Goal: Task Accomplishment & Management: Use online tool/utility

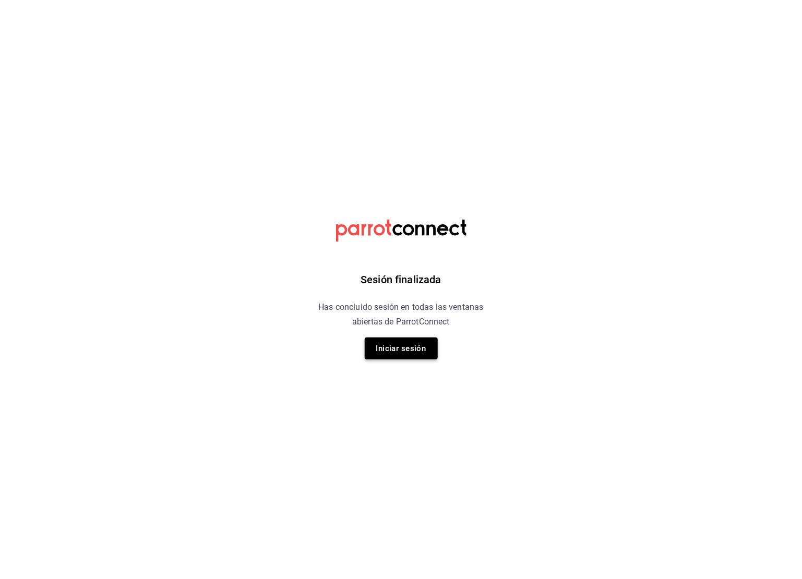
click at [398, 351] on button "Iniciar sesión" at bounding box center [401, 349] width 73 height 22
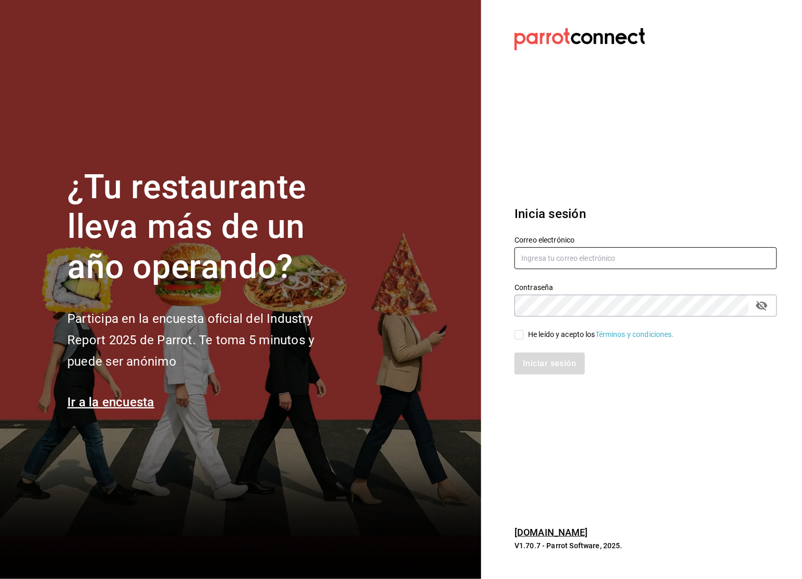
click at [571, 250] on input "text" at bounding box center [646, 258] width 263 height 22
type input "basura602@gmail.com"
click at [518, 333] on input "He leído y acepto los Términos y condiciones." at bounding box center [519, 334] width 9 height 9
checkbox input "true"
click at [534, 371] on button "Iniciar sesión" at bounding box center [550, 364] width 71 height 22
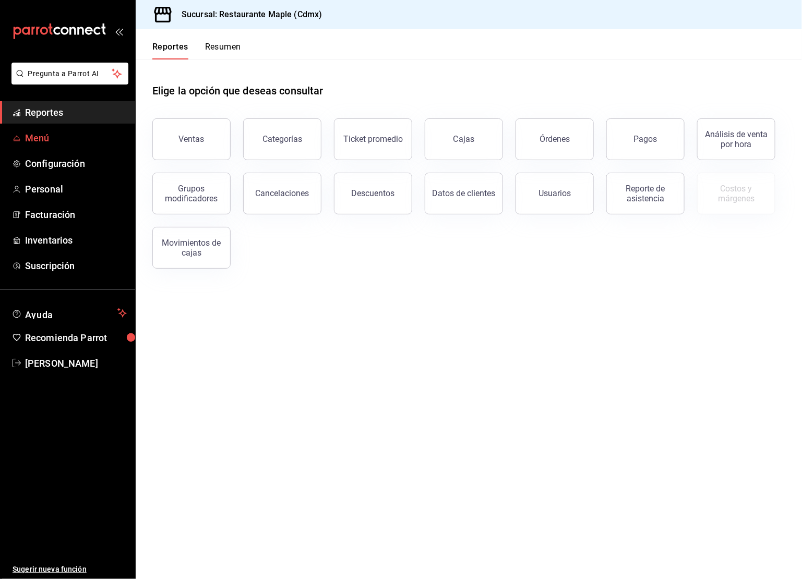
click at [50, 135] on span "Menú" at bounding box center [76, 138] width 102 height 14
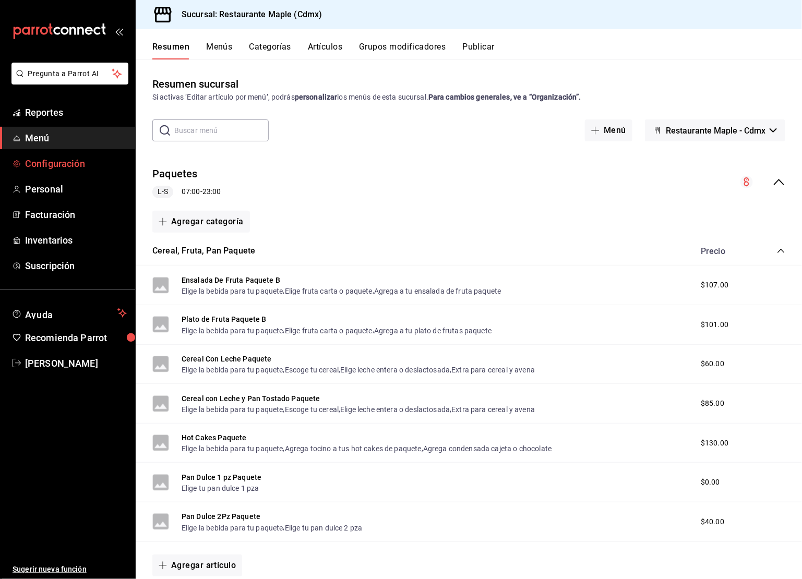
click at [72, 171] on link "Configuración" at bounding box center [67, 163] width 135 height 22
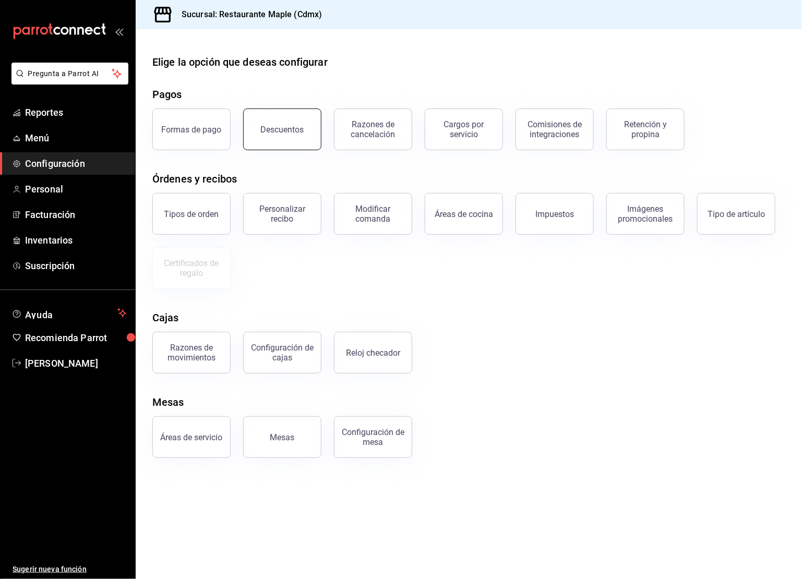
click at [309, 131] on button "Descuentos" at bounding box center [282, 130] width 78 height 42
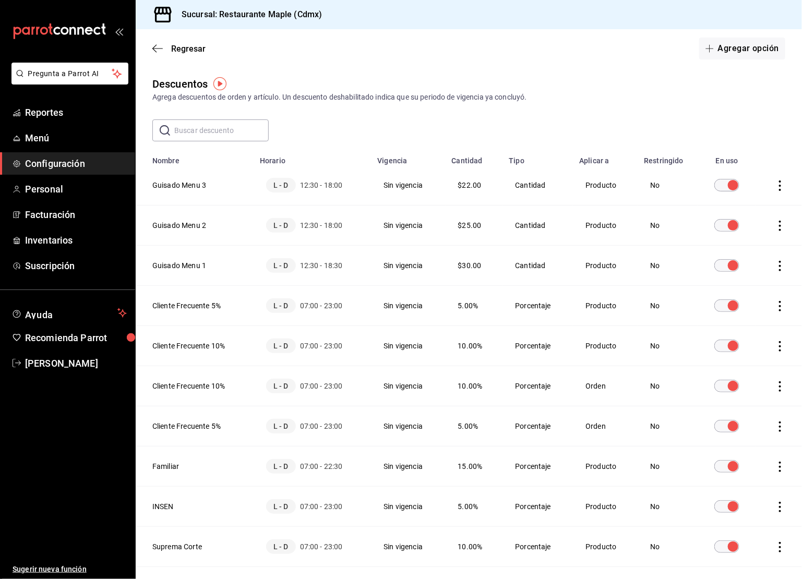
click at [52, 161] on span "Configuración" at bounding box center [76, 164] width 102 height 14
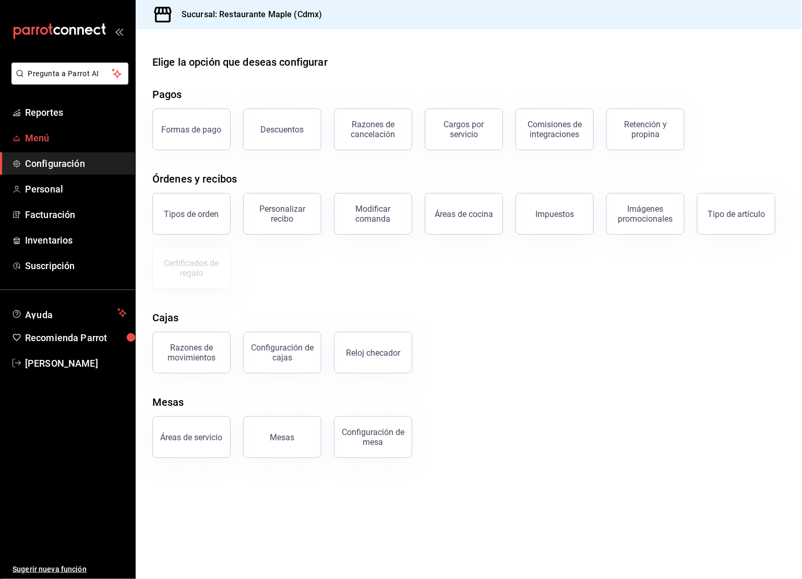
click at [35, 146] on link "Menú" at bounding box center [67, 138] width 135 height 22
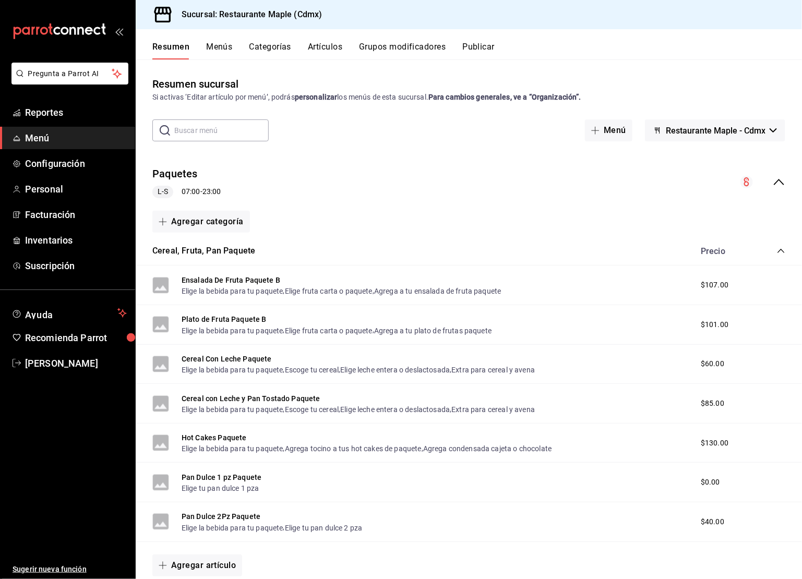
click at [782, 253] on icon "collapse-category-row" at bounding box center [781, 251] width 8 height 8
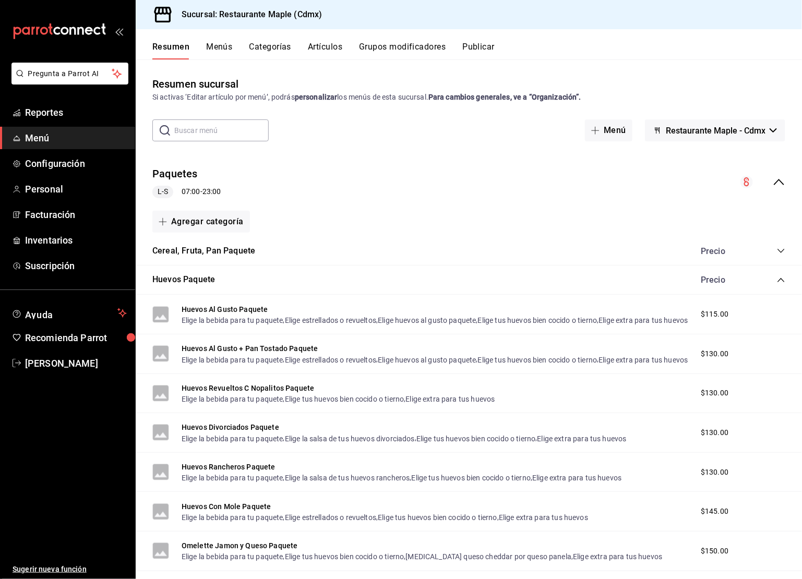
click at [778, 279] on icon "collapse-category-row" at bounding box center [781, 280] width 8 height 8
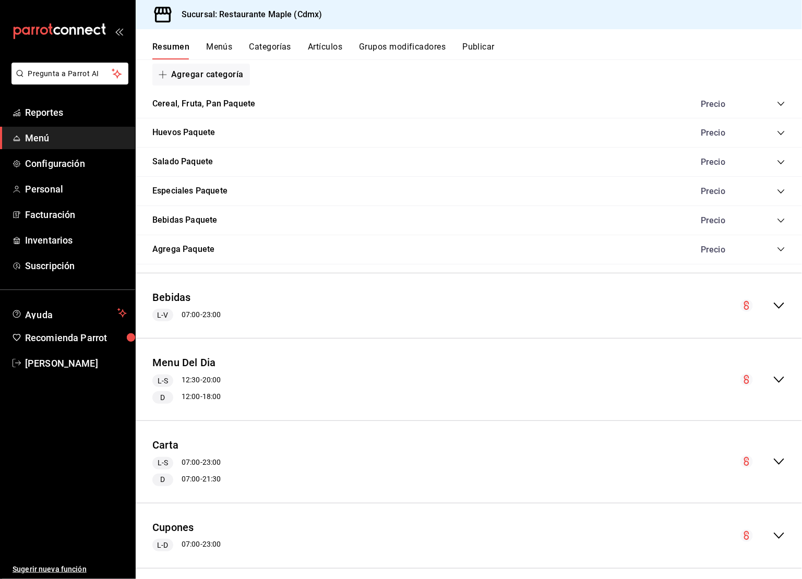
scroll to position [287, 0]
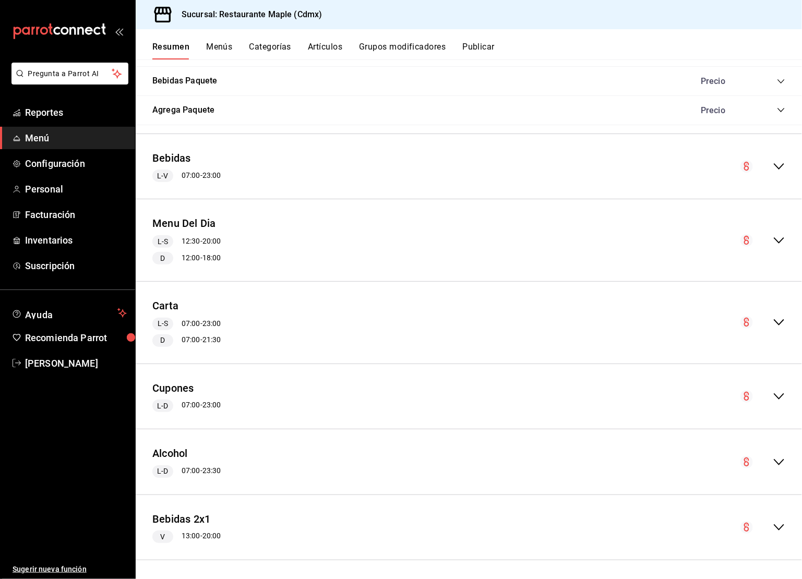
click at [206, 221] on button "Menu Del Dia" at bounding box center [184, 223] width 64 height 15
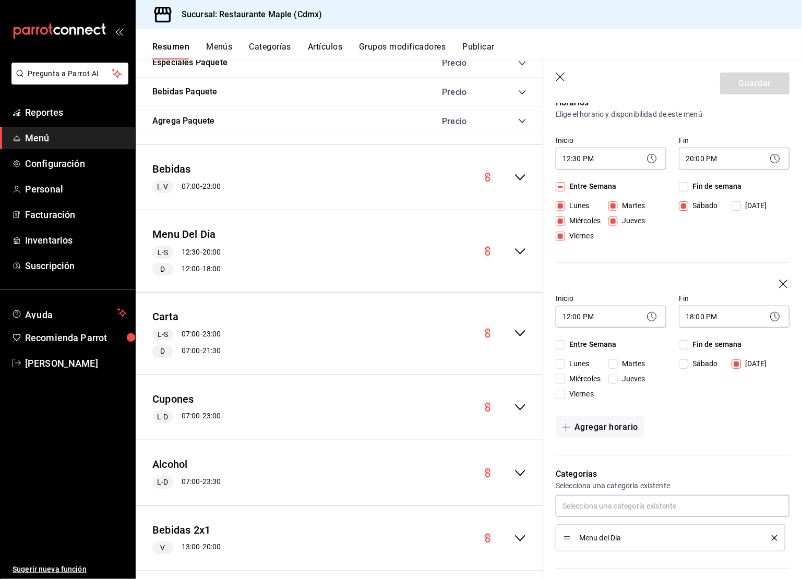
scroll to position [29, 0]
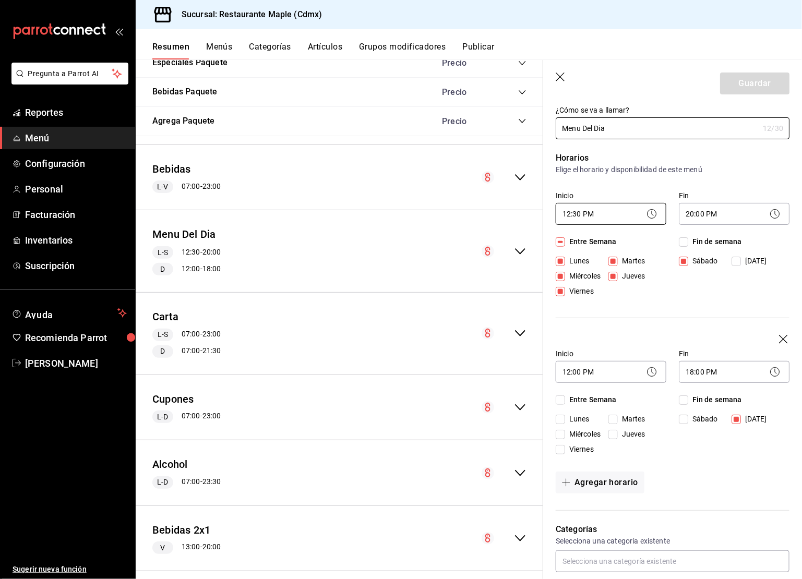
click at [609, 217] on body "Pregunta a Parrot AI Reportes Menú Configuración Personal Facturación Inventari…" at bounding box center [401, 289] width 802 height 579
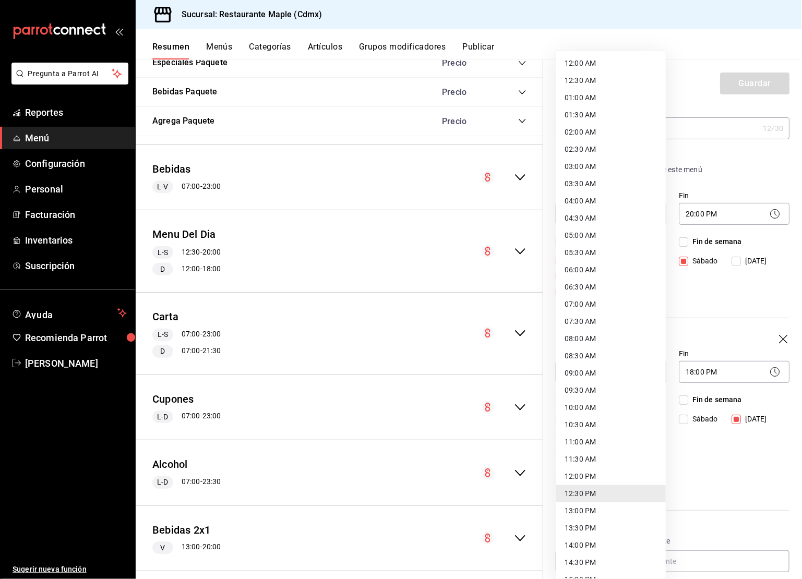
click at [578, 468] on li "12:00 PM" at bounding box center [611, 476] width 110 height 17
type input "12:00"
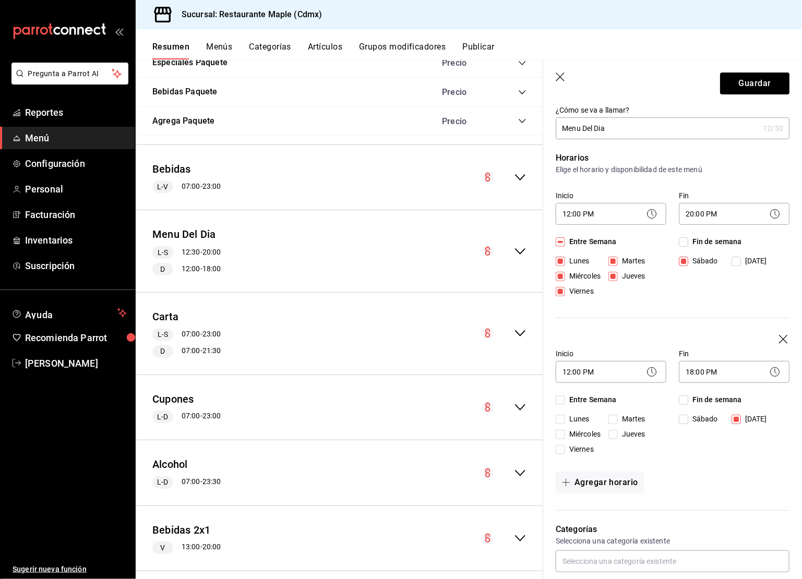
click at [753, 94] on header "Guardar" at bounding box center [672, 81] width 259 height 43
click at [752, 93] on button "Guardar" at bounding box center [754, 84] width 69 height 22
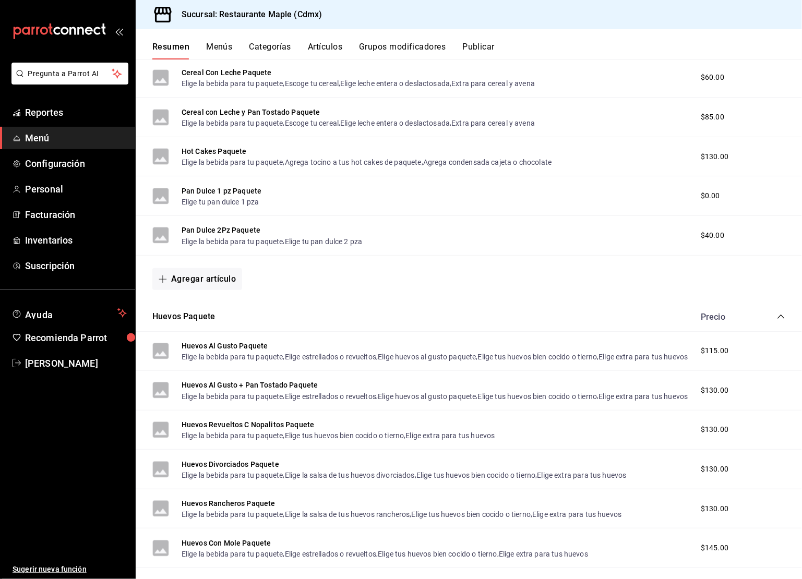
click at [496, 49] on div "Resumen Menús Categorías Artículos Grupos modificadores Publicar" at bounding box center [477, 51] width 650 height 18
click at [468, 42] on button "Publicar" at bounding box center [479, 51] width 32 height 18
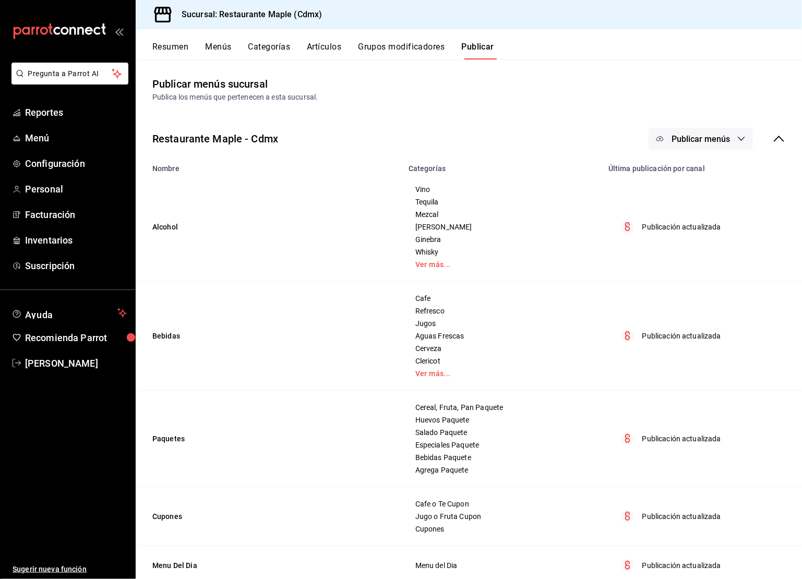
click at [690, 138] on span "Publicar menús" at bounding box center [701, 139] width 58 height 10
click at [697, 162] on li "Punto de venta" at bounding box center [702, 172] width 96 height 29
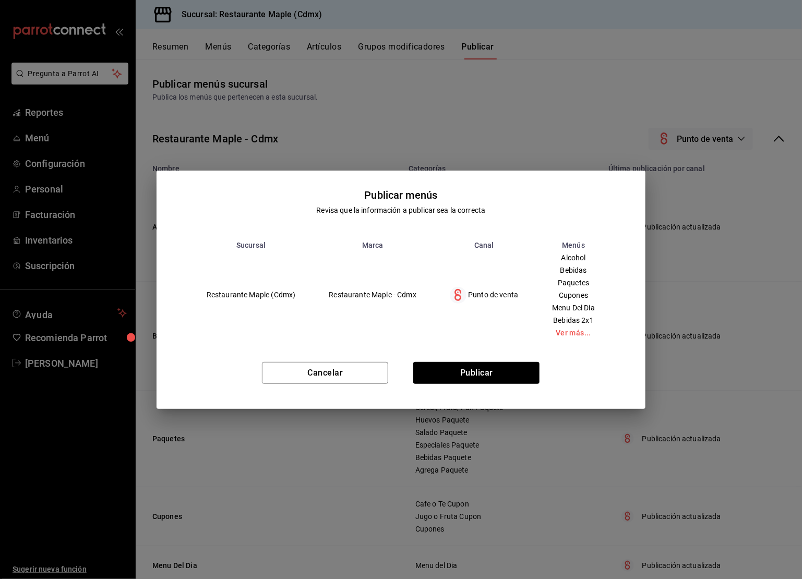
click at [482, 361] on div "Cancelar Publicar" at bounding box center [401, 378] width 489 height 64
click at [482, 370] on button "Publicar" at bounding box center [476, 373] width 126 height 22
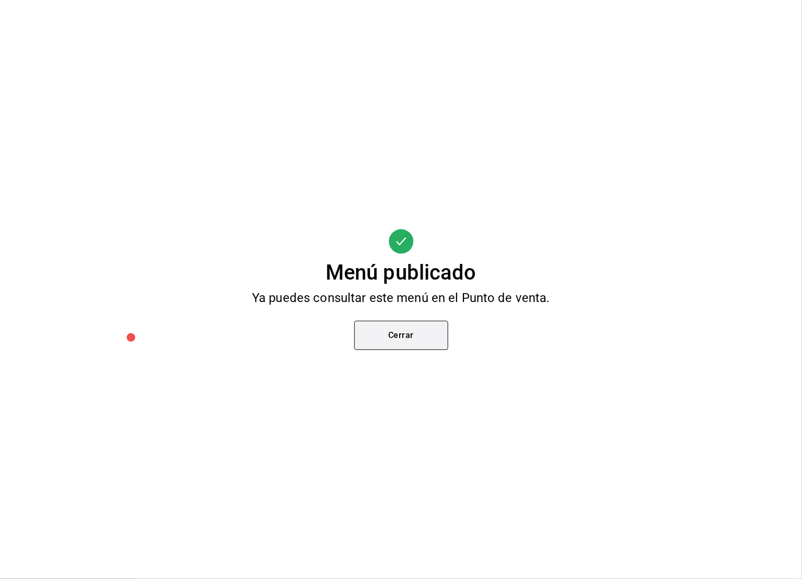
click at [387, 326] on button "Cerrar" at bounding box center [401, 335] width 94 height 29
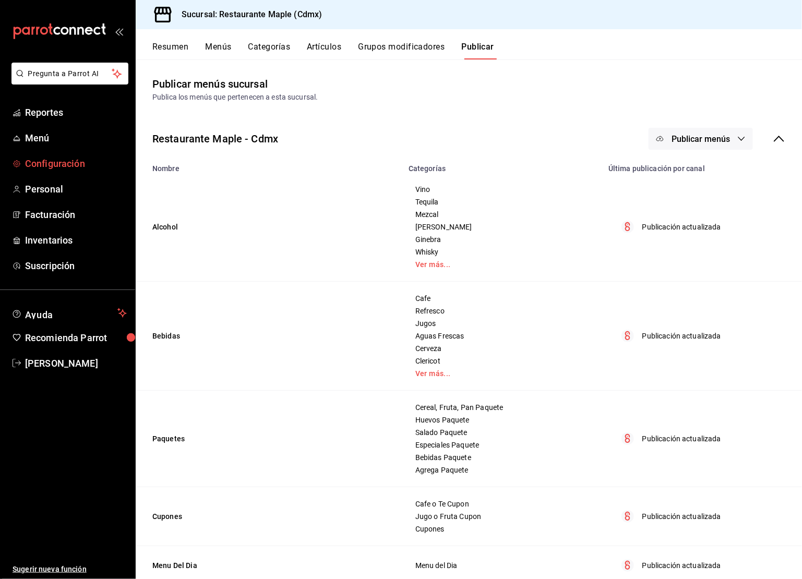
click at [53, 162] on span "Configuración" at bounding box center [76, 164] width 102 height 14
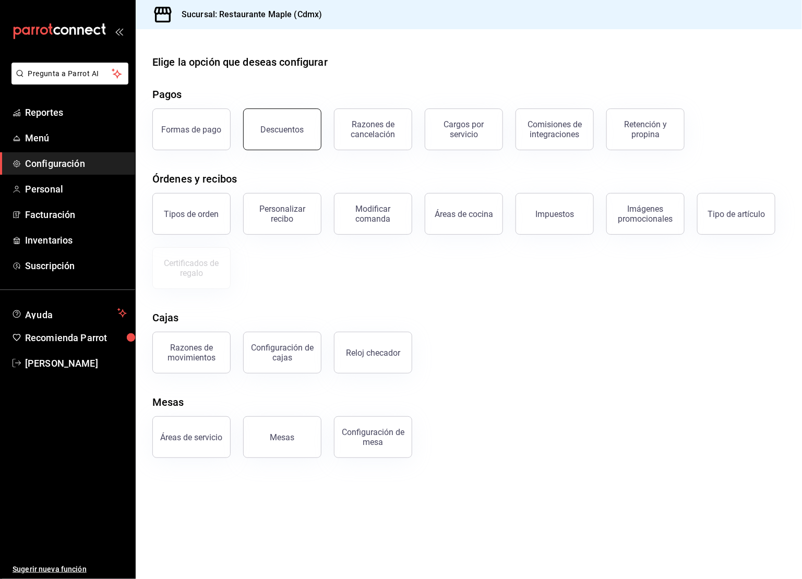
click at [278, 137] on button "Descuentos" at bounding box center [282, 130] width 78 height 42
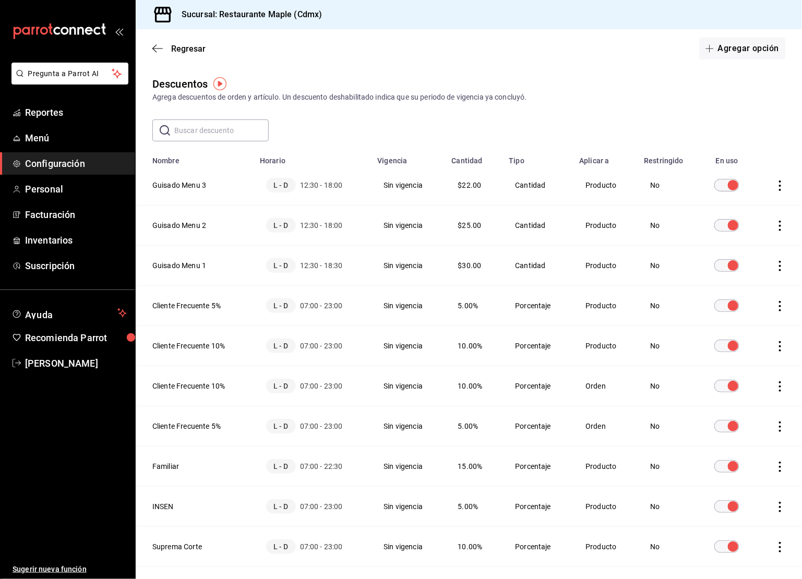
click at [327, 182] on span "12:30 - 18:00" at bounding box center [321, 185] width 43 height 10
click at [326, 182] on span "12:30 - 18:00" at bounding box center [321, 185] width 43 height 10
click at [133, 150] on ul "Reportes Menú Configuración Personal Facturación Inventarios Suscripción" at bounding box center [67, 189] width 135 height 176
click at [25, 139] on span "Menú" at bounding box center [76, 138] width 102 height 14
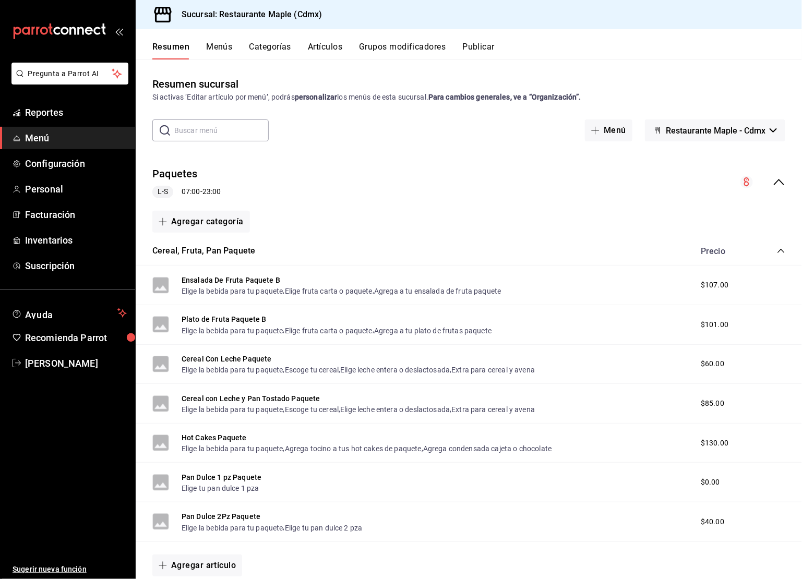
click at [252, 48] on button "Categorías" at bounding box center [271, 51] width 42 height 18
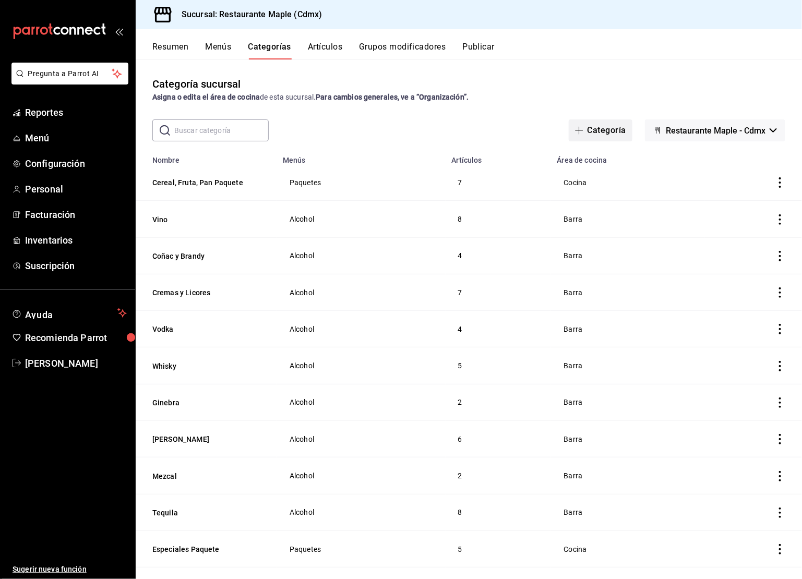
click at [606, 132] on button "Categoría" at bounding box center [601, 131] width 64 height 22
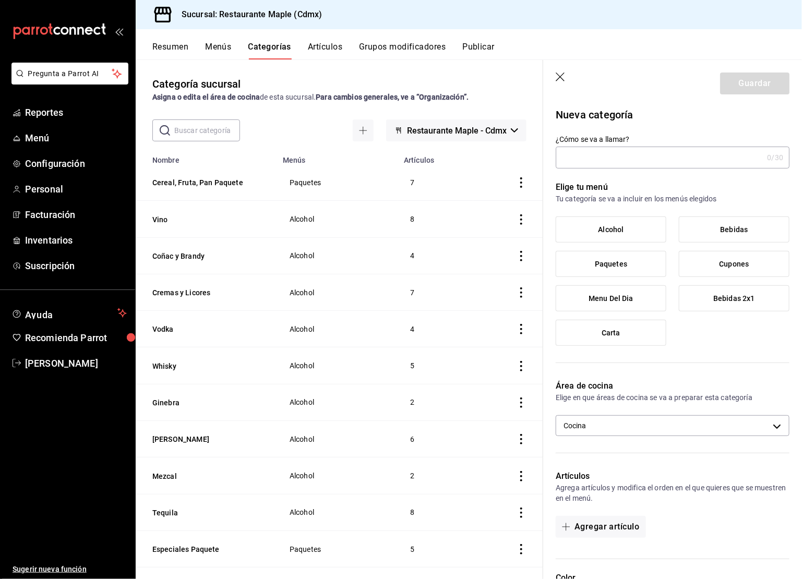
click at [606, 161] on input "¿Cómo se va a llamar?" at bounding box center [659, 157] width 207 height 21
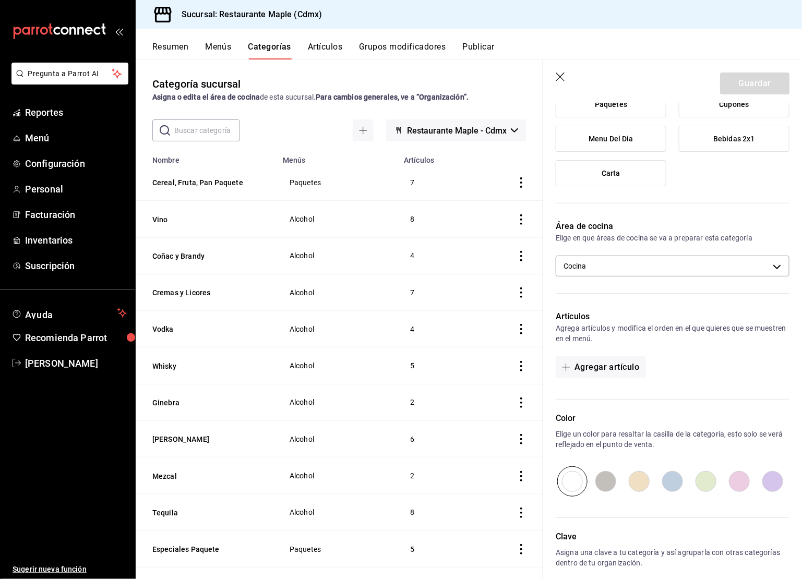
scroll to position [208, 0]
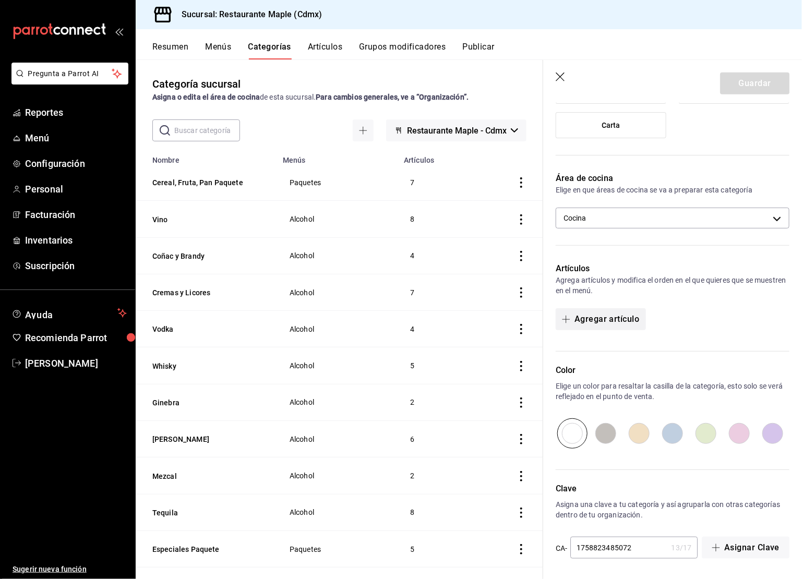
type input "Grupos"
click at [602, 325] on button "Agregar artículo" at bounding box center [601, 320] width 90 height 22
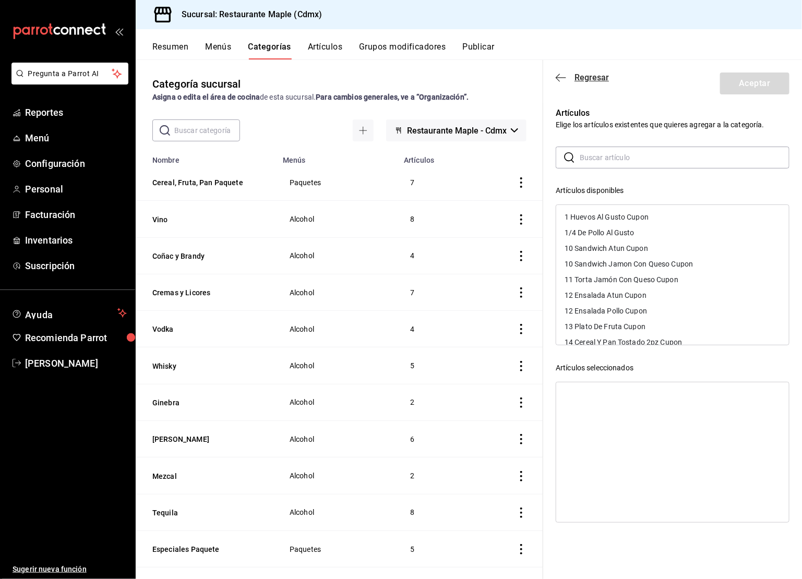
click at [563, 76] on icon "button" at bounding box center [561, 77] width 10 height 9
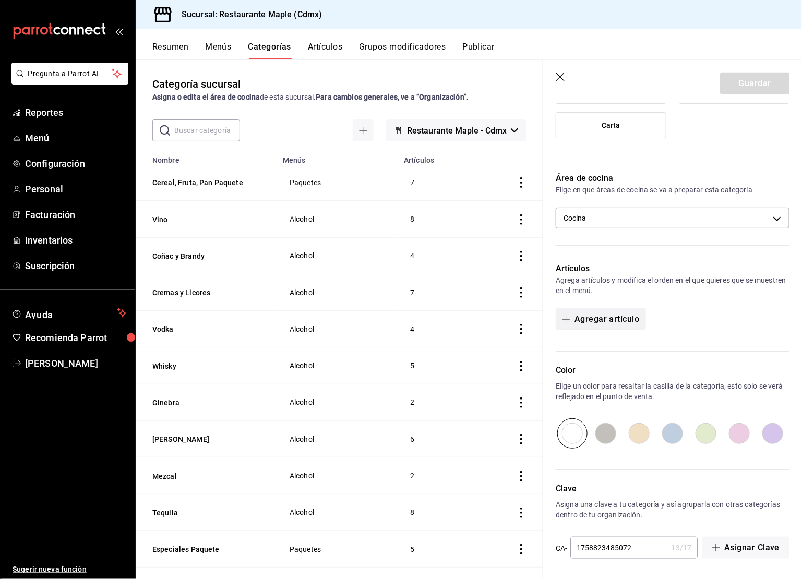
click at [606, 323] on button "Agregar artículo" at bounding box center [601, 320] width 90 height 22
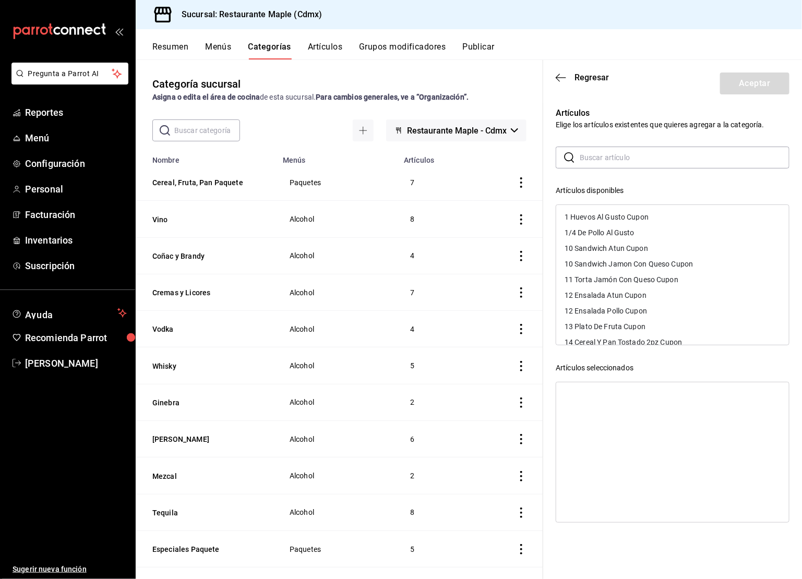
click at [600, 152] on input "text" at bounding box center [685, 157] width 210 height 21
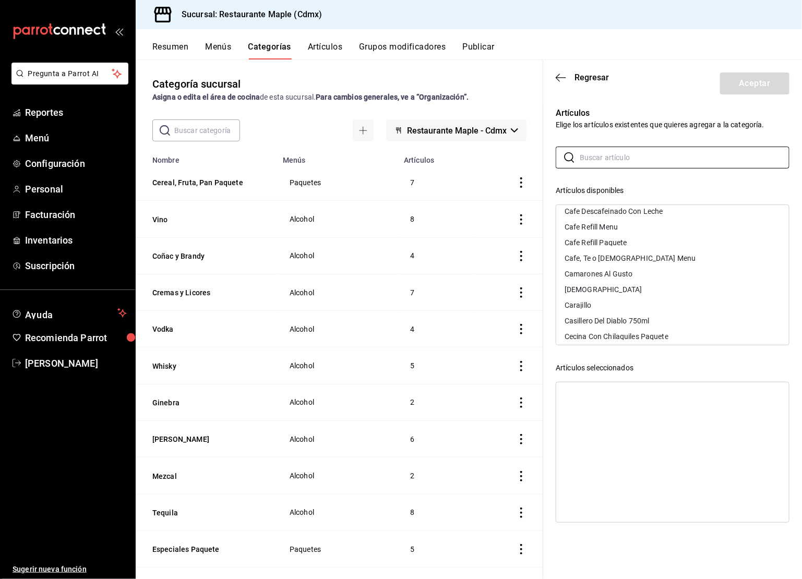
scroll to position [1488, 0]
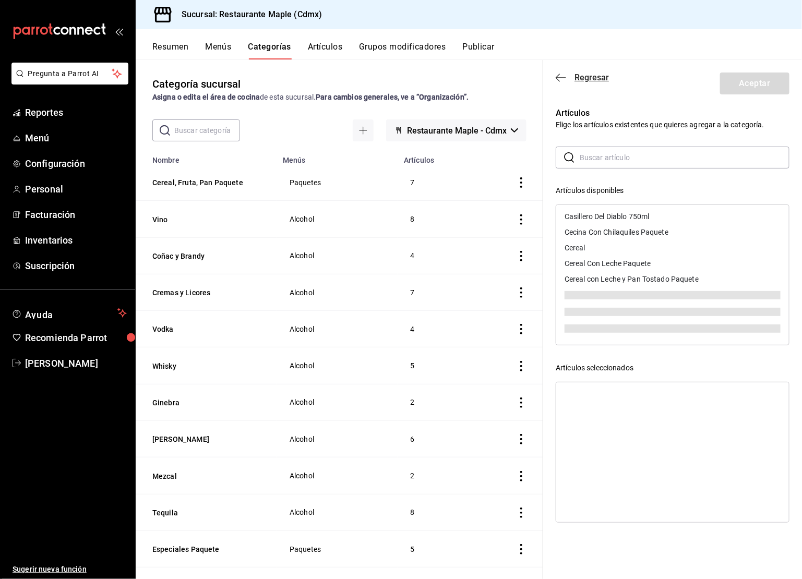
click at [562, 74] on icon "button" at bounding box center [561, 77] width 10 height 9
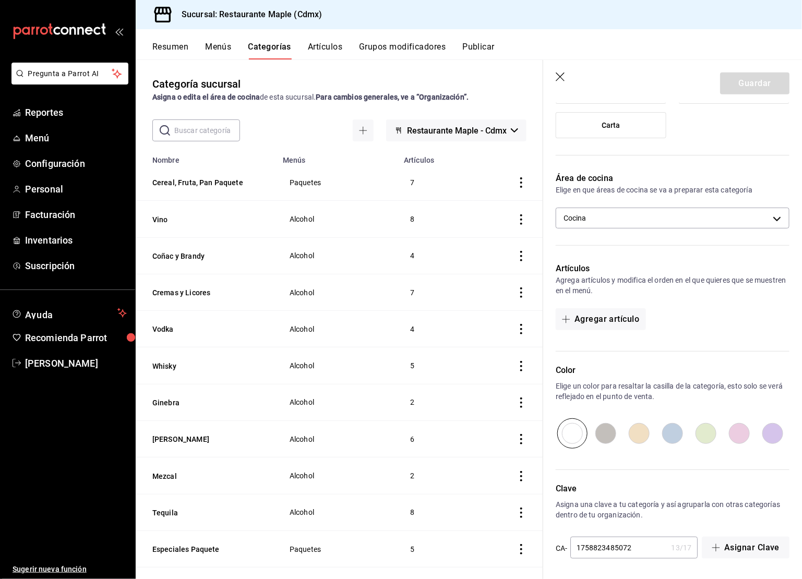
click at [562, 74] on icon "button" at bounding box center [561, 78] width 10 height 10
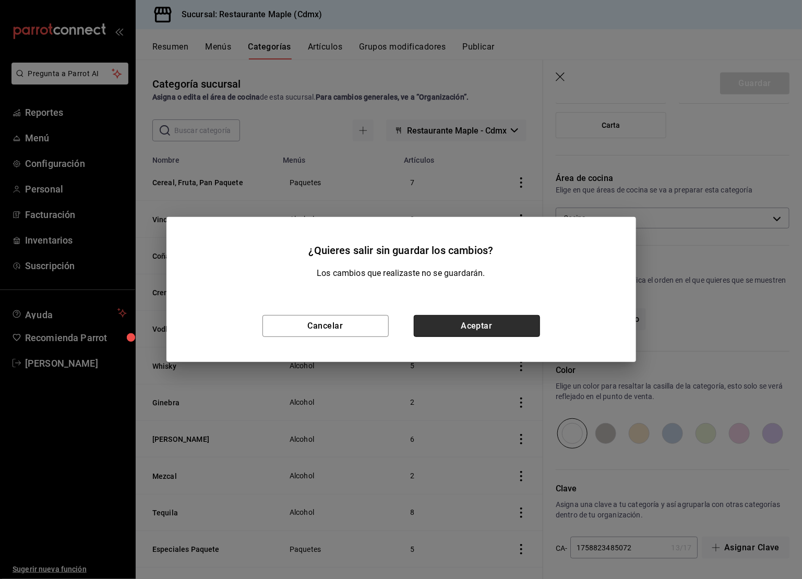
click at [465, 321] on button "Aceptar" at bounding box center [477, 326] width 126 height 22
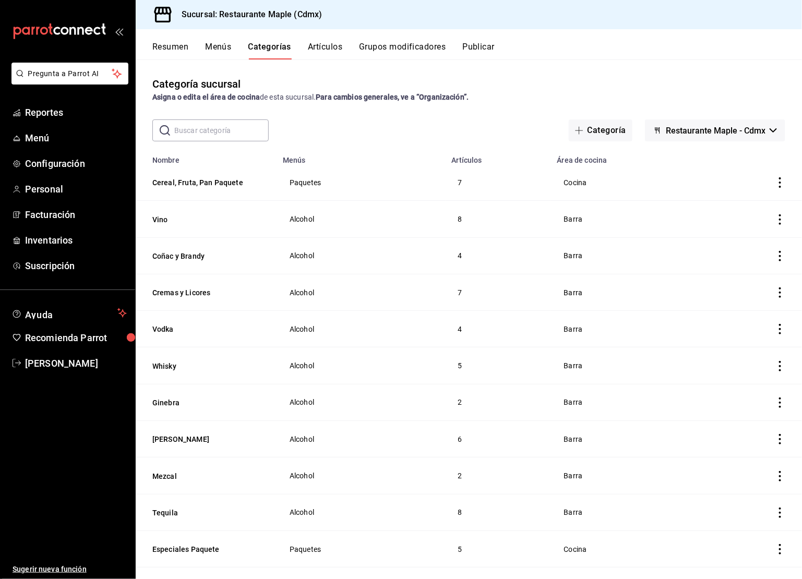
click at [322, 44] on button "Artículos" at bounding box center [325, 51] width 34 height 18
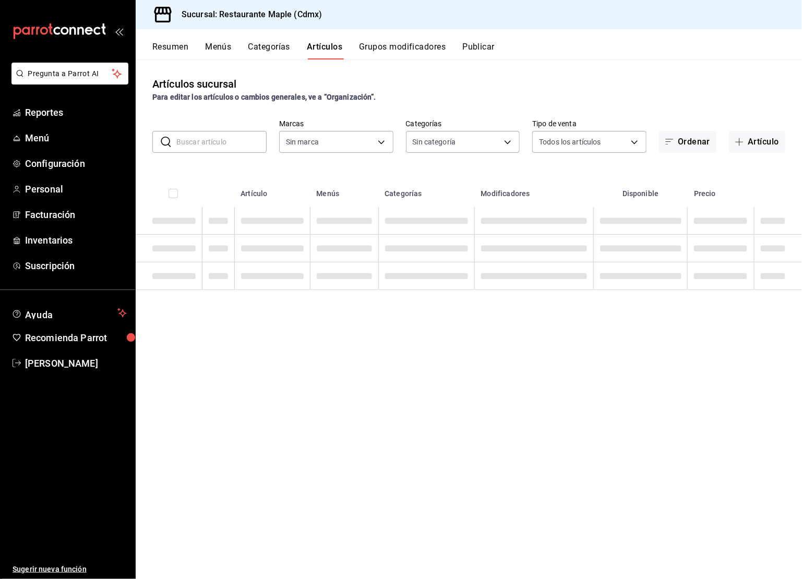
type input "9367c8d0-d5bf-442c-b6f8-a503c691c07e"
type input "cd1bbb74-f2f9-483a-a51d-d08f45cfba4e,a5b80c37-7917-455f-95a0-19e3c5faa88c,f7a30…"
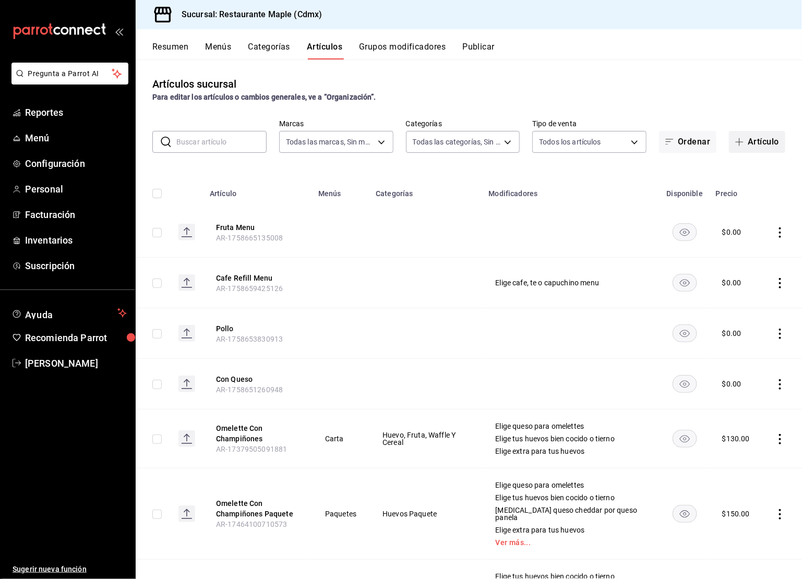
click at [743, 147] on button "Artículo" at bounding box center [757, 142] width 56 height 22
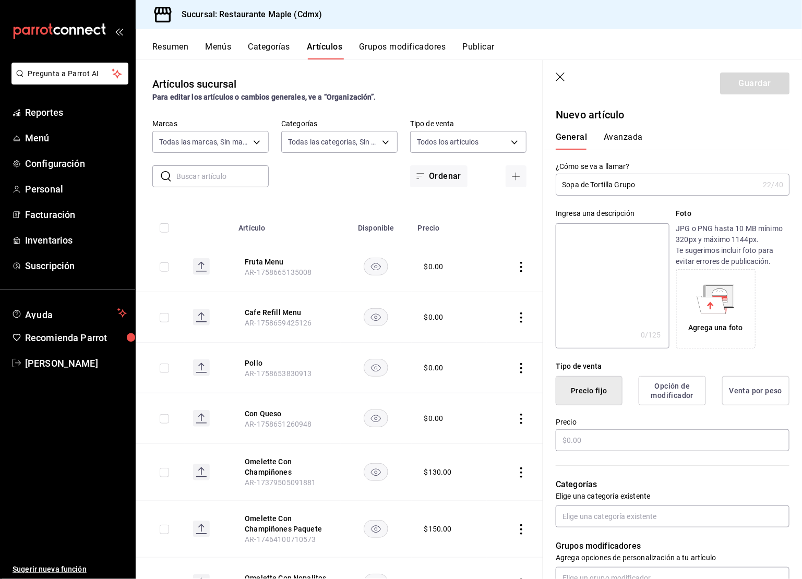
click at [595, 187] on input "Sopa de Tortilla Grupo" at bounding box center [657, 184] width 203 height 21
type input "Sopa de Tortilla Grupo"
click at [598, 261] on textarea at bounding box center [612, 285] width 113 height 125
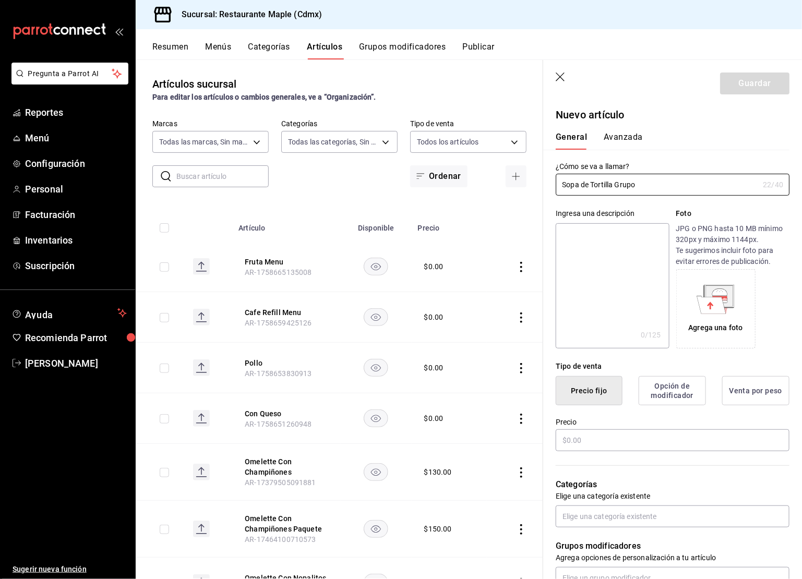
paste textarea "Sopa de Tortilla Grupo"
type textarea "Sopa de Tortilla Grupo"
type textarea "x"
type textarea "Sopa de Tortilla Grupo"
click at [570, 448] on input "text" at bounding box center [673, 441] width 234 height 22
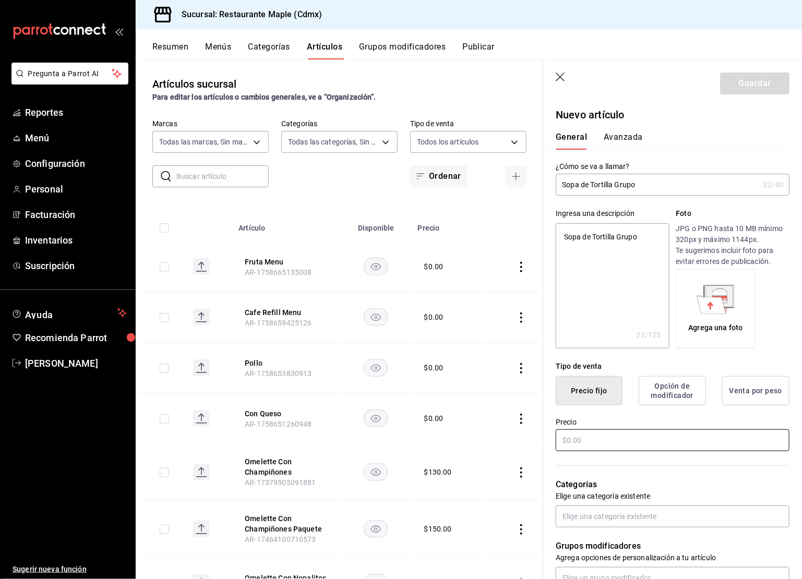
type textarea "x"
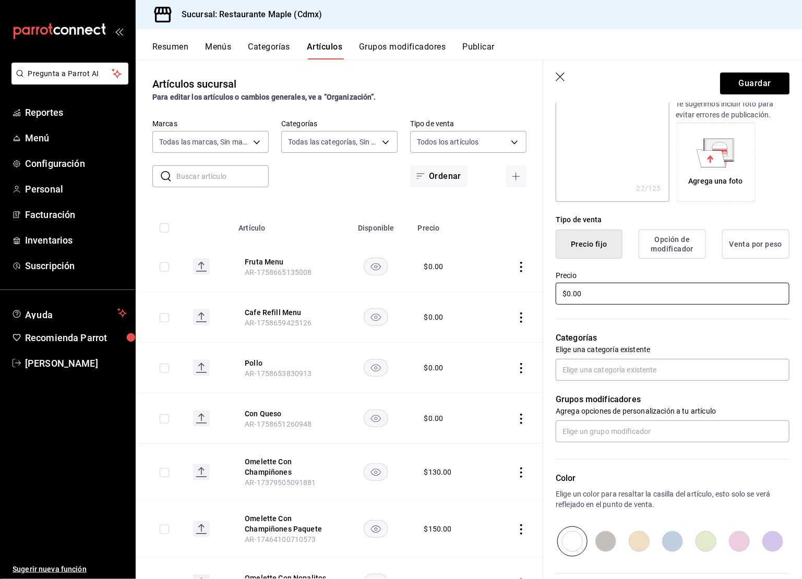
scroll to position [254, 0]
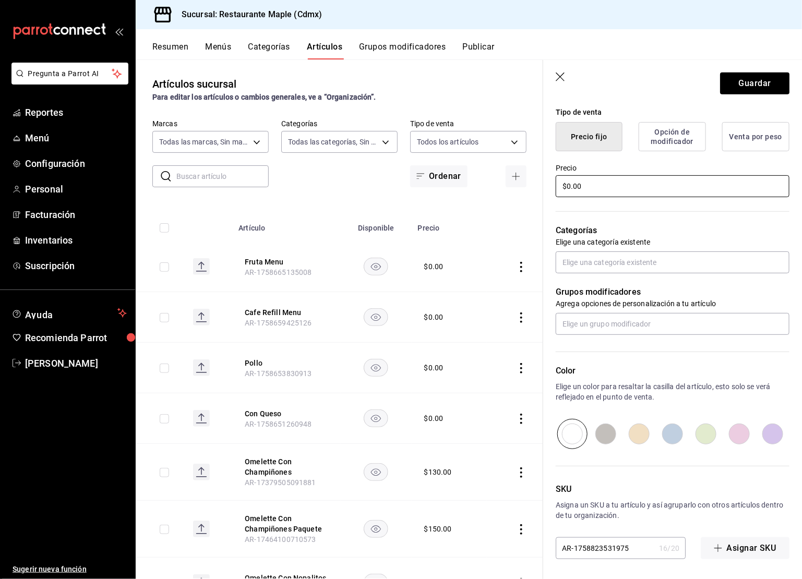
type input "$0.00"
click at [643, 430] on input "radio" at bounding box center [639, 434] width 33 height 30
radio input "true"
type textarea "x"
click at [698, 437] on input "radio" at bounding box center [706, 434] width 33 height 30
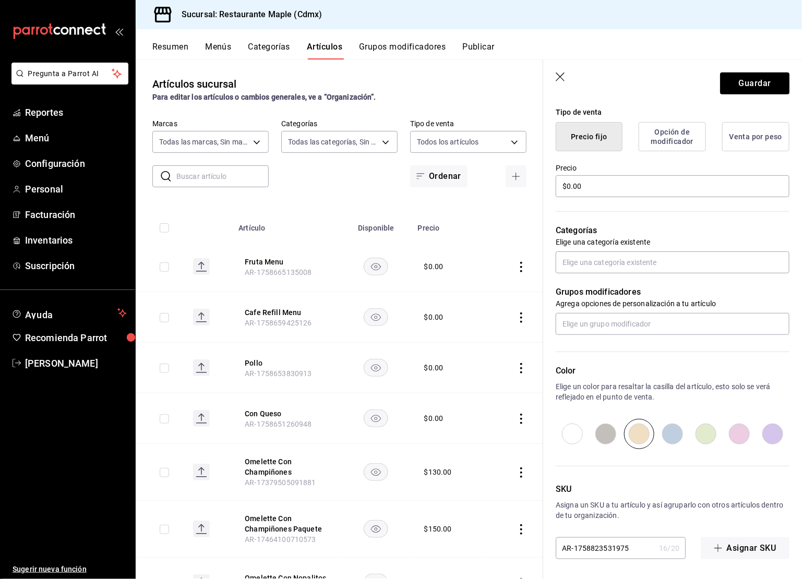
radio input "true"
click at [744, 82] on button "Guardar" at bounding box center [754, 84] width 69 height 22
type textarea "x"
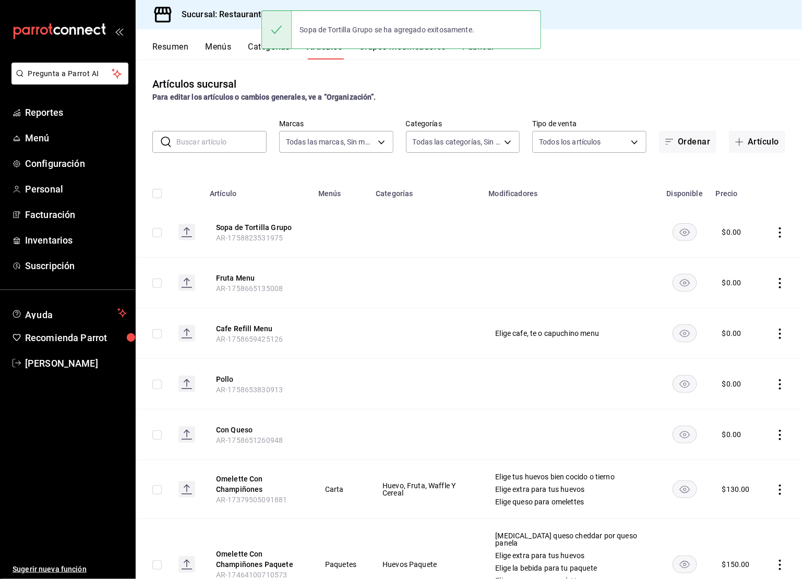
click at [224, 146] on input "text" at bounding box center [221, 142] width 90 height 21
click at [772, 152] on button "Artículo" at bounding box center [757, 142] width 56 height 22
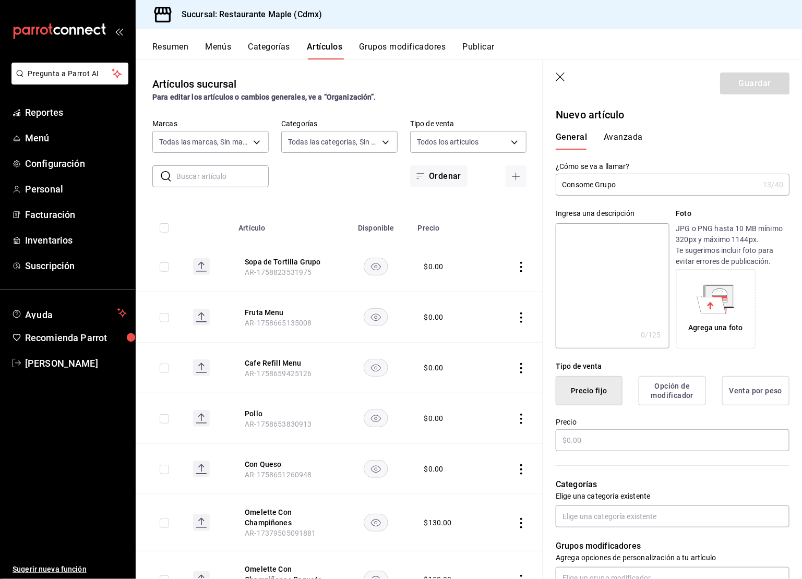
click at [620, 187] on input "Consome Grupo" at bounding box center [657, 184] width 203 height 21
type input "Consome Grupo"
click at [591, 245] on textarea at bounding box center [612, 285] width 113 height 125
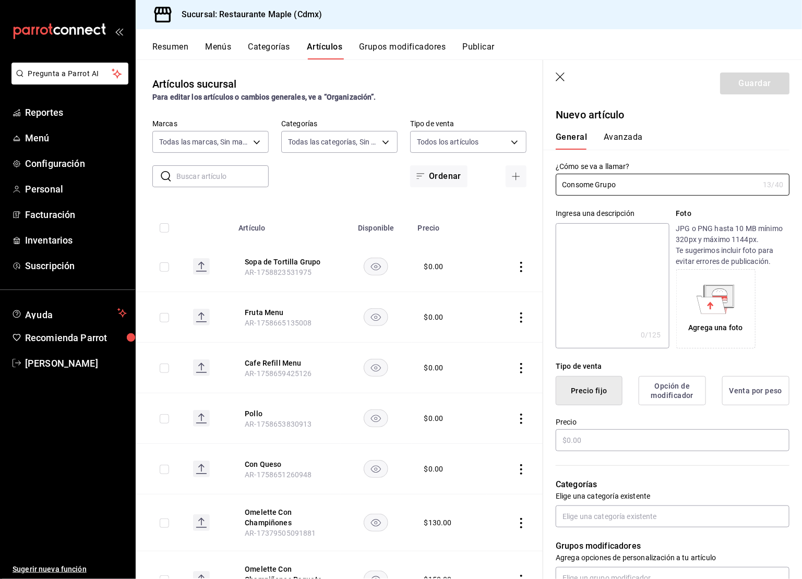
paste textarea "Consome Grupo"
type textarea "Consome Grupo"
type textarea "x"
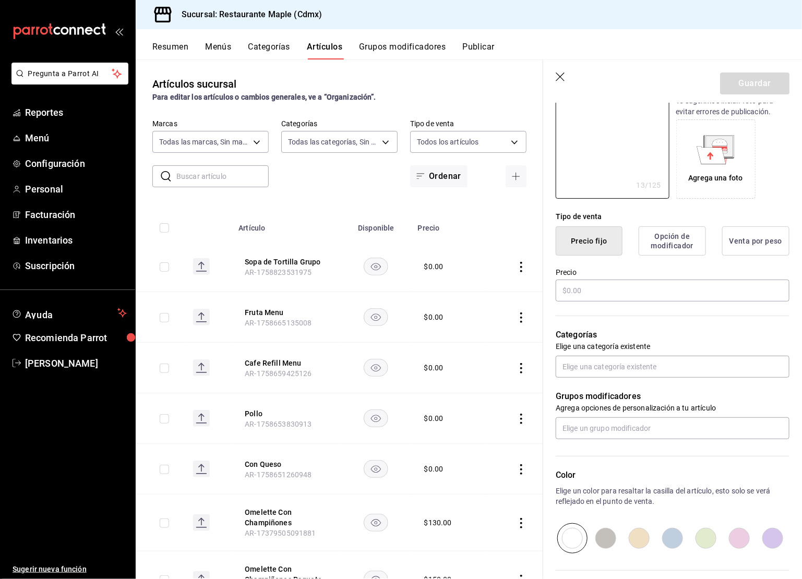
scroll to position [205, 0]
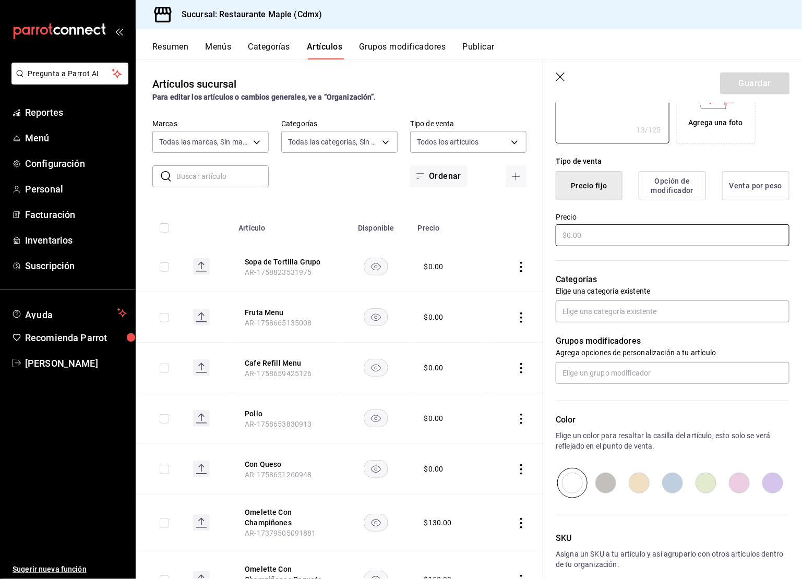
type textarea "Consome Grupo"
click at [591, 231] on input "text" at bounding box center [673, 235] width 234 height 22
type textarea "x"
type input "$0.00"
click at [643, 488] on input "radio" at bounding box center [639, 483] width 33 height 30
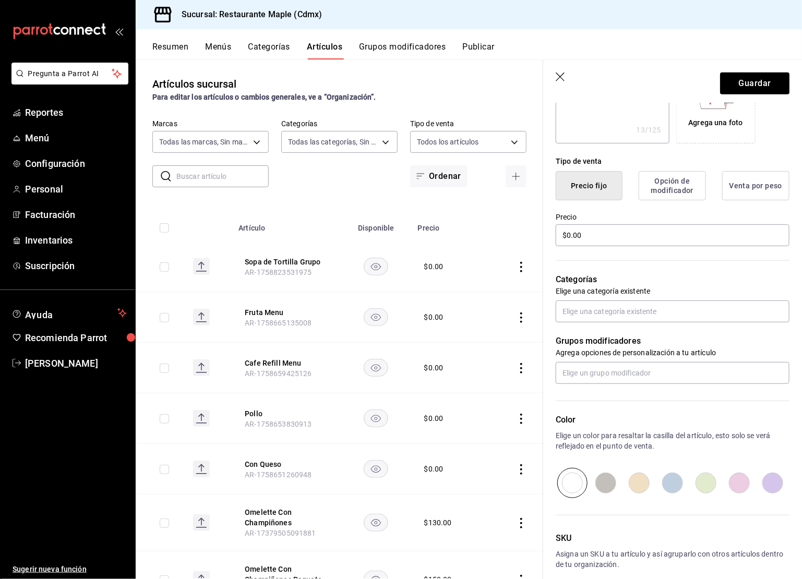
radio input "true"
click at [746, 89] on button "Guardar" at bounding box center [754, 84] width 69 height 22
type textarea "x"
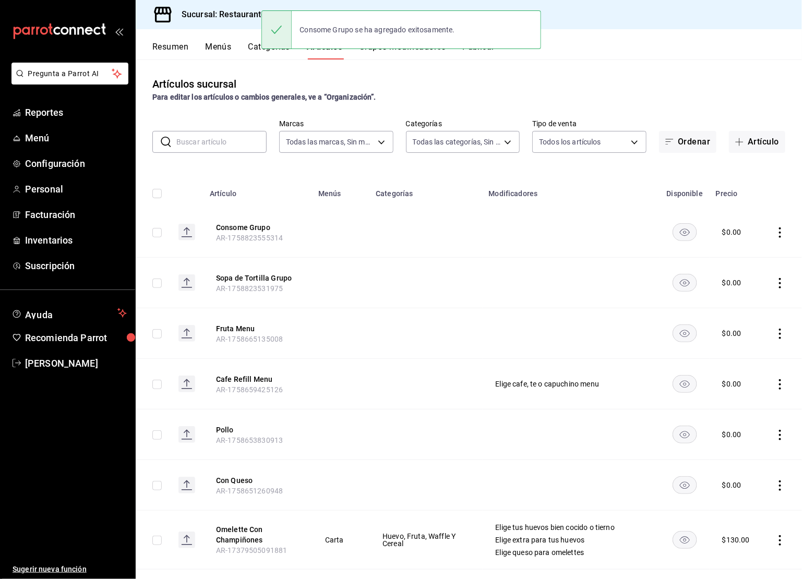
click at [211, 138] on input "text" at bounding box center [221, 142] width 90 height 21
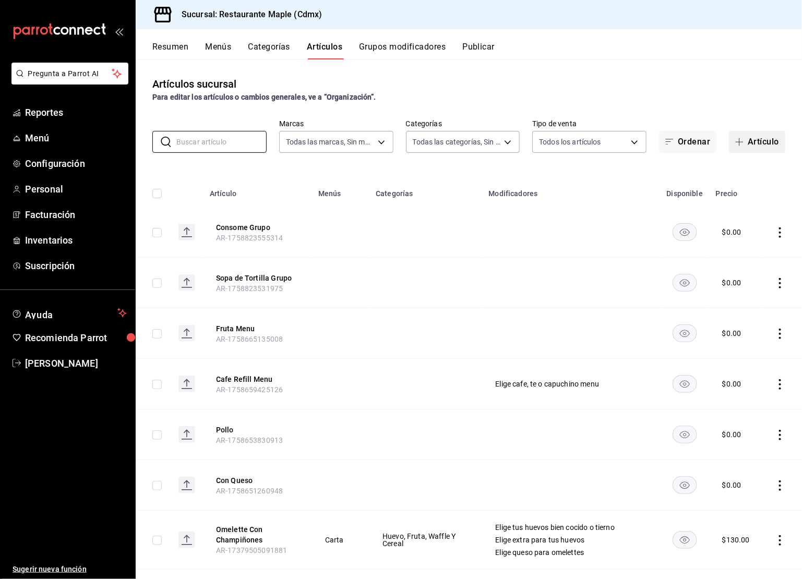
click at [745, 144] on span "button" at bounding box center [742, 142] width 13 height 8
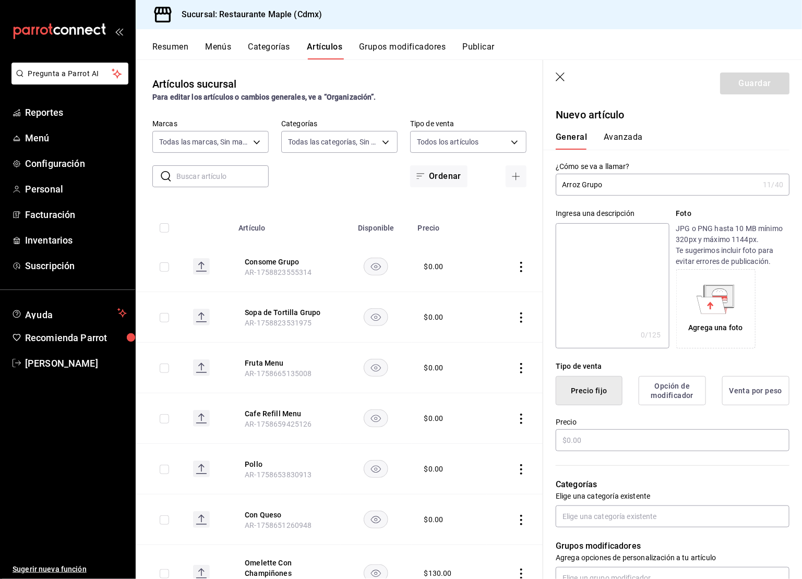
click at [578, 189] on input "Arroz Grupo" at bounding box center [657, 184] width 203 height 21
type input "Arroz Grupo"
click at [582, 247] on textarea at bounding box center [612, 285] width 113 height 125
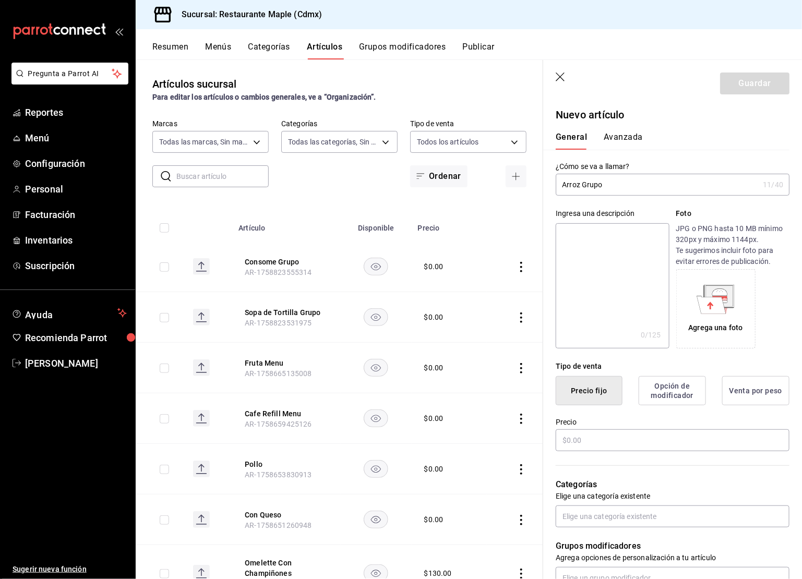
paste textarea "Arroz Grupo"
type textarea "Arroz Grupo"
type textarea "x"
type textarea "Arroz Grupo"
click at [567, 438] on input "text" at bounding box center [673, 441] width 234 height 22
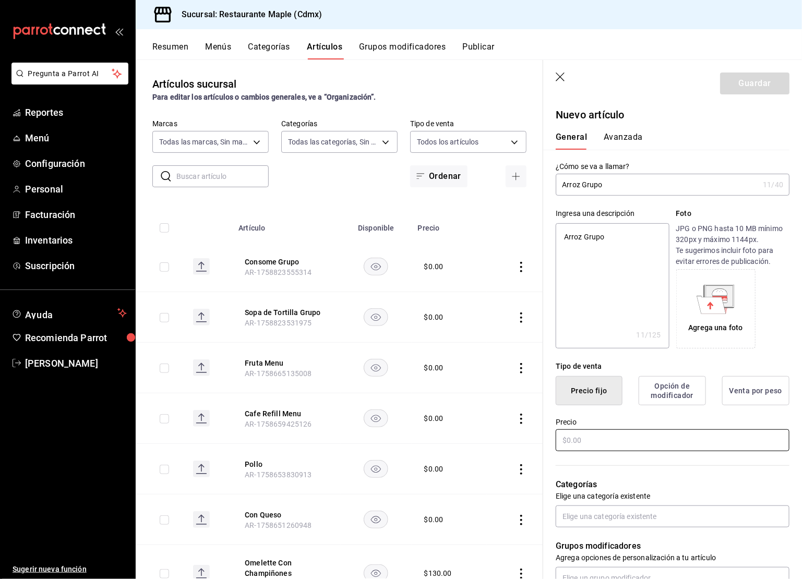
type textarea "x"
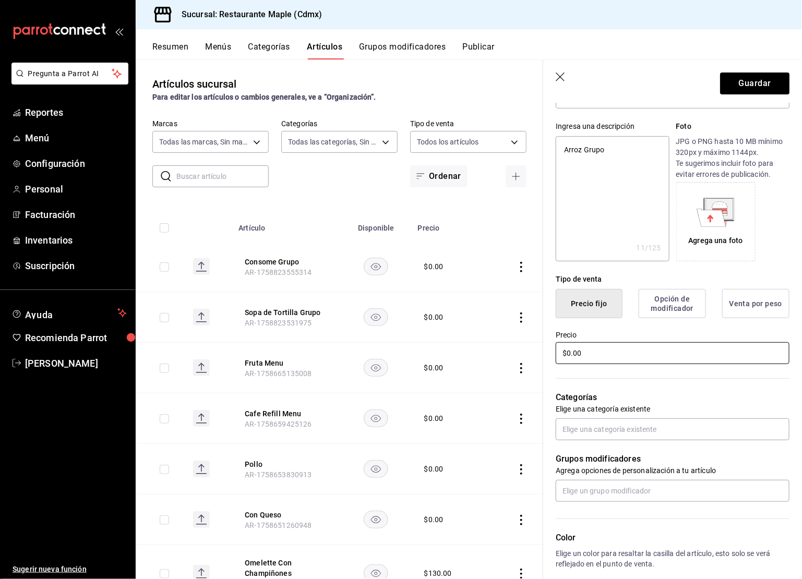
scroll to position [175, 0]
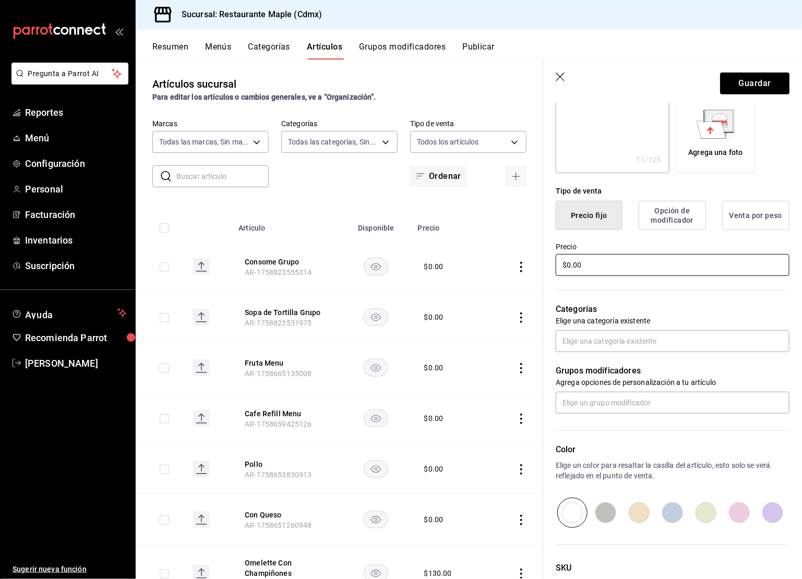
type input "$0.00"
click at [678, 515] on input "radio" at bounding box center [672, 513] width 33 height 30
radio input "true"
click at [743, 88] on button "Guardar" at bounding box center [754, 84] width 69 height 22
type textarea "x"
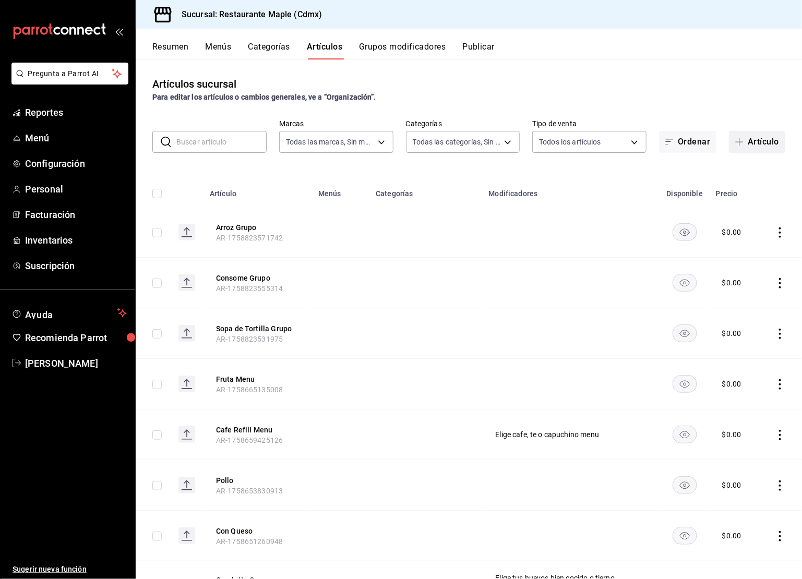
click at [744, 145] on span "button" at bounding box center [742, 142] width 13 height 8
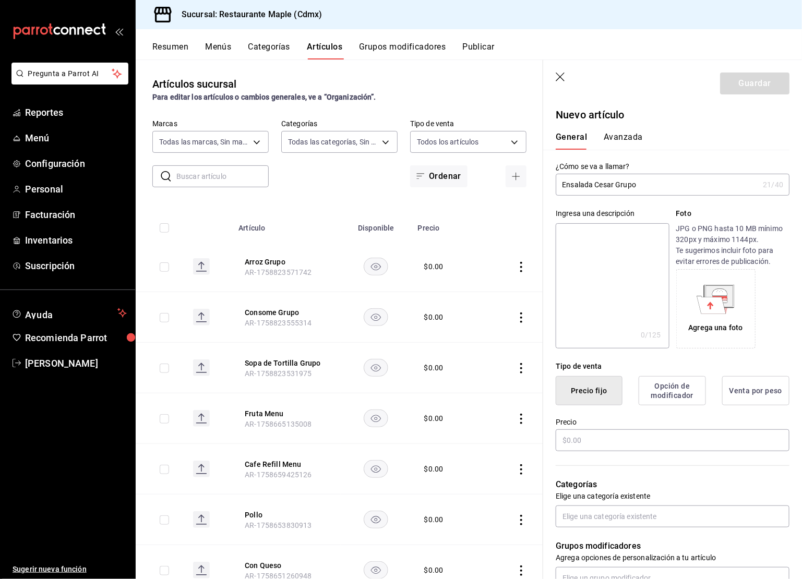
click at [594, 188] on input "Ensalada Cesar Grupo" at bounding box center [657, 184] width 203 height 21
type input "Ensalada Cesar Grupo"
click at [593, 230] on textarea at bounding box center [612, 285] width 113 height 125
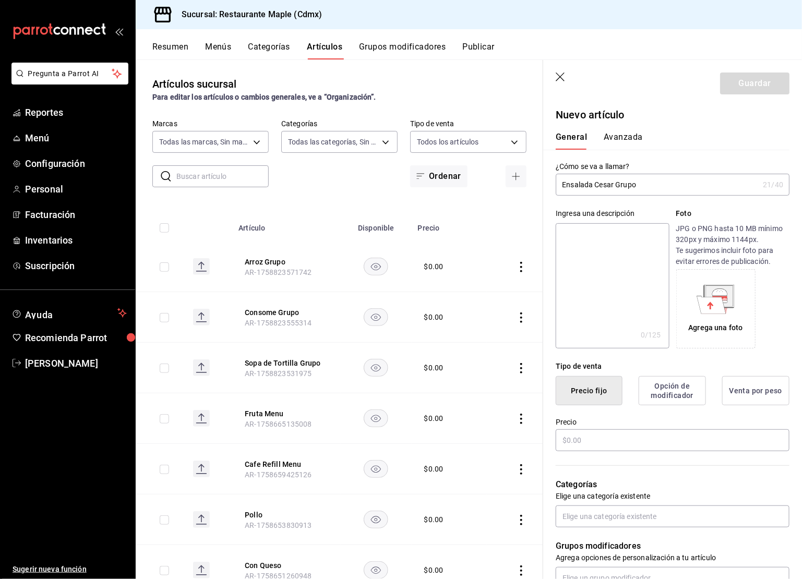
paste textarea "Ensalada Cesar Grupo"
type textarea "Ensalada Cesar Grupo"
type textarea "x"
type textarea "Ensalada Cesar Grupo"
click at [578, 440] on input "text" at bounding box center [673, 441] width 234 height 22
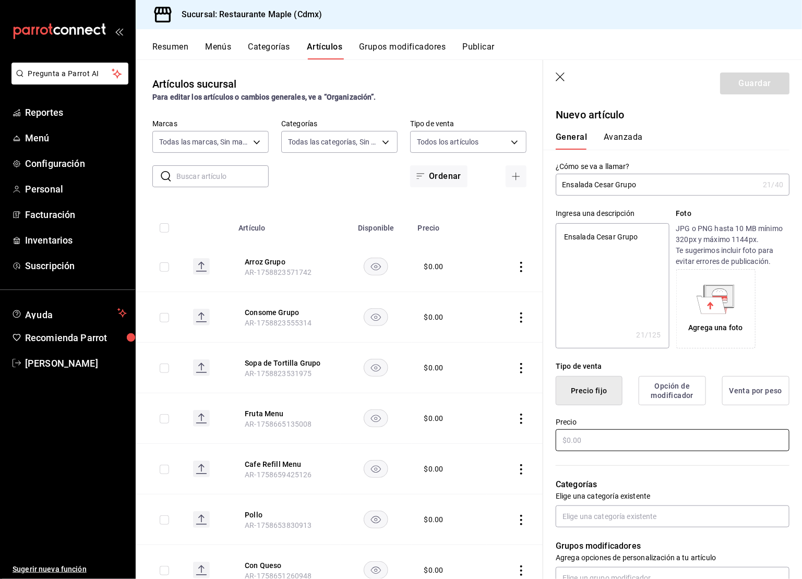
type textarea "x"
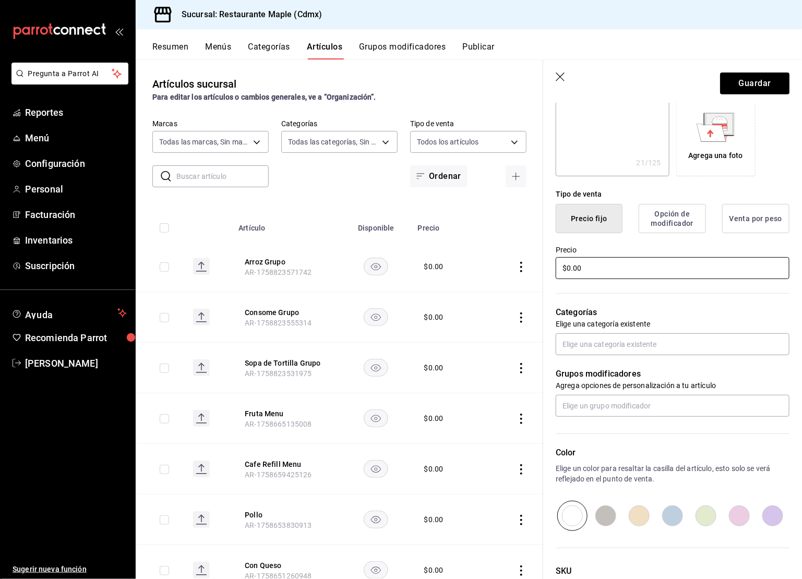
scroll to position [254, 0]
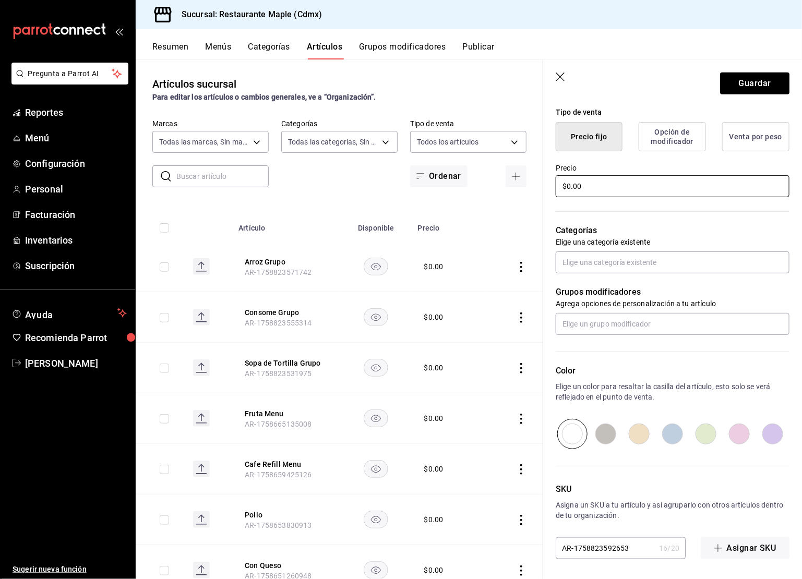
type input "$0.00"
click at [774, 430] on input "radio" at bounding box center [772, 434] width 33 height 30
radio input "true"
click at [754, 94] on button "Guardar" at bounding box center [754, 84] width 69 height 22
type textarea "x"
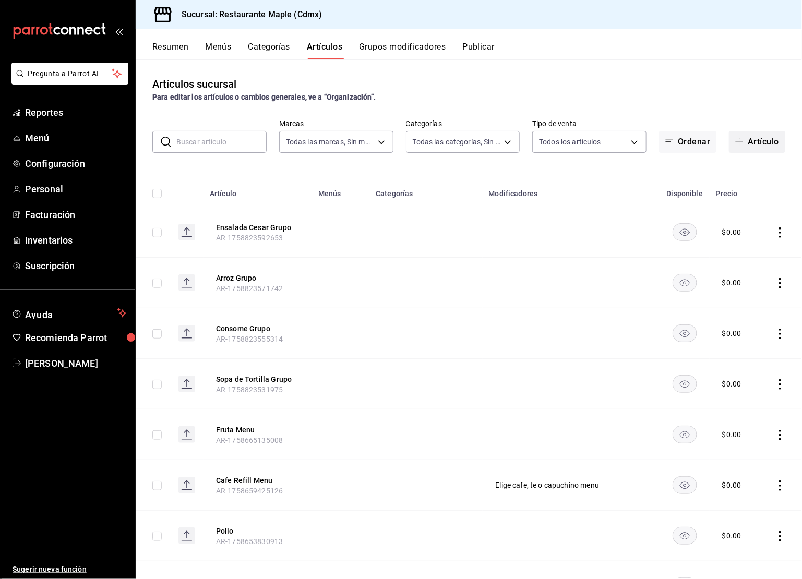
click at [750, 139] on button "Artículo" at bounding box center [757, 142] width 56 height 22
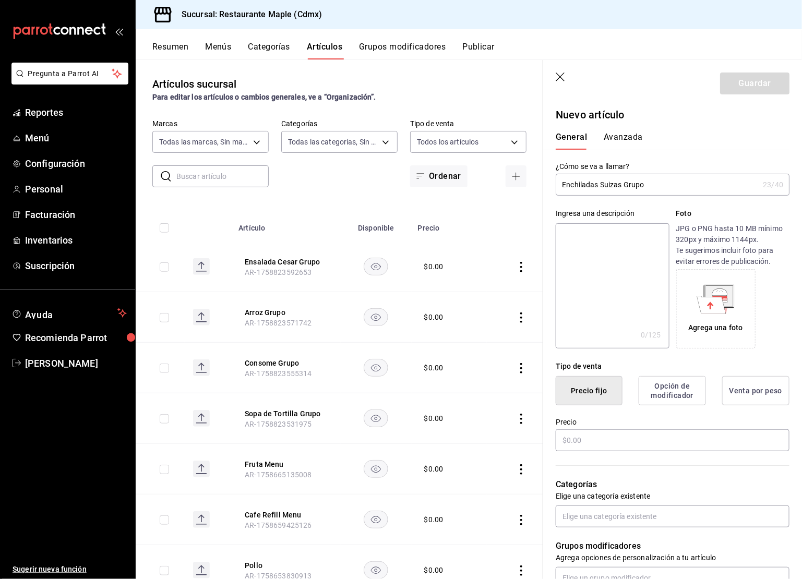
click at [623, 186] on input "Enchiladas Suizas Grupo" at bounding box center [657, 184] width 203 height 21
type input "Enchiladas Suizas Grupo"
click at [610, 246] on textarea at bounding box center [612, 285] width 113 height 125
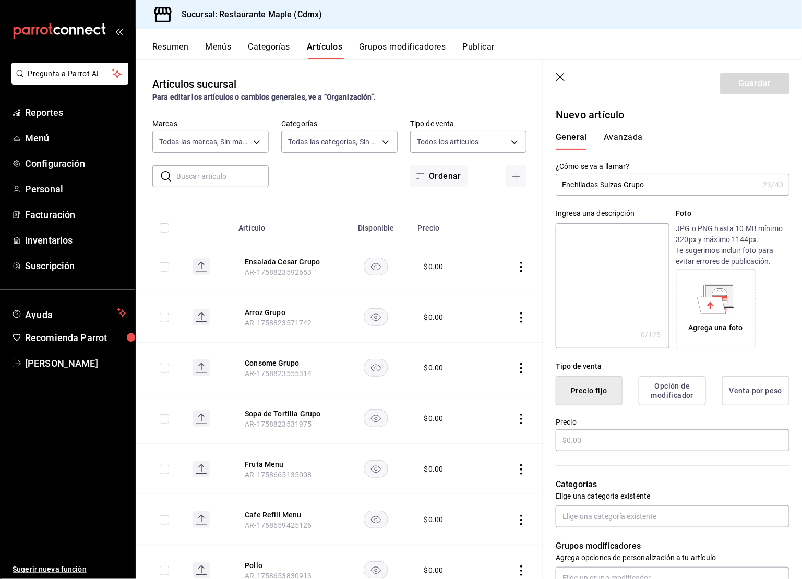
paste textarea "Enchiladas Suizas Grupo"
type textarea "Enchiladas Suizas Grupo"
type textarea "x"
type textarea "Enchiladas Suizas Grupo"
click at [586, 436] on input "text" at bounding box center [673, 441] width 234 height 22
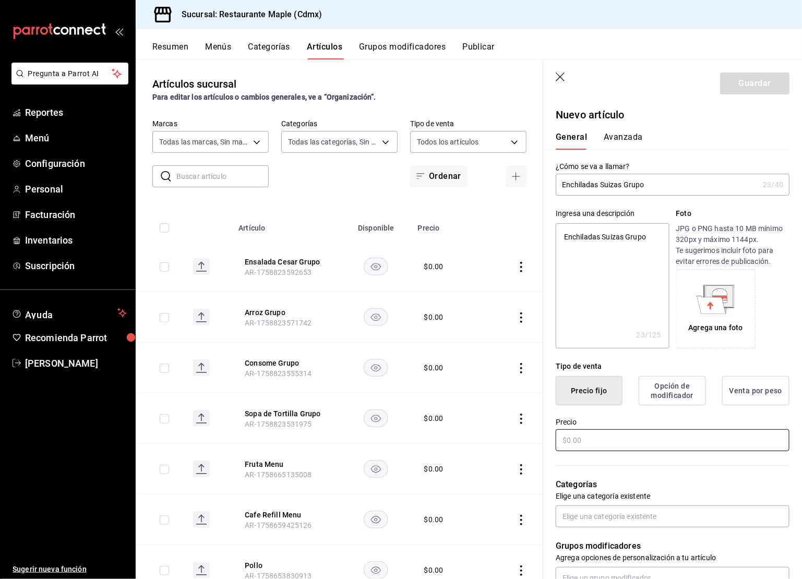
type textarea "x"
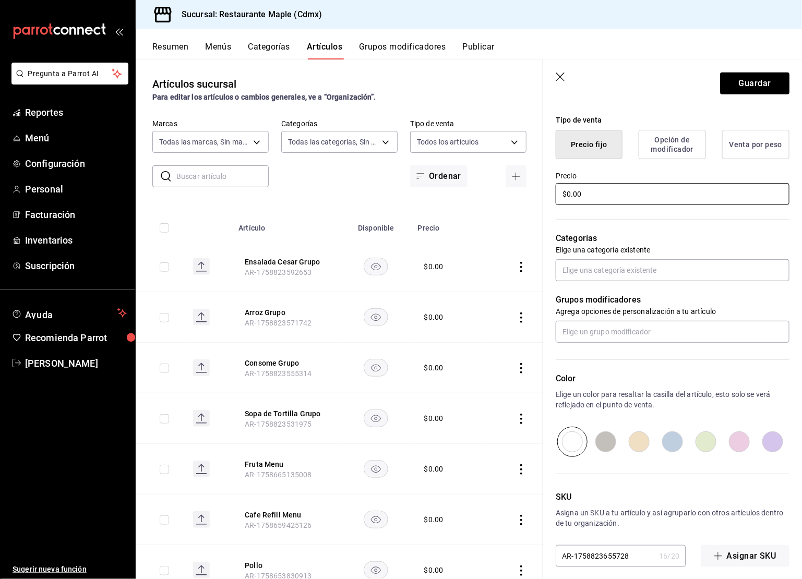
scroll to position [254, 0]
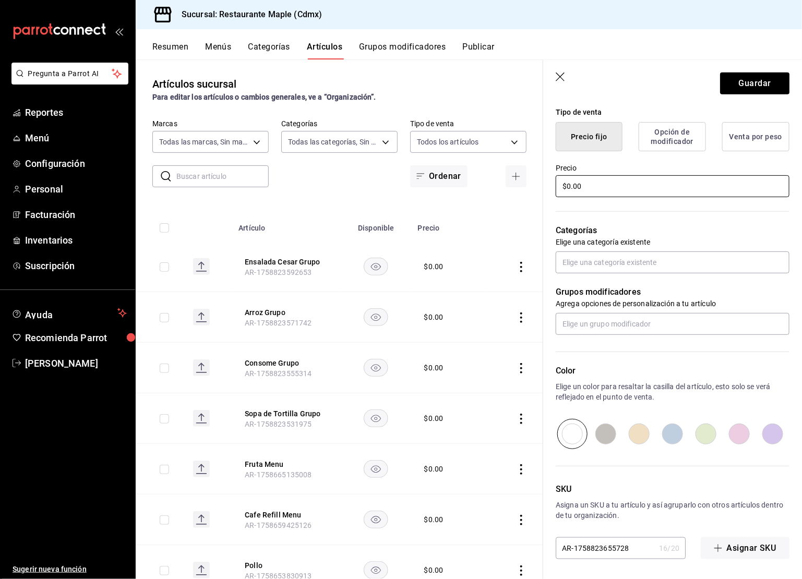
type input "$0.00"
click at [706, 435] on input "radio" at bounding box center [706, 434] width 33 height 30
radio input "true"
click at [743, 89] on button "Guardar" at bounding box center [754, 84] width 69 height 22
type textarea "x"
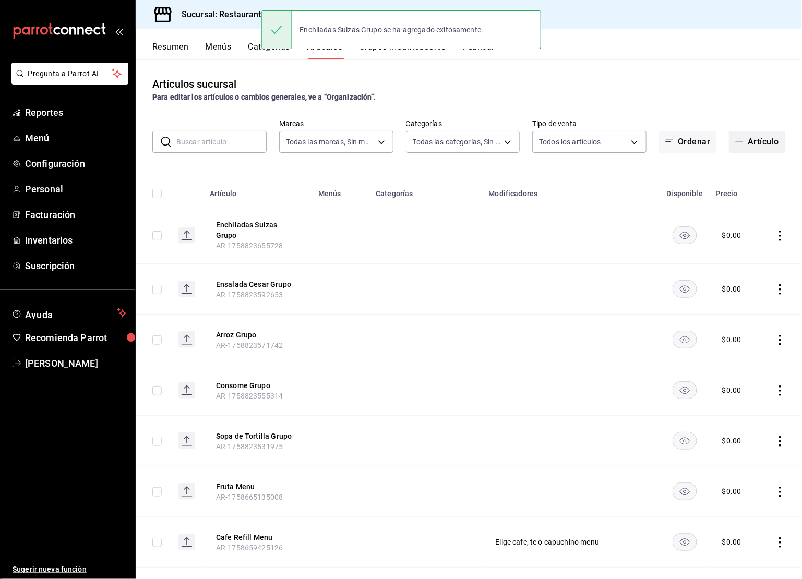
click at [752, 145] on button "Artículo" at bounding box center [757, 142] width 56 height 22
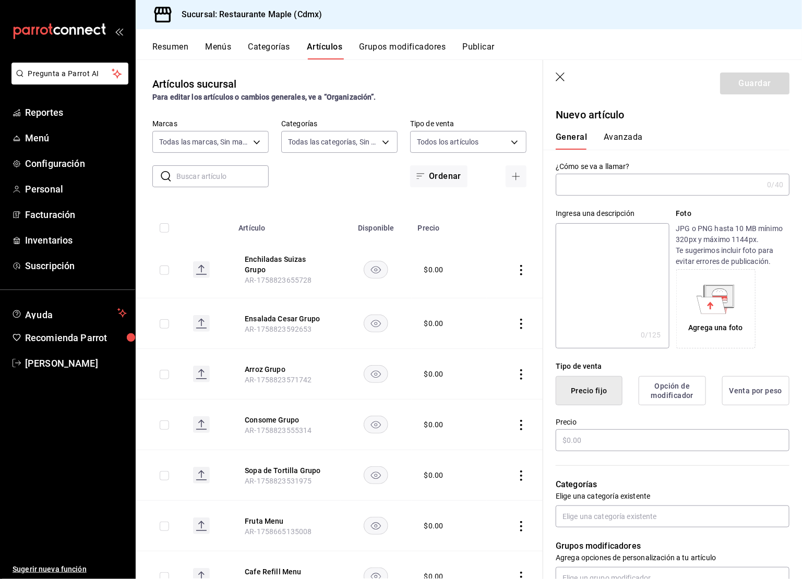
click at [589, 178] on input "text" at bounding box center [659, 184] width 207 height 21
click at [594, 182] on input "Cecina Con Frijoles y Crema. Grupo" at bounding box center [657, 184] width 203 height 21
type input "Cecina Con Frijoles y Crema. Grupo"
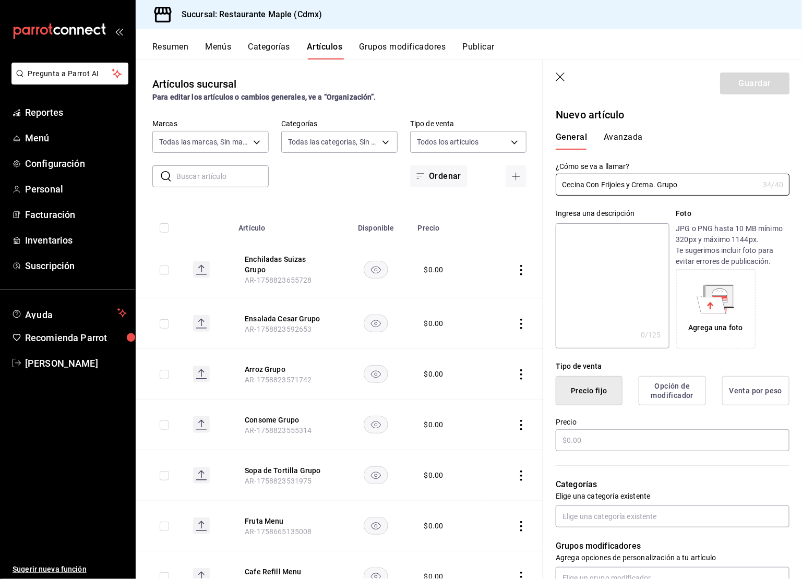
click at [594, 241] on textarea at bounding box center [612, 285] width 113 height 125
paste textarea "Cecina Con Frijoles y Crema. Grupo"
type textarea "Cecina Con Frijoles y Crema. Grupo"
type textarea "x"
type textarea "Cecina Con Frijoles y Crema. Grupo"
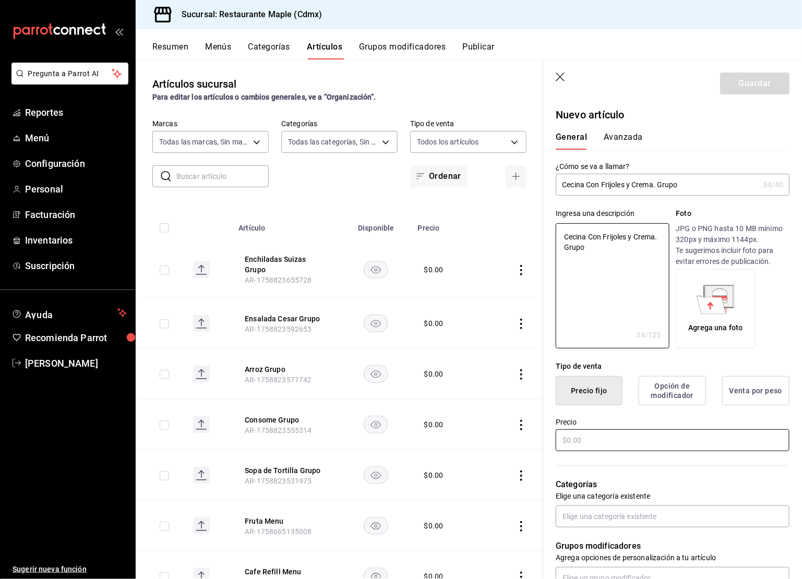
click at [571, 438] on input "text" at bounding box center [673, 441] width 234 height 22
type textarea "x"
type input "$0.00"
click at [741, 83] on button "Guardar" at bounding box center [754, 84] width 69 height 22
type textarea "x"
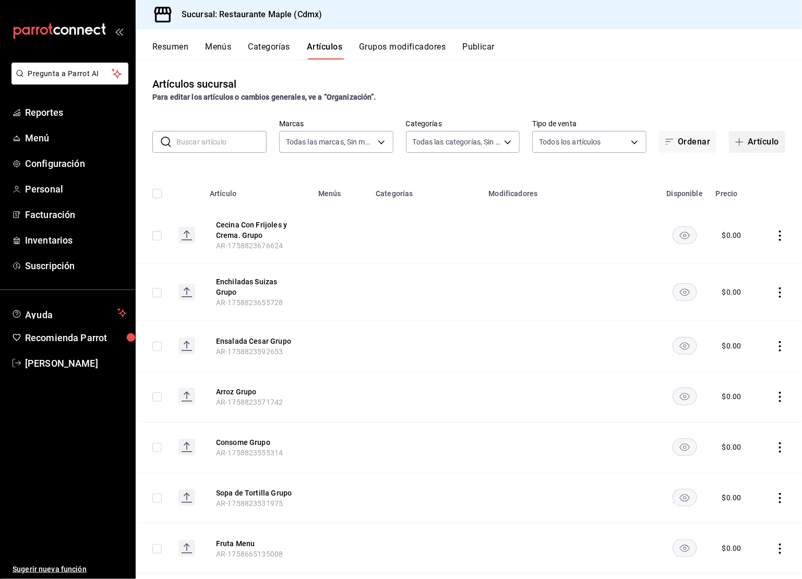
click at [749, 144] on button "Artículo" at bounding box center [757, 142] width 56 height 22
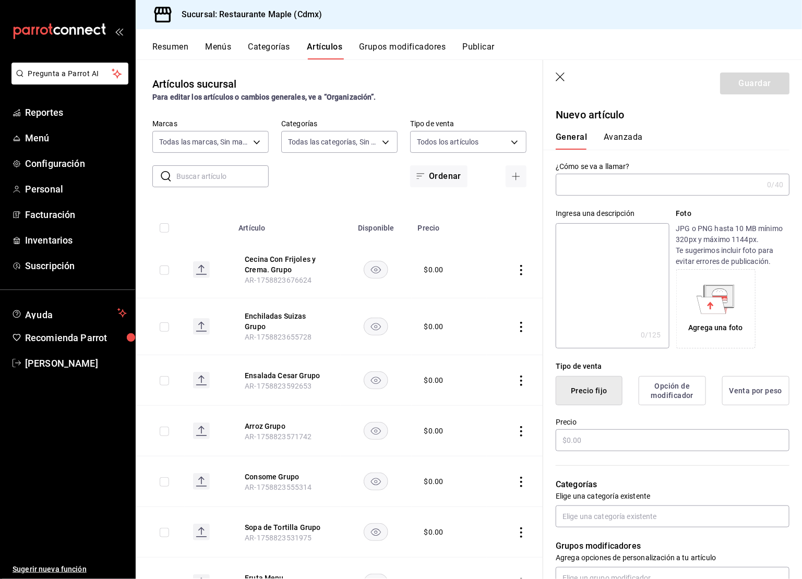
click at [592, 182] on input "text" at bounding box center [659, 184] width 207 height 21
type input "Milanesa Grupos"
click at [615, 244] on textarea at bounding box center [612, 285] width 113 height 125
type textarea "M"
type textarea "x"
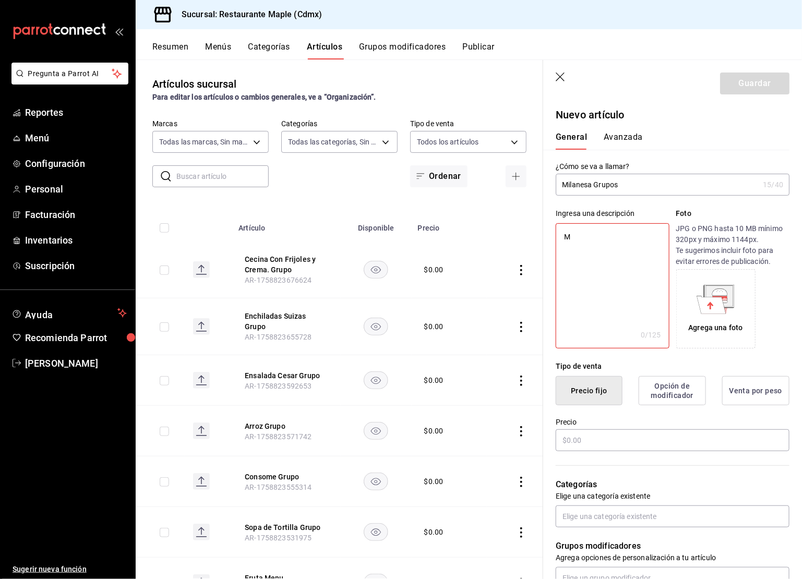
type textarea "Mi"
type textarea "x"
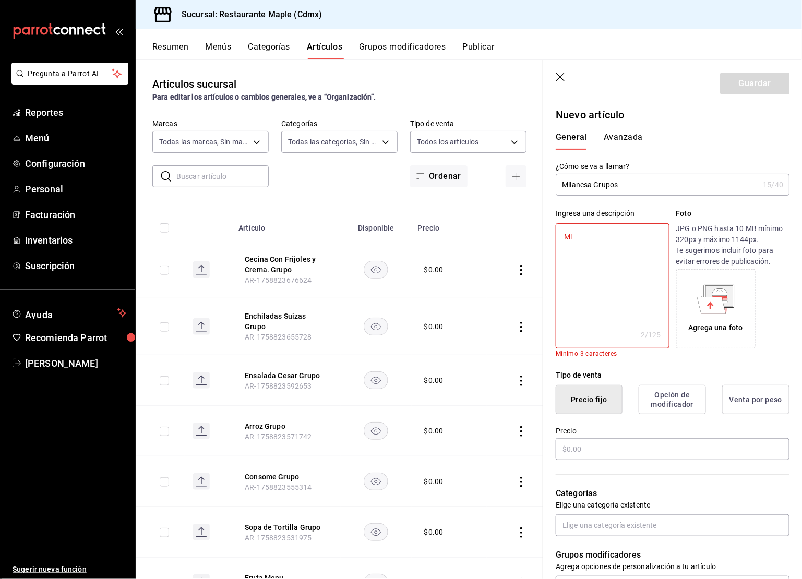
type textarea "Mil"
type textarea "x"
type textarea "Mila"
type textarea "x"
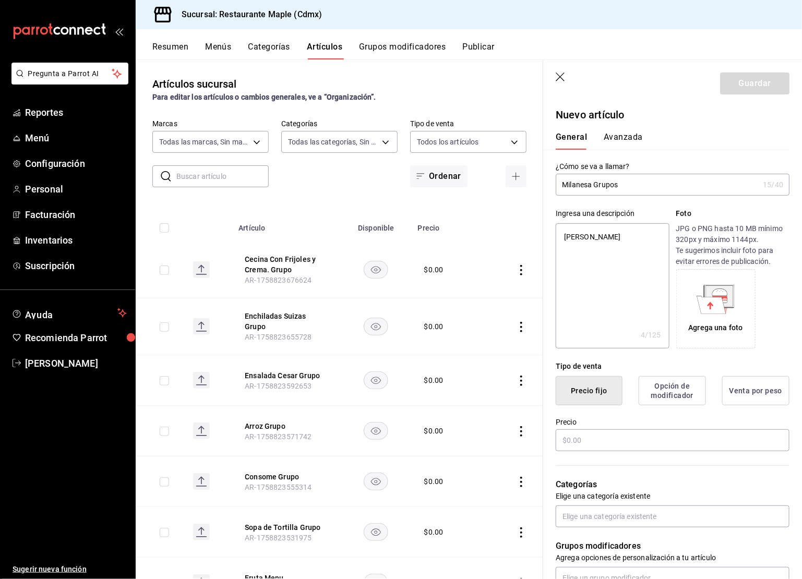
type textarea "Milan"
type textarea "x"
type textarea "Milane"
type textarea "x"
type textarea "Milanes"
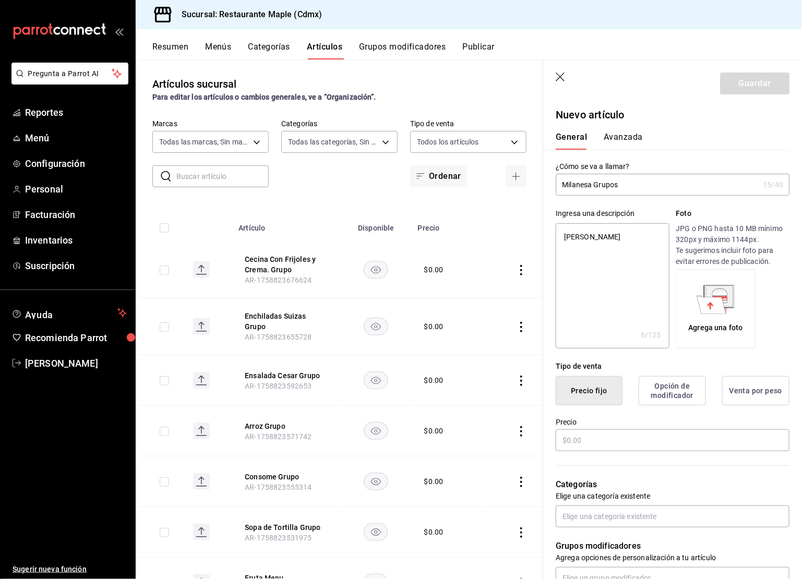
type textarea "x"
type textarea "Milanesa"
type textarea "x"
type textarea "Milanesa"
type textarea "x"
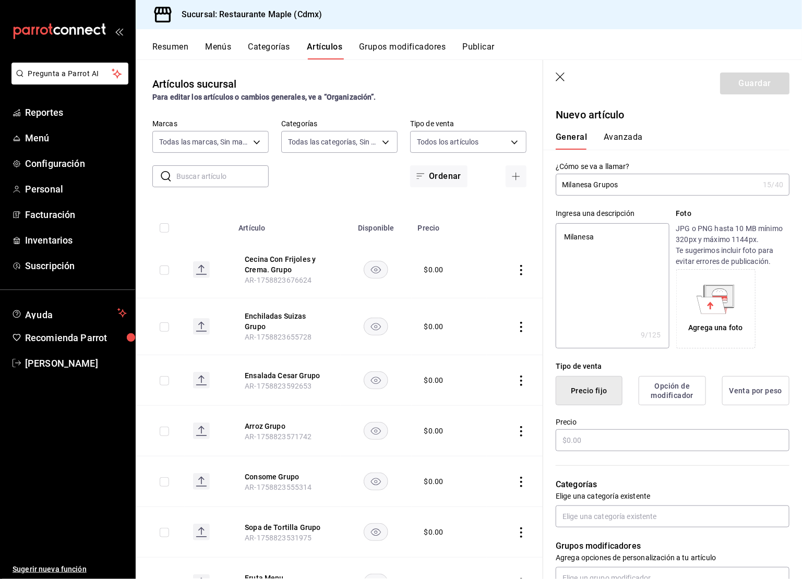
type textarea "Milanesa G"
type textarea "x"
type textarea "Milanesa Gr"
type textarea "x"
type textarea "Milanesa Gru"
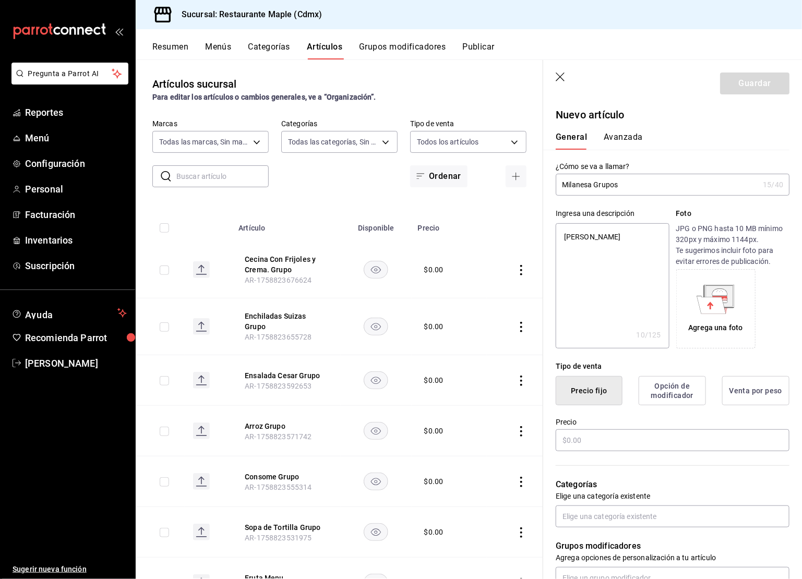
type textarea "x"
type textarea "Milanesa Grup"
type textarea "x"
type textarea "Milanesa Grupo"
type textarea "x"
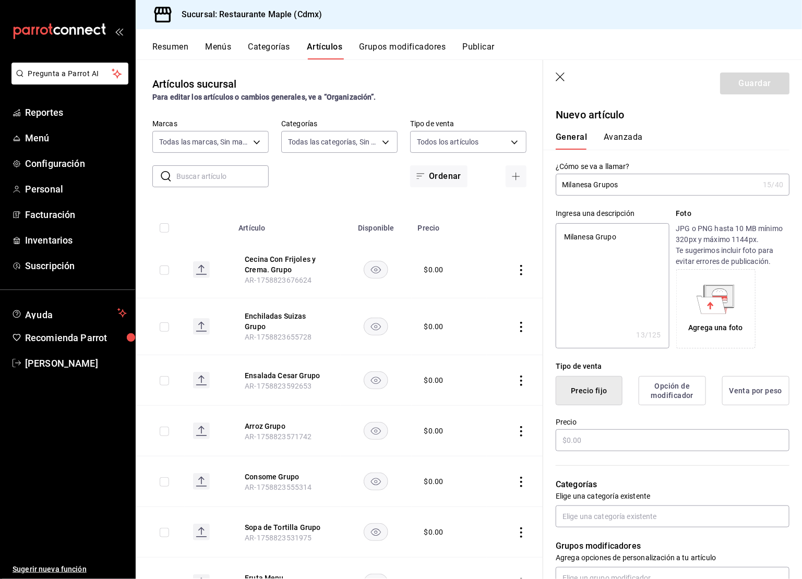
type textarea "Milanesa Grupos"
type textarea "x"
type textarea "Milanesa Grupos"
click at [594, 445] on input "text" at bounding box center [673, 441] width 234 height 22
type textarea "x"
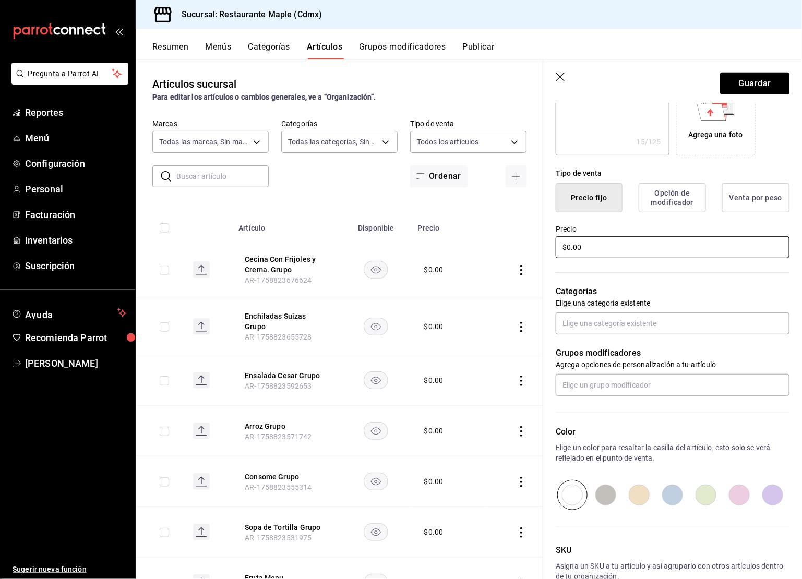
scroll to position [254, 0]
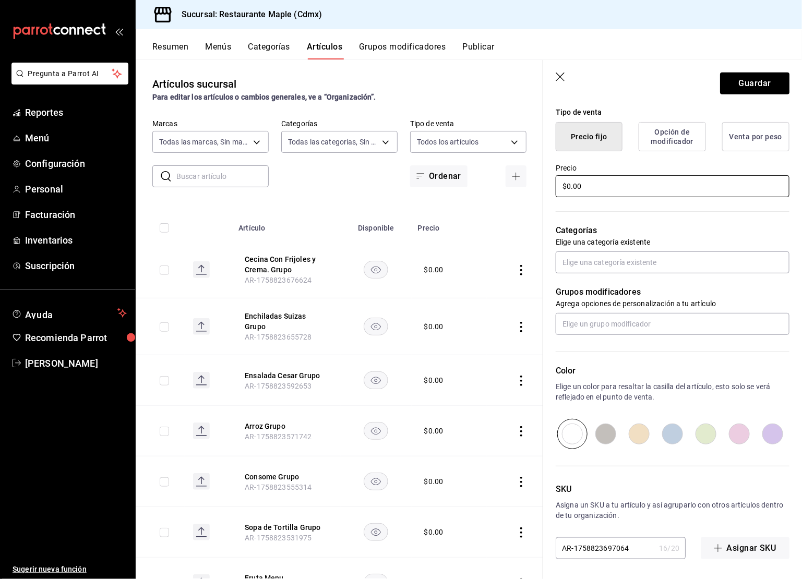
type input "$0.00"
click at [636, 437] on input "radio" at bounding box center [639, 434] width 33 height 30
radio input "true"
type textarea "x"
click at [774, 431] on input "radio" at bounding box center [772, 434] width 33 height 30
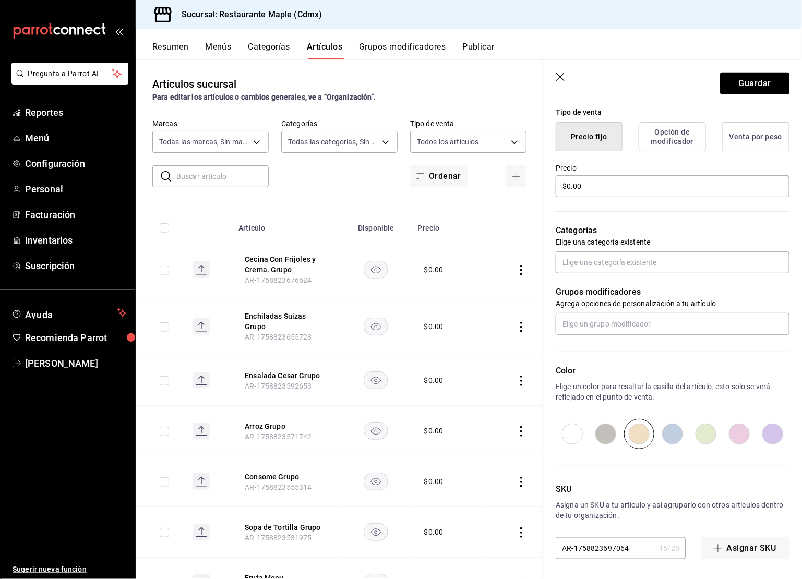
radio input "true"
type textarea "x"
click at [679, 432] on input "radio" at bounding box center [672, 434] width 33 height 30
radio input "true"
click at [759, 77] on button "Guardar" at bounding box center [754, 84] width 69 height 22
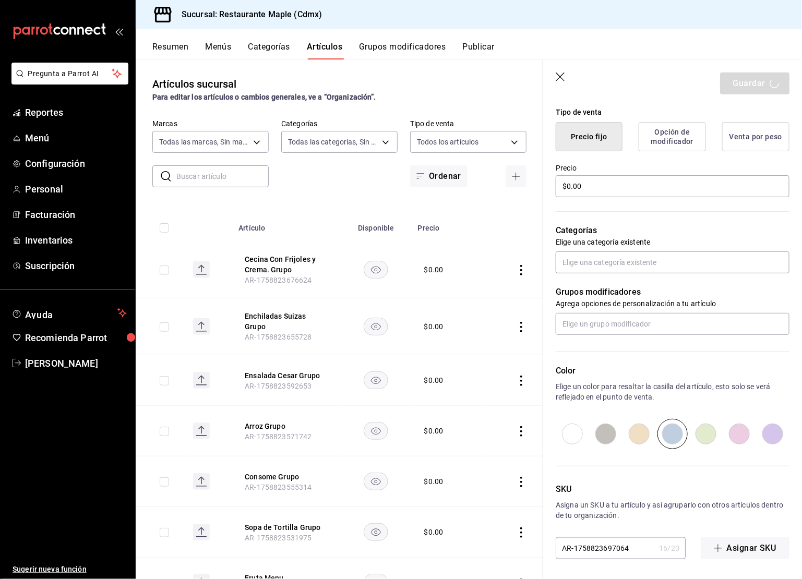
type textarea "x"
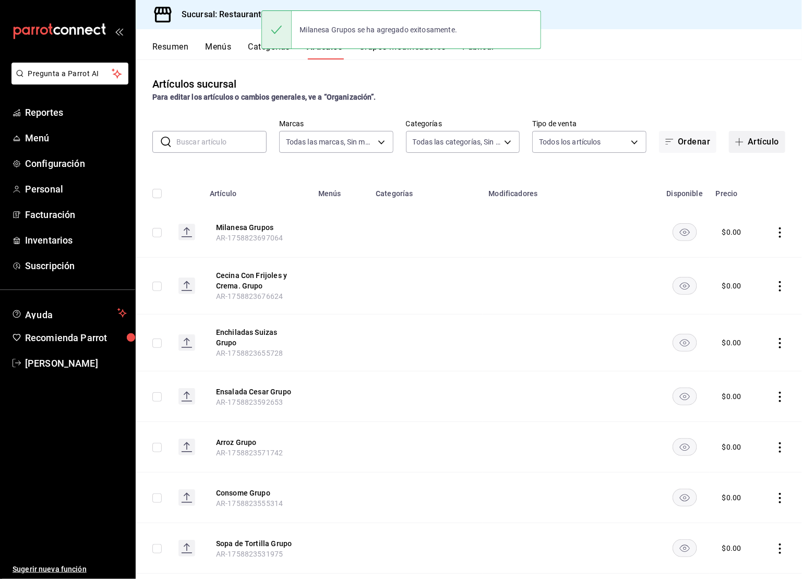
click at [756, 135] on button "Artículo" at bounding box center [757, 142] width 56 height 22
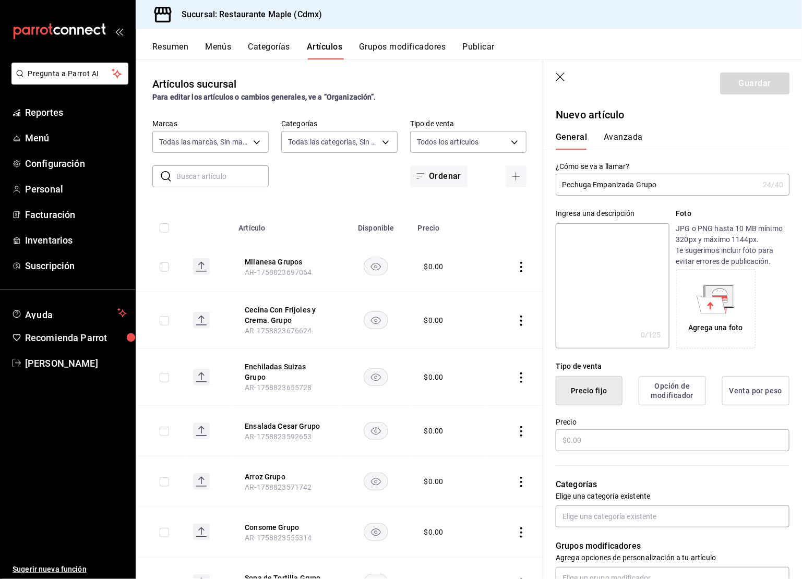
click at [585, 188] on input "Pechuga Empanizada Grupo" at bounding box center [657, 184] width 203 height 21
type input "Pechuga Empanizada Grupo"
click at [597, 239] on textarea at bounding box center [612, 285] width 113 height 125
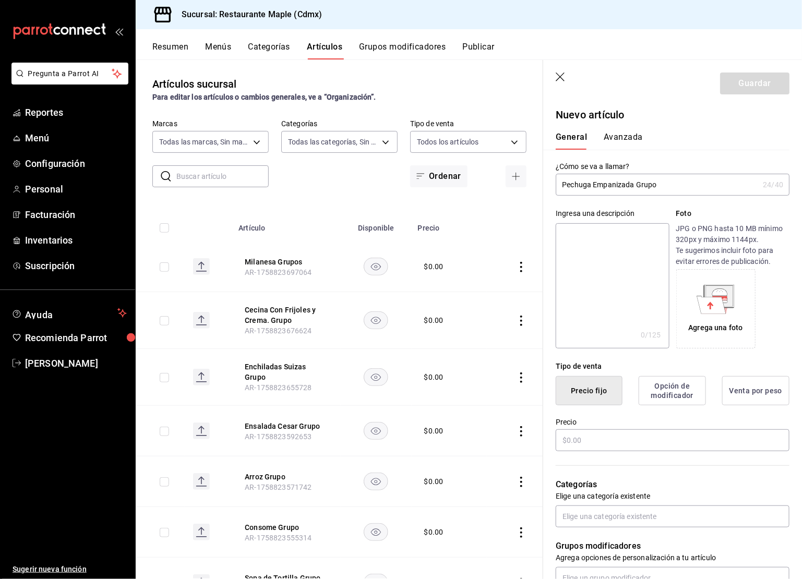
paste textarea "Pechuga Empanizada Grupo"
type textarea "Pechuga Empanizada Grupo"
type textarea "x"
type textarea "Pechuga Empanizada Grupo"
type textarea "x"
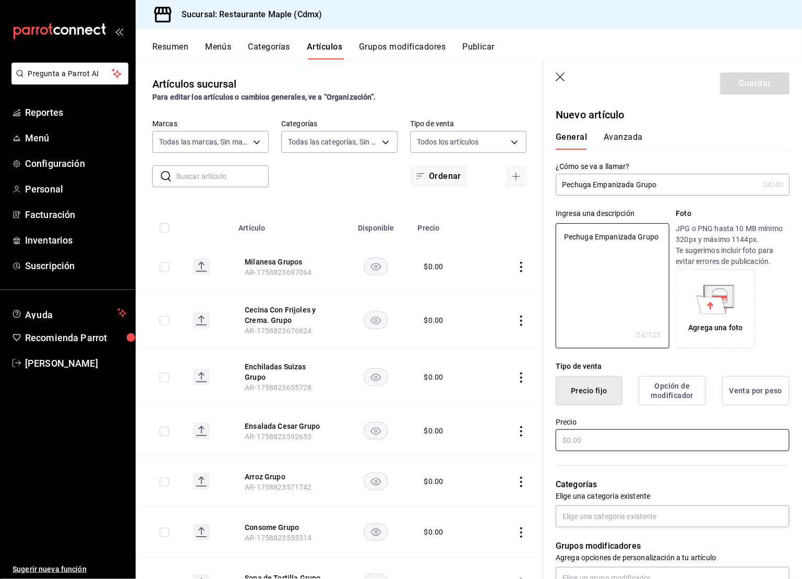
click at [578, 436] on input "text" at bounding box center [673, 441] width 234 height 22
type input "$0.00"
type textarea "x"
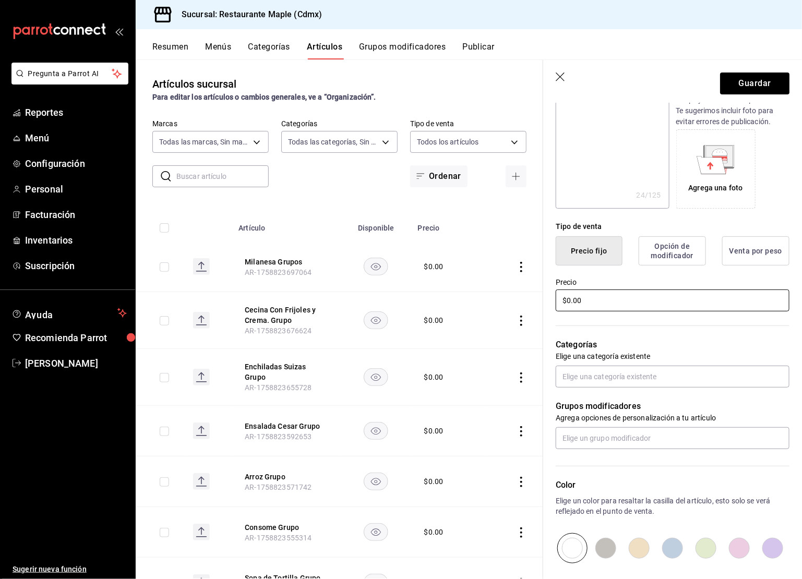
scroll to position [254, 0]
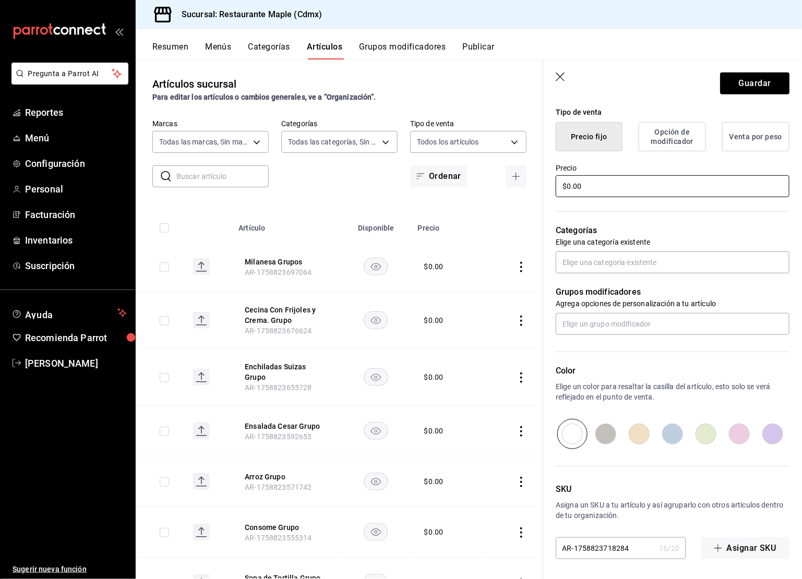
type input "$0.00"
click at [777, 434] on input "radio" at bounding box center [772, 434] width 33 height 30
radio input "true"
click at [741, 77] on button "Guardar" at bounding box center [754, 84] width 69 height 22
type textarea "x"
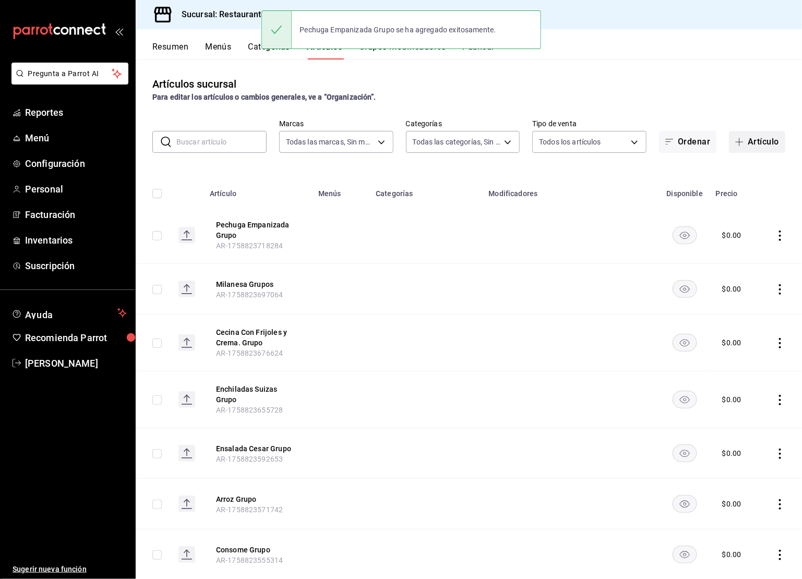
click at [758, 139] on button "Artículo" at bounding box center [757, 142] width 56 height 22
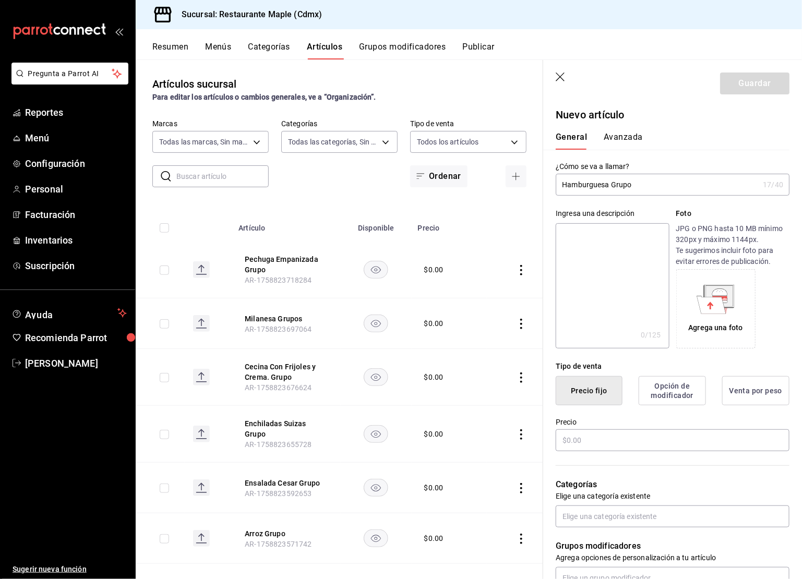
click at [606, 190] on input "Hamburguesa Grupo" at bounding box center [657, 184] width 203 height 21
type input "Hamburguesa Grupo"
click at [600, 268] on textarea at bounding box center [612, 285] width 113 height 125
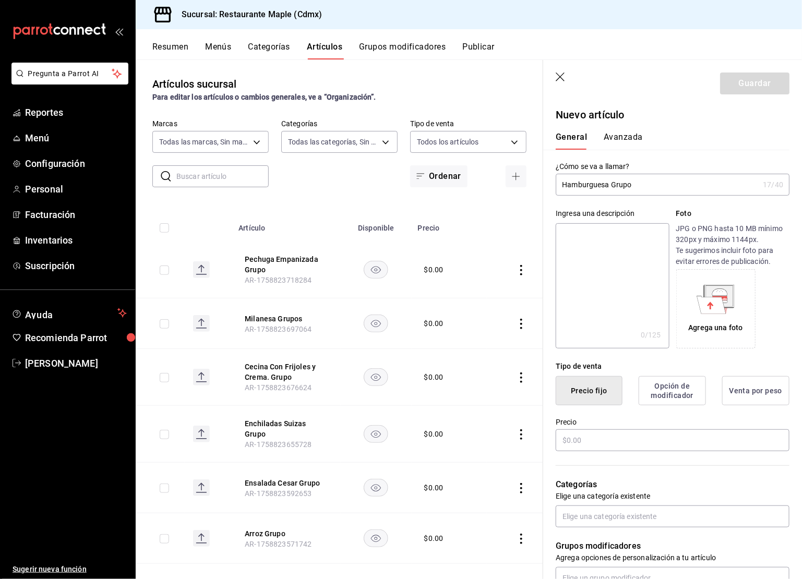
paste textarea "Hamburguesa Grupo"
type textarea "Hamburguesa Grupo"
type textarea "x"
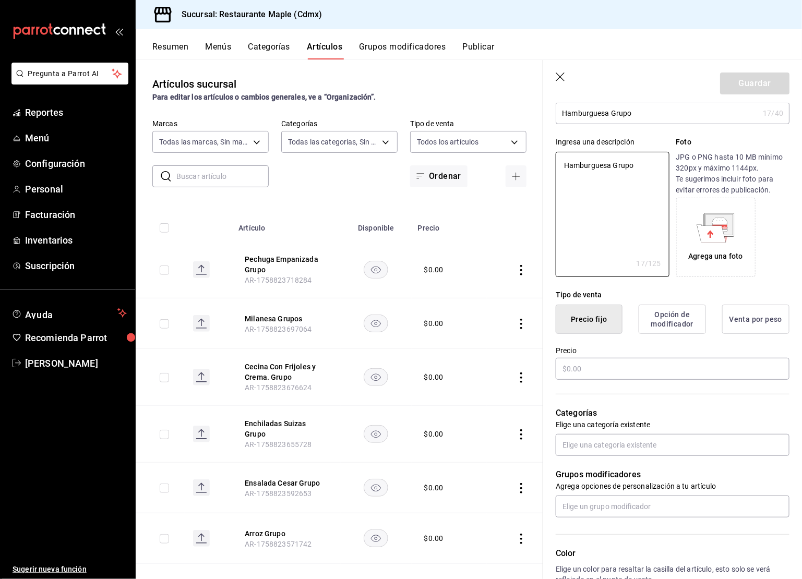
scroll to position [125, 0]
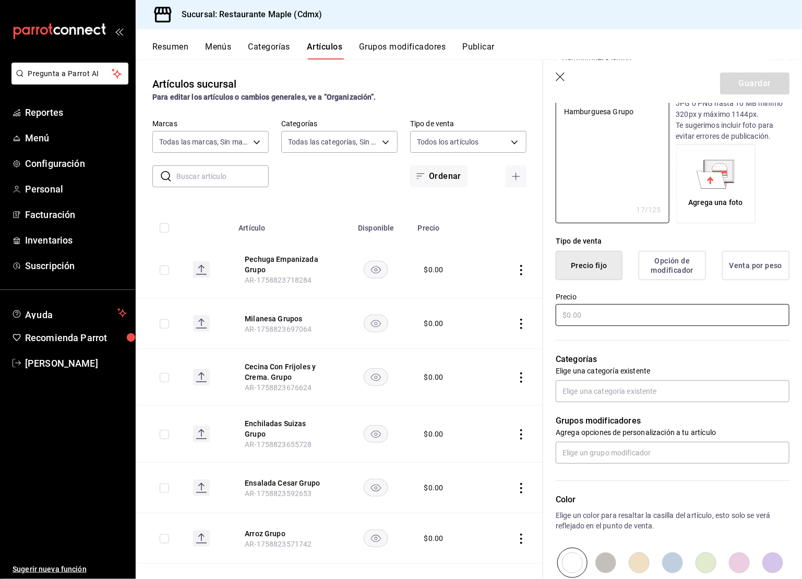
type textarea "Hamburguesa Grupo"
click at [571, 316] on input "text" at bounding box center [673, 315] width 234 height 22
type textarea "x"
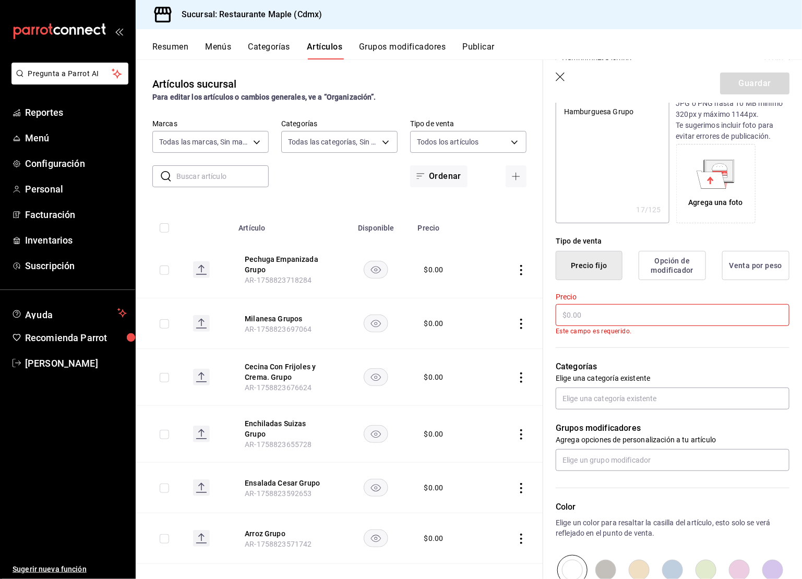
click at [579, 316] on input "text" at bounding box center [673, 315] width 234 height 22
type textarea "x"
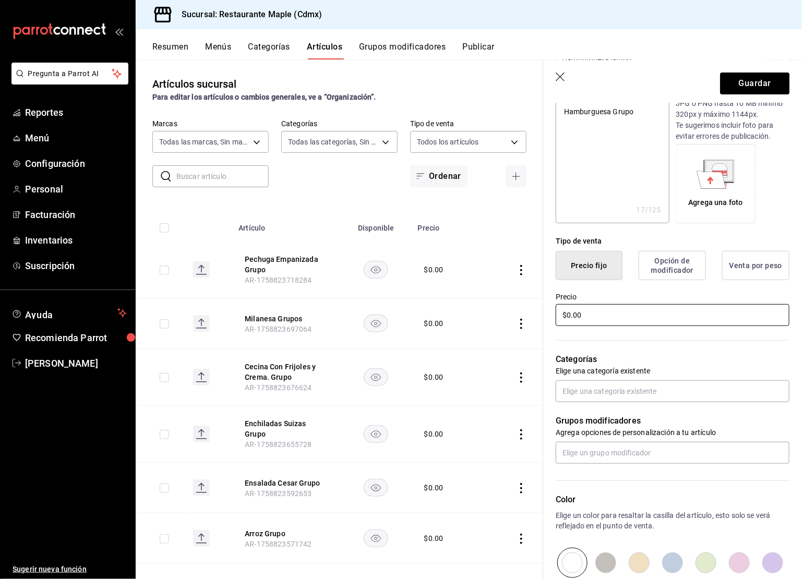
scroll to position [145, 0]
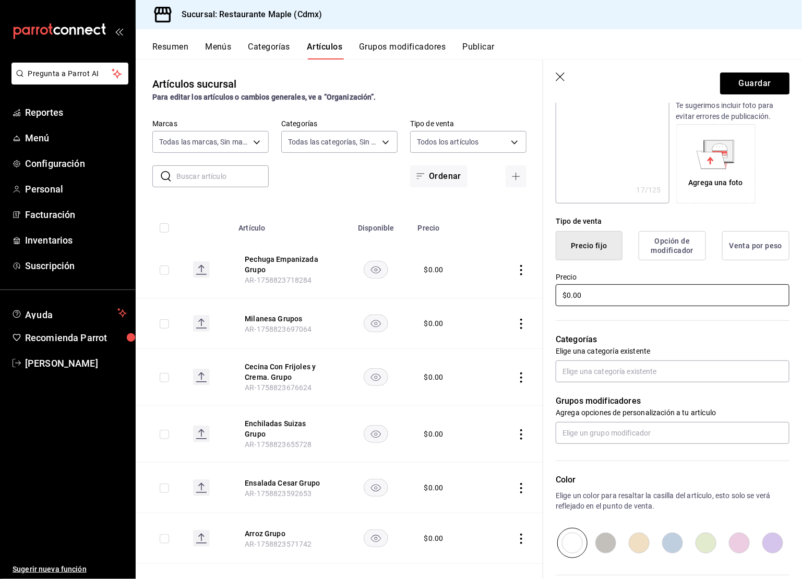
type input "$0.00"
click at [672, 549] on input "radio" at bounding box center [672, 543] width 33 height 30
radio input "true"
type textarea "x"
click at [743, 544] on input "radio" at bounding box center [739, 543] width 33 height 30
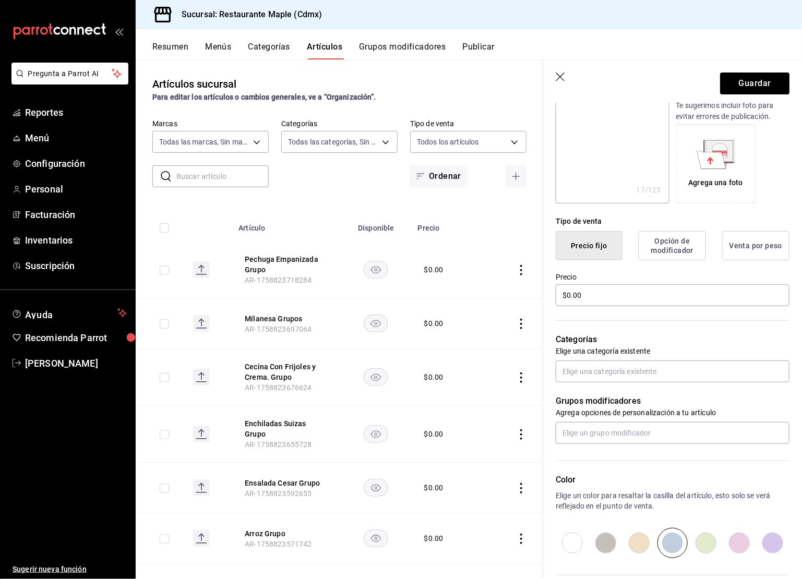
radio input "true"
click at [746, 87] on button "Guardar" at bounding box center [754, 84] width 69 height 22
type textarea "x"
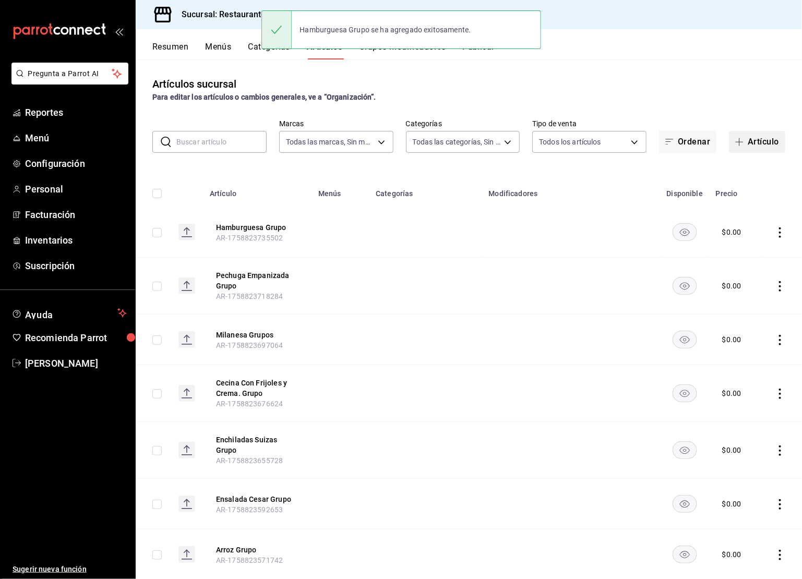
click at [747, 143] on span "button" at bounding box center [742, 142] width 13 height 8
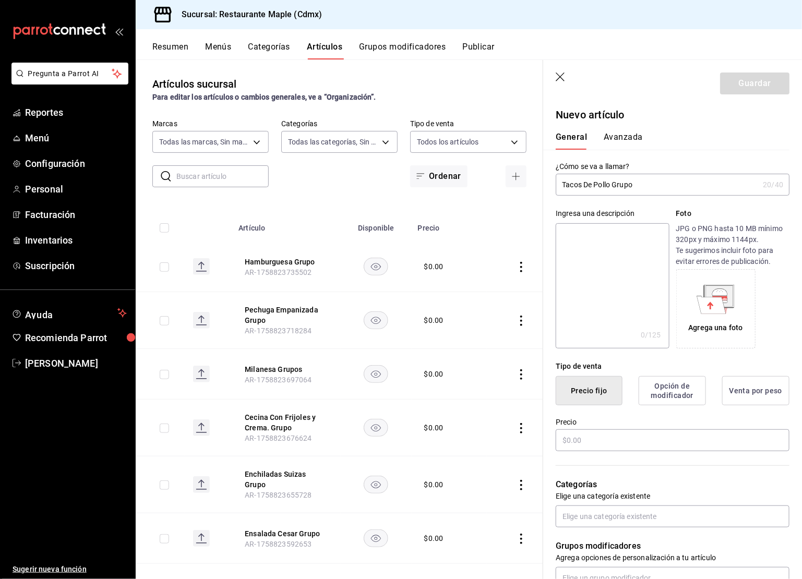
click at [622, 185] on input "Tacos De Pollo Grupo" at bounding box center [657, 184] width 203 height 21
type input "Tacos De Pollo Grupo"
click at [598, 269] on textarea at bounding box center [612, 285] width 113 height 125
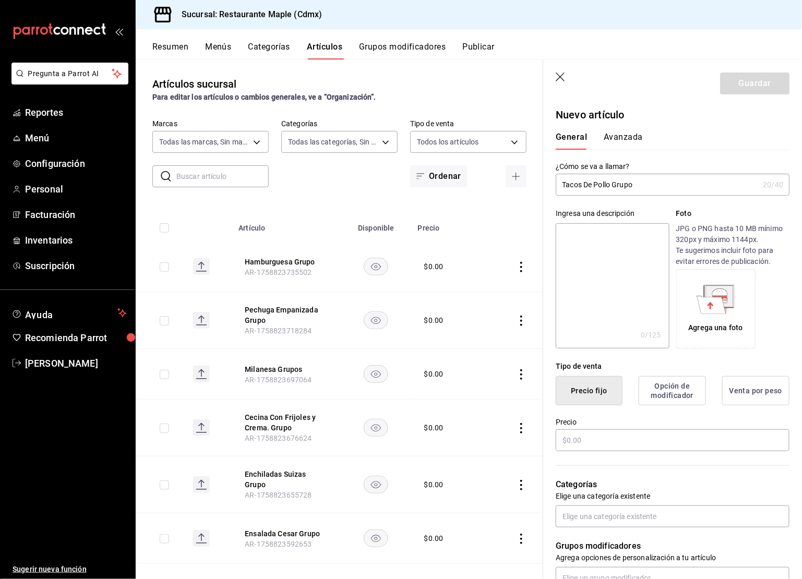
paste textarea "Tacos De Pollo Grupo"
type textarea "Tacos De Pollo Grupo"
type textarea "x"
type textarea "Tacos De Pollo Grupo"
click at [579, 443] on input "text" at bounding box center [673, 441] width 234 height 22
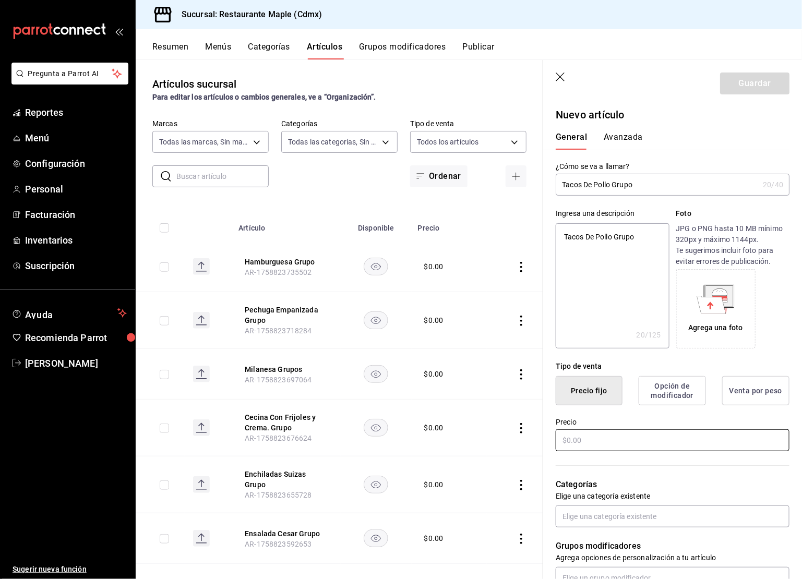
type textarea "x"
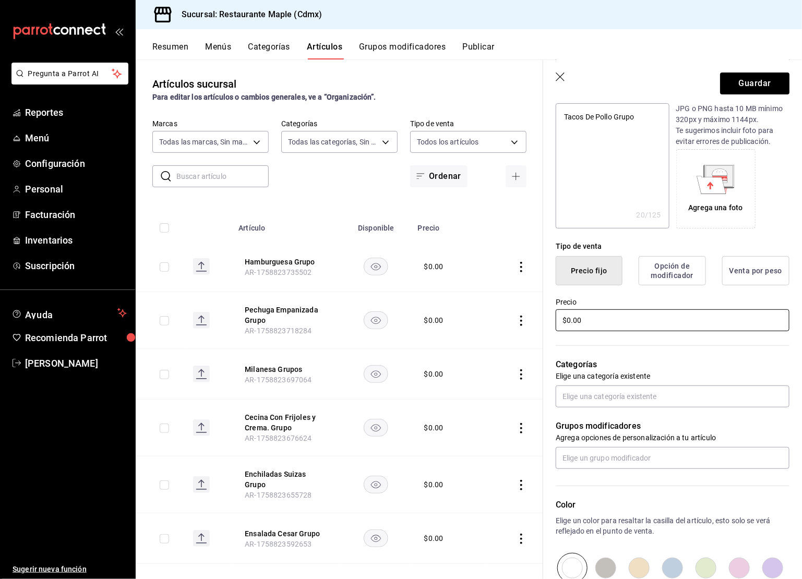
scroll to position [254, 0]
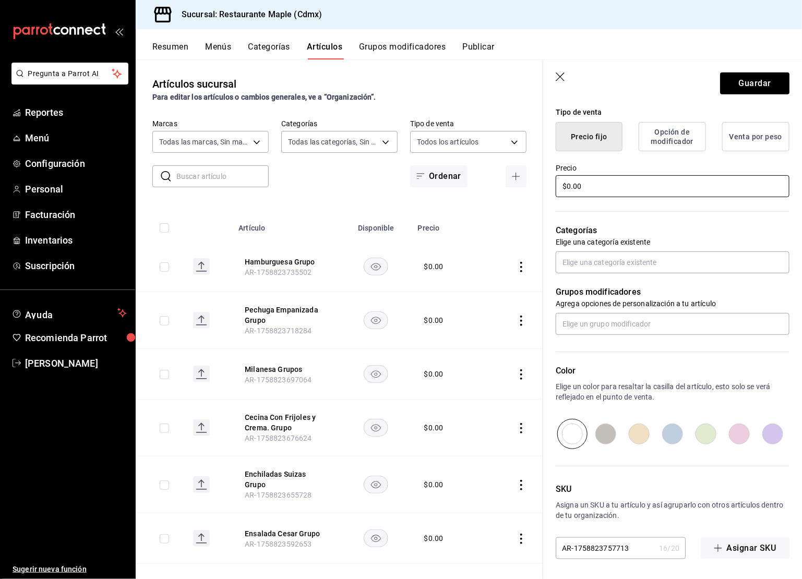
type input "$0.00"
click at [606, 429] on input "radio" at bounding box center [605, 434] width 33 height 30
radio input "true"
click at [756, 75] on button "Guardar" at bounding box center [754, 84] width 69 height 22
type textarea "x"
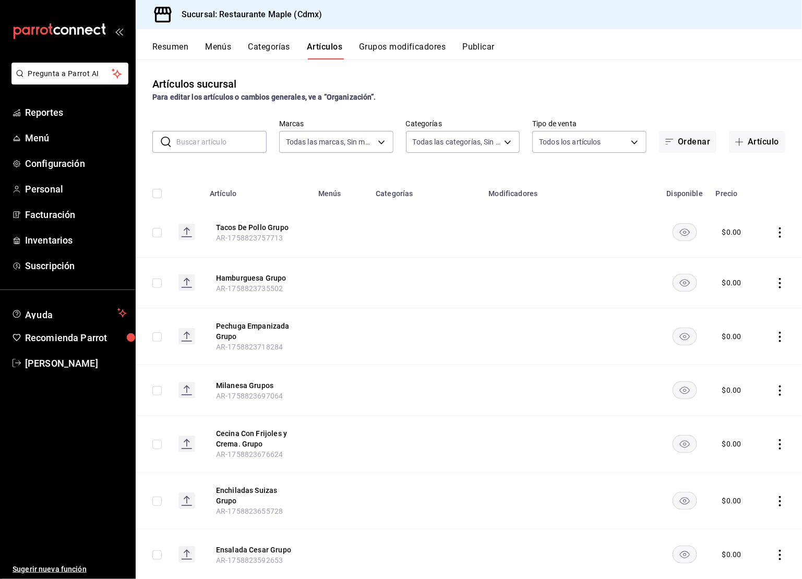
click at [280, 40] on div "Resumen Menús Categorías Artículos Grupos modificadores Publicar" at bounding box center [469, 44] width 667 height 30
click at [278, 51] on button "Categorías" at bounding box center [269, 51] width 42 height 18
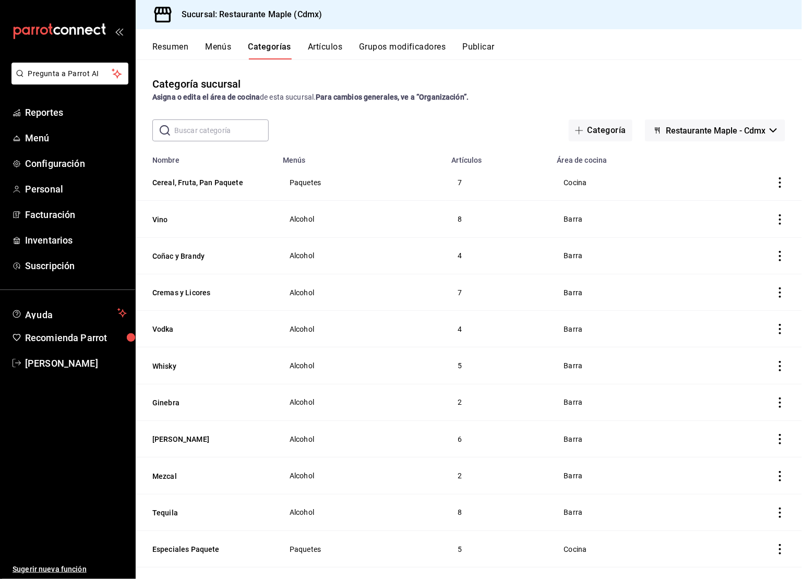
click at [404, 54] on button "Grupos modificadores" at bounding box center [402, 51] width 87 height 18
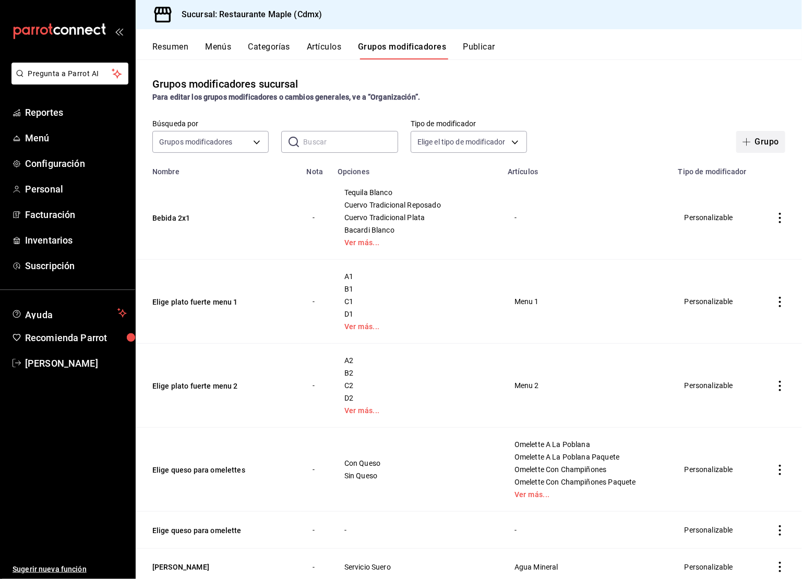
click at [763, 144] on button "Grupo" at bounding box center [761, 142] width 49 height 22
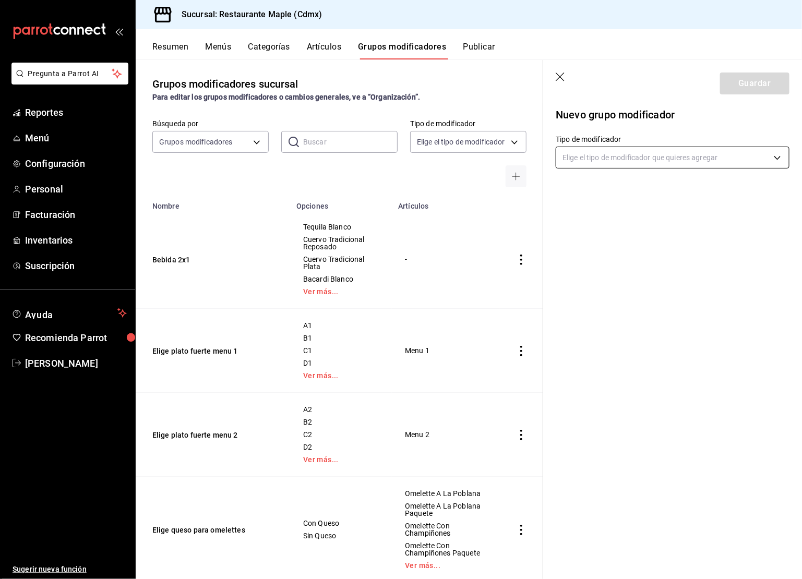
click at [610, 154] on body "Pregunta a Parrot AI Reportes Menú Configuración Personal Facturación Inventari…" at bounding box center [401, 289] width 802 height 579
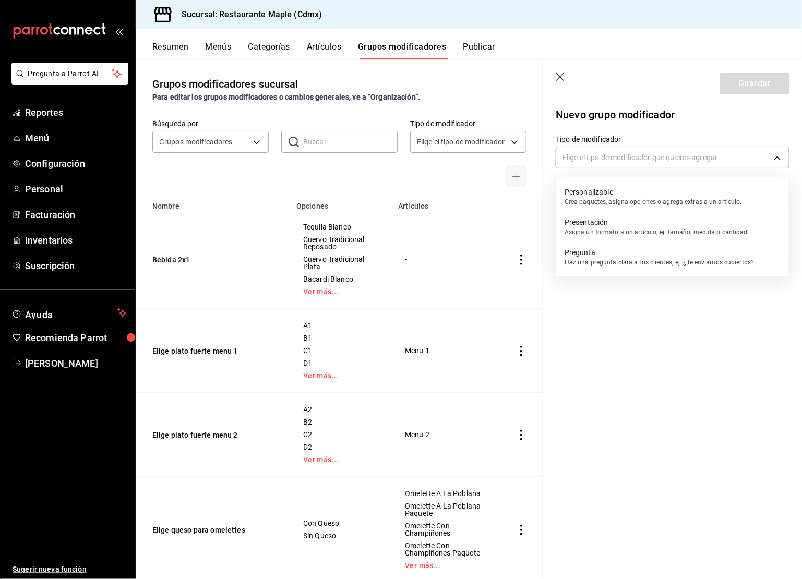
click at [604, 197] on p "Crea paquetes, asigna opciones o agrega extras a un artículo." at bounding box center [653, 201] width 177 height 9
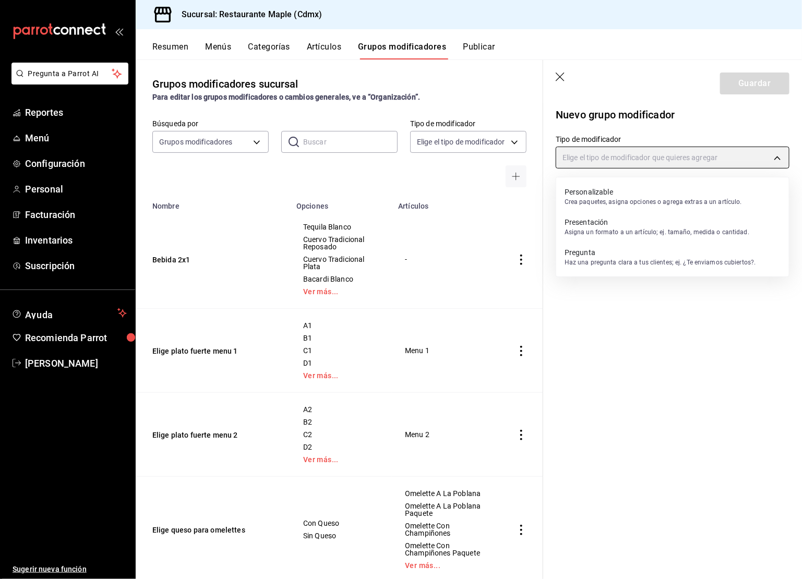
type input "CUSTOMIZABLE"
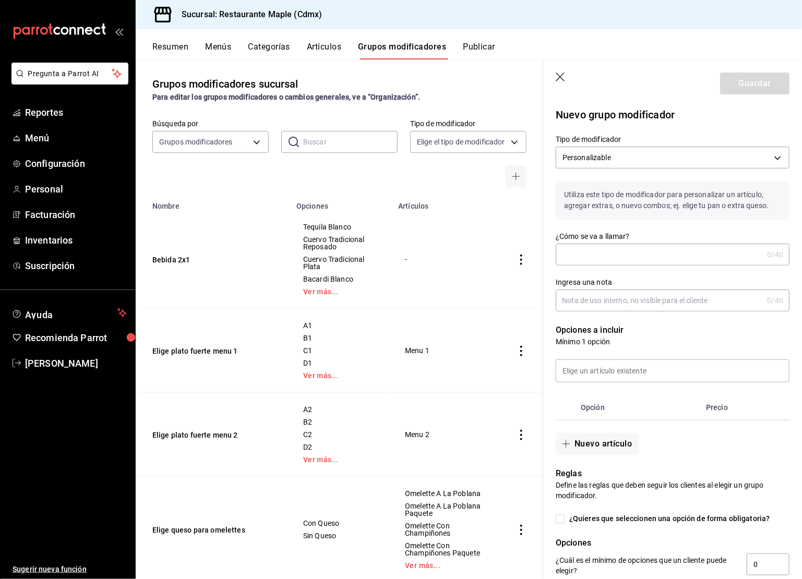
click at [603, 248] on input "¿Cómo se va a llamar?" at bounding box center [659, 254] width 207 height 21
type input "Elige sopa o consome grupo"
click at [599, 375] on input at bounding box center [672, 371] width 233 height 22
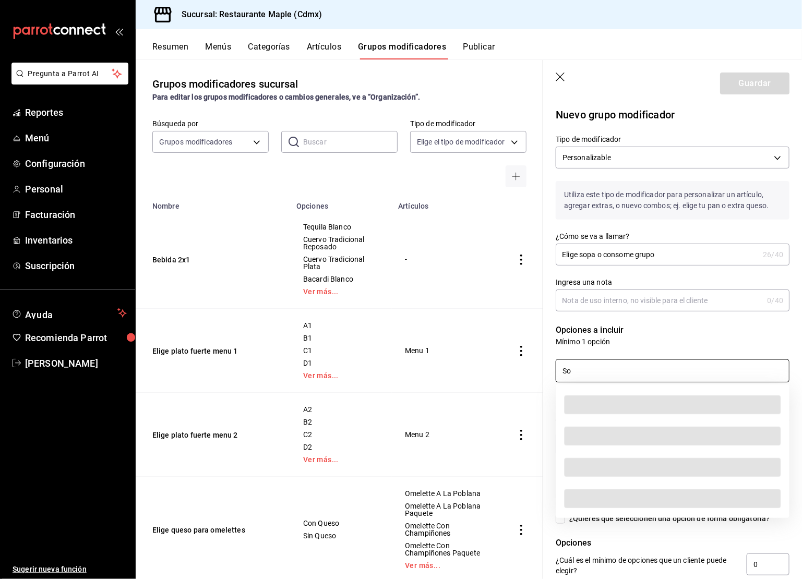
type input "S"
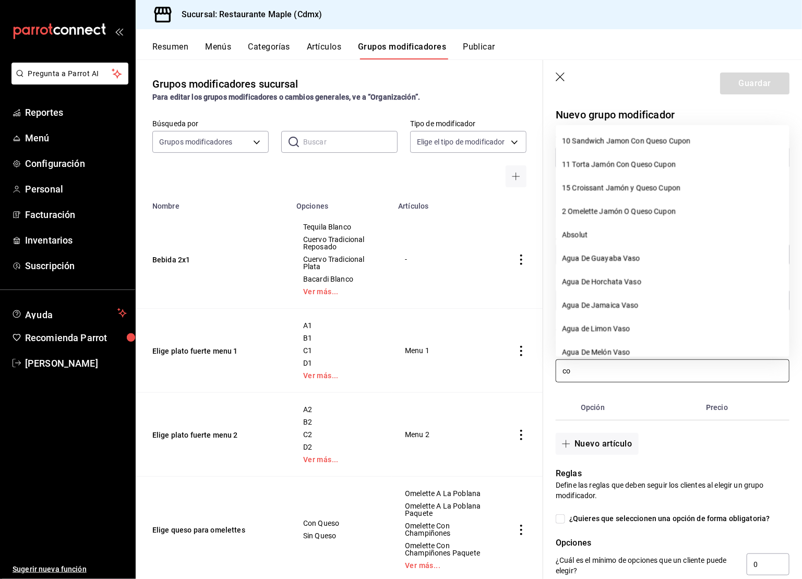
type input "c"
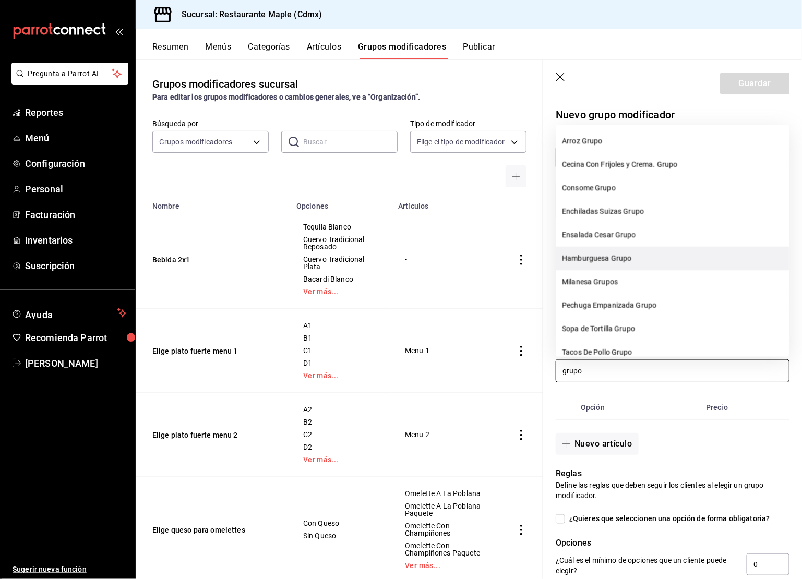
scroll to position [20, 0]
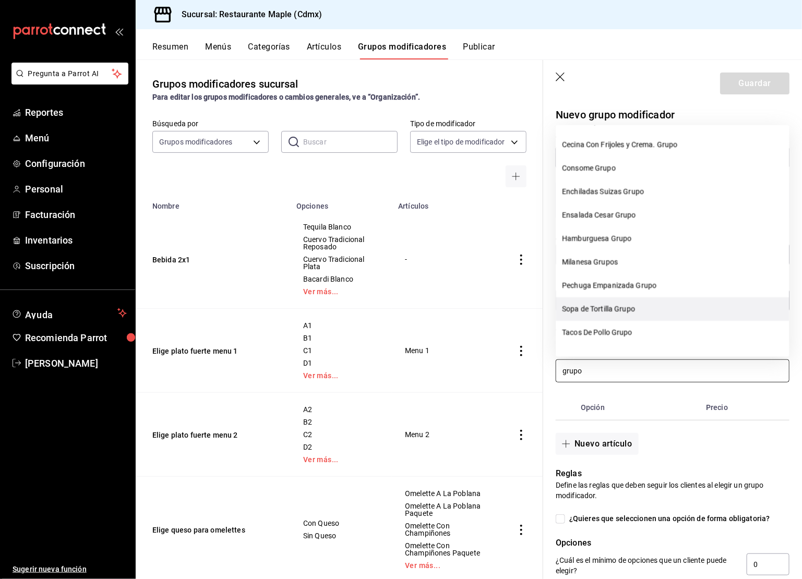
click at [596, 309] on li "Sopa de Tortilla Grupo" at bounding box center [672, 309] width 233 height 23
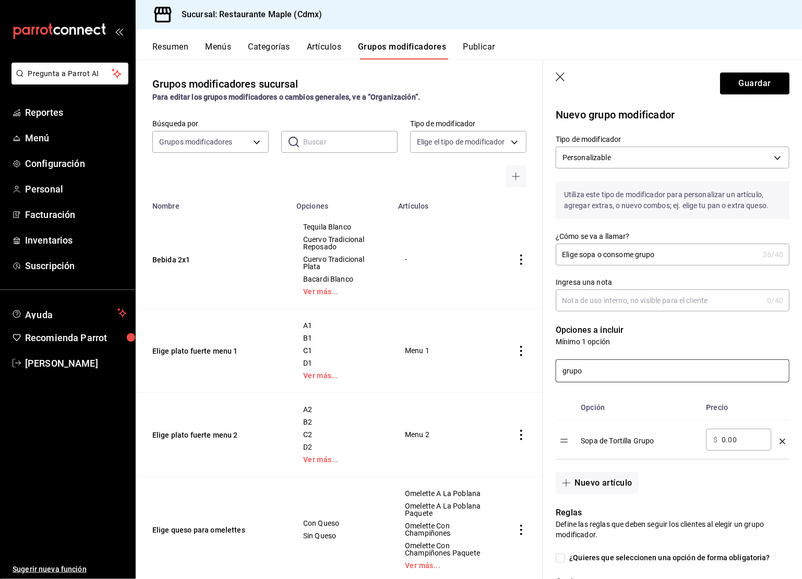
click at [596, 369] on input "grupo" at bounding box center [672, 371] width 233 height 22
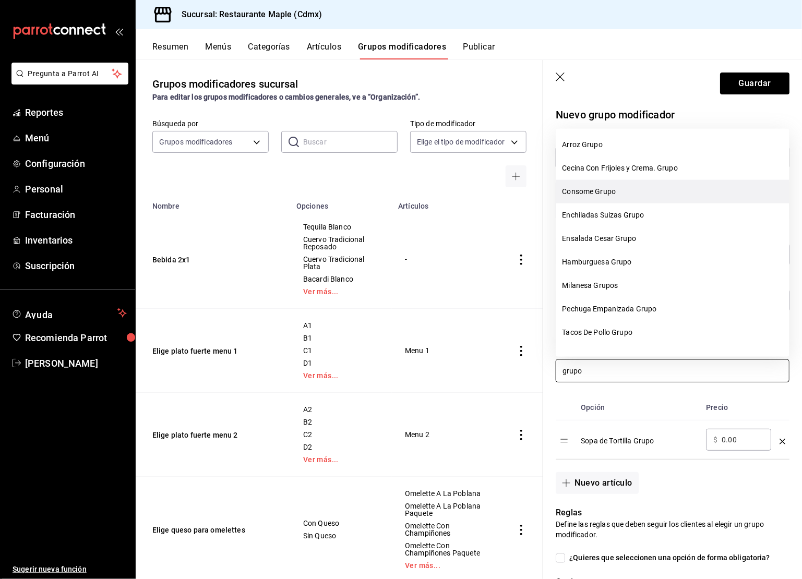
click at [611, 186] on li "Consome Grupo" at bounding box center [672, 191] width 233 height 23
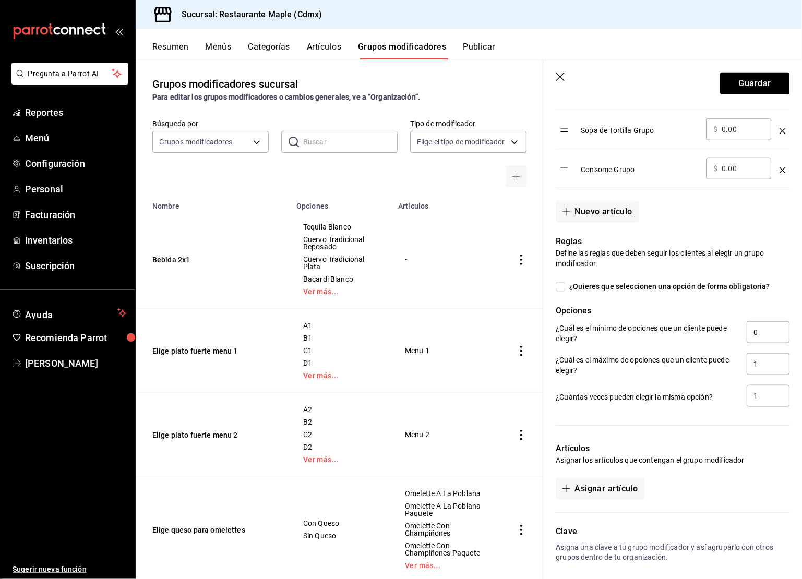
scroll to position [353, 0]
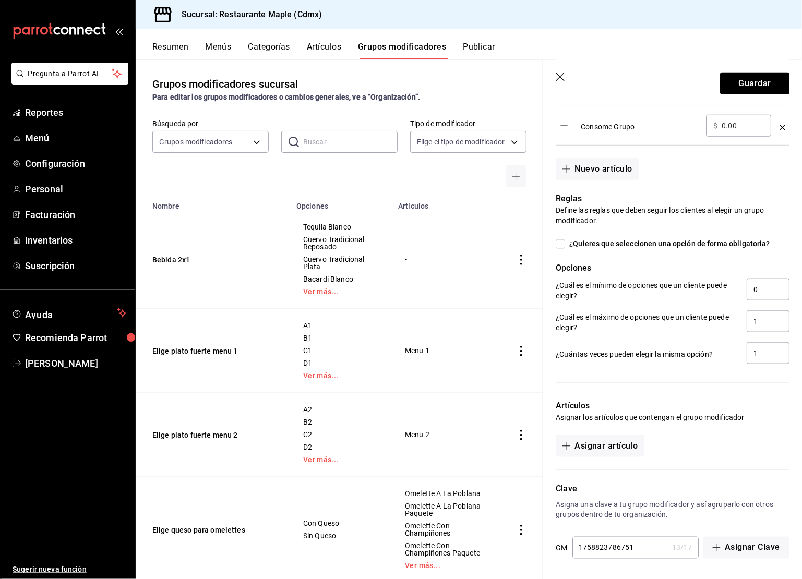
type input "grupo"
click at [565, 245] on input "¿Quieres que seleccionen una opción de forma obligatoria?" at bounding box center [560, 244] width 9 height 9
checkbox input "true"
type input "1"
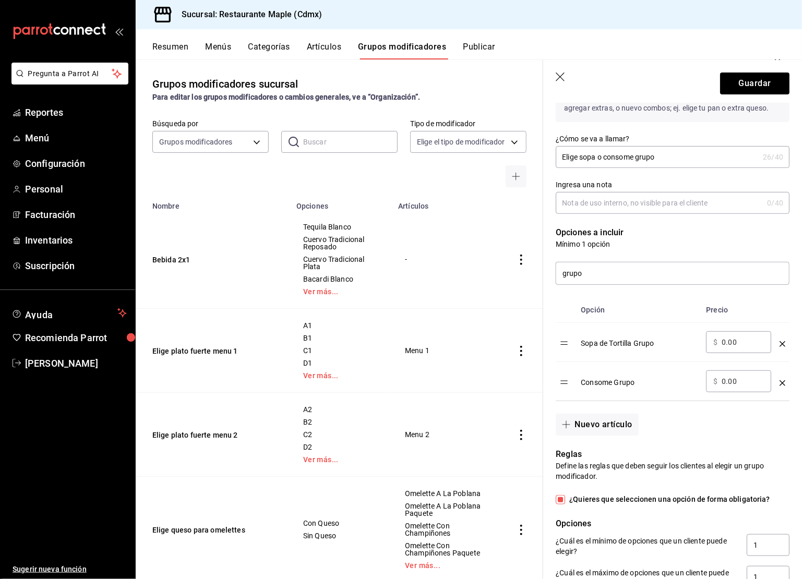
scroll to position [0, 0]
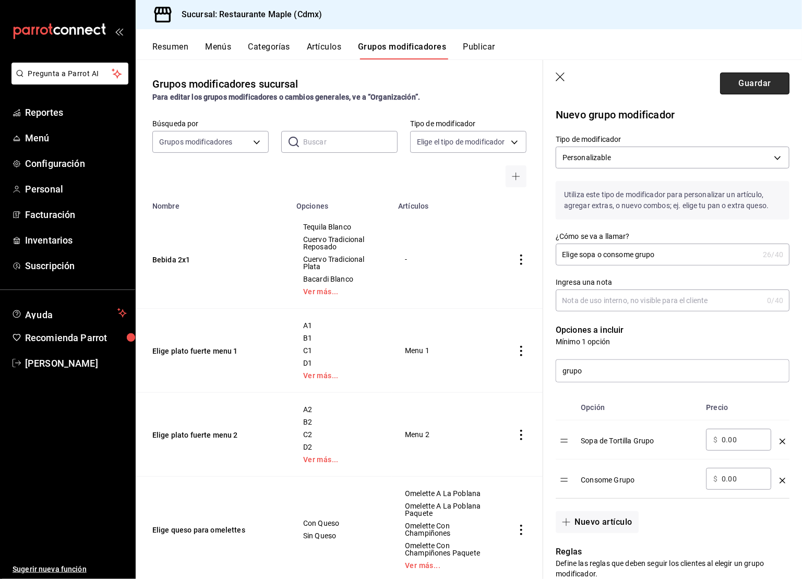
click at [758, 90] on button "Guardar" at bounding box center [754, 84] width 69 height 22
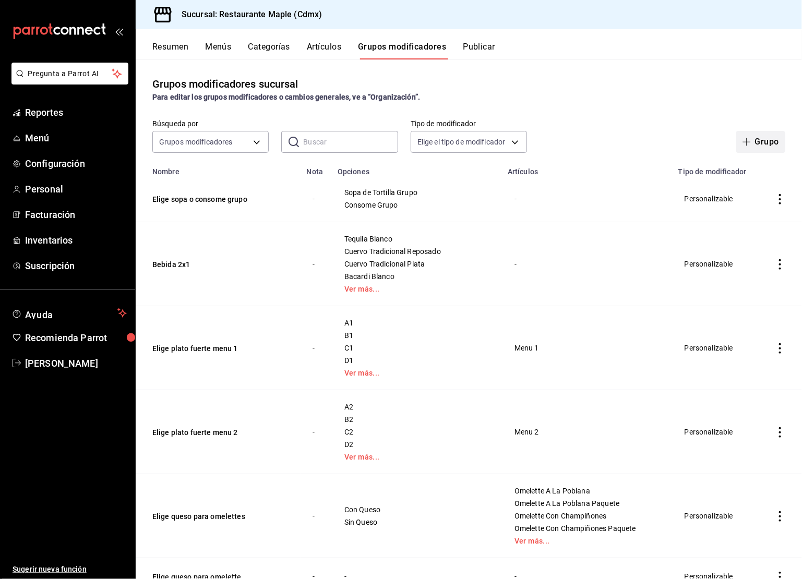
click at [758, 139] on button "Grupo" at bounding box center [761, 142] width 49 height 22
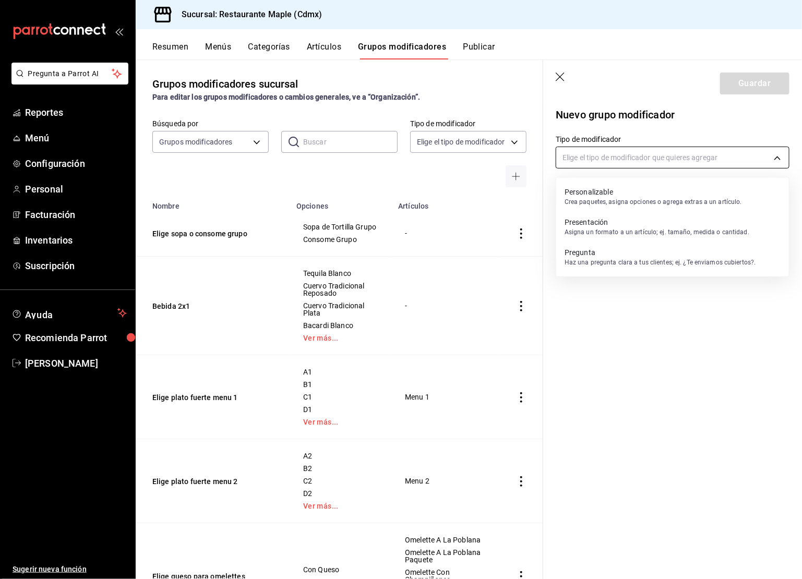
click at [602, 160] on body "Pregunta a Parrot AI Reportes Menú Configuración Personal Facturación Inventari…" at bounding box center [401, 289] width 802 height 579
click at [595, 186] on div "Personalizable Crea paquetes, asigna opciones o agrega extras a un artículo." at bounding box center [653, 197] width 177 height 24
type input "CUSTOMIZABLE"
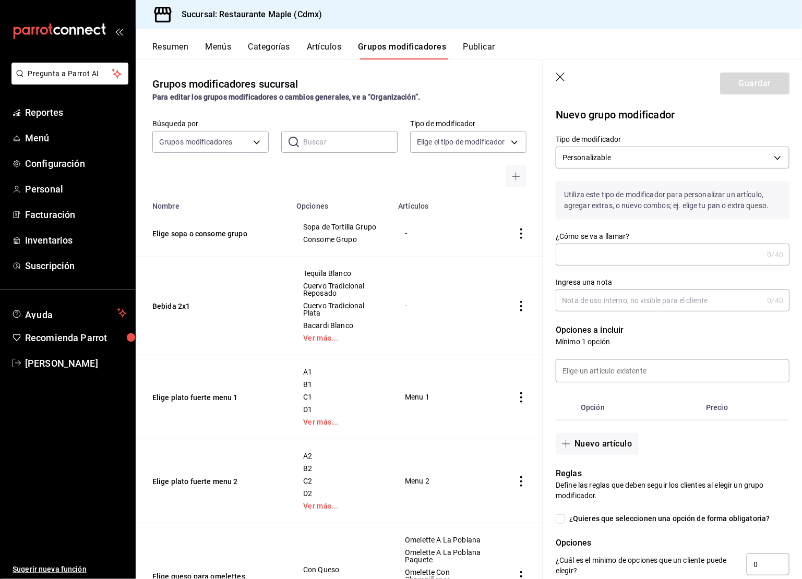
click at [579, 259] on input "¿Cómo se va a llamar?" at bounding box center [659, 254] width 207 height 21
type input "Elige entrada grupo"
click at [575, 365] on input at bounding box center [672, 371] width 233 height 22
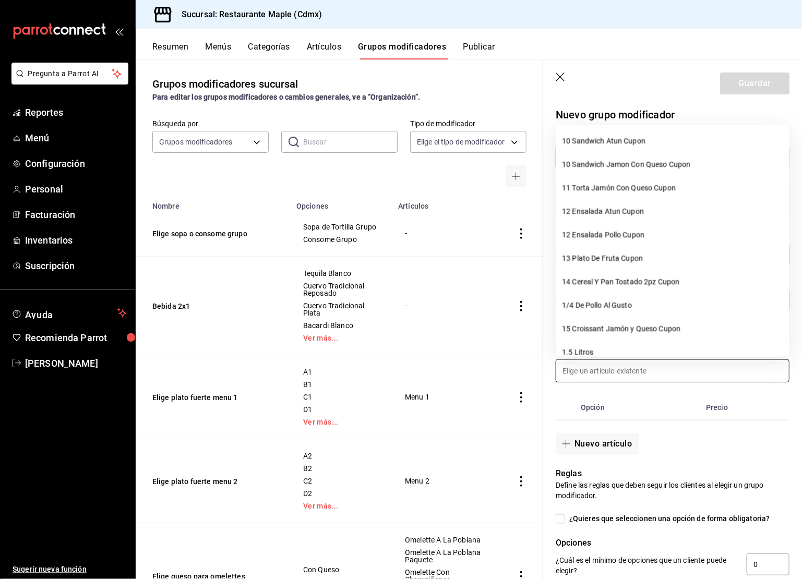
click at [575, 365] on input at bounding box center [672, 371] width 233 height 22
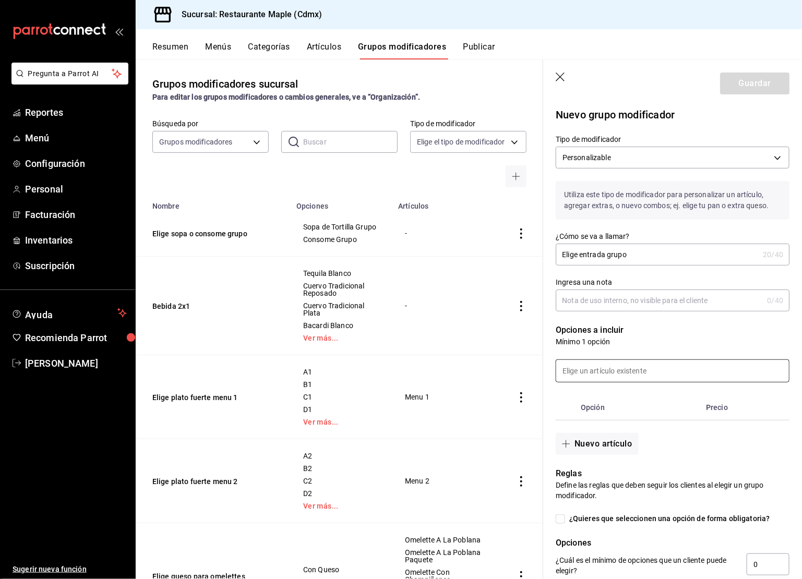
click at [575, 365] on input at bounding box center [672, 371] width 233 height 22
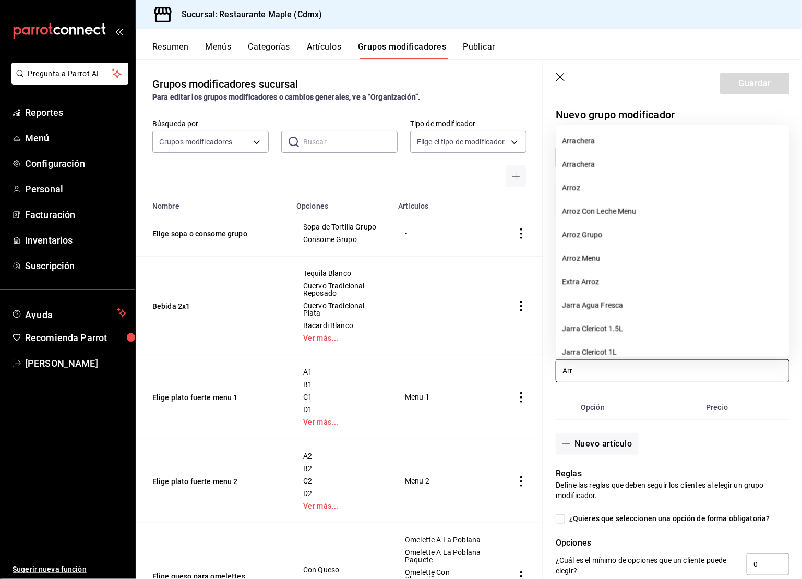
click at [588, 370] on input "Arr" at bounding box center [672, 371] width 233 height 22
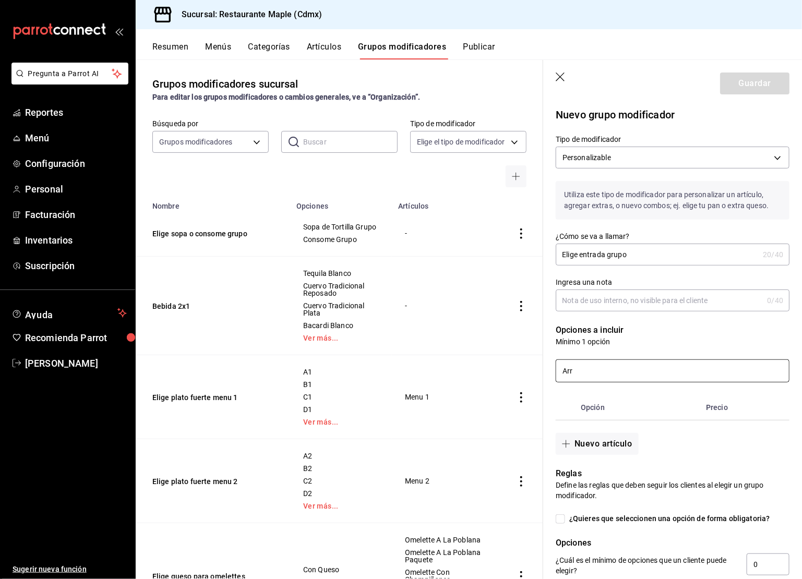
click at [588, 370] on input "Arr" at bounding box center [672, 371] width 233 height 22
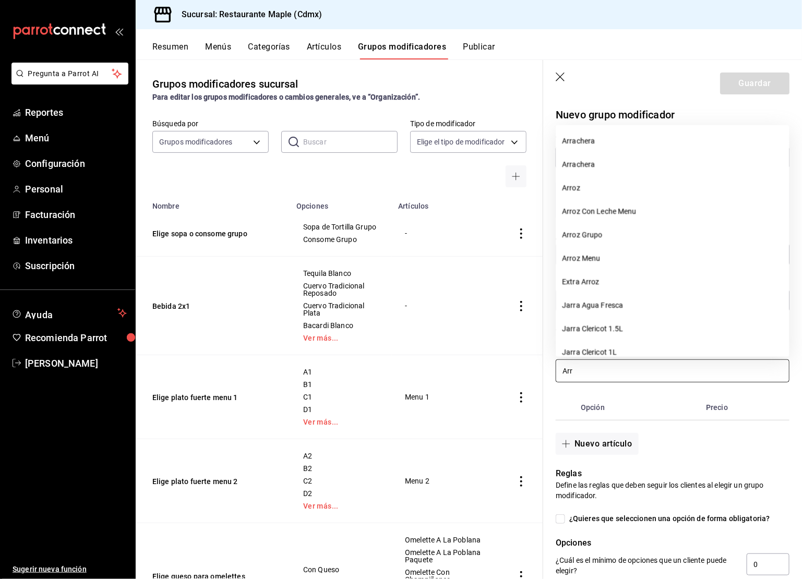
click at [588, 370] on input "Arr" at bounding box center [672, 371] width 233 height 22
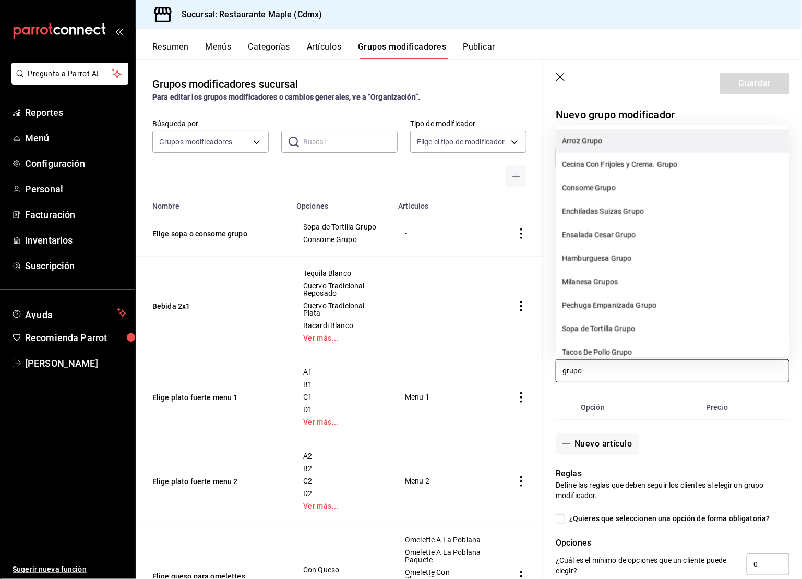
click at [602, 136] on li "Arroz Grupo" at bounding box center [672, 140] width 233 height 23
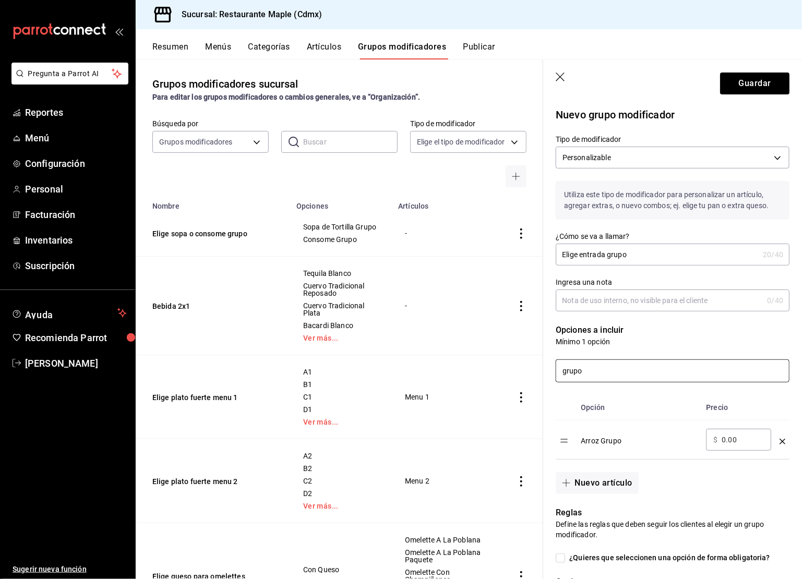
click at [600, 377] on input "grupo" at bounding box center [672, 371] width 233 height 22
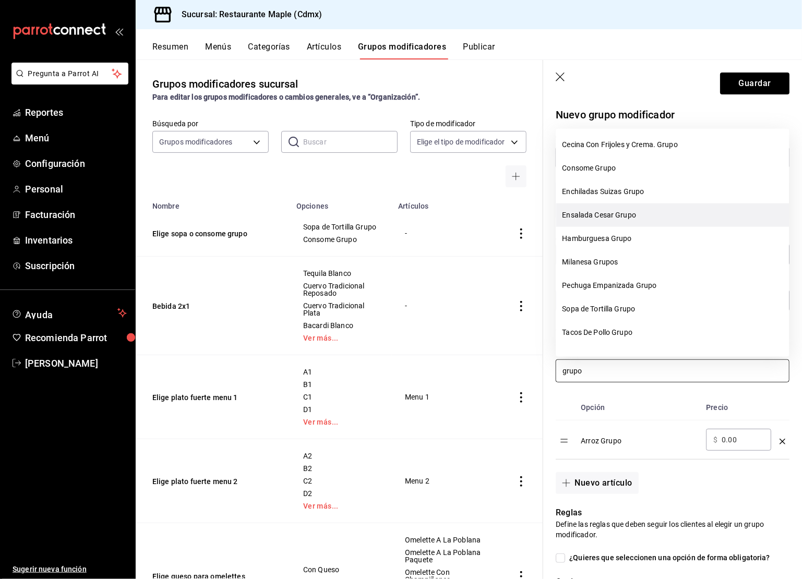
click at [605, 212] on li "Ensalada Cesar Grupo" at bounding box center [672, 215] width 233 height 23
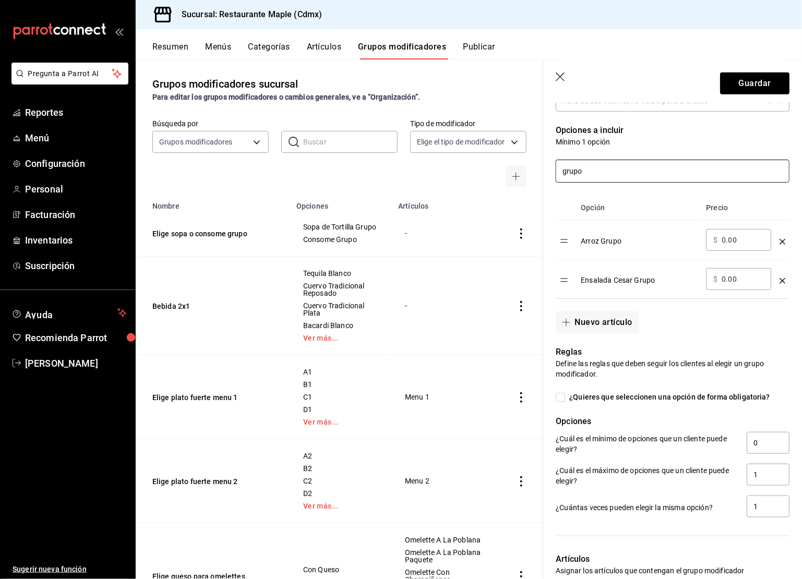
scroll to position [257, 0]
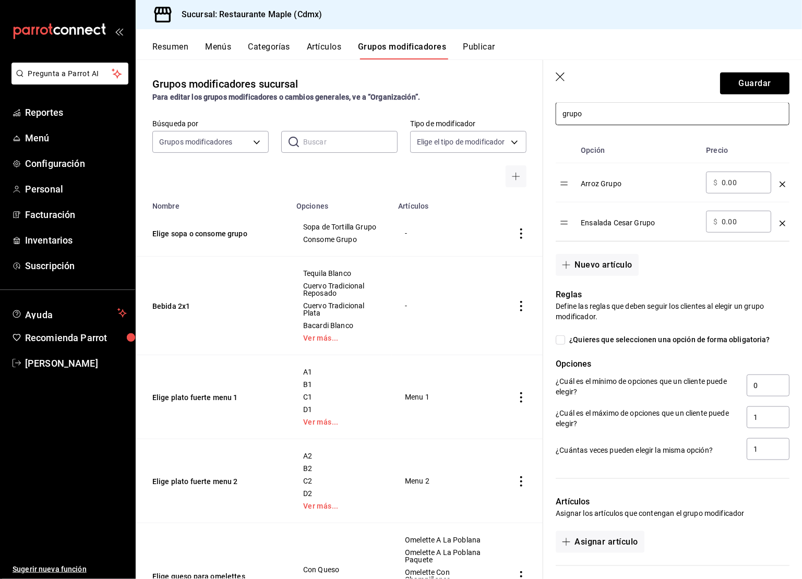
type input "grupo"
click at [561, 337] on input "¿Quieres que seleccionen una opción de forma obligatoria?" at bounding box center [560, 340] width 9 height 9
checkbox input "true"
type input "1"
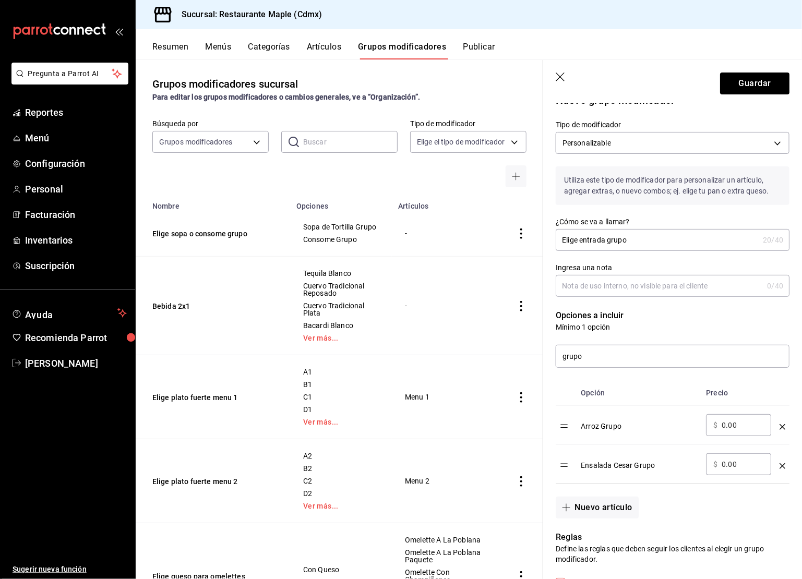
scroll to position [0, 0]
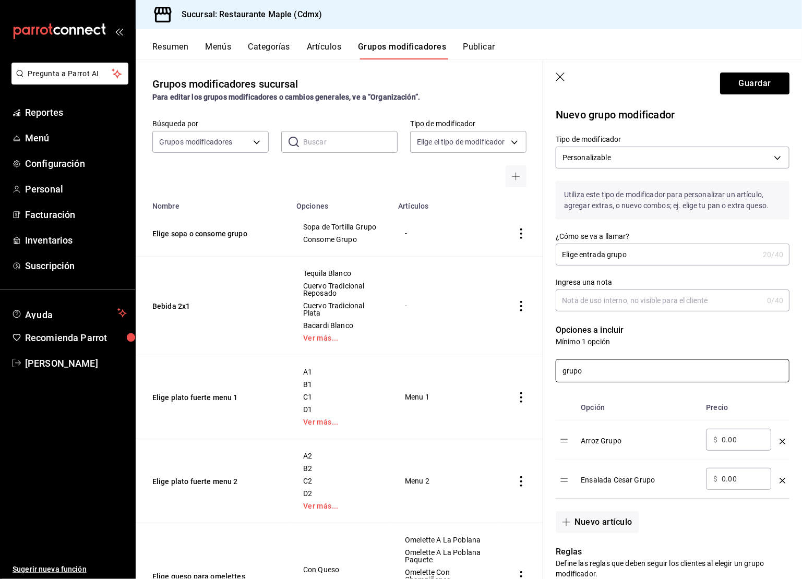
click at [597, 374] on input "grupo" at bounding box center [672, 371] width 233 height 22
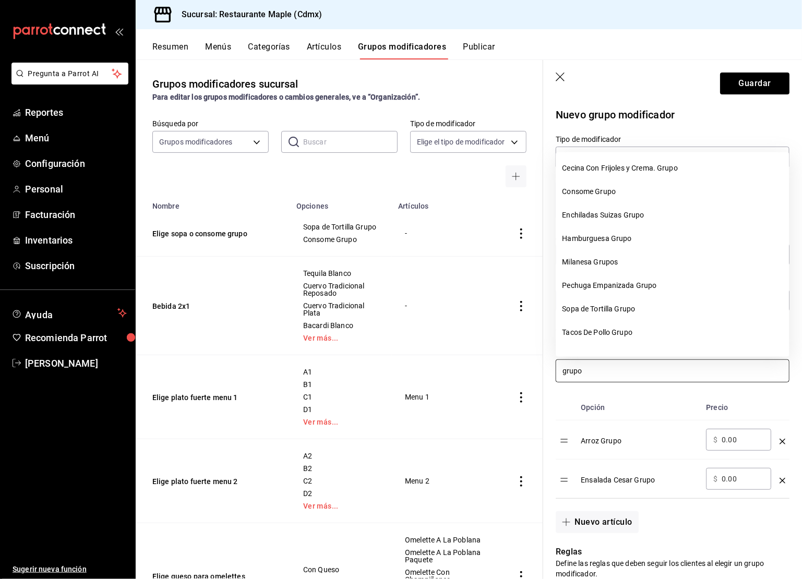
click at [597, 374] on input "grupo" at bounding box center [672, 371] width 233 height 22
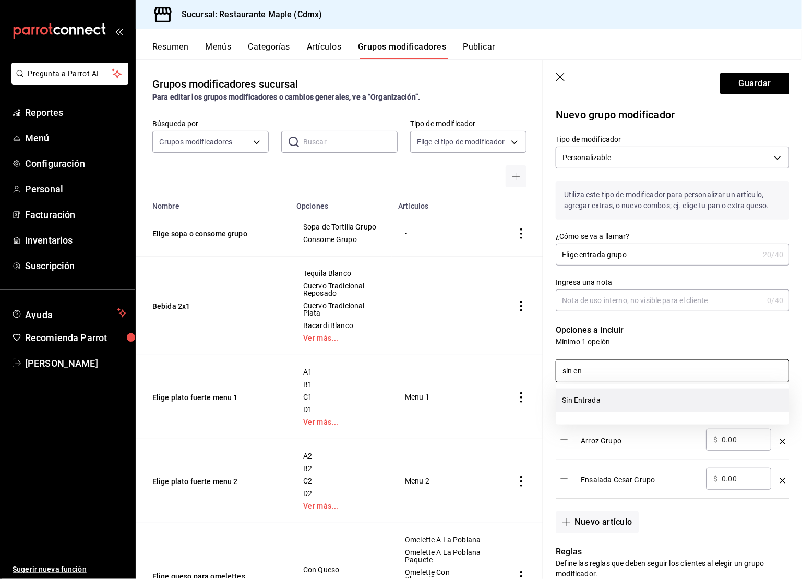
click at [599, 402] on li "Sin Entrada" at bounding box center [672, 400] width 233 height 23
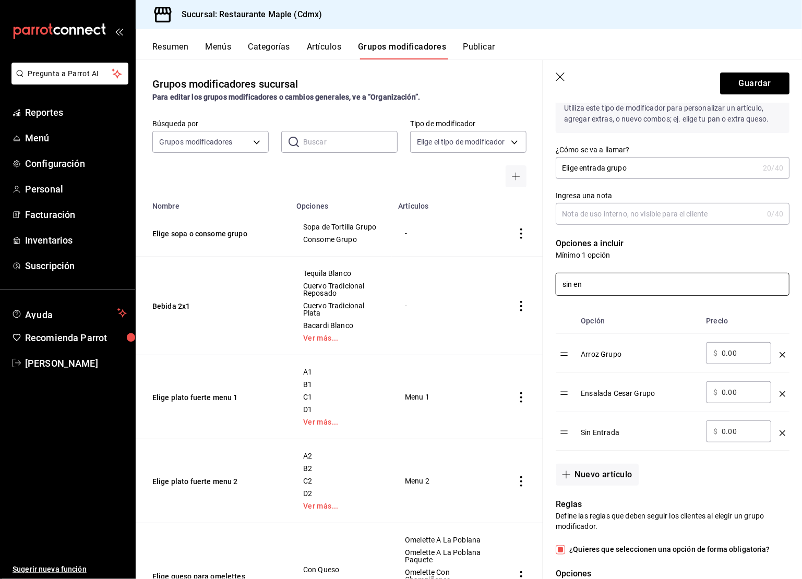
scroll to position [123, 0]
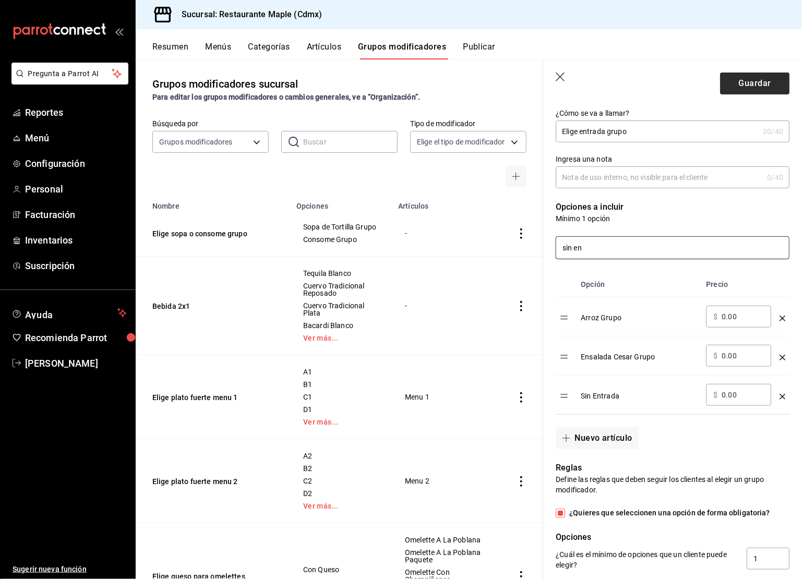
type input "sin en"
click at [745, 78] on button "Guardar" at bounding box center [754, 84] width 69 height 22
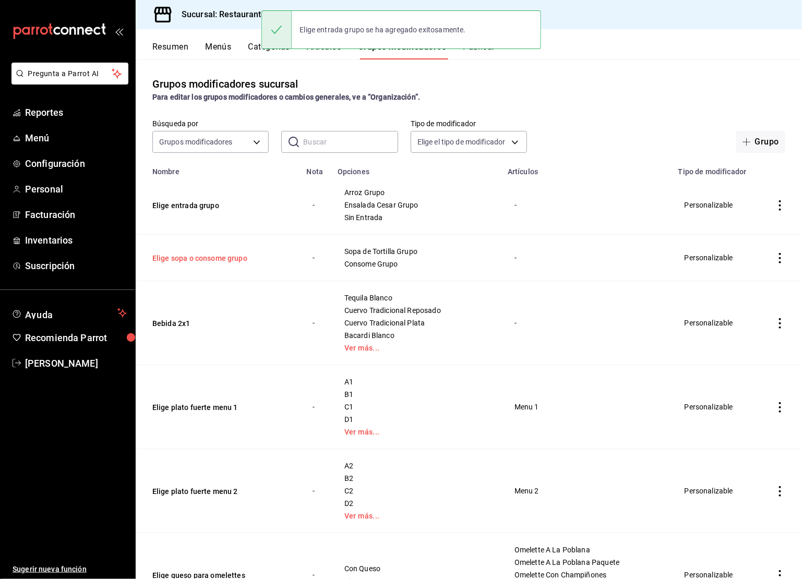
click at [198, 260] on button "Elige sopa o consome grupo" at bounding box center [214, 258] width 125 height 10
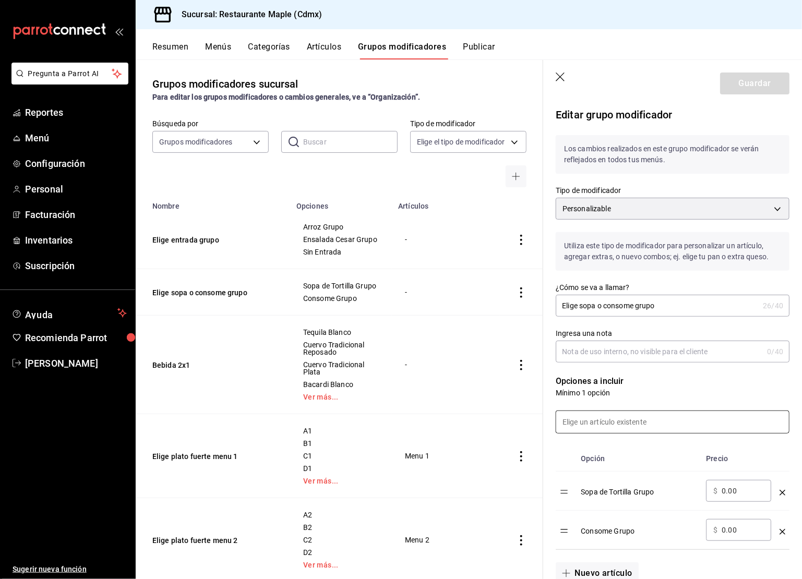
click at [629, 416] on input at bounding box center [672, 422] width 233 height 22
type input "sin sop"
click at [528, 435] on td "simple table" at bounding box center [522, 456] width 44 height 84
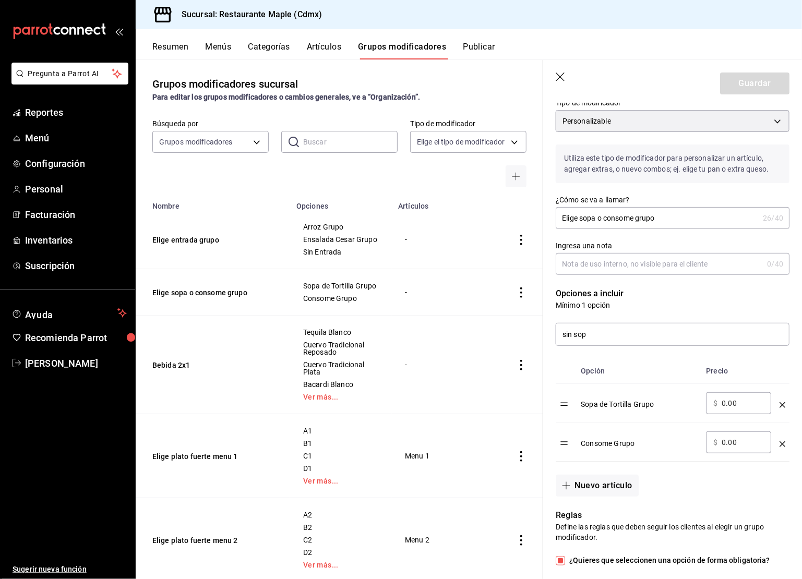
scroll to position [90, 0]
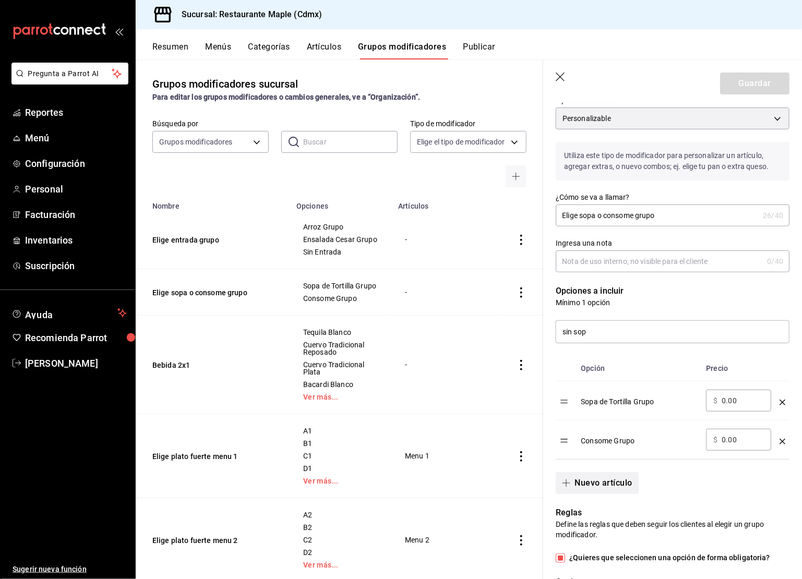
click at [588, 481] on button "Nuevo artículo" at bounding box center [597, 483] width 82 height 22
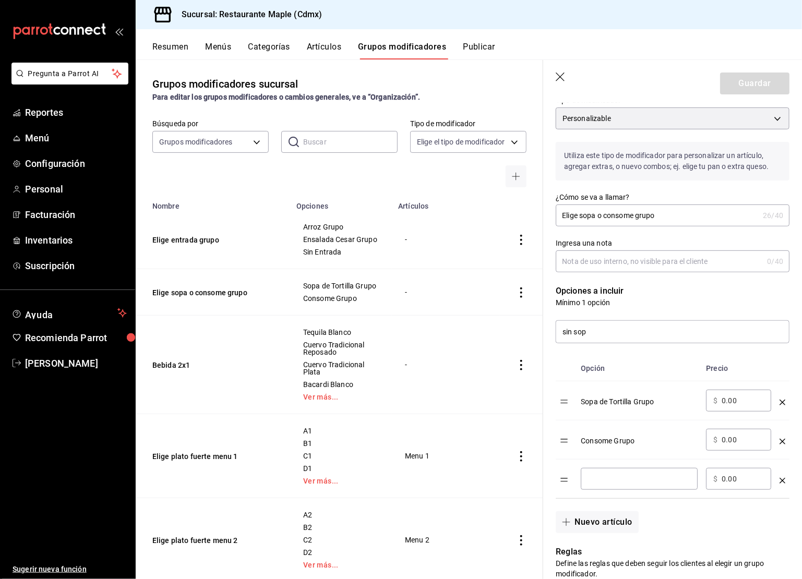
click at [601, 474] on input "optionsTable" at bounding box center [639, 479] width 102 height 10
type input "Sin Sopa Grupo"
click at [759, 76] on button "Guardar" at bounding box center [754, 84] width 69 height 22
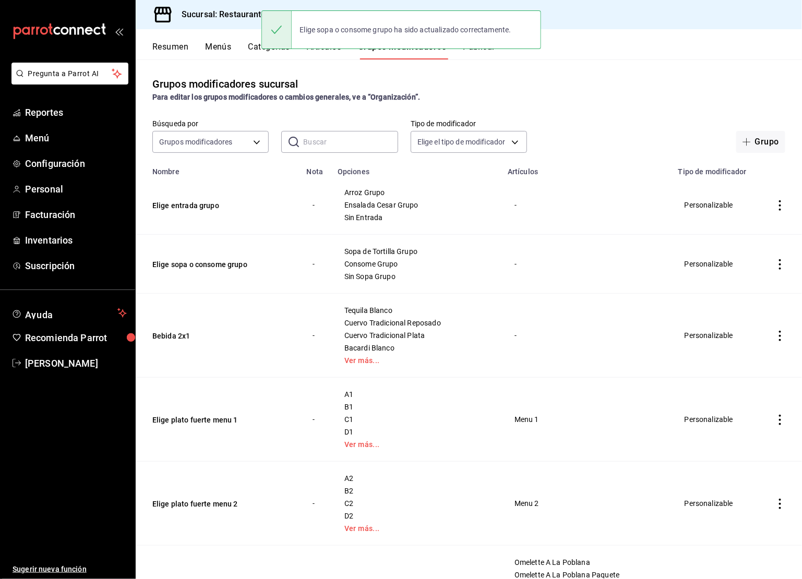
click at [203, 212] on td "Elige entrada grupo" at bounding box center [218, 205] width 165 height 59
click at [204, 204] on button "Elige entrada grupo" at bounding box center [214, 205] width 125 height 10
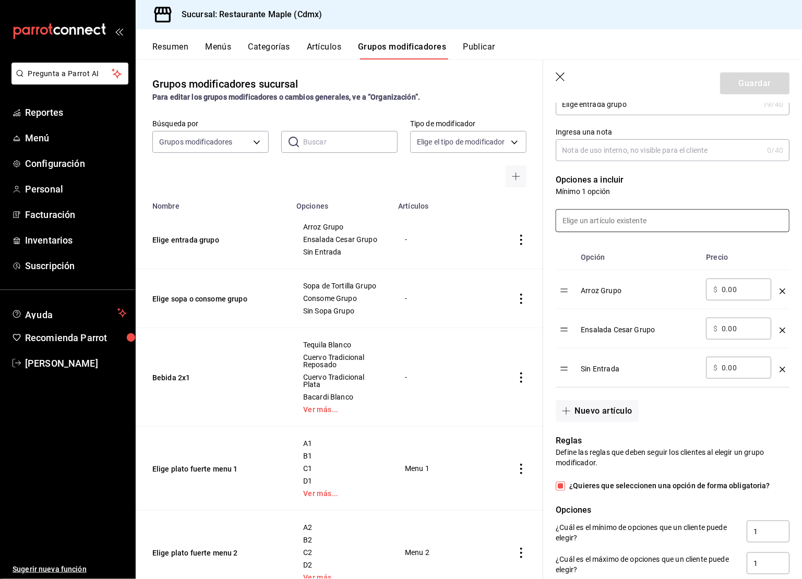
scroll to position [226, 0]
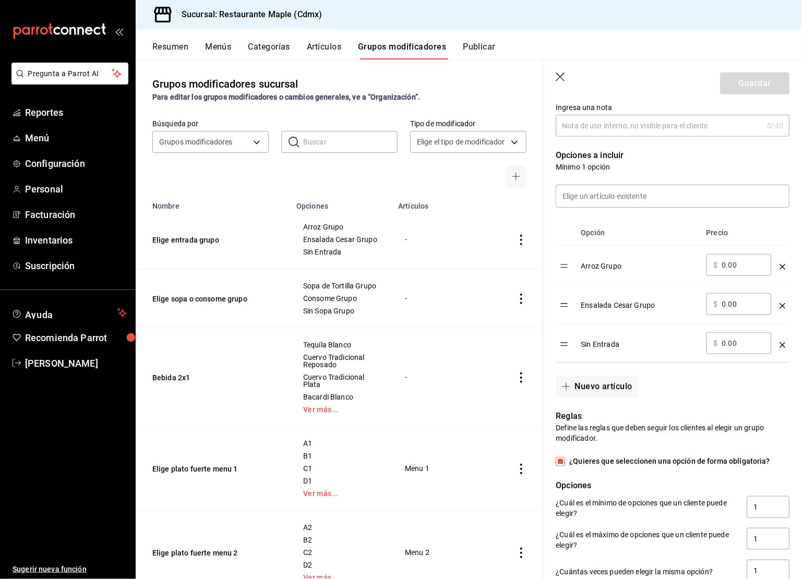
click at [783, 342] on icon "optionsTable" at bounding box center [783, 345] width 6 height 6
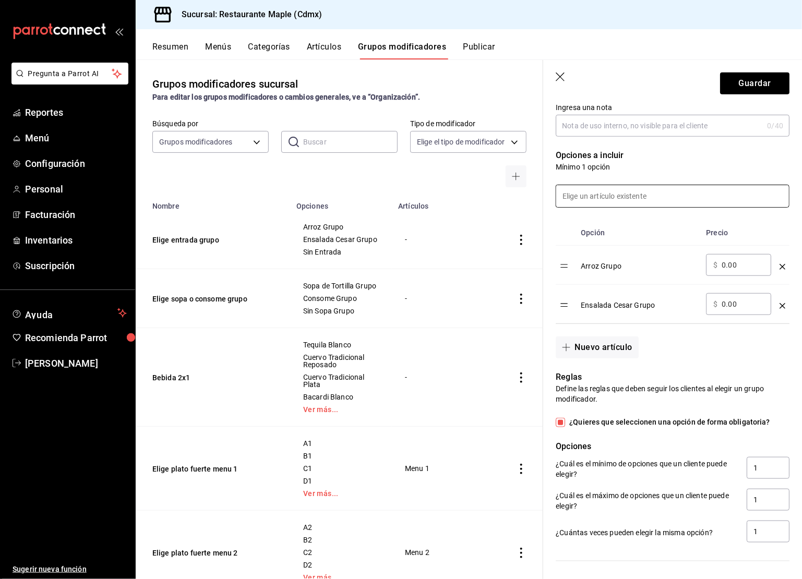
click at [616, 202] on input at bounding box center [672, 196] width 233 height 22
click at [677, 156] on p "Opciones a incluir" at bounding box center [673, 155] width 234 height 13
click at [599, 337] on button "Nuevo artículo" at bounding box center [597, 348] width 82 height 22
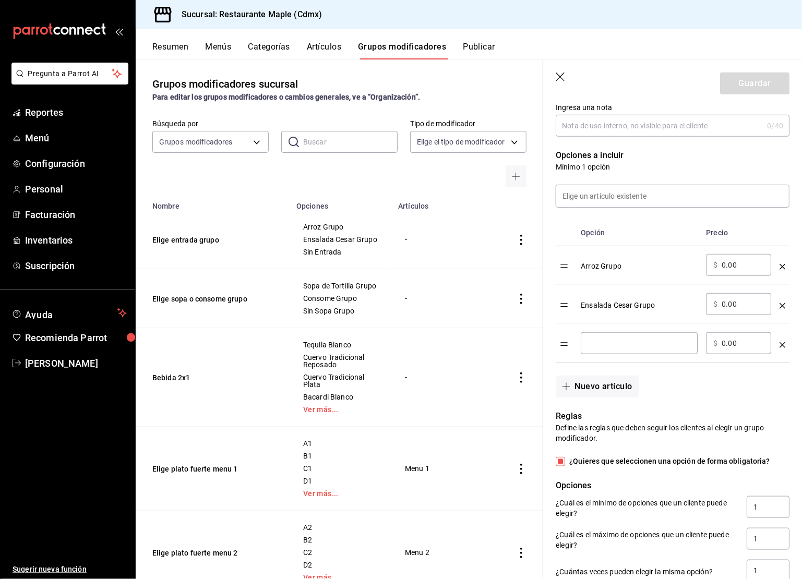
click at [599, 338] on input "optionsTable" at bounding box center [639, 343] width 102 height 10
type input "SIn Entrada Grupo"
click at [751, 89] on button "Guardar" at bounding box center [754, 84] width 69 height 22
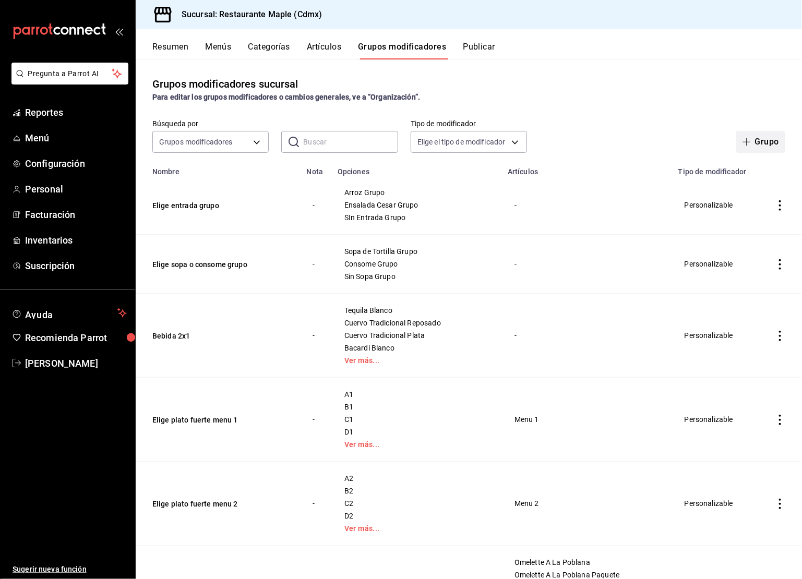
click at [772, 143] on button "Grupo" at bounding box center [761, 142] width 49 height 22
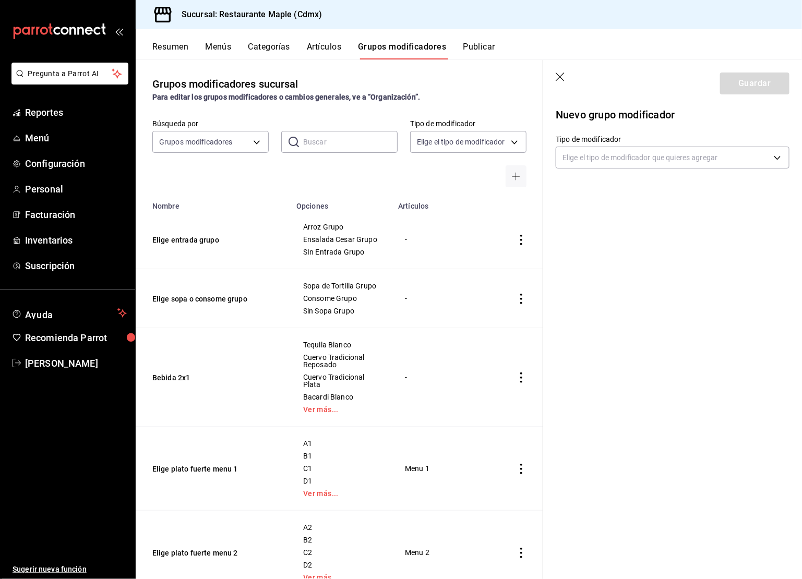
click at [627, 169] on div "Nuevo grupo modificador Tipo de modificador Elige el tipo de modificador que qu…" at bounding box center [672, 146] width 259 height 87
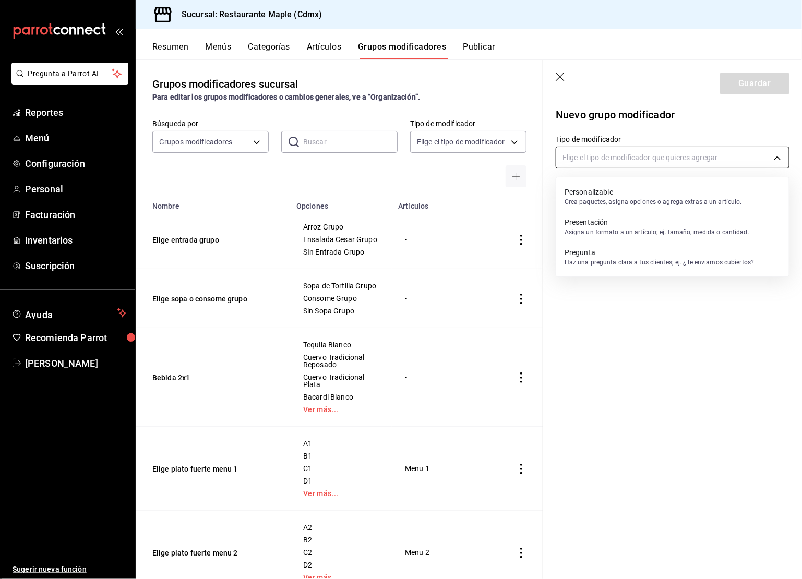
click at [627, 162] on body "Pregunta a Parrot AI Reportes Menú Configuración Personal Facturación Inventari…" at bounding box center [401, 289] width 802 height 579
click at [624, 188] on p "Personalizable" at bounding box center [653, 192] width 177 height 10
type input "CUSTOMIZABLE"
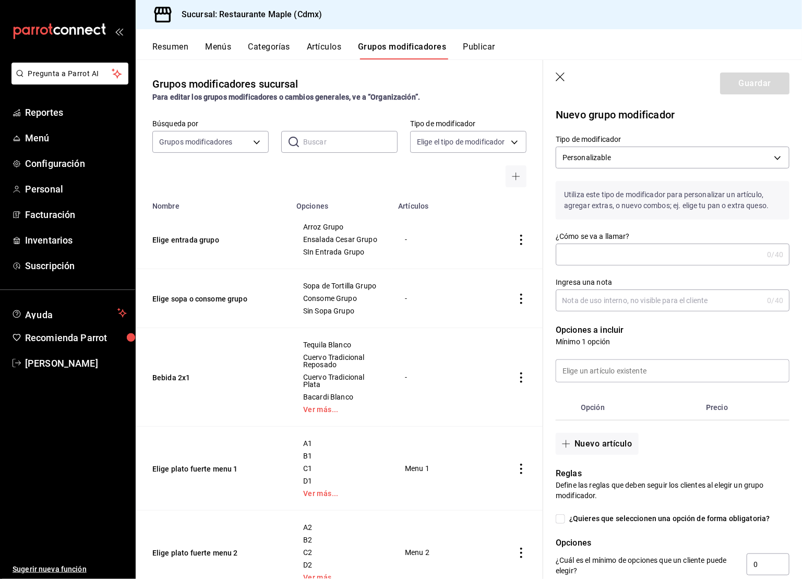
click at [574, 254] on input "¿Cómo se va a llamar?" at bounding box center [659, 254] width 207 height 21
type input "Elige plato fuerte grupo"
click at [589, 374] on input at bounding box center [672, 371] width 233 height 22
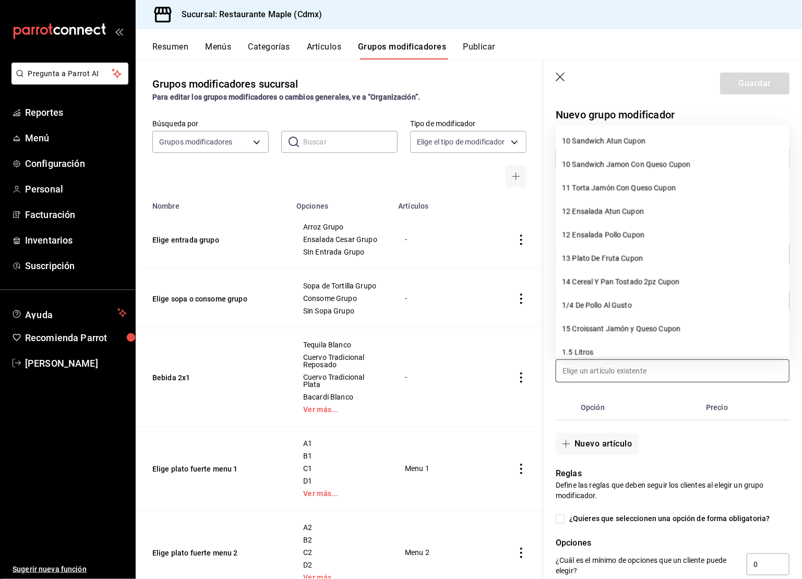
type input "e"
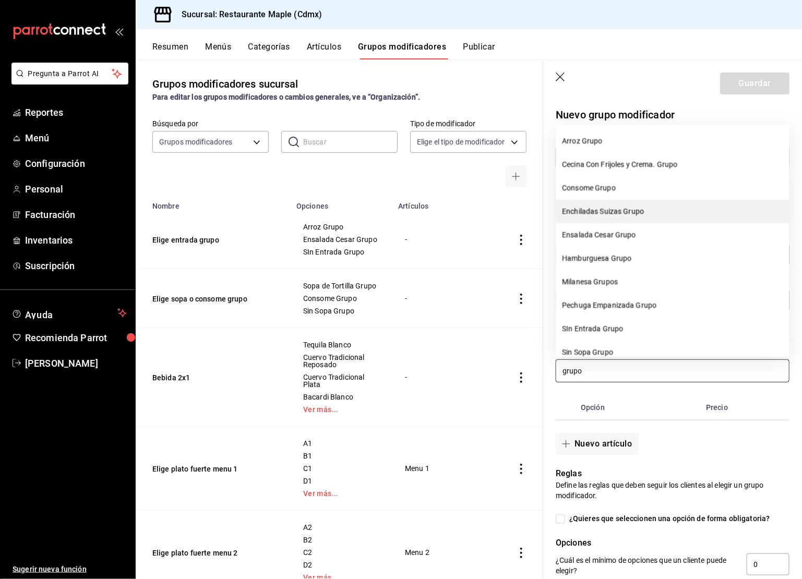
click at [634, 205] on li "Enchiladas Suizas Grupo" at bounding box center [672, 211] width 233 height 23
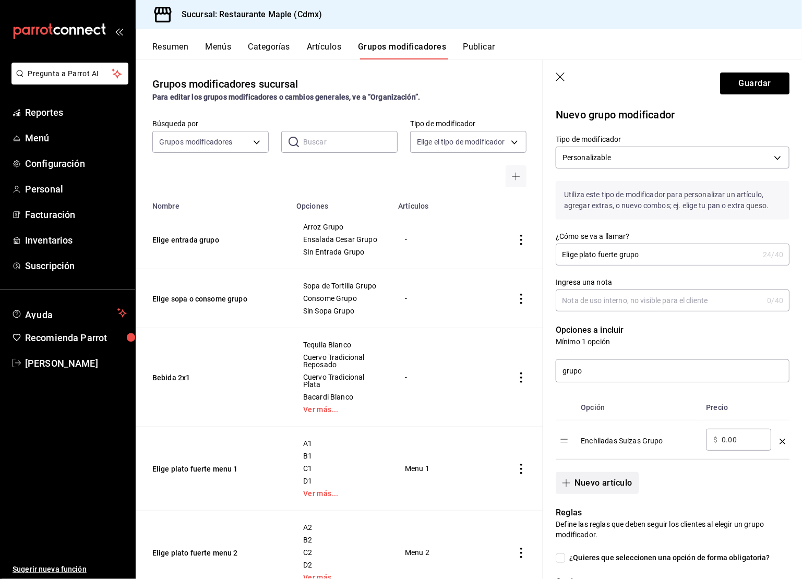
click at [576, 482] on button "Nuevo artículo" at bounding box center [597, 483] width 82 height 22
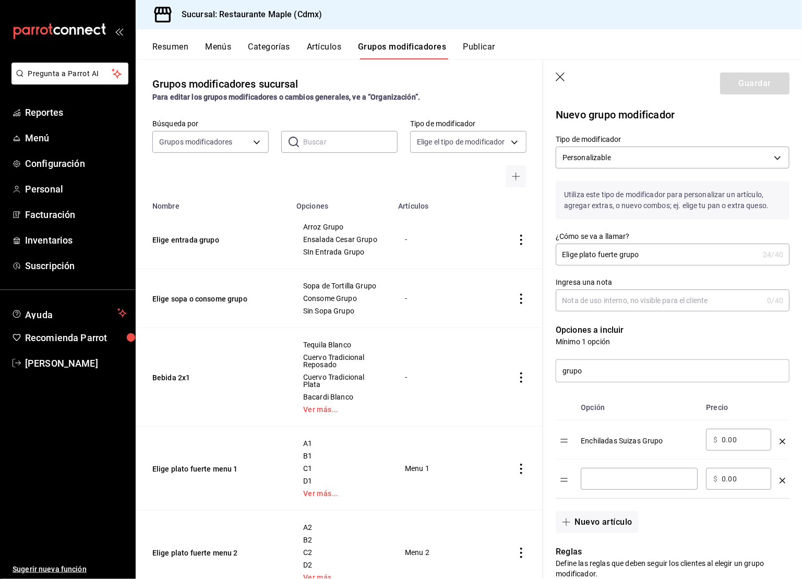
click at [602, 482] on input "optionsTable" at bounding box center [639, 479] width 102 height 10
click at [591, 358] on div "grupo" at bounding box center [666, 364] width 246 height 35
click at [591, 371] on input "grupo" at bounding box center [672, 371] width 233 height 22
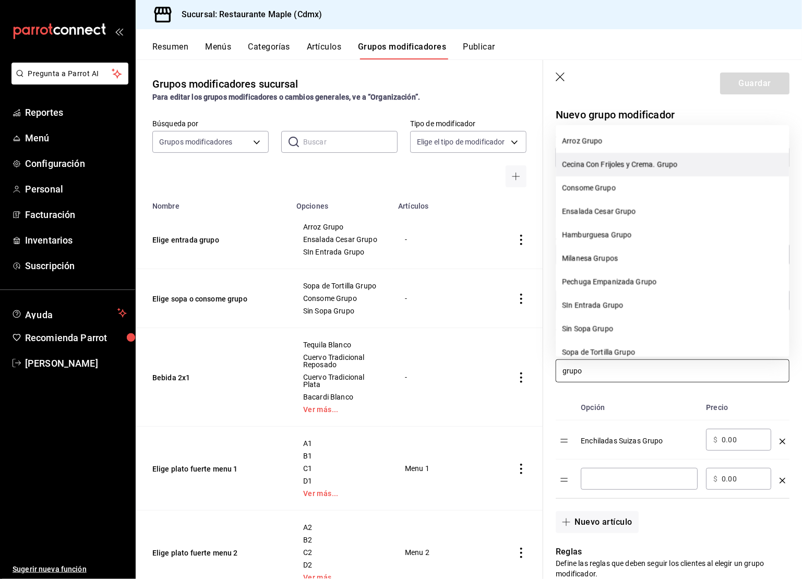
click at [611, 168] on li "Cecina Con Frijoles y Crema. Grupo" at bounding box center [672, 164] width 233 height 23
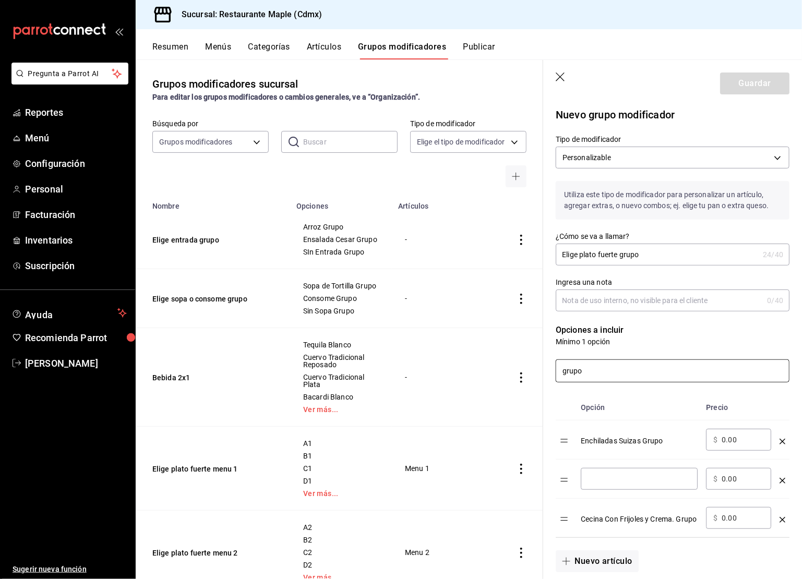
click at [786, 481] on td "optionsTable" at bounding box center [783, 479] width 14 height 39
click at [784, 480] on icon "optionsTable" at bounding box center [783, 481] width 6 height 6
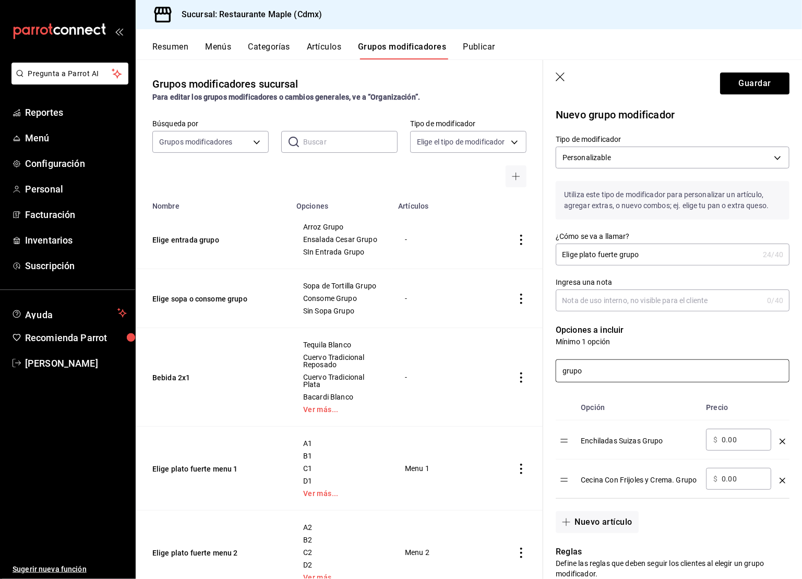
click at [589, 372] on input "grupo" at bounding box center [672, 371] width 233 height 22
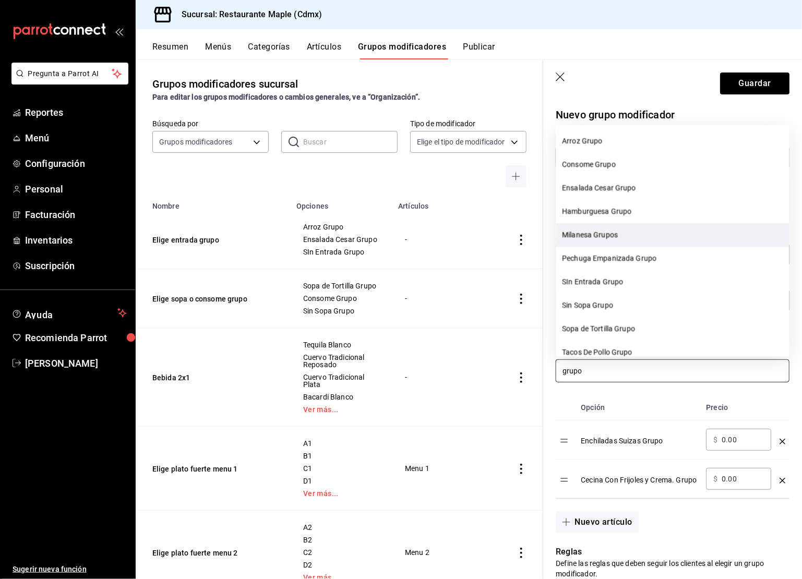
click at [602, 228] on li "Milanesa Grupos" at bounding box center [672, 234] width 233 height 23
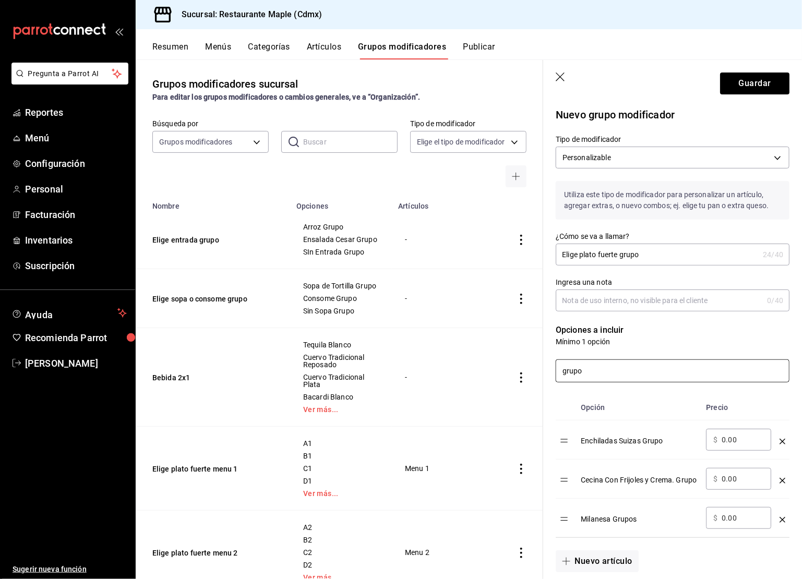
click at [584, 377] on input "grupo" at bounding box center [672, 371] width 233 height 22
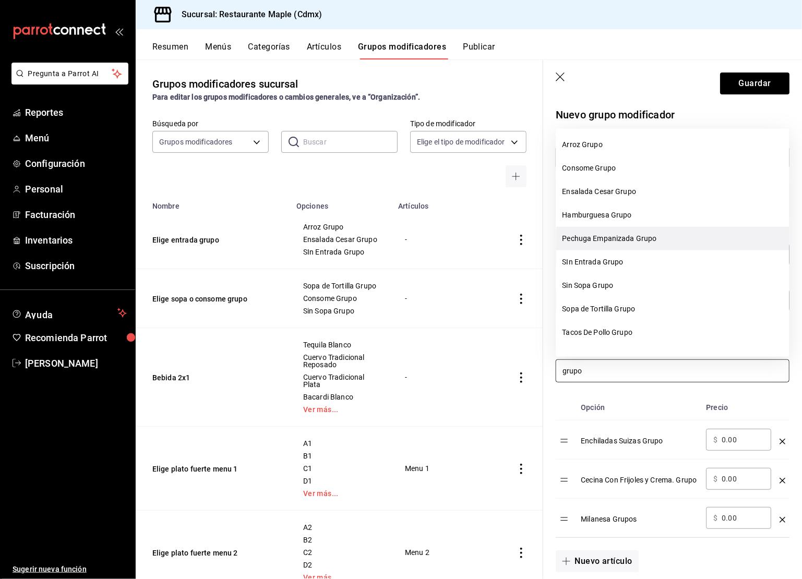
click at [606, 247] on li "Pechuga Empanizada Grupo" at bounding box center [672, 238] width 233 height 23
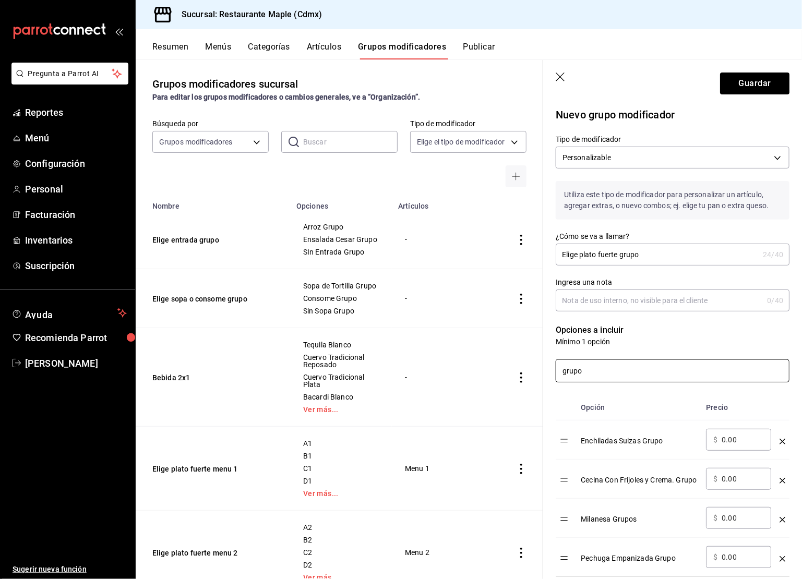
click at [604, 377] on input "grupo" at bounding box center [672, 371] width 233 height 22
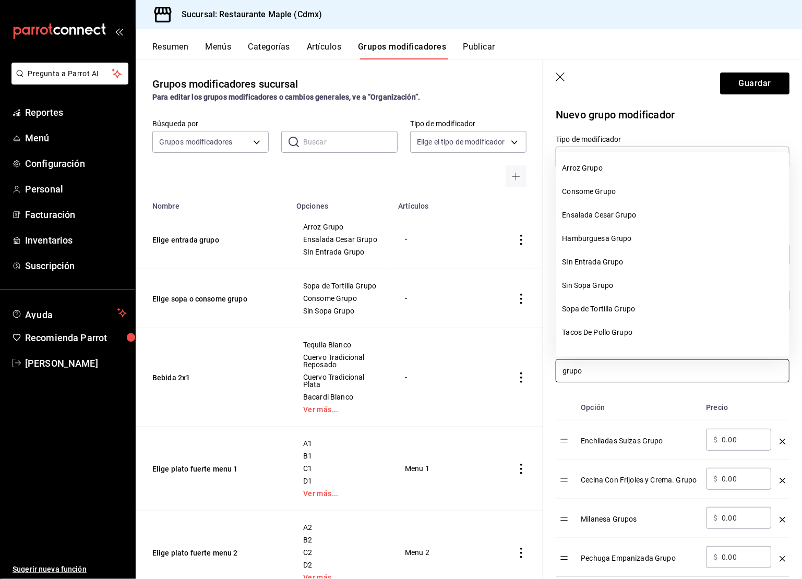
click at [594, 374] on input "grupo" at bounding box center [672, 371] width 233 height 22
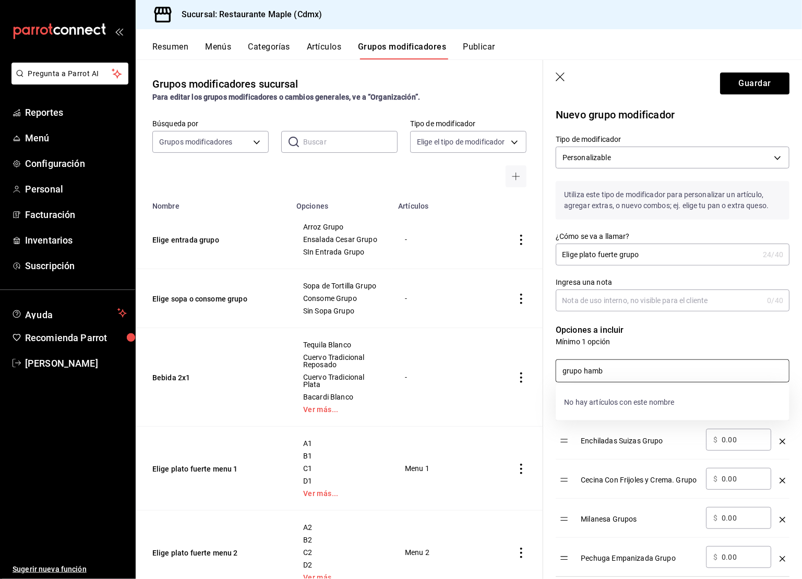
click at [621, 372] on input "grupo hamb" at bounding box center [672, 371] width 233 height 22
type input "grupo"
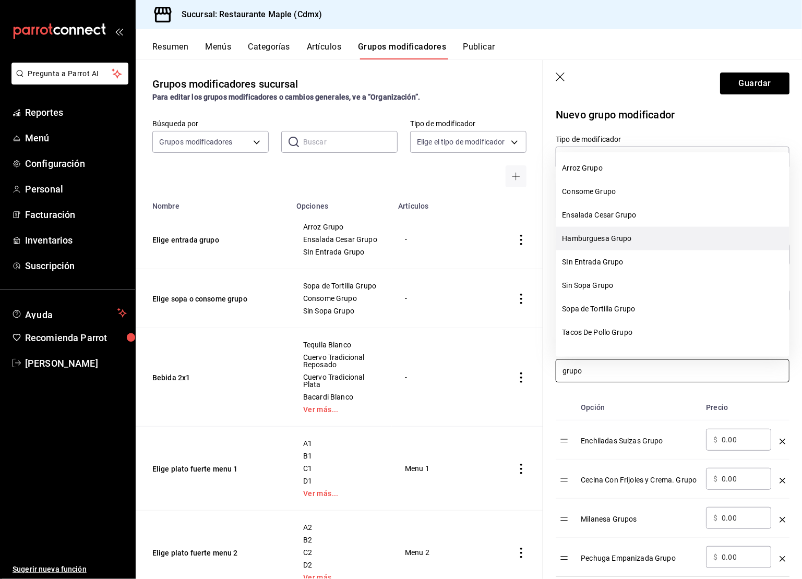
click at [592, 236] on li "Hamburguesa Grupo" at bounding box center [672, 238] width 233 height 23
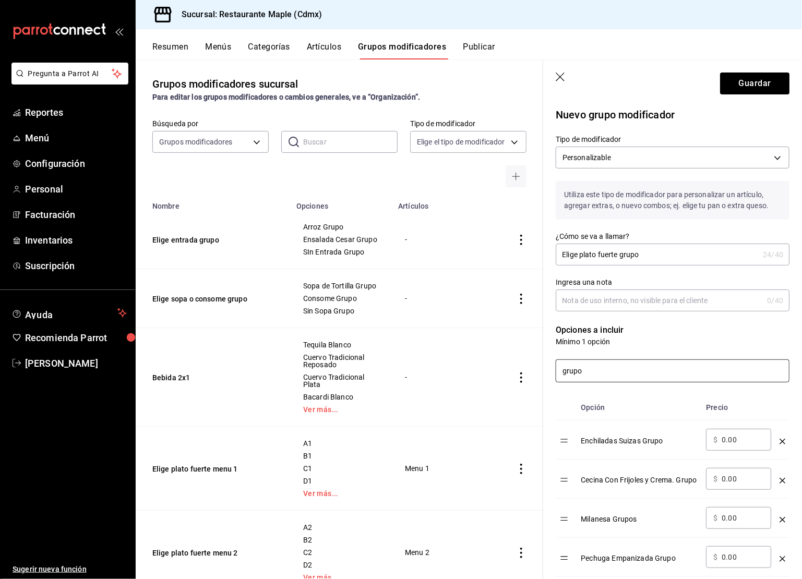
click at [600, 371] on input "grupo" at bounding box center [672, 371] width 233 height 22
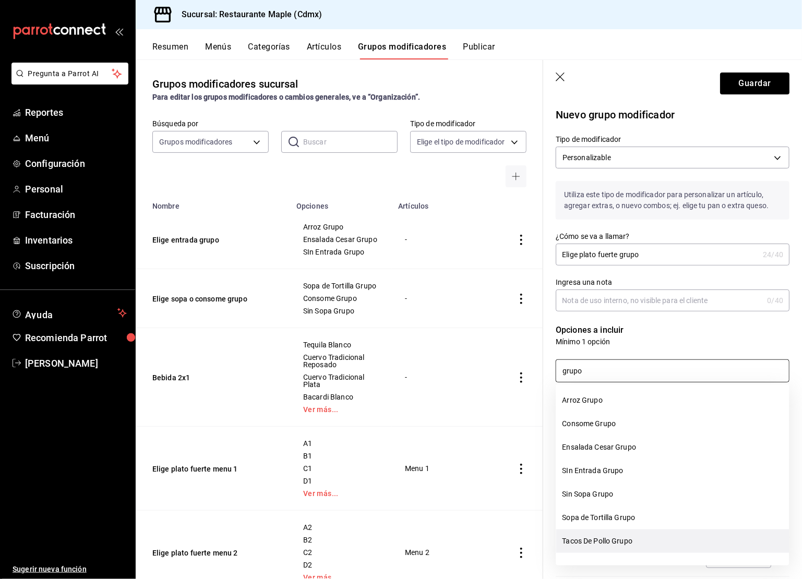
click at [597, 535] on li "Tacos De Pollo Grupo" at bounding box center [672, 541] width 233 height 23
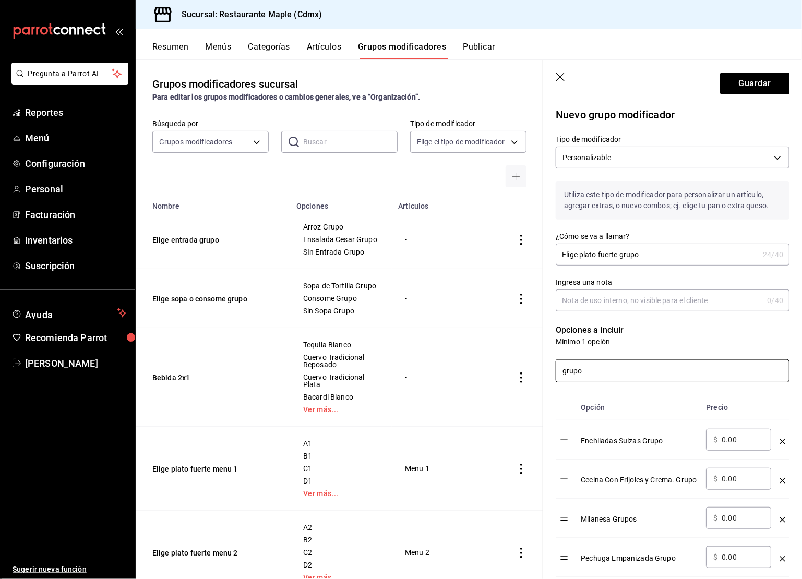
click at [611, 365] on input "grupo" at bounding box center [672, 371] width 233 height 22
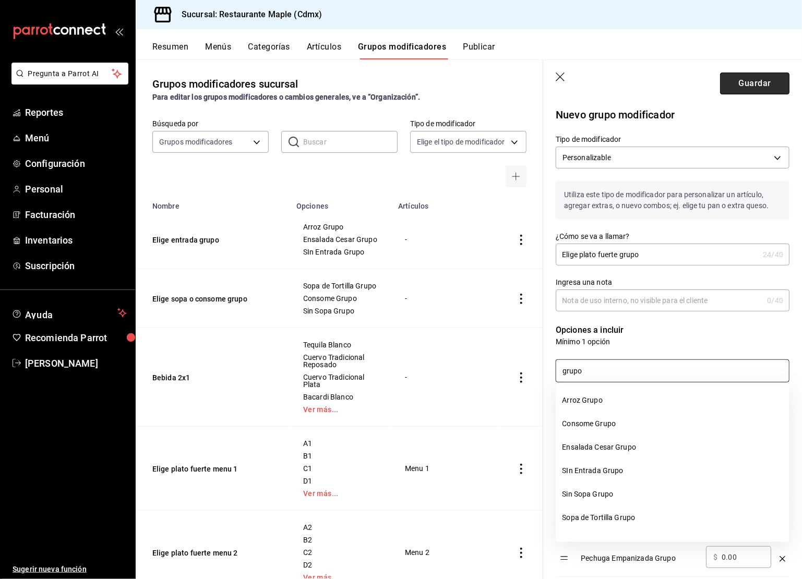
click at [741, 87] on button "Guardar" at bounding box center [754, 84] width 69 height 22
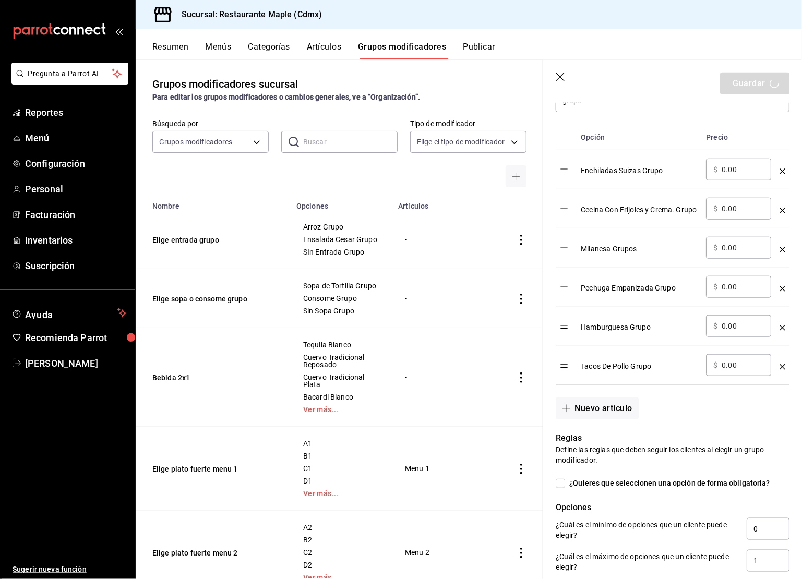
scroll to position [323, 0]
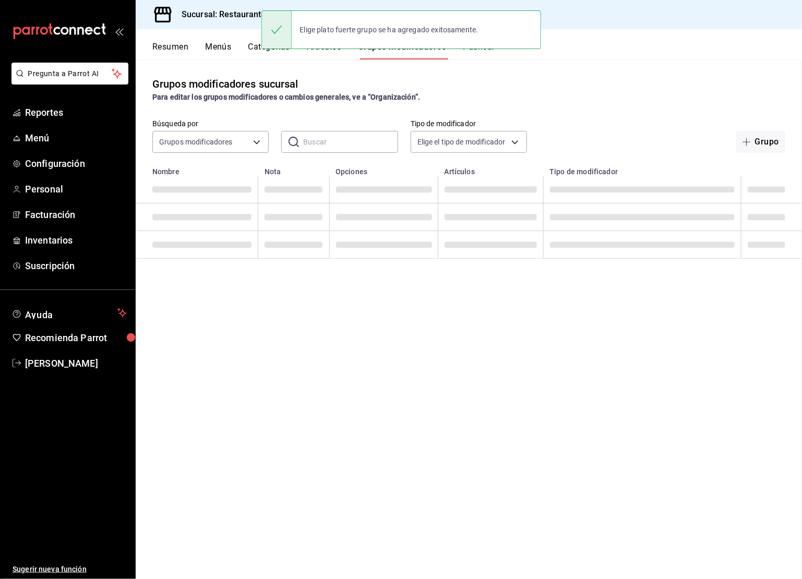
click at [589, 370] on div "Grupos modificadores sucursal Para editar los grupos modificadores o cambios ge…" at bounding box center [469, 319] width 667 height 519
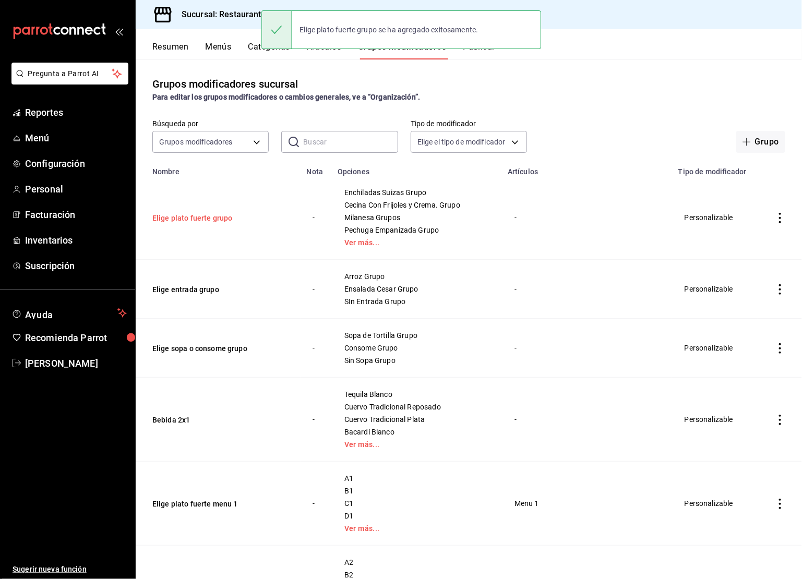
click at [210, 218] on button "Elige plato fuerte grupo" at bounding box center [214, 218] width 125 height 10
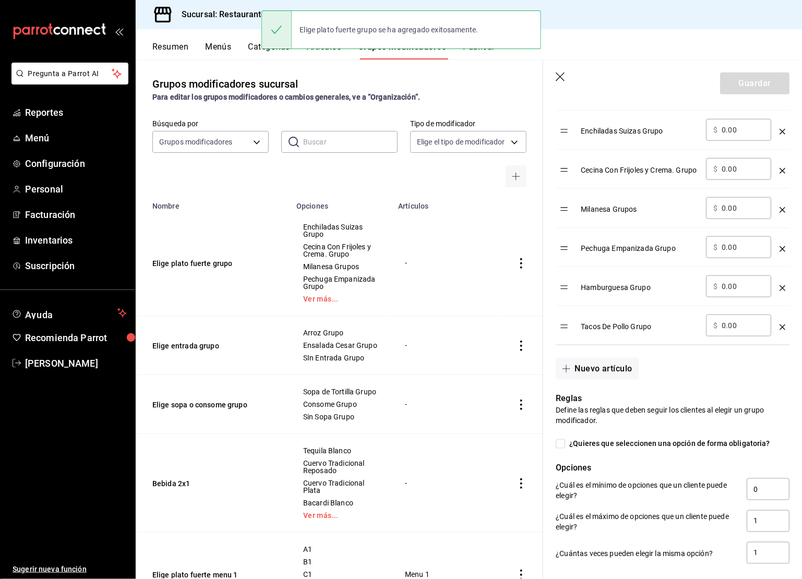
scroll to position [367, 0]
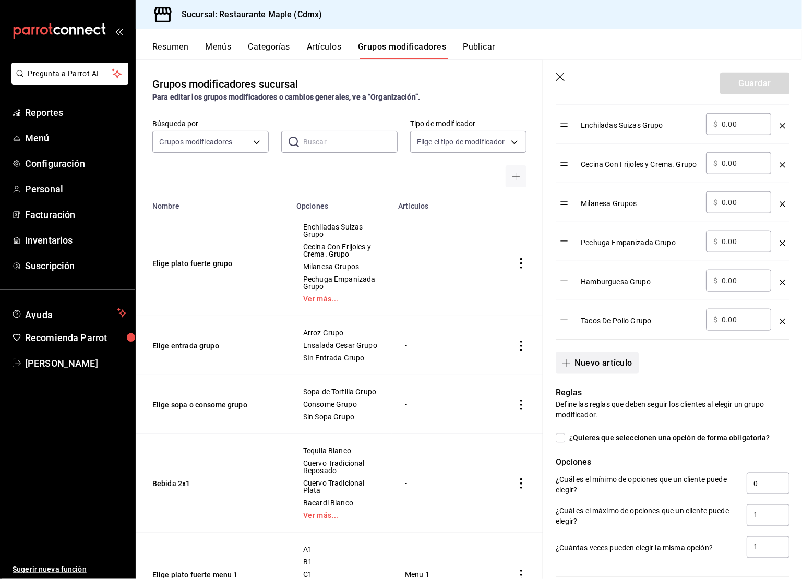
click at [597, 371] on button "Nuevo artículo" at bounding box center [597, 363] width 82 height 22
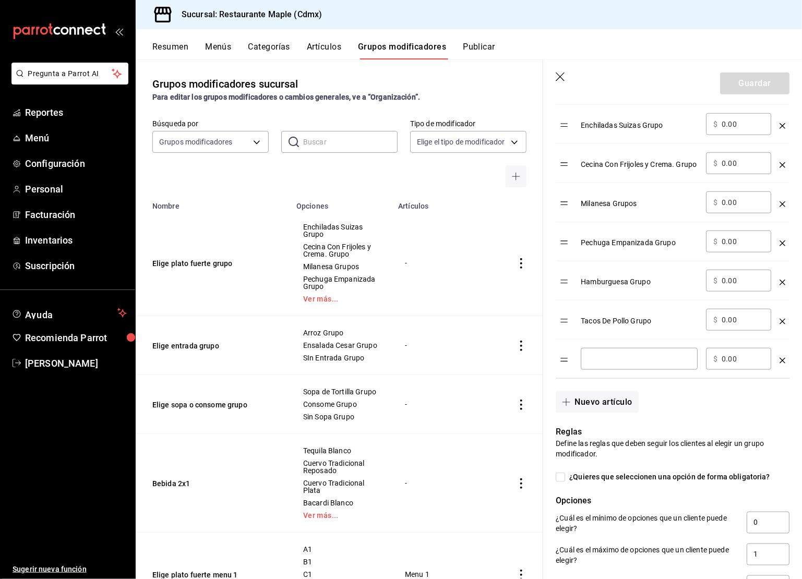
click at [601, 364] on input "optionsTable" at bounding box center [639, 359] width 102 height 10
type input "Sin Plato Fuerte Grupo"
click at [561, 482] on input "¿Quieres que seleccionen una opción de forma obligatoria?" at bounding box center [560, 477] width 9 height 9
checkbox input "true"
type input "1"
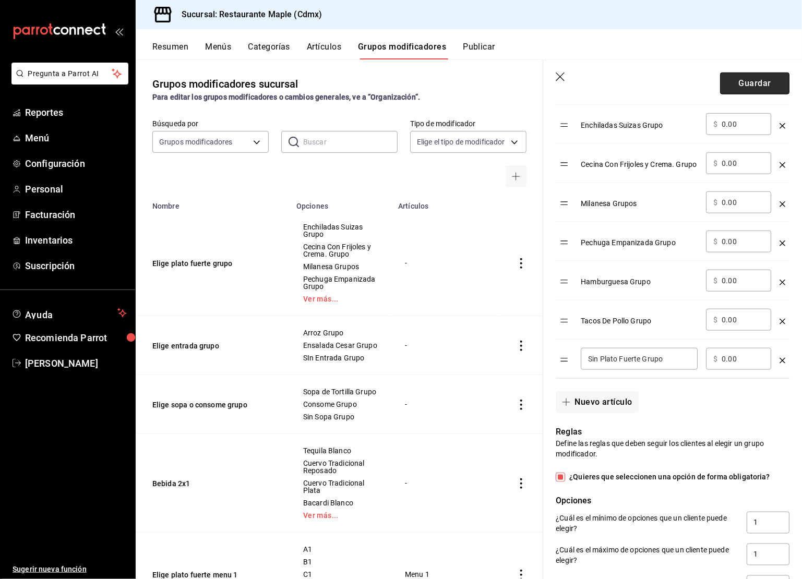
click at [749, 82] on button "Guardar" at bounding box center [754, 84] width 69 height 22
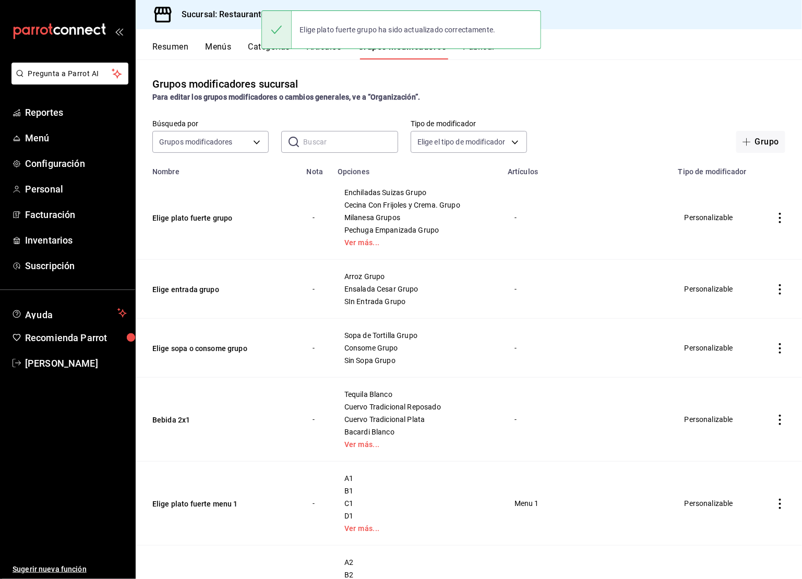
click at [341, 58] on button "Artículos" at bounding box center [324, 51] width 34 height 18
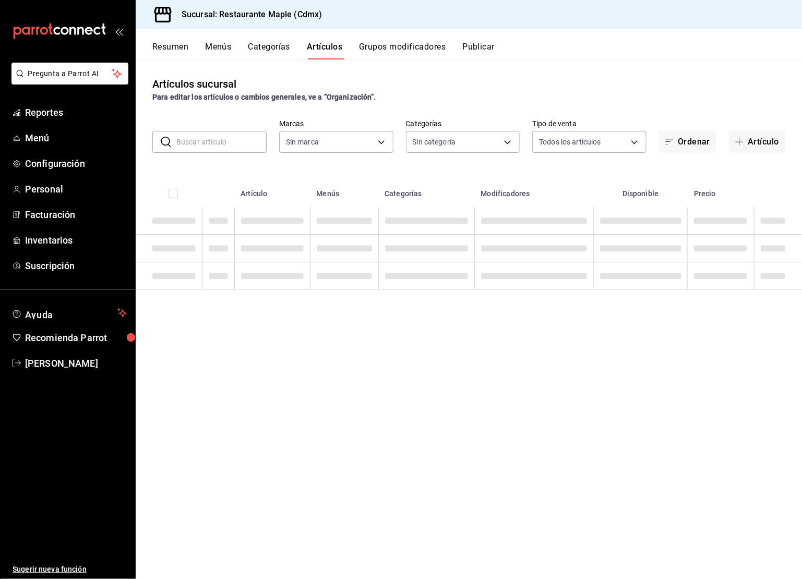
type input "9367c8d0-d5bf-442c-b6f8-a503c691c07e"
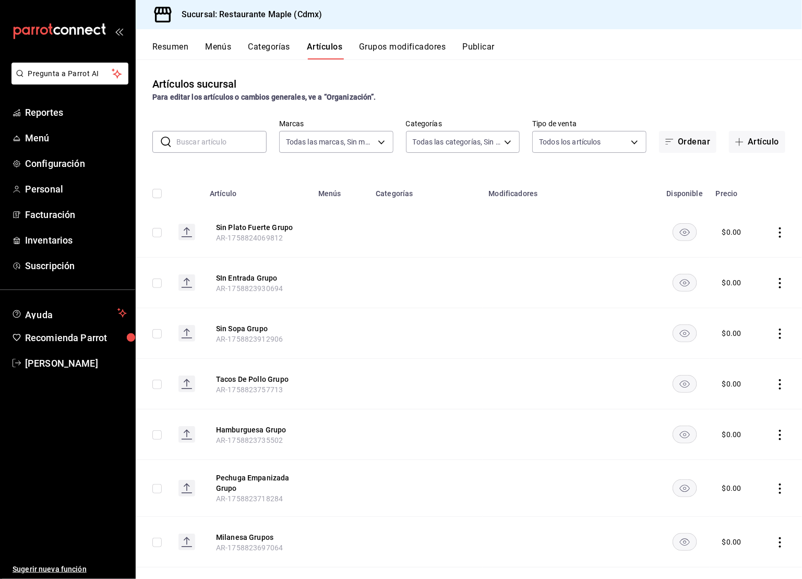
type input "cd1bbb74-f2f9-483a-a51d-d08f45cfba4e,a5b80c37-7917-455f-95a0-19e3c5faa88c,f7a30…"
click at [752, 139] on button "Artículo" at bounding box center [757, 142] width 56 height 22
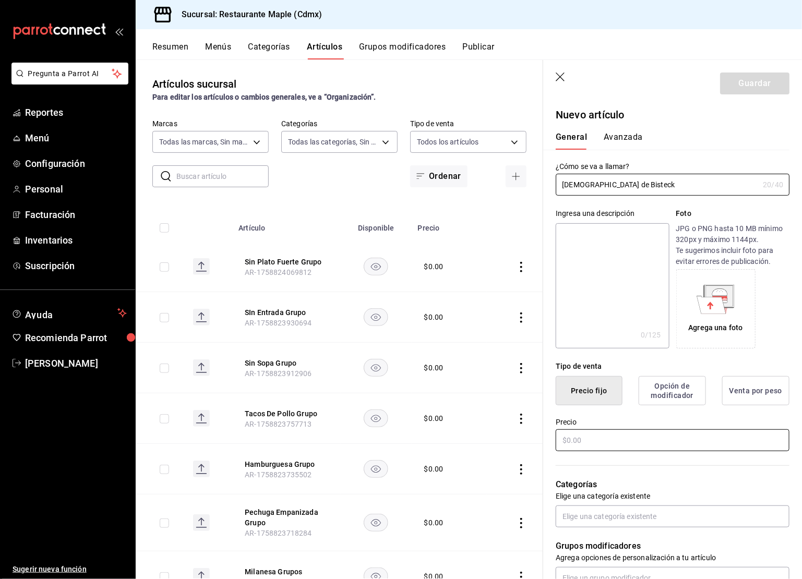
type input "Sabanita de Bisteck"
click at [589, 444] on input "text" at bounding box center [673, 441] width 234 height 22
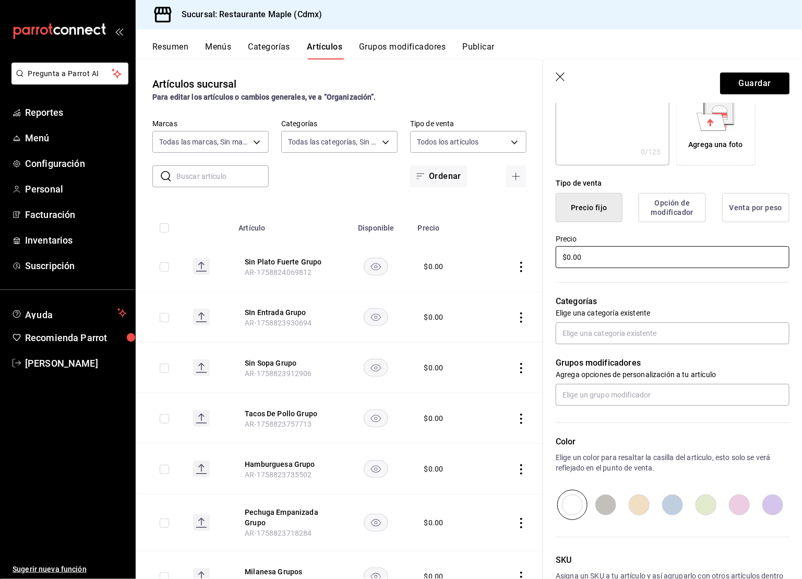
scroll to position [254, 0]
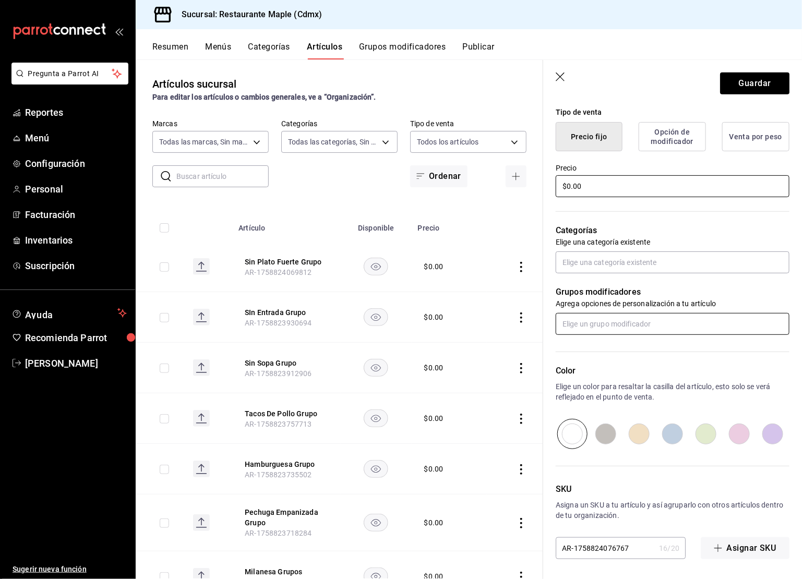
type input "$0.00"
click at [598, 321] on input "text" at bounding box center [673, 324] width 234 height 22
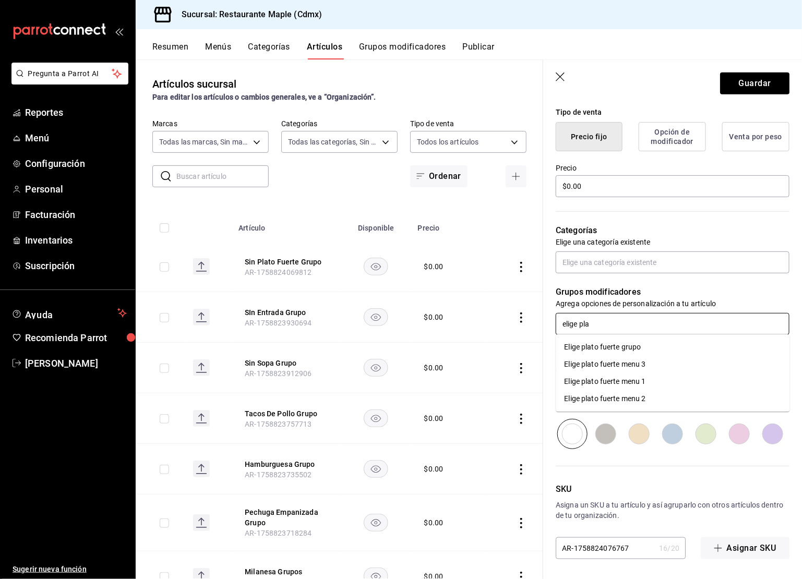
type input "elige plat"
click at [609, 354] on li "Elige plato fuerte grupo" at bounding box center [673, 347] width 234 height 17
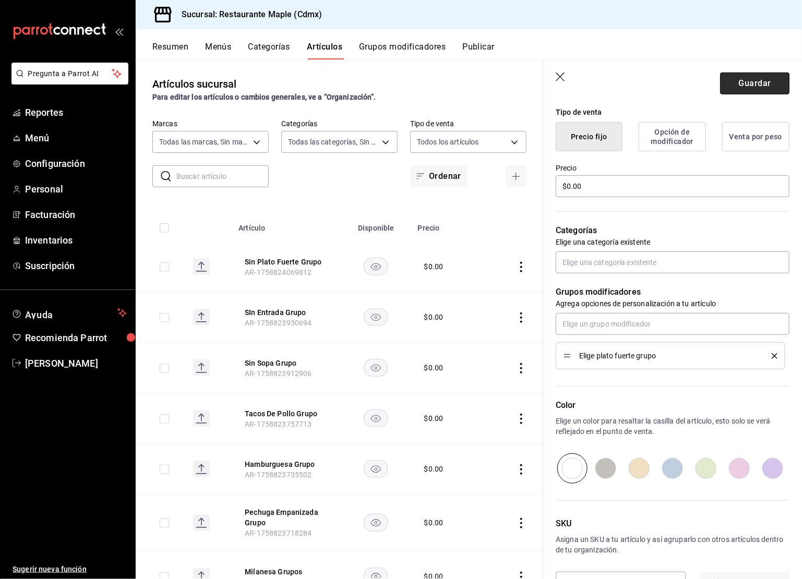
click at [748, 88] on button "Guardar" at bounding box center [754, 84] width 69 height 22
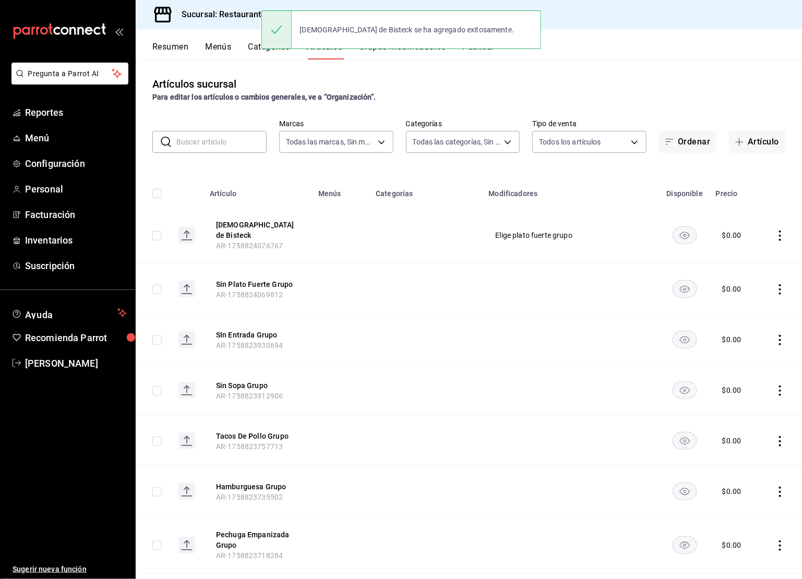
click at [402, 52] on button "Grupos modificadores" at bounding box center [402, 51] width 87 height 18
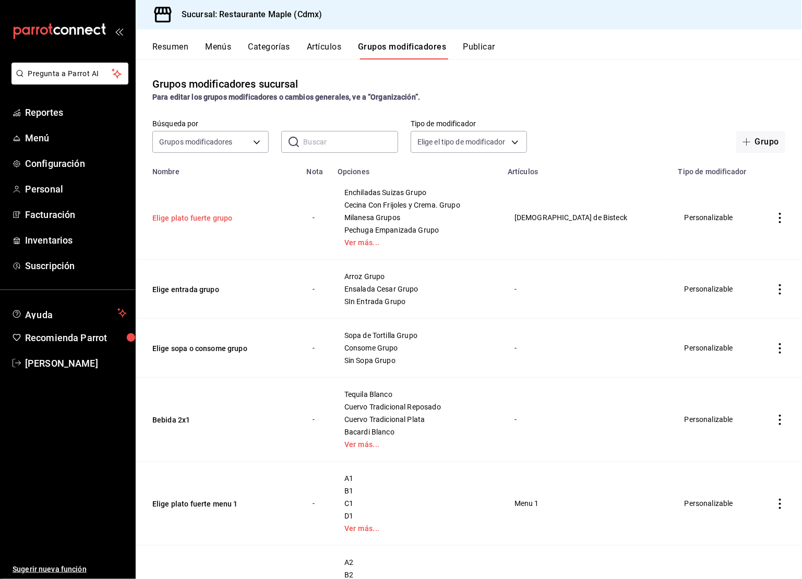
click at [192, 219] on button "Elige plato fuerte grupo" at bounding box center [214, 218] width 125 height 10
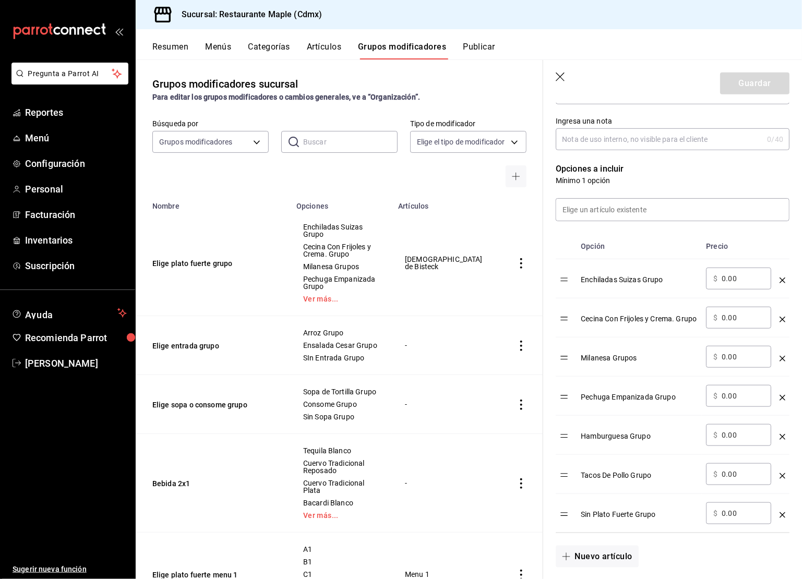
scroll to position [209, 0]
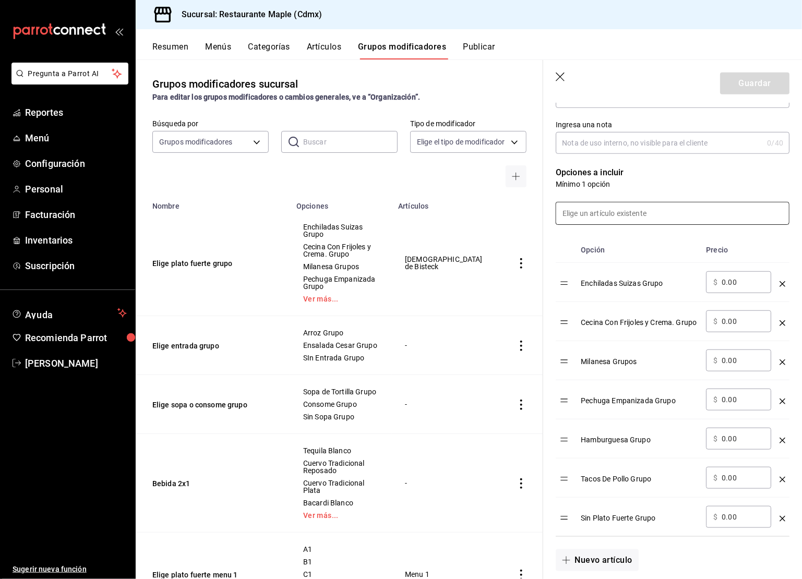
click at [597, 222] on input at bounding box center [672, 214] width 233 height 22
type input "sabanita"
click at [561, 73] on icon "button" at bounding box center [561, 78] width 10 height 10
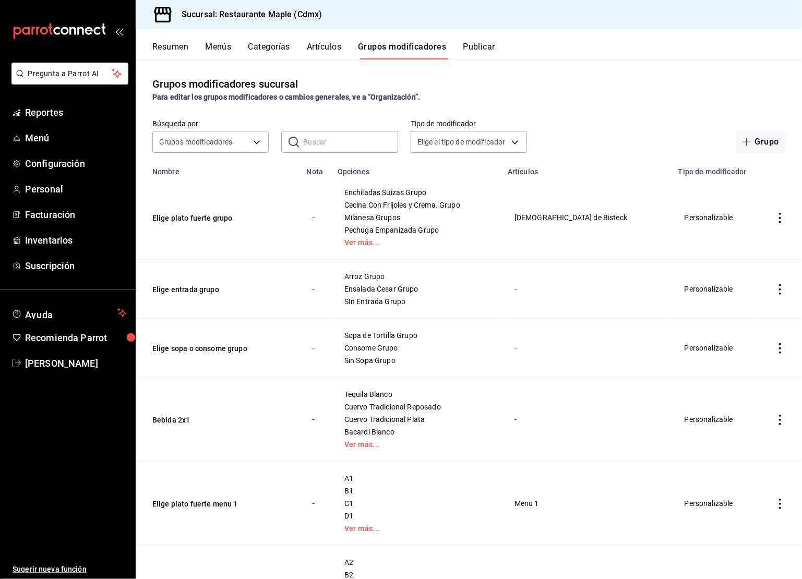
click at [336, 48] on button "Artículos" at bounding box center [324, 51] width 34 height 18
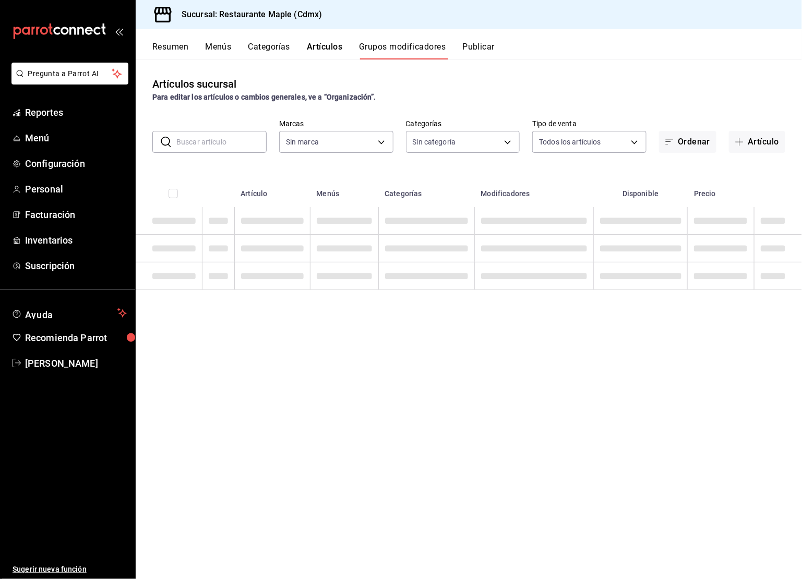
type input "9367c8d0-d5bf-442c-b6f8-a503c691c07e"
type input "cd1bbb74-f2f9-483a-a51d-d08f45cfba4e,a5b80c37-7917-455f-95a0-19e3c5faa88c,f7a30…"
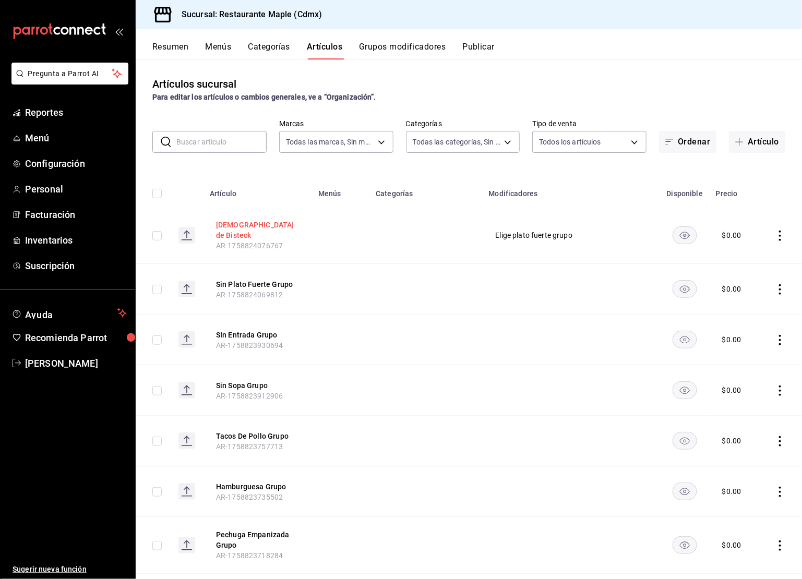
click at [259, 228] on button "Sabanita de Bisteck" at bounding box center [258, 230] width 84 height 21
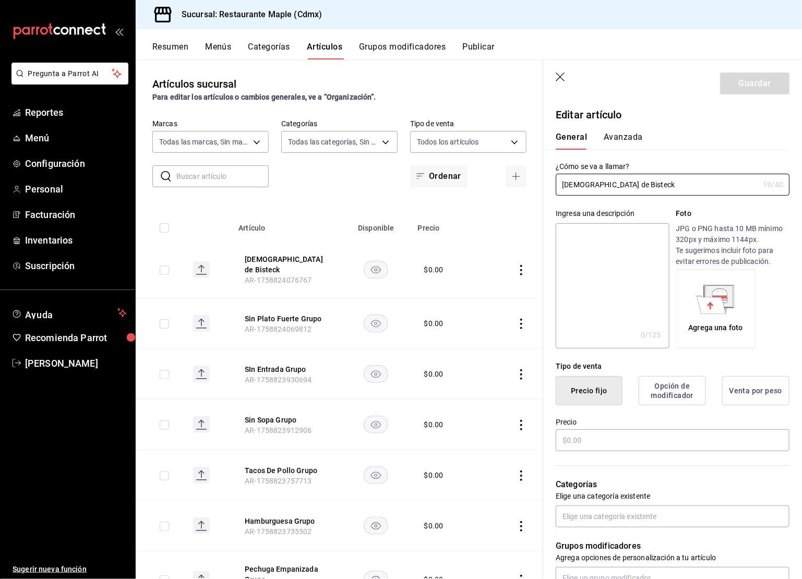
type input "$0.00"
click at [597, 184] on input "Sabanita de Bisteck" at bounding box center [657, 184] width 203 height 21
click at [653, 185] on input "Sabanita De Bisteck" at bounding box center [657, 184] width 203 height 21
click at [653, 186] on input "[DEMOGRAPHIC_DATA] De Bisteck Grupo" at bounding box center [657, 184] width 203 height 21
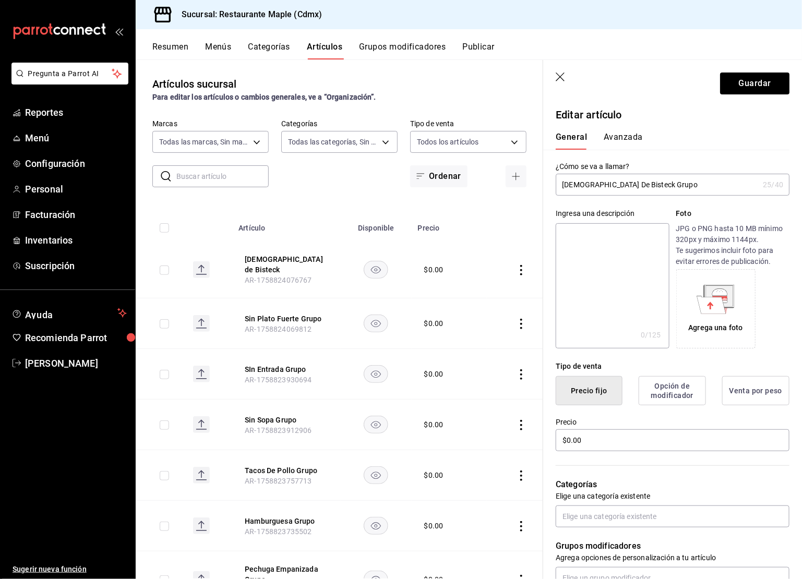
click at [653, 186] on input "[DEMOGRAPHIC_DATA] De Bisteck Grupo" at bounding box center [657, 184] width 203 height 21
type input "[DEMOGRAPHIC_DATA] De Bisteck Grupo"
click at [630, 270] on textarea at bounding box center [612, 285] width 113 height 125
paste textarea "[DEMOGRAPHIC_DATA] De Bisteck Grupo"
type textarea "[DEMOGRAPHIC_DATA] De Bisteck Grupo"
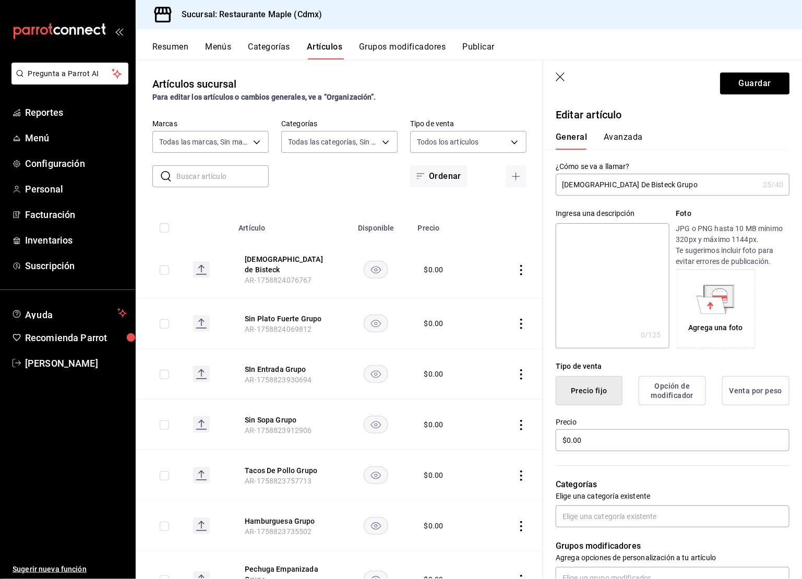
type textarea "x"
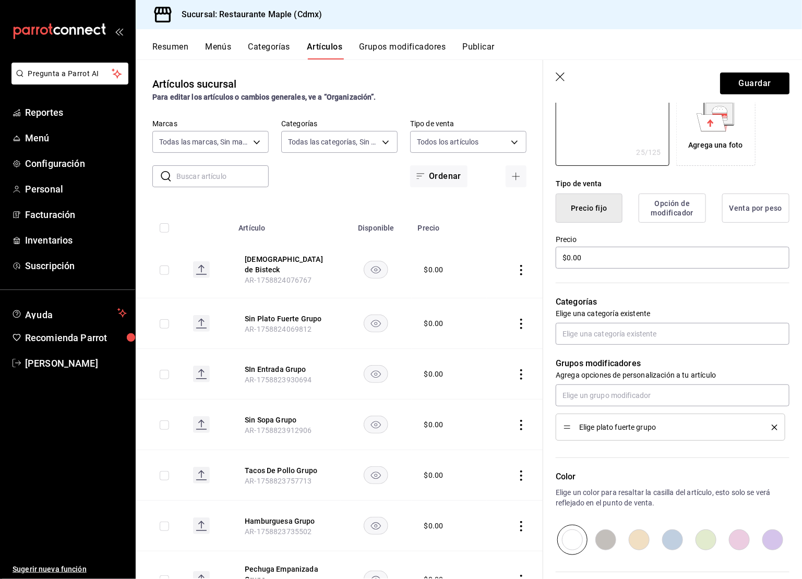
scroll to position [270, 0]
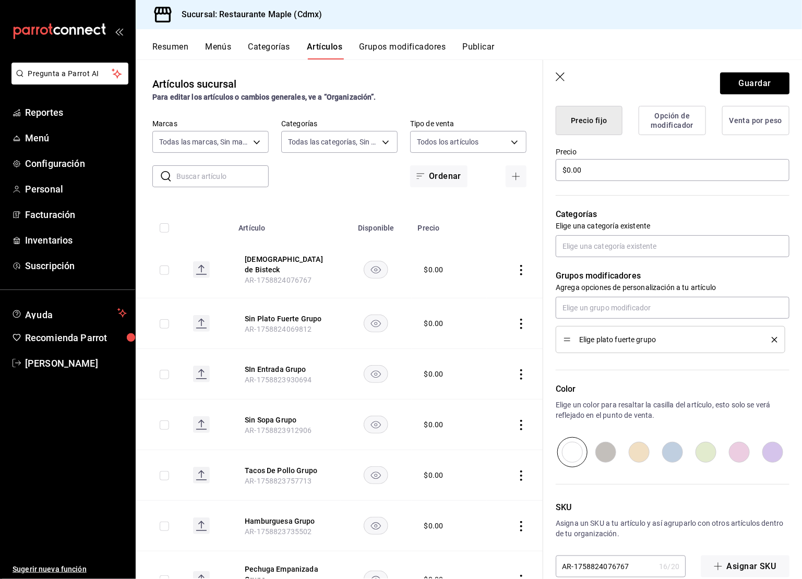
type textarea "[DEMOGRAPHIC_DATA] De Bisteck Grupo"
click at [776, 341] on icon "delete" at bounding box center [775, 340] width 6 height 6
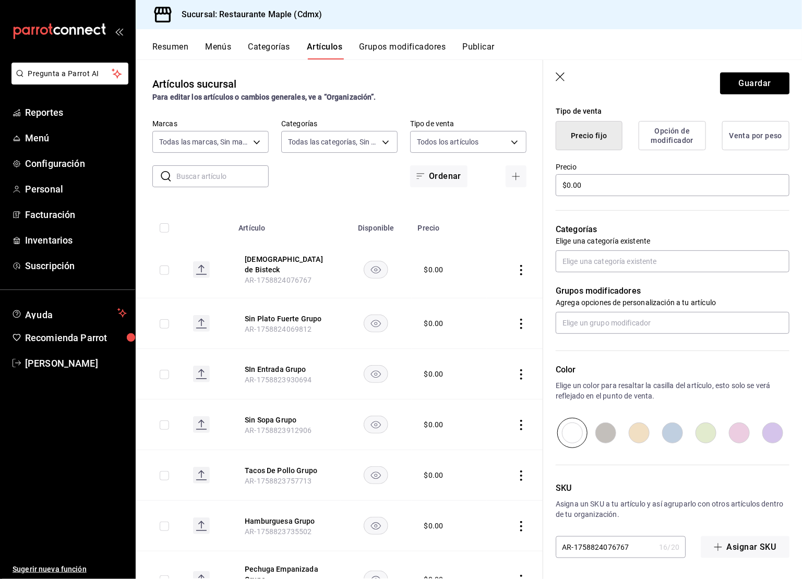
scroll to position [254, 0]
click at [758, 80] on button "Guardar" at bounding box center [754, 84] width 69 height 22
type textarea "x"
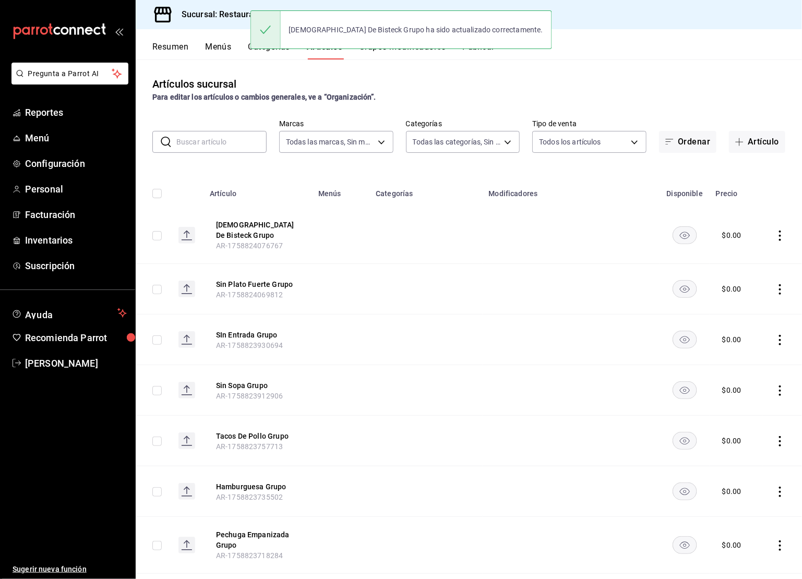
click at [407, 51] on div "Sabanita De Bisteck Grupo ha sido actualizado correctamente." at bounding box center [401, 29] width 302 height 45
click at [407, 52] on button "Grupos modificadores" at bounding box center [402, 51] width 87 height 18
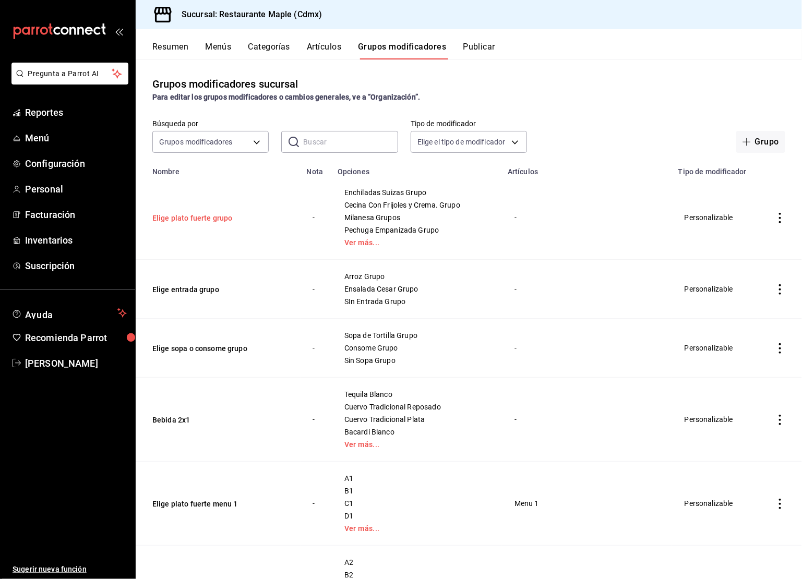
click at [220, 215] on button "Elige plato fuerte grupo" at bounding box center [214, 218] width 125 height 10
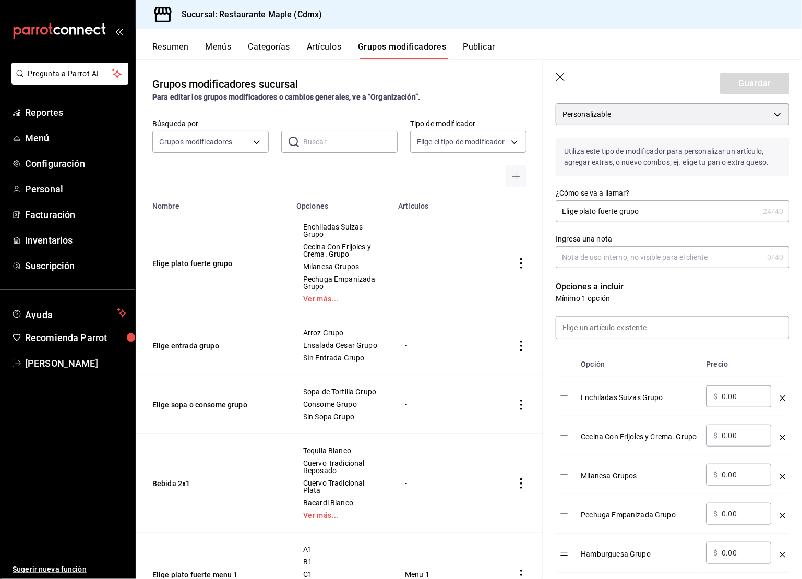
scroll to position [186, 0]
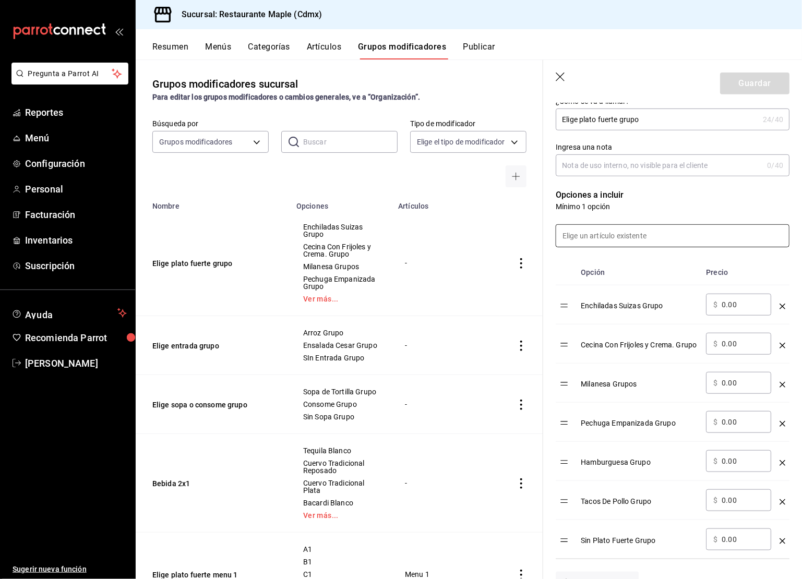
click at [610, 240] on input at bounding box center [672, 236] width 233 height 22
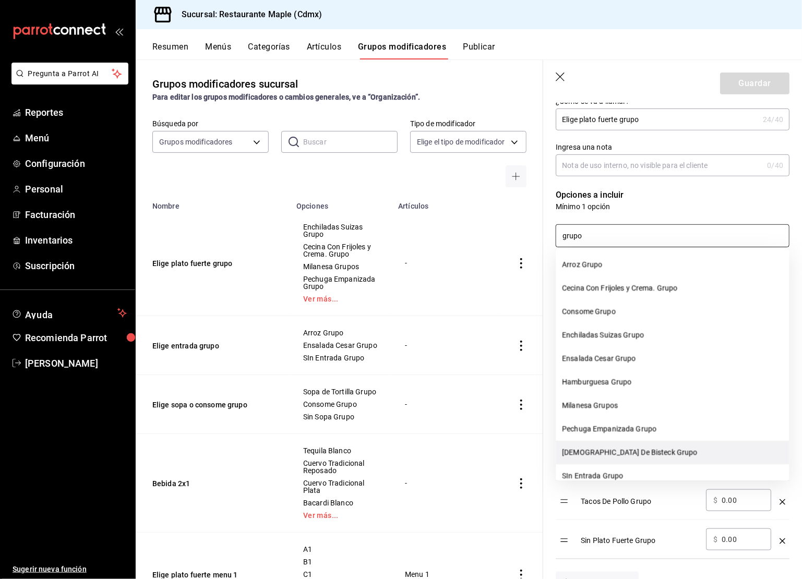
click at [610, 458] on li "[DEMOGRAPHIC_DATA] De Bisteck Grupo" at bounding box center [672, 453] width 233 height 23
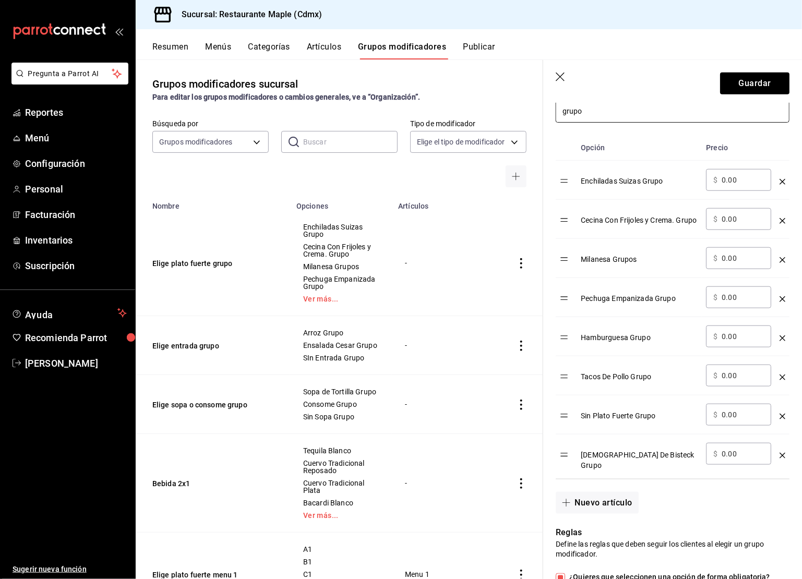
scroll to position [398, 0]
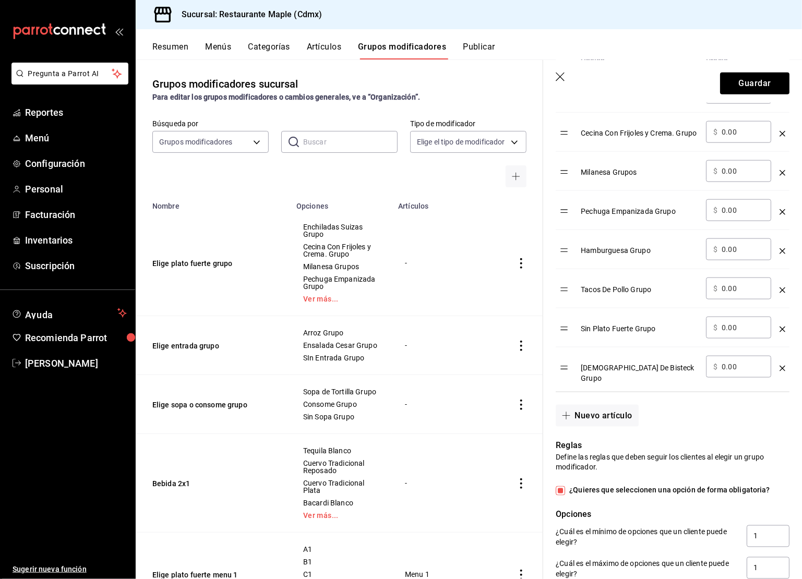
type input "grupo"
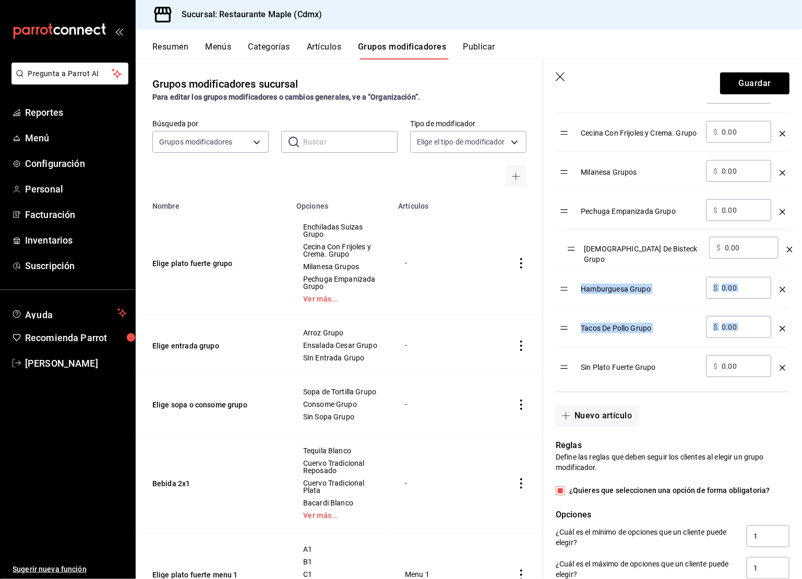
drag, startPoint x: 567, startPoint y: 375, endPoint x: 574, endPoint y: 252, distance: 122.9
click at [574, 252] on table "Opción Precio Enchiladas Suizas Grupo ​ $ 0.00 ​ Cecina Con Frijoles y Crema. G…" at bounding box center [673, 220] width 234 height 344
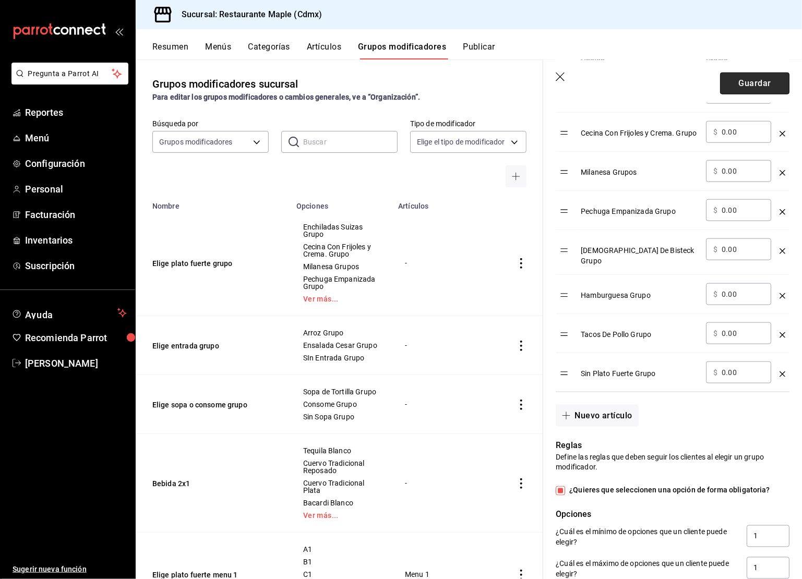
click at [742, 81] on button "Guardar" at bounding box center [754, 84] width 69 height 22
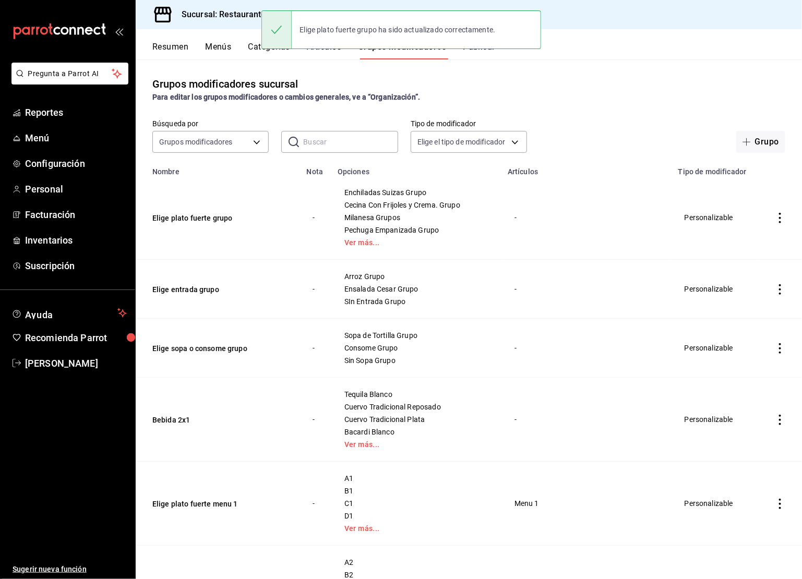
click at [267, 56] on button "Categorías" at bounding box center [269, 51] width 42 height 18
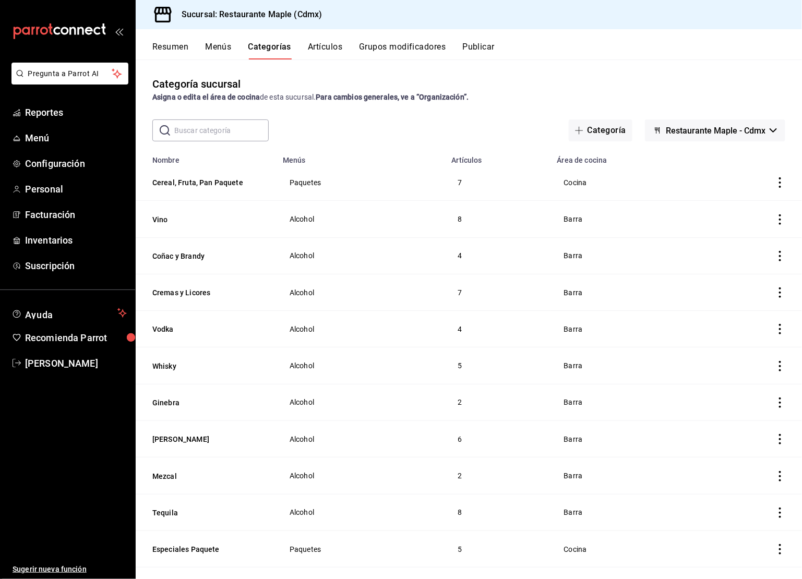
click at [210, 53] on button "Menús" at bounding box center [218, 51] width 26 height 18
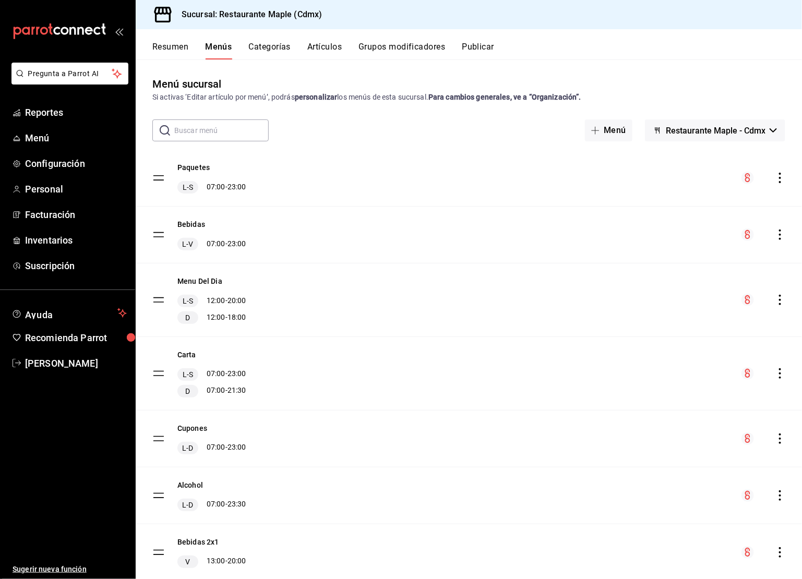
click at [168, 44] on button "Resumen" at bounding box center [170, 51] width 36 height 18
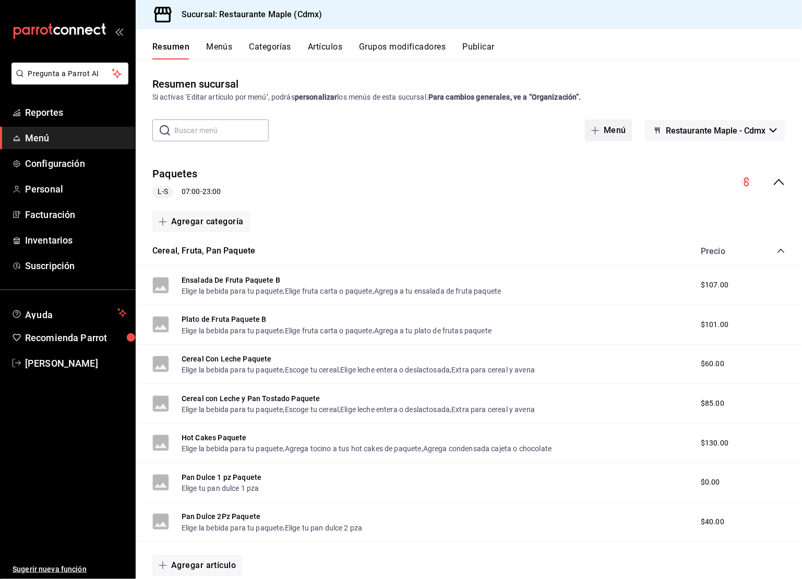
click at [602, 137] on button "Menú" at bounding box center [609, 131] width 48 height 22
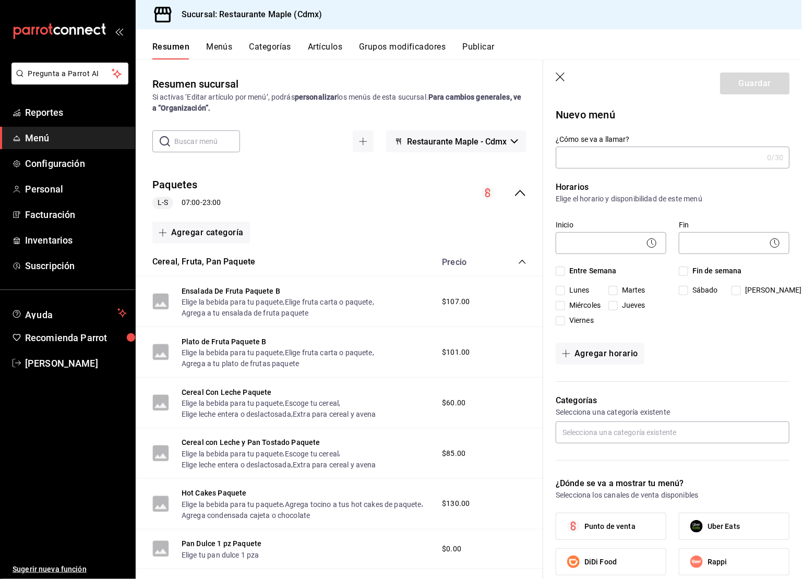
click at [618, 157] on input "¿Cómo se va a llamar?" at bounding box center [659, 157] width 207 height 21
type input "Menu Grupos"
click at [633, 243] on body "Pregunta a Parrot AI Reportes Menú Configuración Personal Facturación Inventari…" at bounding box center [401, 289] width 802 height 579
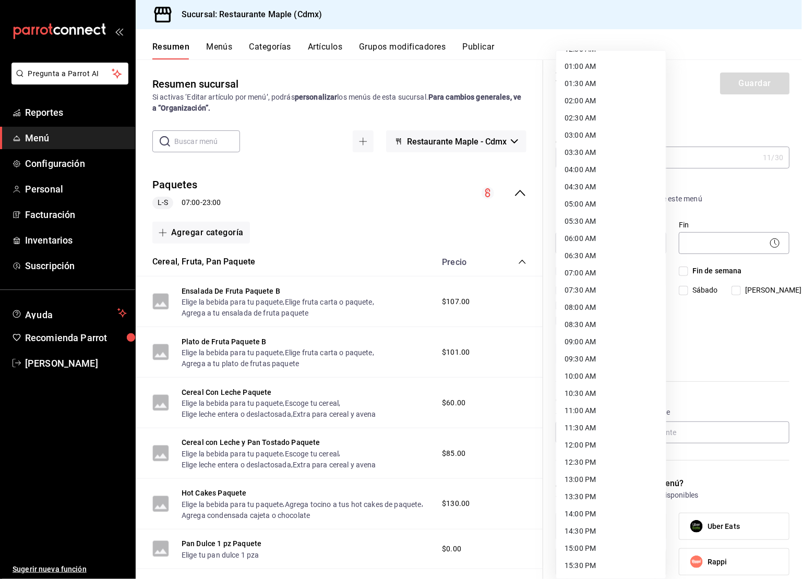
scroll to position [46, 0]
click at [588, 436] on li "12:00 PM" at bounding box center [611, 430] width 110 height 17
type input "12:00"
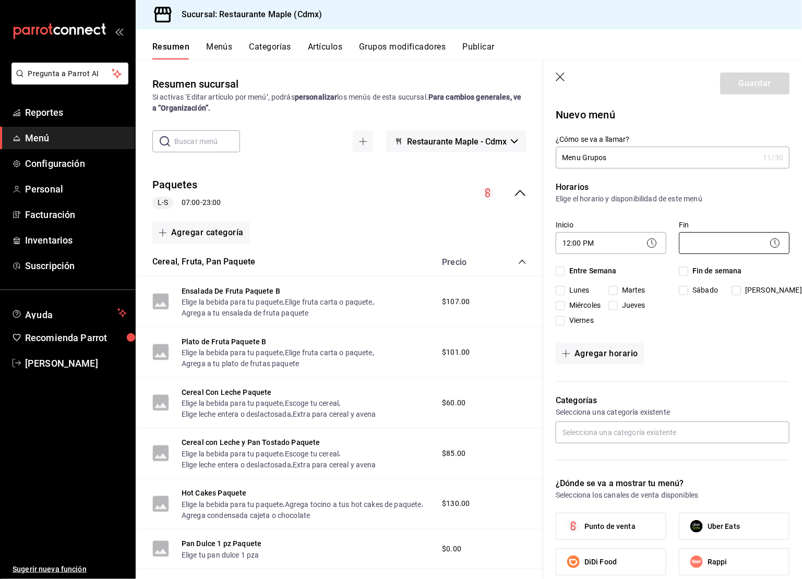
click at [719, 236] on body "Pregunta a Parrot AI Reportes Menú Configuración Personal Facturación Inventari…" at bounding box center [401, 289] width 802 height 579
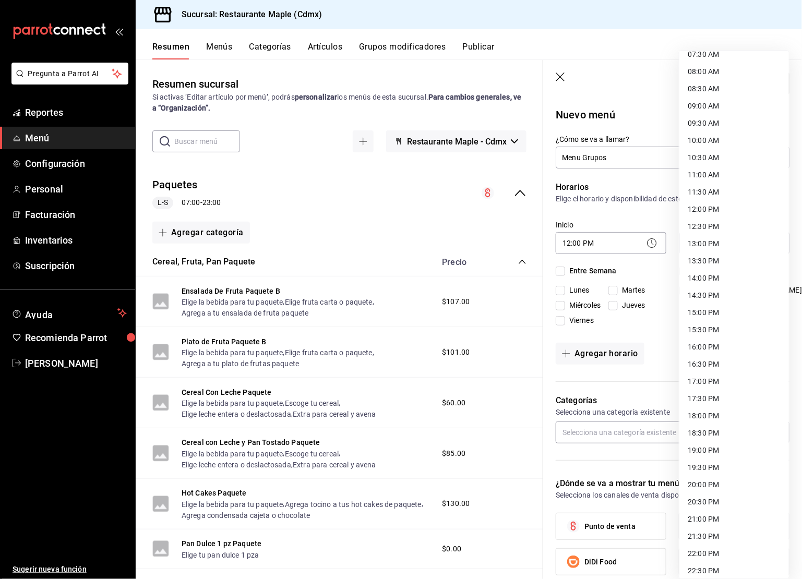
scroll to position [283, 0]
click at [710, 425] on li "18:30 PM" at bounding box center [735, 417] width 110 height 17
type input "18:30"
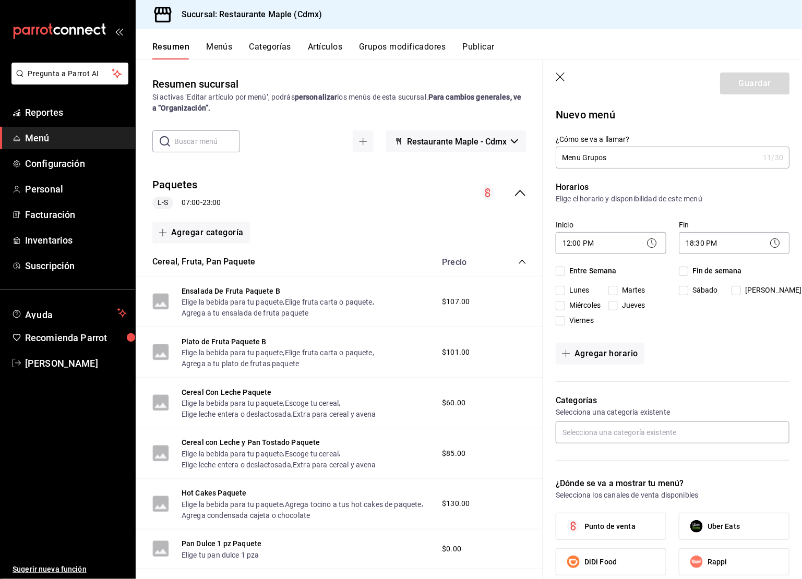
click at [559, 273] on input "Entre Semana" at bounding box center [560, 271] width 9 height 9
checkbox input "true"
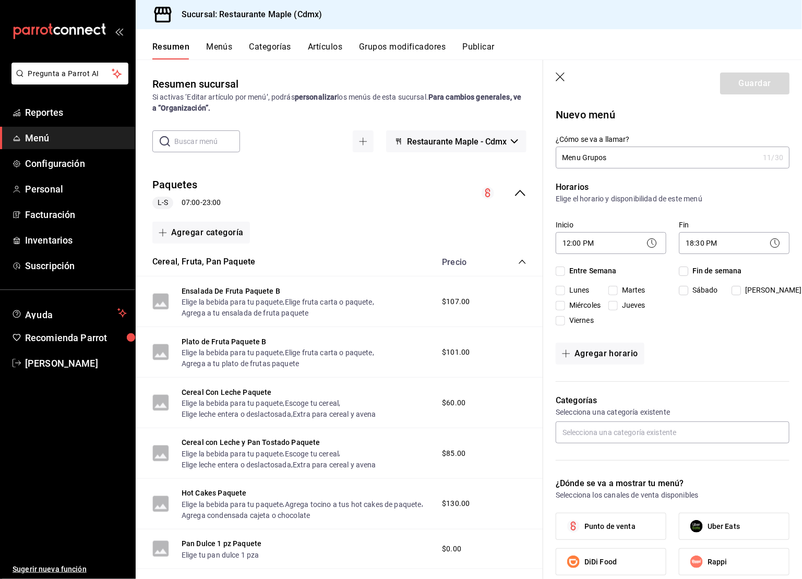
checkbox input "true"
click at [688, 274] on input "Fin de semana" at bounding box center [683, 271] width 9 height 9
checkbox input "true"
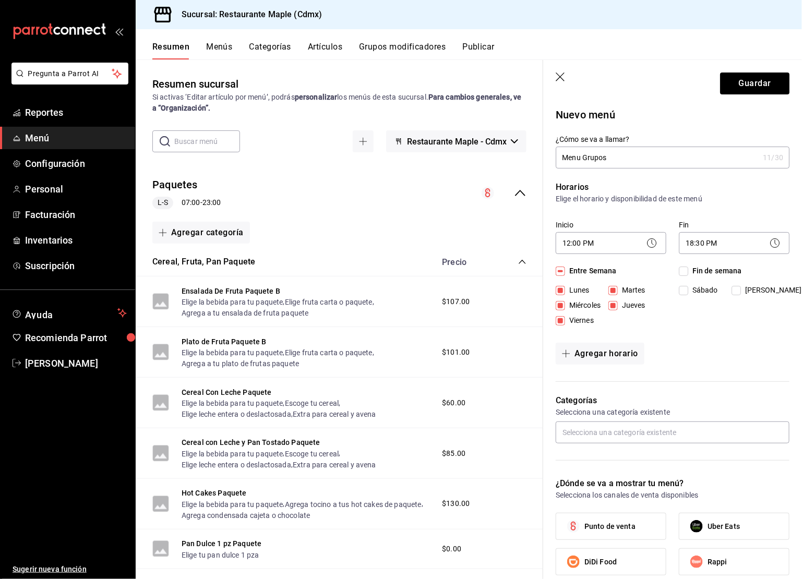
checkbox input "true"
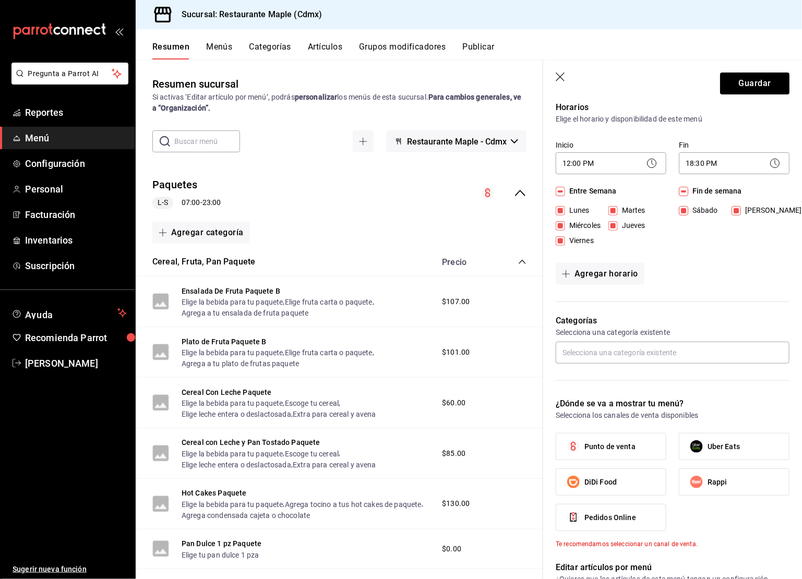
scroll to position [84, 0]
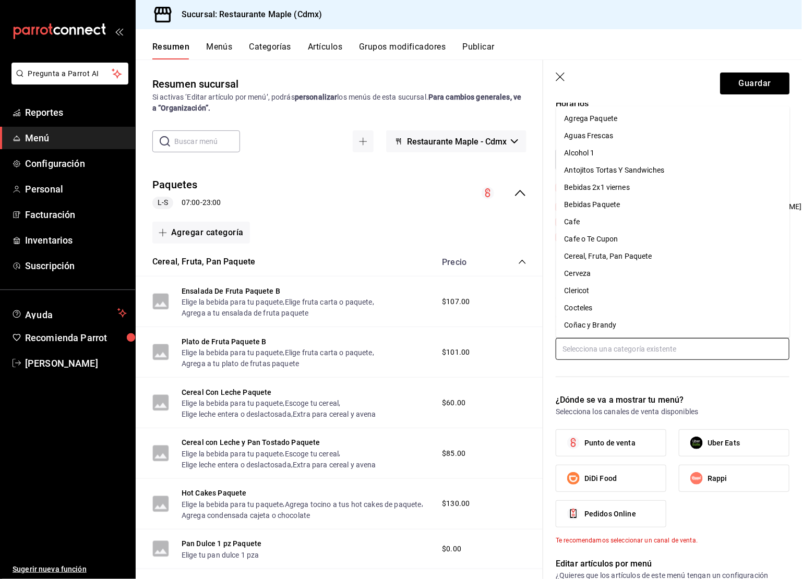
click at [605, 355] on input "text" at bounding box center [673, 349] width 234 height 22
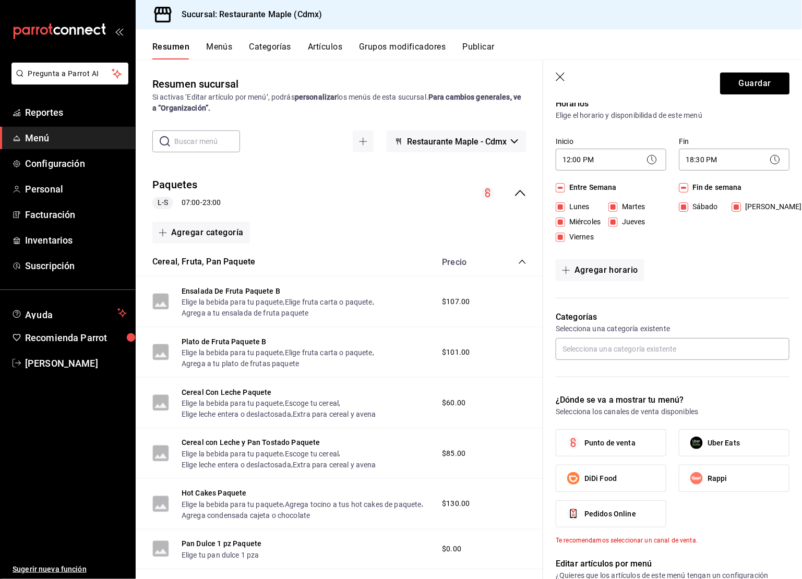
click at [611, 369] on div "Categorías Selecciona una categoría existente" at bounding box center [666, 340] width 246 height 83
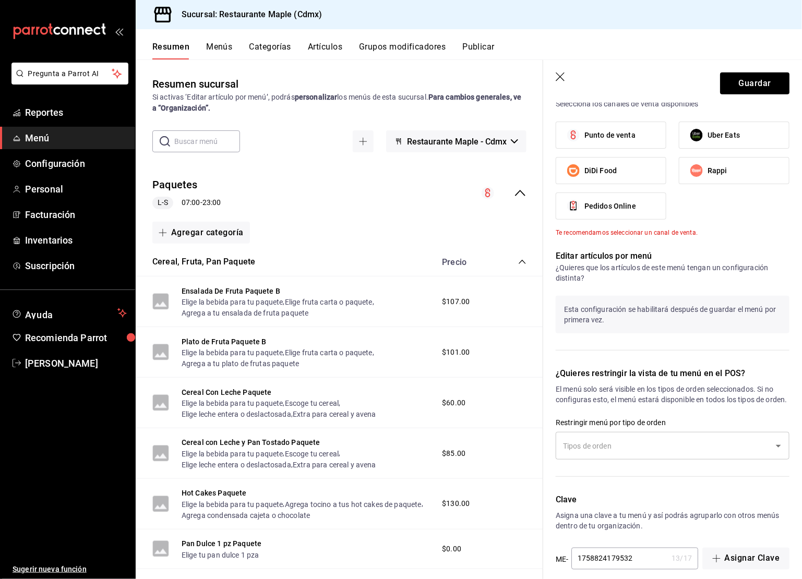
scroll to position [412, 0]
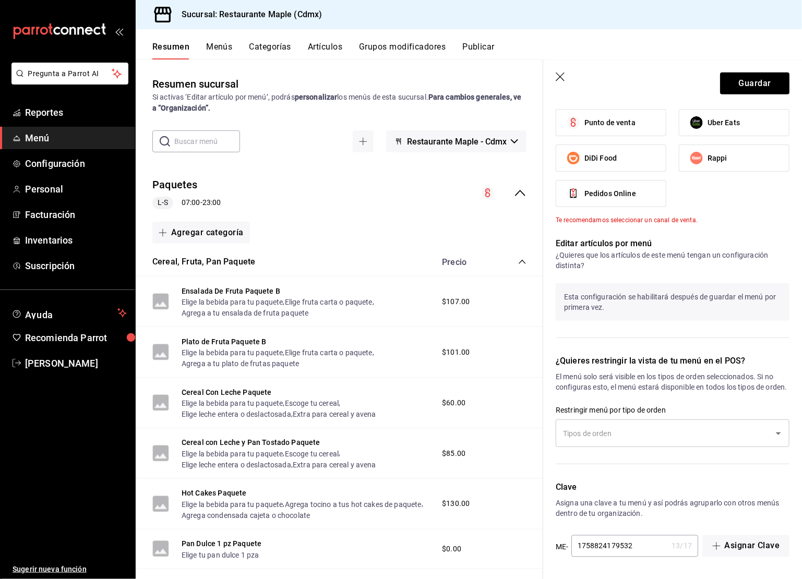
click at [611, 443] on div "​" at bounding box center [673, 434] width 234 height 28
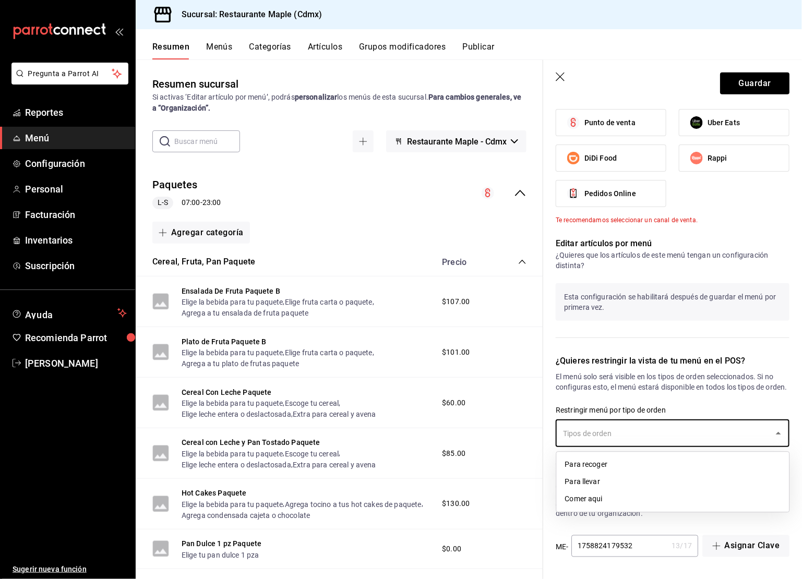
click at [712, 401] on div "¿Quieres restringir la vista de tu menú en el POS? El menú solo será visible en…" at bounding box center [666, 405] width 246 height 126
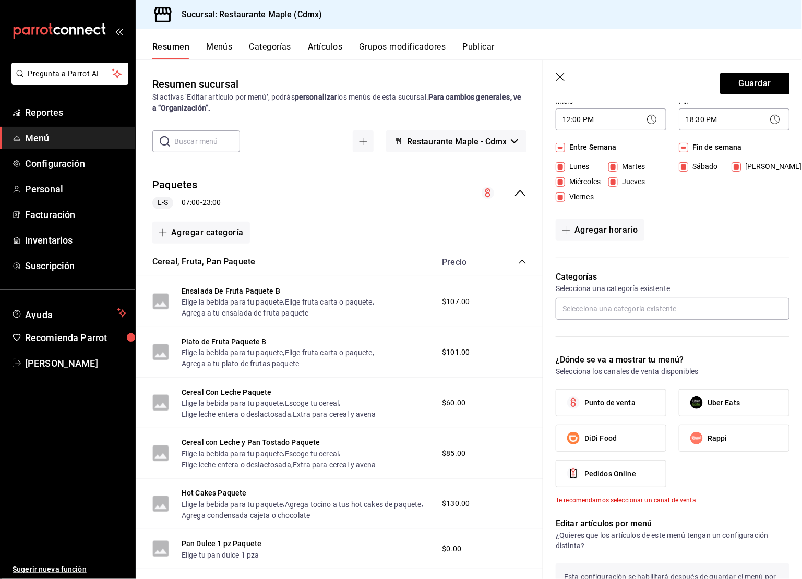
scroll to position [0, 0]
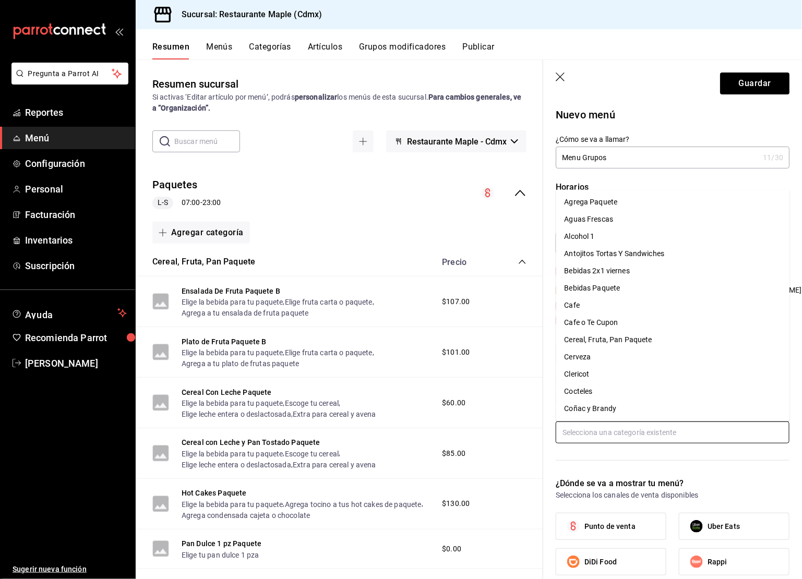
click at [576, 436] on input "text" at bounding box center [673, 433] width 234 height 22
click at [732, 79] on button "Guardar" at bounding box center [754, 84] width 69 height 22
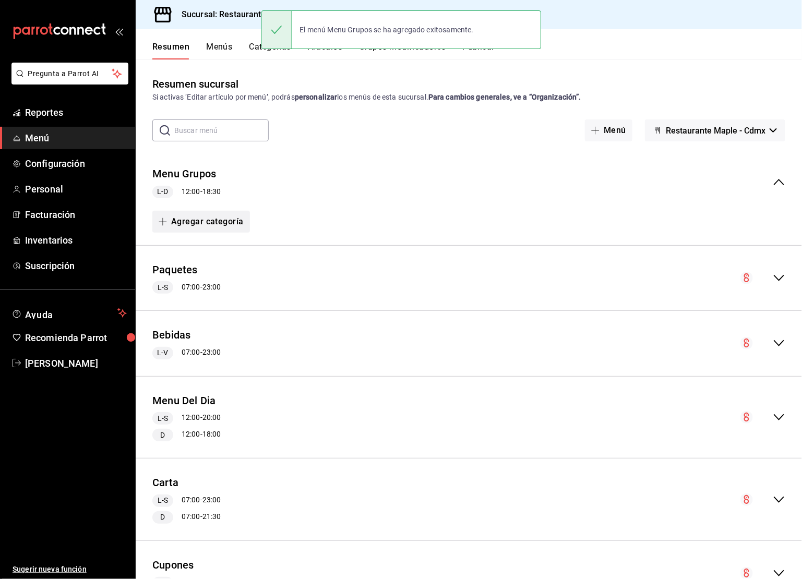
click at [199, 224] on button "Agregar categoría" at bounding box center [201, 222] width 98 height 22
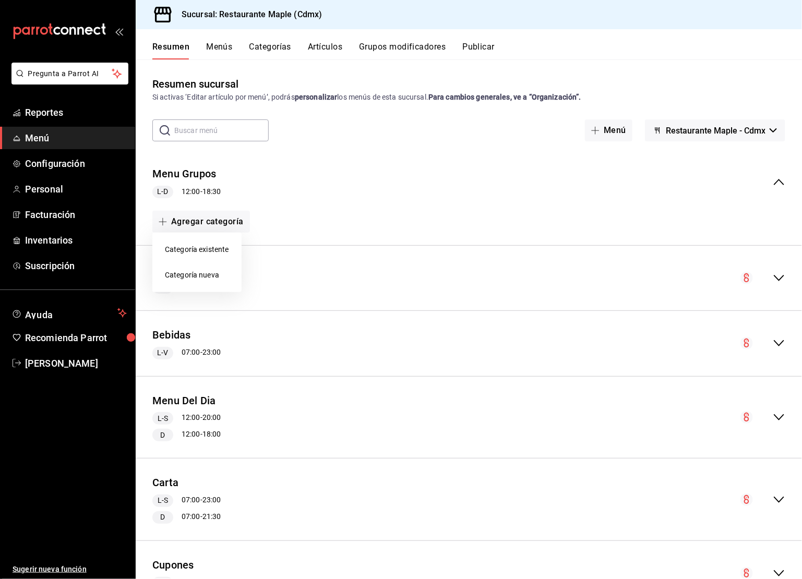
click at [202, 243] on li "Categoría existente" at bounding box center [196, 250] width 89 height 26
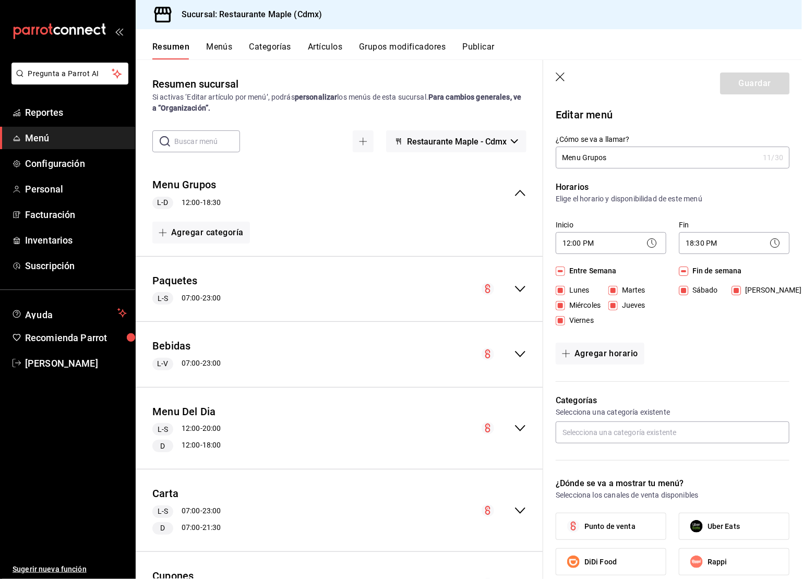
click at [555, 73] on header "Guardar" at bounding box center [672, 81] width 259 height 43
click at [556, 73] on icon "button" at bounding box center [560, 77] width 9 height 9
type input "1758824225257"
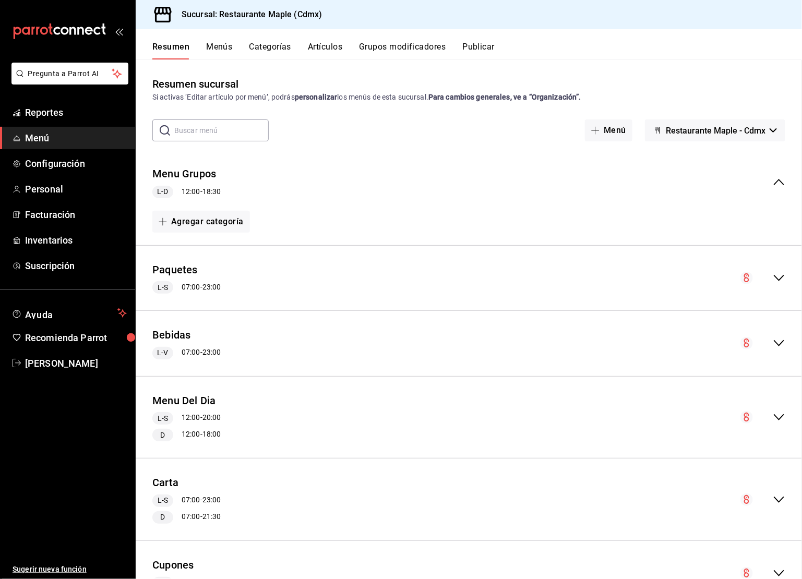
checkbox input "false"
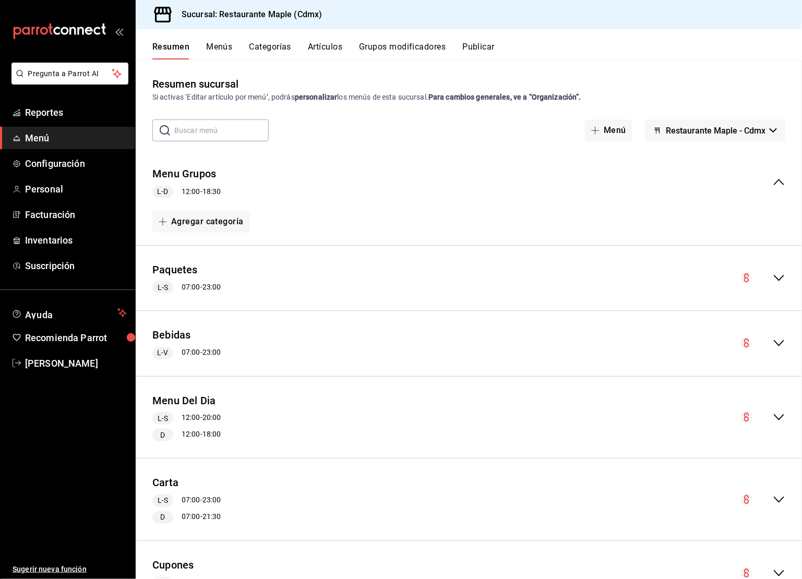
checkbox input "false"
click at [273, 55] on button "Categorías" at bounding box center [271, 51] width 42 height 18
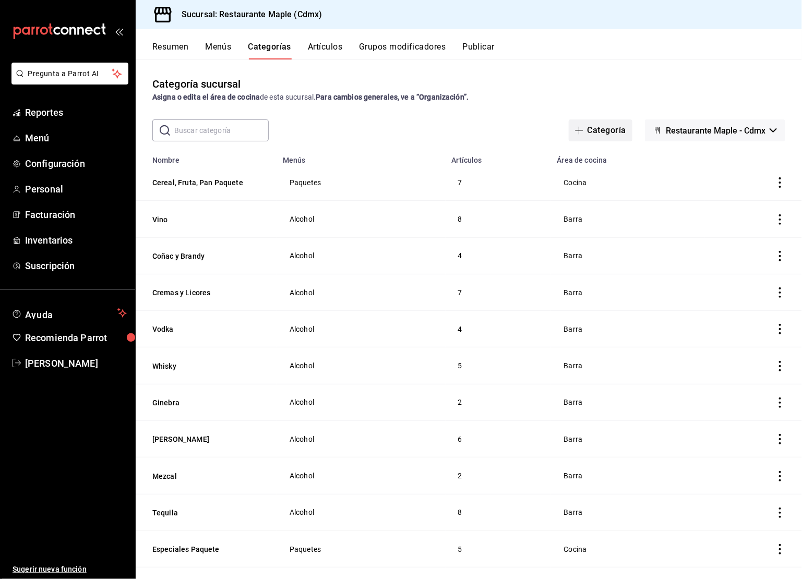
click at [591, 132] on button "Categoría" at bounding box center [601, 131] width 64 height 22
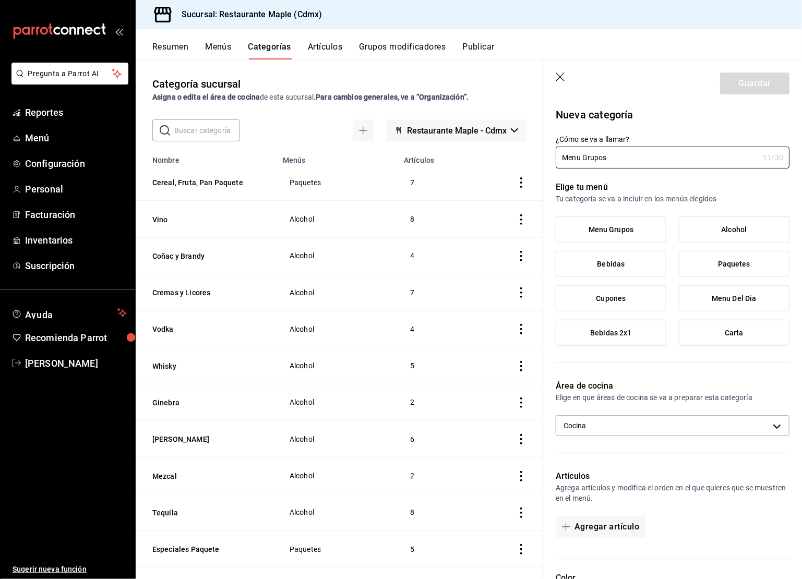
type input "Menu Grupos"
click at [635, 235] on label "Menu Grupos" at bounding box center [611, 229] width 110 height 25
click at [0, 0] on input "Menu Grupos" at bounding box center [0, 0] width 0 height 0
click at [610, 149] on input "Menu Grupos" at bounding box center [657, 157] width 203 height 21
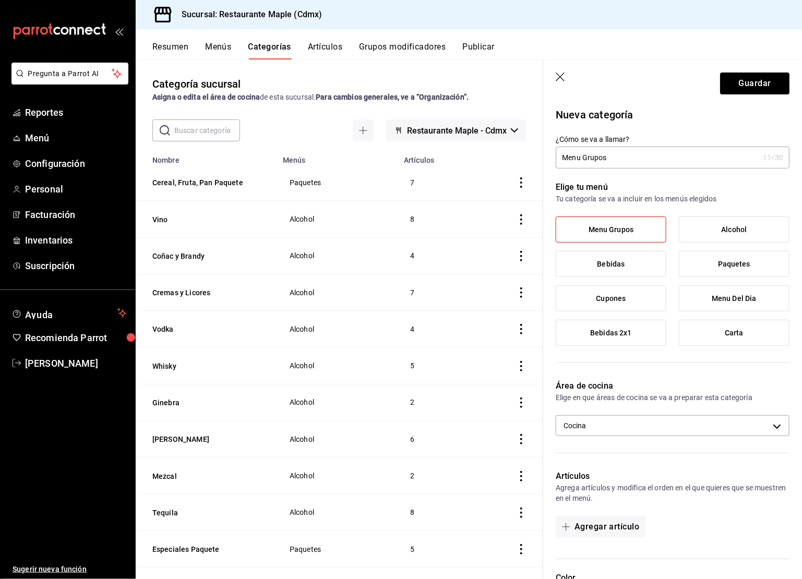
click at [610, 149] on input "Menu Grupos" at bounding box center [657, 157] width 203 height 21
type input "M"
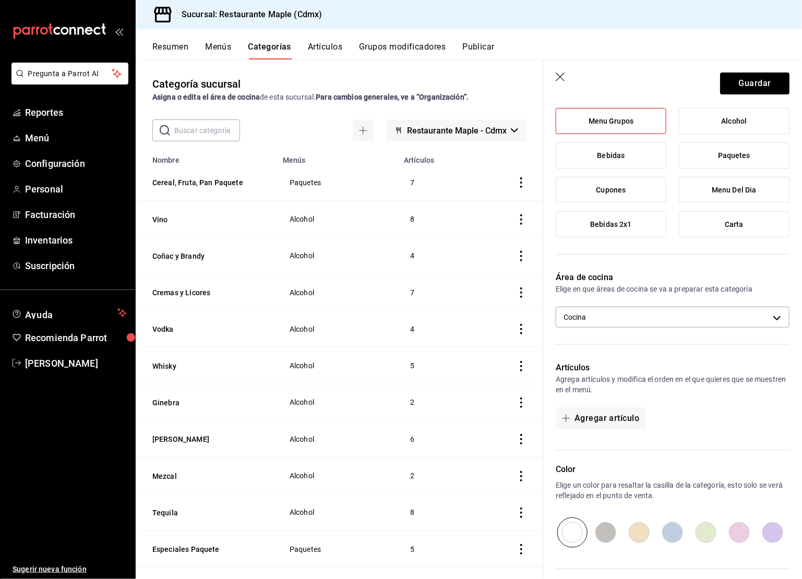
scroll to position [179, 0]
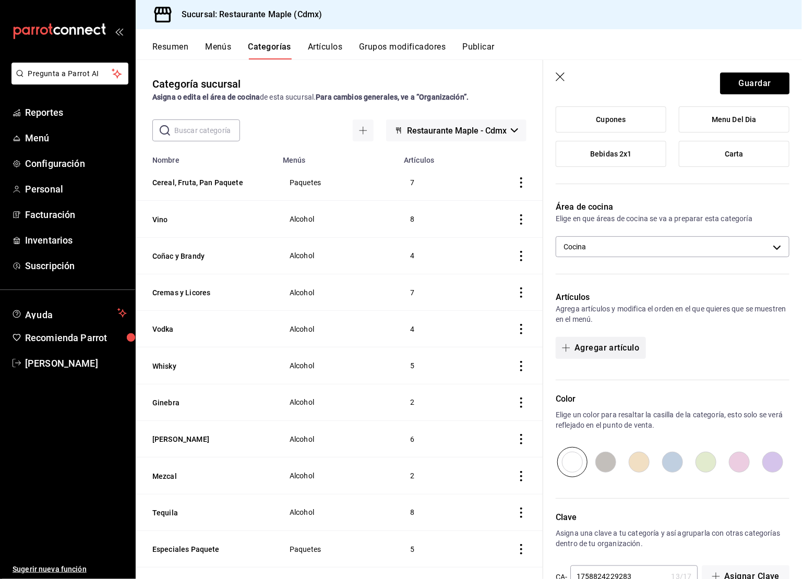
type input "Grupos Comida"
click at [596, 354] on button "Agregar artículo" at bounding box center [601, 348] width 90 height 22
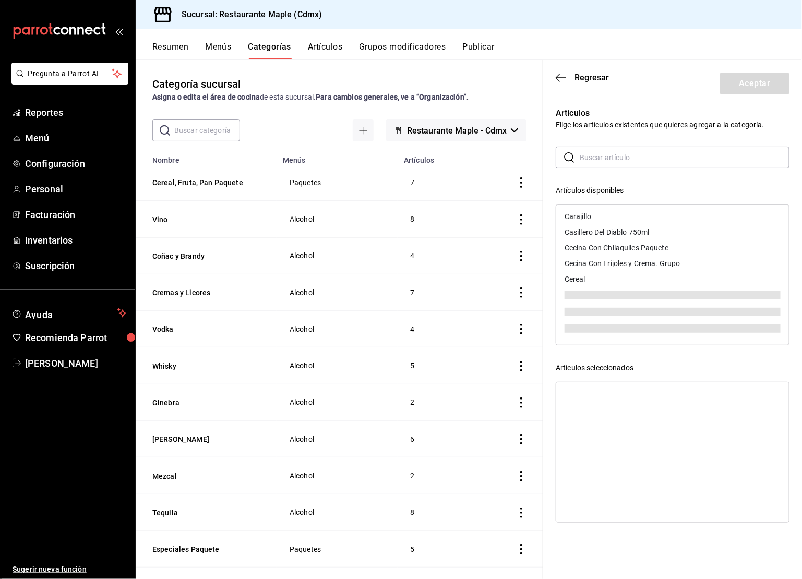
scroll to position [1488, 0]
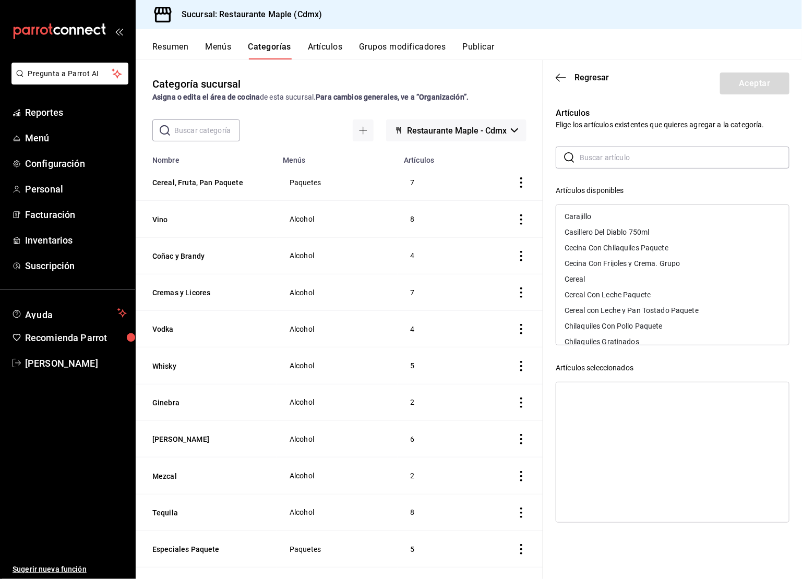
click at [597, 161] on input "text" at bounding box center [685, 157] width 210 height 21
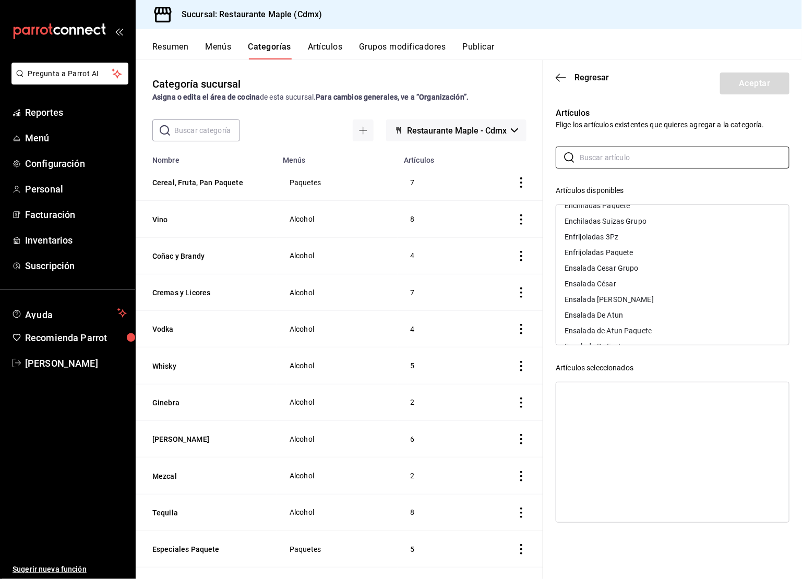
scroll to position [2260, 0]
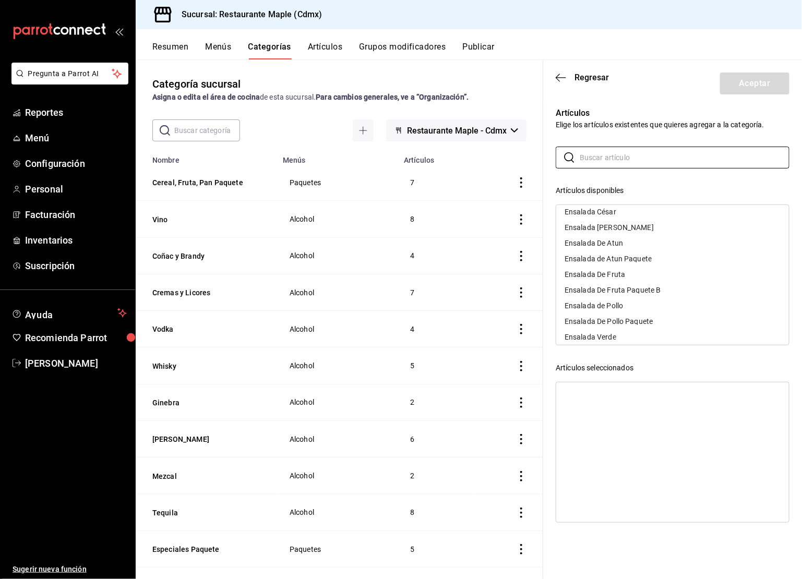
click at [552, 80] on header "Regresar Aceptar" at bounding box center [672, 81] width 259 height 43
click at [556, 80] on icon "button" at bounding box center [561, 77] width 10 height 9
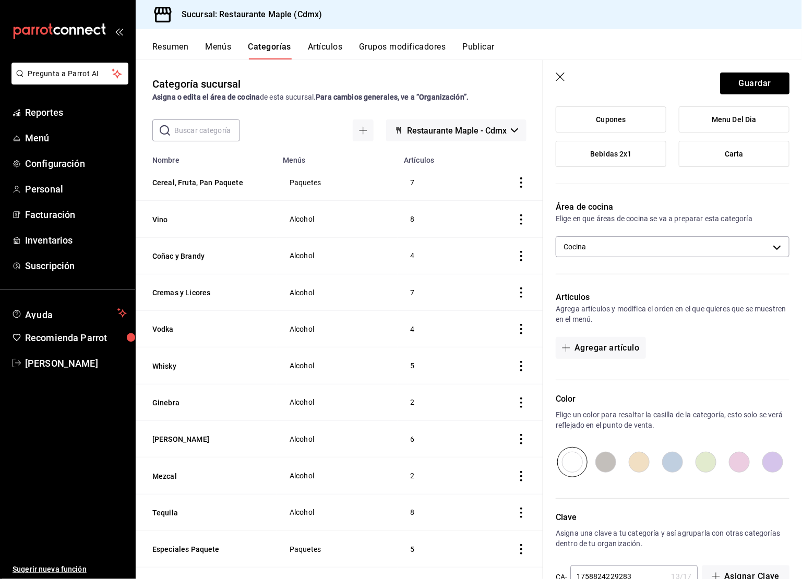
click at [178, 44] on button "Resumen" at bounding box center [170, 51] width 36 height 18
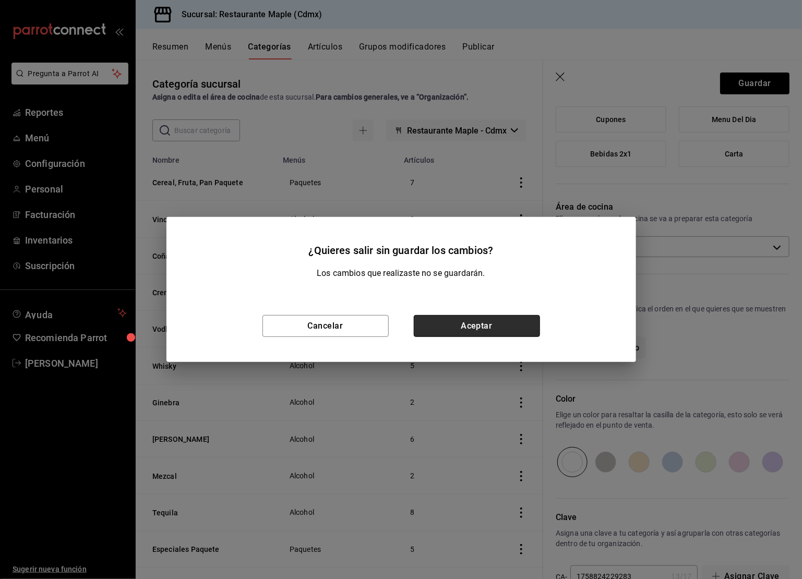
click at [475, 331] on button "Aceptar" at bounding box center [477, 326] width 126 height 22
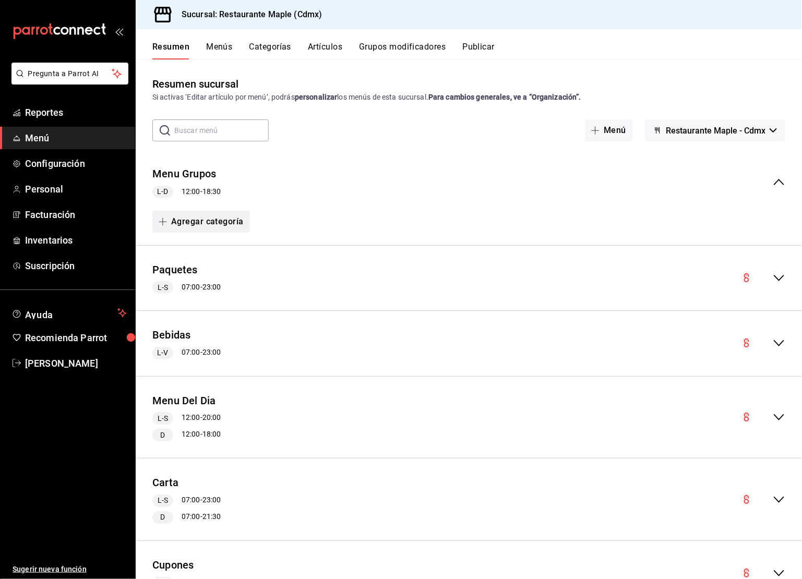
click at [195, 226] on button "Agregar categoría" at bounding box center [201, 222] width 98 height 22
click at [193, 285] on li "Categoría nueva" at bounding box center [196, 276] width 89 height 26
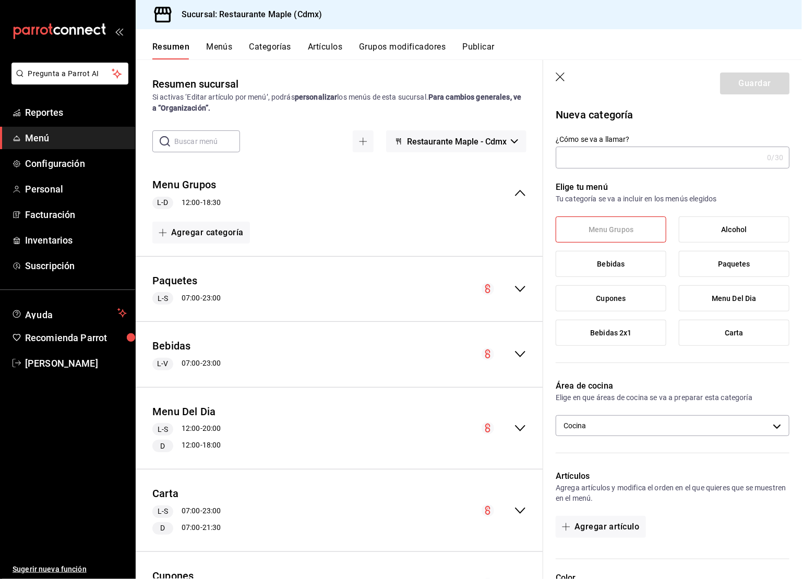
click at [608, 154] on input "¿Cómo se va a llamar?" at bounding box center [659, 157] width 207 height 21
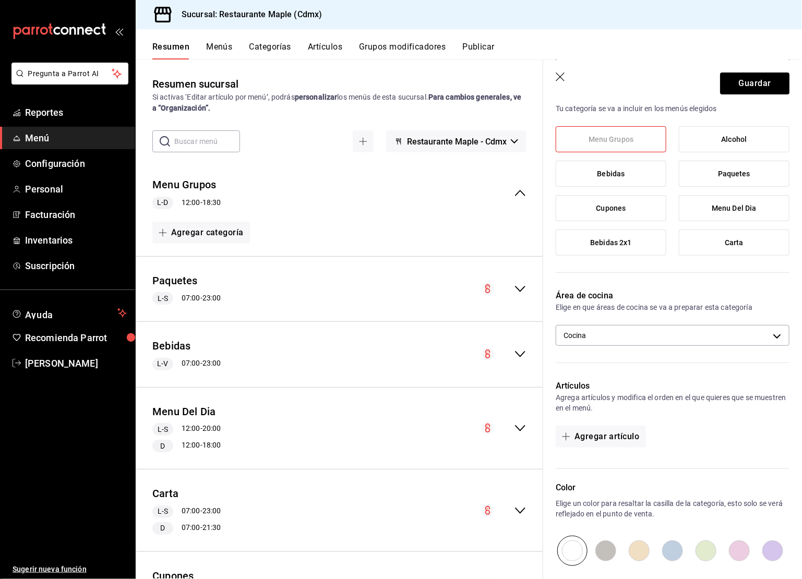
scroll to position [208, 0]
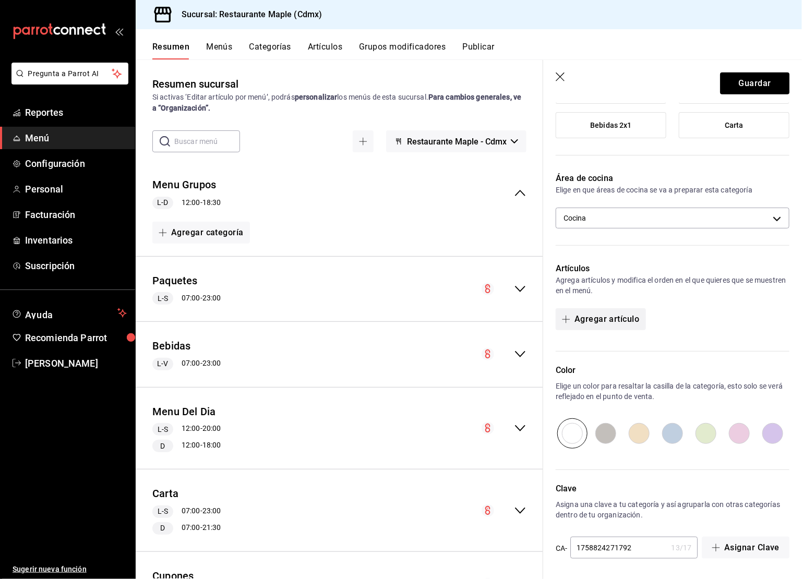
type input "Menu Grupo"
click at [604, 316] on button "Agregar artículo" at bounding box center [601, 320] width 90 height 22
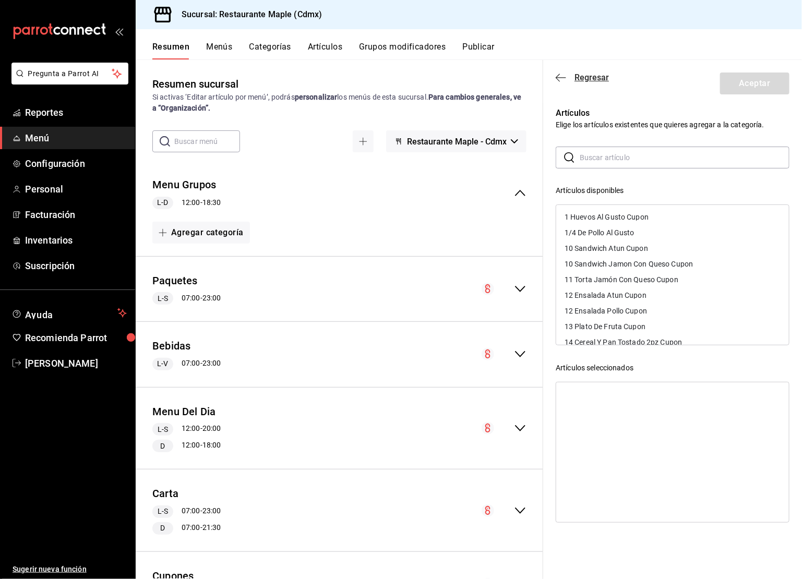
click at [561, 76] on icon "button" at bounding box center [561, 77] width 10 height 9
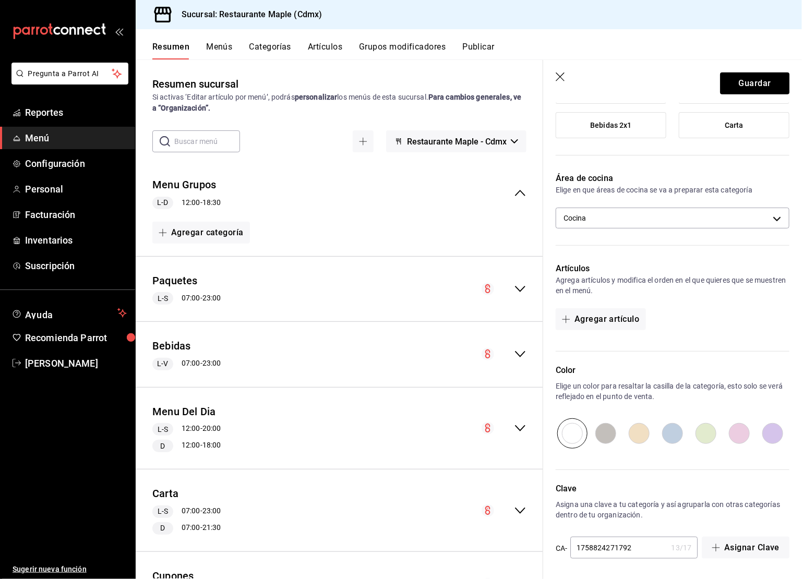
click at [561, 76] on icon "button" at bounding box center [560, 77] width 9 height 9
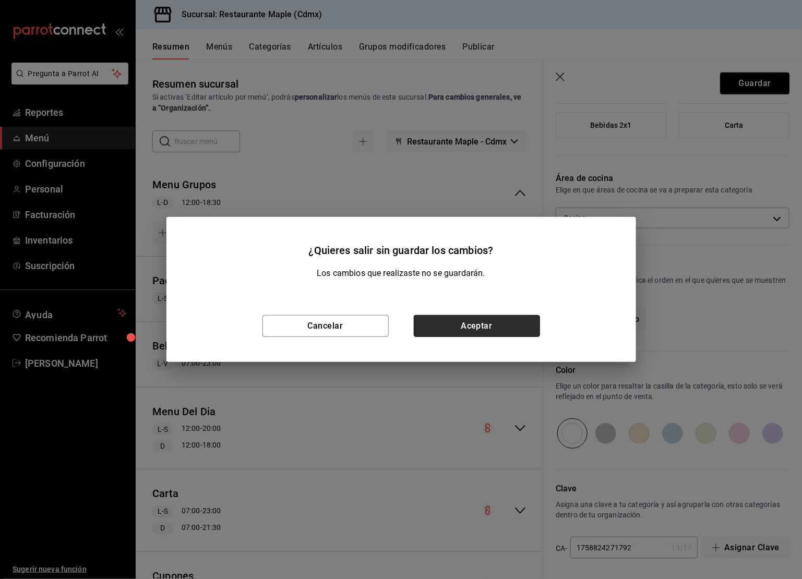
click at [448, 320] on button "Aceptar" at bounding box center [477, 326] width 126 height 22
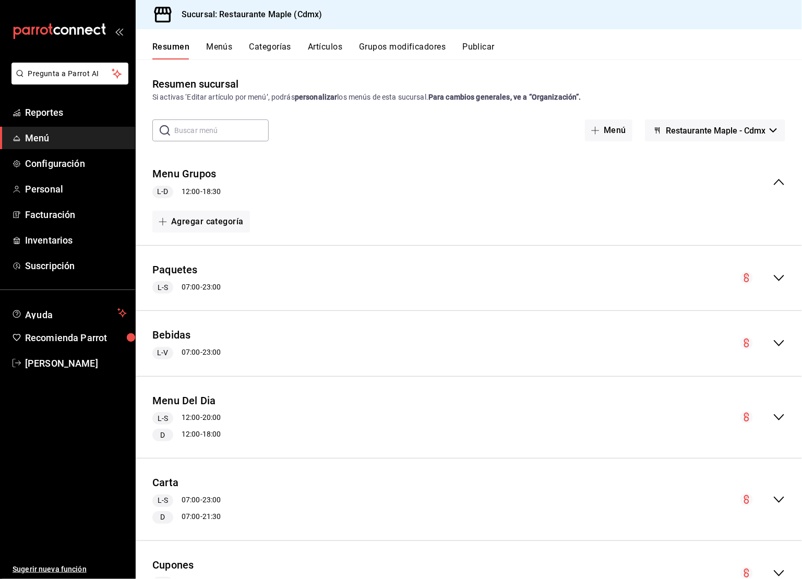
click at [324, 62] on div "Resumen sucursal Si activas ‘Editar artículo por menú’, podrás personalizar los…" at bounding box center [469, 319] width 667 height 519
click at [327, 49] on button "Artículos" at bounding box center [325, 51] width 34 height 18
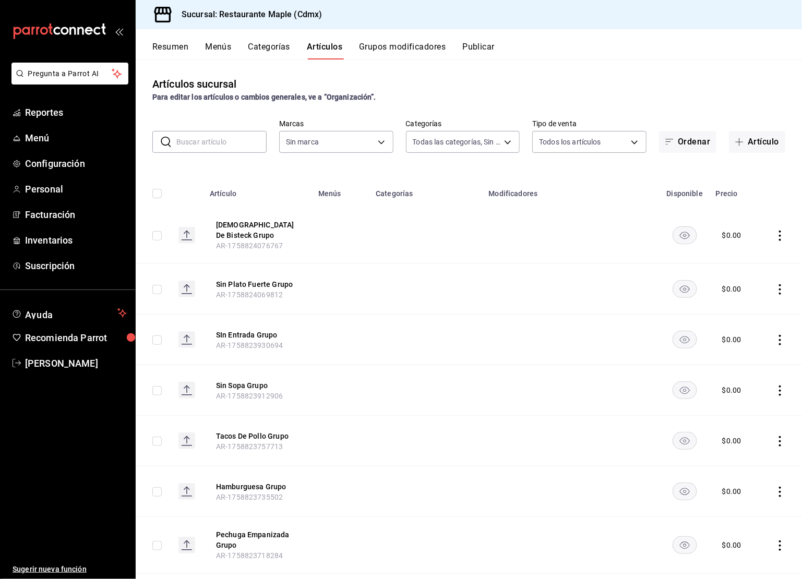
type input "cd1bbb74-f2f9-483a-a51d-d08f45cfba4e,a5b80c37-7917-455f-95a0-19e3c5faa88c,f7a30…"
type input "9367c8d0-d5bf-442c-b6f8-a503c691c07e"
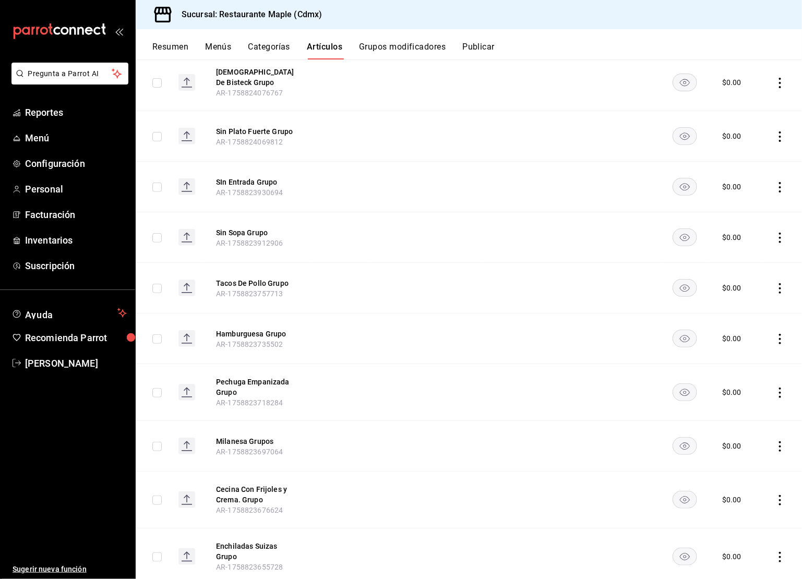
scroll to position [97, 0]
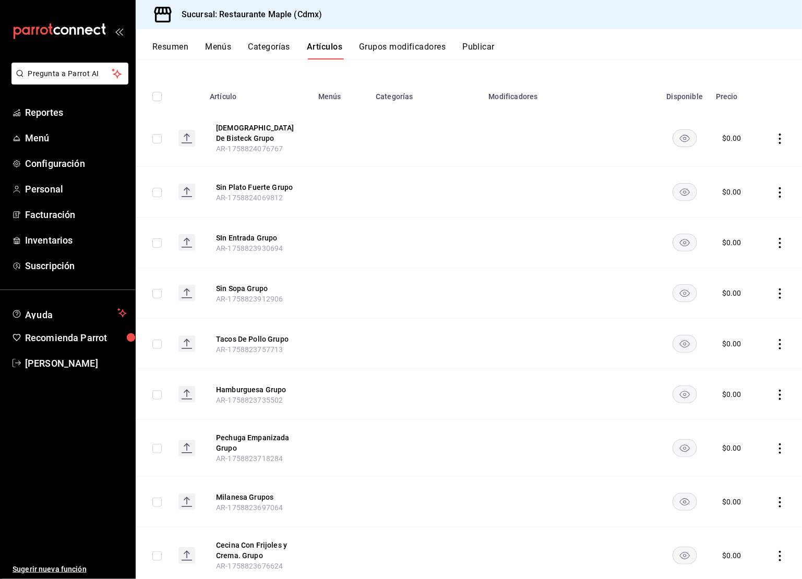
click at [279, 43] on button "Categorías" at bounding box center [269, 51] width 42 height 18
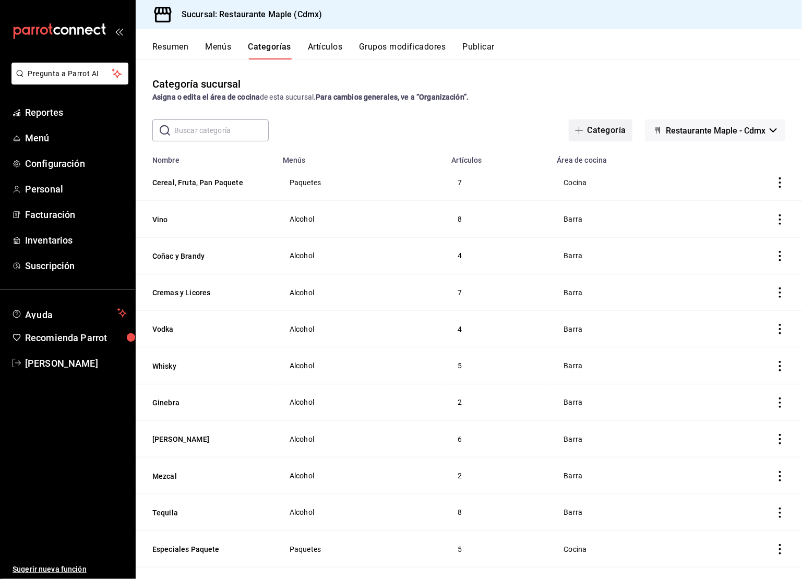
click at [612, 128] on button "Categoría" at bounding box center [601, 131] width 64 height 22
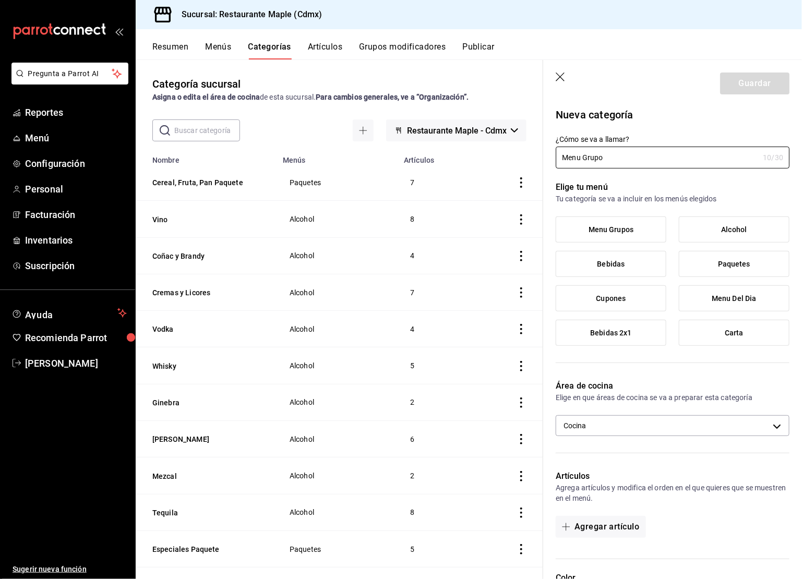
type input "Menu Grupo"
click at [601, 234] on span "Menu Grupos" at bounding box center [611, 230] width 45 height 9
click at [0, 0] on input "Menu Grupos" at bounding box center [0, 0] width 0 height 0
click at [757, 83] on button "Guardar" at bounding box center [754, 84] width 69 height 22
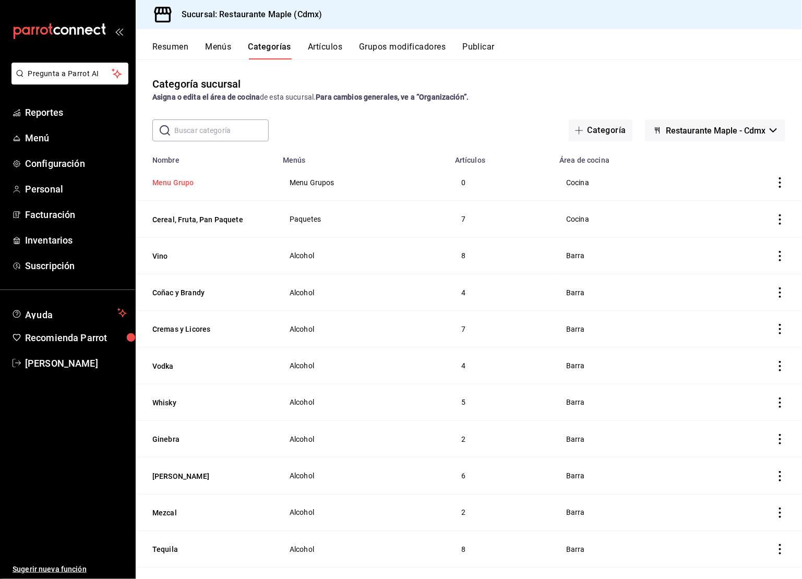
click at [184, 187] on button "Menu Grupo" at bounding box center [204, 182] width 104 height 10
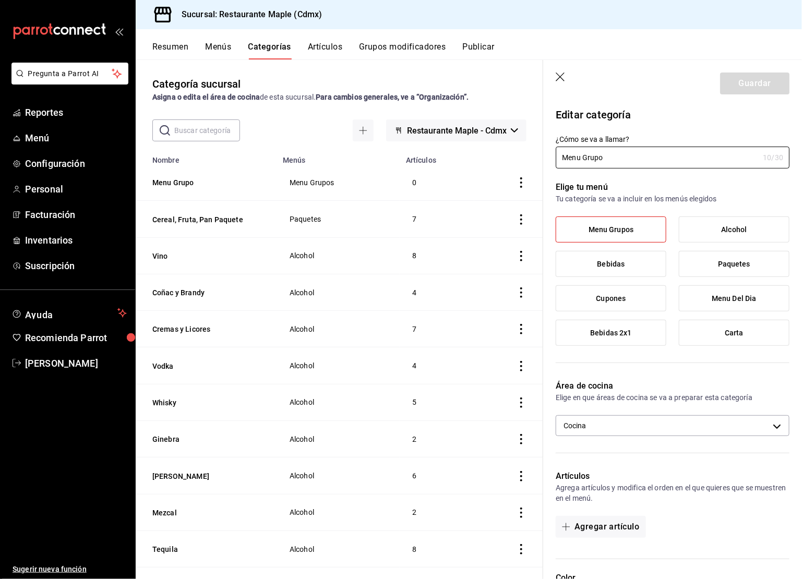
scroll to position [208, 0]
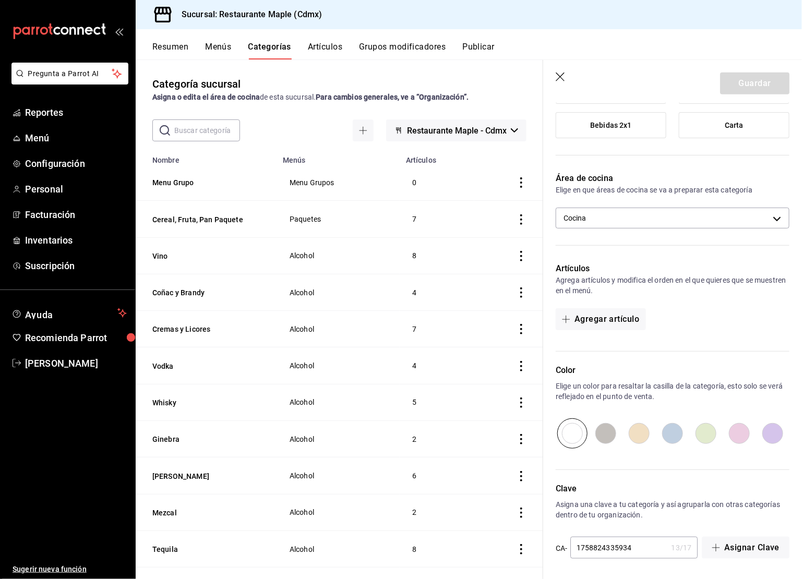
click at [562, 77] on icon "button" at bounding box center [561, 78] width 10 height 10
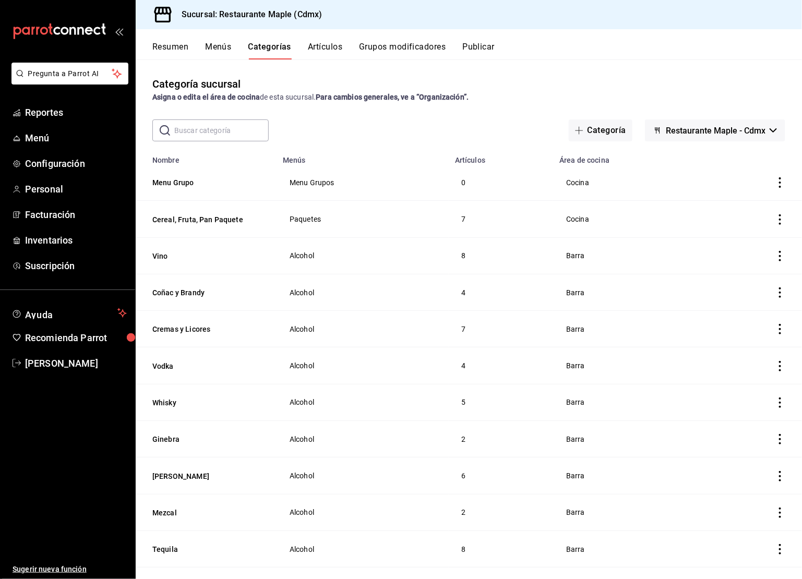
click at [394, 53] on button "Grupos modificadores" at bounding box center [402, 51] width 87 height 18
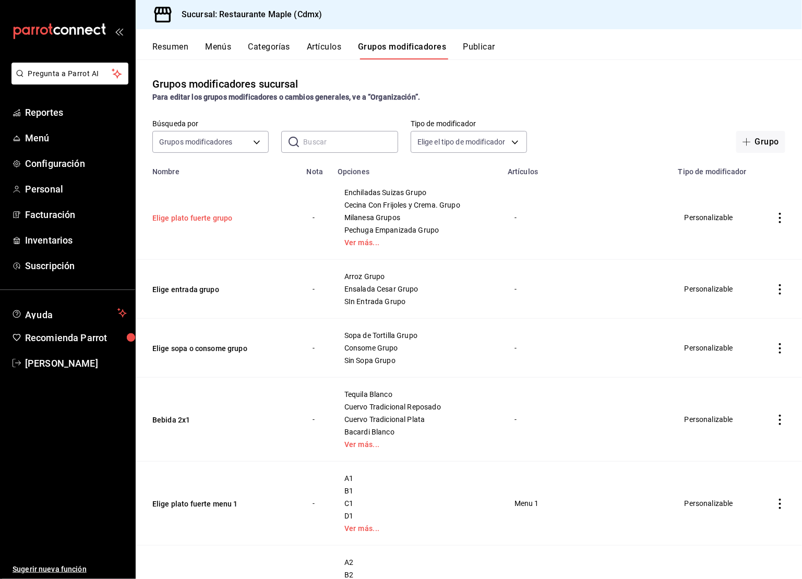
click at [212, 219] on button "Elige plato fuerte grupo" at bounding box center [214, 218] width 125 height 10
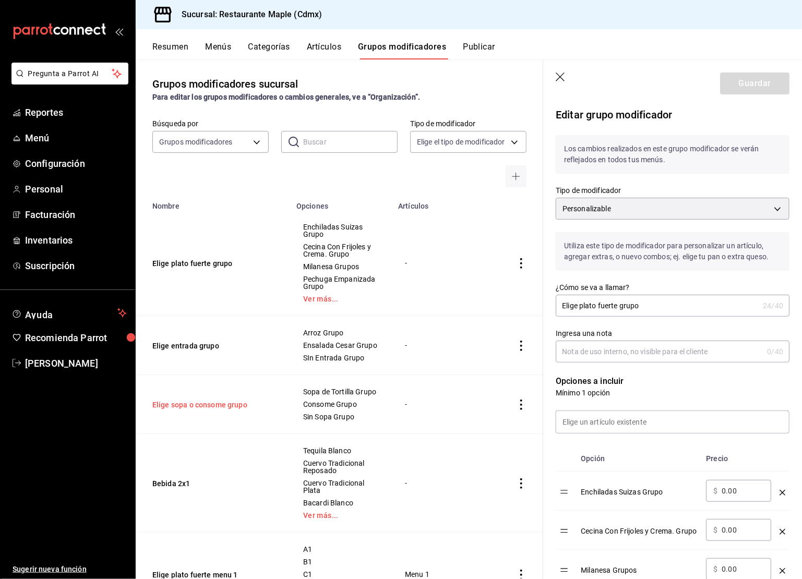
click at [204, 406] on button "Elige sopa o consome grupo" at bounding box center [214, 405] width 125 height 10
click at [559, 77] on icon "button" at bounding box center [561, 78] width 10 height 10
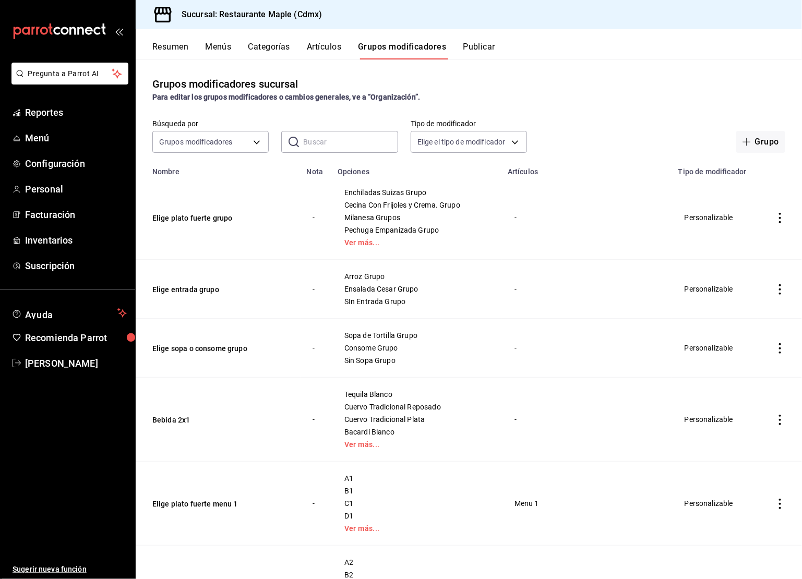
click at [274, 51] on button "Categorías" at bounding box center [269, 51] width 42 height 18
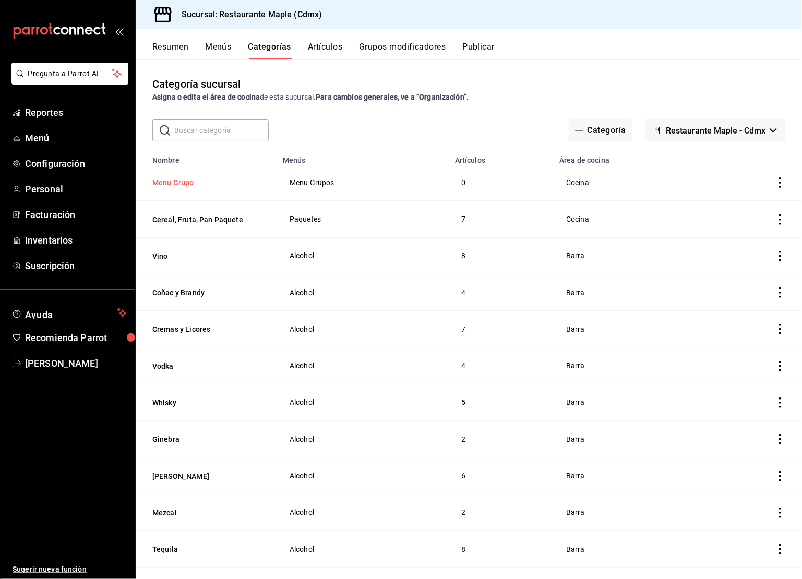
click at [183, 182] on button "Menu Grupo" at bounding box center [204, 182] width 104 height 10
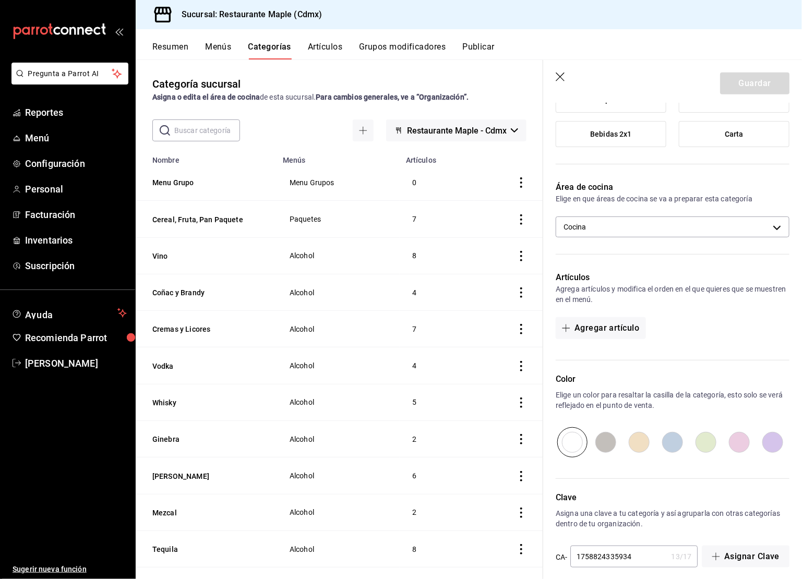
scroll to position [208, 0]
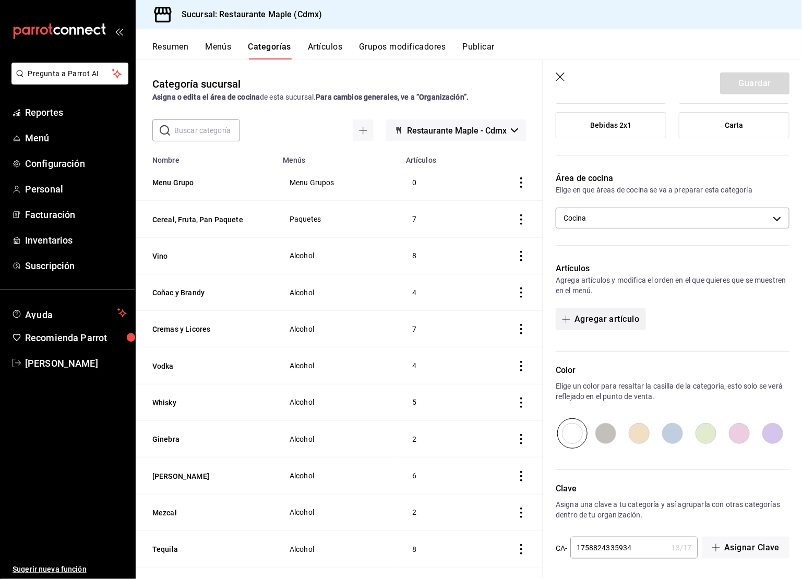
click at [603, 313] on button "Agregar artículo" at bounding box center [601, 320] width 90 height 22
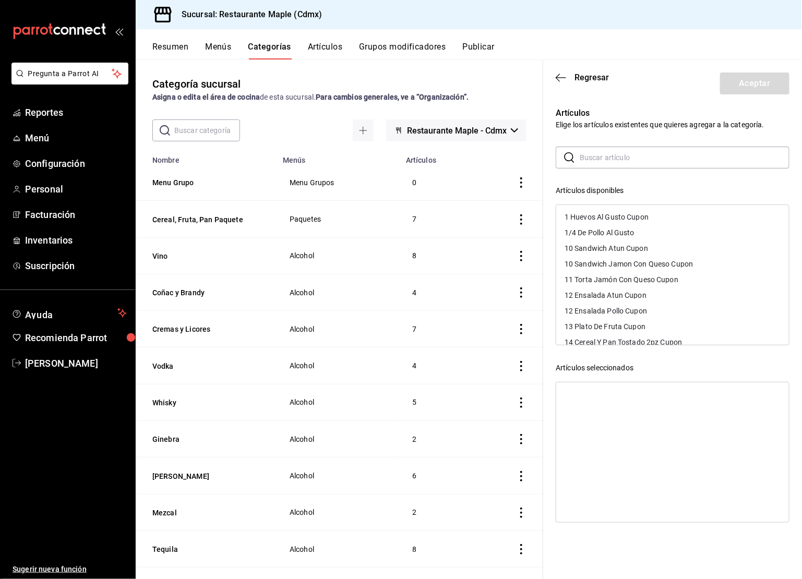
click at [608, 163] on input "text" at bounding box center [685, 157] width 210 height 21
click at [560, 78] on icon "button" at bounding box center [561, 77] width 10 height 9
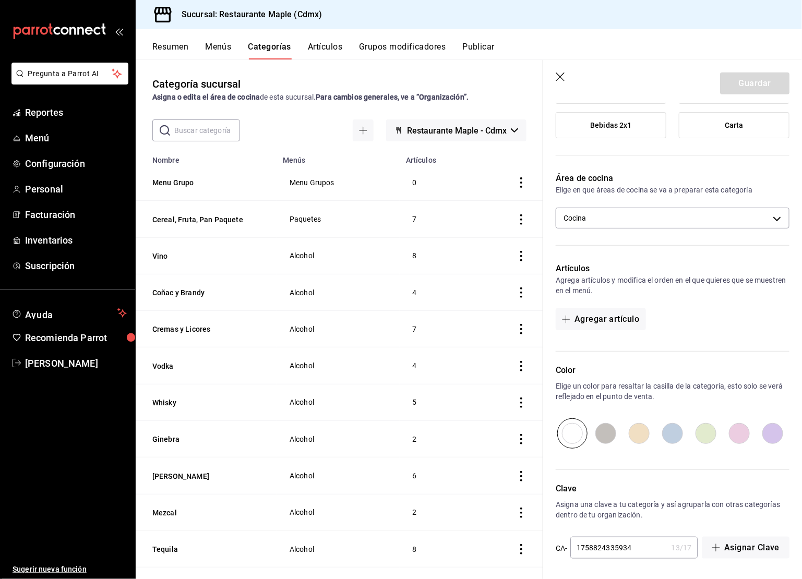
click at [556, 77] on icon "button" at bounding box center [561, 78] width 10 height 10
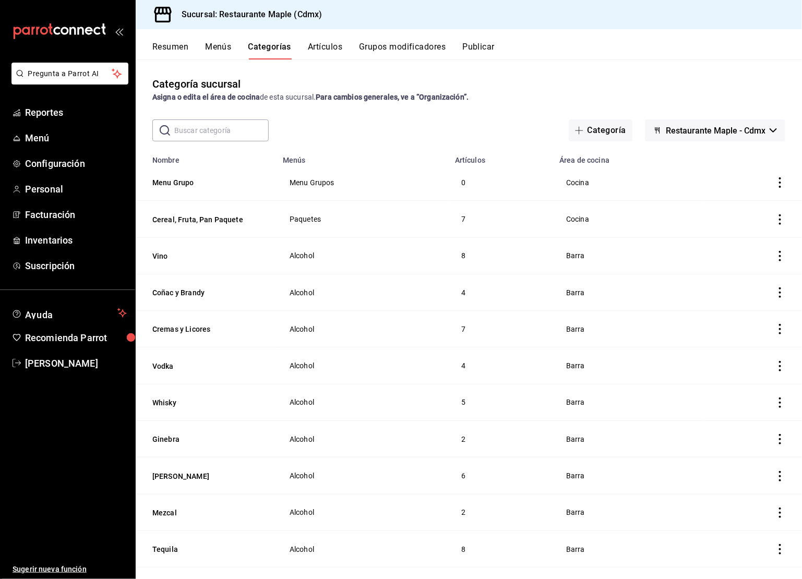
click at [397, 43] on button "Grupos modificadores" at bounding box center [402, 51] width 87 height 18
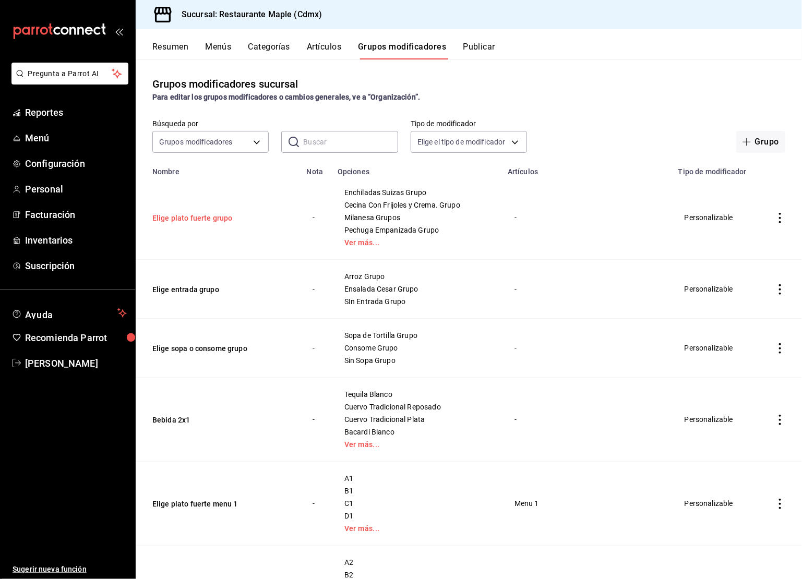
click at [208, 216] on button "Elige plato fuerte grupo" at bounding box center [214, 218] width 125 height 10
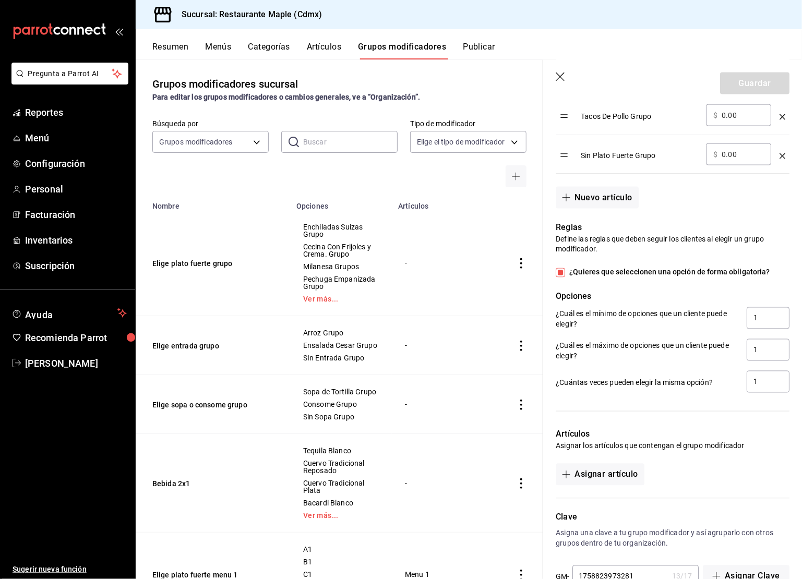
scroll to position [644, 0]
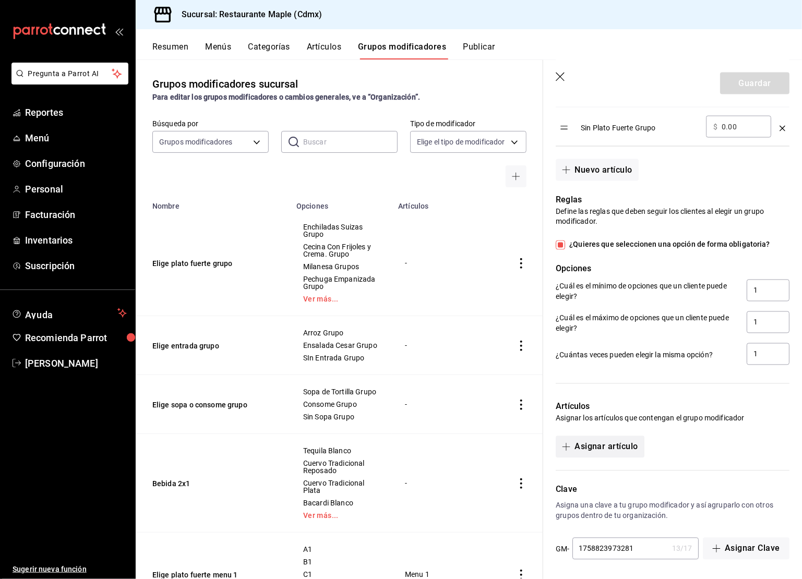
click at [596, 450] on button "Asignar artículo" at bounding box center [600, 447] width 88 height 22
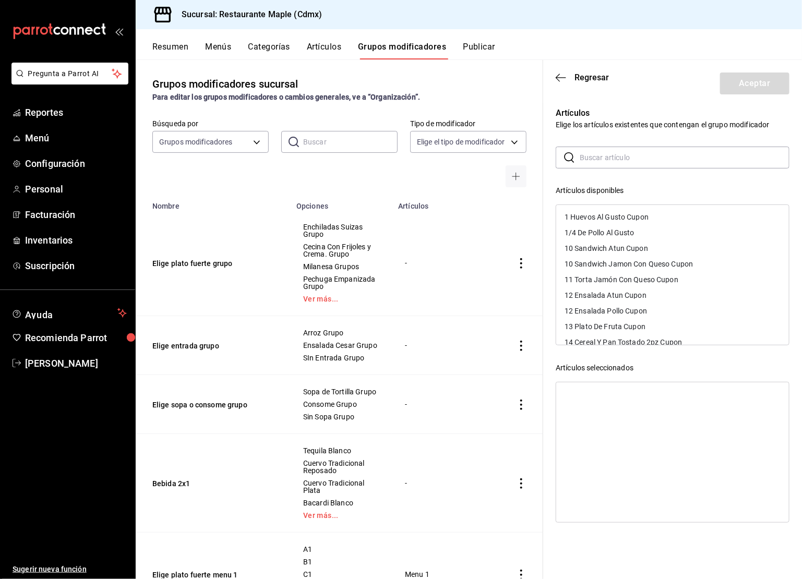
click at [623, 162] on input "text" at bounding box center [685, 157] width 210 height 21
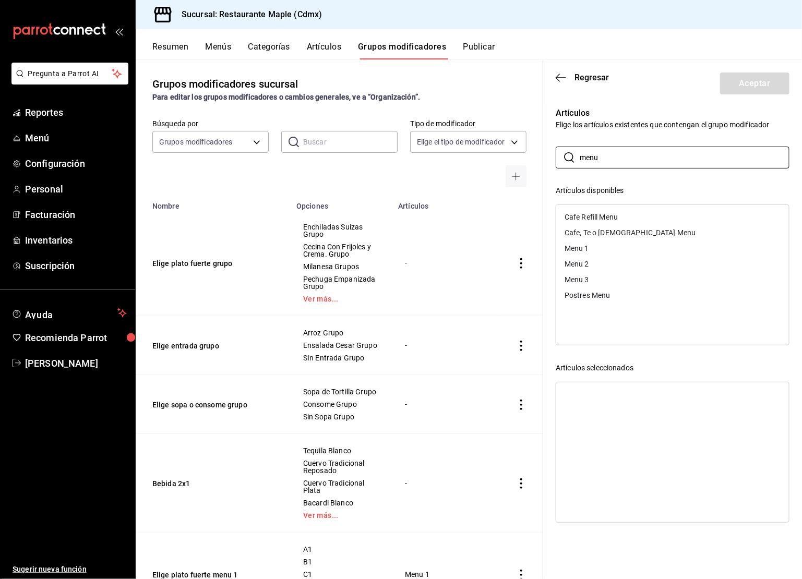
type input "menu"
click at [666, 82] on header "Regresar Aceptar" at bounding box center [672, 81] width 259 height 43
click at [564, 73] on icon "button" at bounding box center [561, 77] width 10 height 9
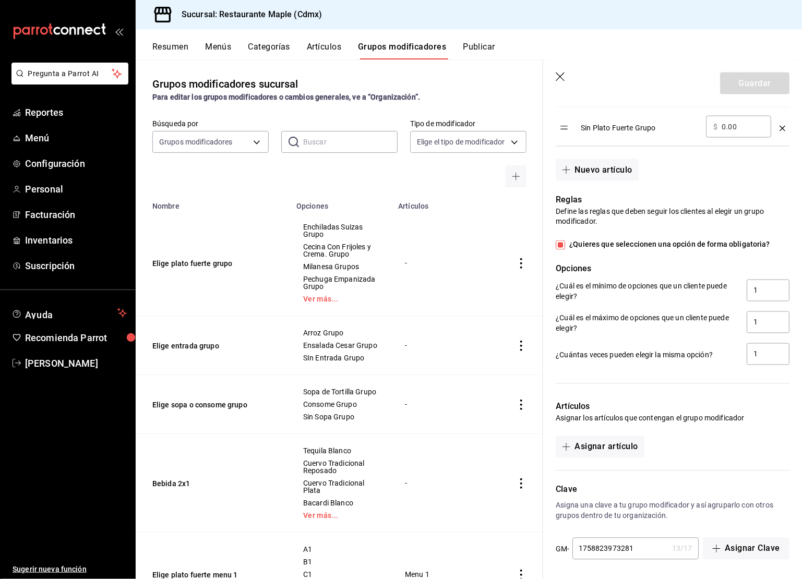
click at [331, 59] on button "Artículos" at bounding box center [324, 51] width 34 height 18
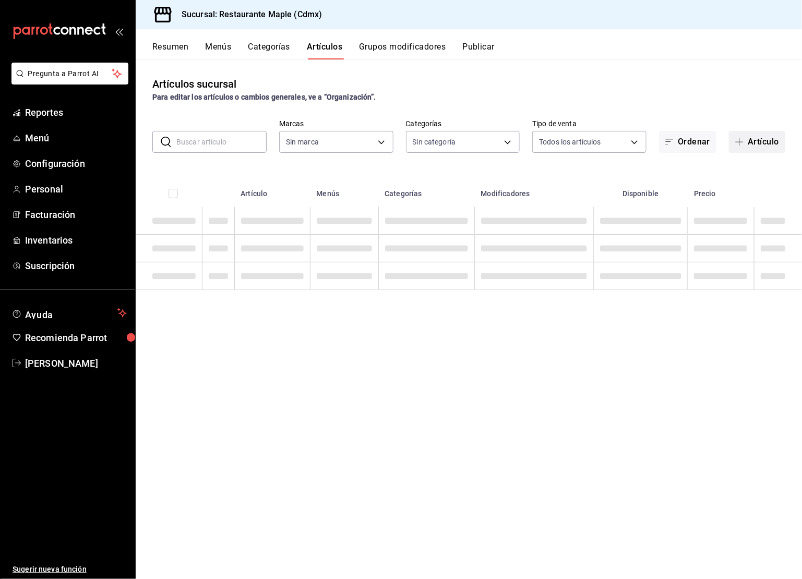
type input "4e41f967-64c3-4824-b710-a5a4e80a5f0c,cd1bbb74-f2f9-483a-a51d-d08f45cfba4e,a5b80…"
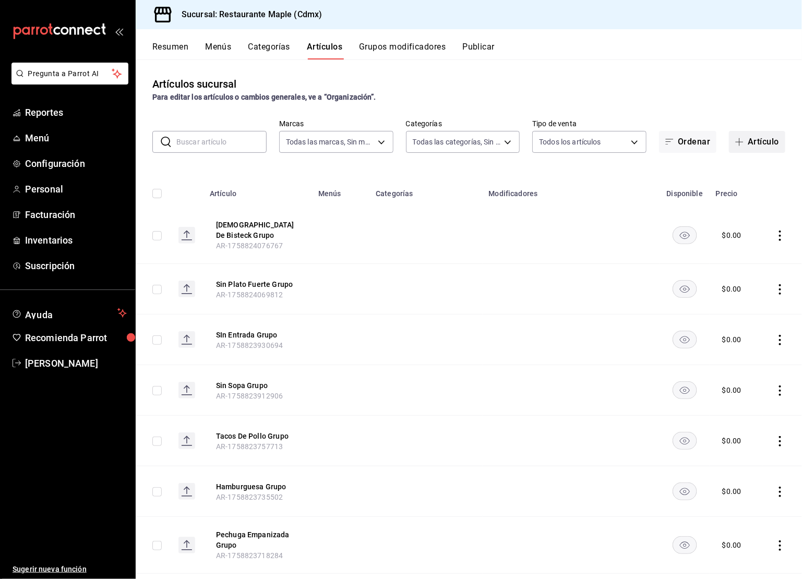
type input "9367c8d0-d5bf-442c-b6f8-a503c691c07e"
click at [214, 141] on input "text" at bounding box center [221, 142] width 90 height 21
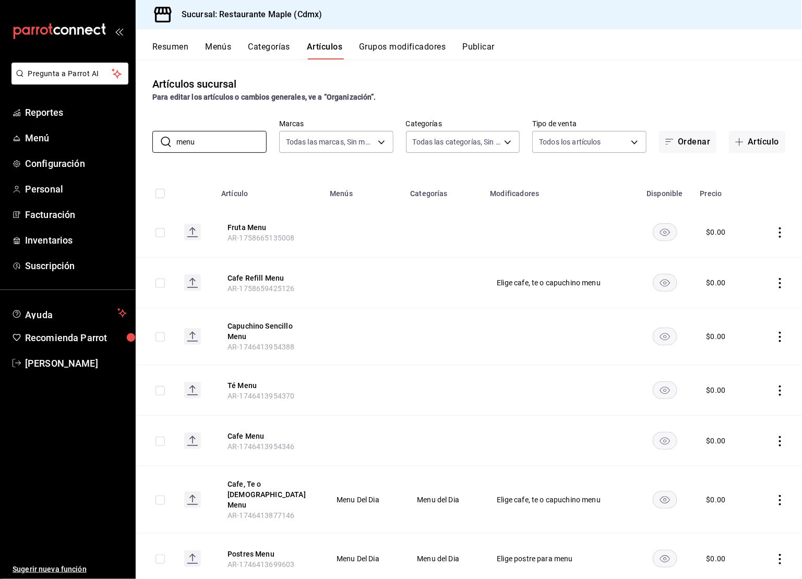
type input "menu 1"
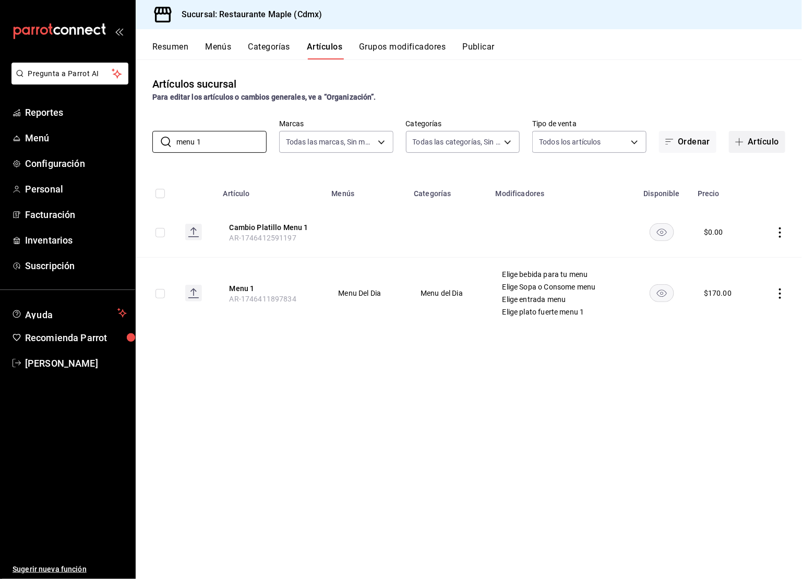
click at [751, 149] on button "Artículo" at bounding box center [757, 142] width 56 height 22
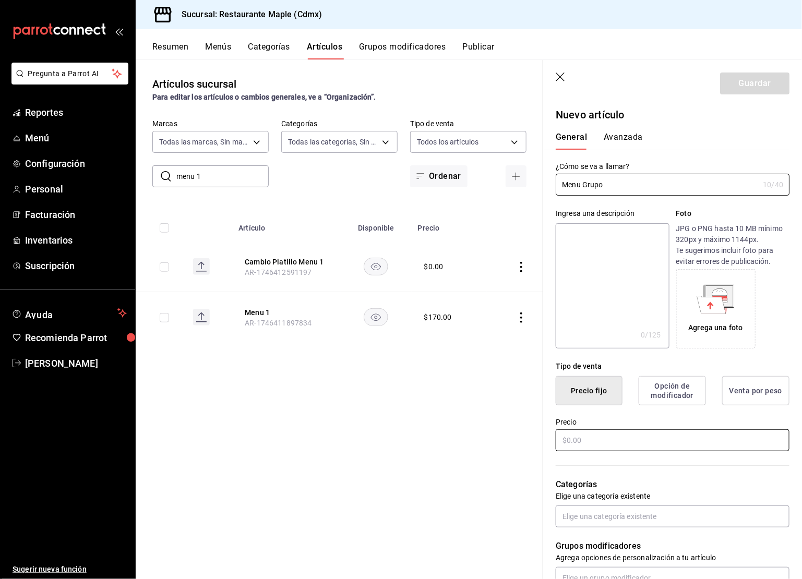
type input "Menu Grupo"
click at [580, 444] on input "text" at bounding box center [673, 441] width 234 height 22
type input "$200.00"
click at [599, 186] on input "Menu Grupo" at bounding box center [657, 184] width 203 height 21
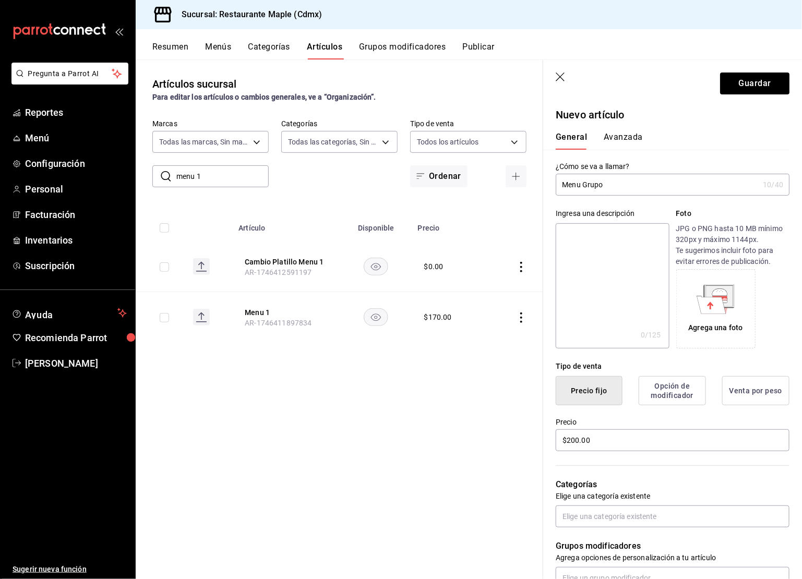
click at [599, 186] on input "Menu Grupo" at bounding box center [657, 184] width 203 height 21
click at [597, 232] on textarea at bounding box center [612, 285] width 113 height 125
paste textarea "Menu Grupo"
type textarea "Menu Grupo"
type textarea "x"
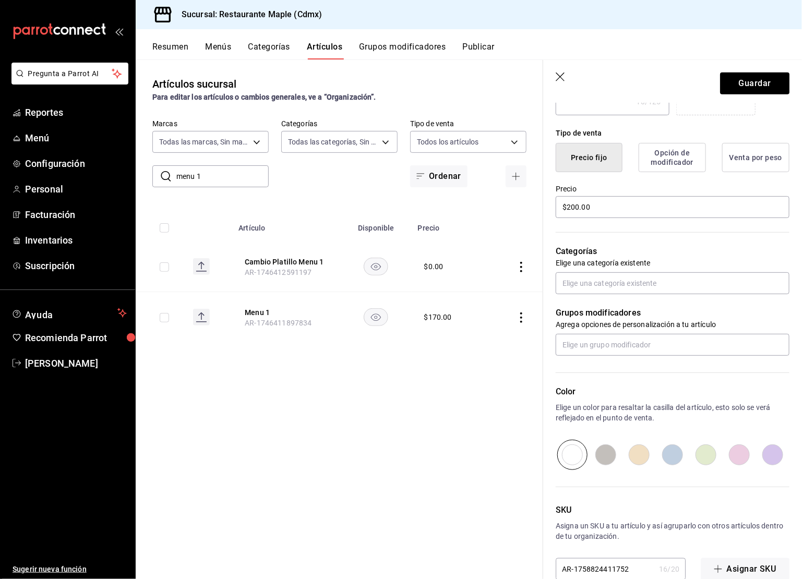
scroll to position [254, 0]
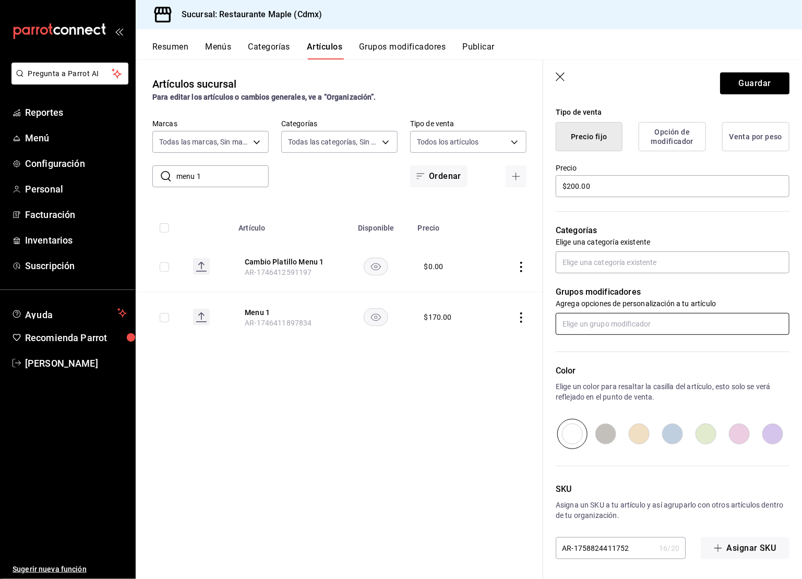
type textarea "Menu Grupo"
type textarea "x"
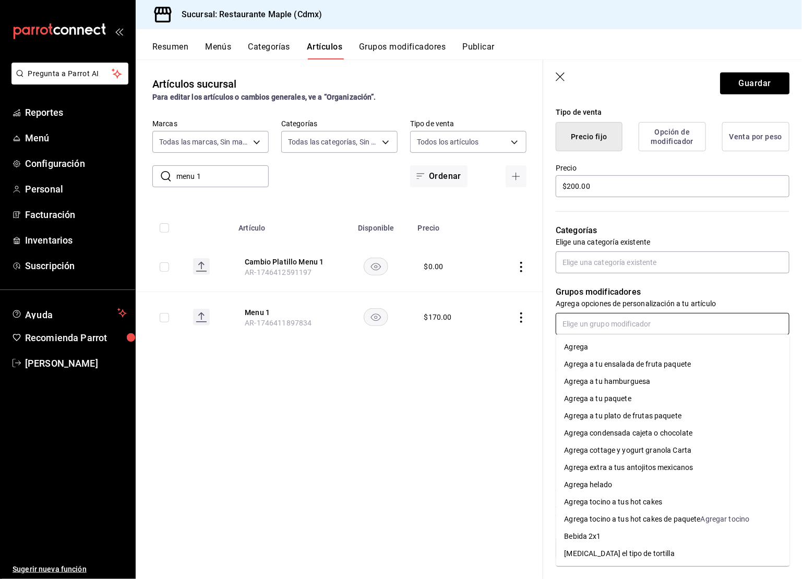
click at [588, 331] on input "text" at bounding box center [673, 324] width 234 height 22
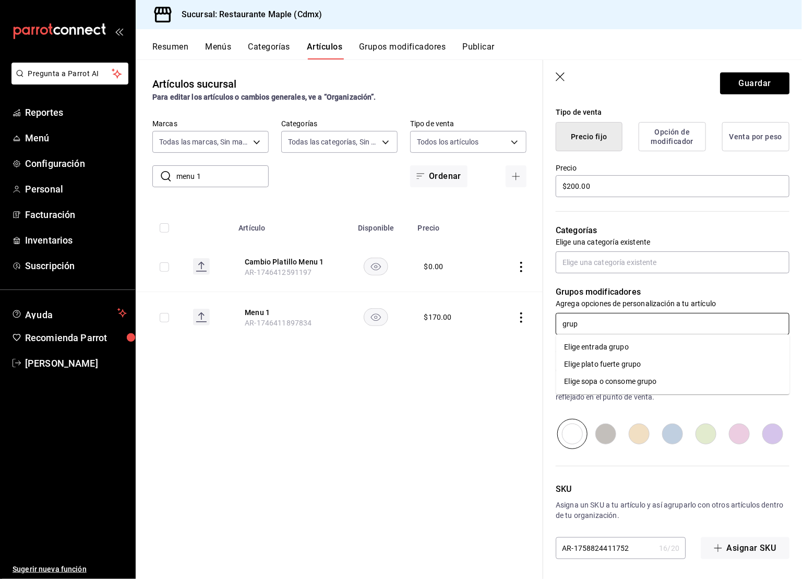
type input "grupo"
click at [606, 382] on div "Elige sopa o consome grupo" at bounding box center [611, 381] width 92 height 11
type textarea "x"
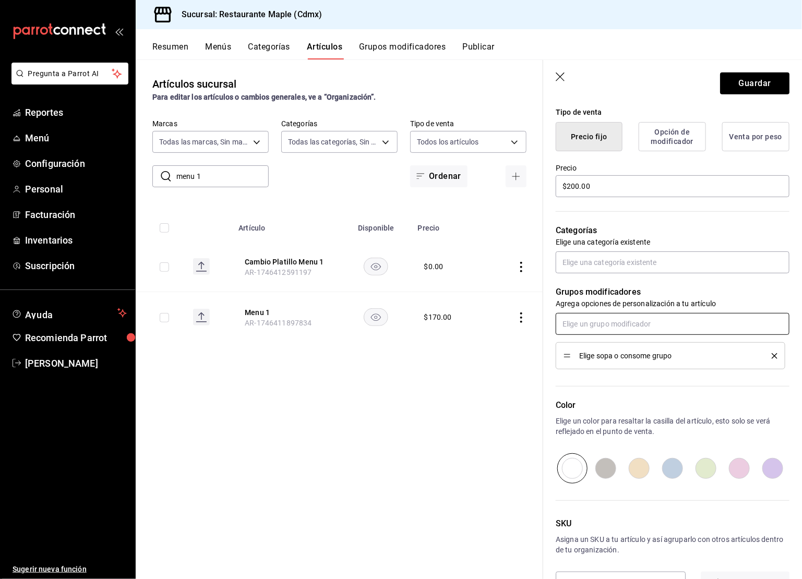
click at [603, 330] on input "text" at bounding box center [673, 324] width 234 height 22
type input "grupo"
click at [622, 347] on div "Elige entrada grupo" at bounding box center [597, 347] width 65 height 11
type textarea "x"
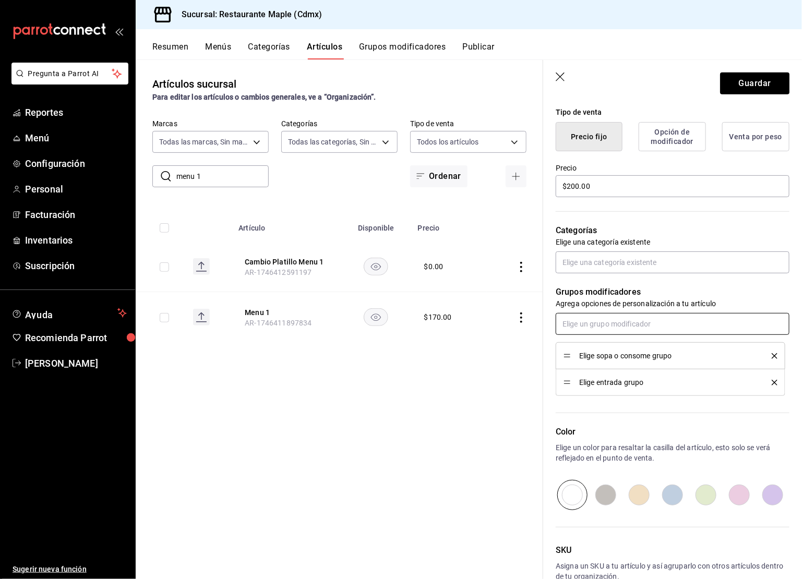
click at [599, 322] on input "text" at bounding box center [673, 324] width 234 height 22
type input "grupo"
click at [606, 352] on div "Elige plato fuerte grupo" at bounding box center [603, 347] width 77 height 11
type textarea "x"
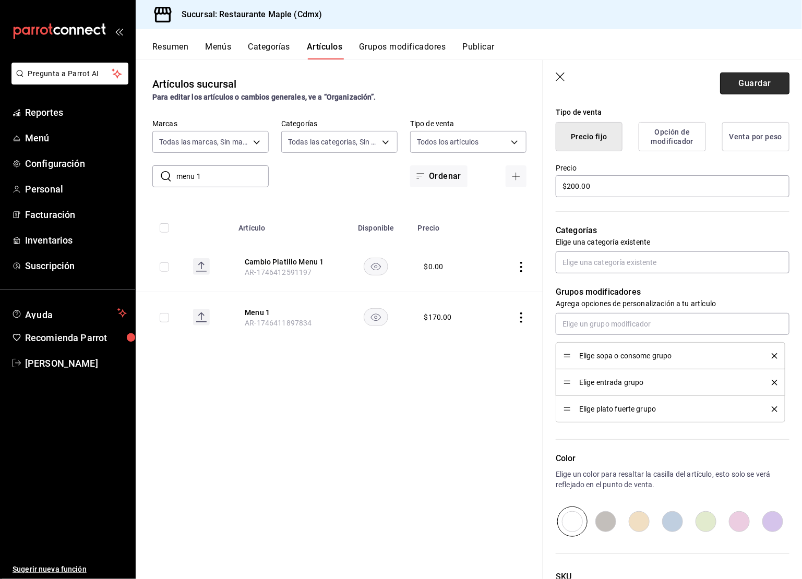
click at [736, 88] on button "Guardar" at bounding box center [754, 84] width 69 height 22
type textarea "x"
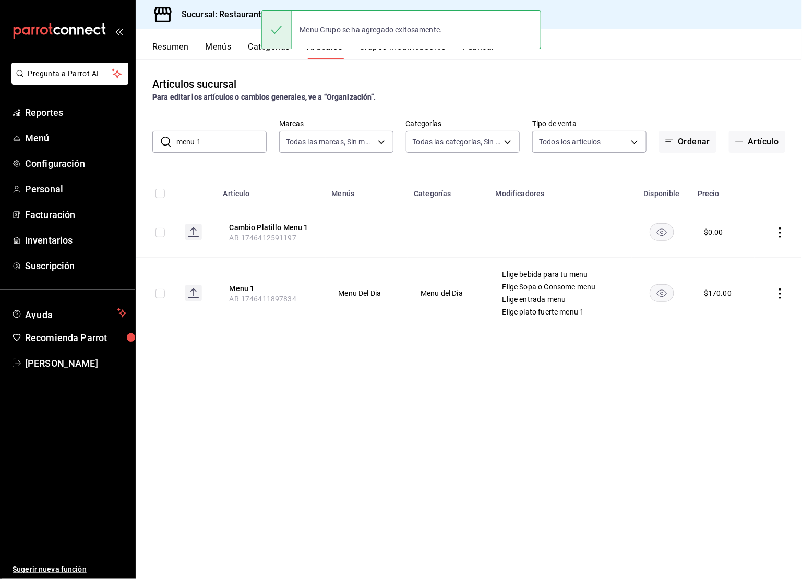
click at [476, 54] on button "Publicar" at bounding box center [479, 51] width 32 height 18
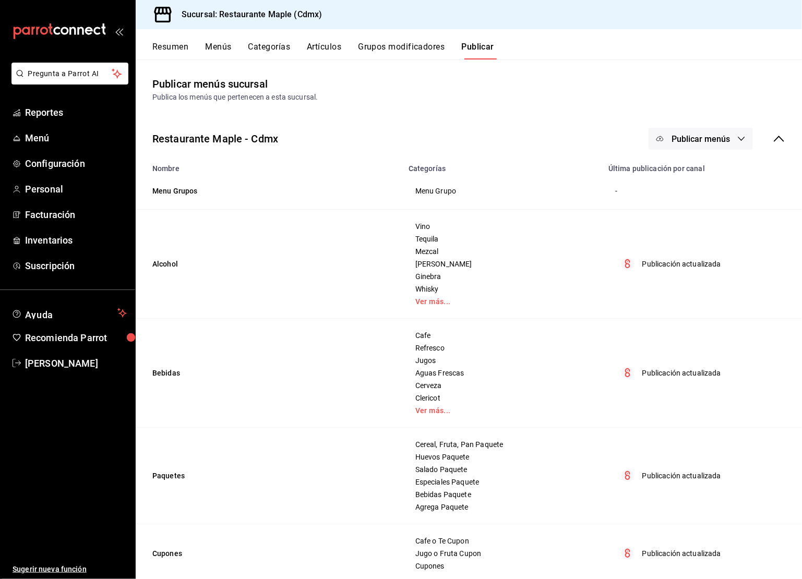
click at [696, 146] on button "Publicar menús" at bounding box center [701, 139] width 104 height 22
click at [707, 168] on span "Punto de venta" at bounding box center [716, 173] width 50 height 11
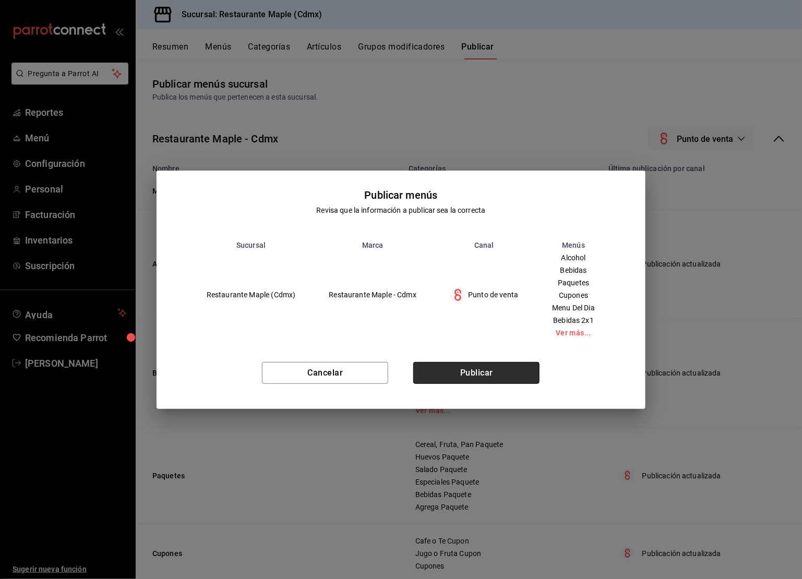
click at [480, 374] on button "Publicar" at bounding box center [476, 373] width 126 height 22
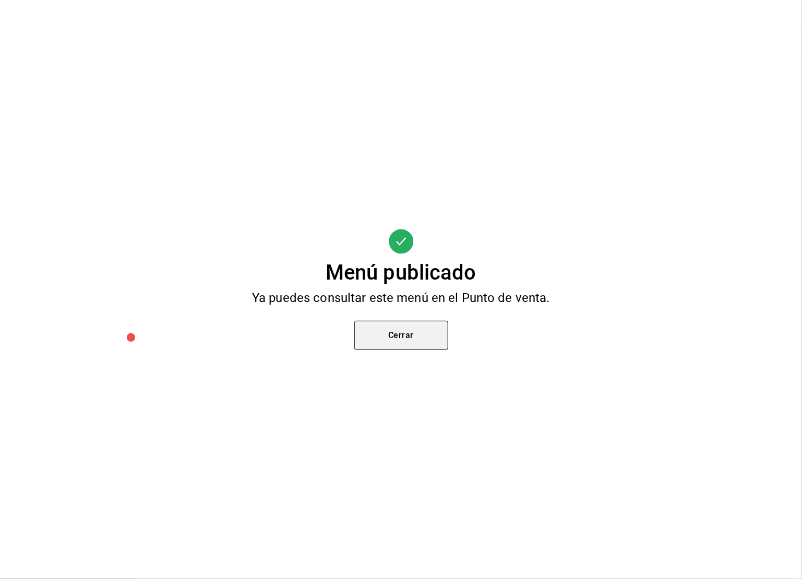
click at [397, 344] on button "Cerrar" at bounding box center [401, 335] width 94 height 29
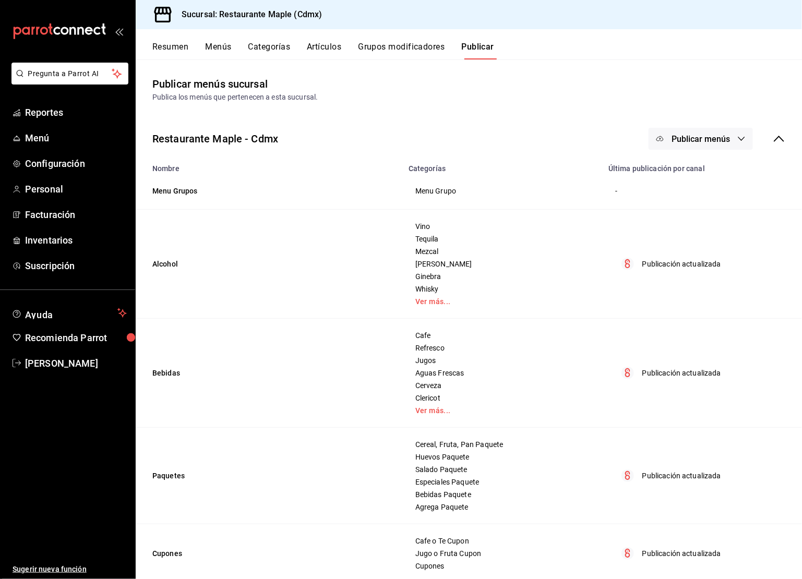
click at [691, 144] on button "Publicar menús" at bounding box center [701, 139] width 104 height 22
click at [698, 193] on div at bounding box center [401, 289] width 802 height 579
click at [701, 169] on body "Pregunta a Parrot AI Reportes Menú Configuración Personal Facturación Inventari…" at bounding box center [401, 289] width 802 height 579
click at [700, 133] on button "Publicar menús" at bounding box center [701, 139] width 104 height 22
click at [704, 176] on span "Punto de venta" at bounding box center [716, 173] width 50 height 11
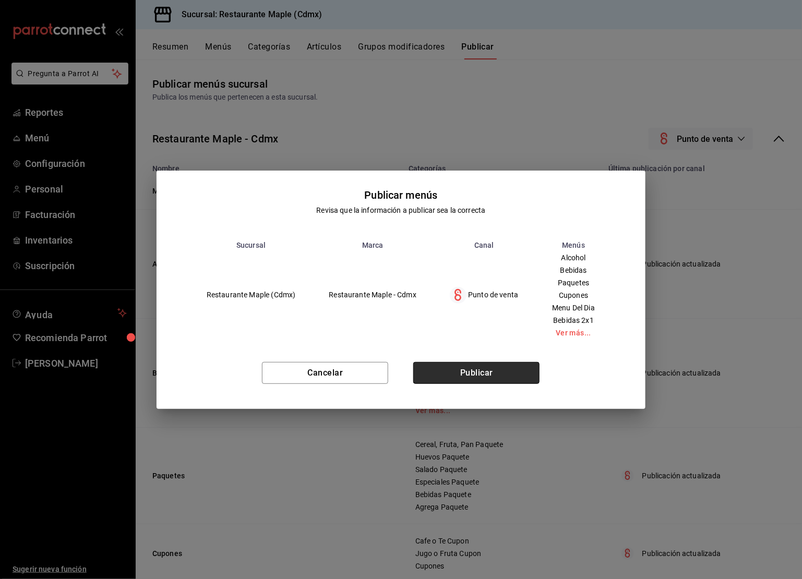
click at [476, 383] on button "Publicar" at bounding box center [476, 373] width 126 height 22
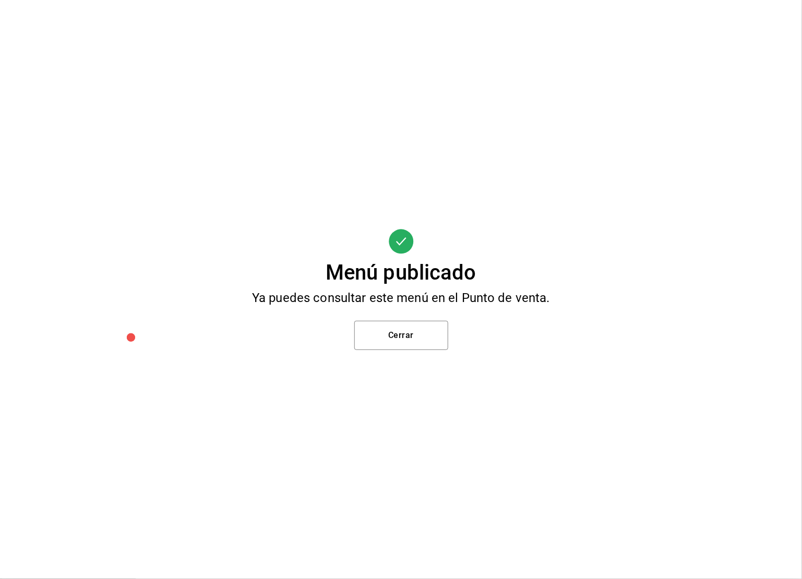
click at [444, 352] on div "Menú publicado Ya puedes consultar este menú en el Punto de venta. Cerrar" at bounding box center [401, 289] width 802 height 579
click at [443, 352] on div "Menú publicado Ya puedes consultar este menú en el Punto de venta. Cerrar" at bounding box center [401, 289] width 802 height 579
click at [441, 350] on button "Cerrar" at bounding box center [401, 335] width 94 height 29
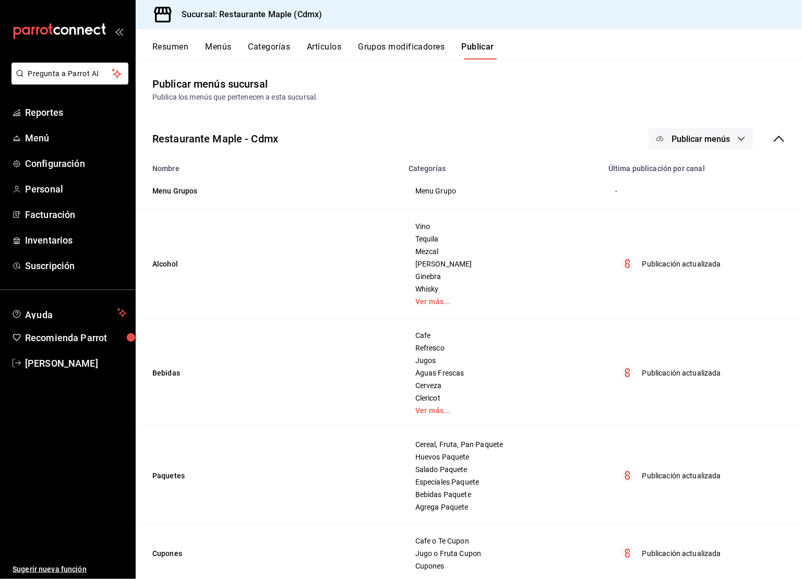
click at [179, 45] on button "Resumen" at bounding box center [170, 51] width 36 height 18
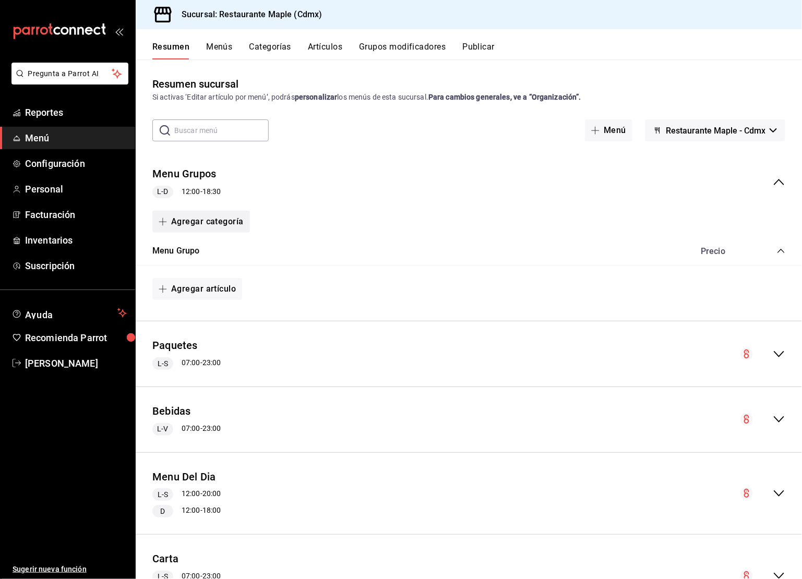
click at [202, 224] on button "Agregar categoría" at bounding box center [201, 222] width 98 height 22
click at [199, 257] on li "Categoría existente" at bounding box center [196, 250] width 89 height 26
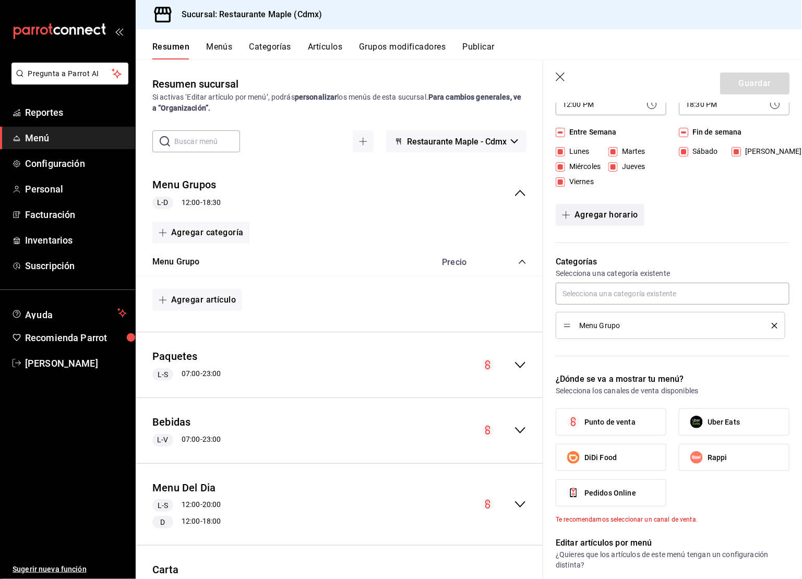
scroll to position [140, 0]
click at [601, 299] on input "text" at bounding box center [673, 293] width 234 height 22
type input "grupo"
click at [650, 257] on p "Categorías" at bounding box center [673, 261] width 234 height 13
click at [336, 236] on div "Agregar categoría" at bounding box center [339, 233] width 374 height 22
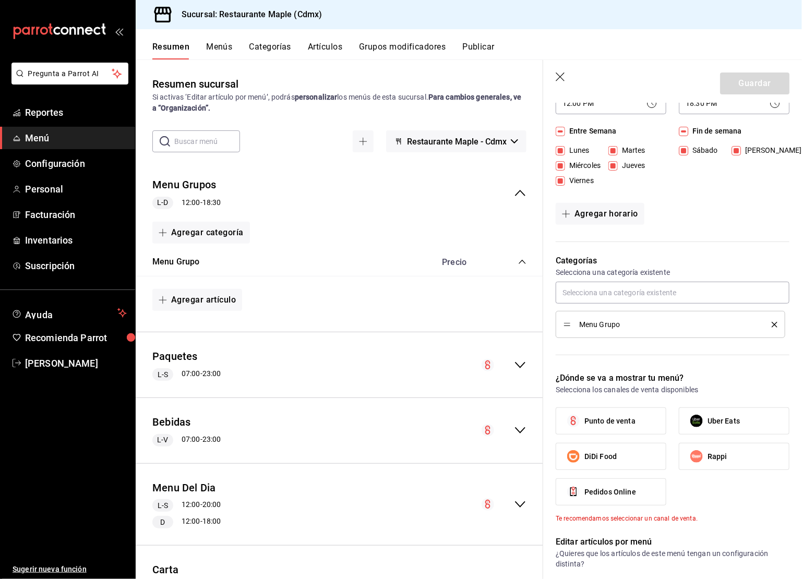
click at [561, 81] on icon "button" at bounding box center [561, 78] width 10 height 10
type input "1758824528041"
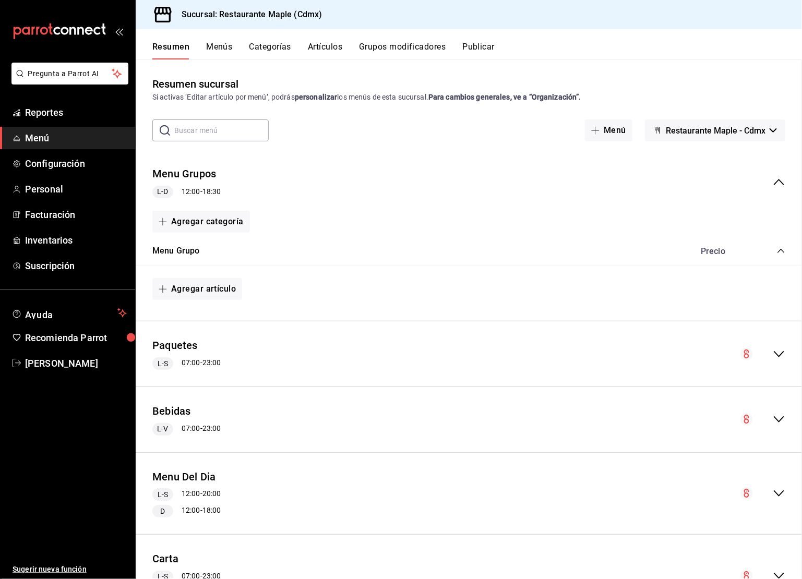
checkbox input "false"
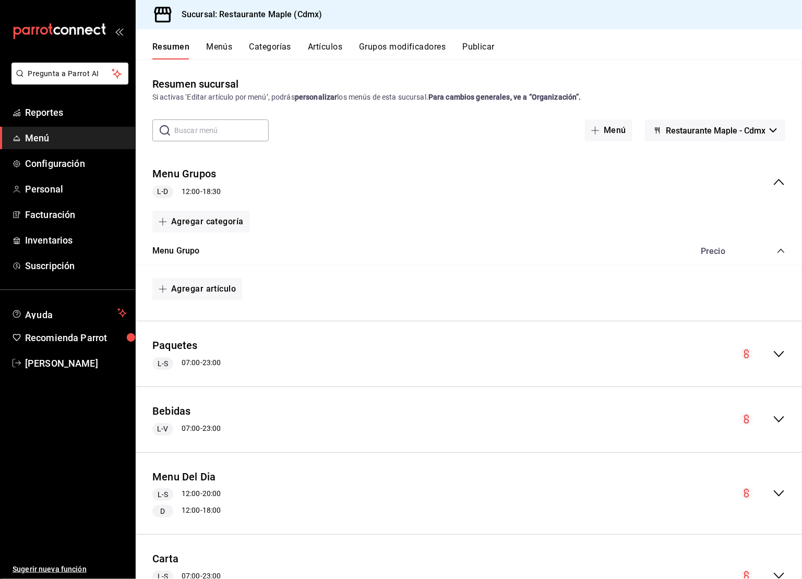
checkbox input "false"
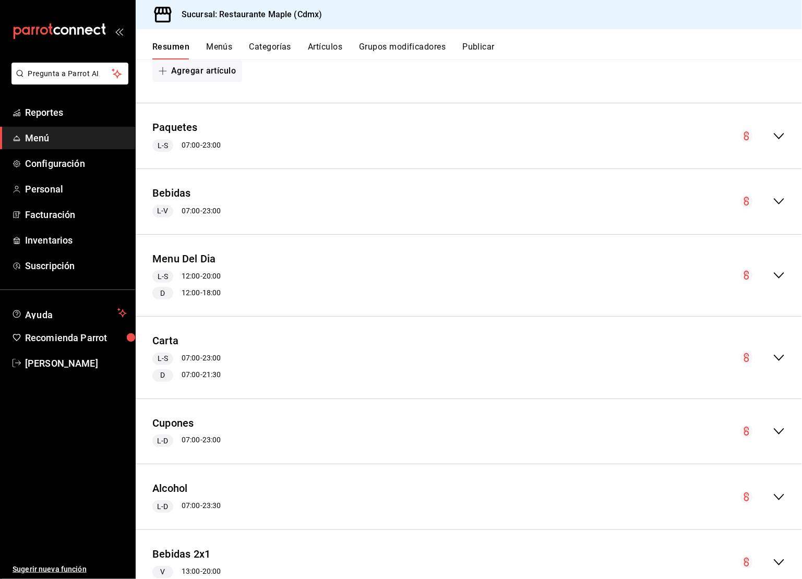
scroll to position [226, 0]
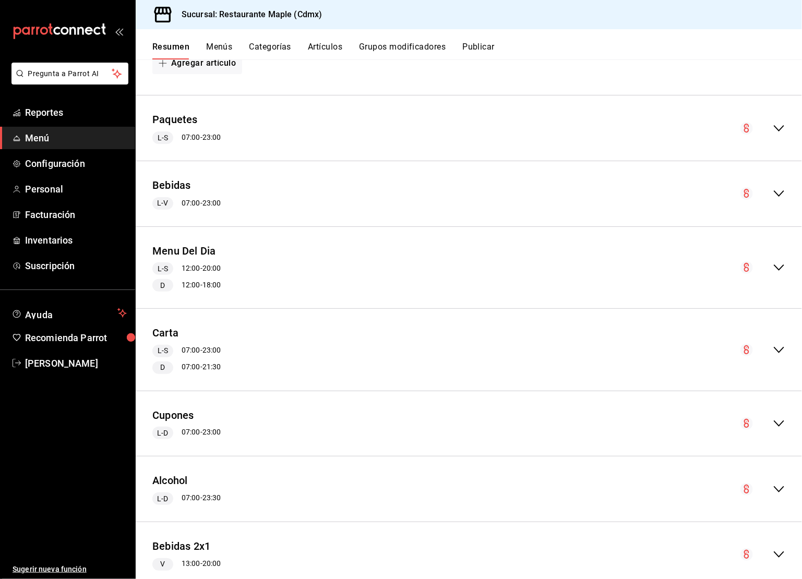
click at [780, 270] on icon "collapse-menu-row" at bounding box center [779, 268] width 13 height 13
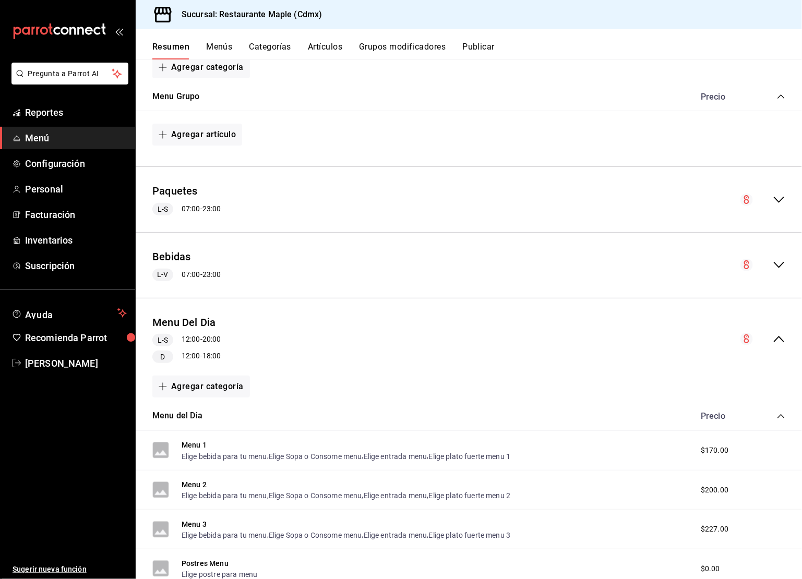
scroll to position [59, 0]
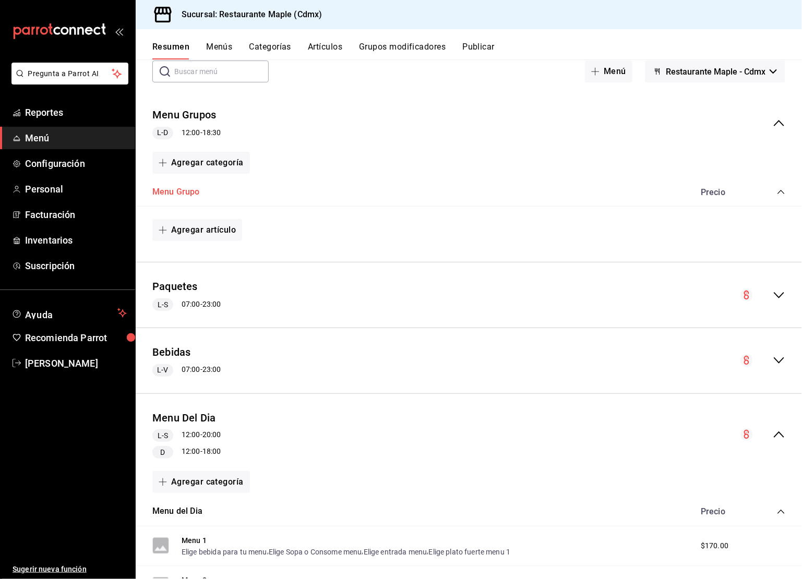
click at [189, 189] on button "Menu Grupo" at bounding box center [176, 192] width 48 height 12
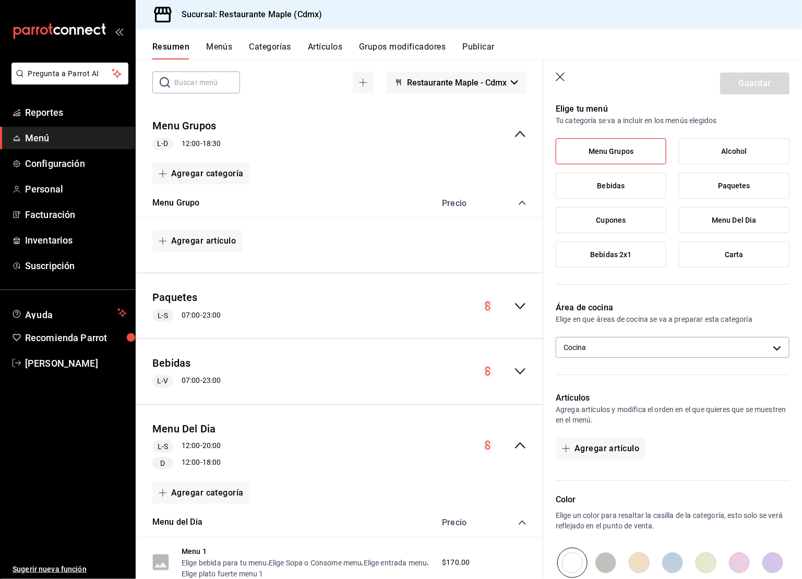
scroll to position [208, 0]
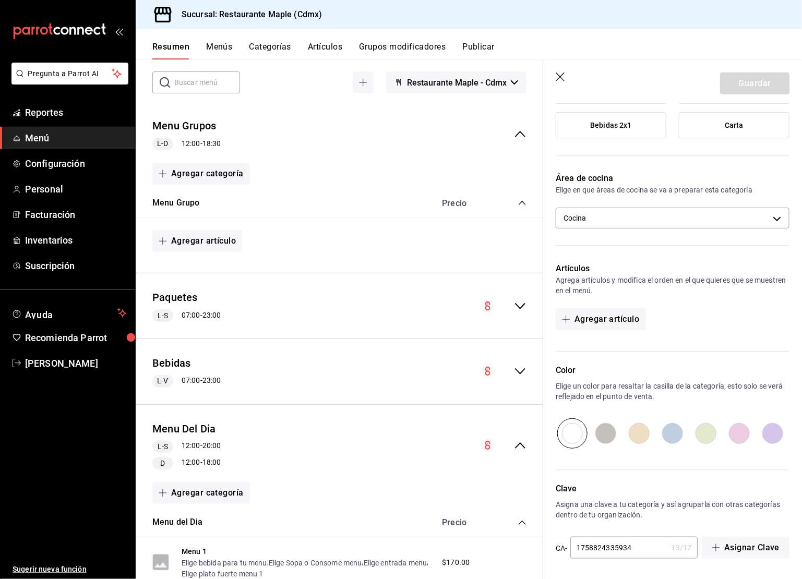
click at [561, 75] on icon "button" at bounding box center [561, 78] width 10 height 10
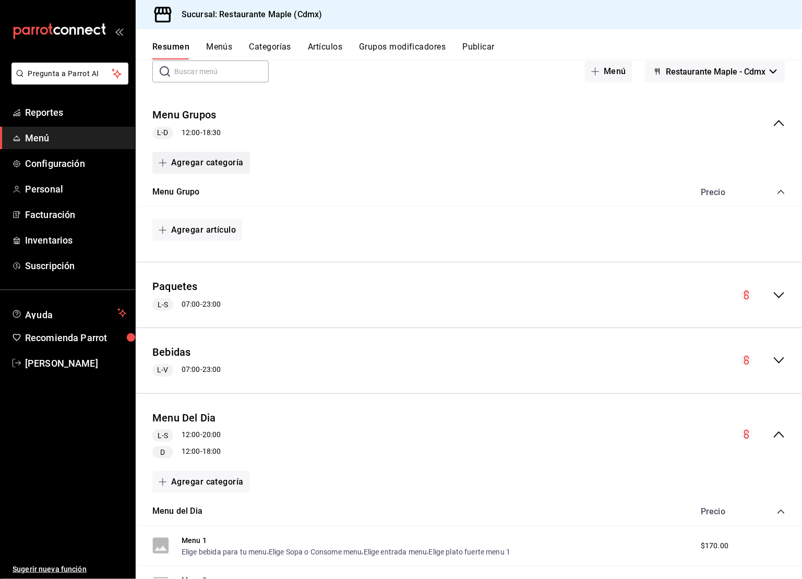
click at [230, 168] on button "Agregar categoría" at bounding box center [201, 163] width 98 height 22
click at [212, 188] on li "Categoría existente" at bounding box center [196, 190] width 89 height 26
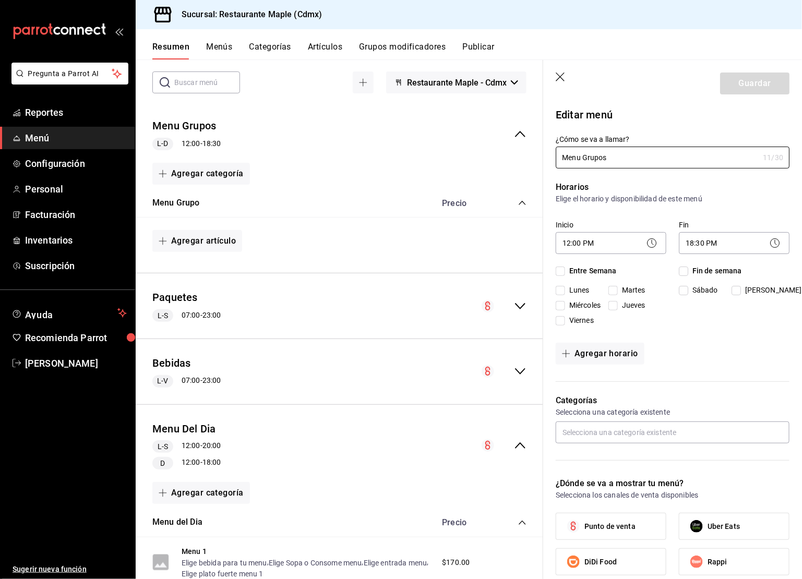
checkbox input "true"
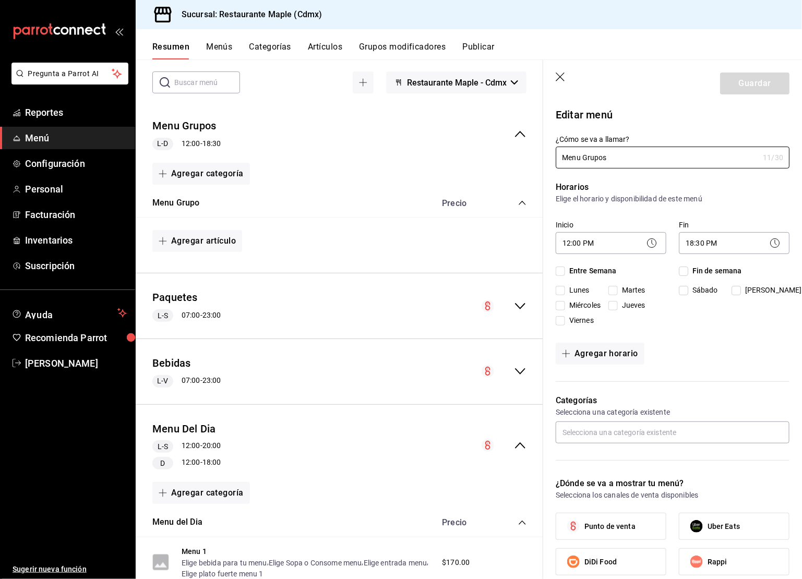
checkbox input "true"
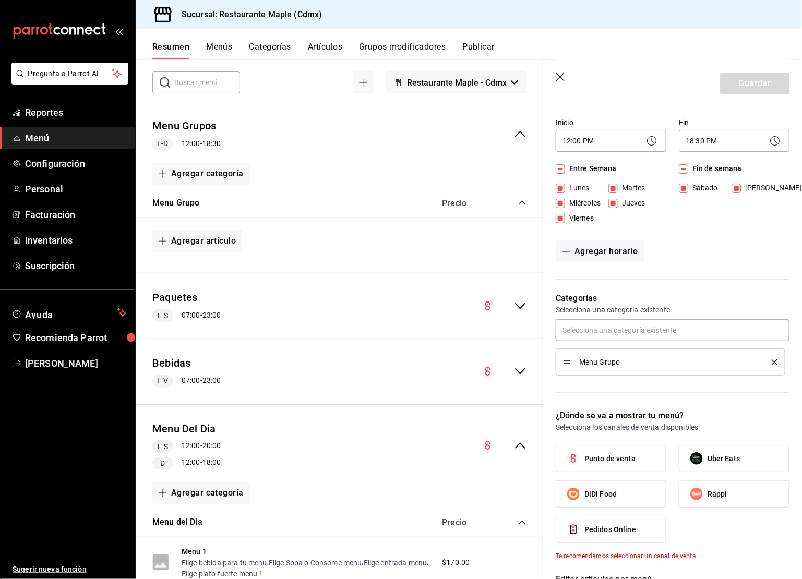
scroll to position [103, 0]
click at [576, 325] on input "text" at bounding box center [673, 329] width 234 height 22
type input "grupo"
click at [611, 318] on input "grupo" at bounding box center [673, 329] width 234 height 22
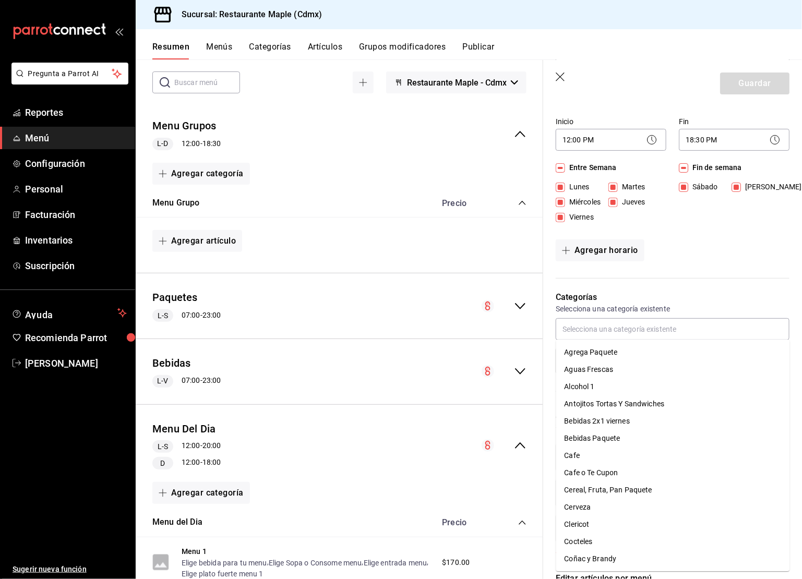
click at [325, 43] on button "Artículos" at bounding box center [325, 51] width 34 height 18
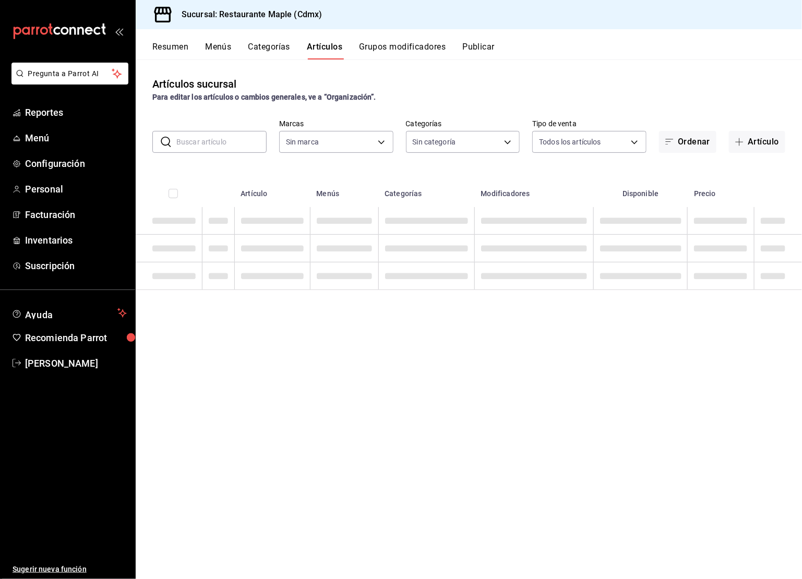
type input "9367c8d0-d5bf-442c-b6f8-a503c691c07e"
type input "4e41f967-64c3-4824-b710-a5a4e80a5f0c,cd1bbb74-f2f9-483a-a51d-d08f45cfba4e,a5b80…"
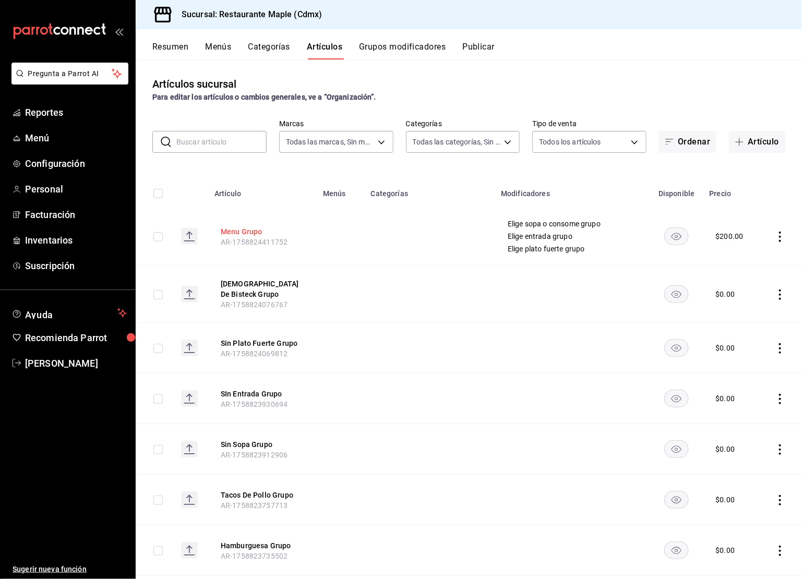
click at [247, 227] on button "Menu Grupo" at bounding box center [263, 232] width 84 height 10
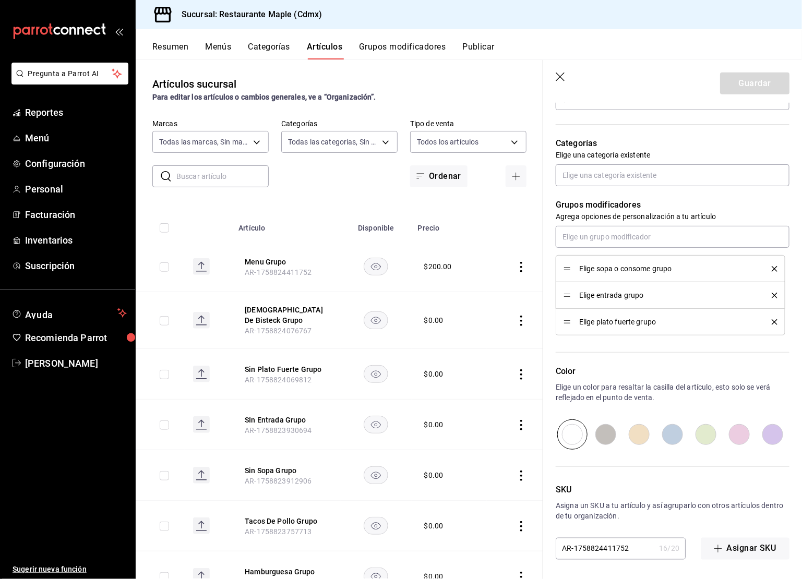
scroll to position [339, 0]
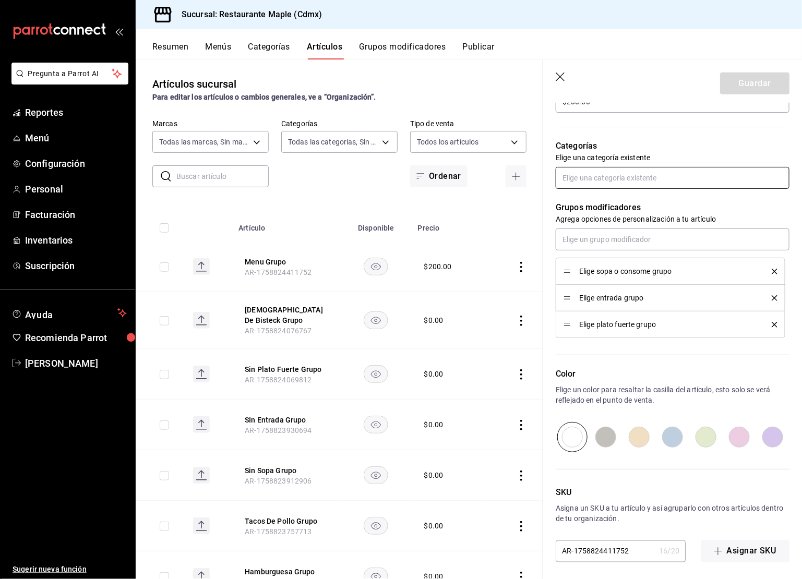
click at [592, 179] on input "text" at bounding box center [673, 178] width 234 height 22
type input "menu gr"
click at [610, 199] on li "Menu Grupo" at bounding box center [673, 201] width 234 height 17
type textarea "x"
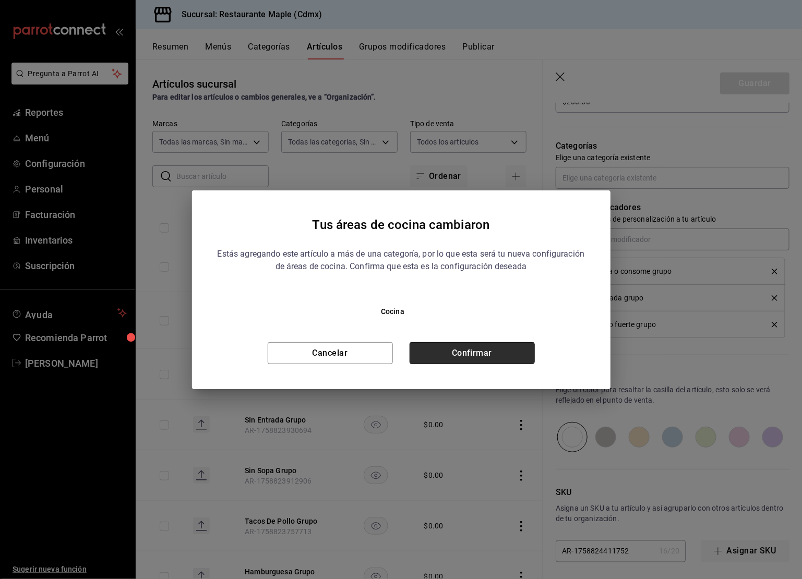
click at [440, 359] on button "Confirmar" at bounding box center [472, 353] width 125 height 22
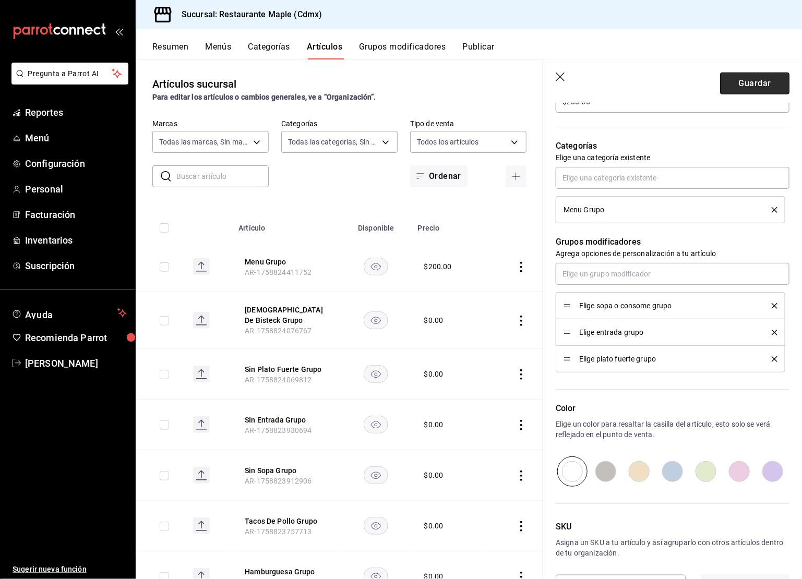
click at [746, 78] on button "Guardar" at bounding box center [754, 84] width 69 height 22
type textarea "x"
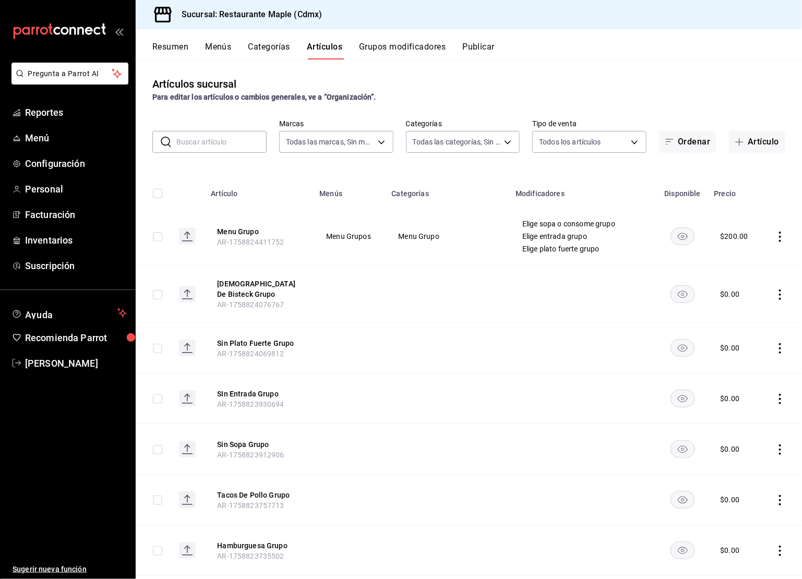
click at [174, 55] on button "Resumen" at bounding box center [170, 51] width 36 height 18
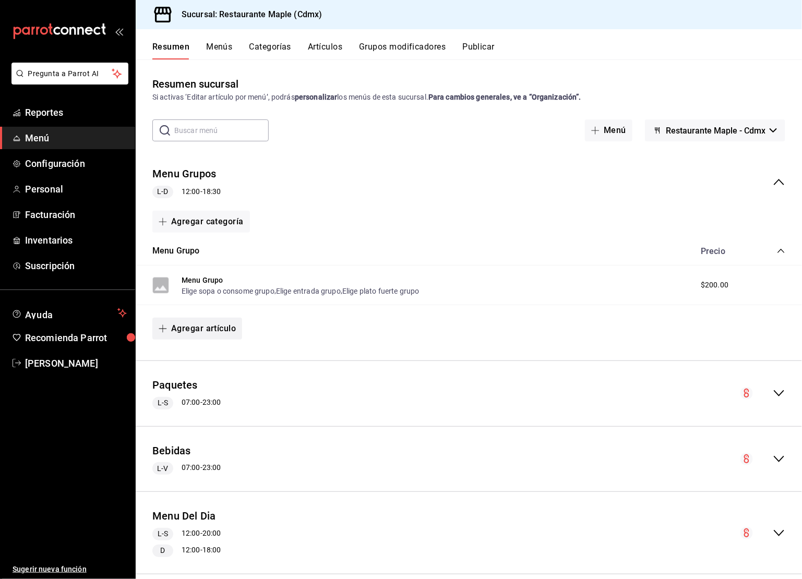
scroll to position [17, 0]
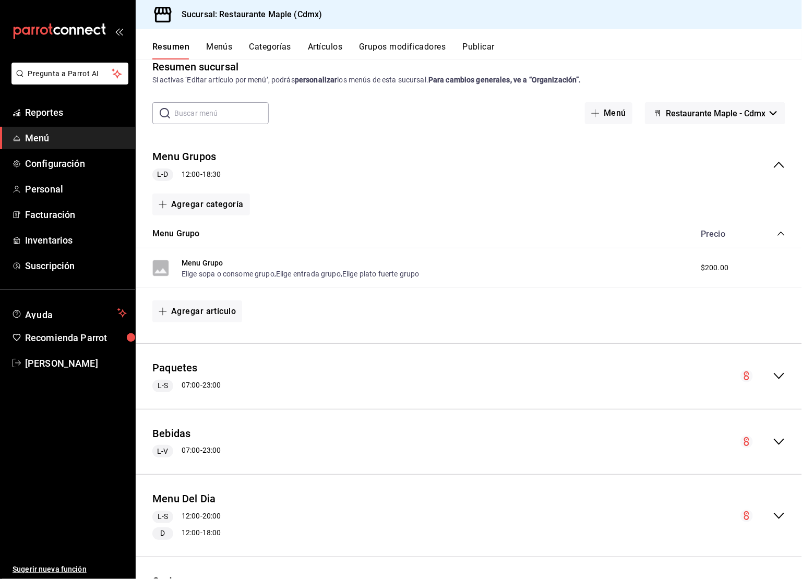
click at [774, 378] on icon "collapse-menu-row" at bounding box center [779, 376] width 13 height 13
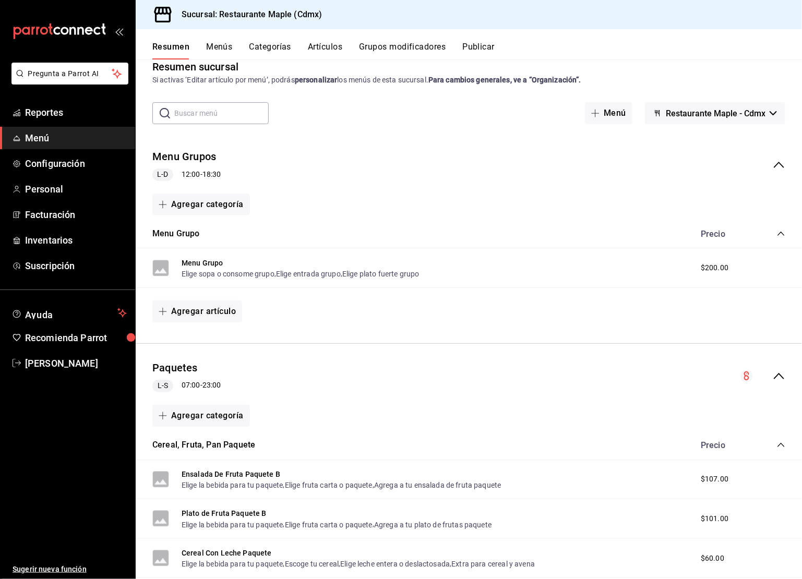
click at [488, 50] on button "Publicar" at bounding box center [479, 51] width 32 height 18
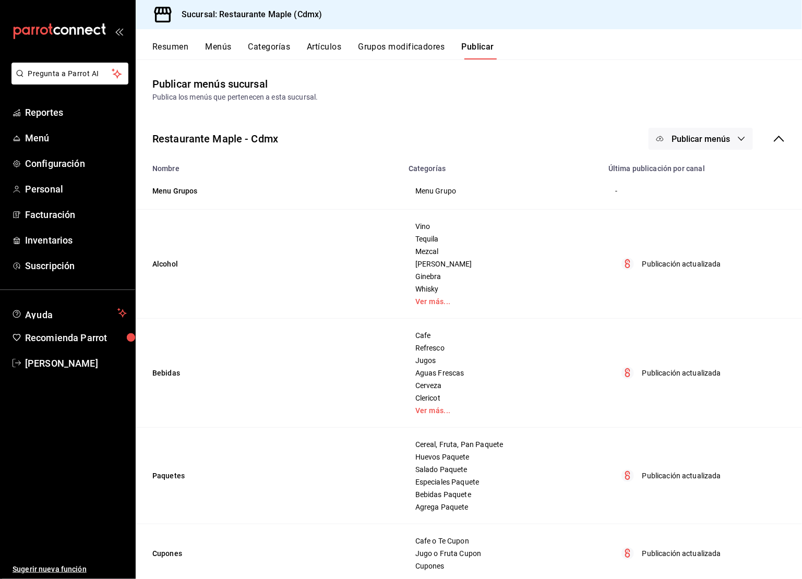
click at [699, 136] on span "Publicar menús" at bounding box center [701, 139] width 58 height 10
click at [699, 167] on li "Punto de venta" at bounding box center [702, 172] width 96 height 29
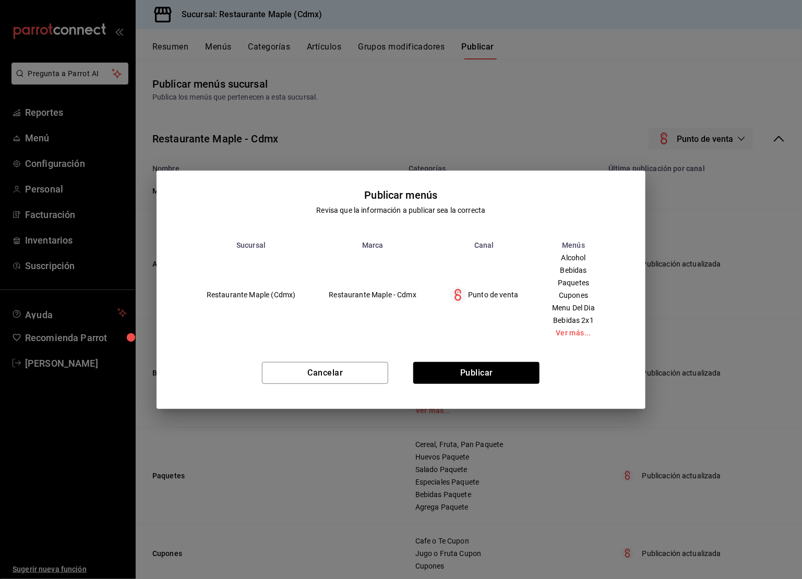
click at [497, 357] on div "Cancelar Publicar" at bounding box center [401, 378] width 489 height 64
click at [492, 360] on div "Cancelar Publicar" at bounding box center [401, 378] width 489 height 64
click at [484, 375] on button "Publicar" at bounding box center [476, 373] width 126 height 22
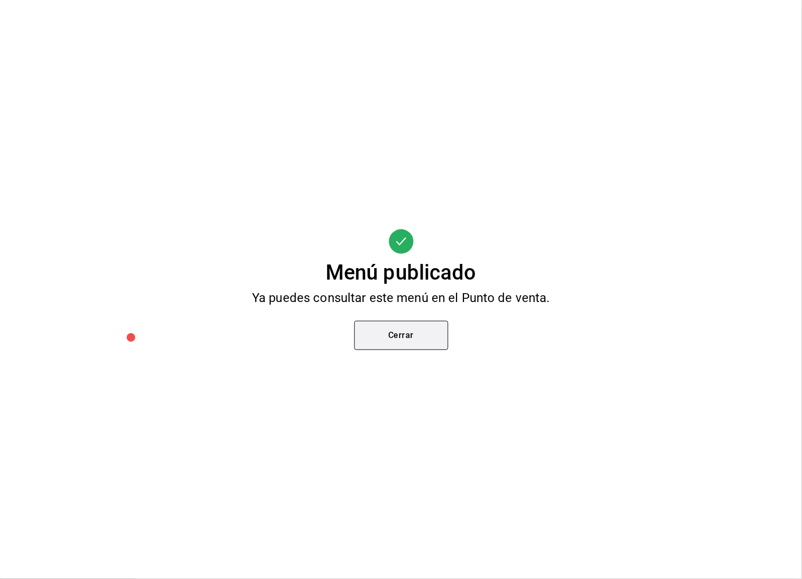
click at [399, 341] on button "Cerrar" at bounding box center [401, 335] width 94 height 29
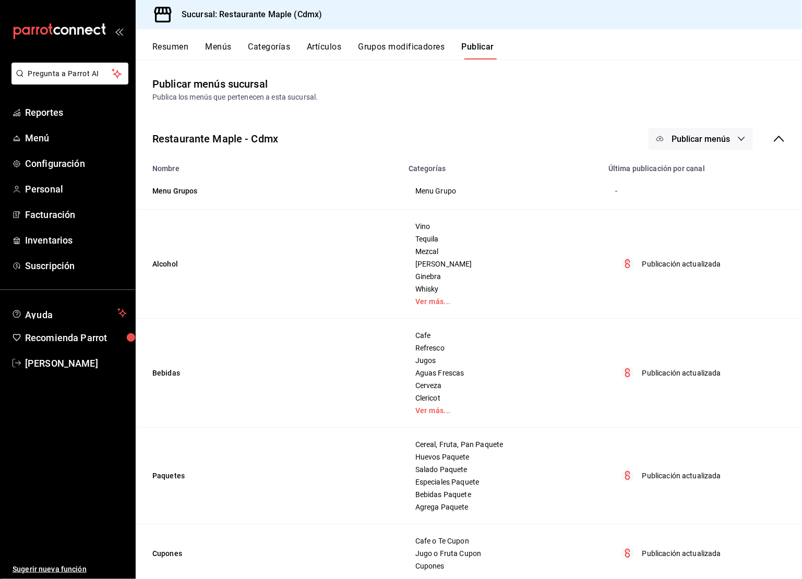
click at [681, 127] on div "Restaurante Maple - Cdmx Publicar menús" at bounding box center [469, 139] width 667 height 39
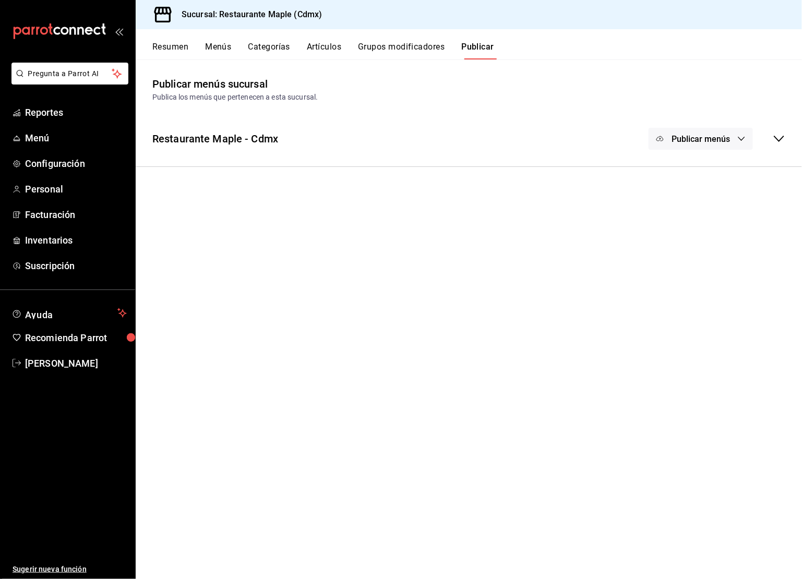
click at [691, 139] on span "Publicar menús" at bounding box center [701, 139] width 58 height 10
click at [695, 161] on li "Punto de venta" at bounding box center [702, 172] width 96 height 29
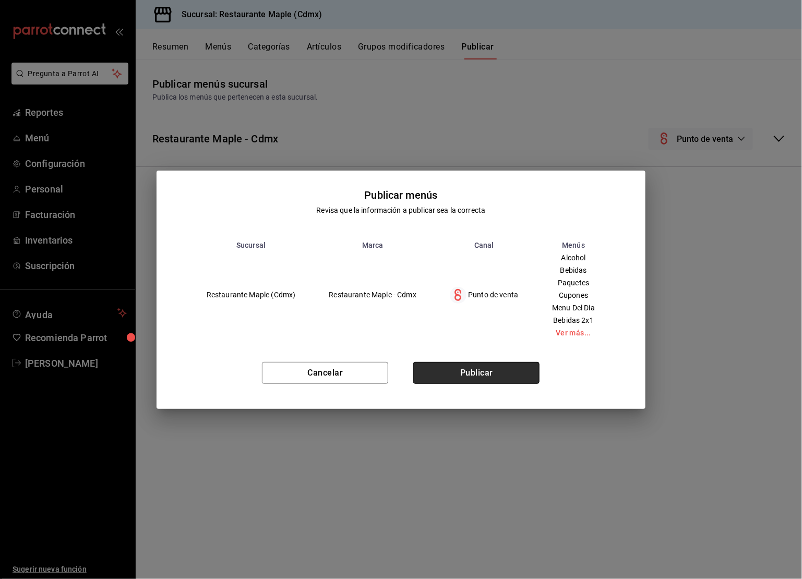
click at [496, 363] on button "Publicar" at bounding box center [476, 373] width 126 height 22
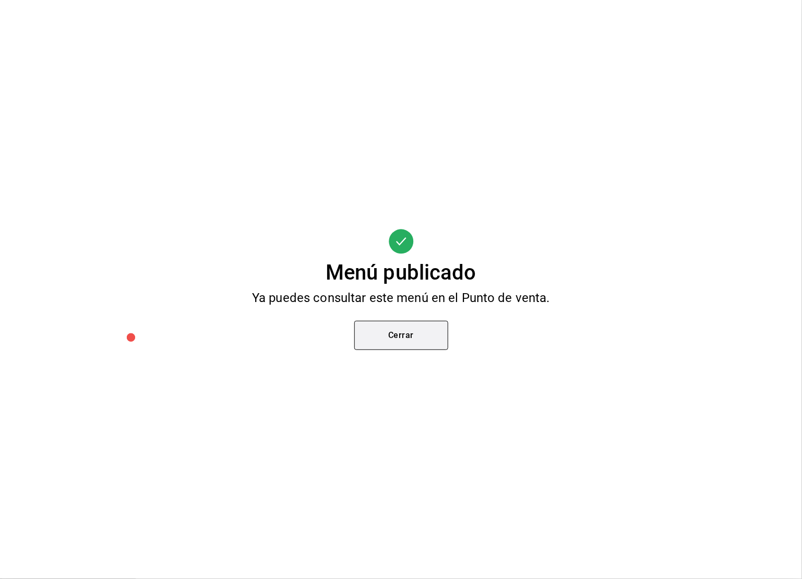
click at [433, 334] on button "Cerrar" at bounding box center [401, 335] width 94 height 29
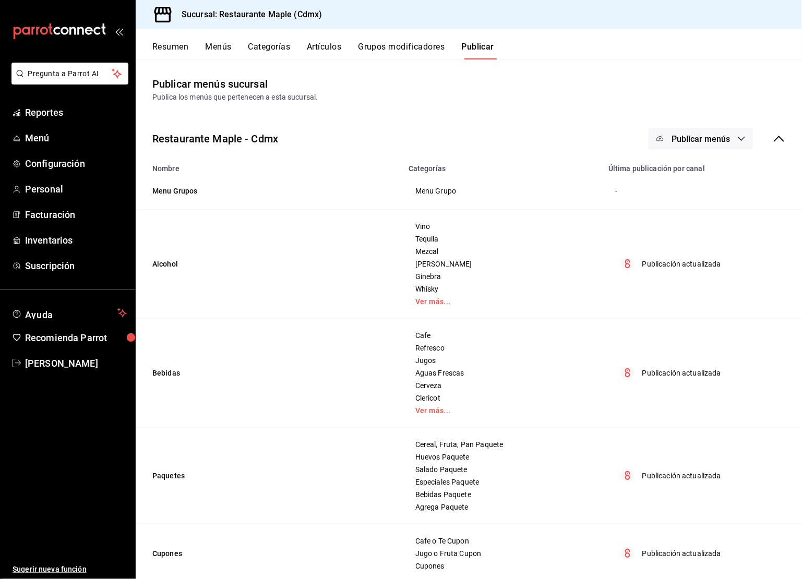
click at [178, 43] on button "Resumen" at bounding box center [170, 51] width 36 height 18
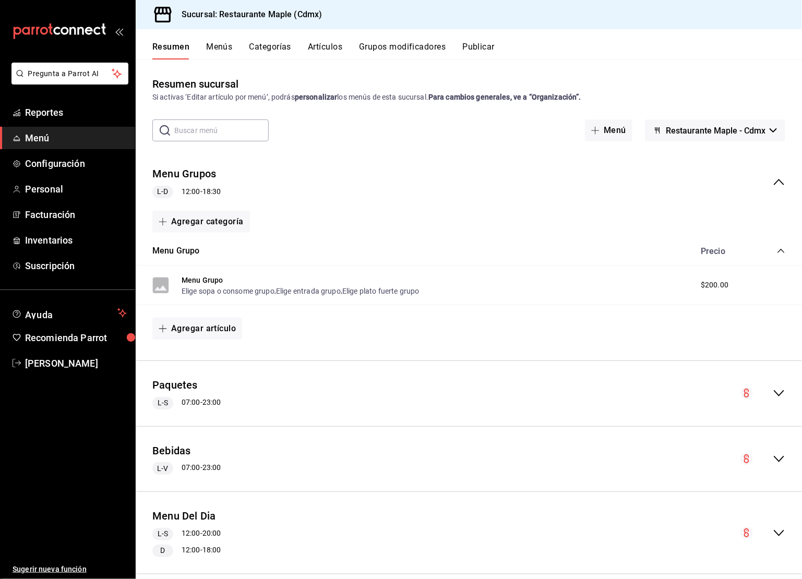
click at [782, 250] on icon "collapse-category-row" at bounding box center [781, 251] width 7 height 4
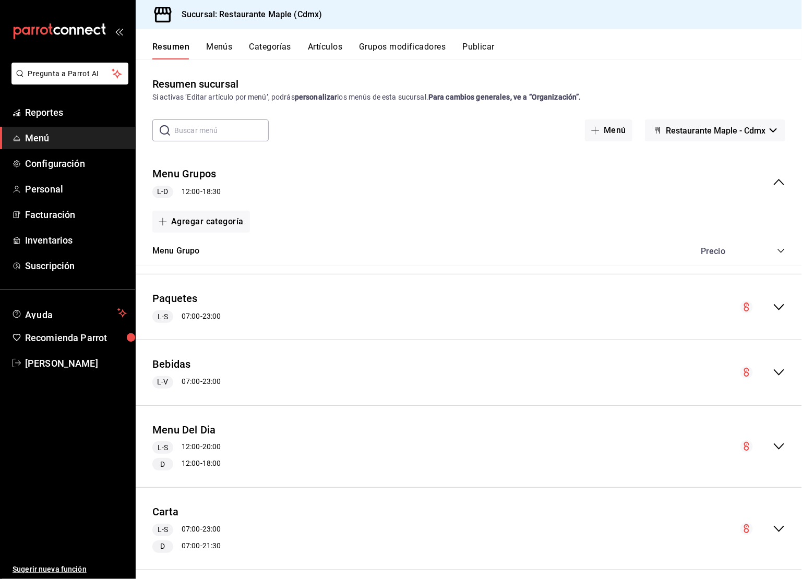
click at [779, 180] on icon "collapse-menu-row" at bounding box center [779, 182] width 10 height 6
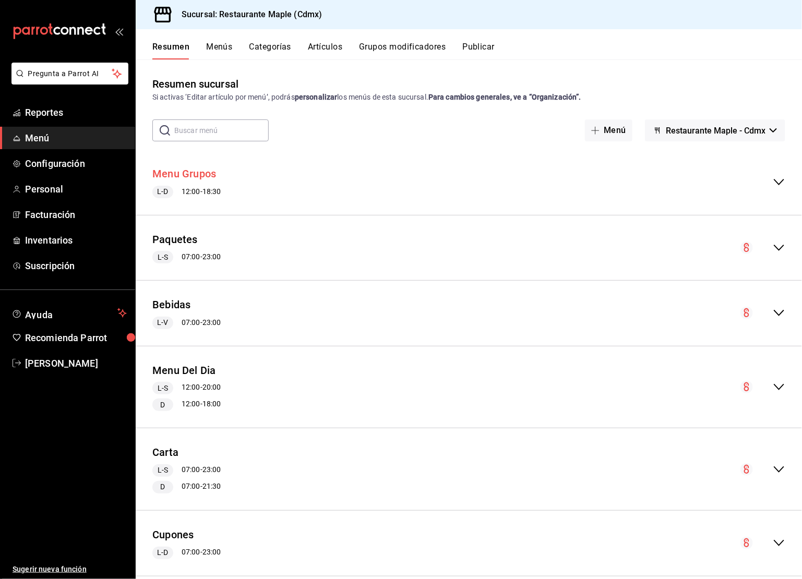
click at [187, 176] on button "Menu Grupos" at bounding box center [184, 174] width 64 height 15
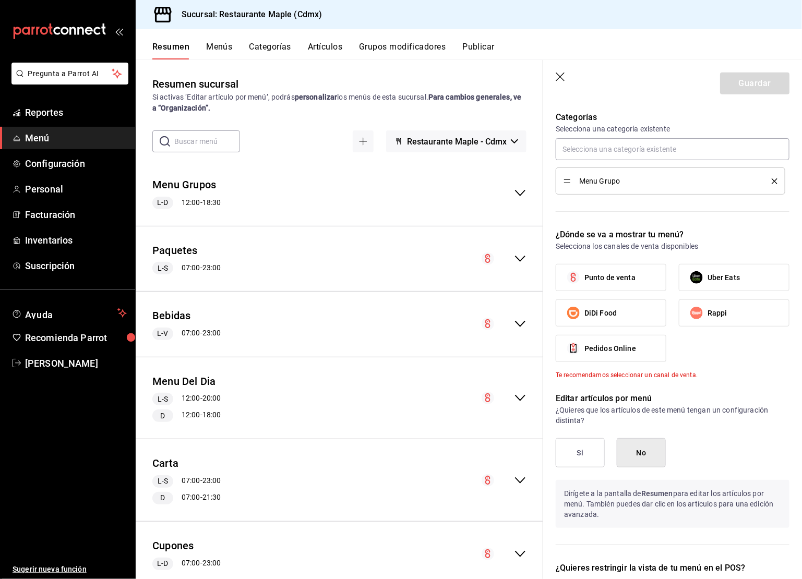
scroll to position [285, 0]
click at [621, 263] on label "Punto de venta" at bounding box center [611, 276] width 110 height 26
click at [585, 265] on input "Punto de venta" at bounding box center [574, 276] width 22 height 22
checkbox input "true"
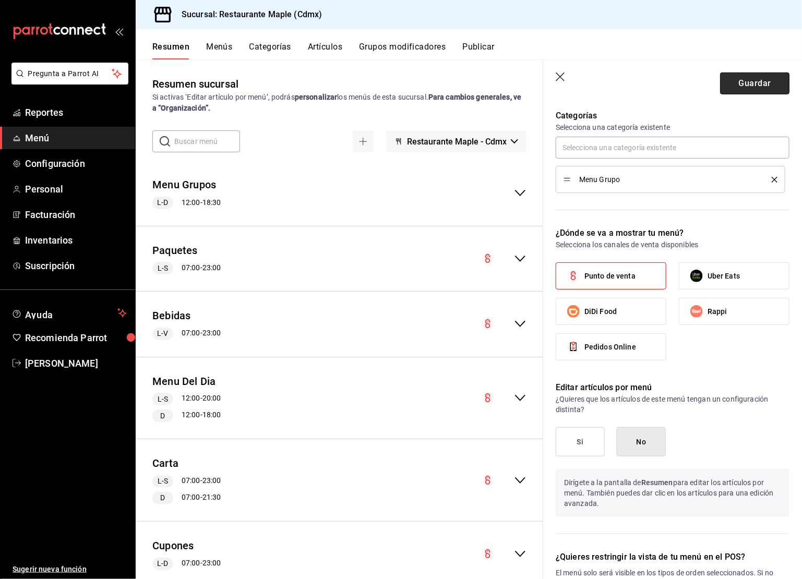
click at [744, 85] on button "Guardar" at bounding box center [754, 84] width 69 height 22
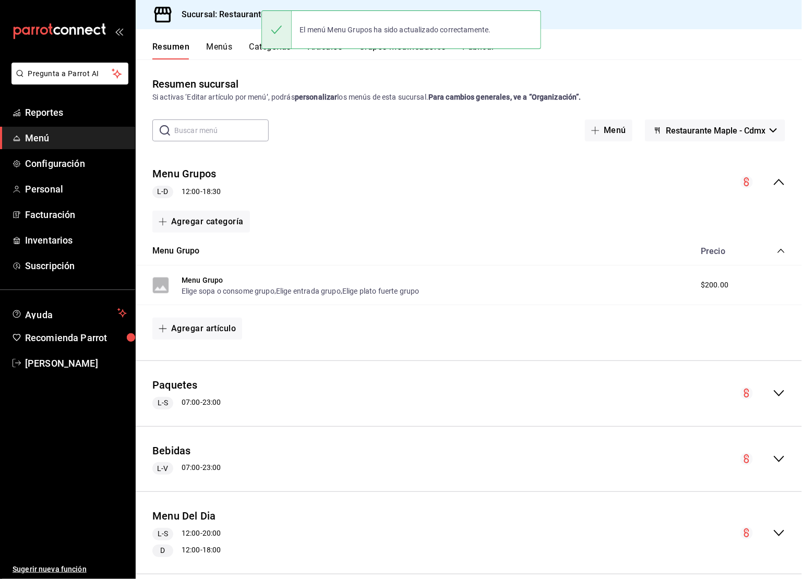
click at [483, 53] on button "Publicar" at bounding box center [479, 51] width 32 height 18
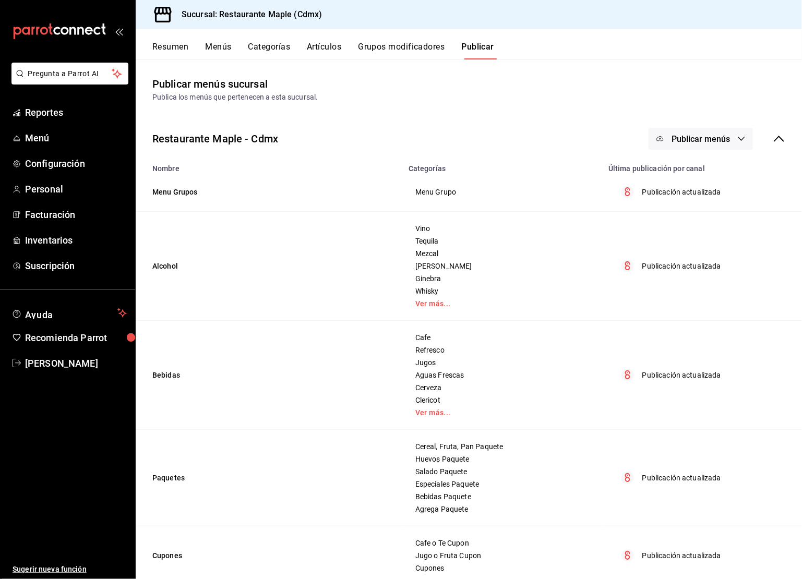
click at [710, 142] on span "Publicar menús" at bounding box center [701, 139] width 58 height 10
click at [709, 161] on li "Punto de venta" at bounding box center [702, 172] width 96 height 29
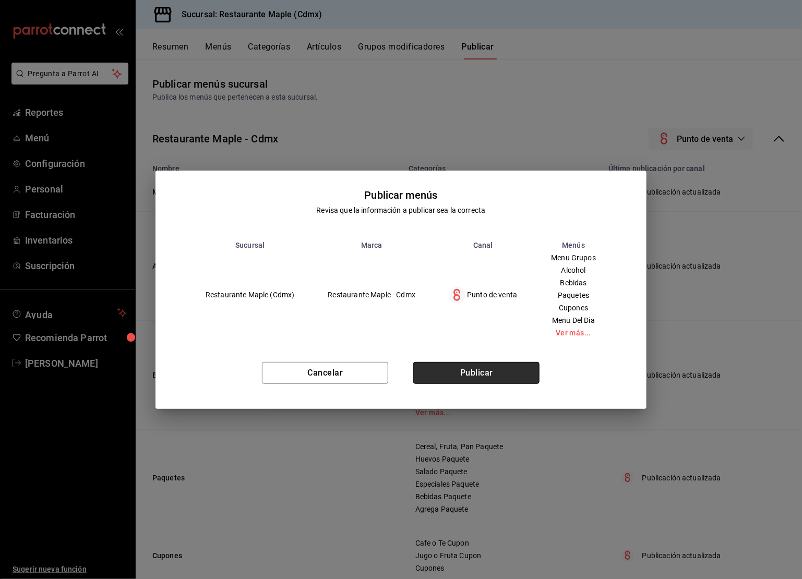
click at [489, 376] on button "Publicar" at bounding box center [476, 373] width 126 height 22
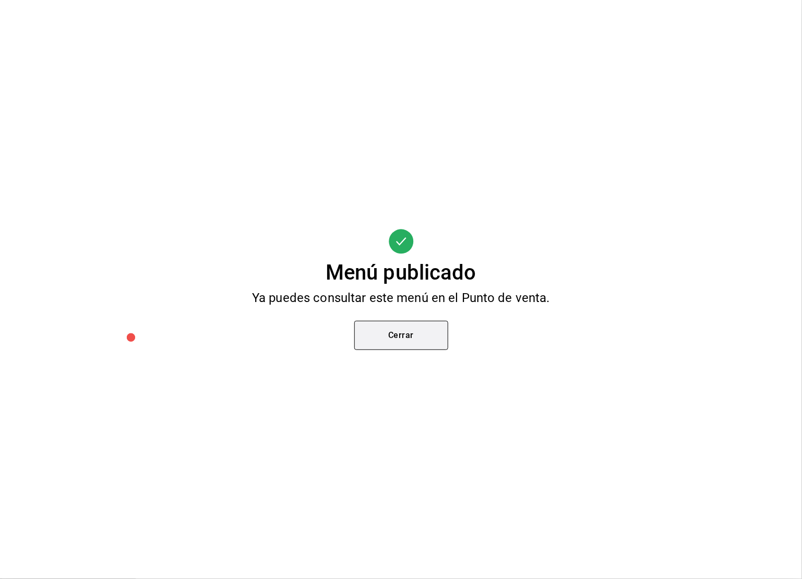
click at [412, 329] on button "Cerrar" at bounding box center [401, 335] width 94 height 29
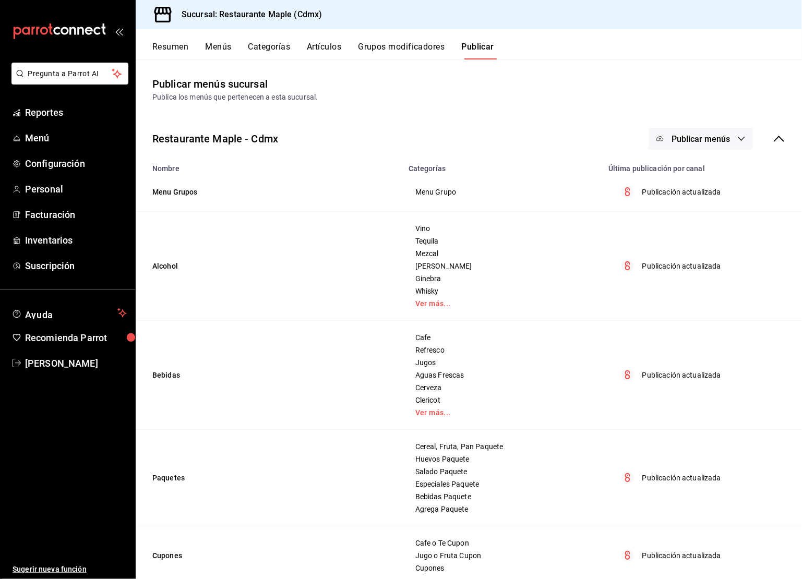
click at [280, 53] on button "Categorías" at bounding box center [269, 51] width 42 height 18
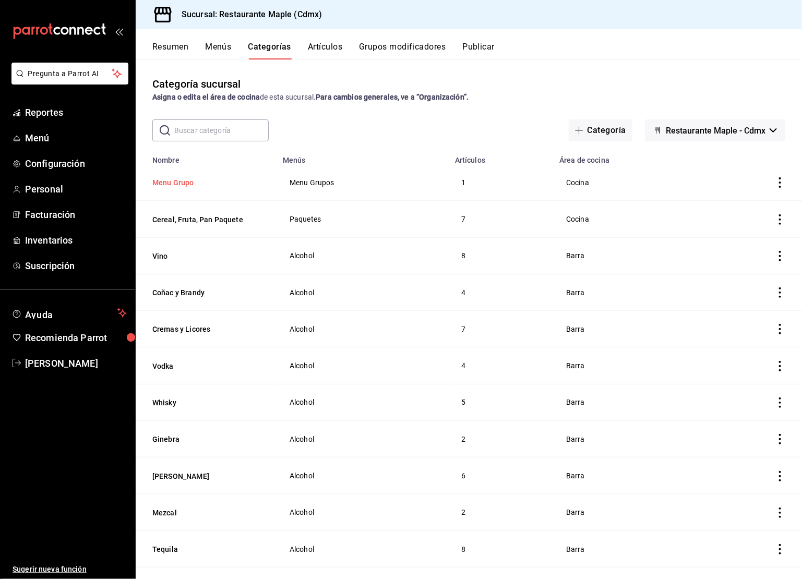
click at [182, 185] on button "Menu Grupo" at bounding box center [204, 182] width 104 height 10
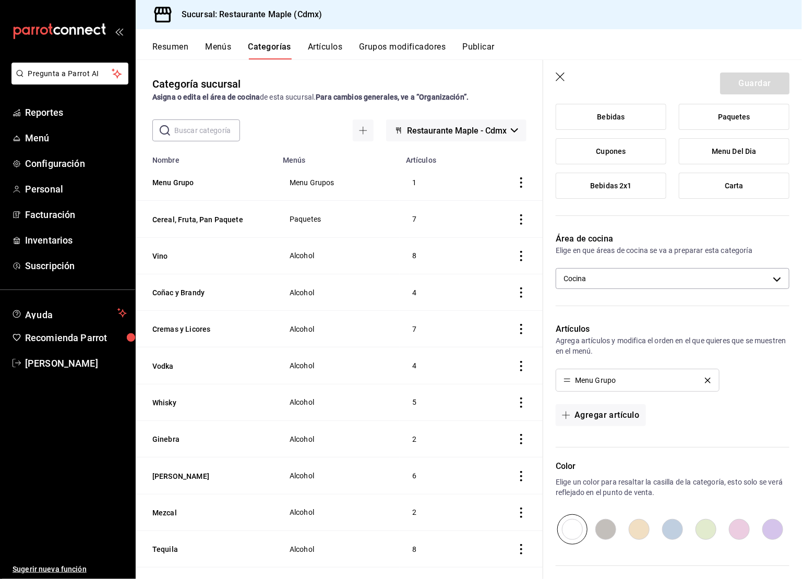
scroll to position [243, 0]
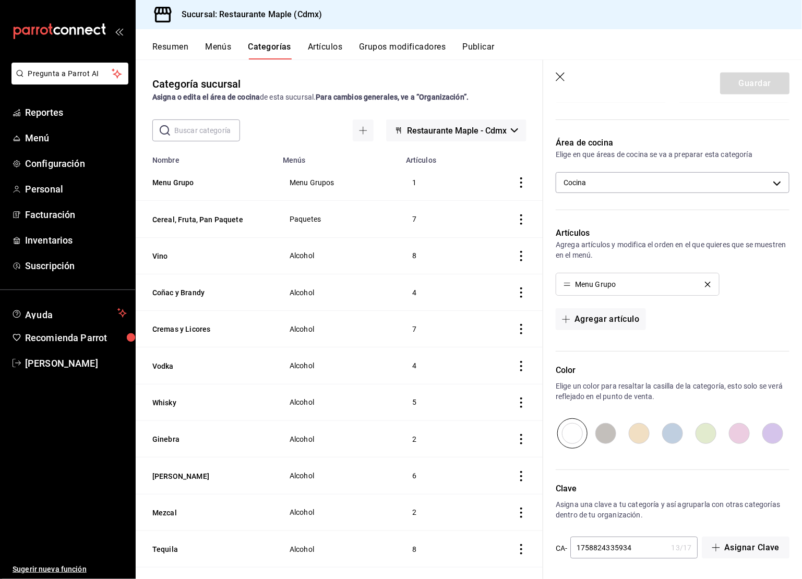
click at [671, 431] on input "radio" at bounding box center [672, 434] width 33 height 30
radio input "true"
click at [698, 428] on input "radio" at bounding box center [706, 434] width 33 height 30
radio input "true"
click at [751, 85] on button "Guardar" at bounding box center [754, 84] width 69 height 22
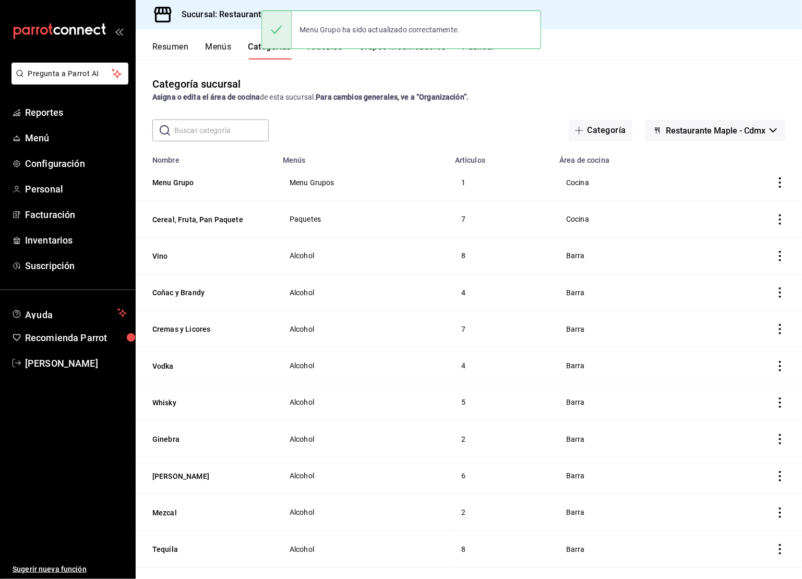
click at [180, 49] on button "Resumen" at bounding box center [170, 51] width 36 height 18
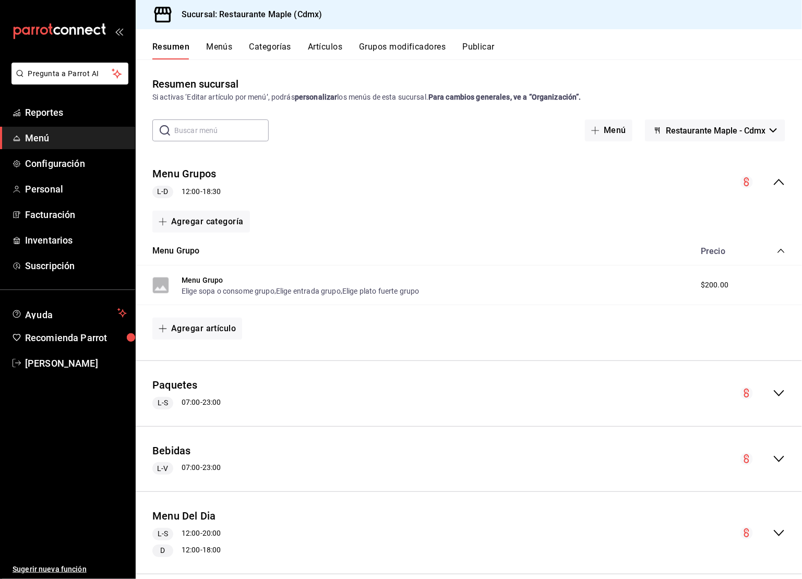
click at [208, 55] on button "Menús" at bounding box center [219, 51] width 26 height 18
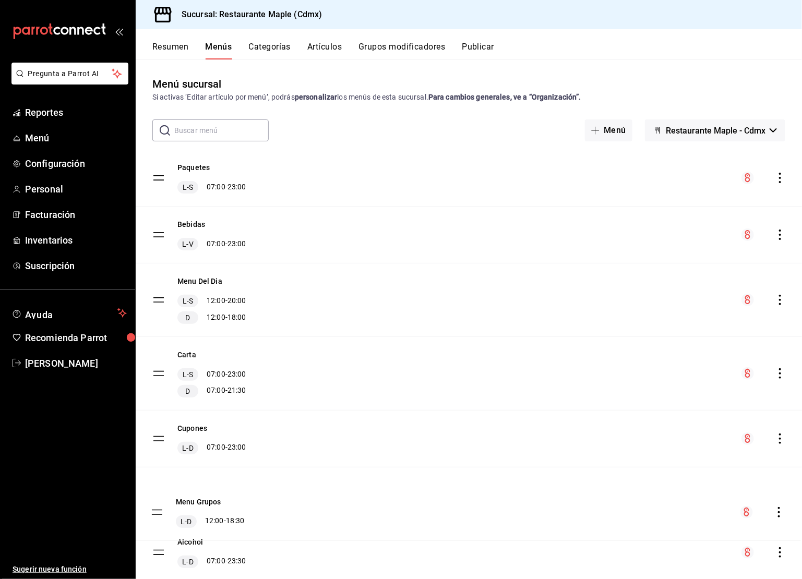
drag, startPoint x: 154, startPoint y: 176, endPoint x: 152, endPoint y: 511, distance: 334.6
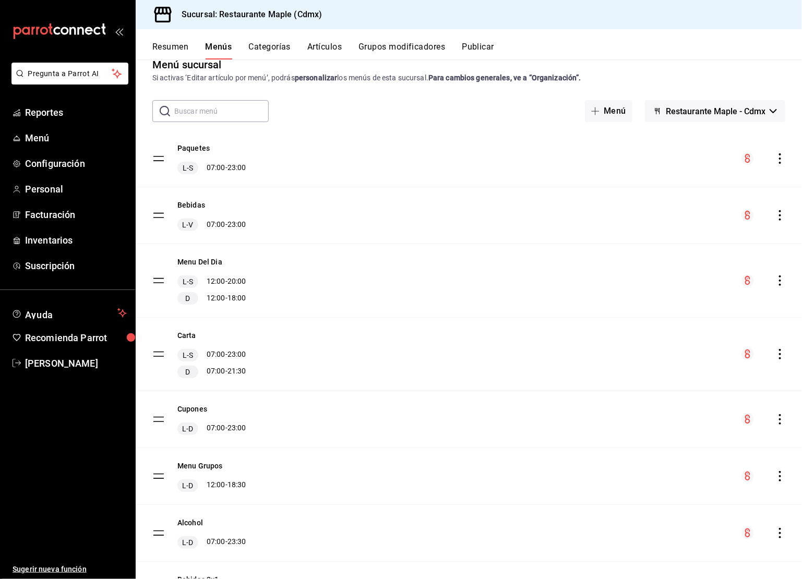
scroll to position [87, 0]
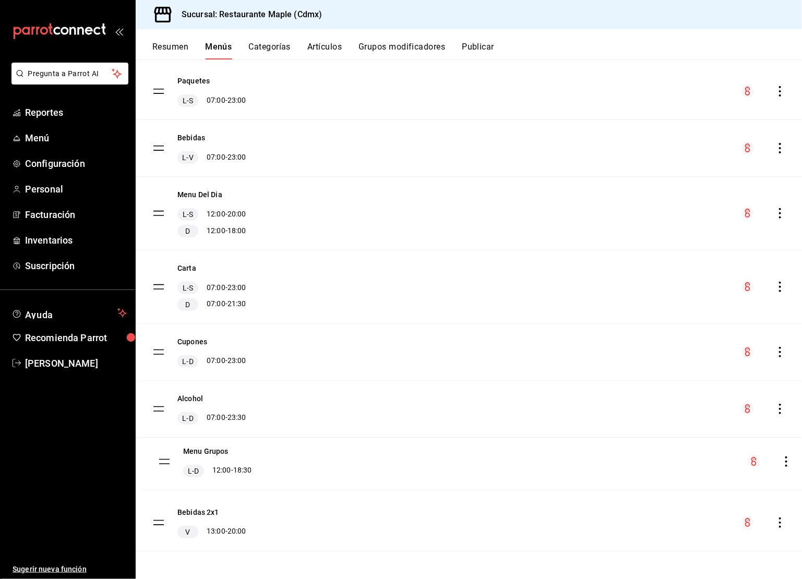
drag, startPoint x: 162, startPoint y: 410, endPoint x: 168, endPoint y: 471, distance: 60.8
drag, startPoint x: 162, startPoint y: 465, endPoint x: 168, endPoint y: 399, distance: 65.5
click at [169, 399] on tbody "Paquetes L-S 07:00 - 23:00 Bebidas L-V 07:00 - 23:00 Menu Del Dia L-S 12:00 - 2…" at bounding box center [469, 307] width 667 height 489
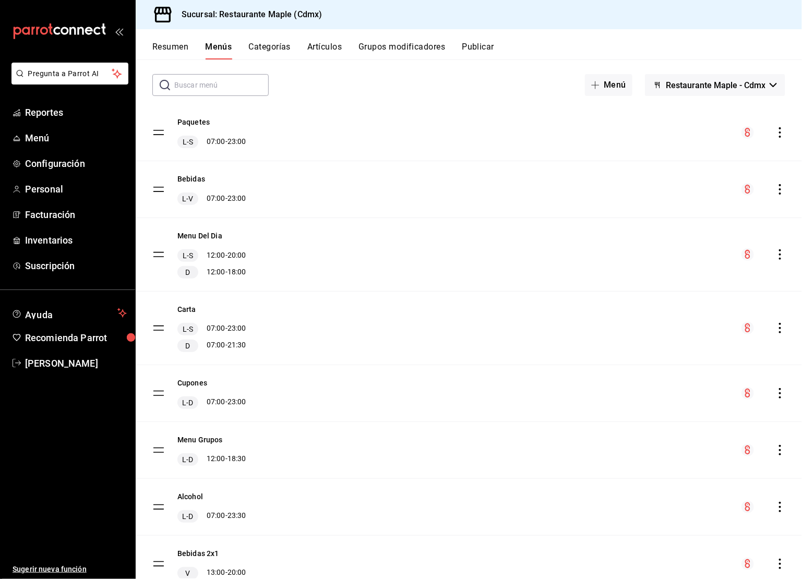
scroll to position [87, 0]
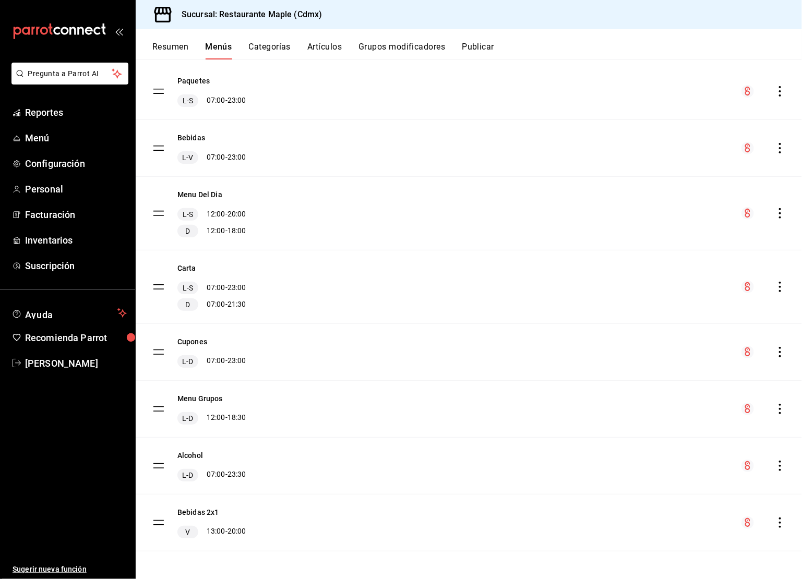
click at [324, 44] on button "Artículos" at bounding box center [324, 51] width 34 height 18
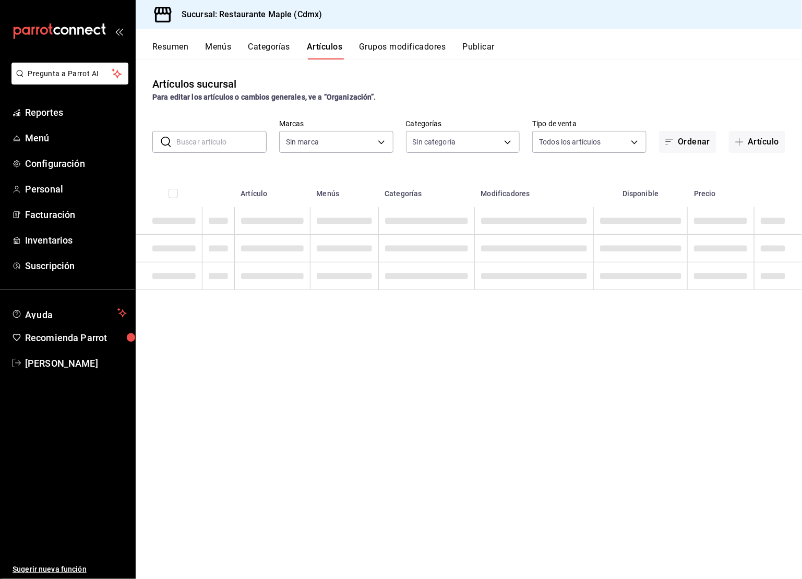
type input "9367c8d0-d5bf-442c-b6f8-a503c691c07e"
type input "4e41f967-64c3-4824-b710-a5a4e80a5f0c,cd1bbb74-f2f9-483a-a51d-d08f45cfba4e,a5b80…"
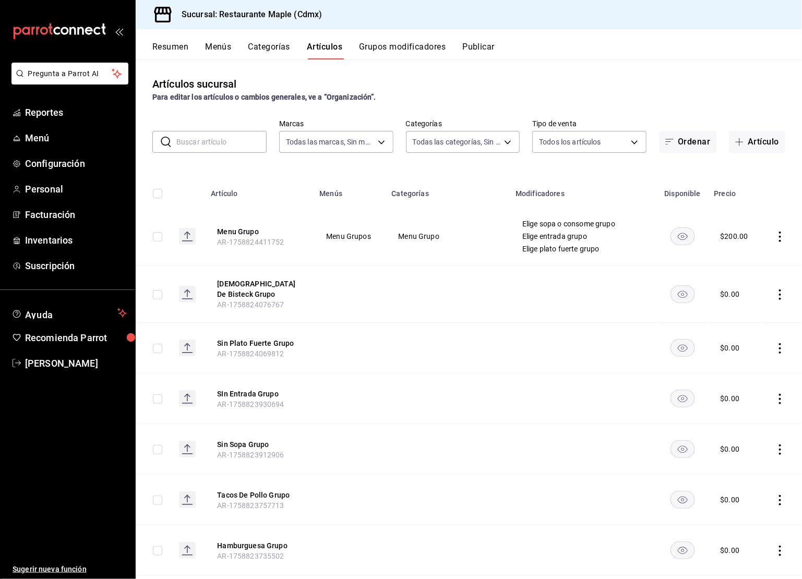
click at [218, 135] on input "text" at bounding box center [221, 142] width 90 height 21
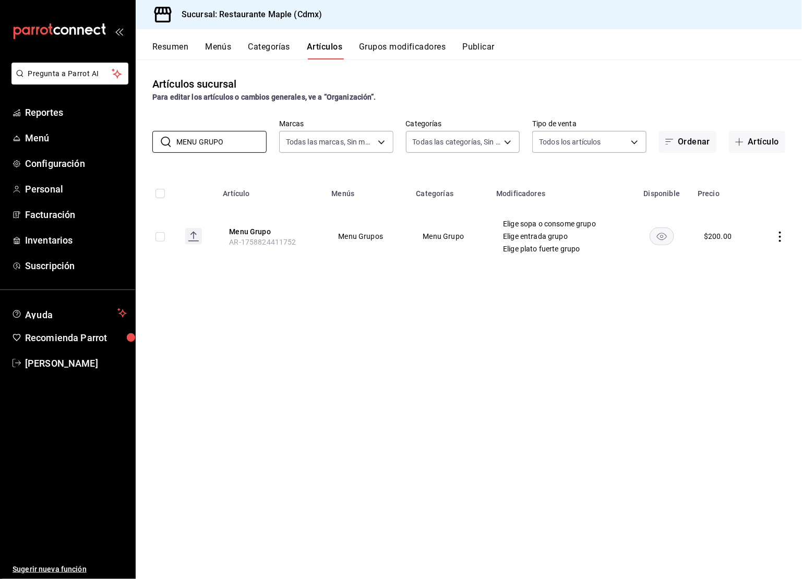
type input "MENU GRUPO"
click at [245, 244] on span "AR-1758824411752" at bounding box center [262, 242] width 67 height 8
click at [250, 231] on button "Menu Grupo" at bounding box center [271, 232] width 84 height 10
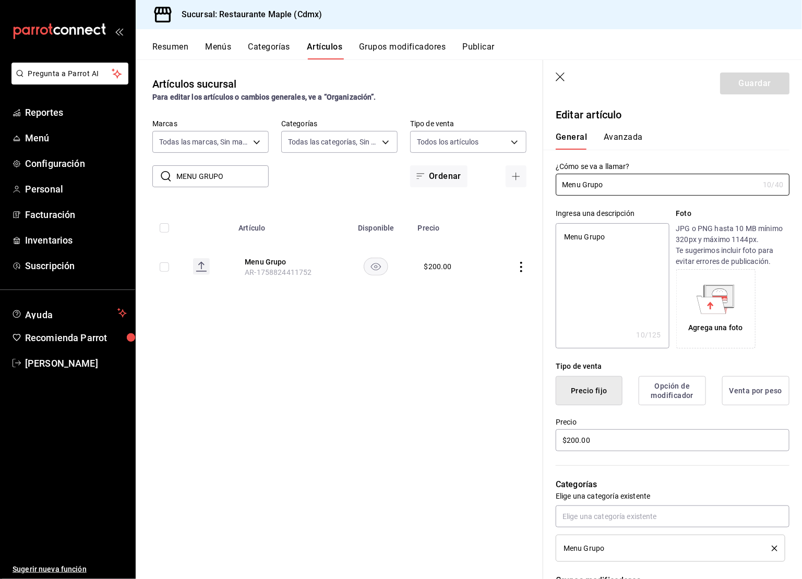
scroll to position [375, 0]
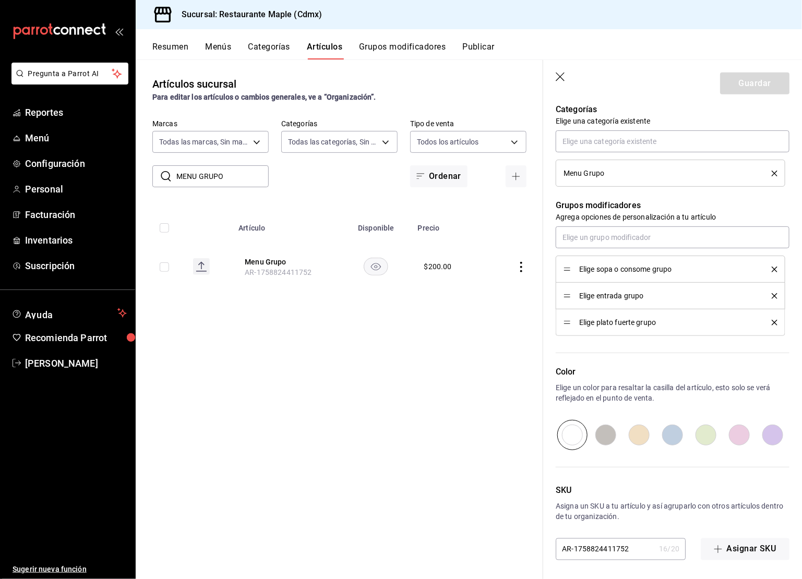
click at [681, 437] on input "radio" at bounding box center [672, 435] width 33 height 30
radio input "true"
click at [744, 79] on button "Guardar" at bounding box center [754, 84] width 69 height 22
type textarea "x"
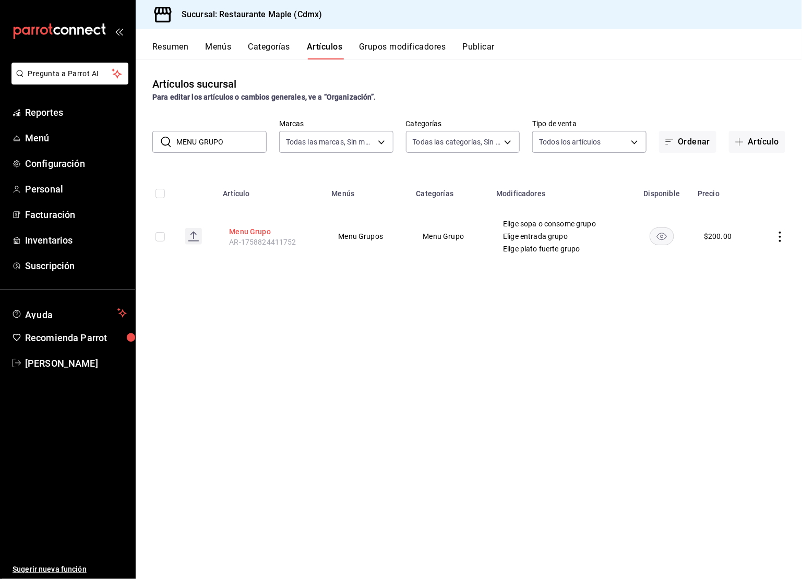
click at [258, 227] on button "Menu Grupo" at bounding box center [271, 232] width 84 height 10
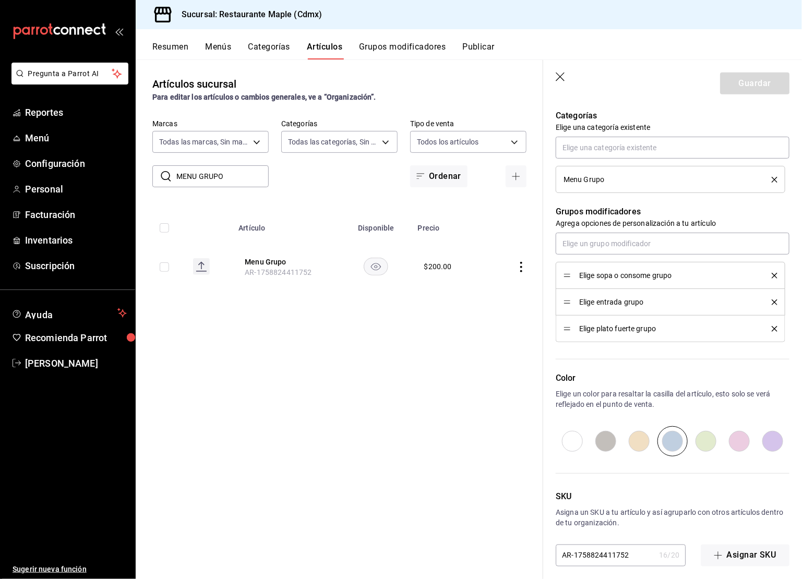
scroll to position [370, 0]
click at [380, 42] on button "Grupos modificadores" at bounding box center [402, 51] width 87 height 18
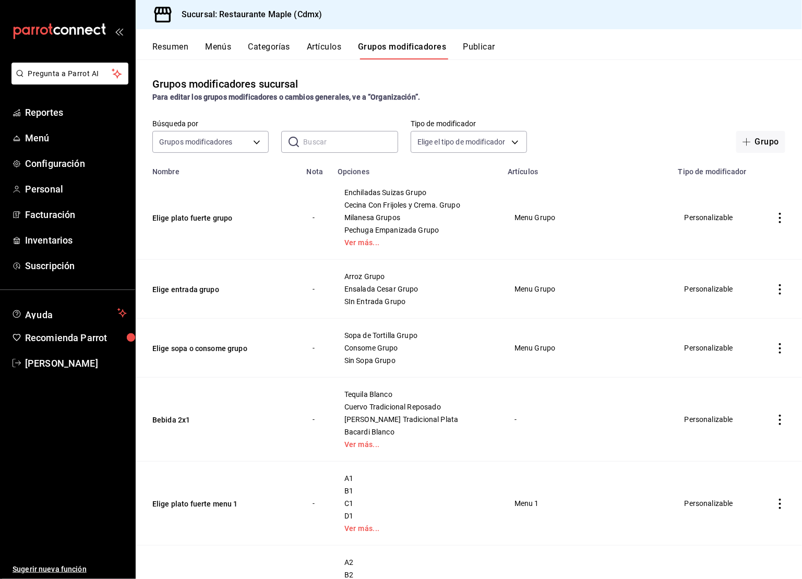
click at [319, 138] on input "text" at bounding box center [350, 142] width 94 height 21
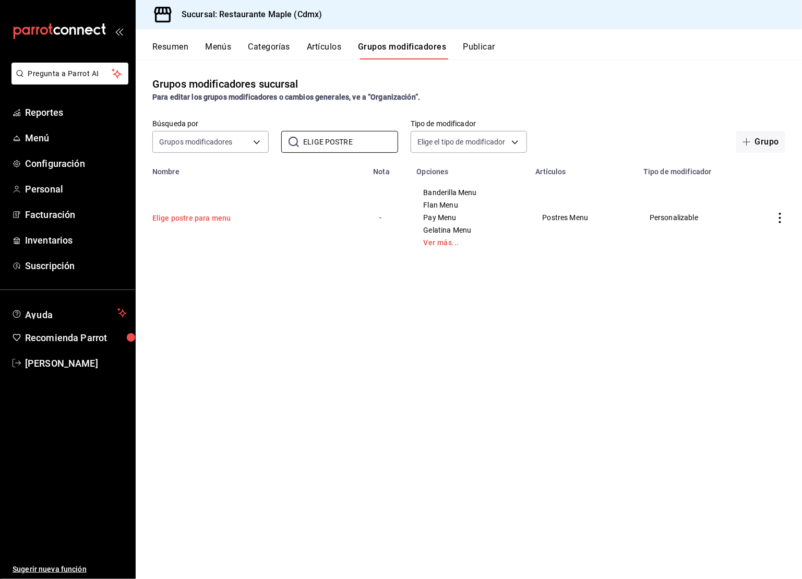
type input "ELIGE POSTRE"
click at [212, 217] on button "Elige postre para menu" at bounding box center [214, 218] width 125 height 10
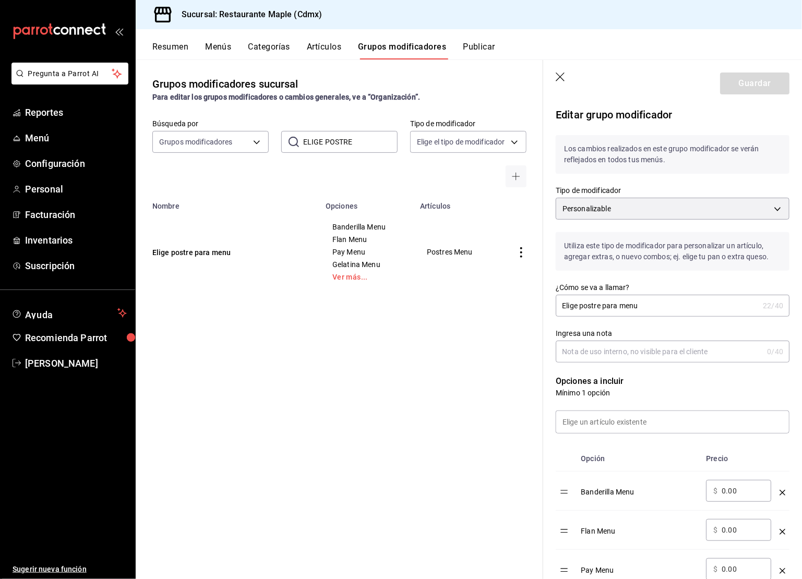
click at [561, 80] on icon "button" at bounding box center [561, 78] width 10 height 10
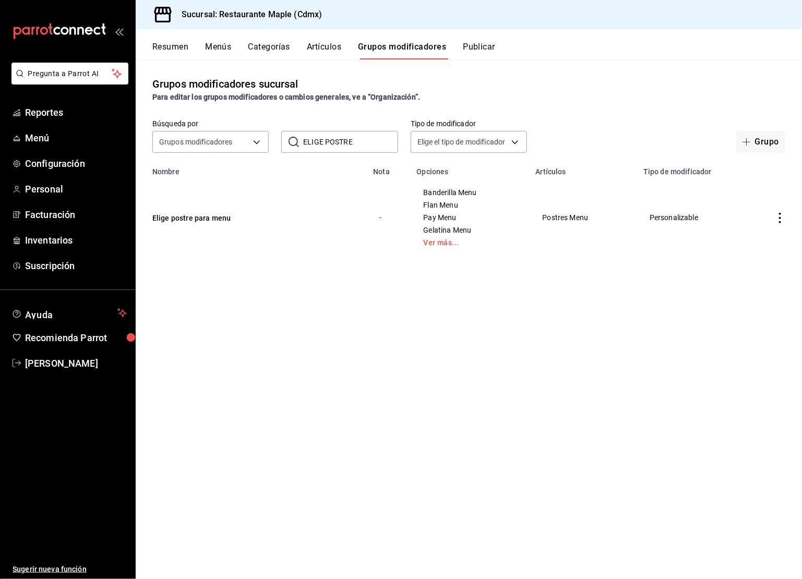
click at [781, 227] on td "simple table" at bounding box center [780, 218] width 44 height 84
click at [781, 223] on icon "actions" at bounding box center [780, 218] width 10 height 10
click at [752, 259] on span "Duplicar" at bounding box center [749, 263] width 27 height 11
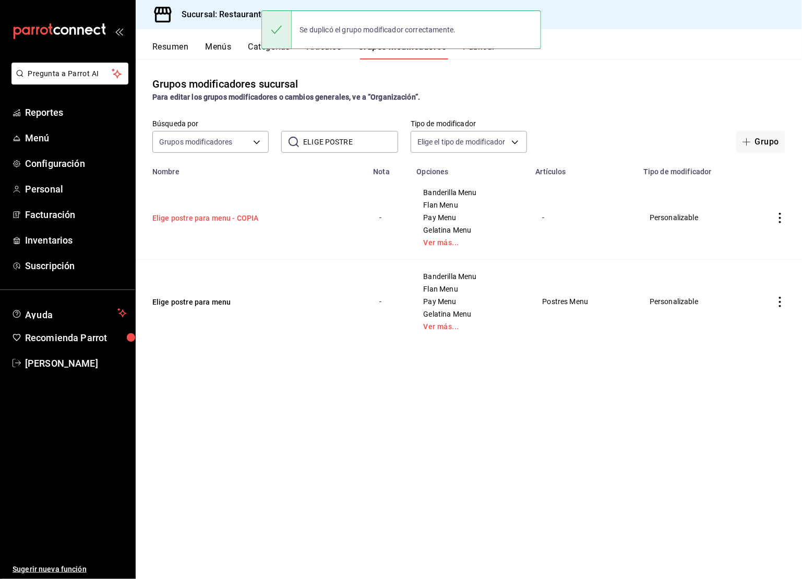
click at [244, 221] on button "Elige postre para menu - COPIA" at bounding box center [214, 218] width 125 height 10
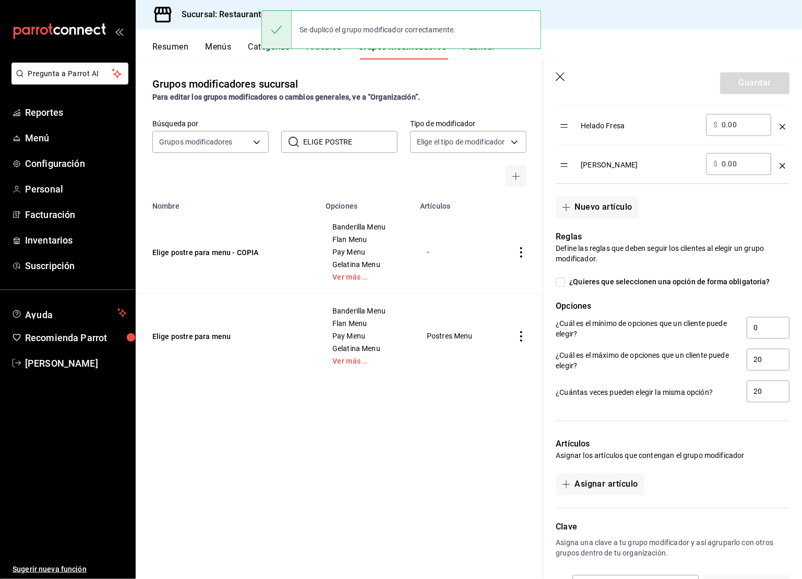
scroll to position [872, 0]
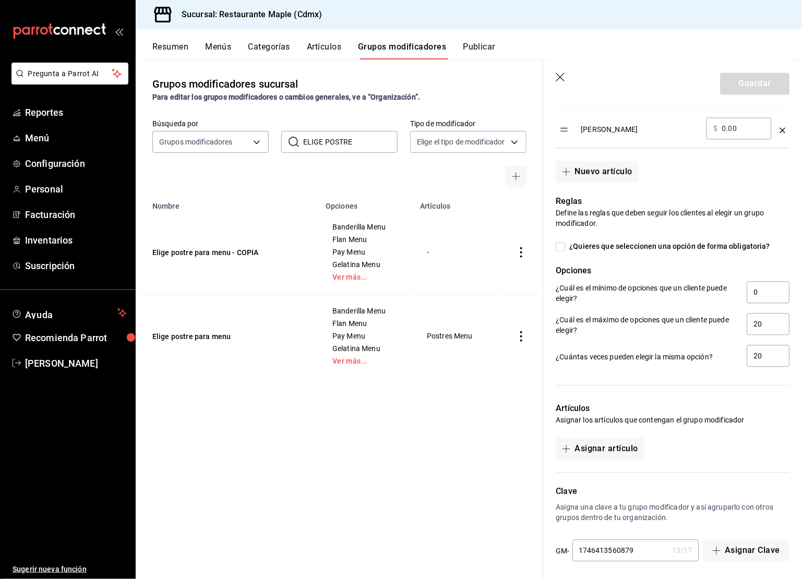
click at [638, 540] on input "1746413560879" at bounding box center [621, 550] width 96 height 21
click at [636, 542] on input "1746413560879" at bounding box center [621, 550] width 96 height 21
type input "17464135608799"
click at [559, 242] on input "¿Quieres que seleccionen una opción de forma obligatoria?" at bounding box center [560, 246] width 9 height 9
checkbox input "true"
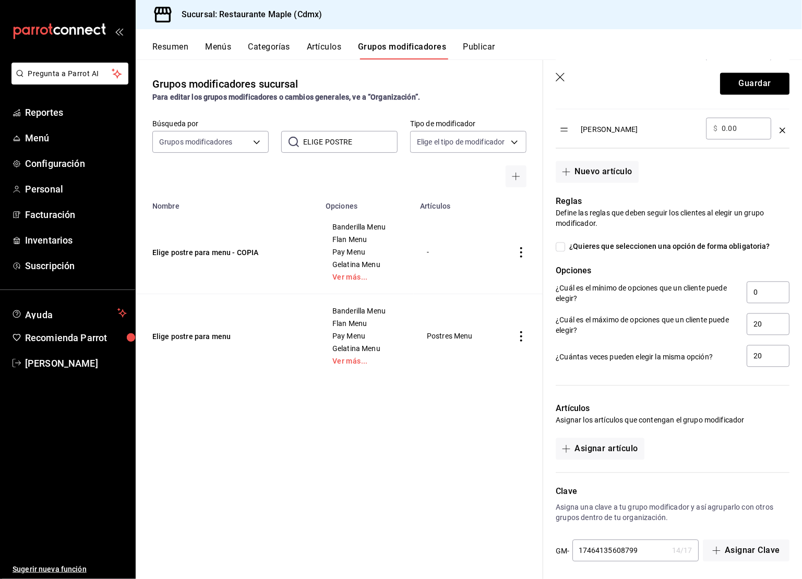
type input "1"
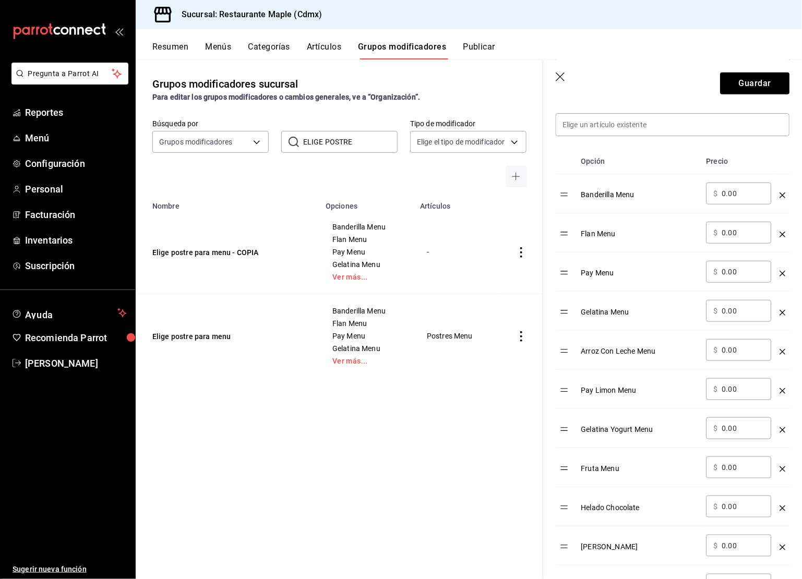
scroll to position [57, 0]
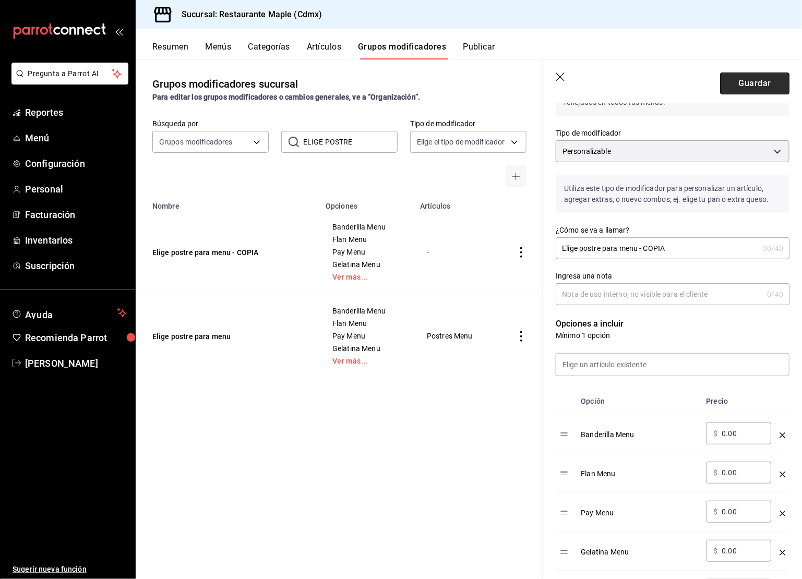
click at [751, 81] on button "Guardar" at bounding box center [754, 84] width 69 height 22
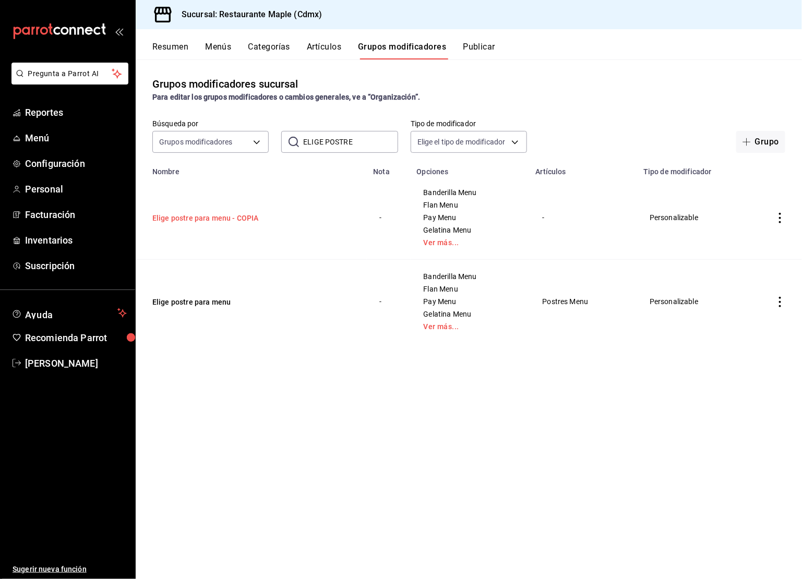
click at [228, 221] on button "Elige postre para menu - COPIA" at bounding box center [214, 218] width 125 height 10
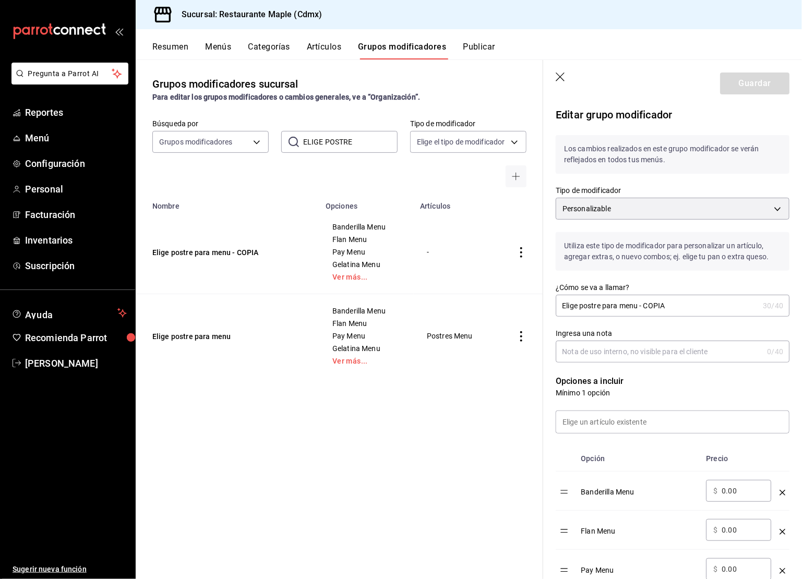
click at [681, 307] on input "Elige postre para menu - COPIA" at bounding box center [657, 305] width 203 height 21
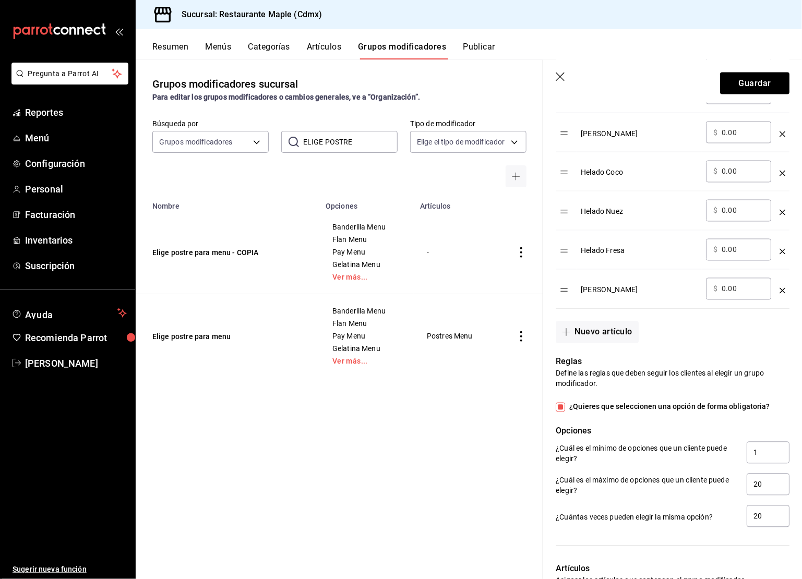
scroll to position [872, 0]
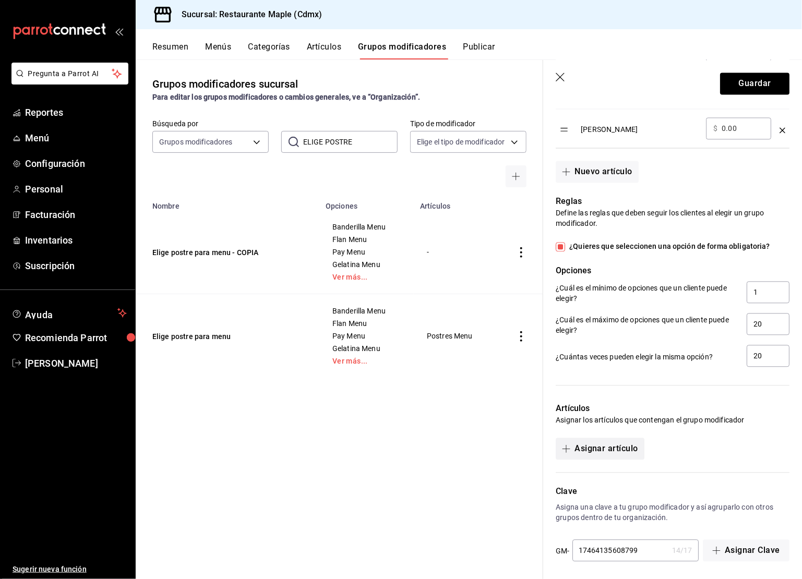
type input "Elige postre para menu grupo"
click at [570, 453] on button "Asignar artículo" at bounding box center [600, 449] width 88 height 22
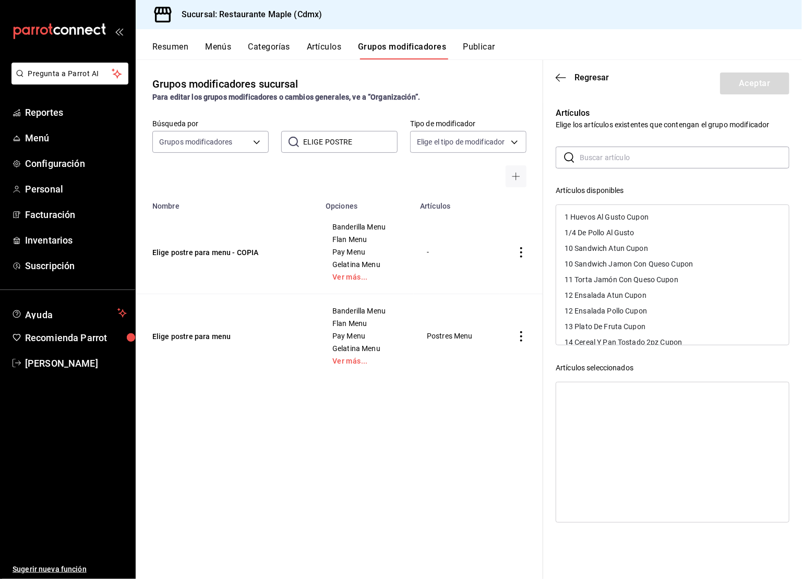
click at [612, 158] on input "text" at bounding box center [685, 157] width 210 height 21
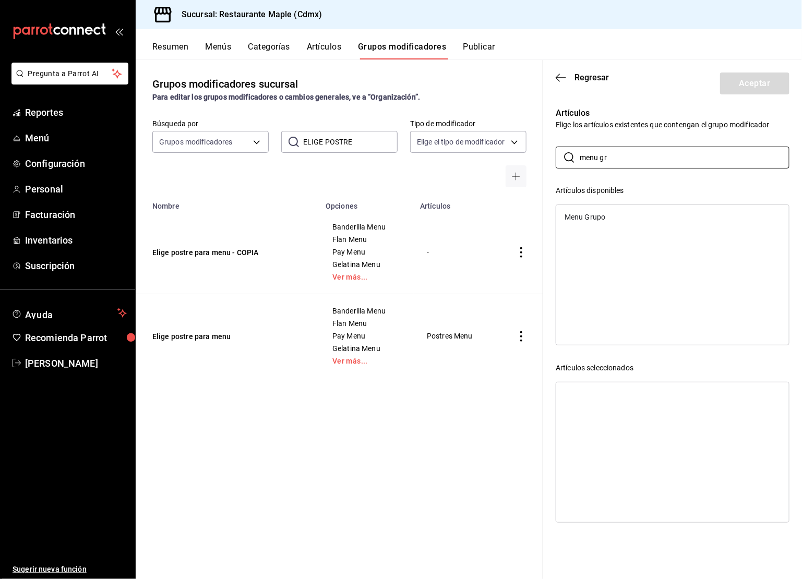
type input "menu gr"
click at [587, 218] on div "Menu Grupo" at bounding box center [585, 217] width 41 height 7
click at [733, 76] on button "Aceptar" at bounding box center [754, 84] width 69 height 22
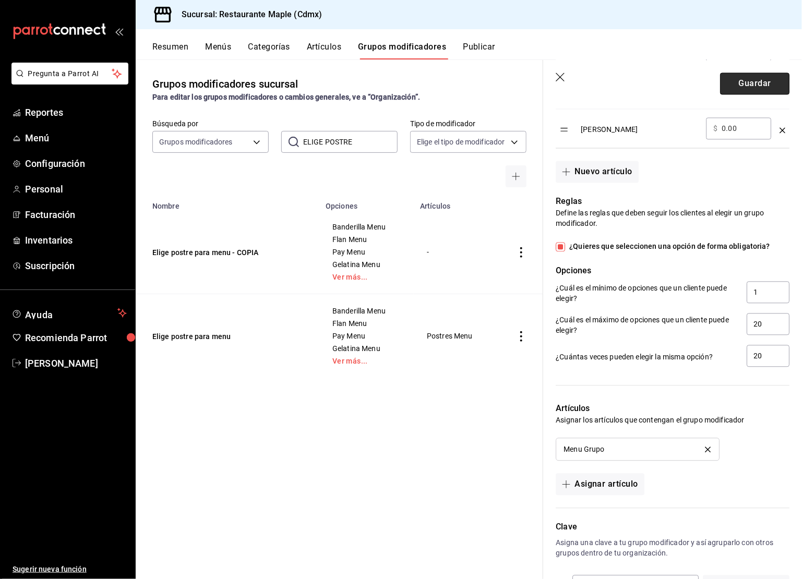
click at [733, 77] on button "Guardar" at bounding box center [754, 84] width 69 height 22
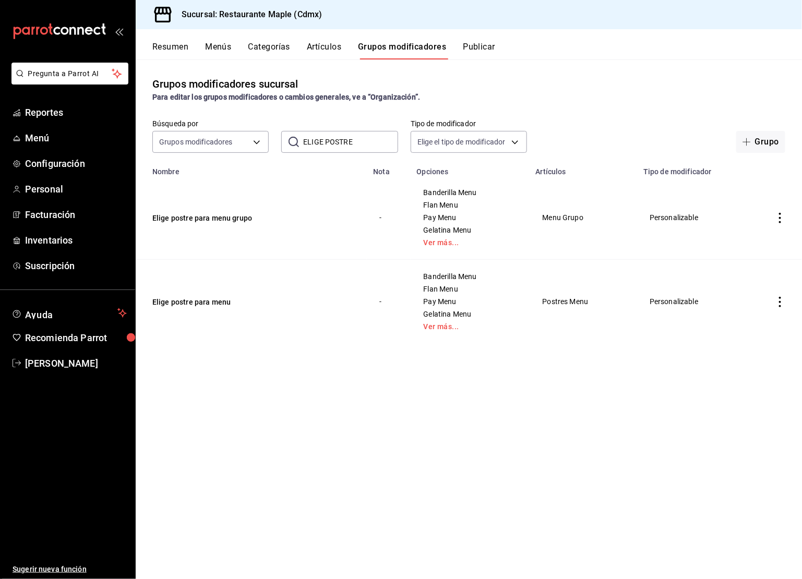
click at [478, 52] on button "Publicar" at bounding box center [479, 51] width 32 height 18
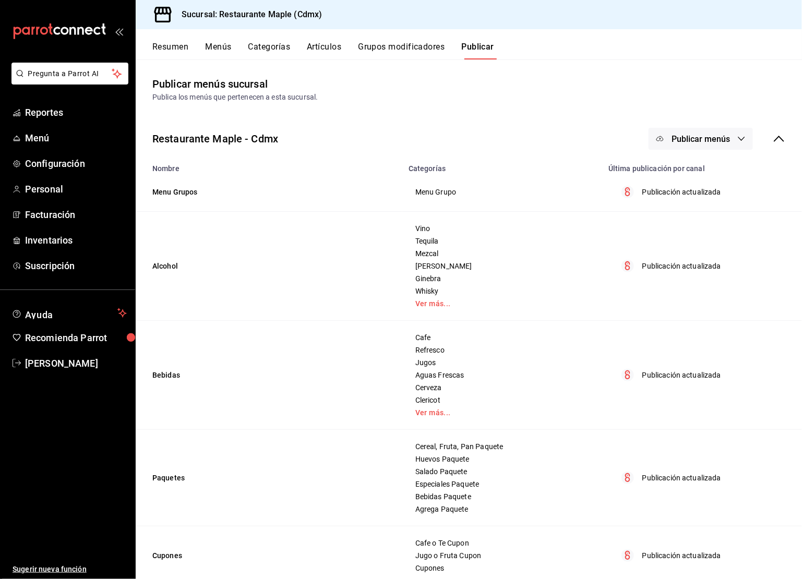
click at [704, 133] on button "Publicar menús" at bounding box center [701, 139] width 104 height 22
click at [703, 175] on span "Punto de venta" at bounding box center [716, 173] width 50 height 11
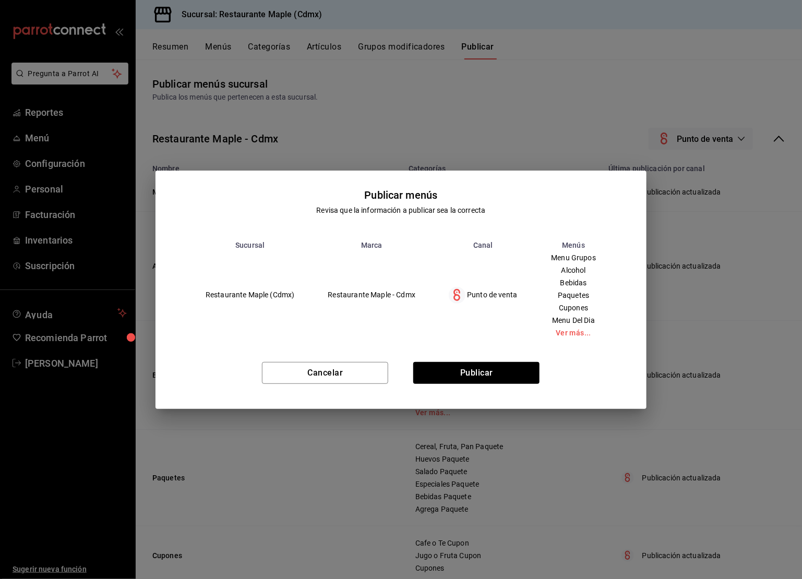
click at [446, 389] on div "Cancelar Publicar" at bounding box center [401, 378] width 491 height 64
click at [456, 381] on button "Publicar" at bounding box center [476, 373] width 126 height 22
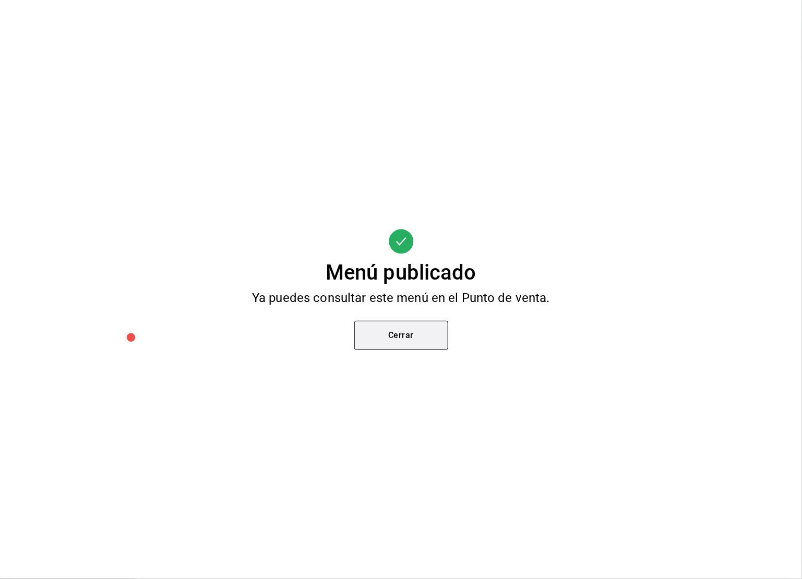
click at [423, 333] on button "Cerrar" at bounding box center [401, 335] width 94 height 29
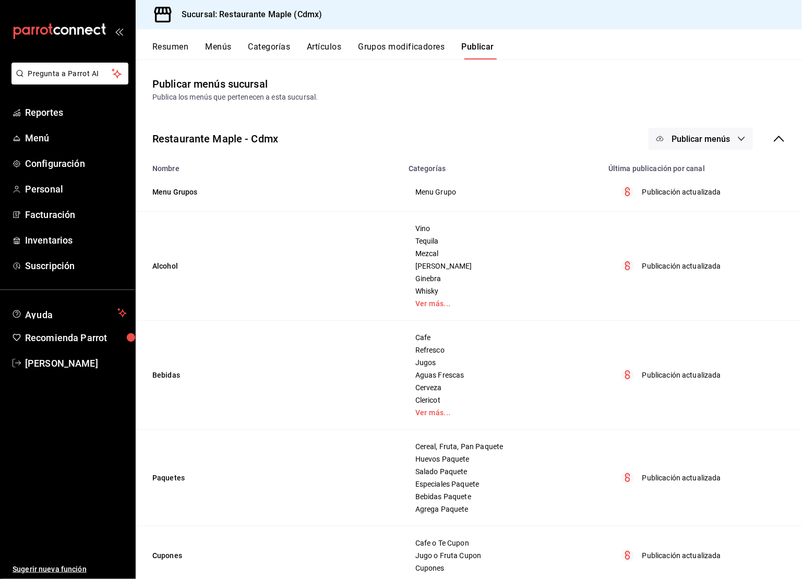
click at [219, 45] on button "Menús" at bounding box center [218, 51] width 26 height 18
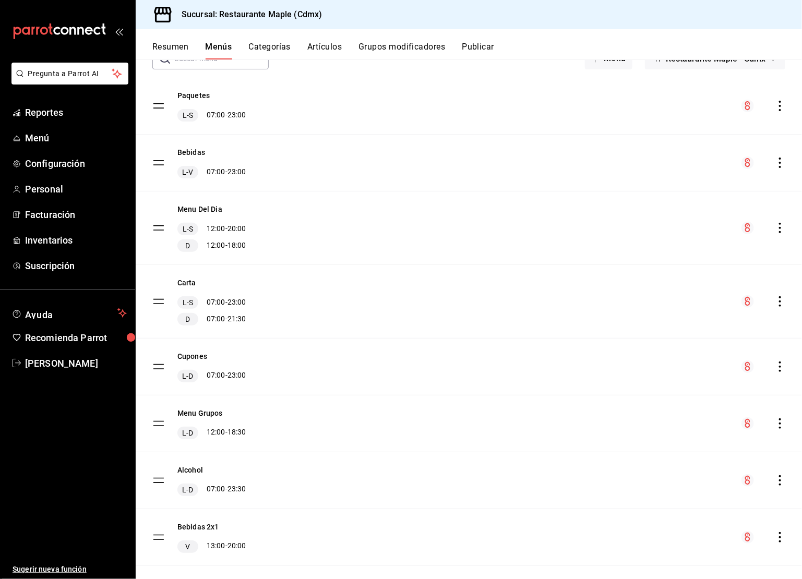
scroll to position [87, 0]
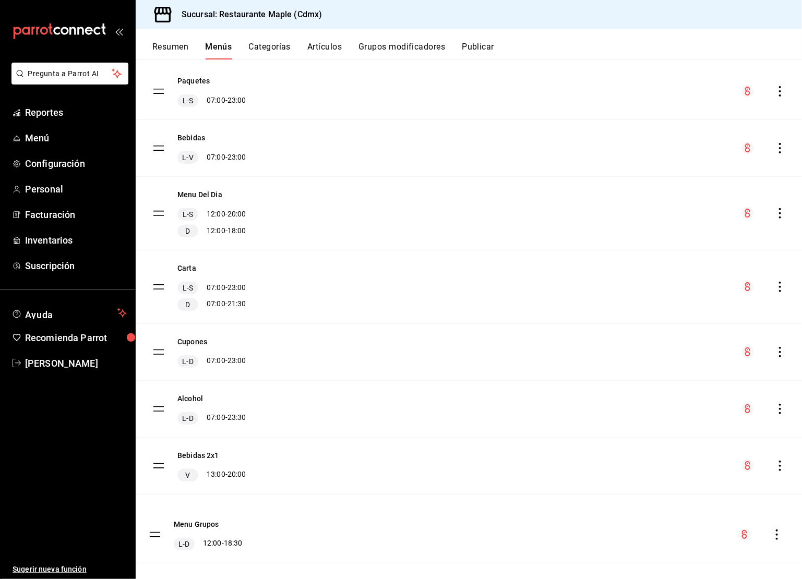
drag, startPoint x: 157, startPoint y: 405, endPoint x: 153, endPoint y: 532, distance: 127.4
click at [471, 56] on button "Publicar" at bounding box center [478, 51] width 32 height 18
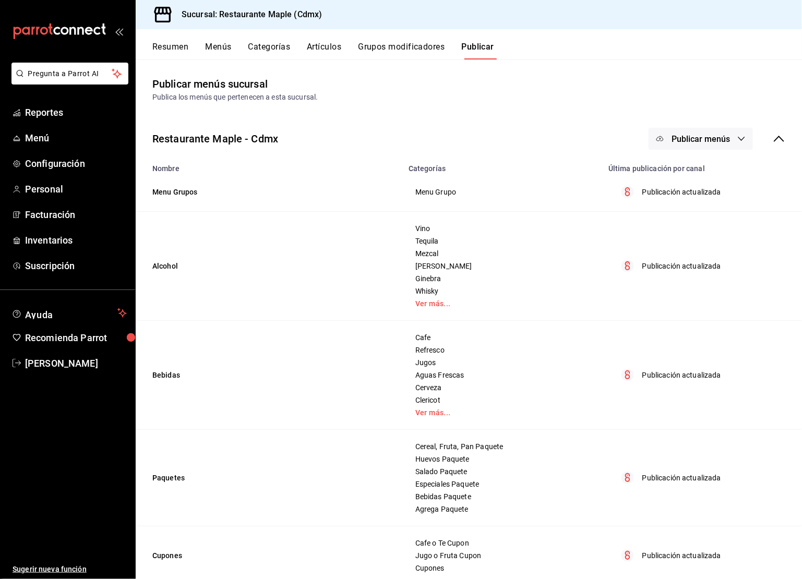
click at [712, 139] on span "Publicar menús" at bounding box center [701, 139] width 58 height 10
click at [706, 179] on li "Punto de venta" at bounding box center [702, 172] width 96 height 29
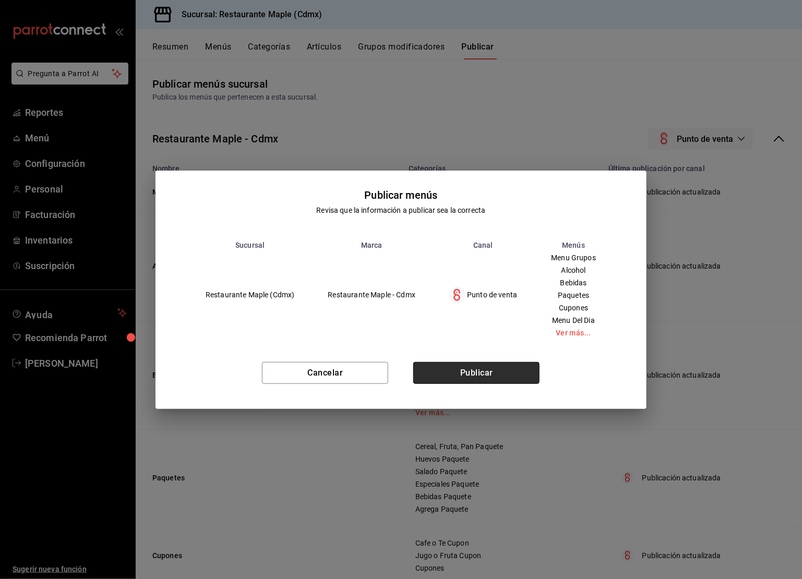
click at [479, 378] on button "Publicar" at bounding box center [476, 373] width 126 height 22
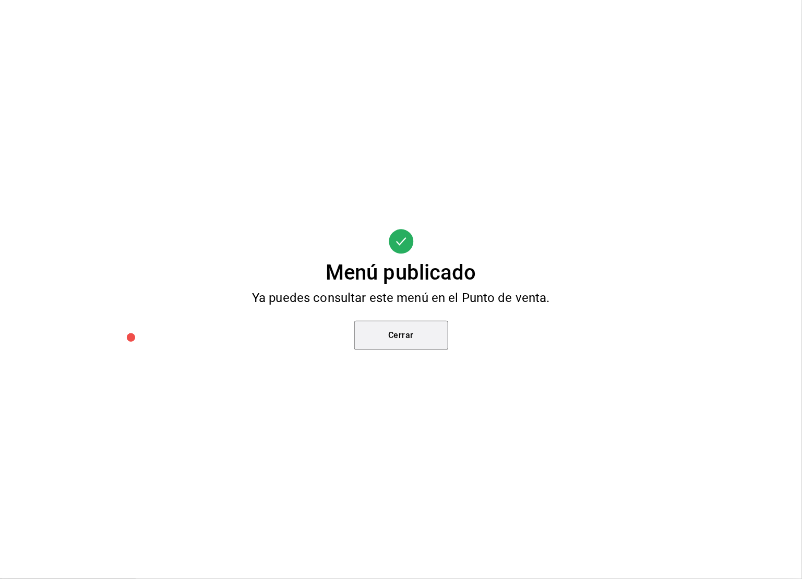
click at [403, 342] on button "Cerrar" at bounding box center [401, 335] width 94 height 29
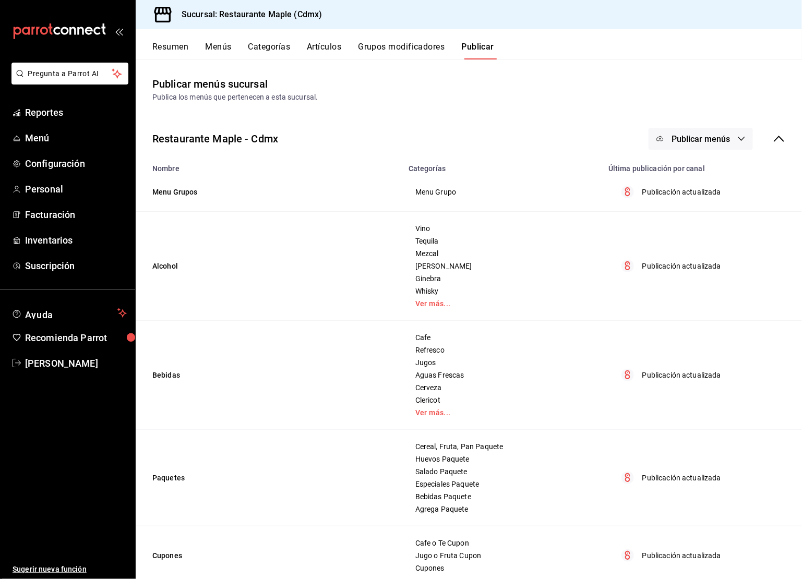
click at [331, 53] on button "Artículos" at bounding box center [324, 51] width 34 height 18
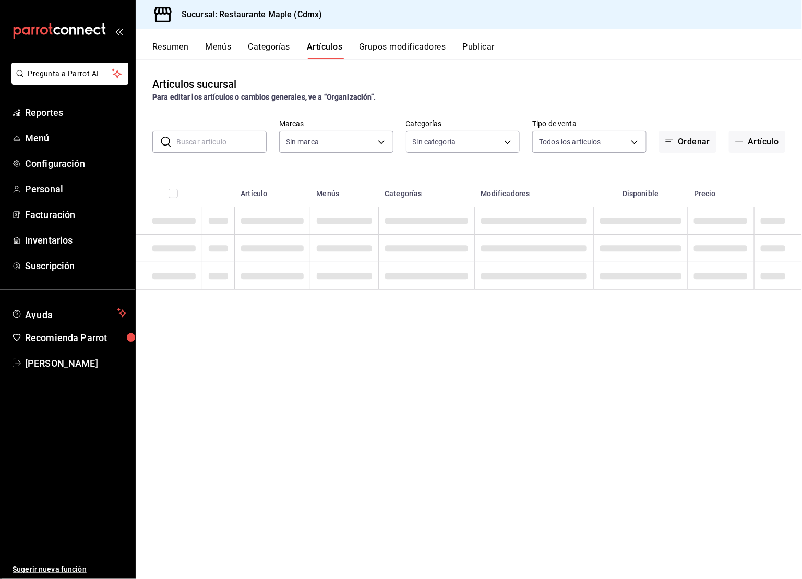
type input "9367c8d0-d5bf-442c-b6f8-a503c691c07e"
type input "4e41f967-64c3-4824-b710-a5a4e80a5f0c,cd1bbb74-f2f9-483a-a51d-d08f45cfba4e,a5b80…"
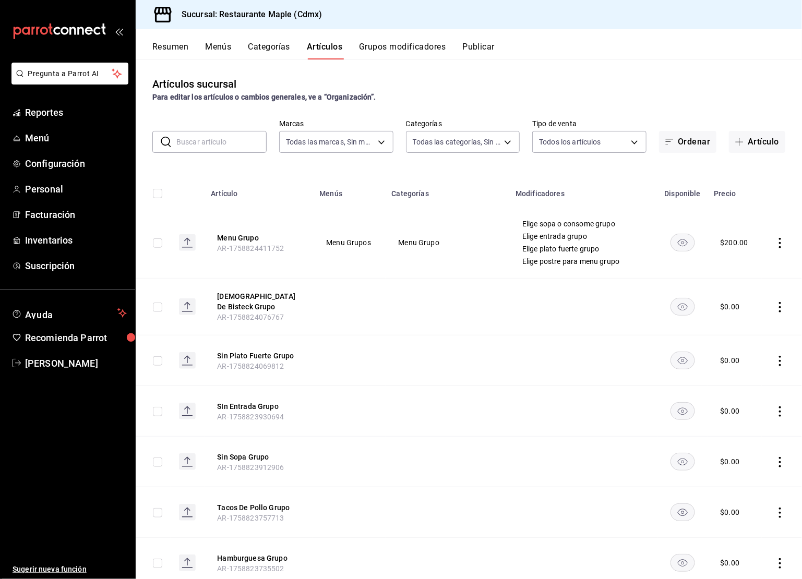
click at [239, 140] on input "text" at bounding box center [221, 142] width 90 height 21
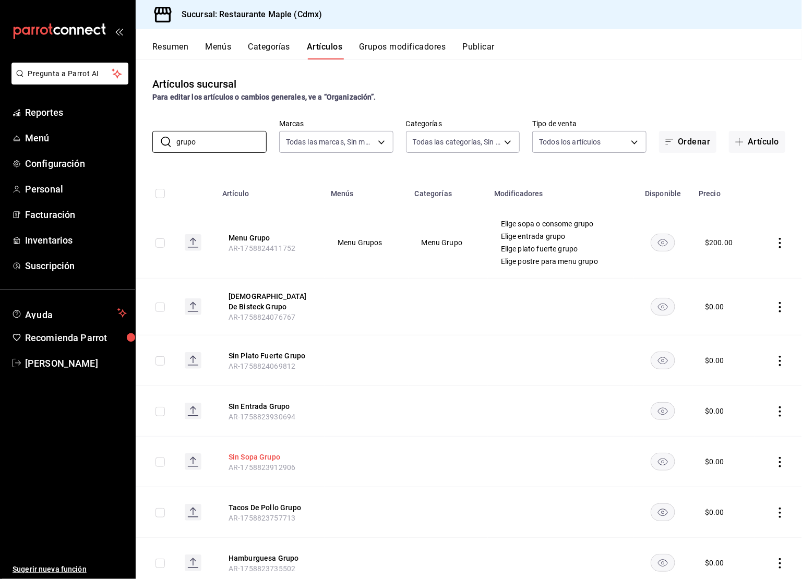
type input "grupo"
click at [269, 452] on button "Sin Sopa Grupo" at bounding box center [271, 457] width 84 height 10
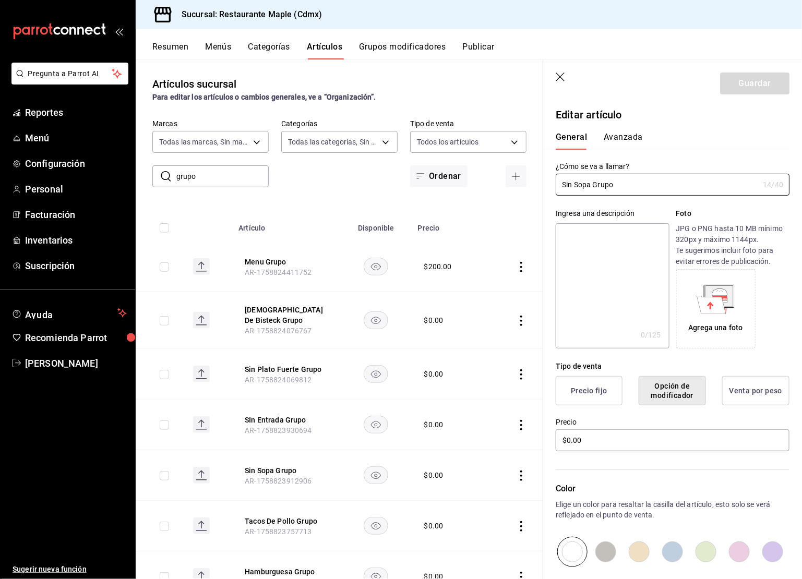
scroll to position [118, 0]
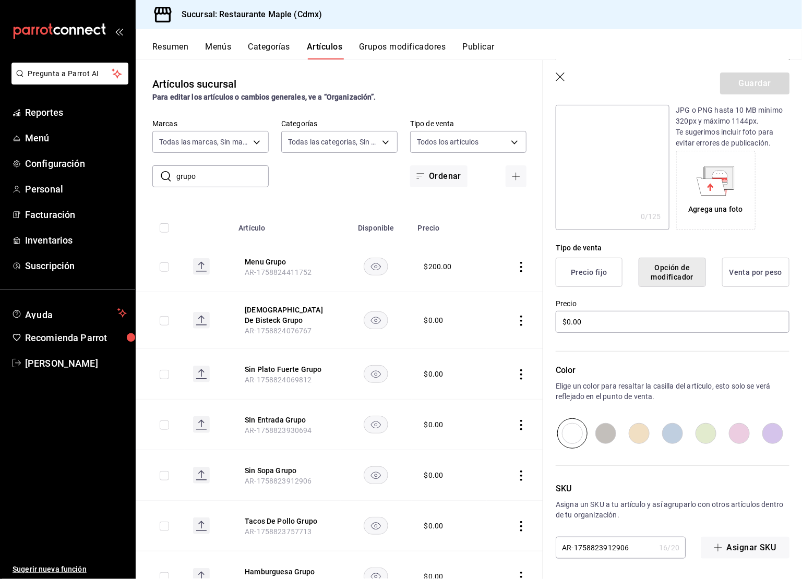
click at [769, 433] on input "radio" at bounding box center [772, 434] width 33 height 30
radio input "true"
click at [746, 73] on button "Guardar" at bounding box center [754, 84] width 69 height 22
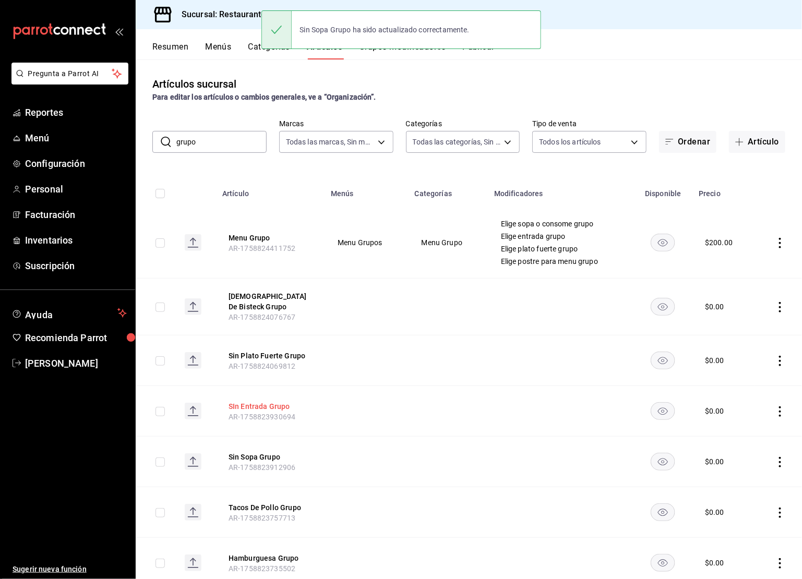
click at [275, 408] on button "SIn Entrada Grupo" at bounding box center [271, 406] width 84 height 10
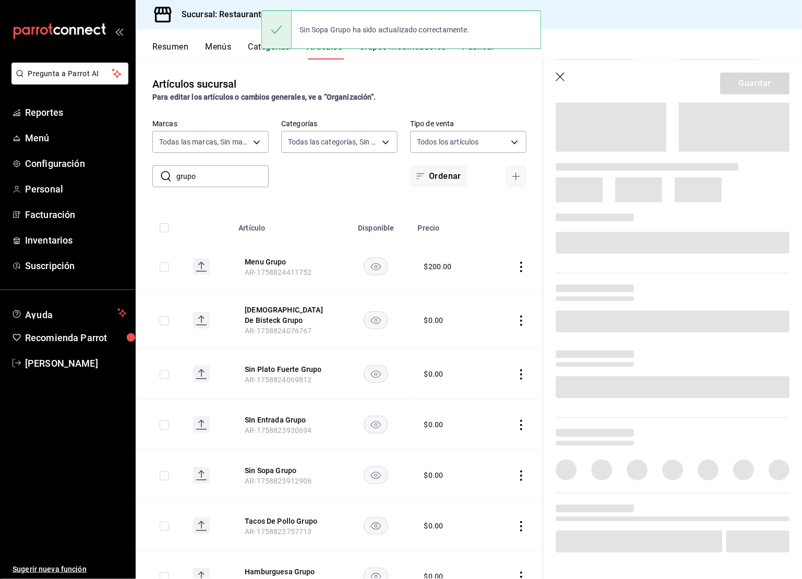
scroll to position [118, 0]
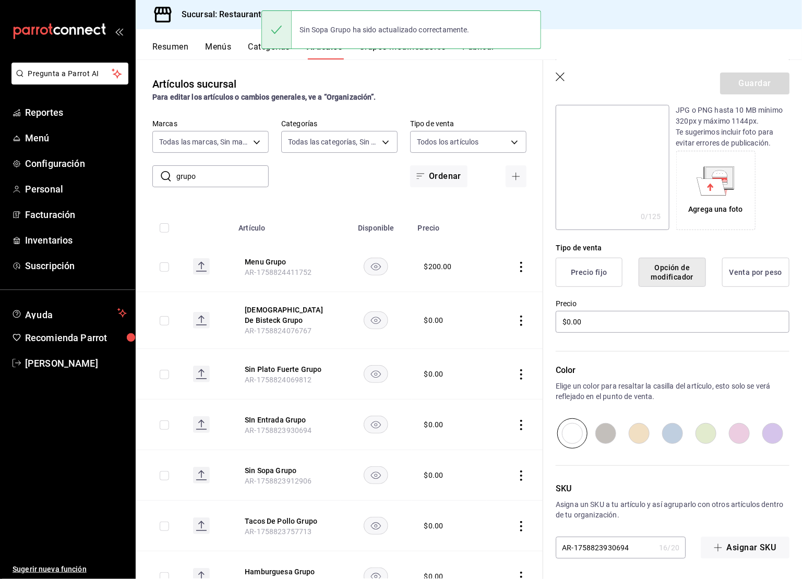
click at [771, 432] on input "radio" at bounding box center [772, 434] width 33 height 30
radio input "true"
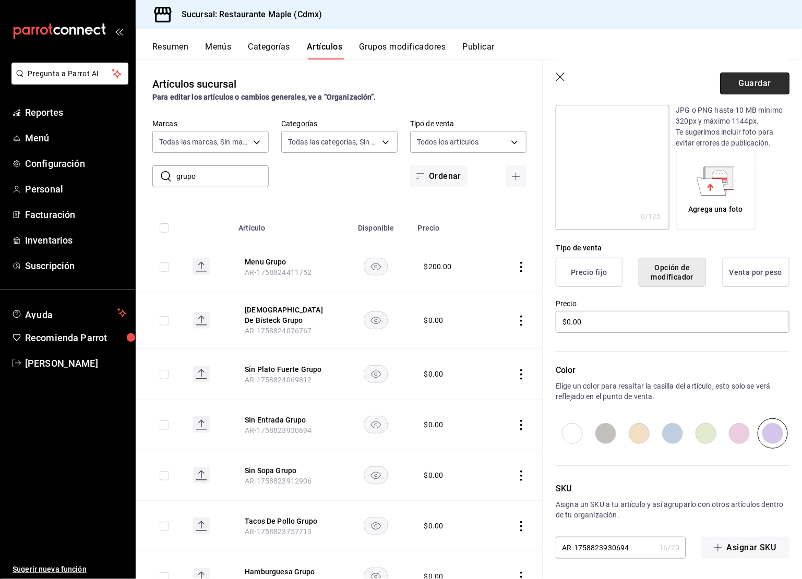
click at [749, 74] on button "Guardar" at bounding box center [754, 84] width 69 height 22
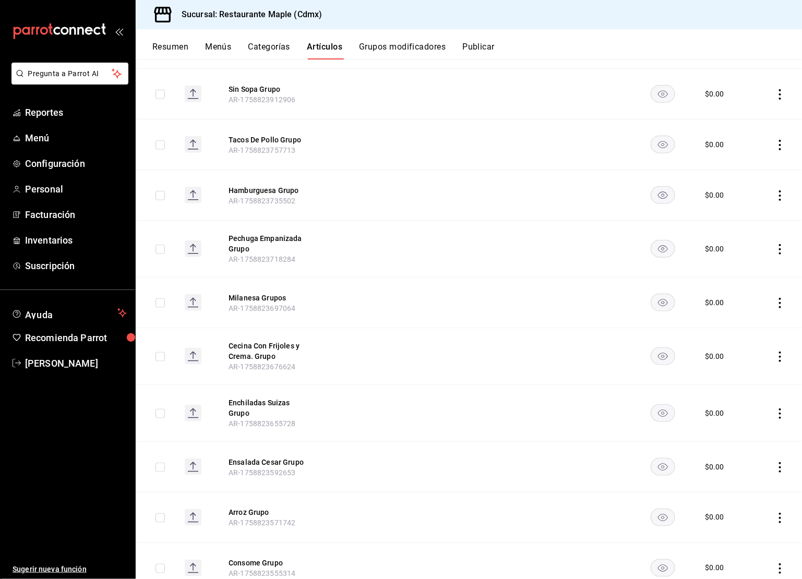
scroll to position [449, 0]
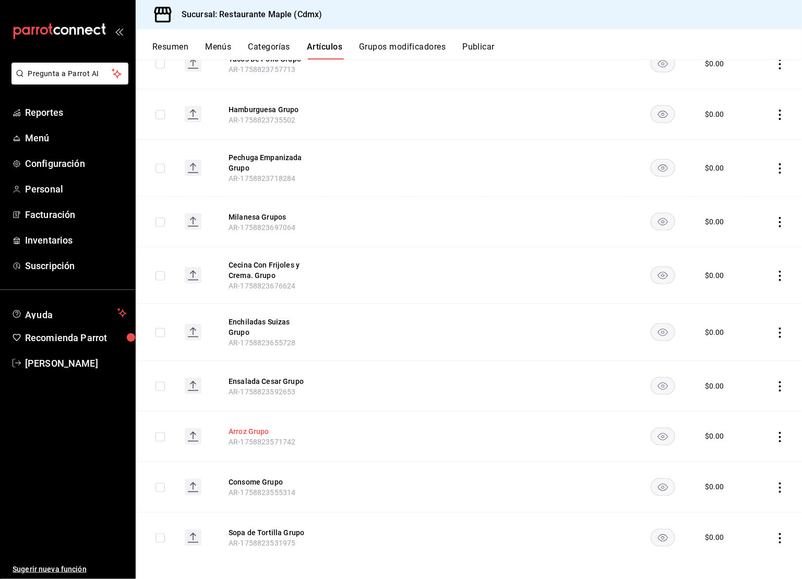
click at [249, 427] on button "Arroz Grupo" at bounding box center [271, 432] width 84 height 10
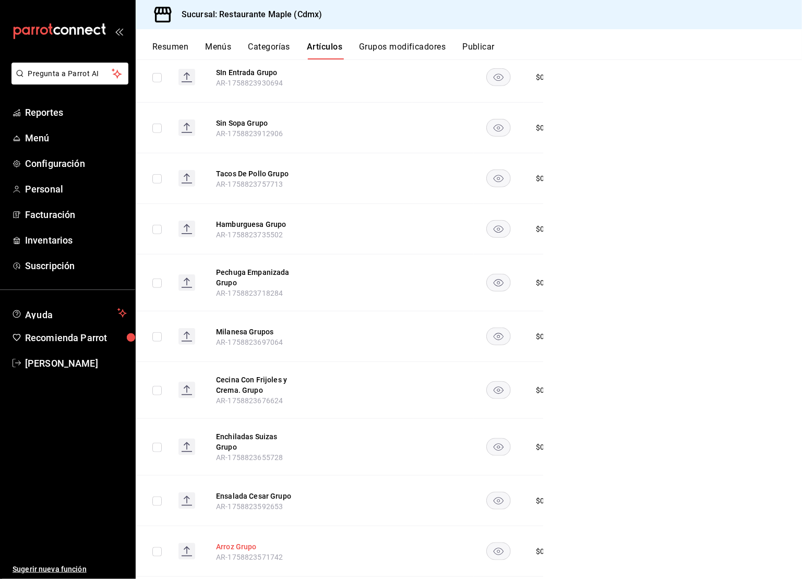
scroll to position [428, 0]
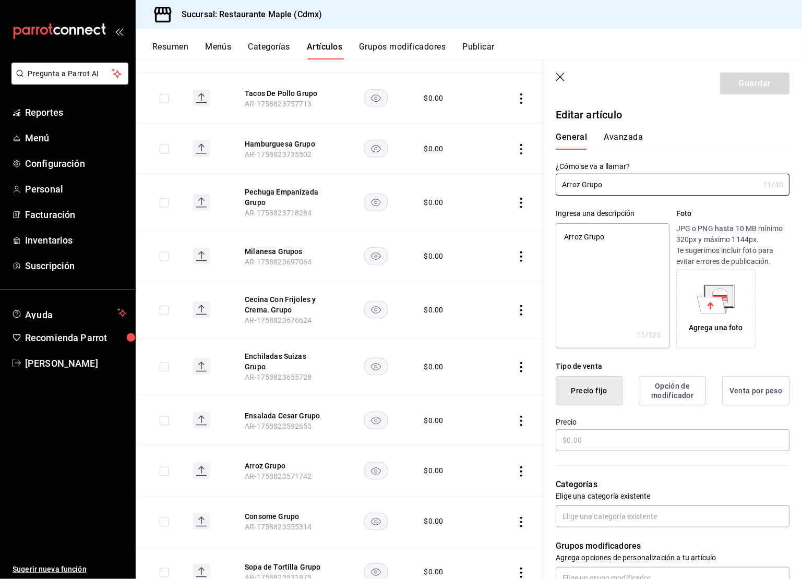
type textarea "x"
type input "$0.00"
radio input "false"
radio input "true"
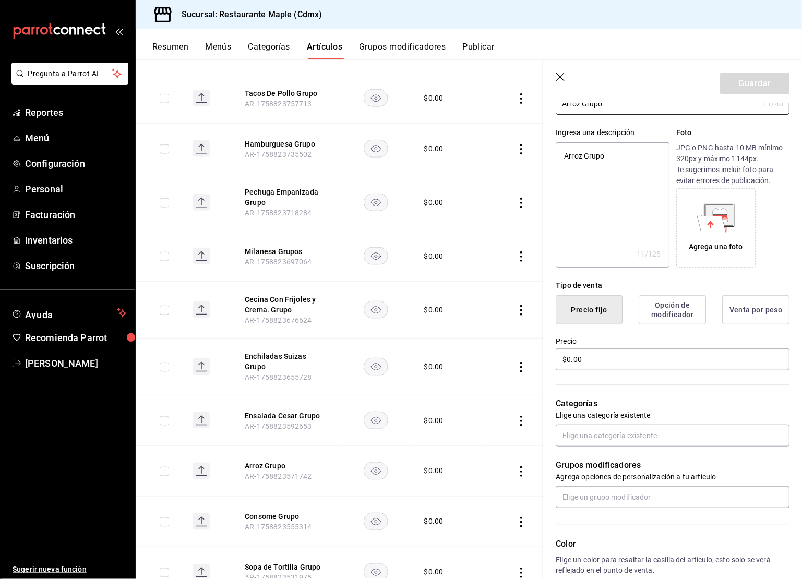
scroll to position [254, 0]
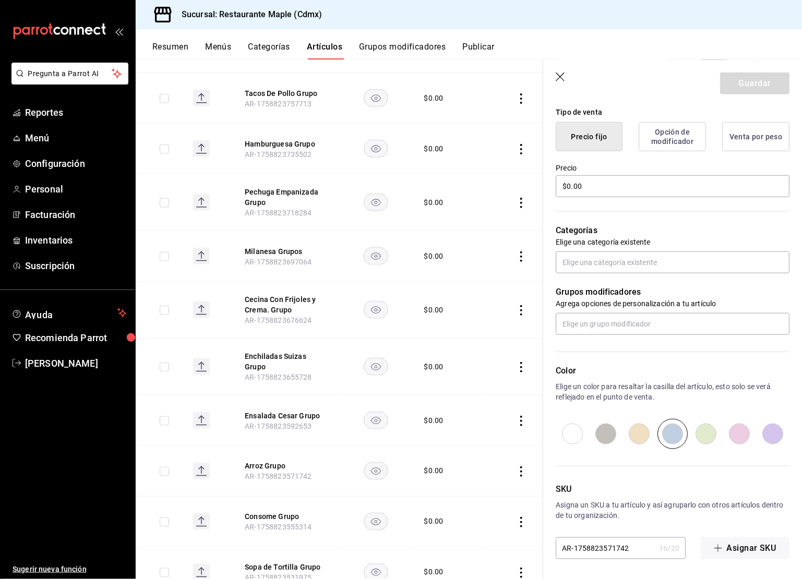
click at [709, 434] on input "radio" at bounding box center [706, 434] width 33 height 30
radio input "true"
click at [757, 85] on button "Guardar" at bounding box center [754, 84] width 69 height 22
type textarea "x"
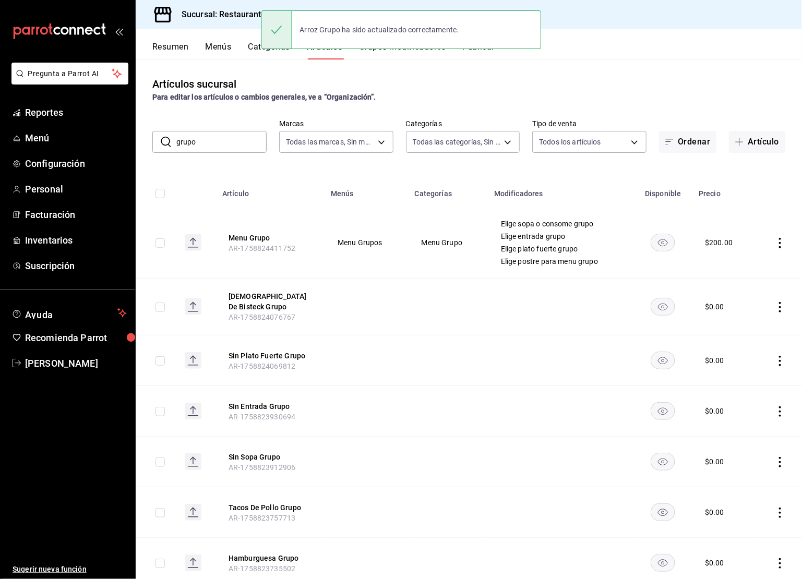
scroll to position [449, 0]
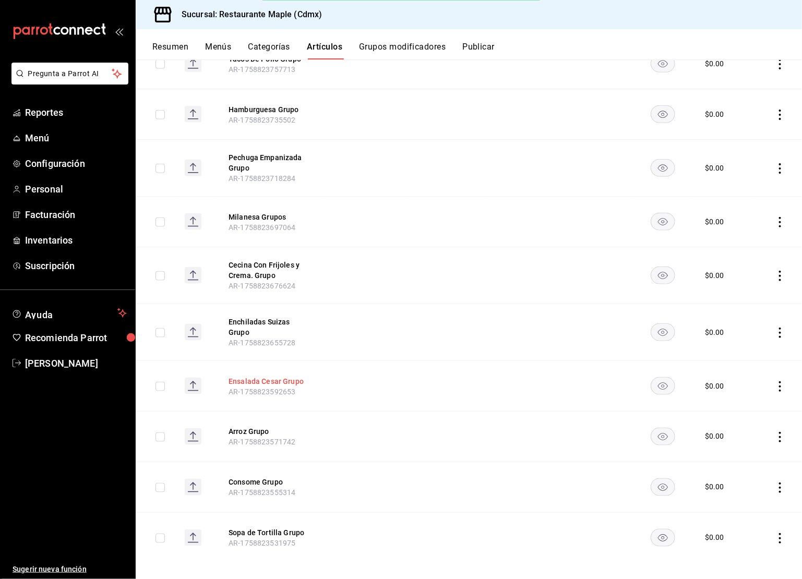
click at [277, 376] on button "Ensalada Cesar Grupo" at bounding box center [271, 381] width 84 height 10
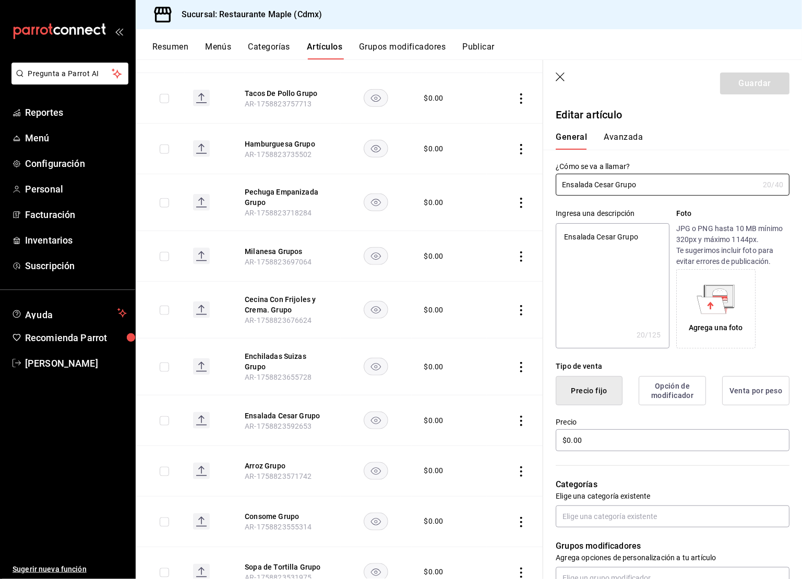
scroll to position [254, 0]
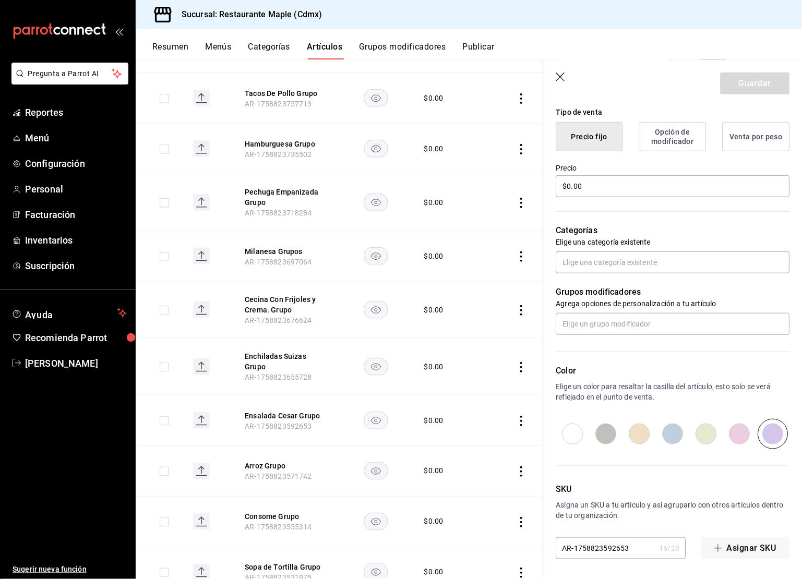
click at [639, 430] on input "radio" at bounding box center [639, 434] width 33 height 30
radio input "true"
click at [740, 76] on button "Guardar" at bounding box center [754, 84] width 69 height 22
type textarea "x"
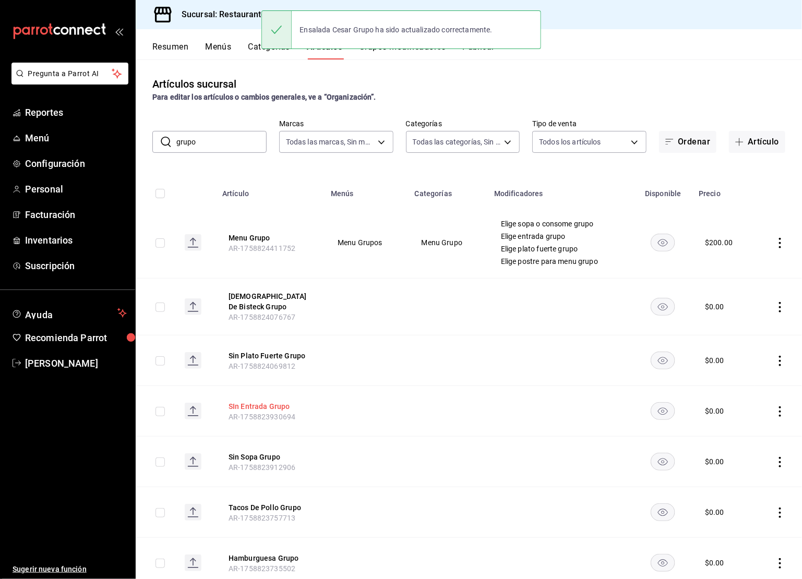
click at [267, 406] on button "SIn Entrada Grupo" at bounding box center [271, 406] width 84 height 10
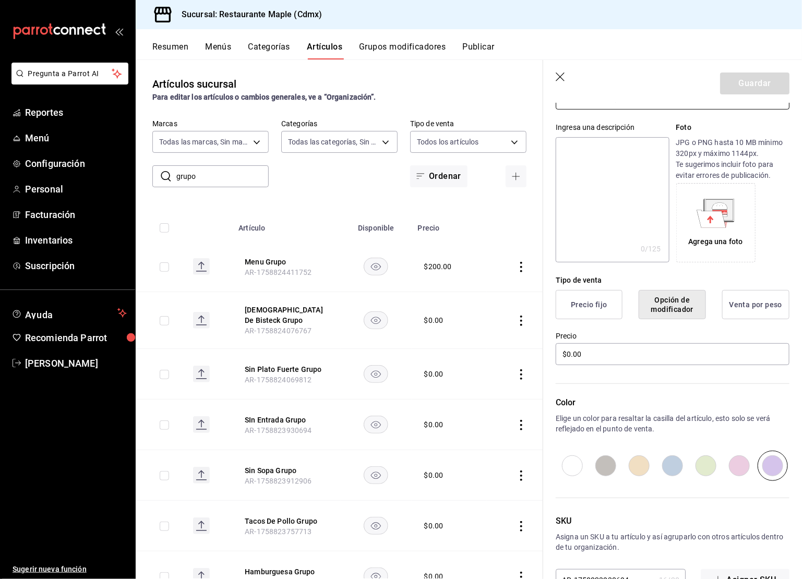
scroll to position [118, 0]
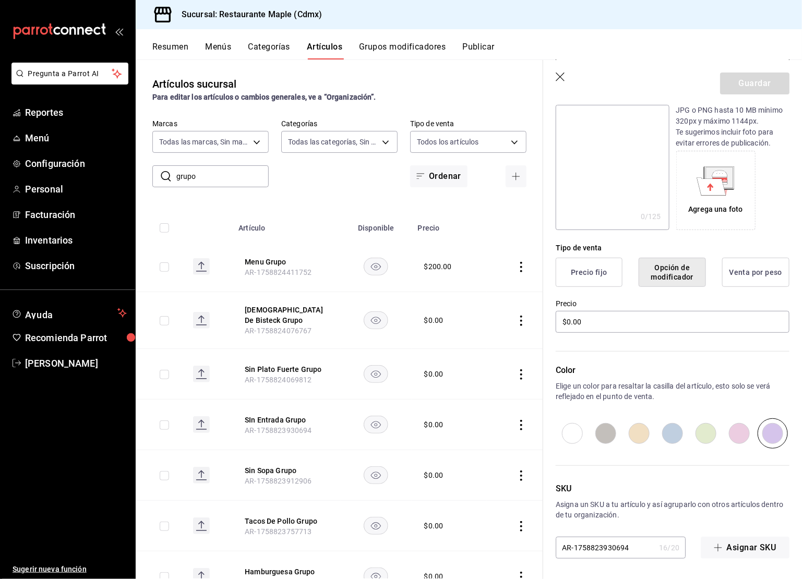
click at [561, 73] on icon "button" at bounding box center [561, 78] width 10 height 10
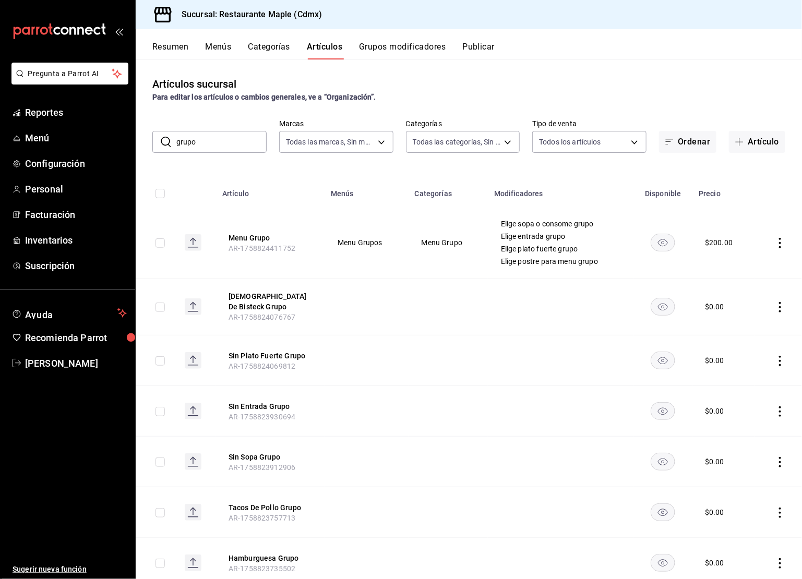
click at [232, 147] on input "grupo" at bounding box center [221, 142] width 90 height 21
click at [232, 148] on input "grupo" at bounding box center [221, 142] width 90 height 21
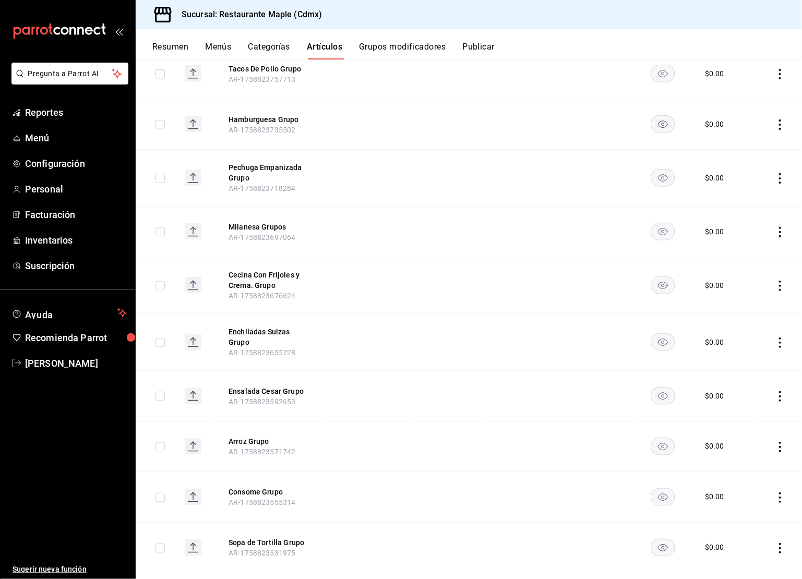
scroll to position [449, 0]
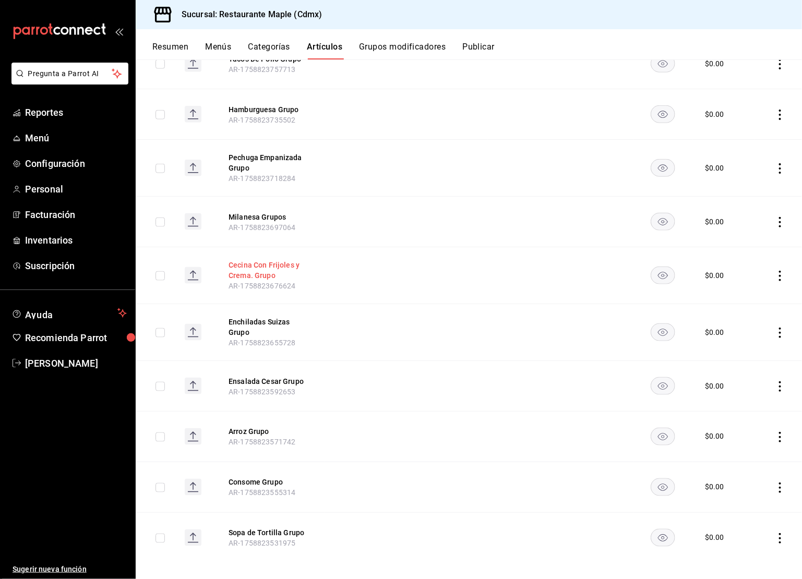
click at [265, 269] on button "Cecina Con Frijoles y Crema. Grupo" at bounding box center [271, 270] width 84 height 21
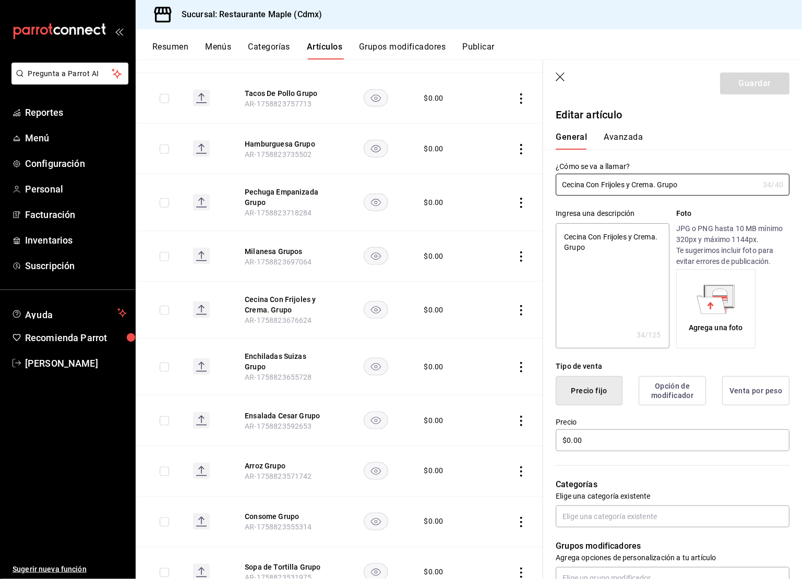
scroll to position [254, 0]
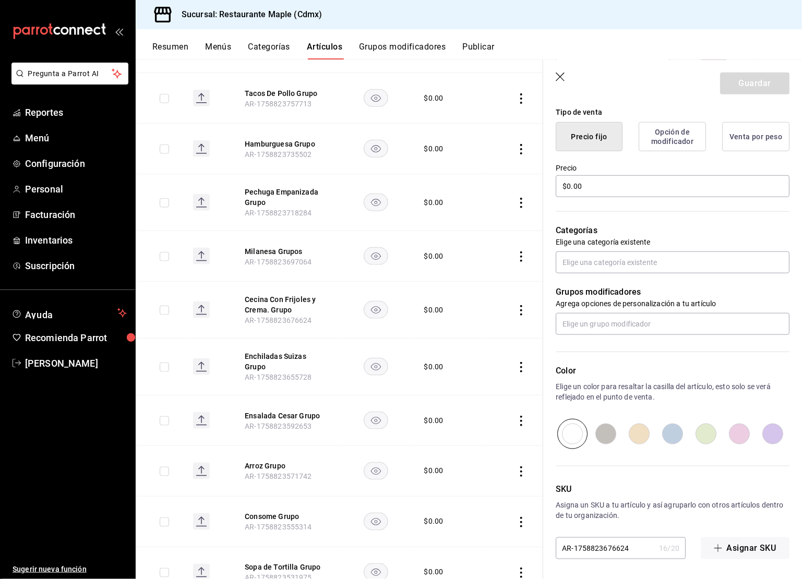
click at [646, 431] on input "radio" at bounding box center [639, 434] width 33 height 30
radio input "true"
click at [748, 89] on button "Guardar" at bounding box center [754, 84] width 69 height 22
type textarea "x"
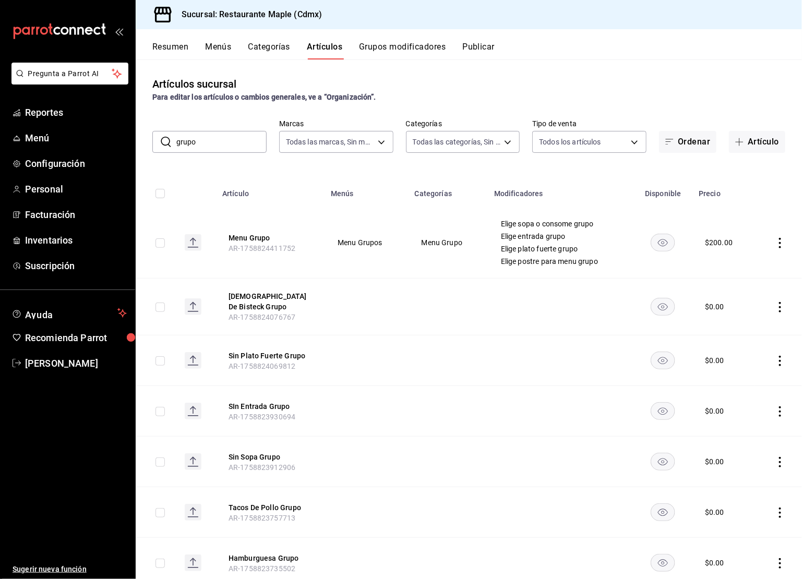
click at [218, 150] on input "grupo" at bounding box center [221, 142] width 90 height 21
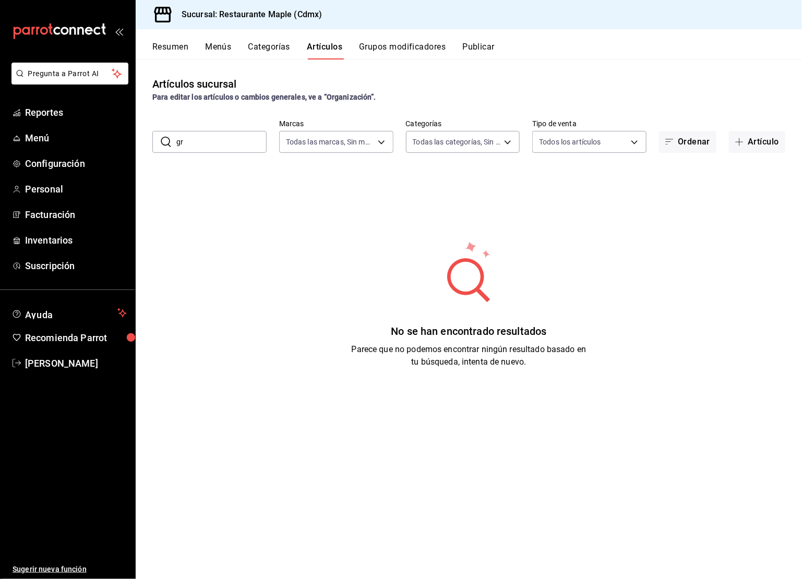
type input "g"
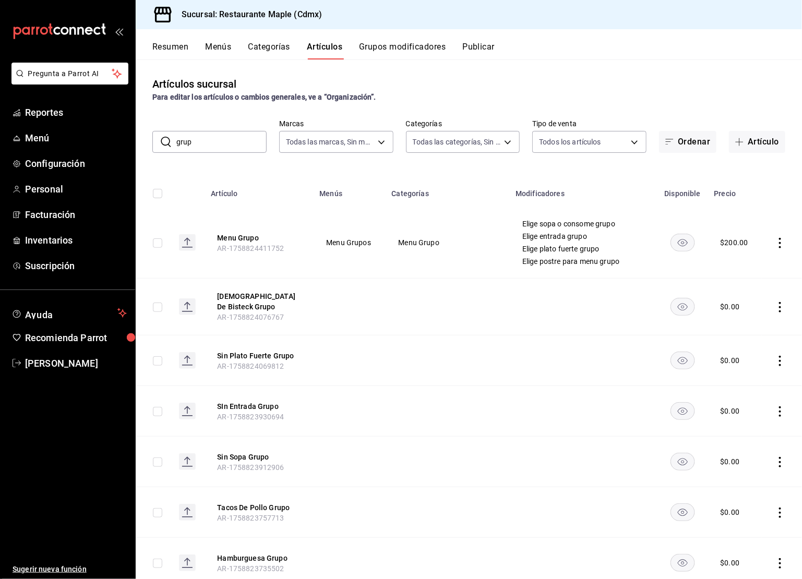
type input "grupo"
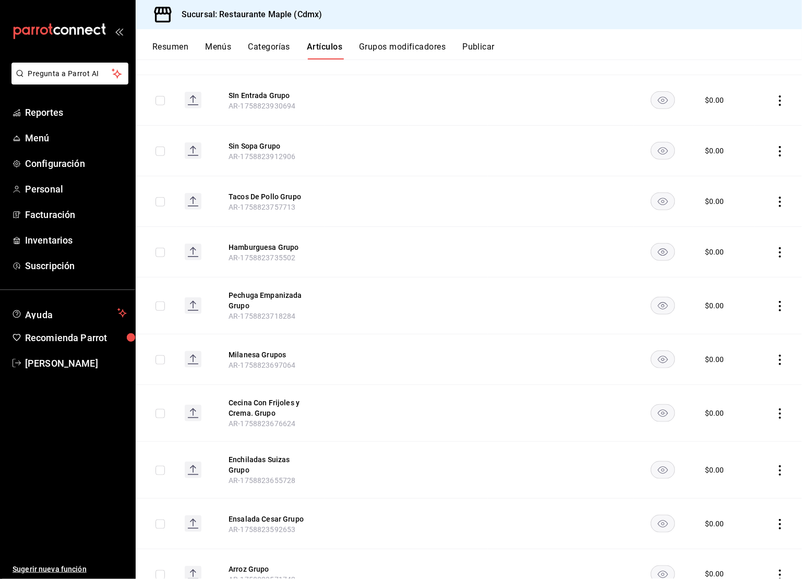
scroll to position [449, 0]
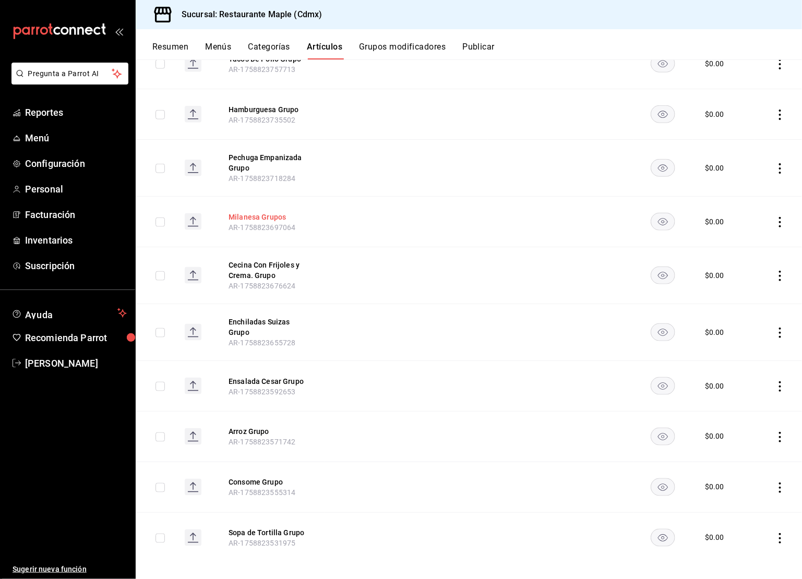
click at [268, 214] on button "Milanesa Grupos" at bounding box center [271, 217] width 84 height 10
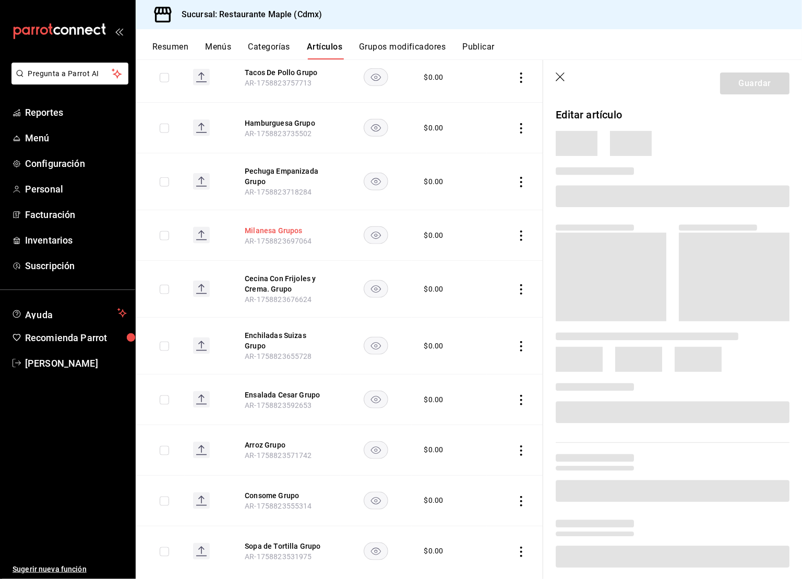
scroll to position [428, 0]
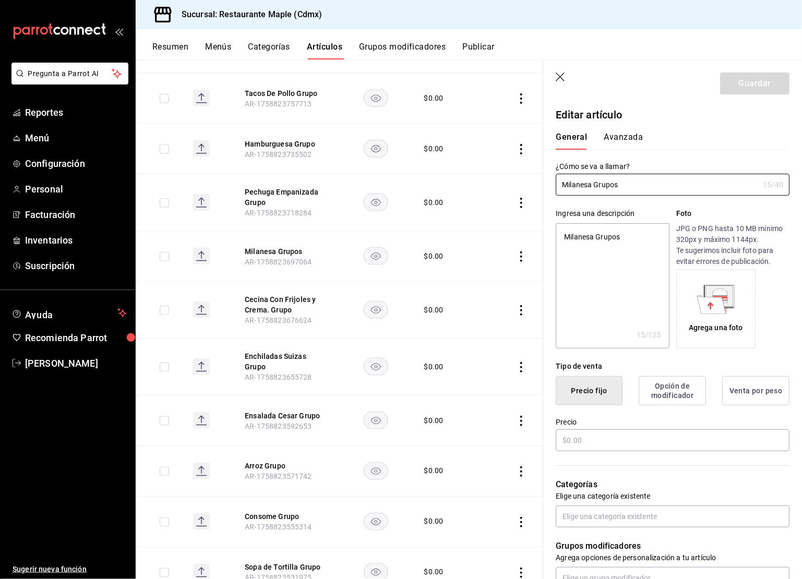
type textarea "x"
type input "$0.00"
radio input "false"
radio input "true"
type textarea "x"
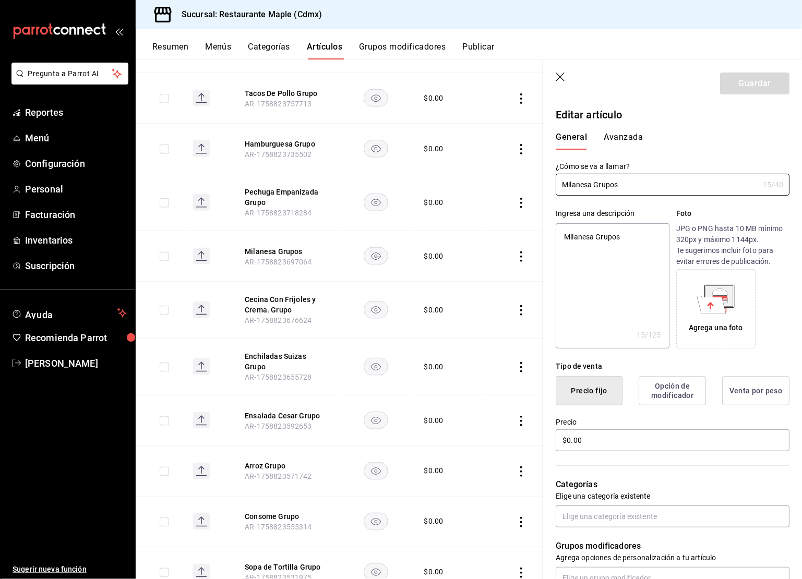
scroll to position [254, 0]
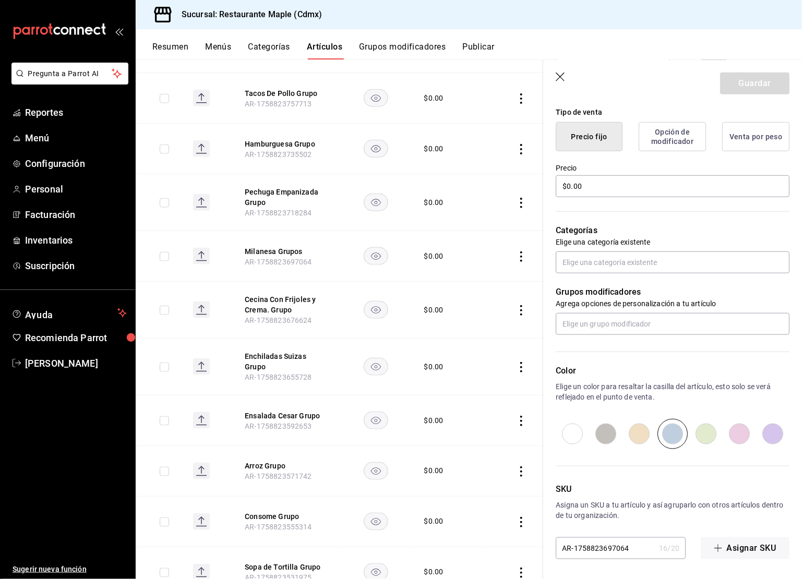
click at [773, 430] on input "radio" at bounding box center [772, 434] width 33 height 30
radio input "true"
click at [746, 79] on button "Guardar" at bounding box center [754, 84] width 69 height 22
type textarea "x"
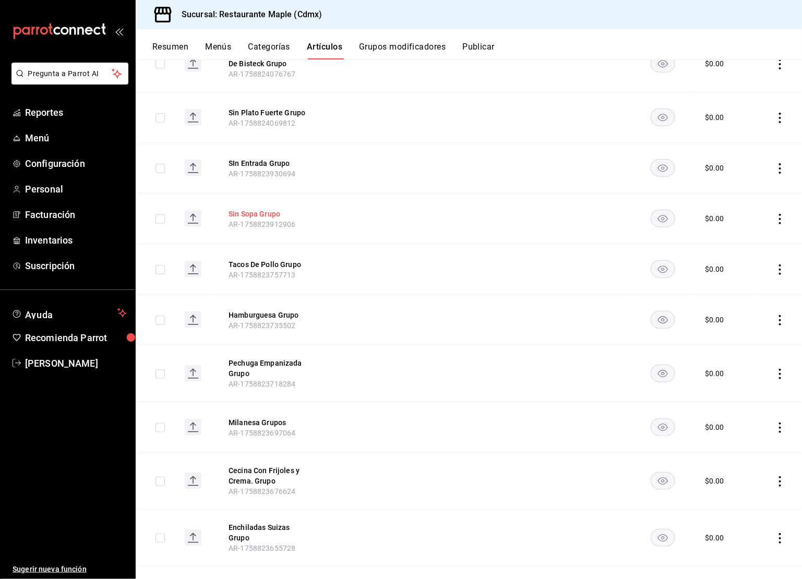
scroll to position [249, 0]
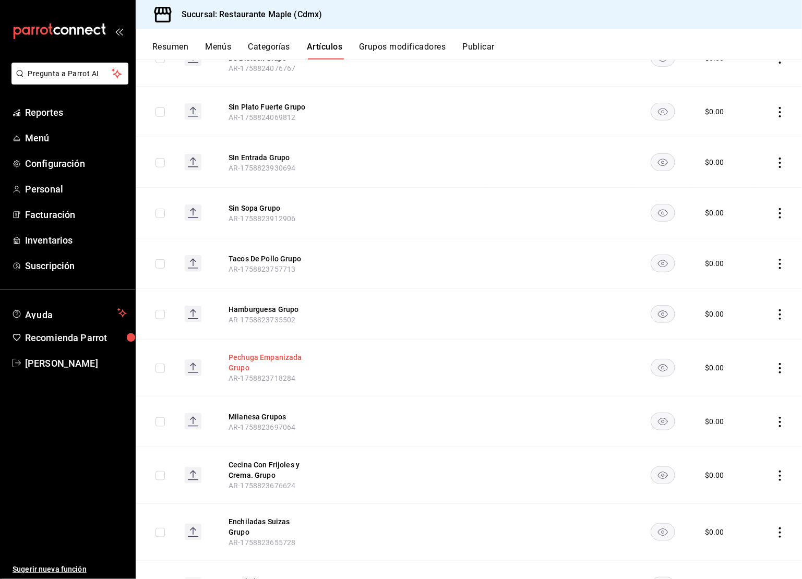
click at [246, 363] on button "Pechuga Empanizada Grupo" at bounding box center [271, 362] width 84 height 21
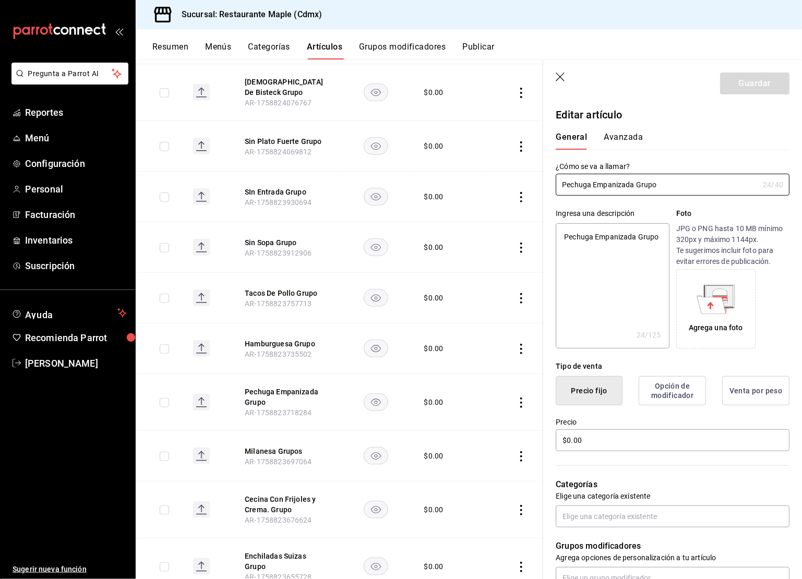
scroll to position [254, 0]
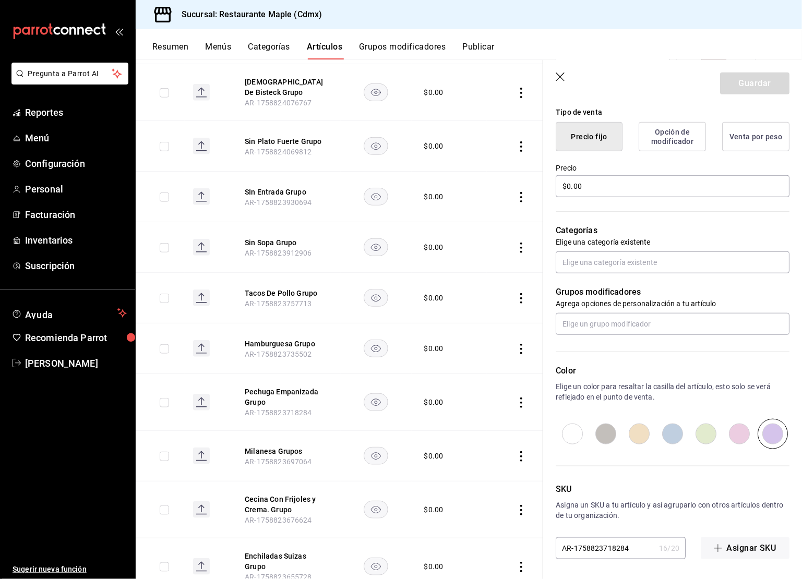
click at [675, 428] on input "radio" at bounding box center [672, 434] width 33 height 30
radio input "true"
type textarea "x"
click at [700, 428] on input "radio" at bounding box center [706, 434] width 33 height 30
radio input "true"
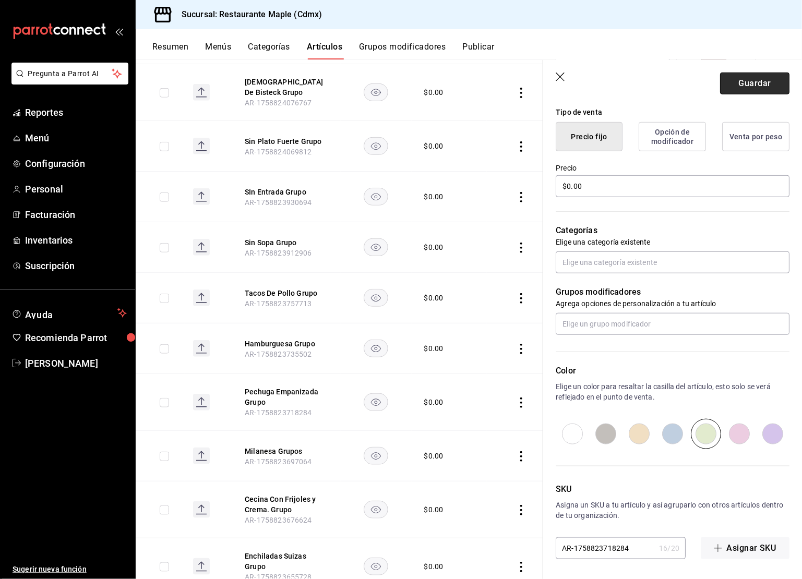
click at [739, 78] on button "Guardar" at bounding box center [754, 84] width 69 height 22
type textarea "x"
type input "AR-1758825606260"
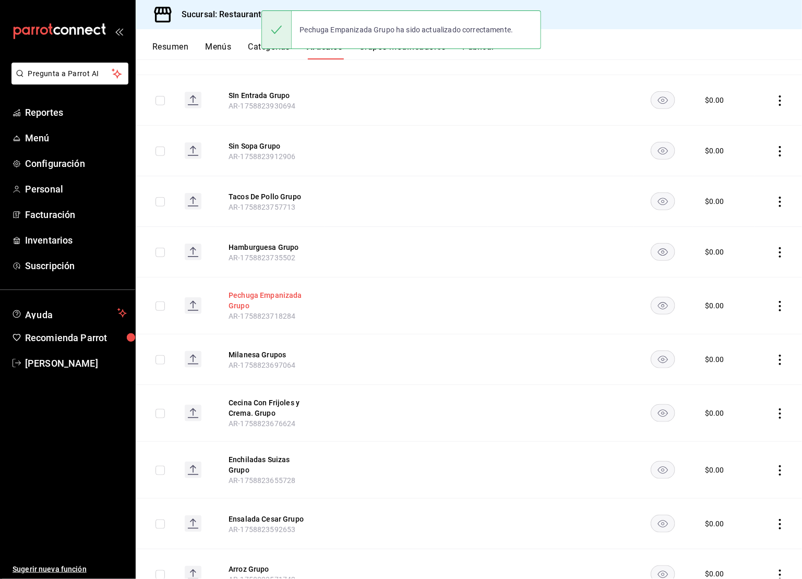
scroll to position [320, 0]
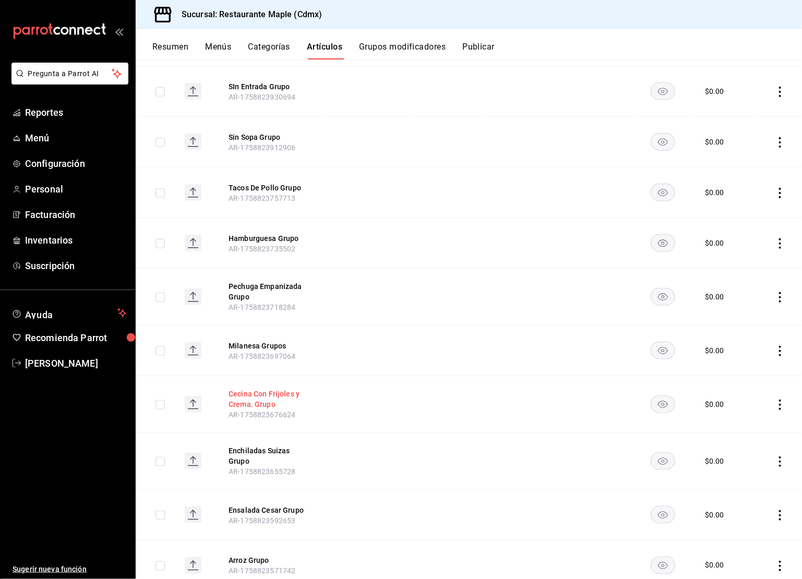
click at [270, 397] on button "Cecina Con Frijoles y Crema. Grupo" at bounding box center [271, 399] width 84 height 21
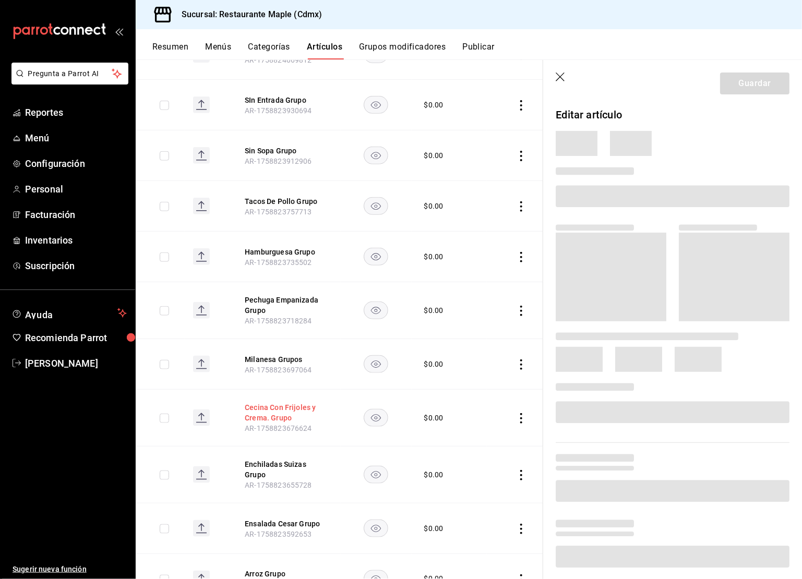
scroll to position [299, 0]
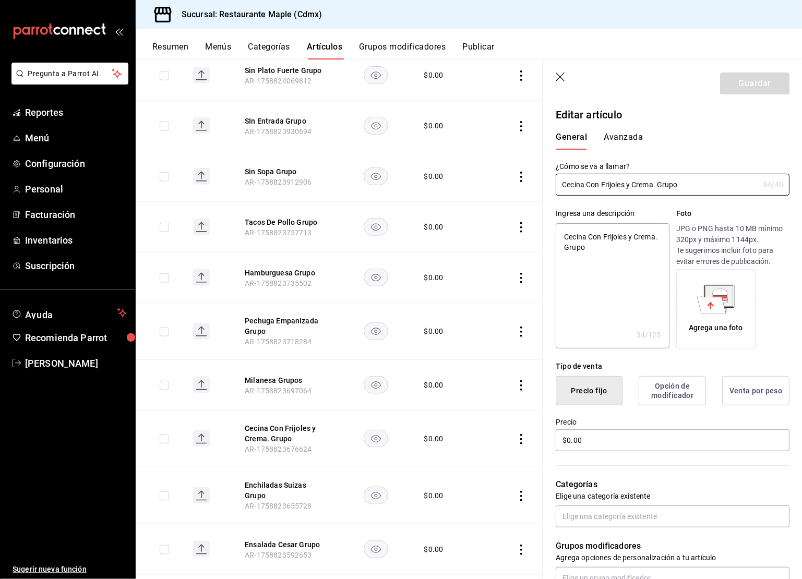
type textarea "x"
click at [659, 241] on textarea "Cecina Con Frijoles y Crema. Grupo" at bounding box center [612, 285] width 113 height 125
type textarea "Cecina Con Frijoles y Crema Grupo"
type textarea "x"
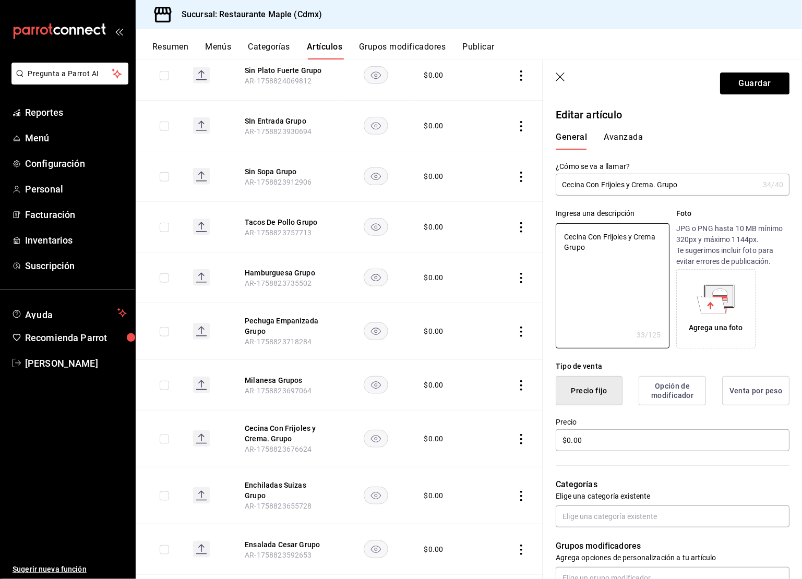
type textarea "Cecina Con Frijoles y Crema Grupo"
type textarea "x"
click at [658, 182] on input "Cecina Con Frijoles y Crema. Grupo" at bounding box center [657, 184] width 203 height 21
type input "Cecina Con Frijoles y Crema Grupo"
type textarea "x"
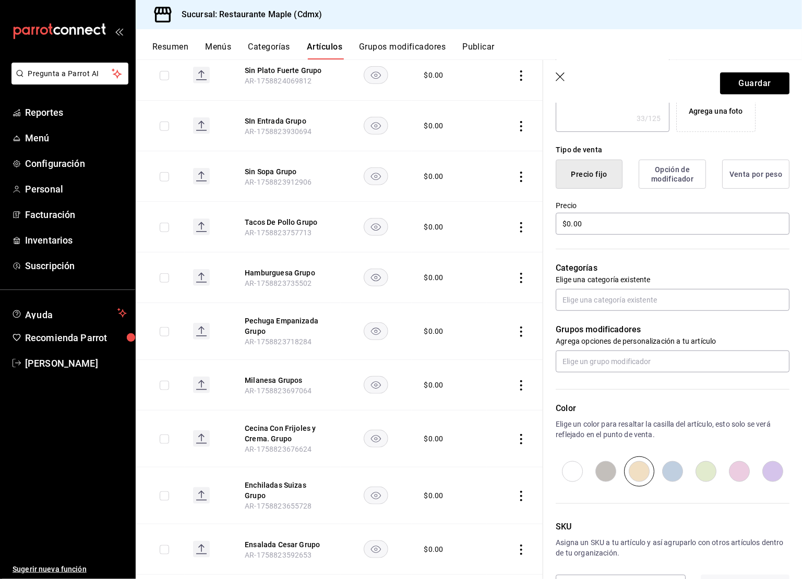
scroll to position [254, 0]
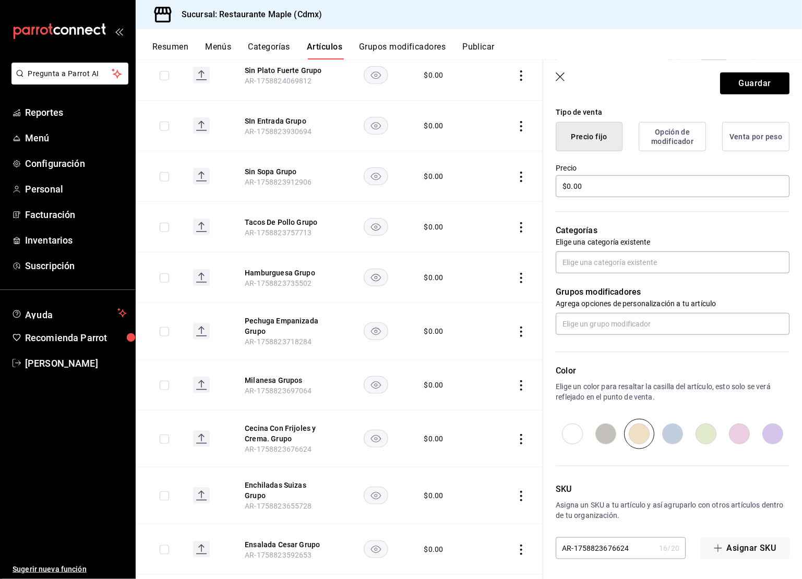
type input "Cecina Con Frijoles y Crema Grupo"
click at [705, 435] on input "radio" at bounding box center [706, 434] width 33 height 30
radio input "true"
click at [734, 79] on button "Guardar" at bounding box center [754, 84] width 69 height 22
type textarea "x"
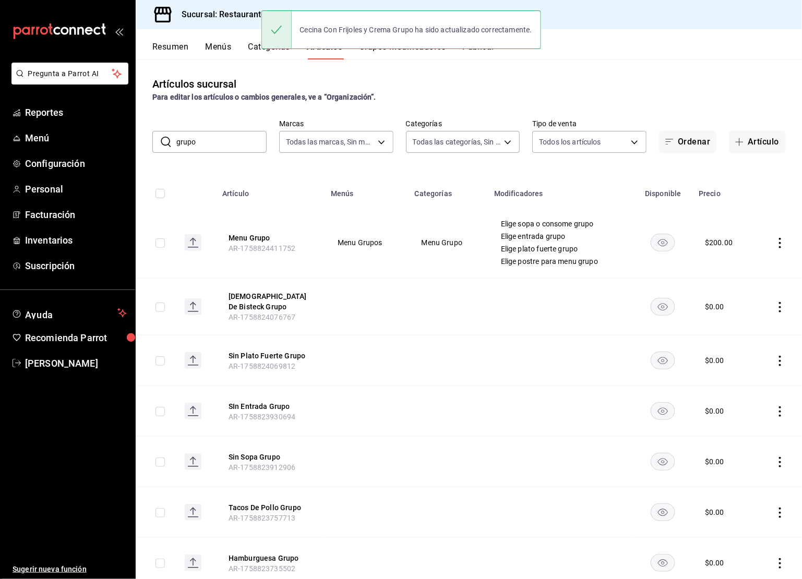
click at [199, 155] on div "Artículos sucursal Para editar los artículos o cambios generales, ve a “Organiz…" at bounding box center [469, 319] width 667 height 519
click at [200, 148] on input "grupo" at bounding box center [221, 142] width 90 height 21
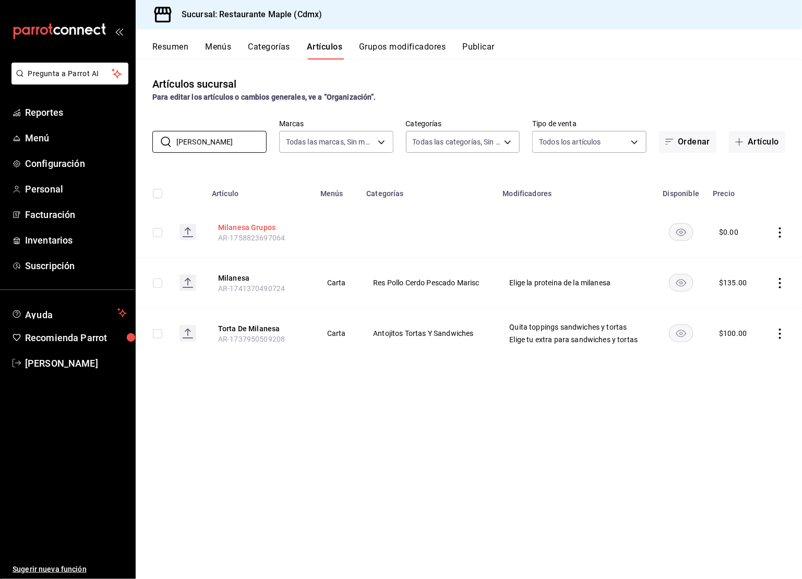
type input "milanes"
click at [245, 231] on button "Milanesa Grupos" at bounding box center [260, 227] width 84 height 10
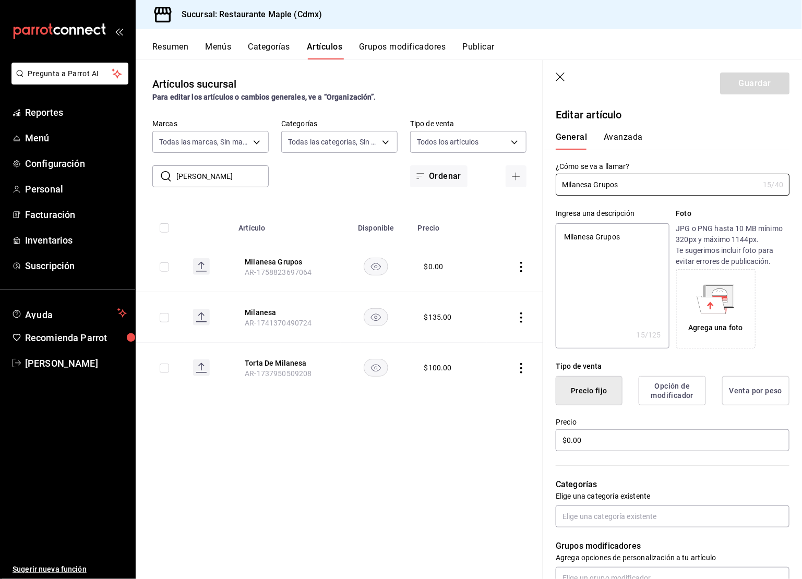
scroll to position [254, 0]
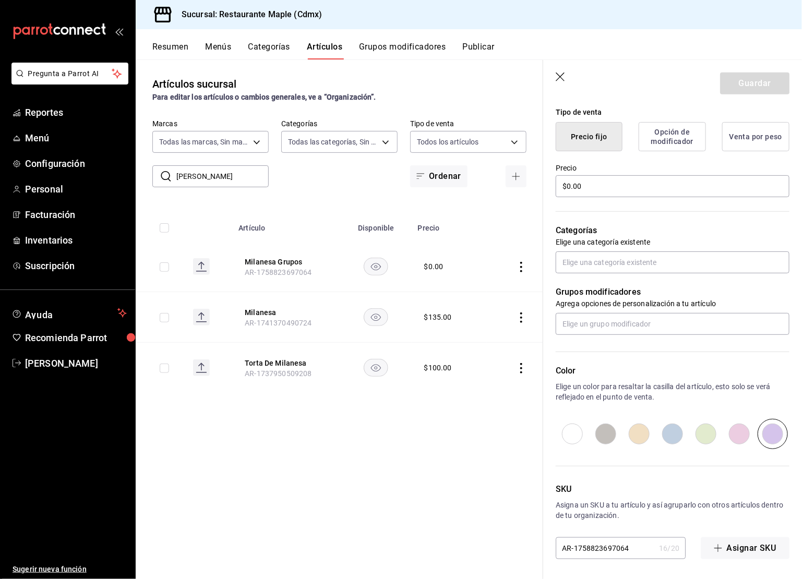
click at [708, 433] on input "radio" at bounding box center [706, 434] width 33 height 30
radio input "true"
click at [753, 89] on button "Guardar" at bounding box center [754, 84] width 69 height 22
type textarea "x"
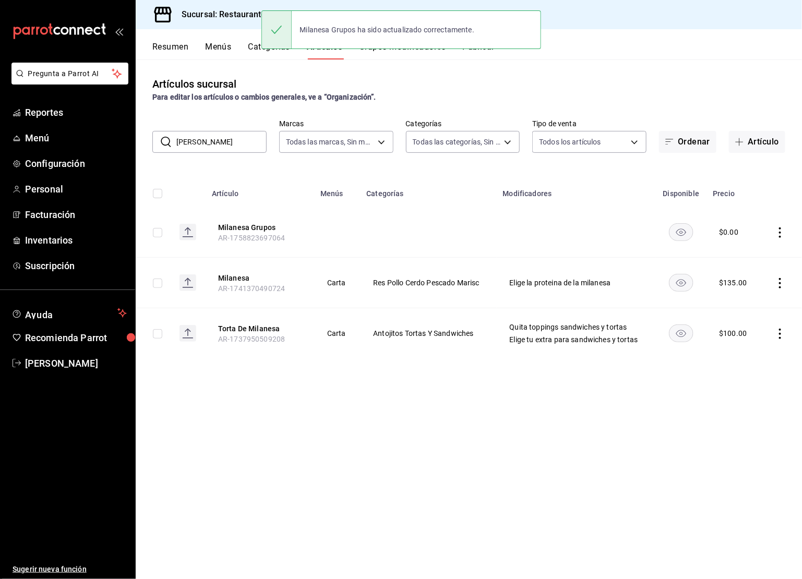
click at [238, 147] on input "milanes" at bounding box center [221, 142] width 90 height 21
type input "grupos"
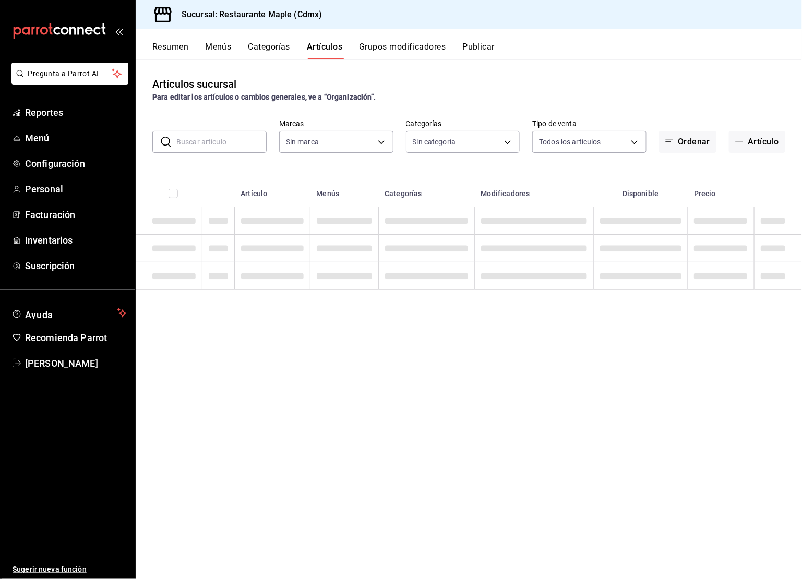
type input "4e41f967-64c3-4824-b710-a5a4e80a5f0c,cd1bbb74-f2f9-483a-a51d-d08f45cfba4e,a5b80…"
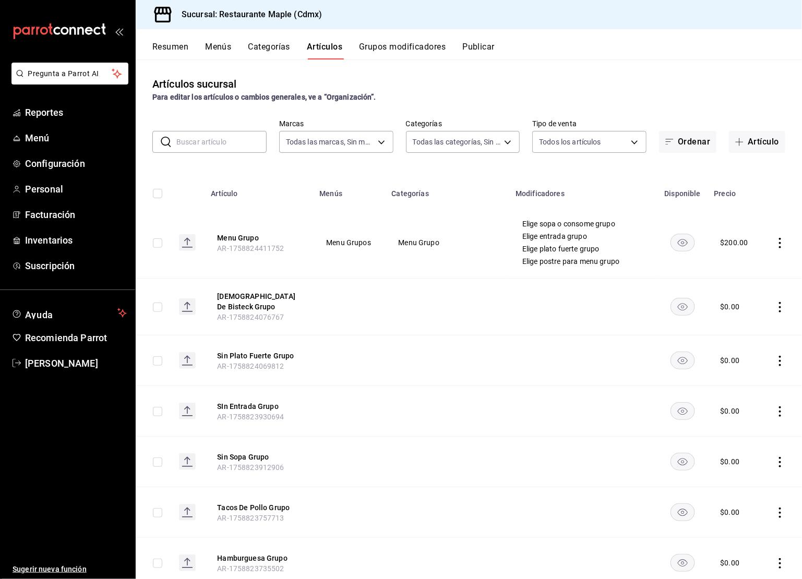
type input "9367c8d0-d5bf-442c-b6f8-a503c691c07e"
click at [221, 145] on input "text" at bounding box center [221, 142] width 90 height 21
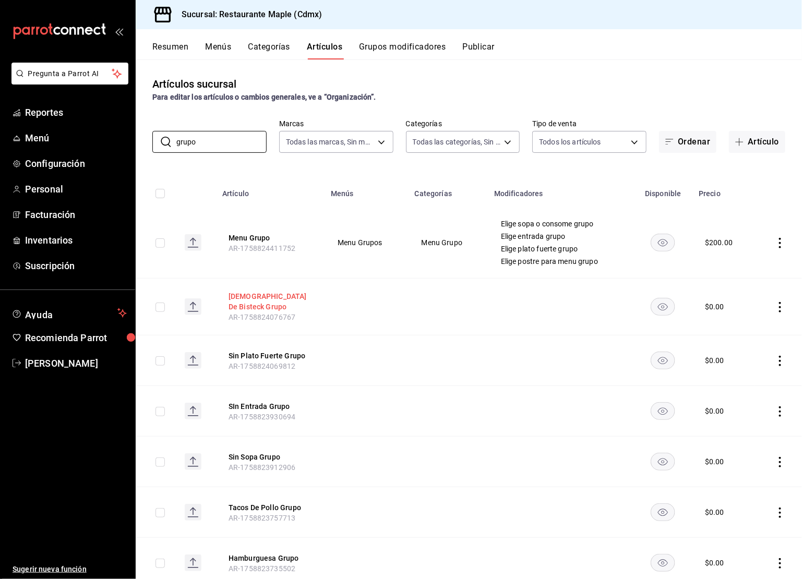
type input "grupo"
click at [268, 298] on button "[DEMOGRAPHIC_DATA] De Bisteck Grupo" at bounding box center [271, 301] width 84 height 21
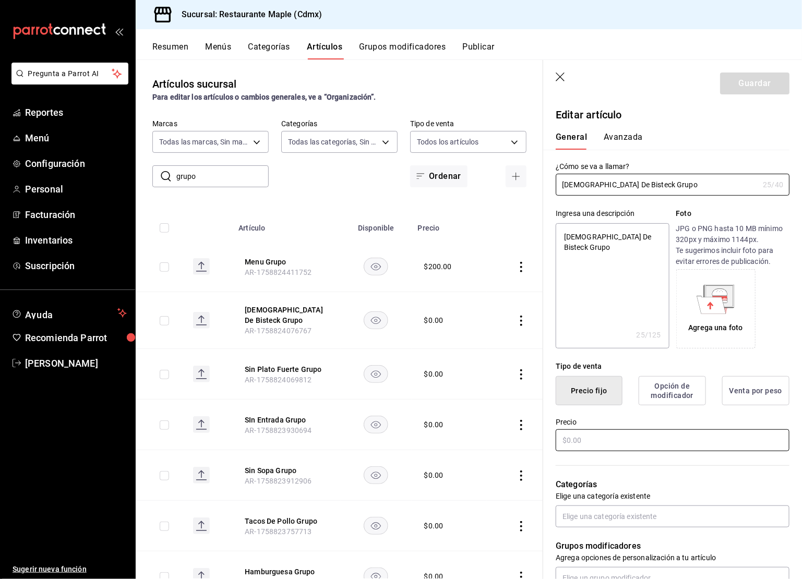
type textarea "x"
type input "$0.00"
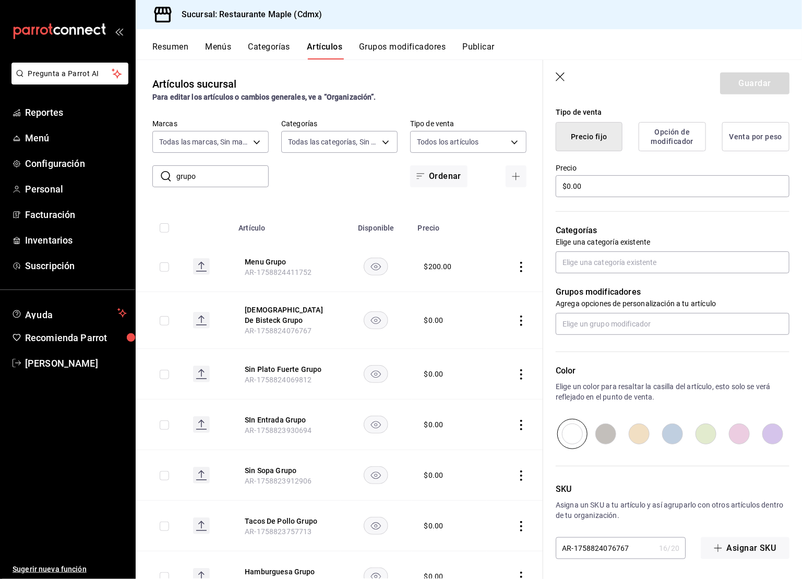
click at [636, 433] on input "radio" at bounding box center [639, 434] width 33 height 30
radio input "true"
click at [741, 79] on button "Guardar" at bounding box center [754, 84] width 69 height 22
type textarea "x"
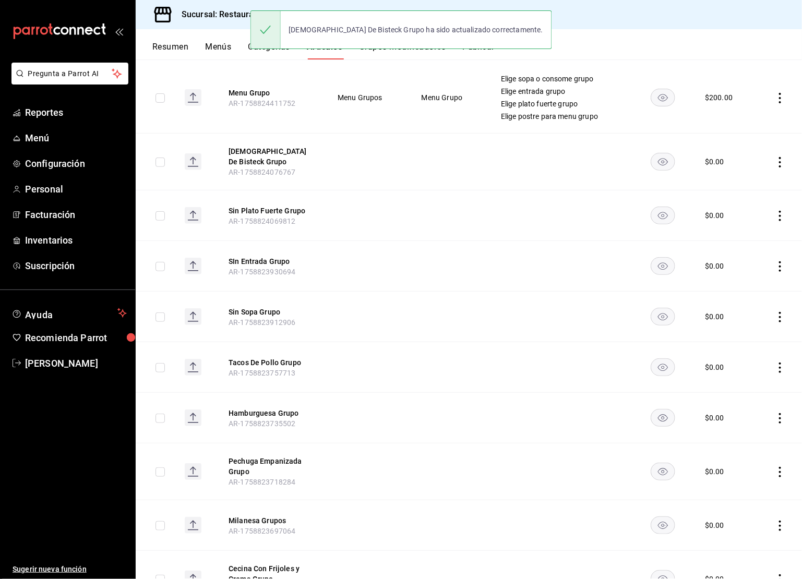
scroll to position [165, 0]
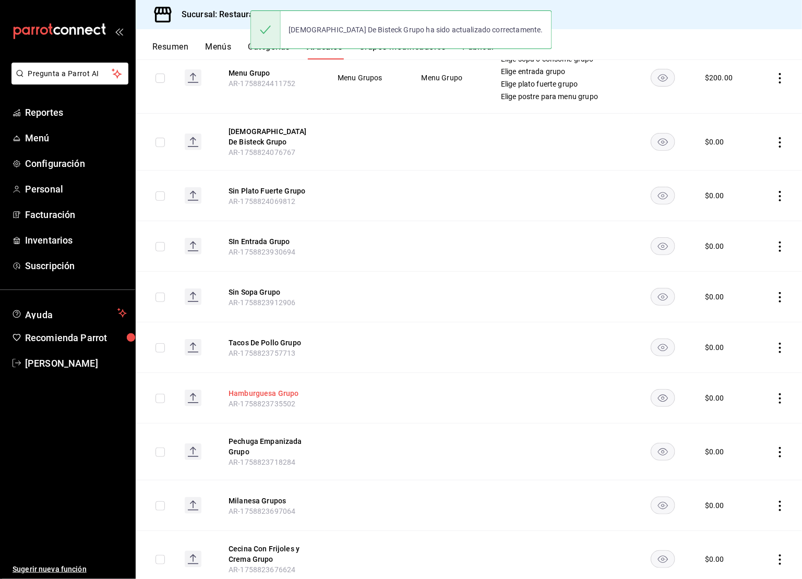
click at [273, 391] on button "Hamburguesa Grupo" at bounding box center [271, 393] width 84 height 10
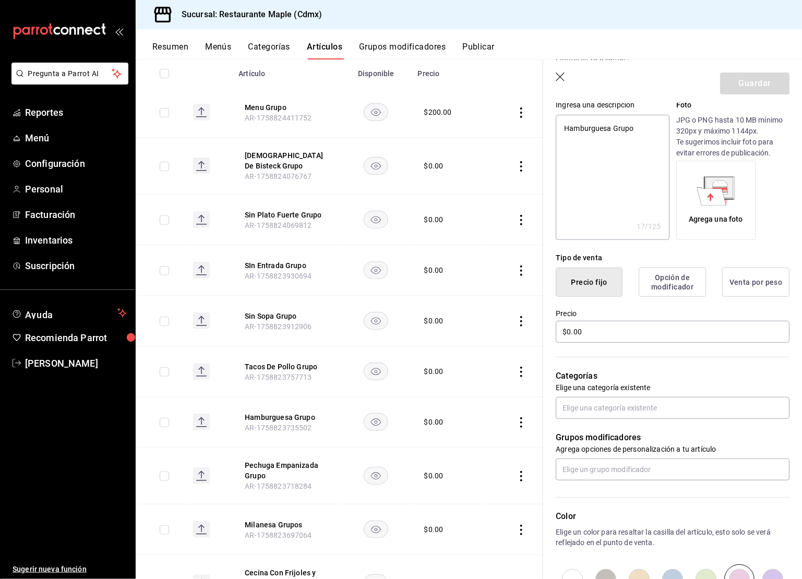
scroll to position [254, 0]
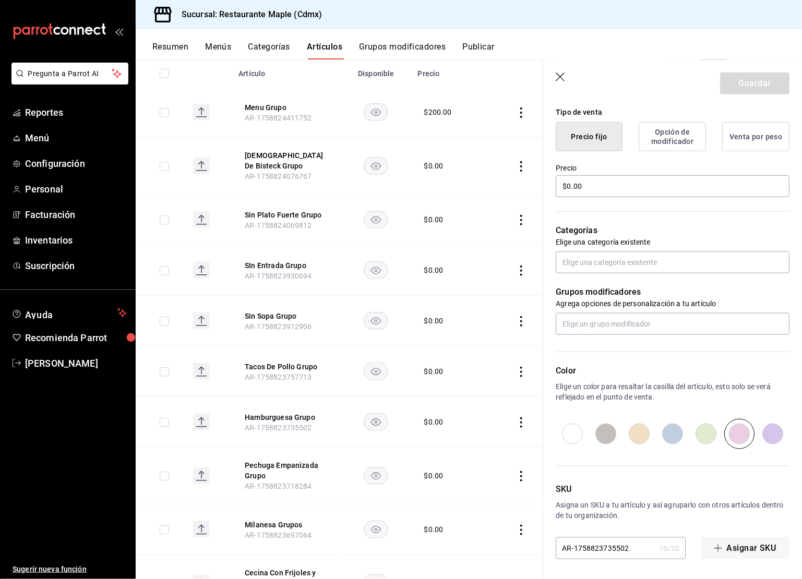
click at [636, 434] on input "radio" at bounding box center [639, 434] width 33 height 30
radio input "true"
click at [748, 89] on button "Guardar" at bounding box center [754, 84] width 69 height 22
type textarea "x"
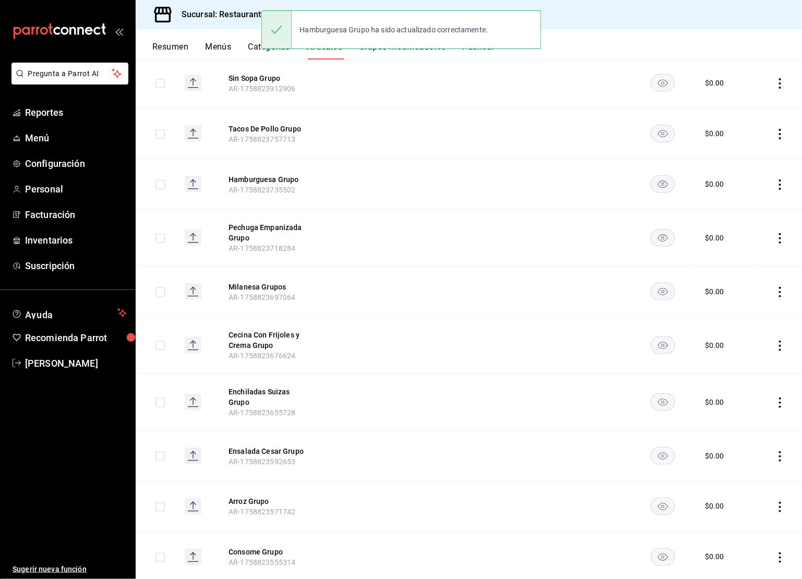
scroll to position [375, 0]
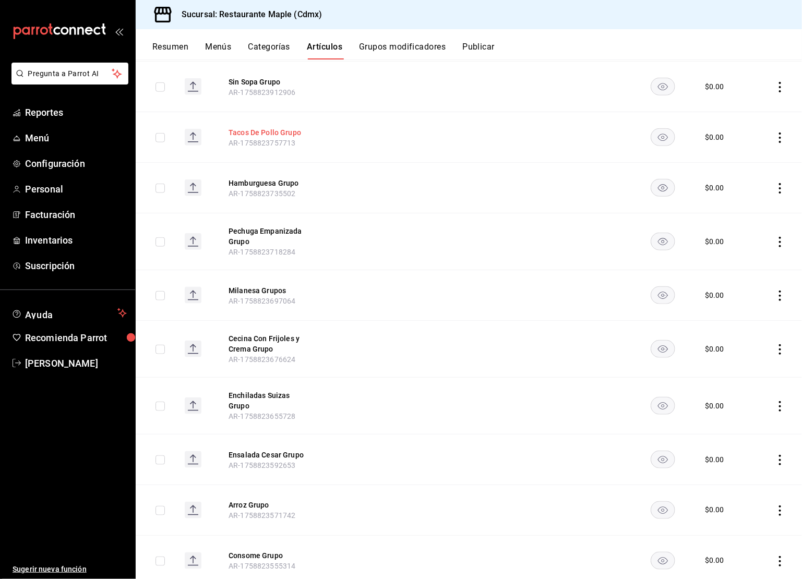
click at [277, 131] on button "Tacos De Pollo Grupo" at bounding box center [271, 132] width 84 height 10
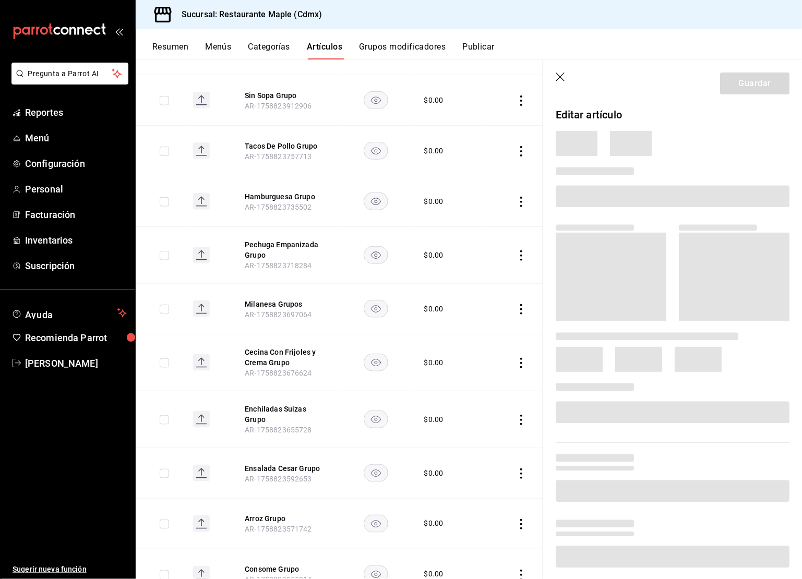
scroll to position [354, 0]
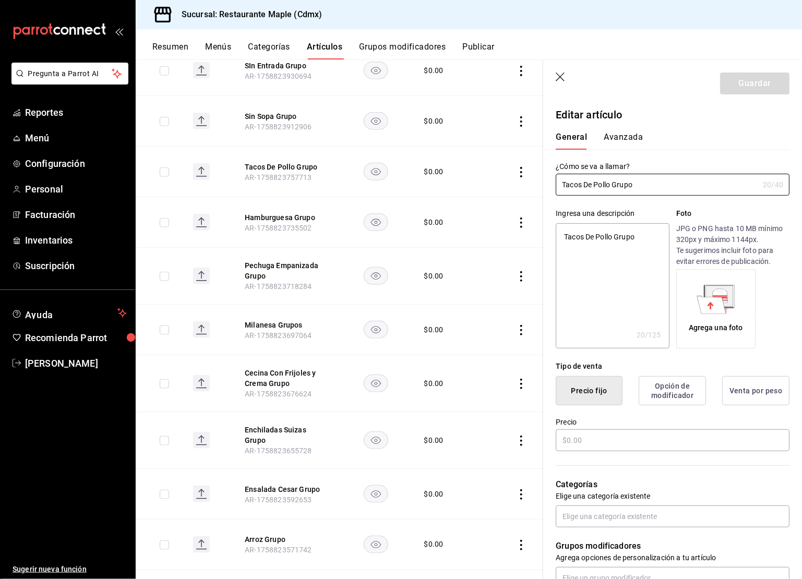
type textarea "x"
type input "$0.00"
radio input "false"
radio input "true"
type textarea "x"
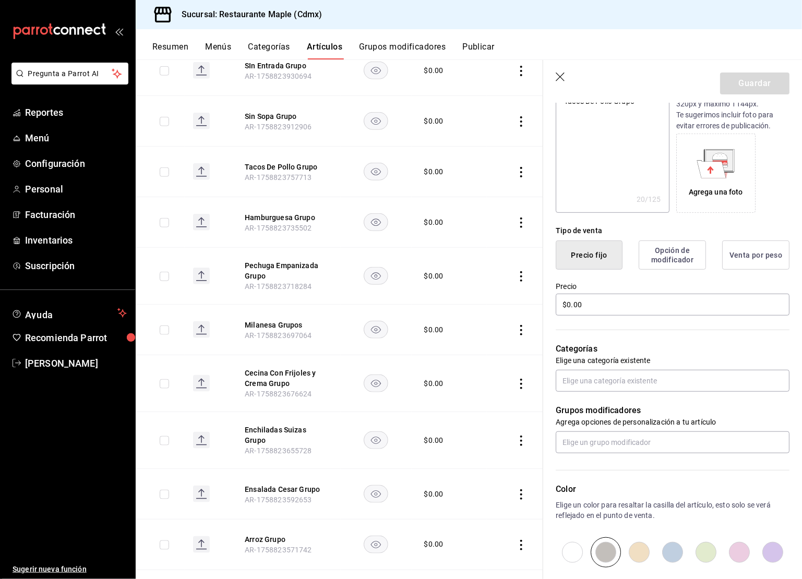
scroll to position [254, 0]
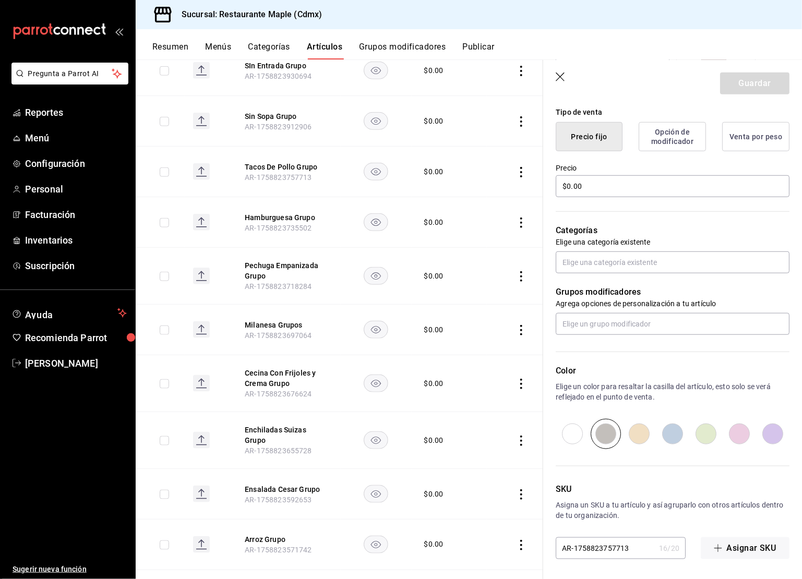
click at [645, 430] on input "radio" at bounding box center [639, 434] width 33 height 30
radio input "true"
click at [746, 77] on button "Guardar" at bounding box center [754, 84] width 69 height 22
type textarea "x"
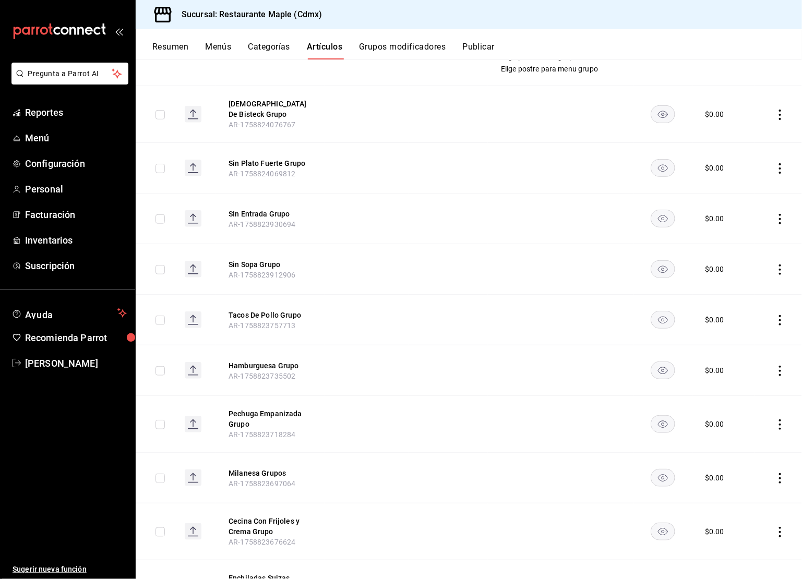
scroll to position [190, 0]
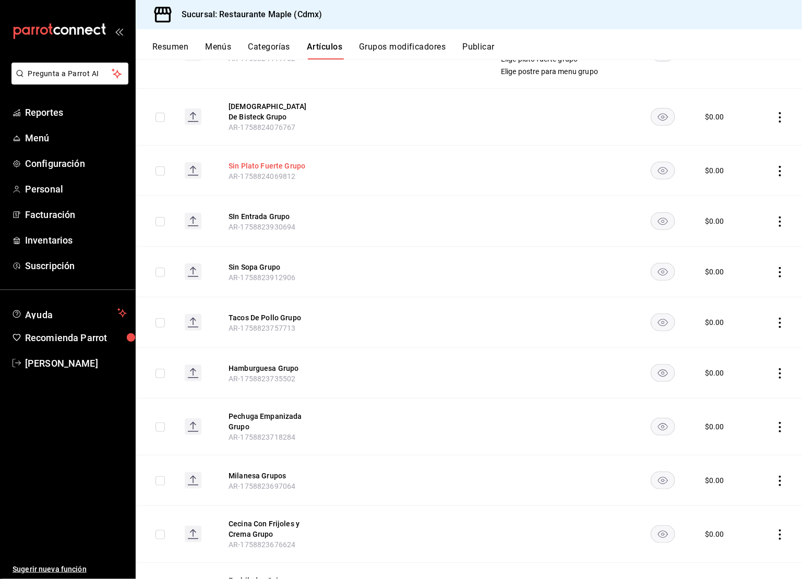
click at [268, 168] on button "Sin Plato Fuerte Grupo" at bounding box center [271, 166] width 84 height 10
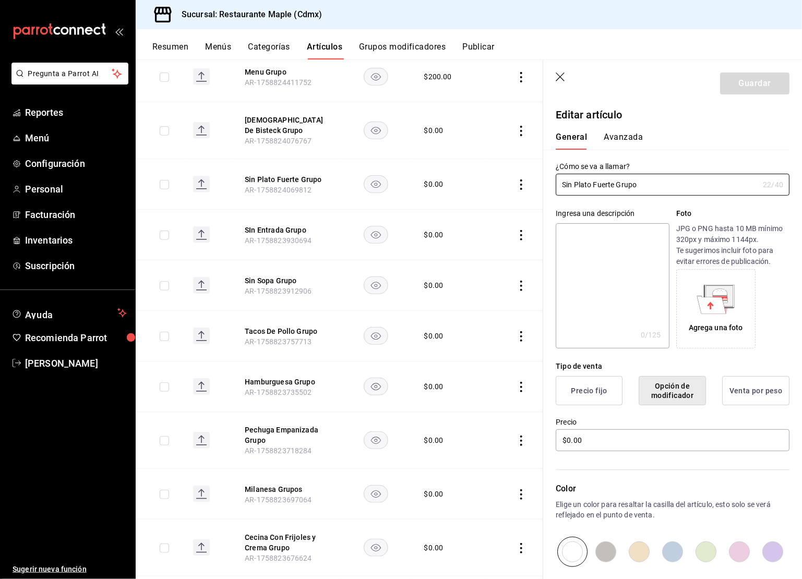
scroll to position [118, 0]
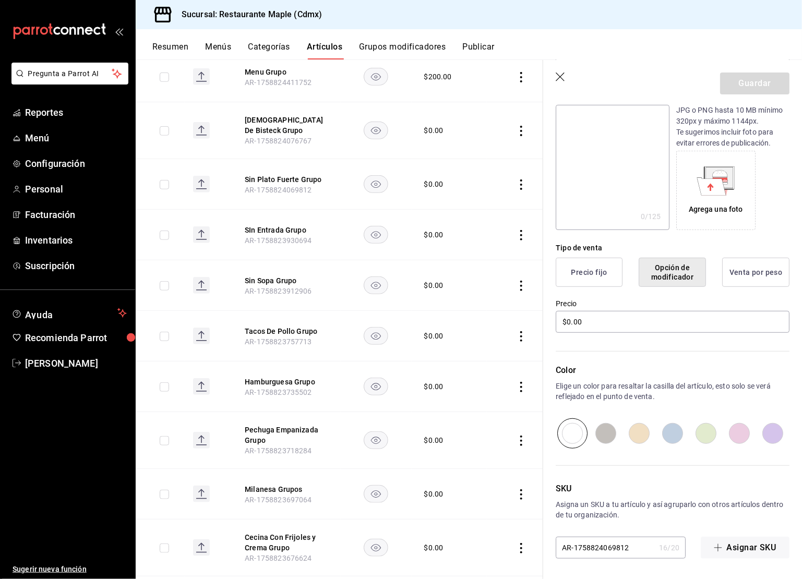
click at [674, 434] on input "radio" at bounding box center [672, 434] width 33 height 30
radio input "true"
click at [735, 84] on button "Guardar" at bounding box center [754, 84] width 69 height 22
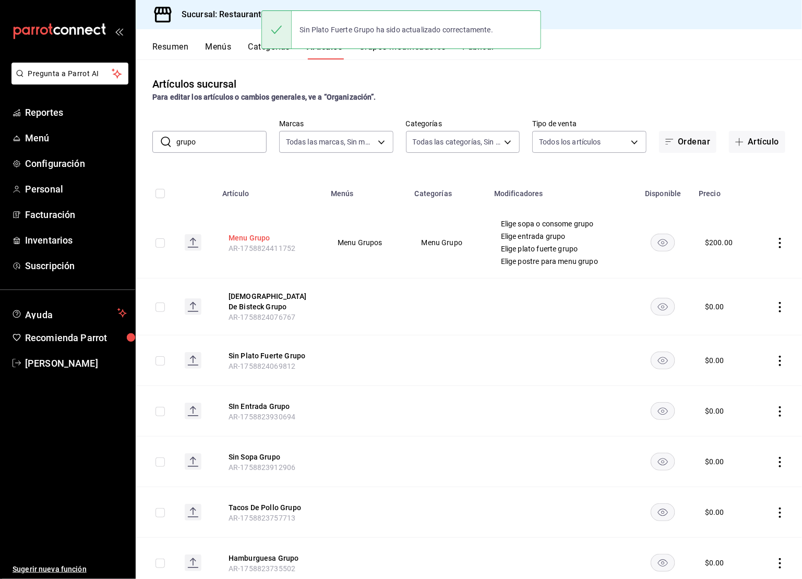
click at [259, 236] on button "Menu Grupo" at bounding box center [271, 238] width 84 height 10
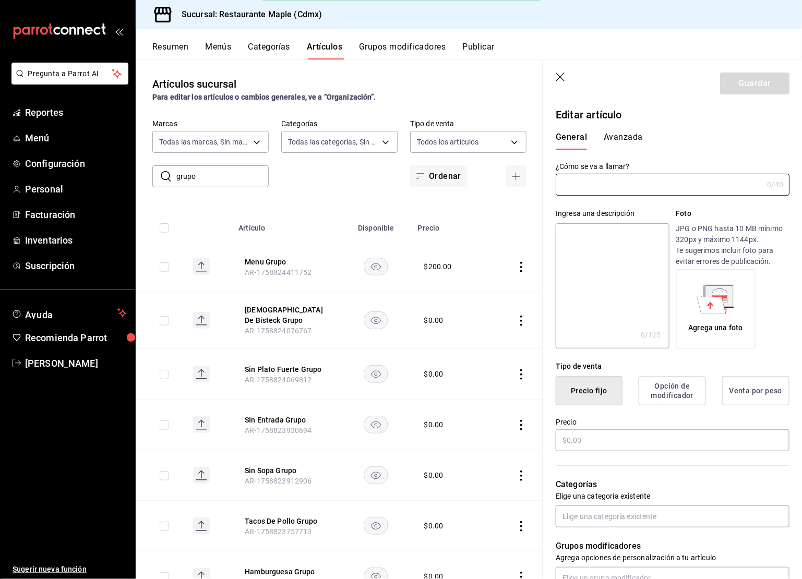
type input "Menu Grupo"
type textarea "Menu Grupo"
type textarea "x"
type input "AR-1758824411752"
type textarea "x"
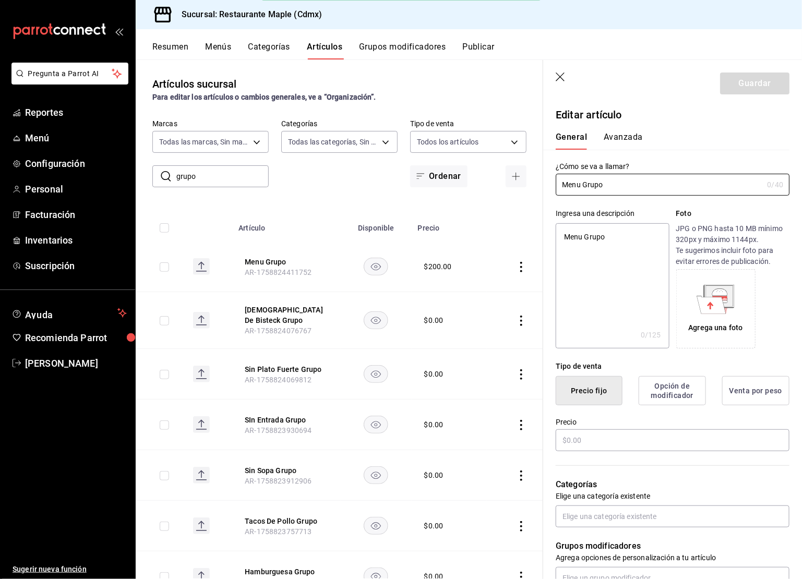
type input "$200.00"
radio input "false"
radio input "true"
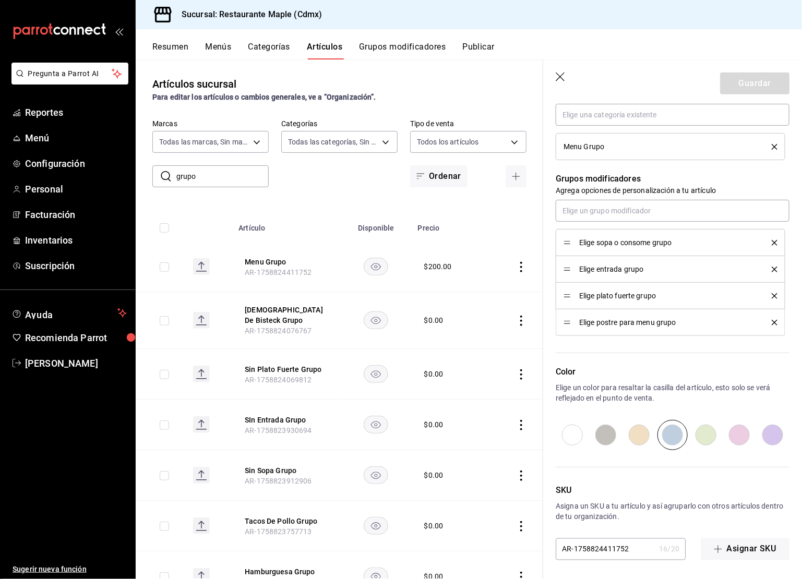
click at [775, 323] on icon "delete" at bounding box center [775, 323] width 6 height 6
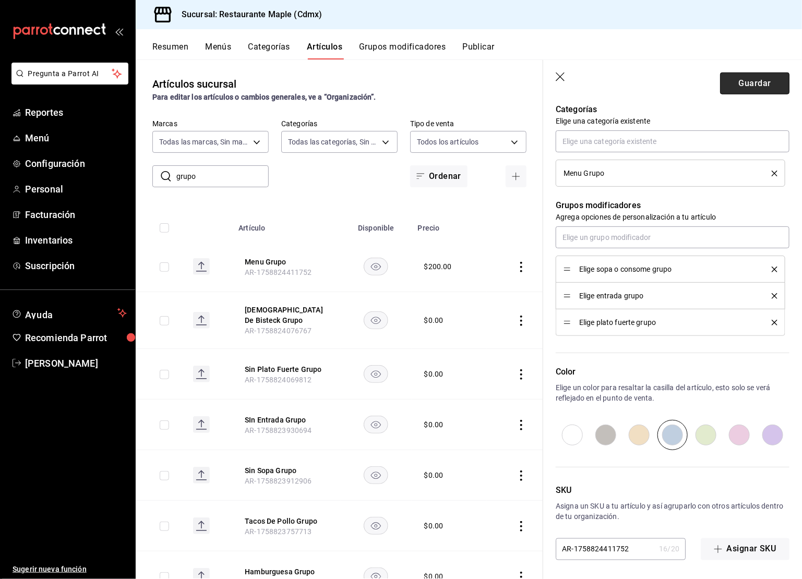
click at [744, 88] on button "Guardar" at bounding box center [754, 84] width 69 height 22
type textarea "x"
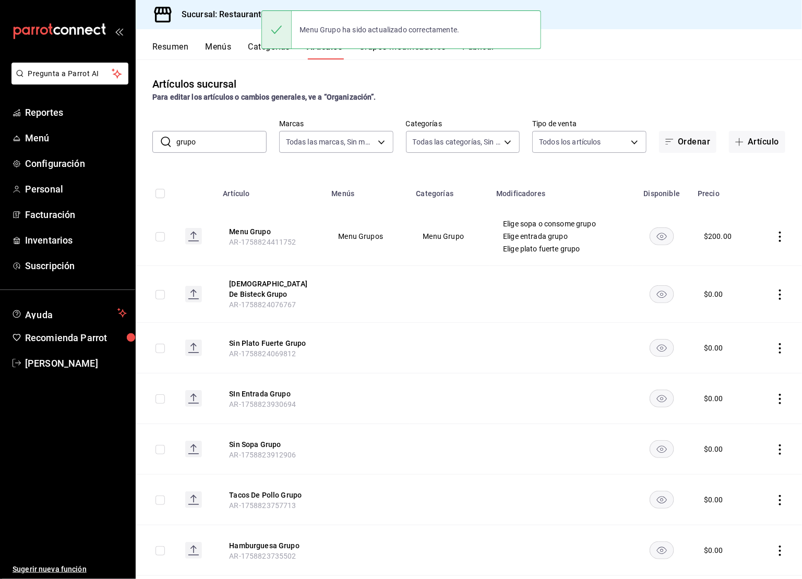
click at [256, 55] on button "Categorías" at bounding box center [269, 51] width 42 height 18
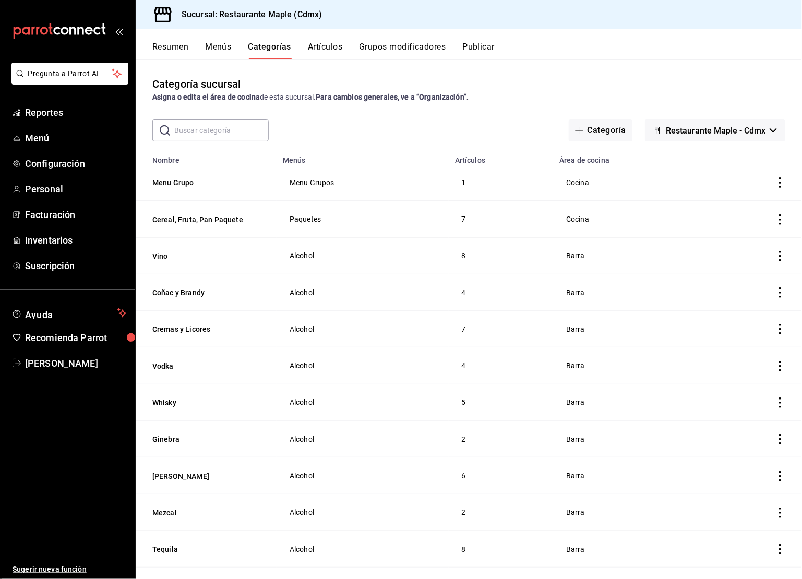
click at [175, 189] on th "Menu Grupo" at bounding box center [206, 182] width 141 height 37
click at [175, 187] on button "Menu Grupo" at bounding box center [204, 182] width 104 height 10
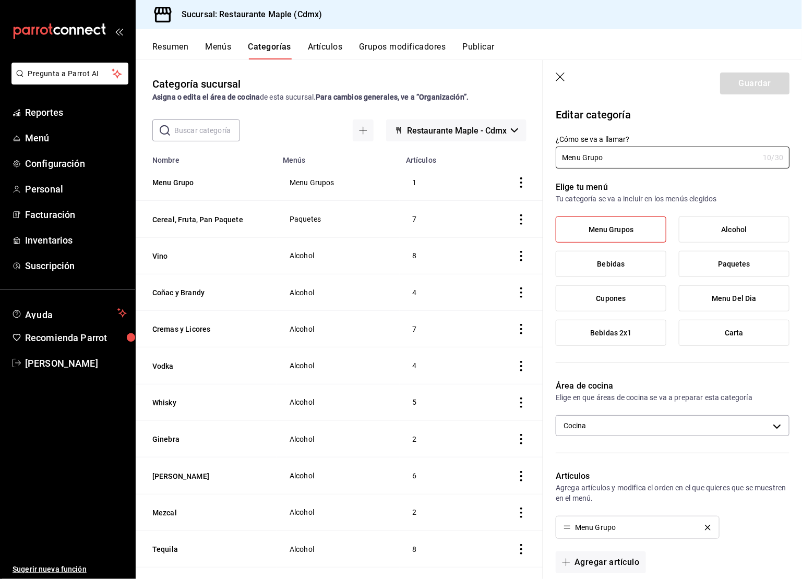
scroll to position [243, 0]
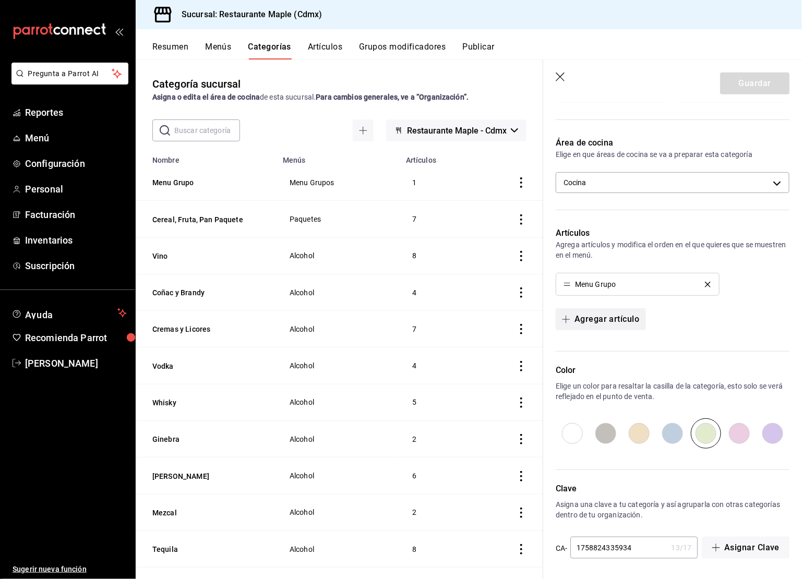
click at [602, 318] on button "Agregar artículo" at bounding box center [601, 320] width 90 height 22
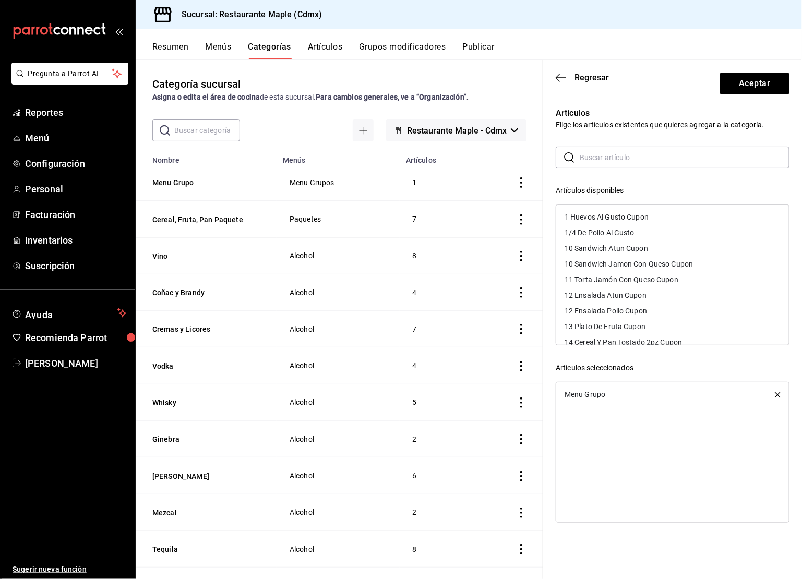
click at [590, 165] on input "text" at bounding box center [685, 157] width 210 height 21
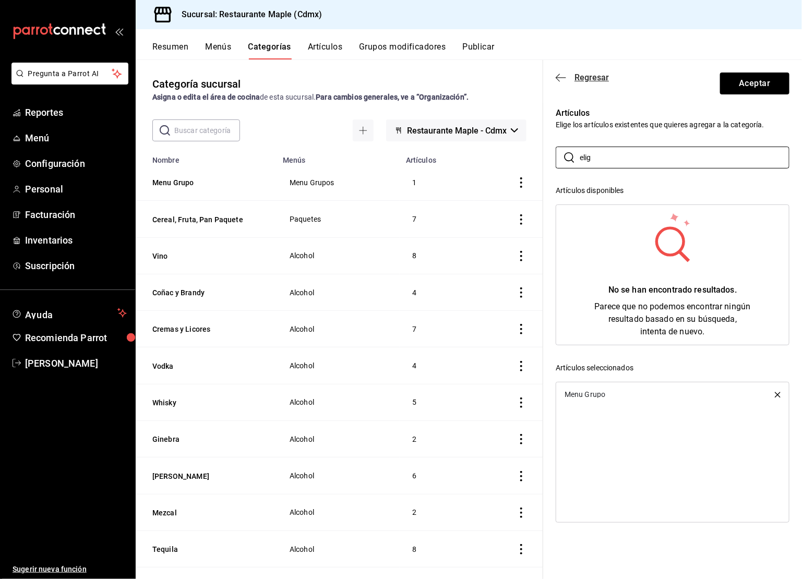
type input "elig"
click at [563, 77] on icon "button" at bounding box center [561, 77] width 10 height 9
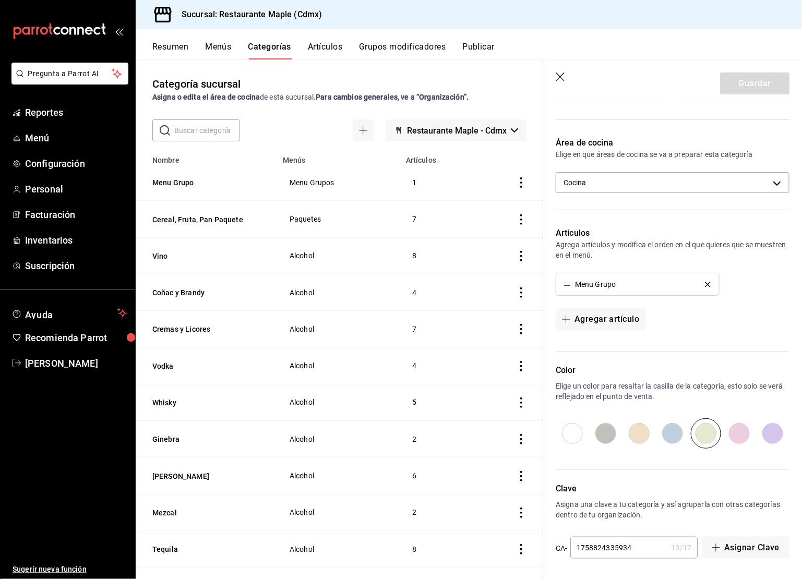
click at [324, 52] on button "Artículos" at bounding box center [325, 51] width 34 height 18
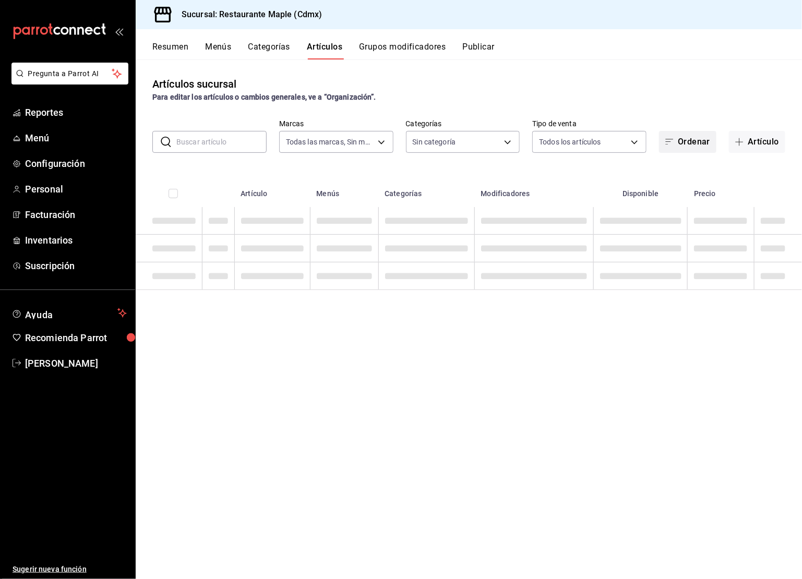
type input "9367c8d0-d5bf-442c-b6f8-a503c691c07e"
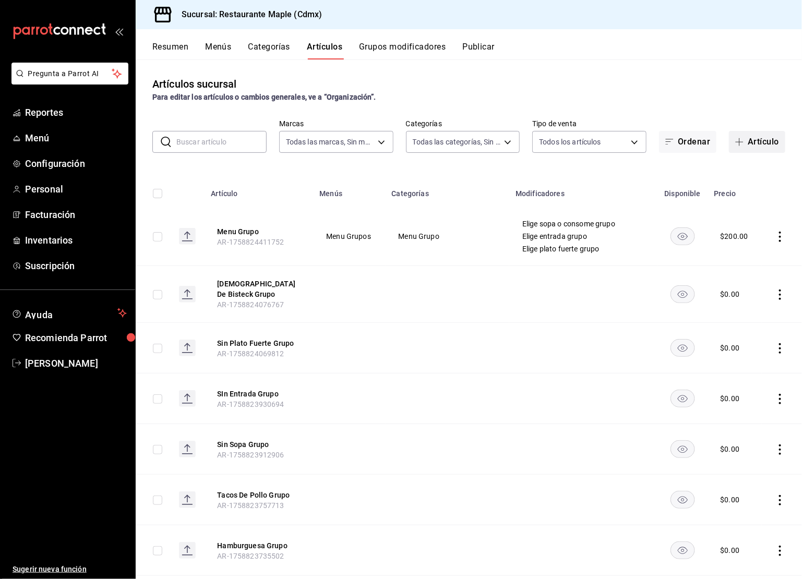
type input "4e41f967-64c3-4824-b710-a5a4e80a5f0c,cd1bbb74-f2f9-483a-a51d-d08f45cfba4e,a5b80…"
click at [740, 139] on icon "button" at bounding box center [740, 142] width 8 height 8
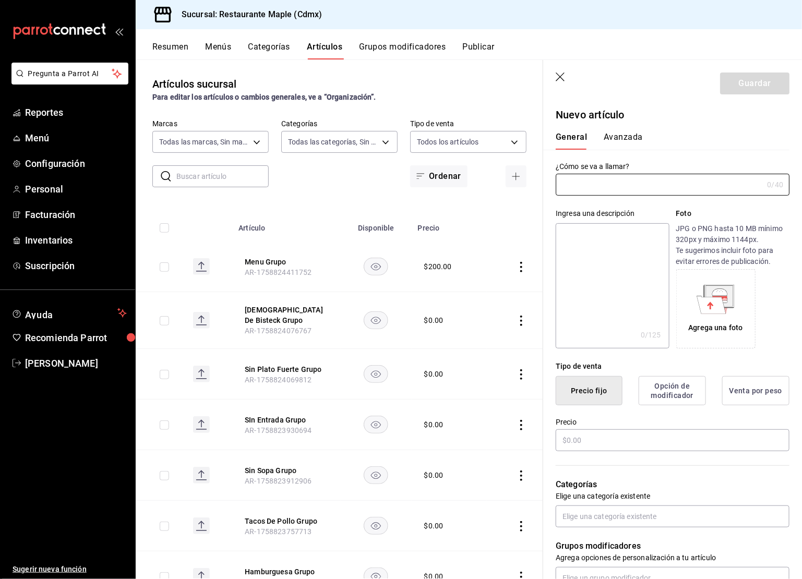
click at [561, 75] on icon "button" at bounding box center [561, 78] width 10 height 10
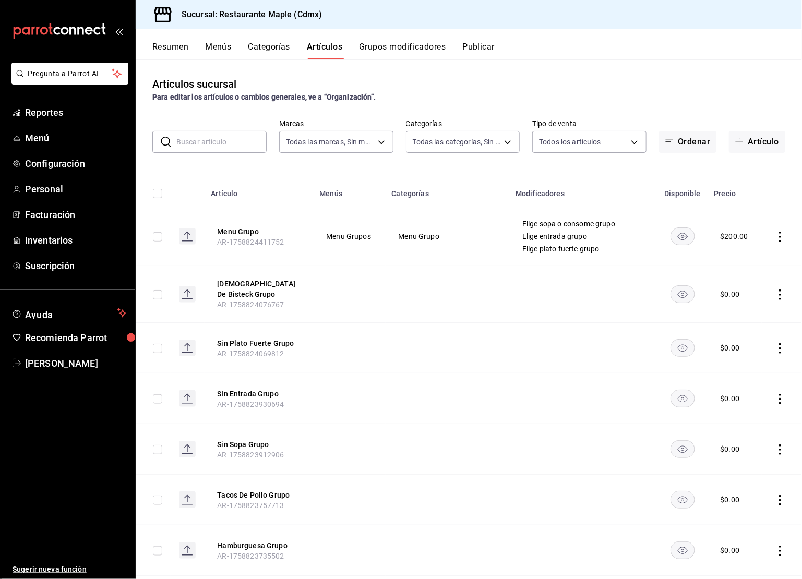
click at [287, 46] on button "Categorías" at bounding box center [269, 51] width 42 height 18
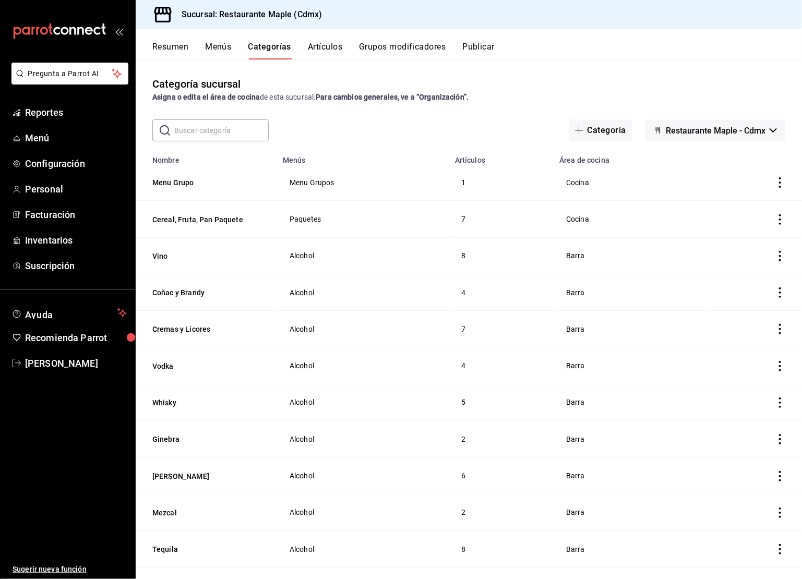
click at [192, 175] on th "Menu Grupo" at bounding box center [206, 182] width 141 height 37
click at [189, 177] on th "Menu Grupo" at bounding box center [206, 182] width 141 height 37
click at [189, 181] on button "Menu Grupo" at bounding box center [204, 182] width 104 height 10
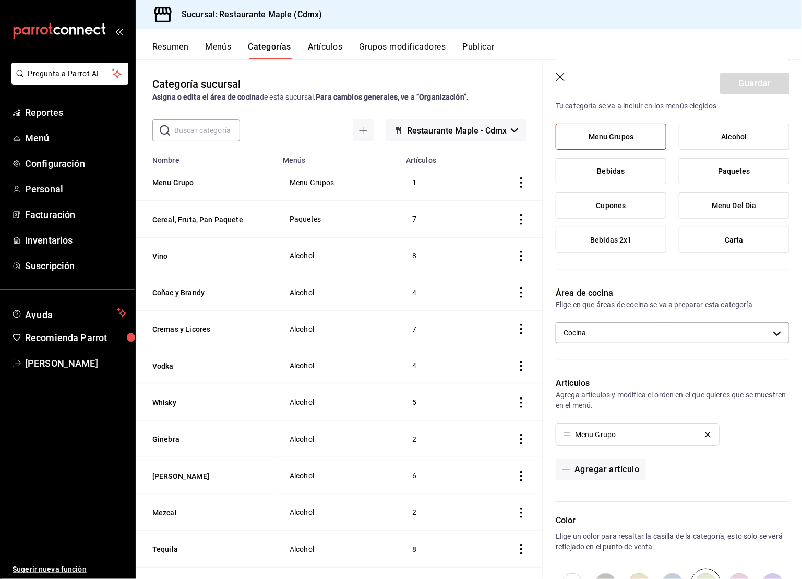
scroll to position [243, 0]
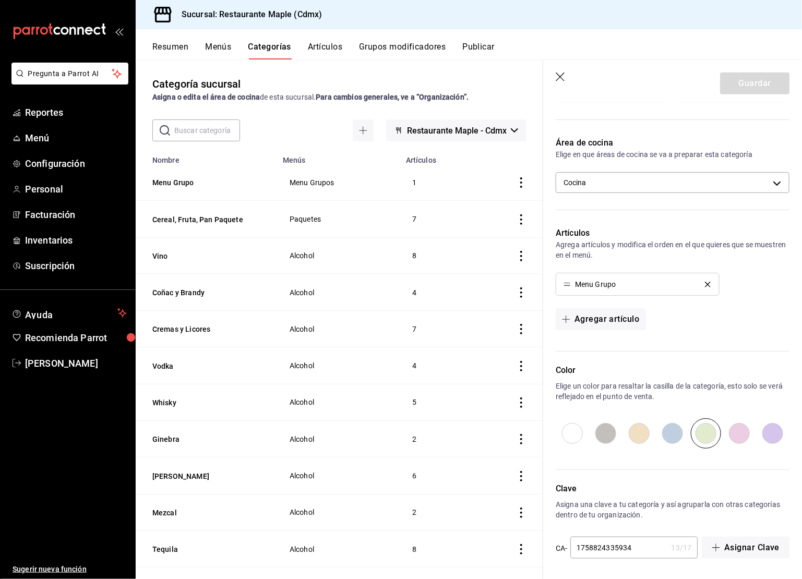
click at [325, 55] on button "Artículos" at bounding box center [325, 51] width 34 height 18
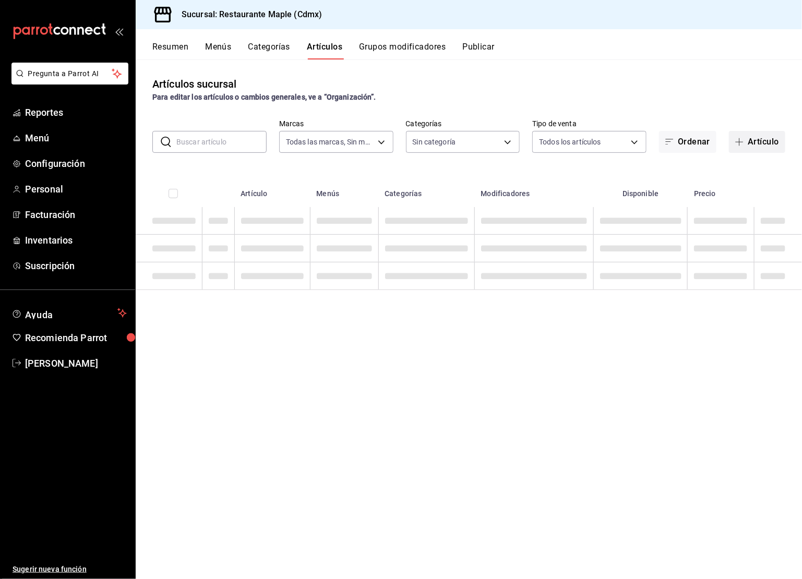
type input "9367c8d0-d5bf-442c-b6f8-a503c691c07e"
type input "4e41f967-64c3-4824-b710-a5a4e80a5f0c,cd1bbb74-f2f9-483a-a51d-d08f45cfba4e,a5b80…"
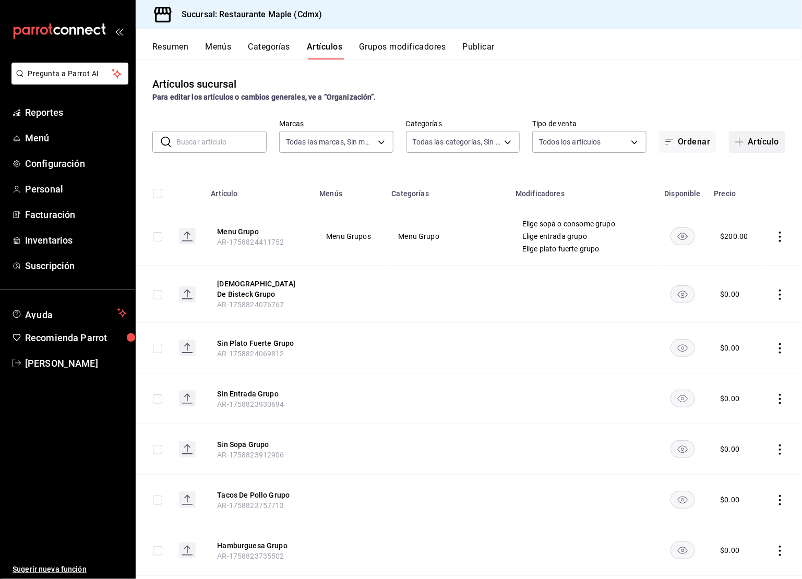
click at [756, 145] on button "Artículo" at bounding box center [757, 142] width 56 height 22
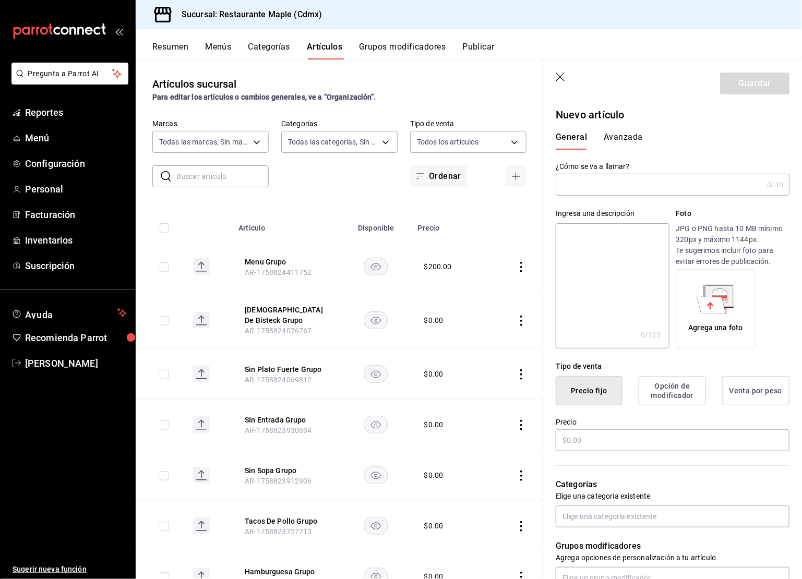
type input "G"
click at [612, 181] on input "Postres Grupo" at bounding box center [657, 184] width 203 height 21
type input "Postres Grupo"
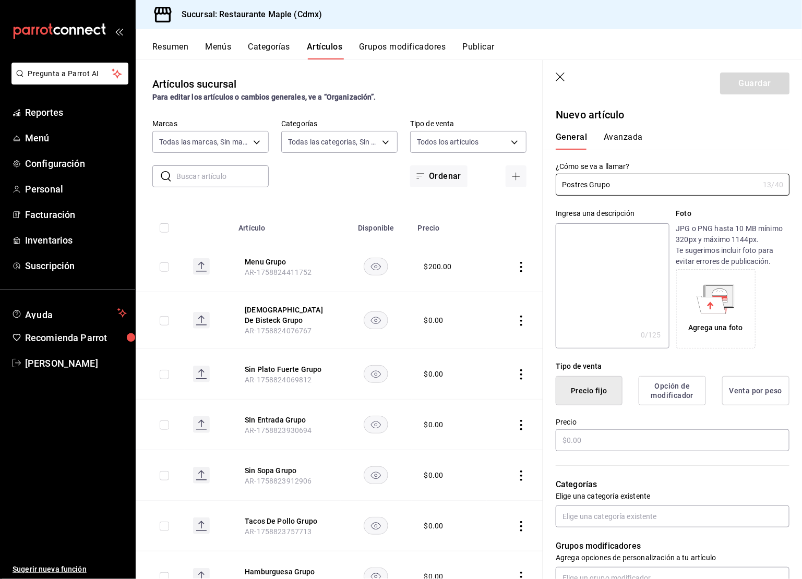
click at [610, 264] on textarea at bounding box center [612, 285] width 113 height 125
paste textarea "Postres Grupo"
type textarea "Postres Grupo"
type textarea "x"
type textarea "Postres Grupo"
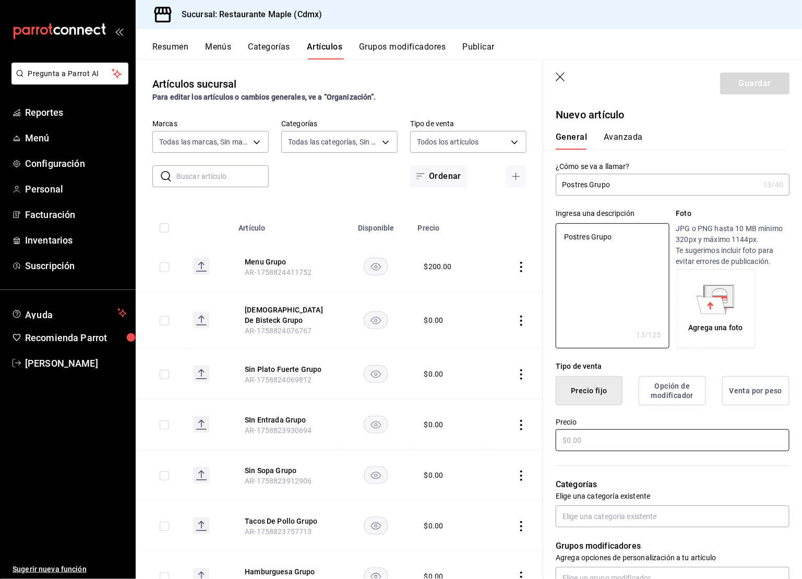
click at [597, 446] on input "text" at bounding box center [673, 441] width 234 height 22
type textarea "x"
type input "$0.00"
click at [558, 187] on input "Postres Grupo" at bounding box center [657, 184] width 203 height 21
type input "CPostres Grupo"
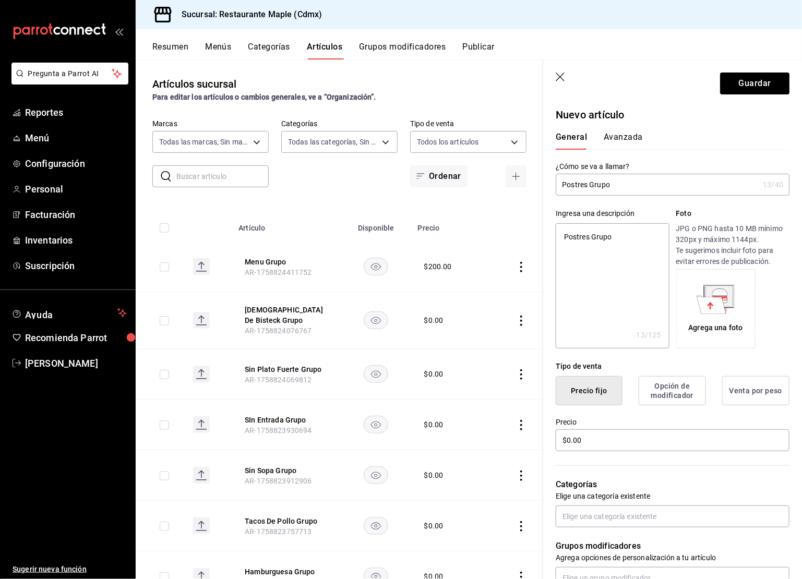
type textarea "x"
type input "CaPostres Grupo"
type textarea "x"
type input "CafPostres Grupo"
type textarea "x"
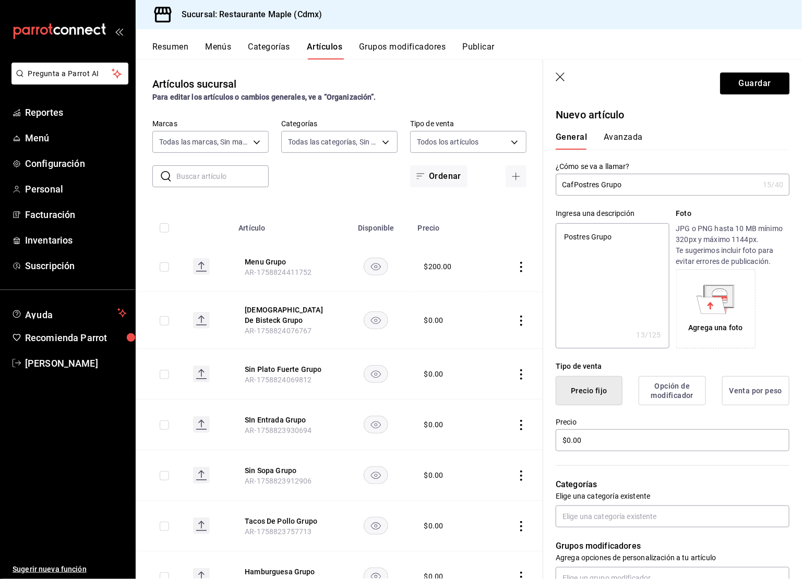
type input "CafePostres Grupo"
type textarea "x"
type input "Cafe Postres Grupo"
type textarea "x"
type input "Cafe yPostres Grupo"
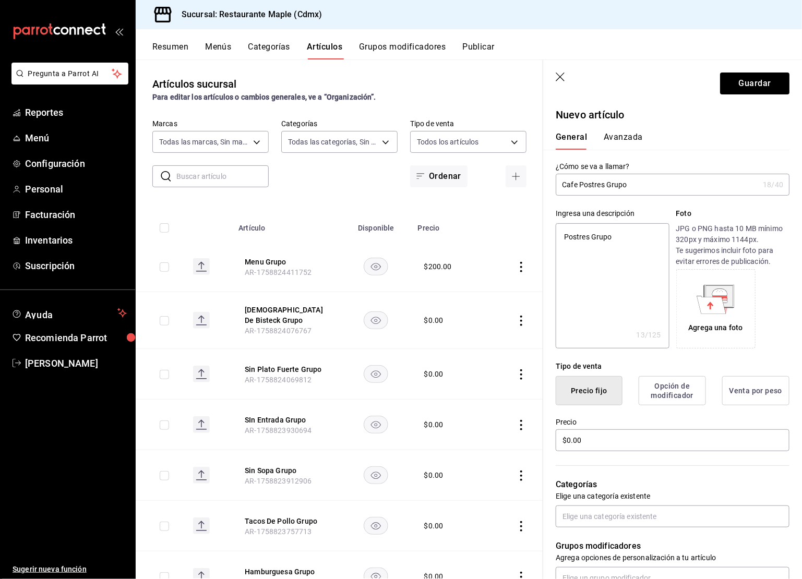
type textarea "x"
type input "Cafe y Postres Grupo"
type textarea "x"
type input "Cafe yPostres Grupo"
type textarea "x"
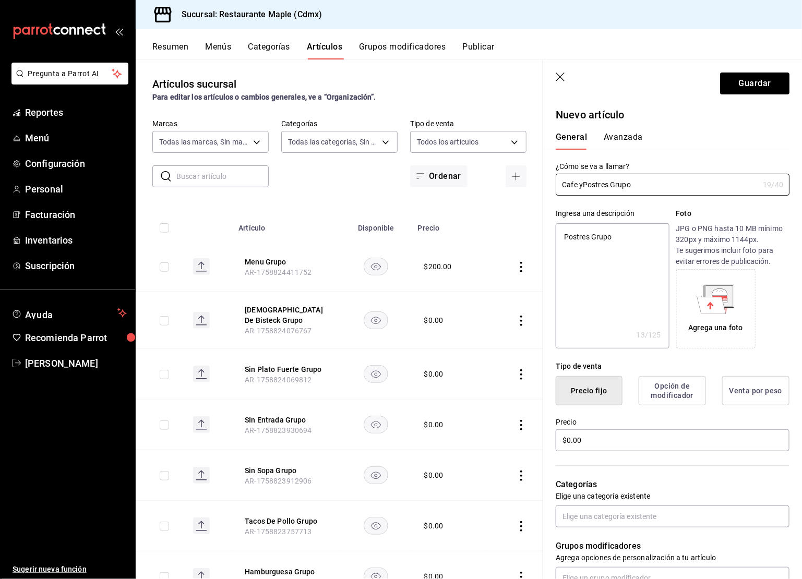
type input "Cafe Postres Grupo"
type textarea "x"
type input "CafePostres Grupo"
type textarea "x"
type input "CafPostres Grupo"
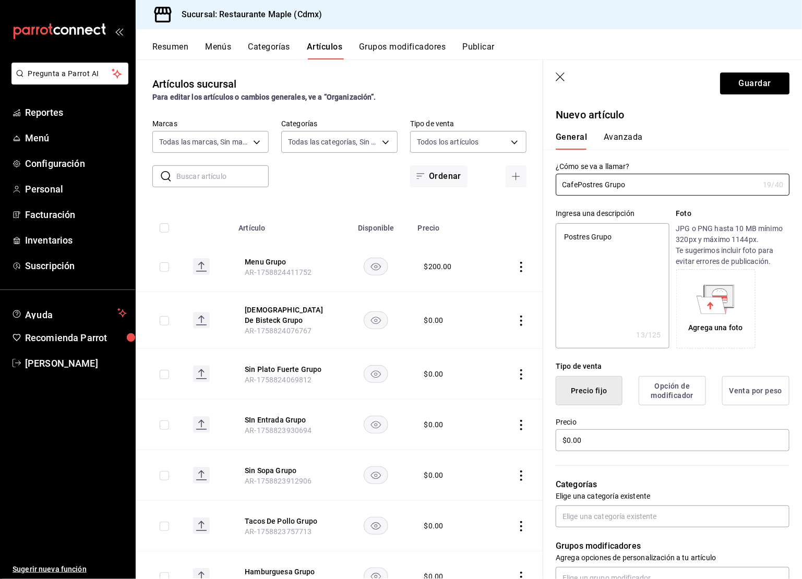
type textarea "x"
type input "CaPostres Grupo"
type textarea "x"
type input "CPostres Grupo"
type textarea "x"
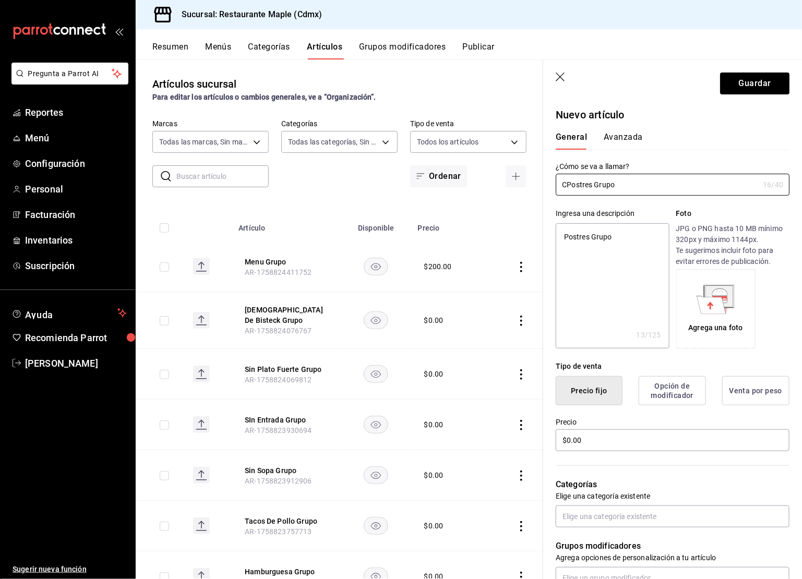
type input "Postres Grupo"
type textarea "x"
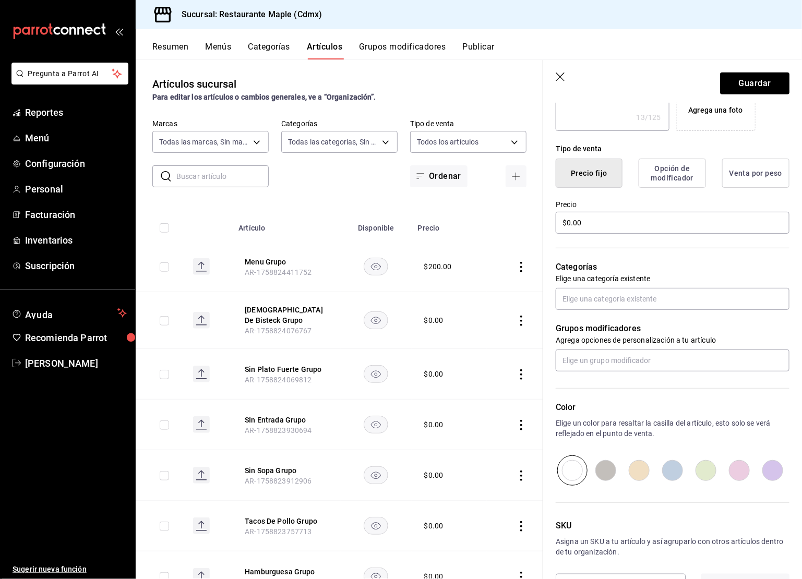
scroll to position [254, 0]
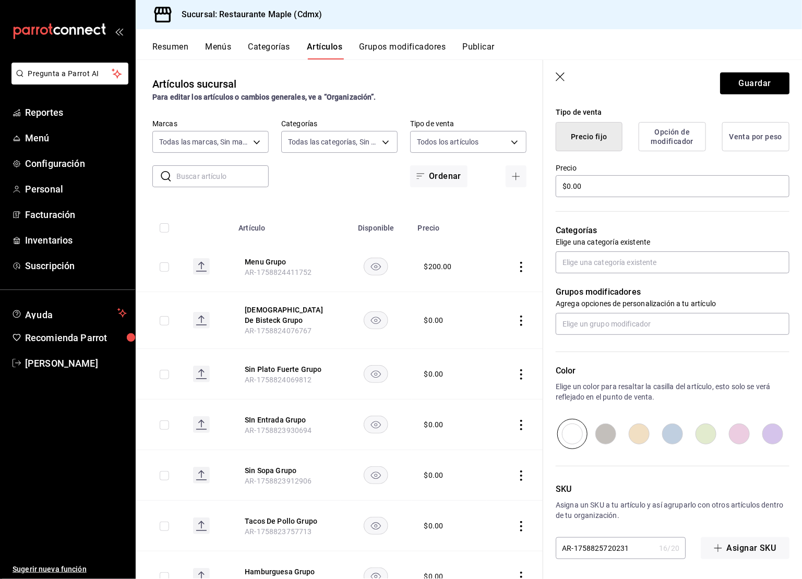
click at [586, 335] on div "Color Elige un color para resaltar la casilla del artículo, esto solo se verá r…" at bounding box center [666, 392] width 246 height 114
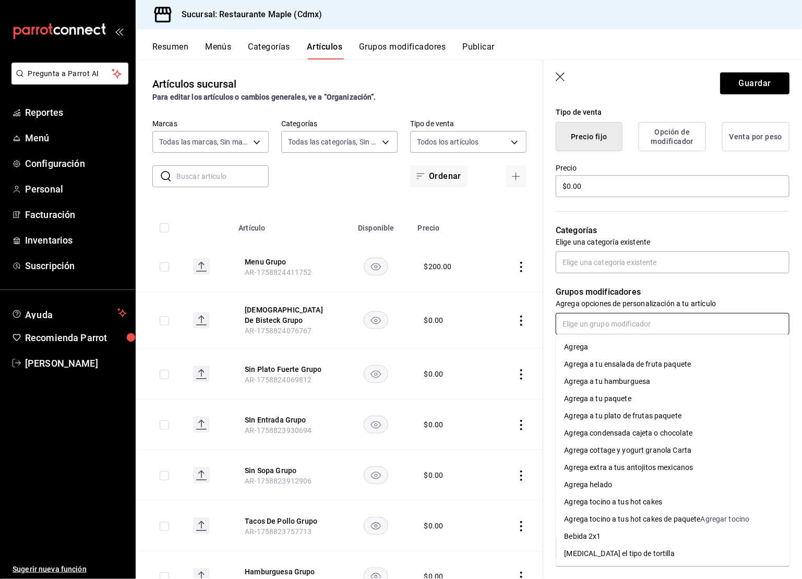
click at [588, 319] on input "text" at bounding box center [673, 324] width 234 height 22
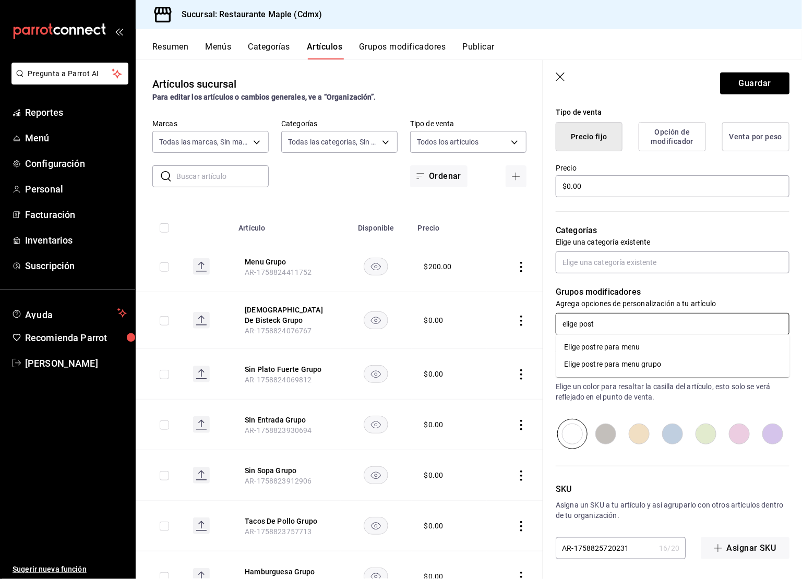
type input "elige postr"
click at [617, 369] on div "Elige postre para menu grupo" at bounding box center [613, 364] width 97 height 11
type textarea "x"
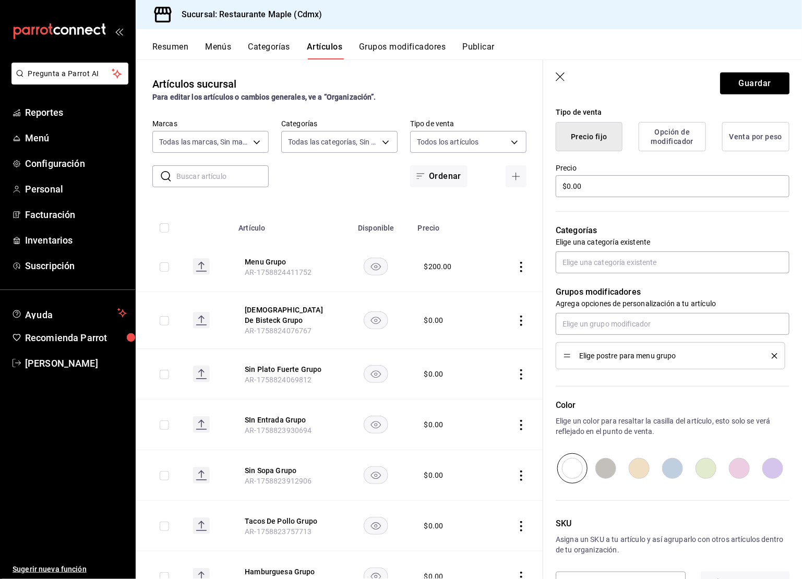
click at [646, 464] on input "radio" at bounding box center [639, 469] width 33 height 30
radio input "true"
click at [738, 80] on button "Guardar" at bounding box center [754, 84] width 69 height 22
type textarea "x"
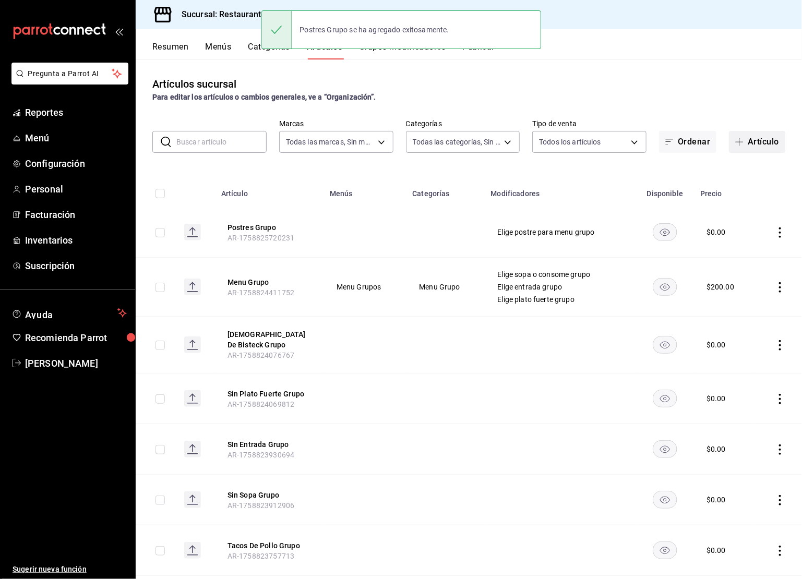
click at [748, 139] on span "button" at bounding box center [742, 142] width 13 height 8
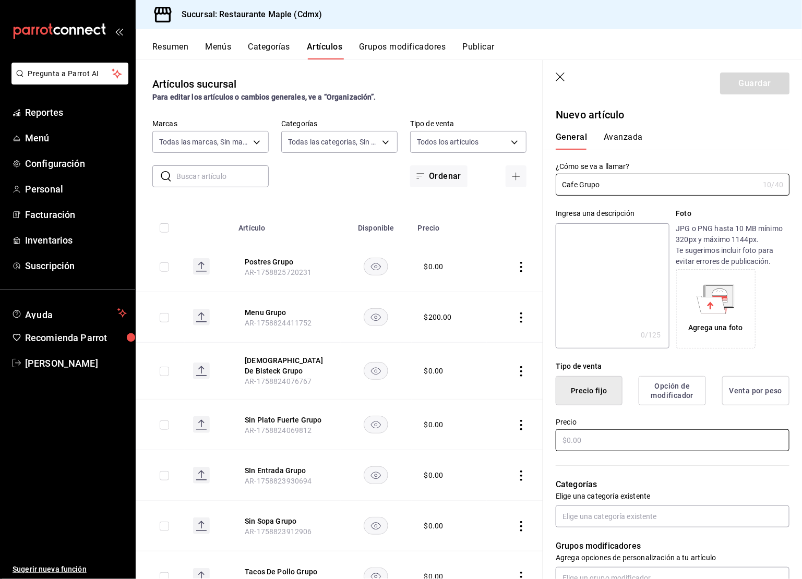
type input "Cafe Grupo"
click at [599, 435] on input "text" at bounding box center [673, 441] width 234 height 22
type input "$0.00"
click at [599, 188] on input "Cafe Grupo" at bounding box center [657, 184] width 203 height 21
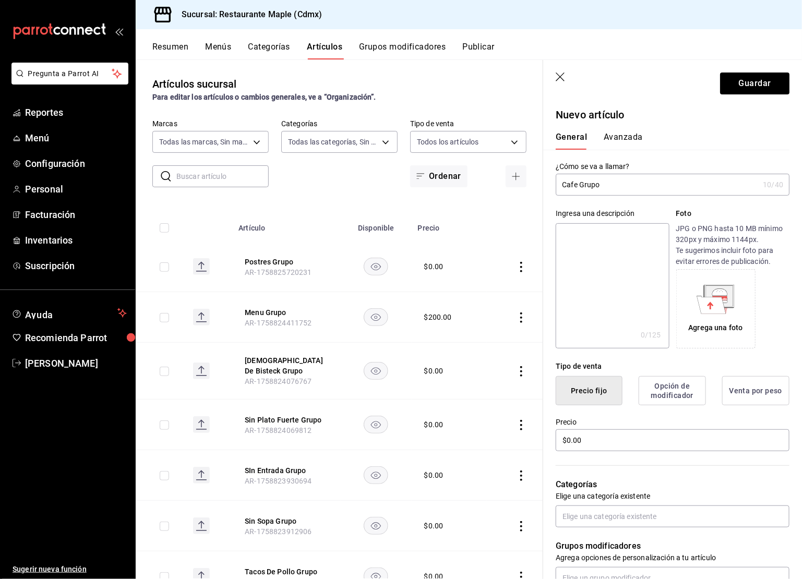
click at [599, 188] on input "Cafe Grupo" at bounding box center [657, 184] width 203 height 21
click at [592, 247] on textarea at bounding box center [612, 285] width 113 height 125
paste textarea "Cafe Grupo"
type textarea "Cafe Grupo"
type textarea "x"
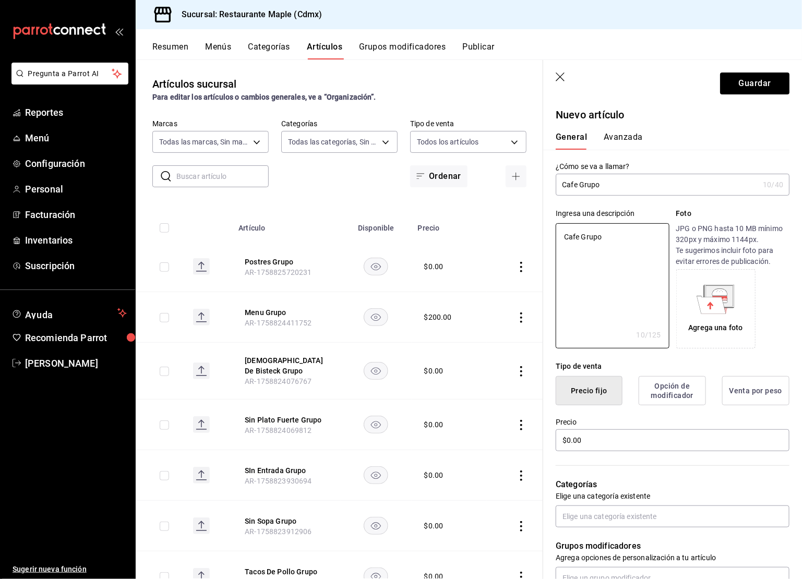
type textarea "Cafe Grupo"
type textarea "x"
click at [580, 182] on input "Cafe Grupo" at bounding box center [657, 184] width 203 height 21
type input "Cafe MGrupo"
type textarea "x"
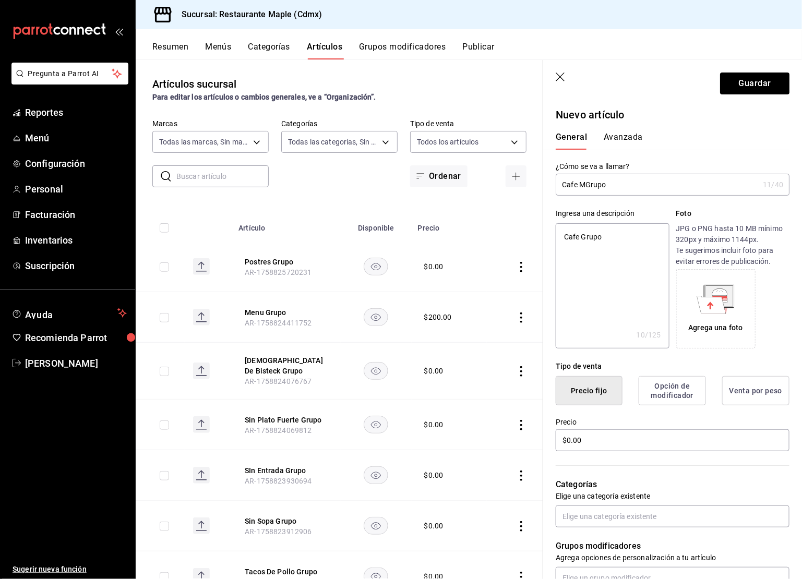
type input "Cafe [PERSON_NAME]"
type textarea "x"
type input "Cafe MenGrupo"
type textarea "x"
type input "Cafe MenuGrupo"
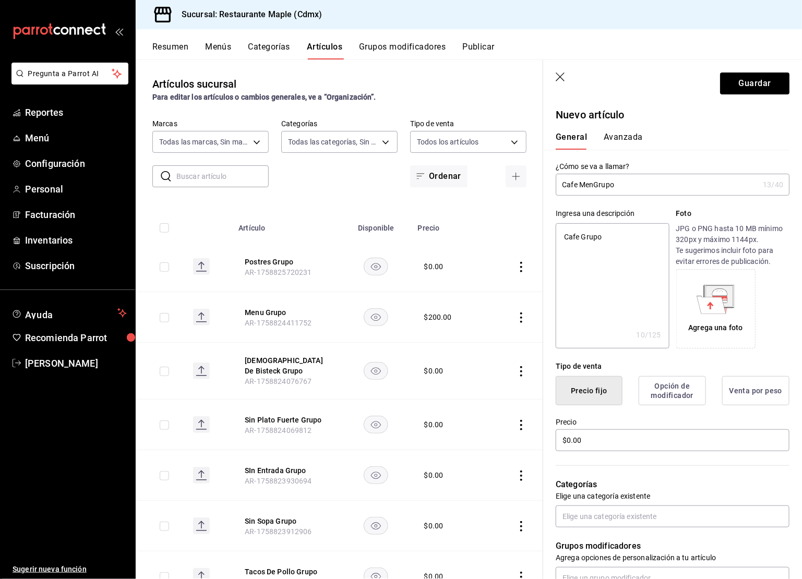
type textarea "x"
type input "Cafe Menu Grupo"
type textarea "x"
type input "Cafe Menu Grupo"
type textarea "x"
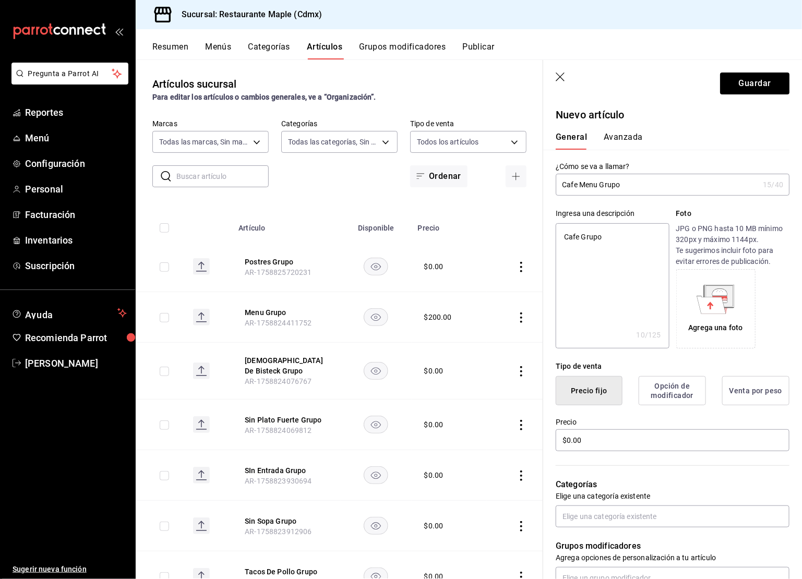
click at [584, 240] on textarea "Cafe Grupo" at bounding box center [612, 285] width 113 height 125
type textarea "Cafe MGrupo"
type textarea "x"
type textarea "Cafe [PERSON_NAME]"
type textarea "x"
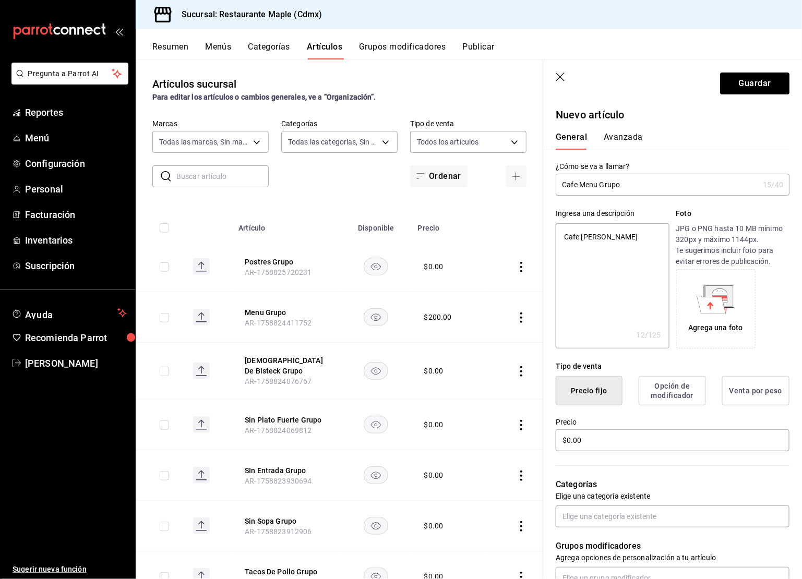
type textarea "Cafe MenGrupo"
type textarea "x"
type textarea "Cafe MenuGrupo"
type textarea "x"
type textarea "Cafe Menu Grupo"
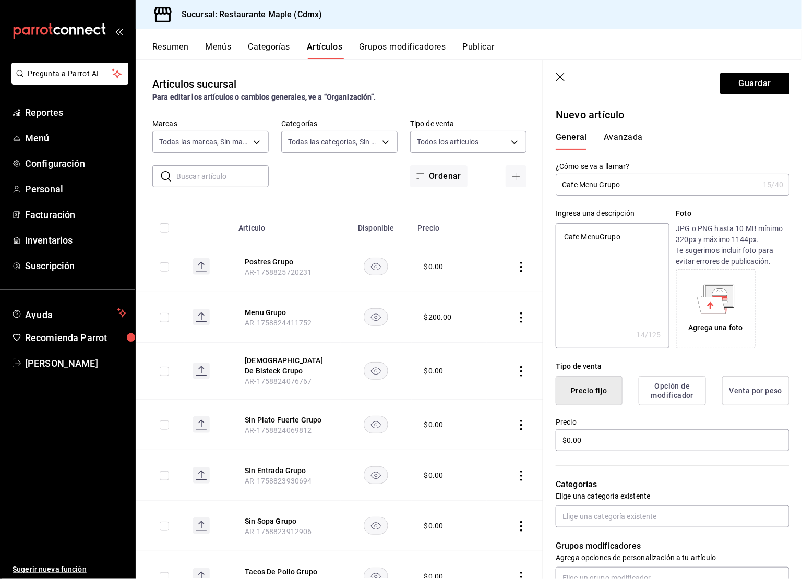
type textarea "x"
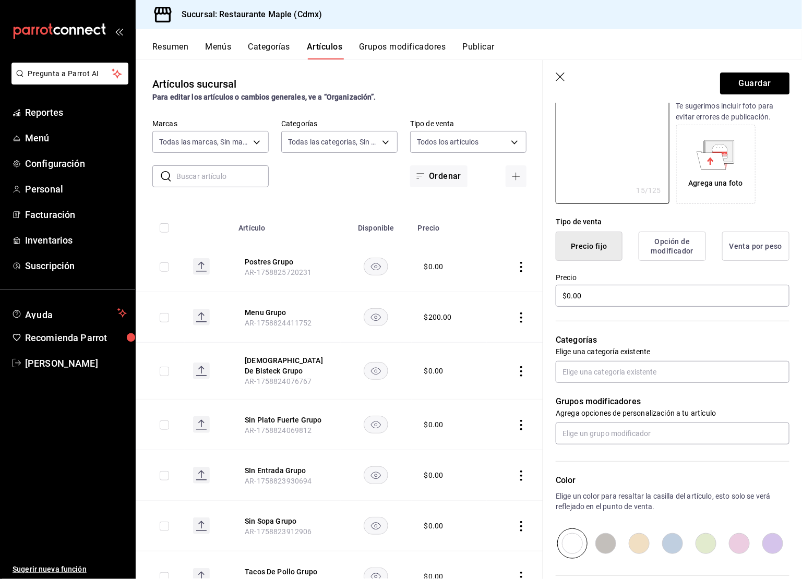
scroll to position [236, 0]
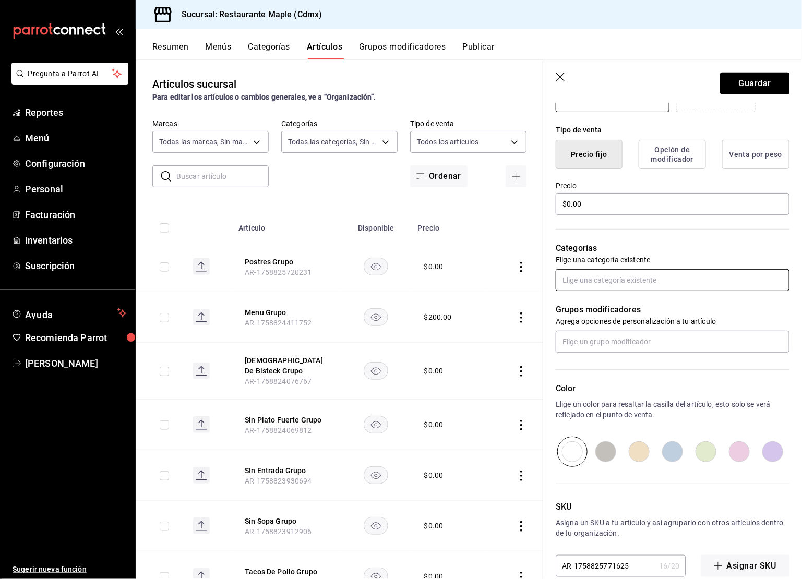
type textarea "Cafe Menu Grupo"
type textarea "x"
click at [597, 274] on input "text" at bounding box center [673, 280] width 234 height 22
type input "elige caf"
click at [618, 281] on input "elige caf" at bounding box center [673, 280] width 234 height 22
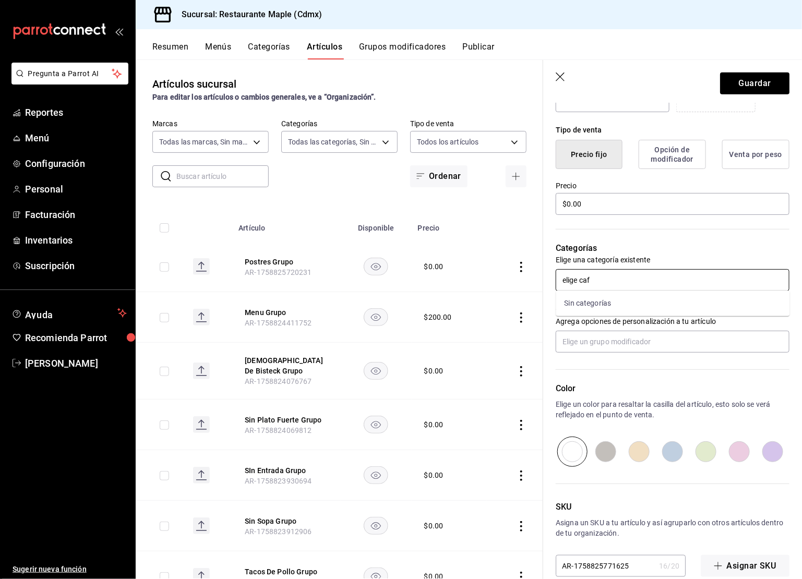
click at [618, 281] on input "elige caf" at bounding box center [673, 280] width 234 height 22
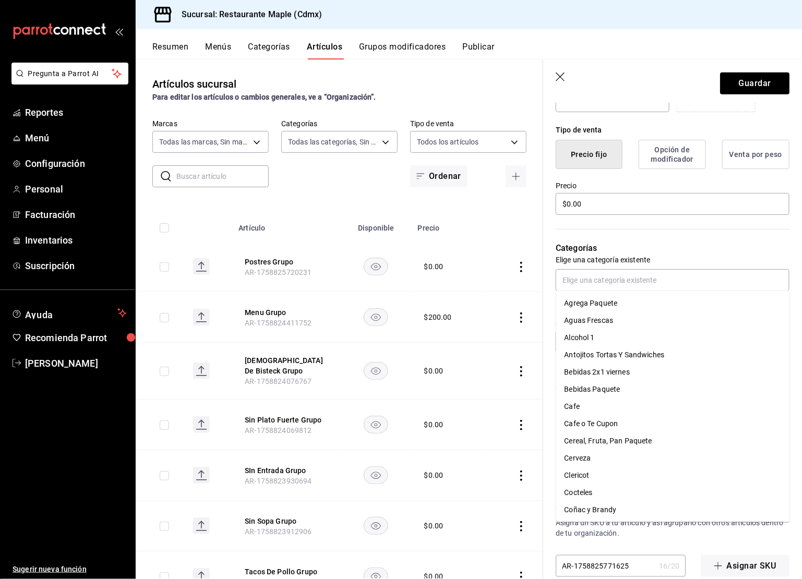
click at [642, 250] on p "Categorías" at bounding box center [673, 248] width 234 height 13
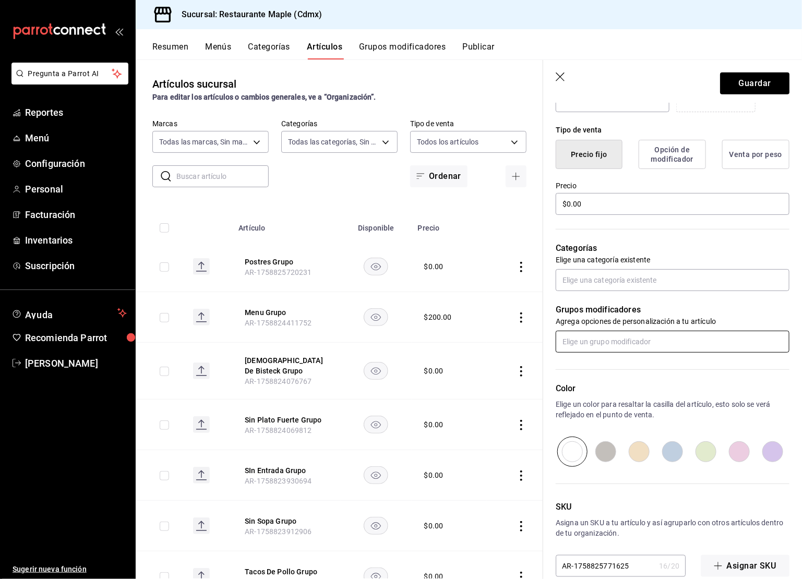
click at [607, 340] on input "text" at bounding box center [673, 342] width 234 height 22
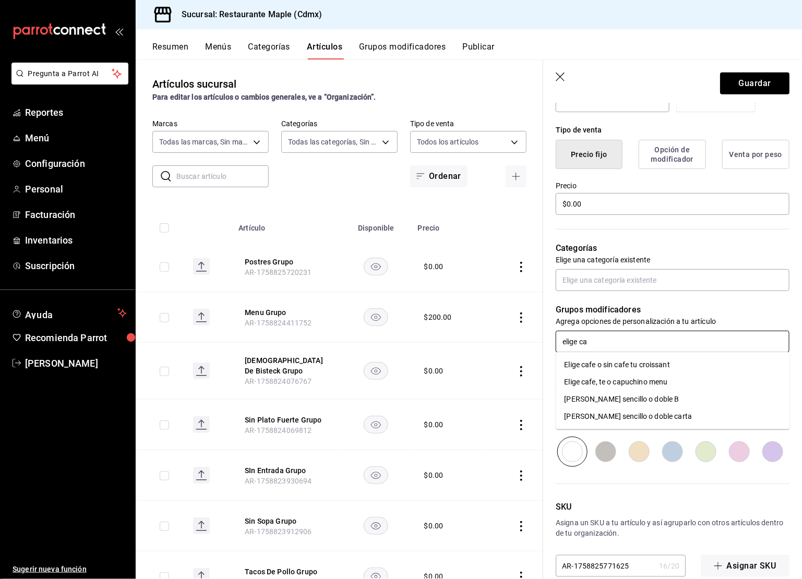
type input "elige caf"
click at [612, 383] on div "Elige cafe, te o capuchino menu" at bounding box center [616, 382] width 103 height 11
type textarea "x"
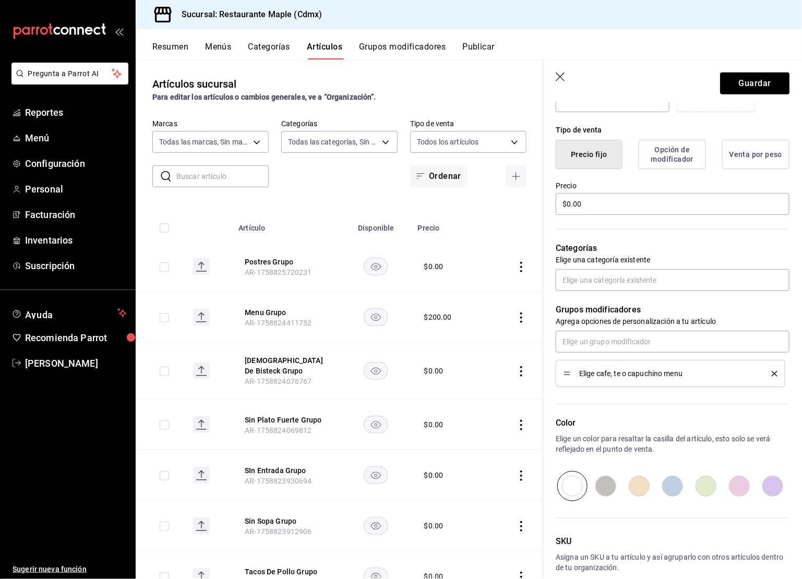
click at [560, 76] on icon "button" at bounding box center [561, 78] width 10 height 10
type textarea "x"
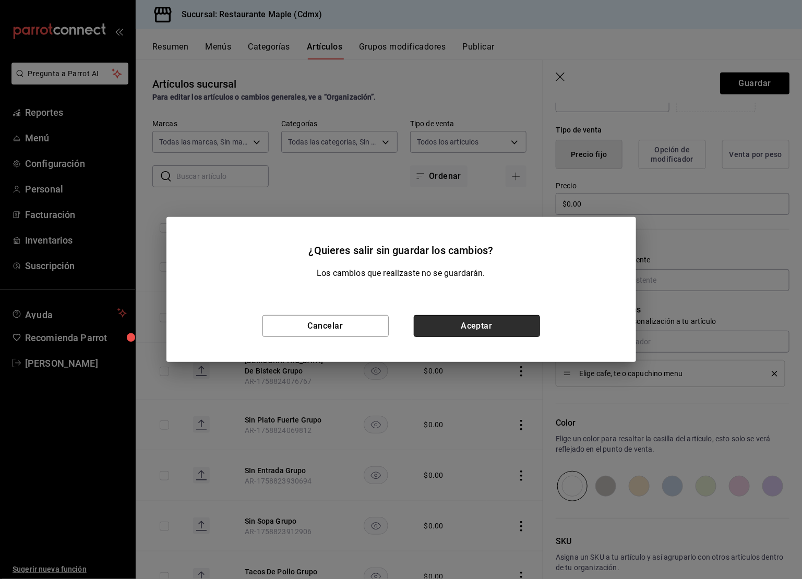
click at [466, 325] on button "Aceptar" at bounding box center [477, 326] width 126 height 22
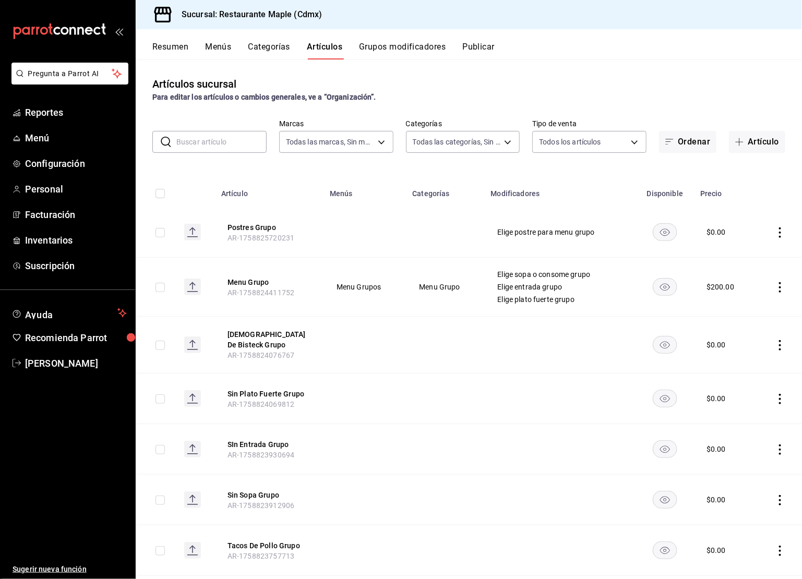
click at [409, 43] on button "Grupos modificadores" at bounding box center [402, 51] width 87 height 18
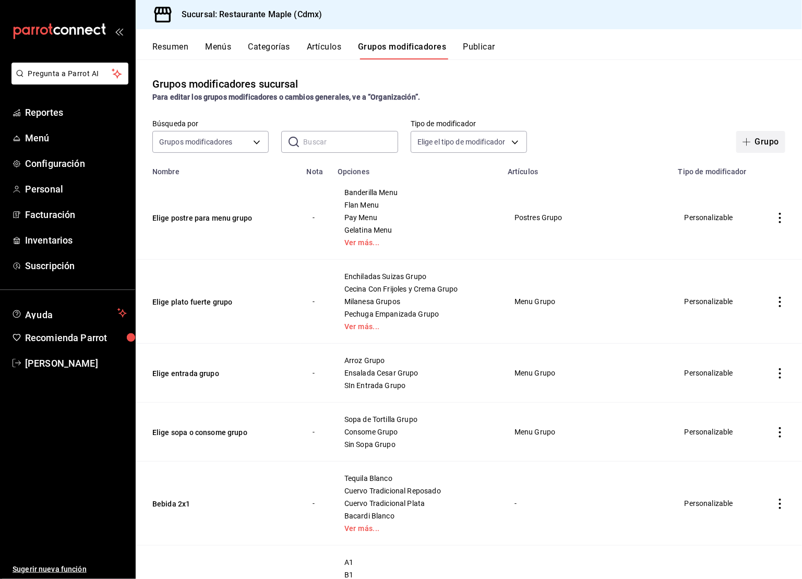
click at [774, 148] on button "Grupo" at bounding box center [761, 142] width 49 height 22
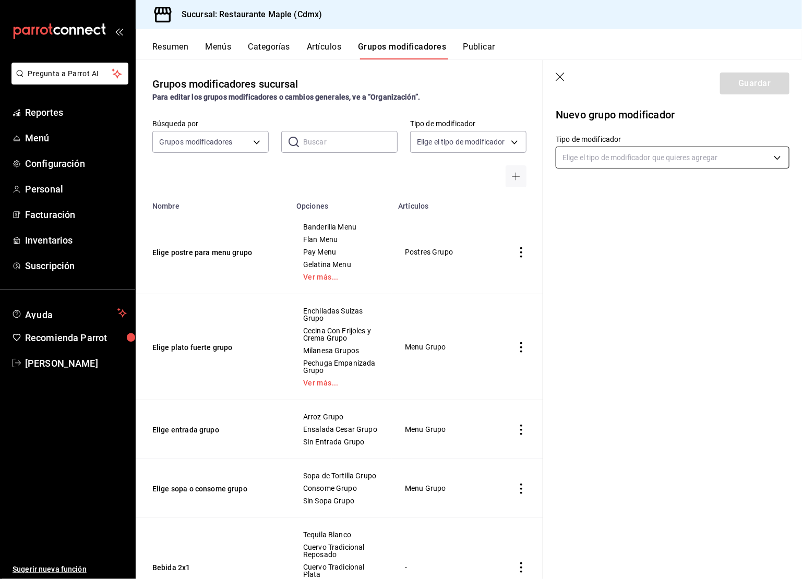
click at [605, 159] on body "Pregunta a Parrot AI Reportes Menú Configuración Personal Facturación Inventari…" at bounding box center [401, 289] width 802 height 579
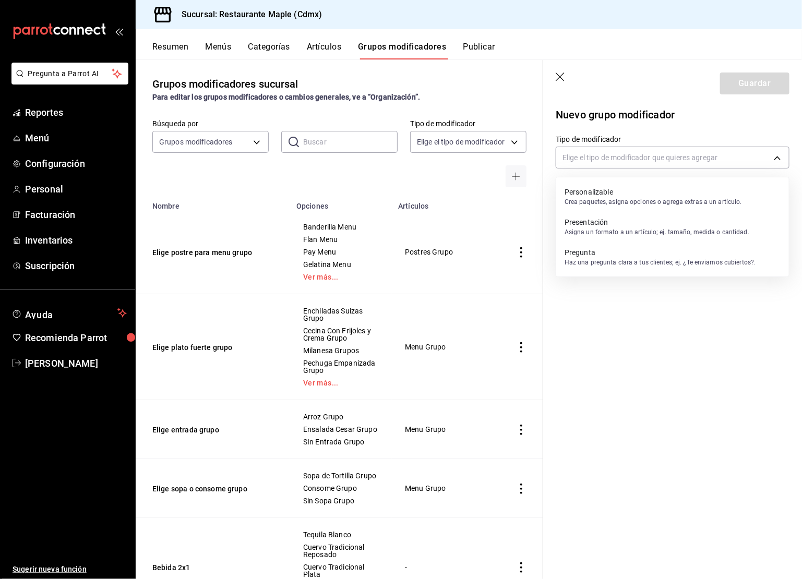
click at [598, 193] on p "Personalizable" at bounding box center [653, 192] width 177 height 10
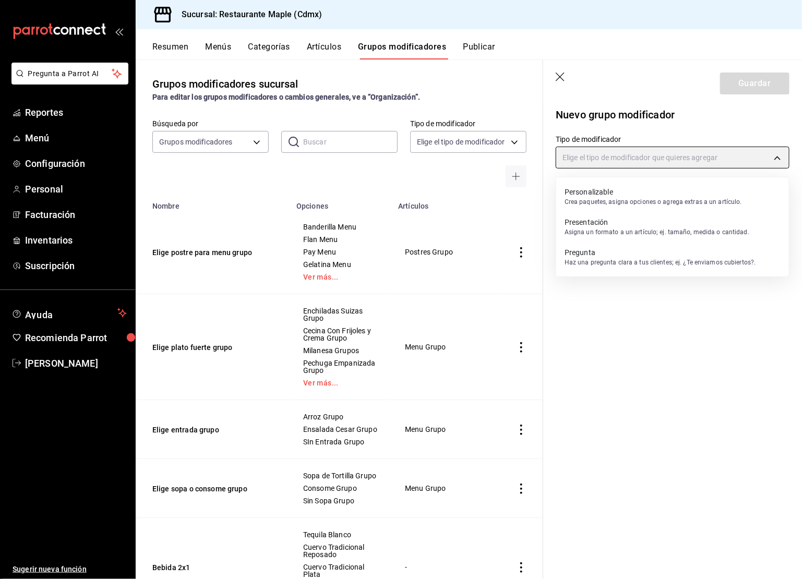
type input "CUSTOMIZABLE"
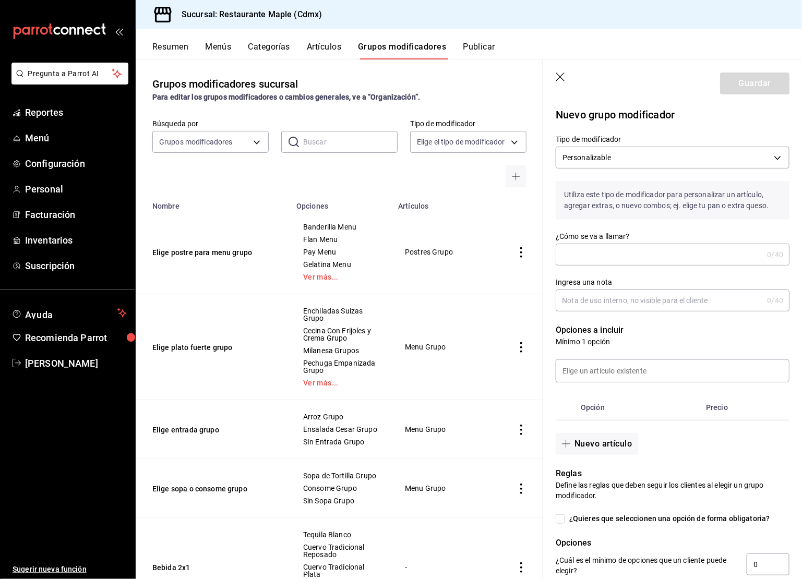
click at [599, 251] on input "¿Cómo se va a llamar?" at bounding box center [659, 254] width 207 height 21
type input "Elige cafe menu grupos"
click at [586, 437] on button "Nuevo artículo" at bounding box center [597, 444] width 82 height 22
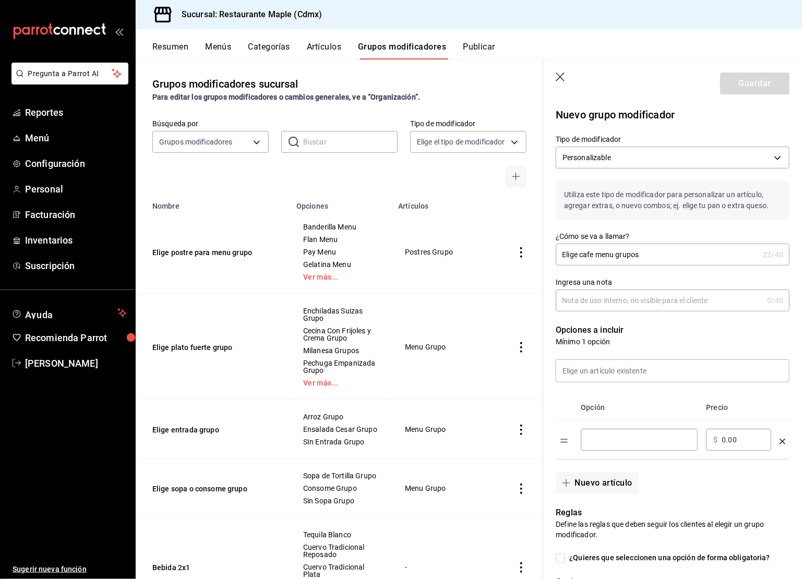
click at [587, 442] on div "​" at bounding box center [639, 440] width 117 height 22
type input "Cafe Menu"
click at [607, 475] on button "Nuevo artículo" at bounding box center [597, 483] width 82 height 22
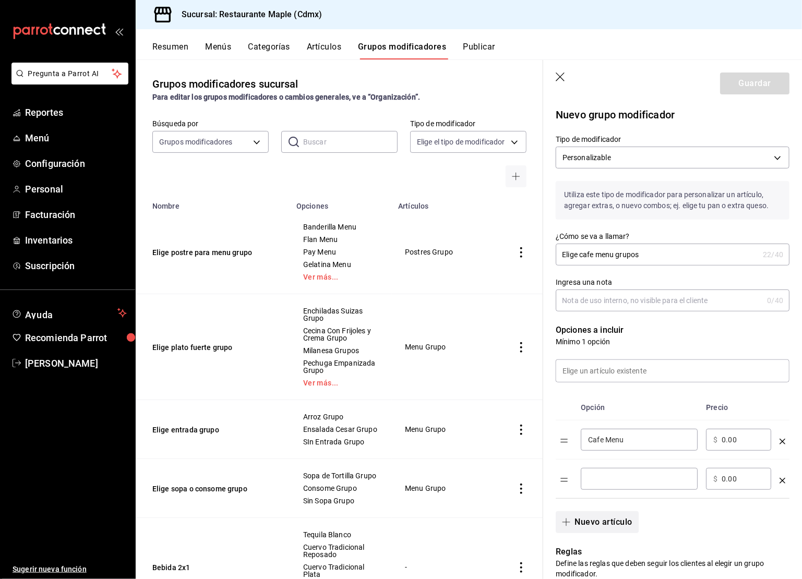
click at [607, 475] on input "optionsTable" at bounding box center [639, 479] width 102 height 10
click at [783, 440] on icon "optionsTable" at bounding box center [783, 442] width 6 height 6
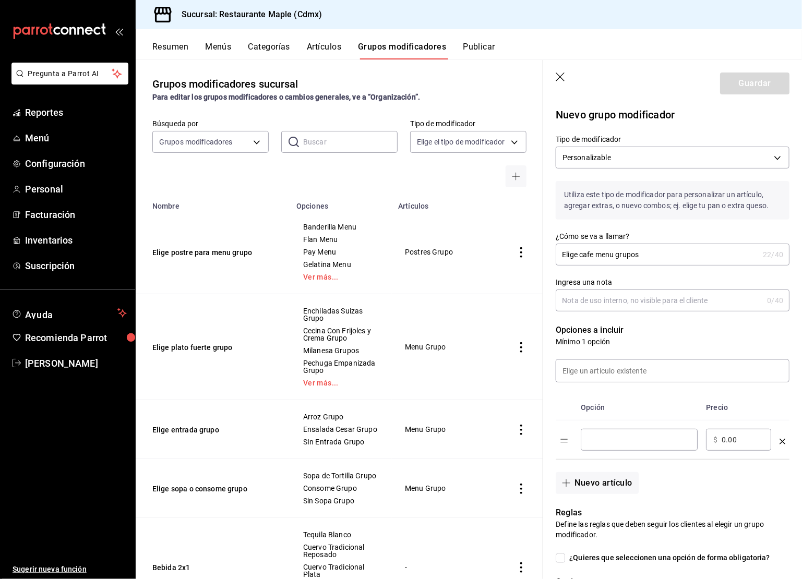
click at [623, 445] on div "​" at bounding box center [639, 440] width 117 height 22
type input "Cafe Grupo"
click at [609, 481] on button "Nuevo artículo" at bounding box center [597, 483] width 82 height 22
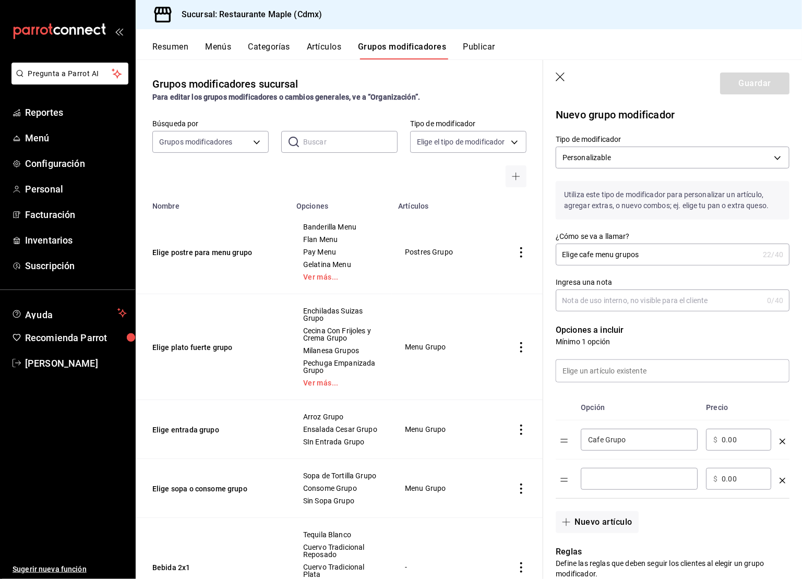
click at [606, 475] on input "optionsTable" at bounding box center [639, 479] width 102 height 10
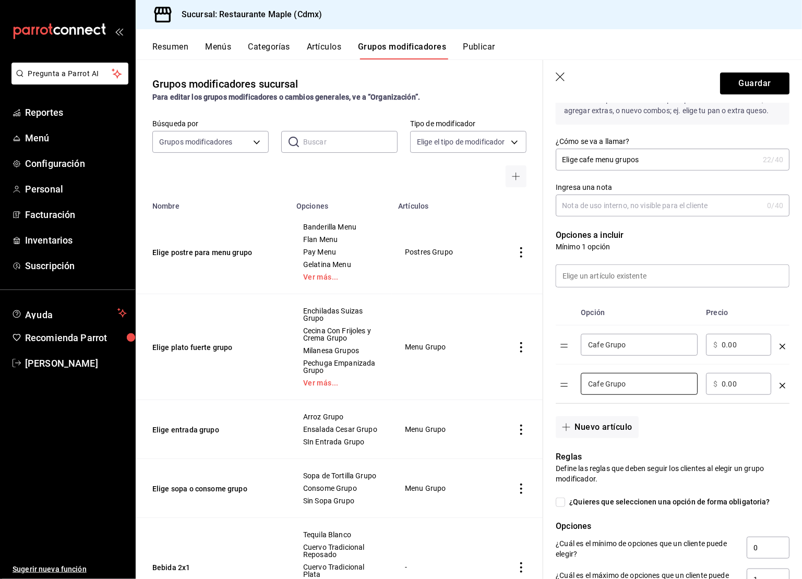
scroll to position [226, 0]
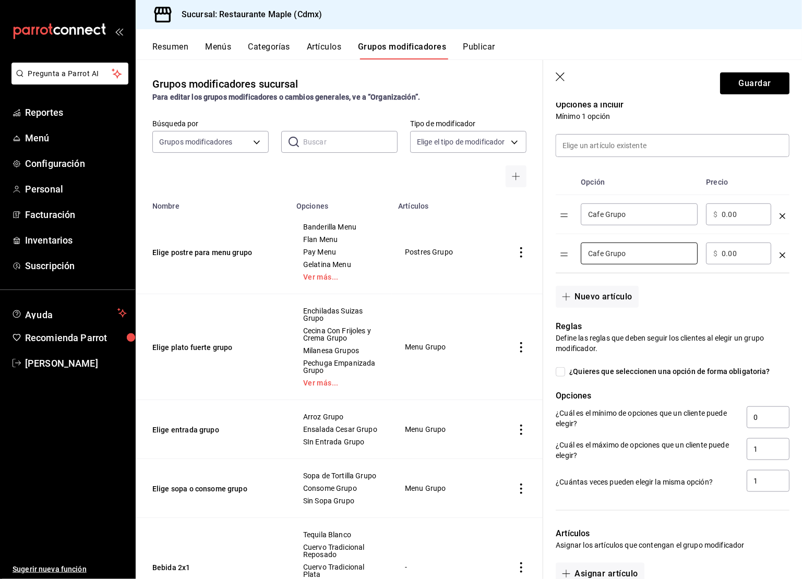
type input "Cafe Grupo"
click at [562, 375] on label "¿Quieres que seleccionen una opción de forma obligatoria?" at bounding box center [663, 371] width 215 height 11
click at [562, 375] on input "¿Quieres que seleccionen una opción de forma obligatoria?" at bounding box center [560, 372] width 9 height 9
checkbox input "true"
type input "1"
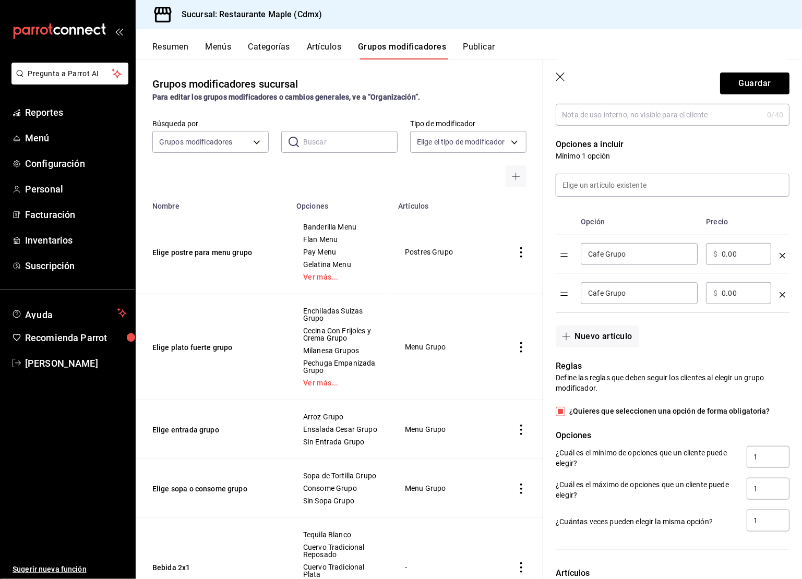
scroll to position [178, 0]
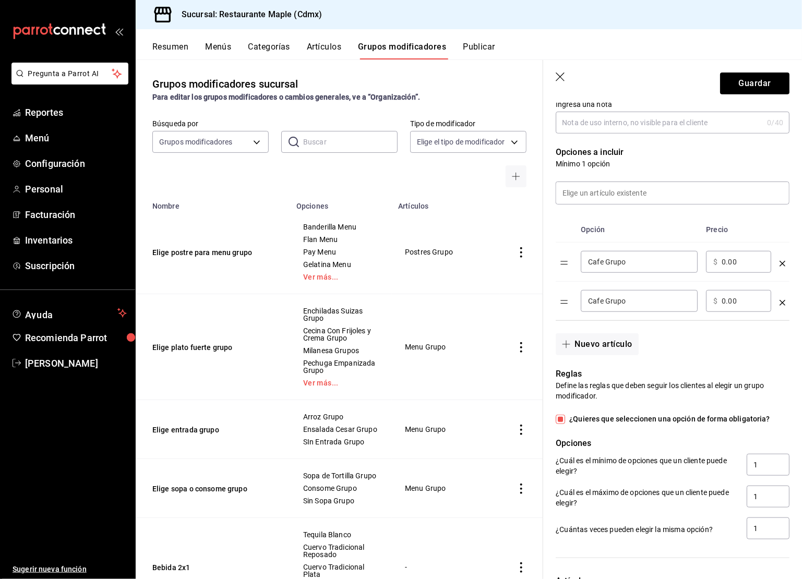
click at [605, 303] on input "Cafe Grupo" at bounding box center [639, 301] width 102 height 10
click at [780, 301] on icon "optionsTable" at bounding box center [783, 303] width 6 height 6
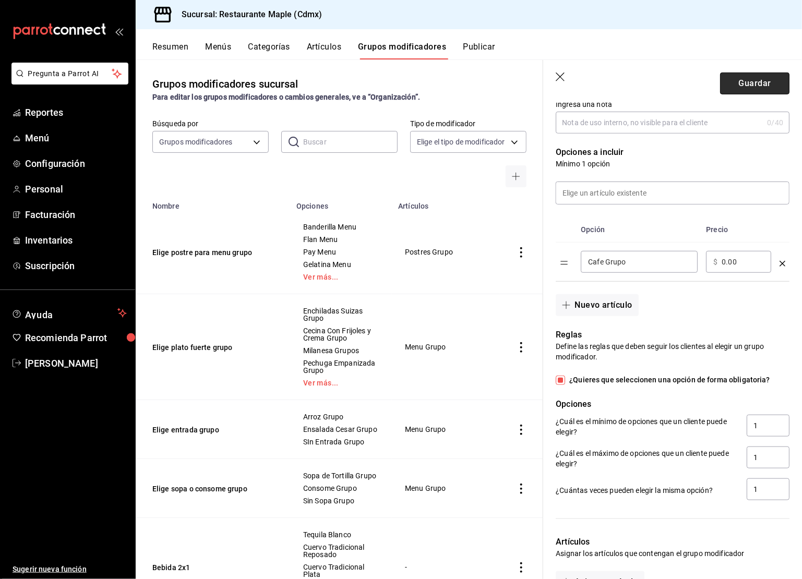
click at [756, 88] on button "Guardar" at bounding box center [754, 84] width 69 height 22
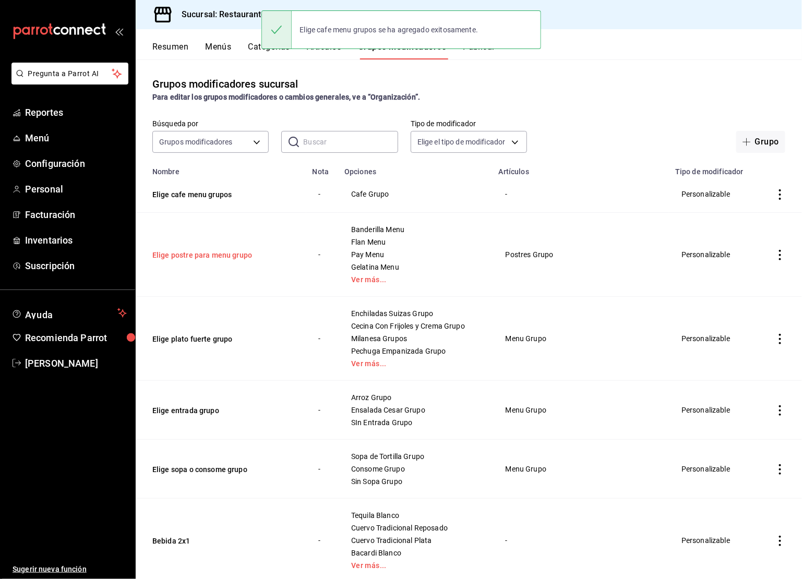
click at [229, 255] on button "Elige postre para menu grupo" at bounding box center [214, 255] width 125 height 10
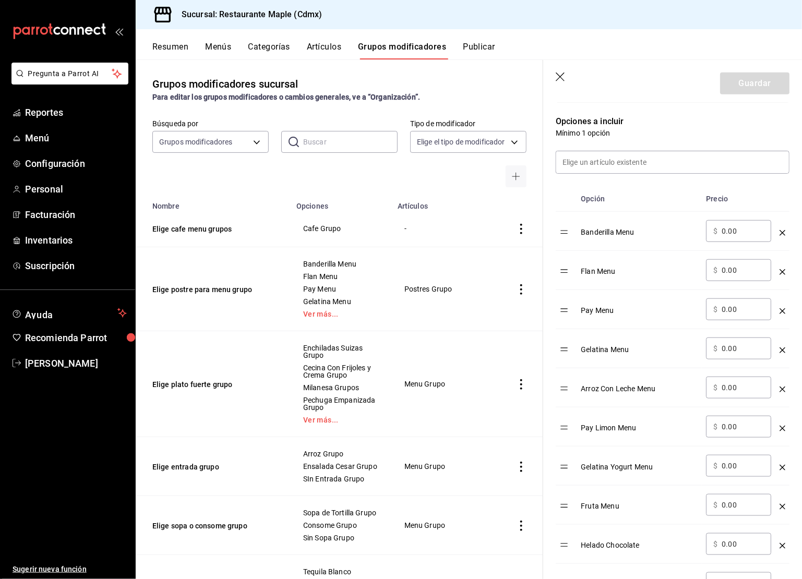
scroll to position [241, 0]
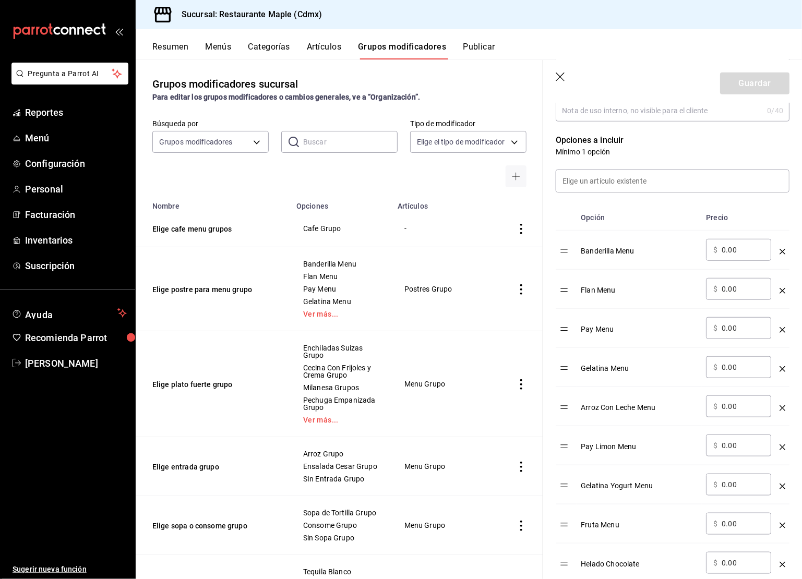
click at [780, 252] on icon "optionsTable" at bounding box center [783, 252] width 6 height 6
click at [780, 288] on icon "optionsTable" at bounding box center [783, 291] width 6 height 6
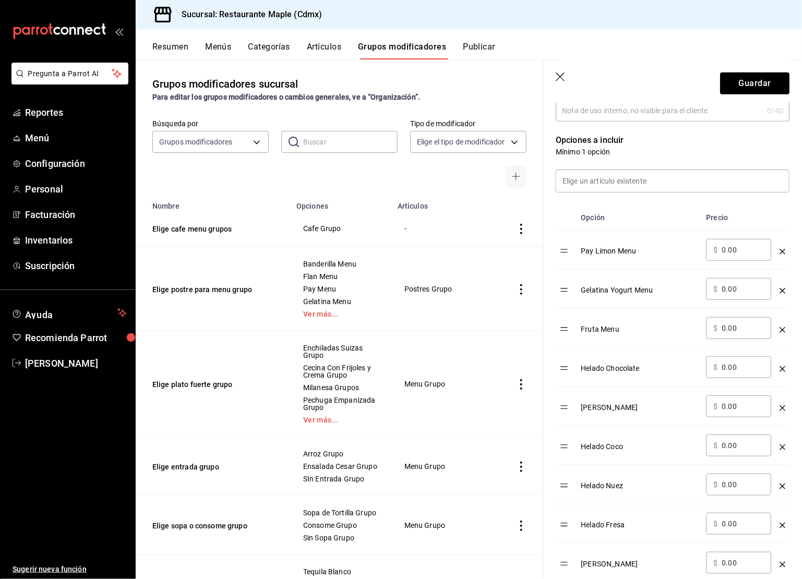
click at [780, 252] on icon "optionsTable" at bounding box center [783, 252] width 6 height 6
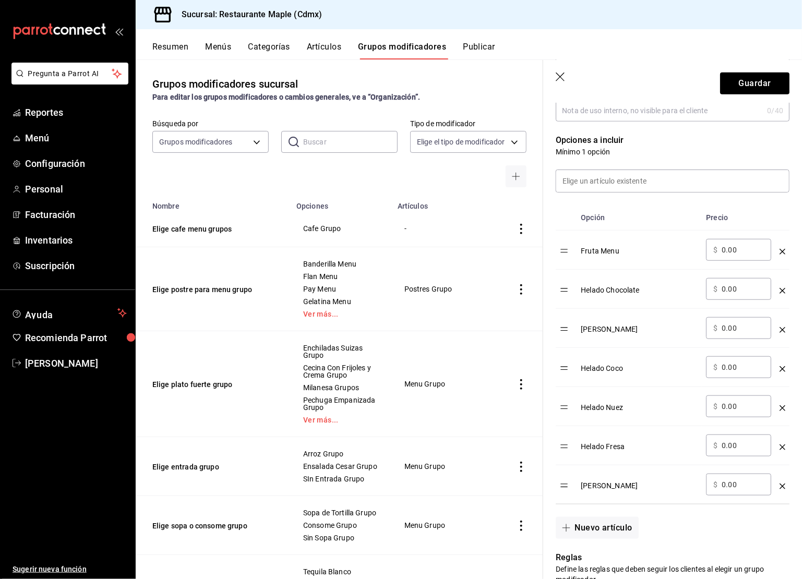
click at [780, 252] on icon "optionsTable" at bounding box center [783, 252] width 6 height 6
click at [780, 288] on icon "optionsTable" at bounding box center [783, 291] width 6 height 6
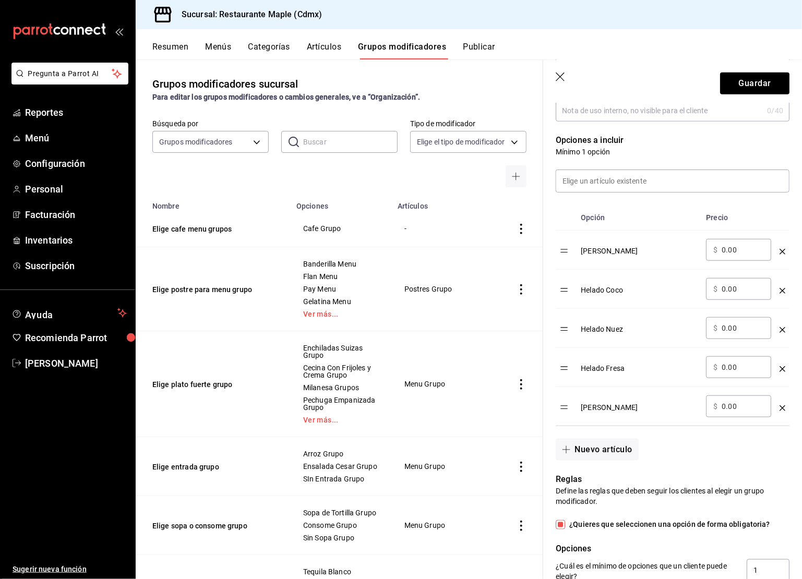
click at [780, 252] on icon "optionsTable" at bounding box center [783, 252] width 6 height 6
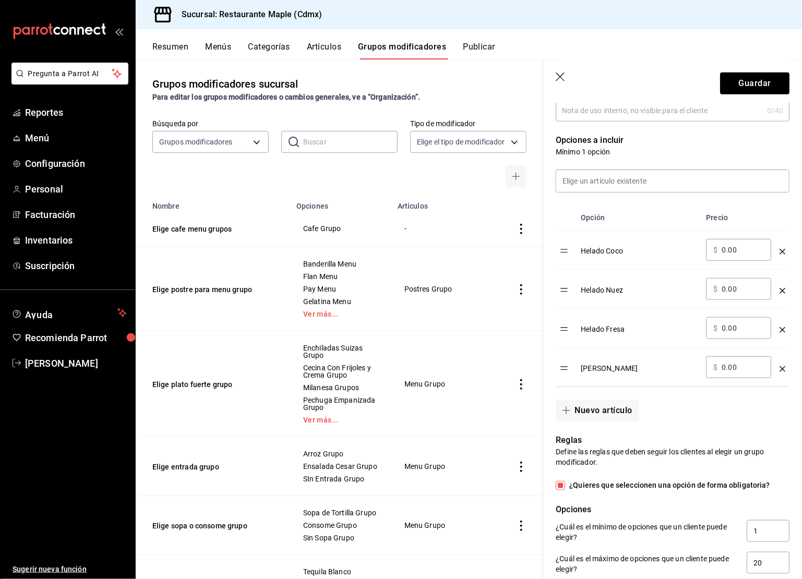
click at [780, 252] on icon "optionsTable" at bounding box center [783, 252] width 6 height 6
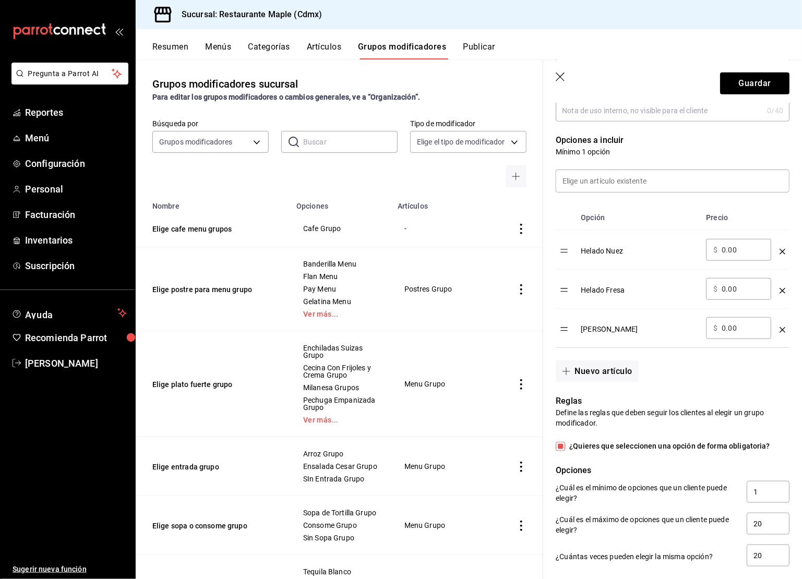
click at [780, 252] on icon "optionsTable" at bounding box center [783, 252] width 6 height 6
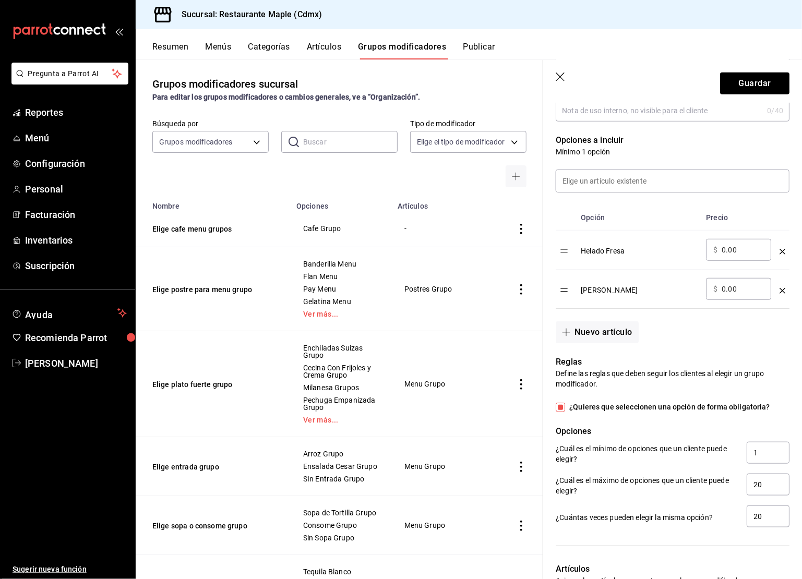
click at [780, 252] on icon "optionsTable" at bounding box center [783, 252] width 6 height 6
click at [780, 288] on icon "optionsTable" at bounding box center [783, 291] width 6 height 6
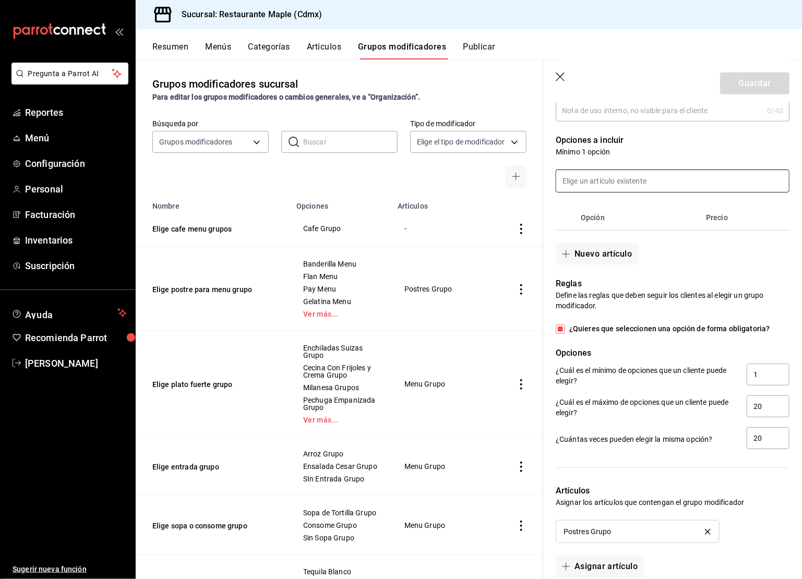
click at [589, 178] on input at bounding box center [672, 181] width 233 height 22
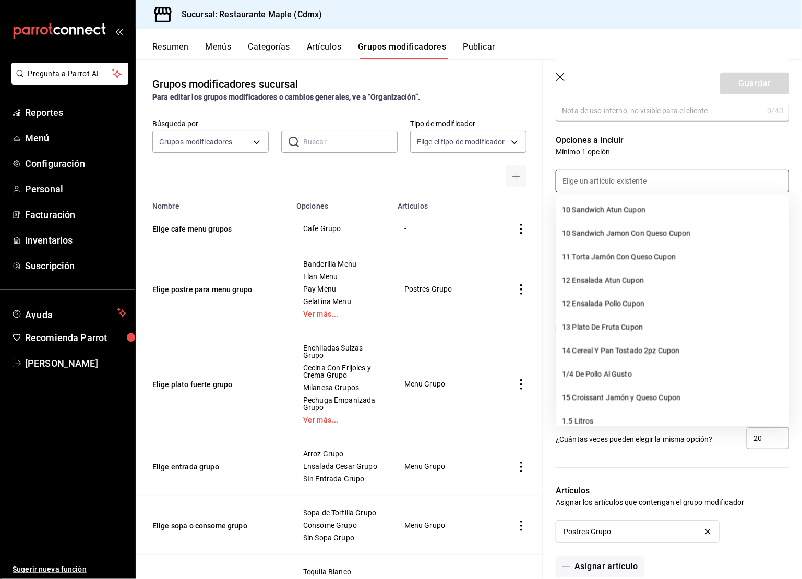
click at [589, 178] on input at bounding box center [672, 181] width 233 height 22
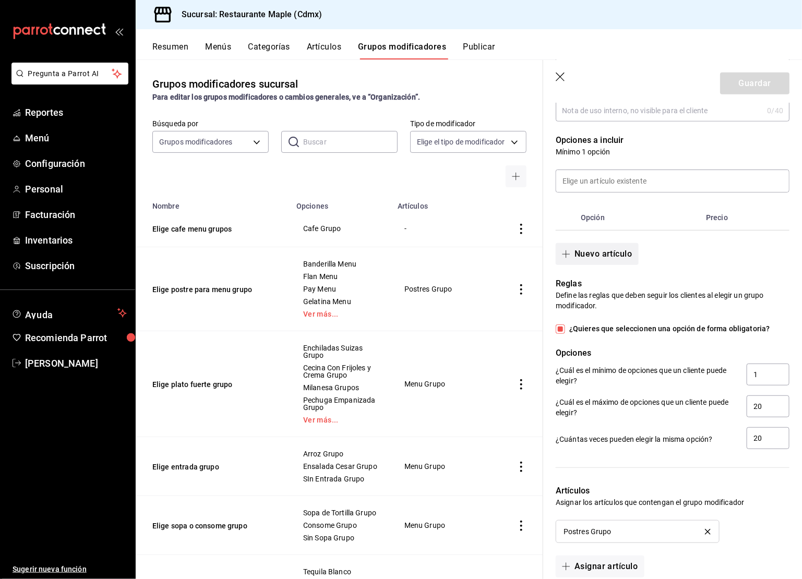
click at [587, 250] on button "Nuevo artículo" at bounding box center [597, 254] width 82 height 22
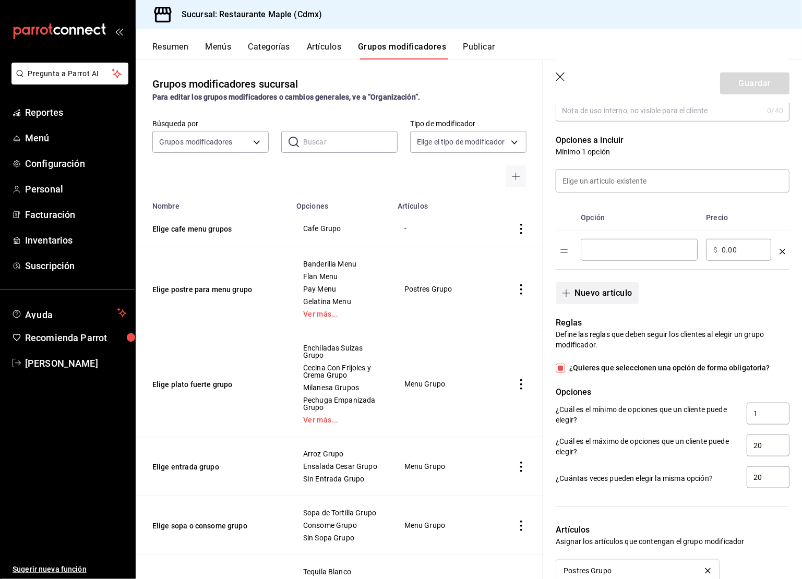
click at [587, 251] on div "​" at bounding box center [639, 250] width 117 height 22
type input "Banderilla Grupo"
click at [593, 290] on button "Nuevo artículo" at bounding box center [597, 293] width 82 height 22
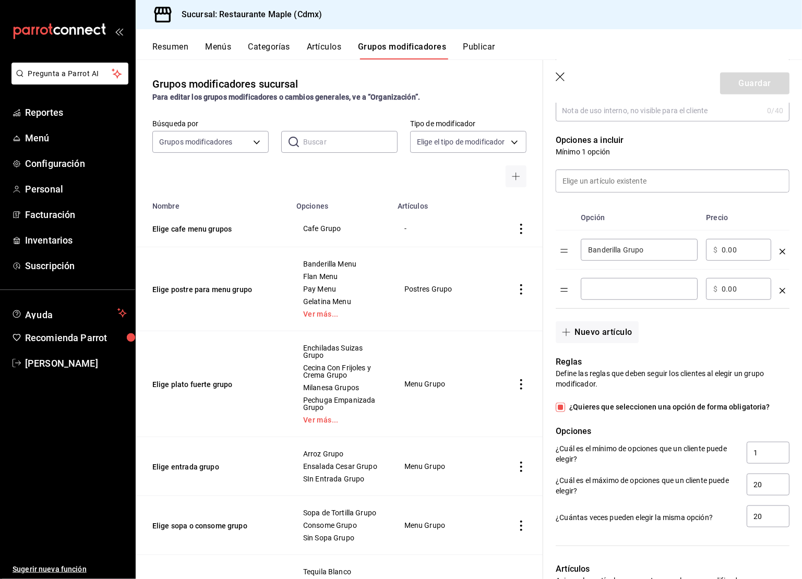
click at [609, 287] on input "optionsTable" at bounding box center [639, 289] width 102 height 10
type input "Flan Grupo"
click at [609, 332] on button "Nuevo artículo" at bounding box center [597, 333] width 82 height 22
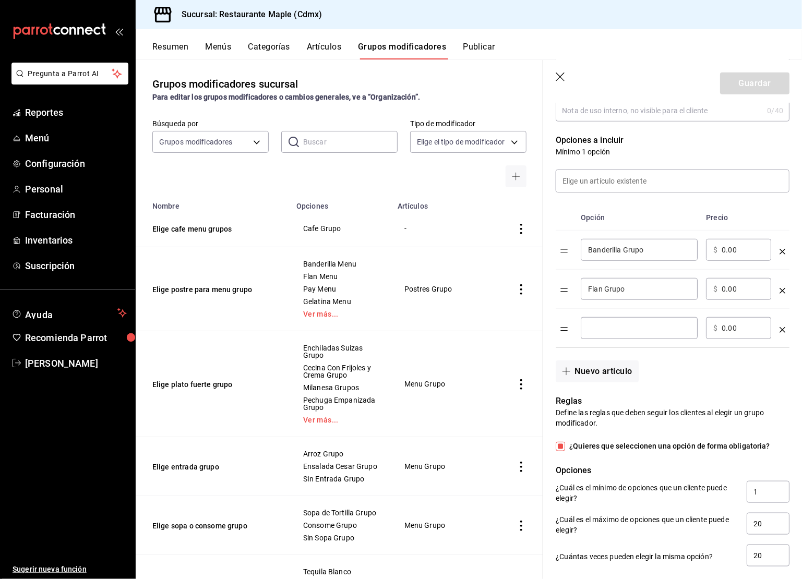
click at [604, 327] on input "optionsTable" at bounding box center [639, 328] width 102 height 10
type input "Pay Grupo"
click at [606, 371] on button "Nuevo artículo" at bounding box center [597, 372] width 82 height 22
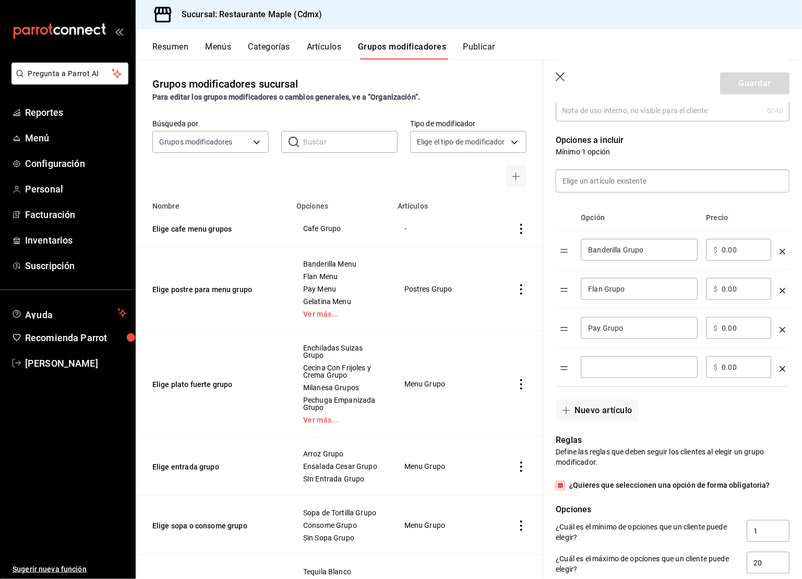
click at [605, 351] on td "​" at bounding box center [639, 367] width 125 height 39
click at [605, 359] on div "​" at bounding box center [639, 368] width 117 height 22
type input "Gelatina Grupo"
click at [615, 409] on button "Nuevo artículo" at bounding box center [597, 411] width 82 height 22
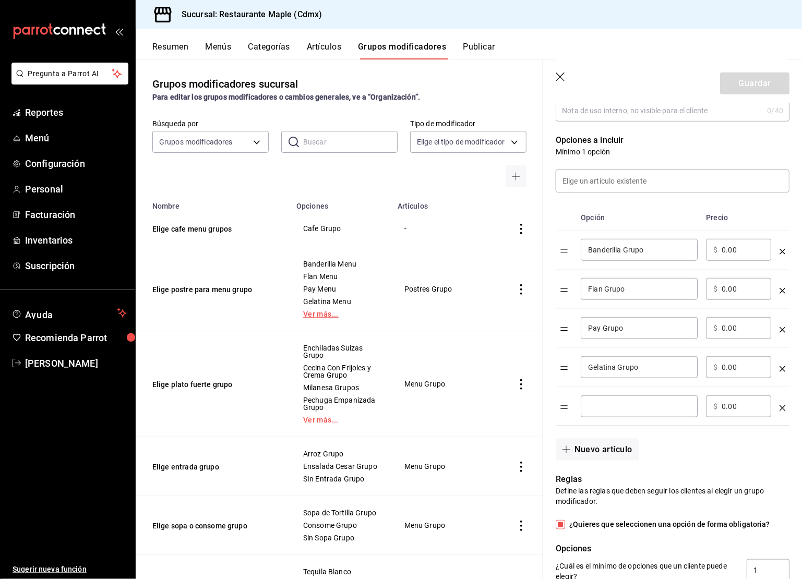
click at [329, 314] on link "Ver más..." at bounding box center [340, 314] width 75 height 7
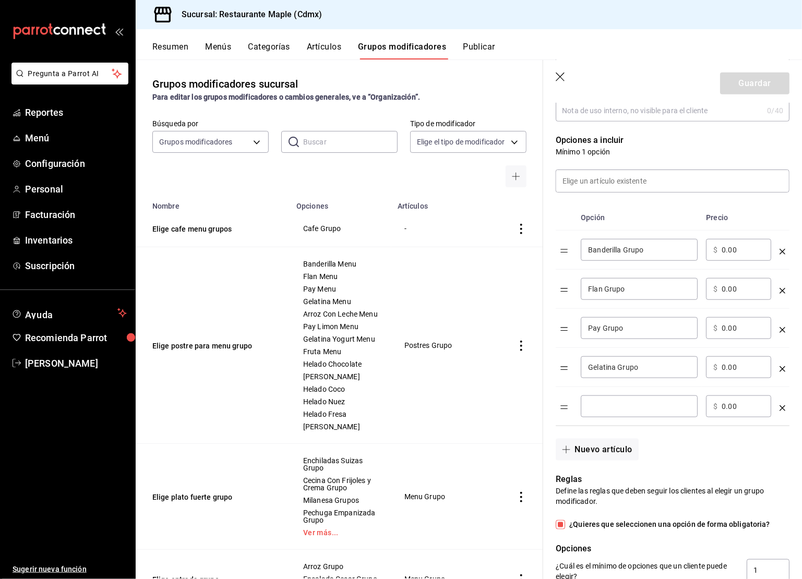
click at [606, 409] on input "optionsTable" at bounding box center [639, 406] width 102 height 10
type input "Arroz Con Leche Grupo"
click at [592, 445] on button "Nuevo artículo" at bounding box center [597, 450] width 82 height 22
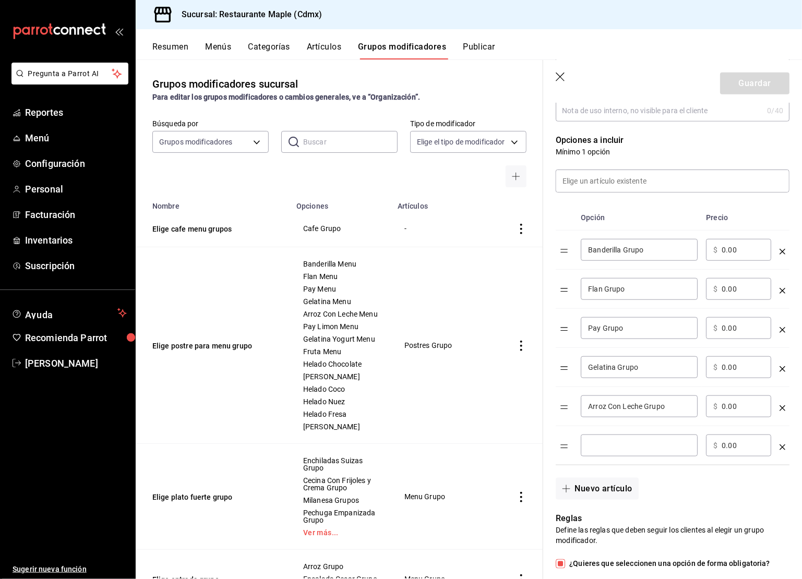
click at [602, 437] on div "​" at bounding box center [639, 446] width 117 height 22
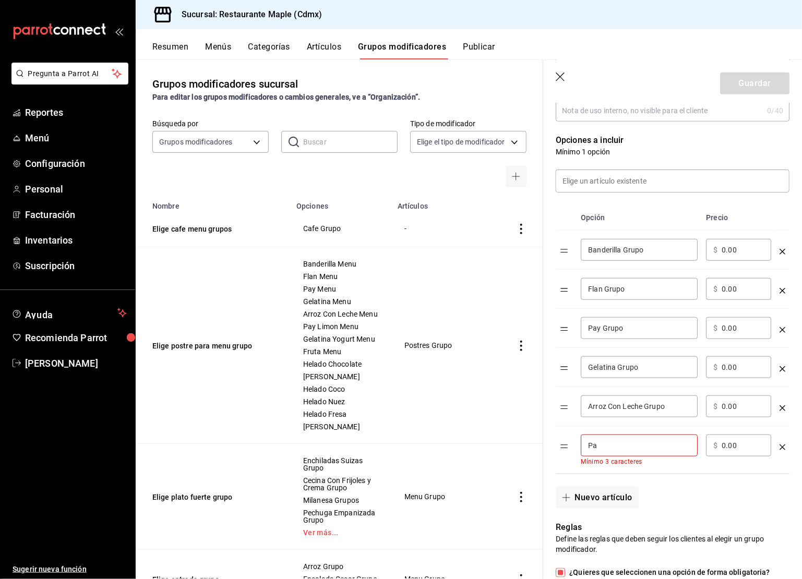
type input "P"
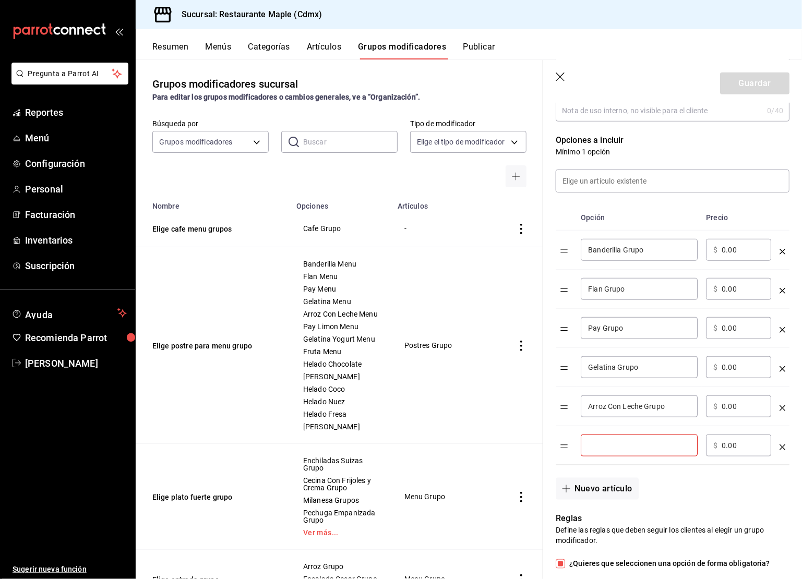
click at [784, 406] on icon "optionsTable" at bounding box center [783, 409] width 6 height 6
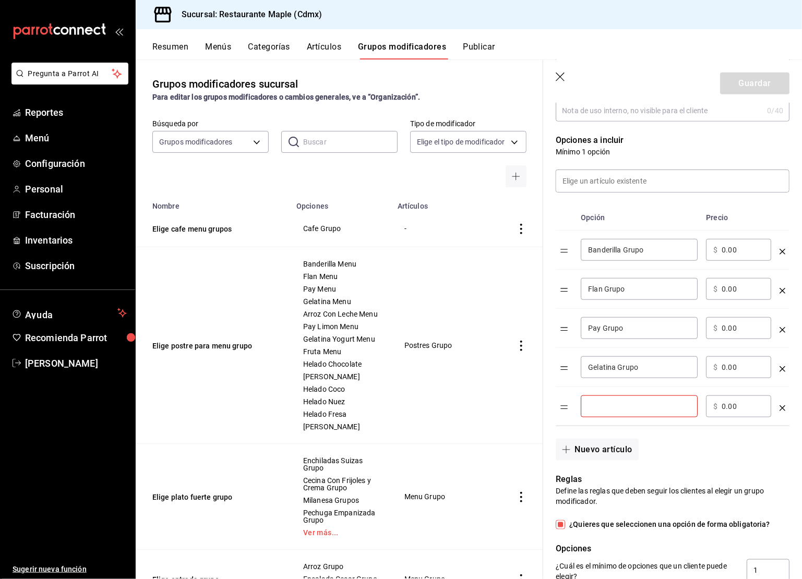
click at [633, 402] on input "optionsTable" at bounding box center [639, 406] width 102 height 10
type input "Helado Chocolate Grupo"
click at [606, 449] on button "Nuevo artículo" at bounding box center [597, 450] width 82 height 22
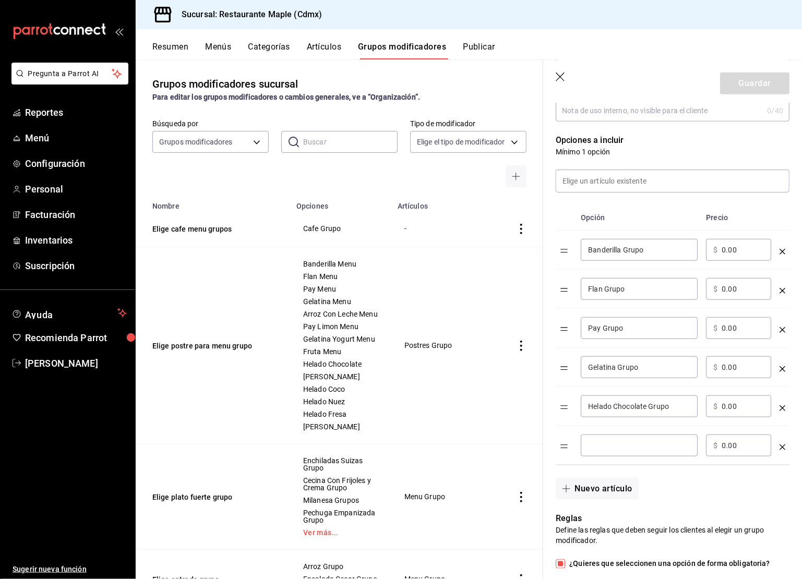
click at [604, 437] on div "​" at bounding box center [639, 446] width 117 height 22
type input "Helado Vainilla Grupo"
click at [611, 487] on button "Nuevo artículo" at bounding box center [597, 489] width 82 height 22
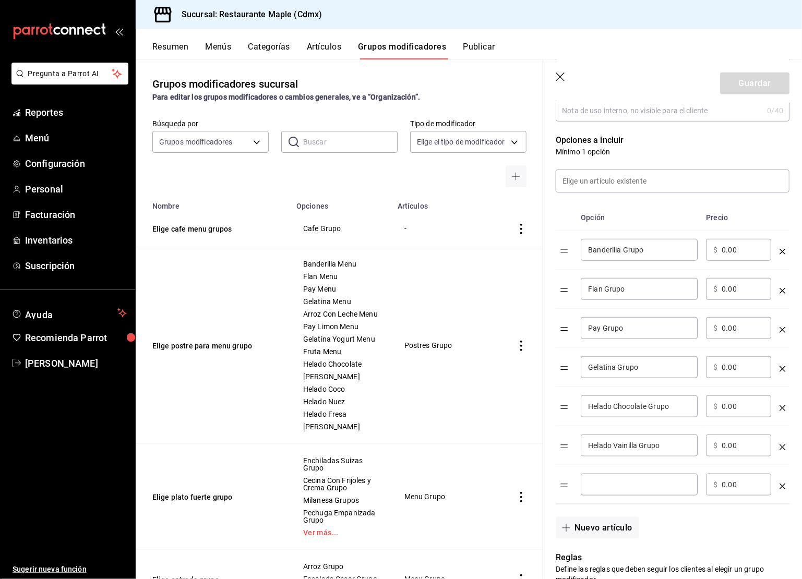
click at [608, 482] on input "optionsTable" at bounding box center [639, 485] width 102 height 10
type input "Helado Coco Grupo"
click at [598, 533] on button "Nuevo artículo" at bounding box center [597, 528] width 82 height 22
click at [602, 521] on input "optionsTable" at bounding box center [639, 524] width 102 height 10
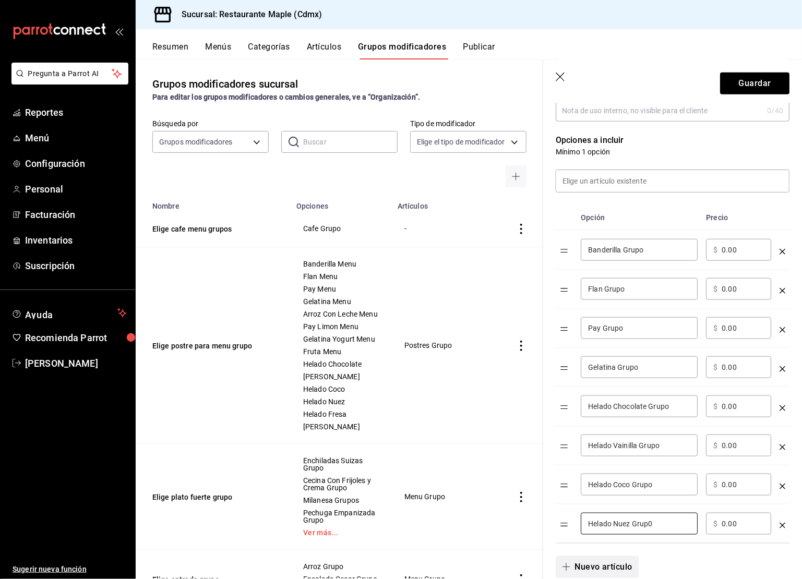
type input "Helado Nuez Grup0"
click at [589, 563] on button "Nuevo artículo" at bounding box center [597, 567] width 82 height 22
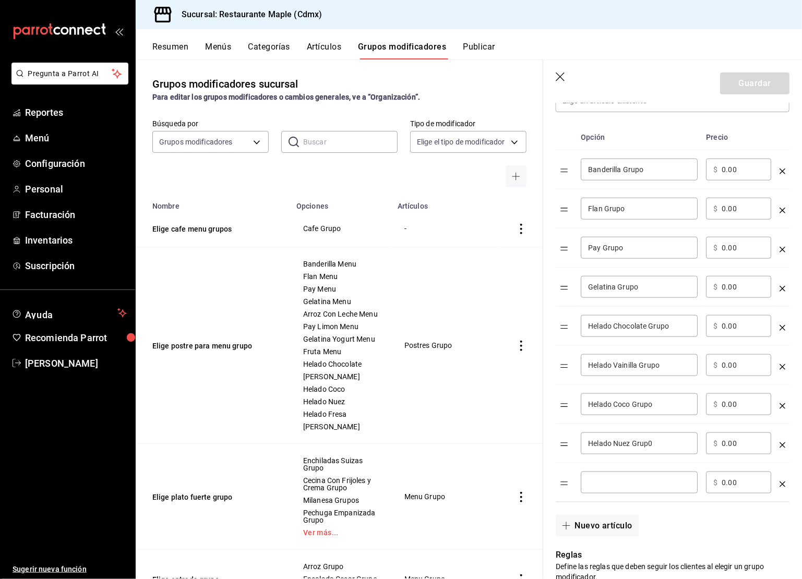
scroll to position [324, 0]
click at [600, 479] on input "optionsTable" at bounding box center [639, 481] width 102 height 10
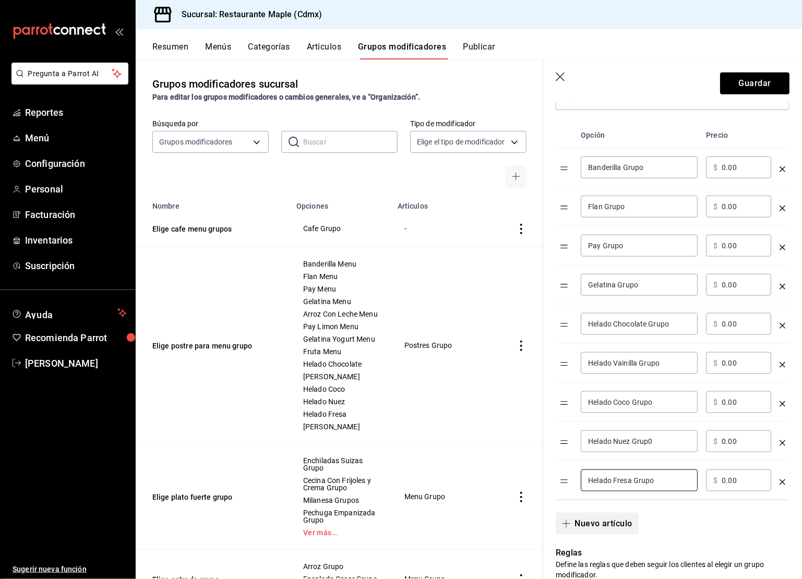
type input "Helado Fresa Grupo"
click at [589, 518] on button "Nuevo artículo" at bounding box center [597, 524] width 82 height 22
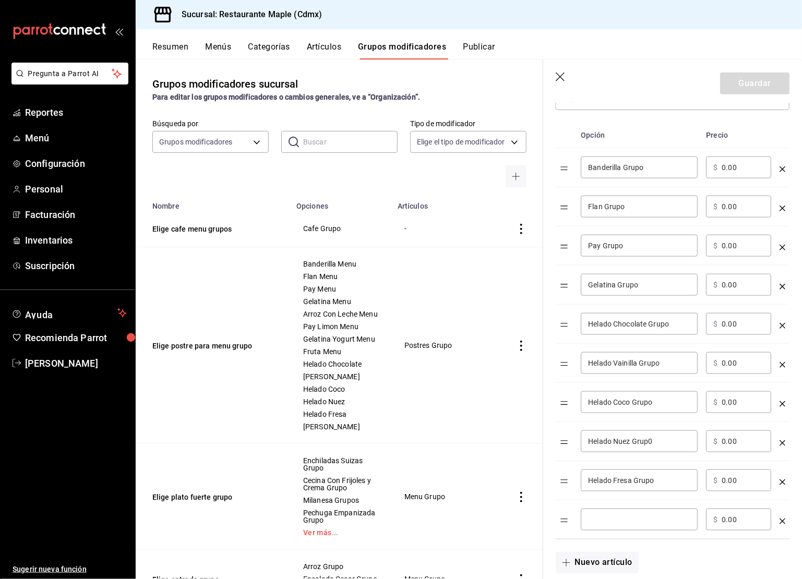
click at [589, 518] on input "optionsTable" at bounding box center [639, 520] width 102 height 10
type input "Helado Limon Grupo"
click at [587, 560] on button "Nuevo artículo" at bounding box center [597, 563] width 82 height 22
click at [592, 555] on input "optionsTable" at bounding box center [639, 559] width 102 height 10
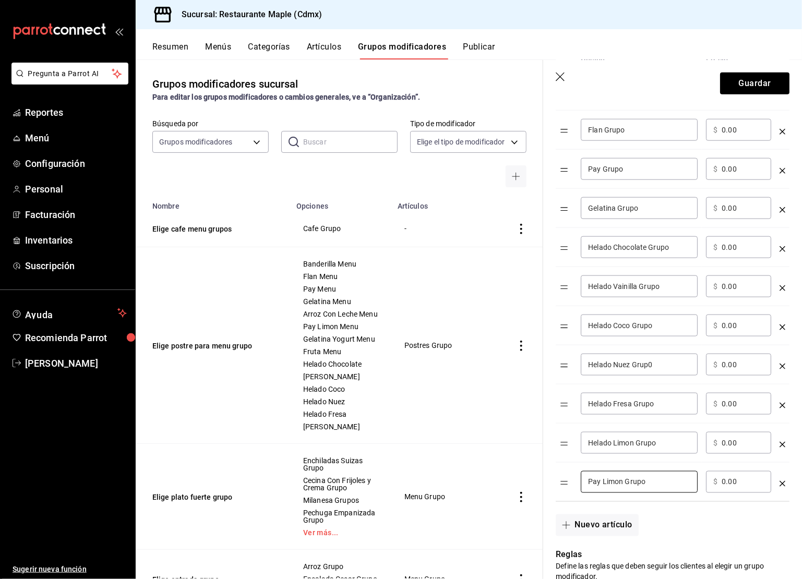
scroll to position [446, 0]
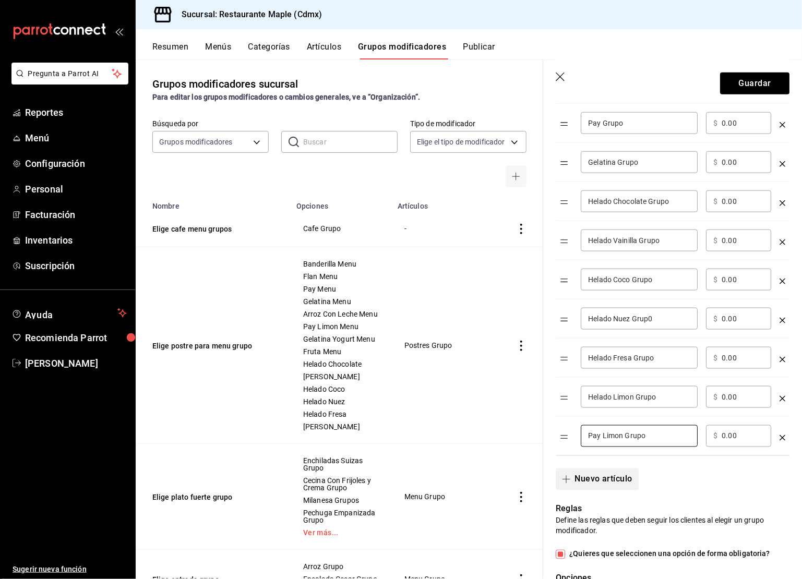
type input "Pay Limon Grupo"
click at [603, 477] on button "Nuevo artículo" at bounding box center [597, 480] width 82 height 22
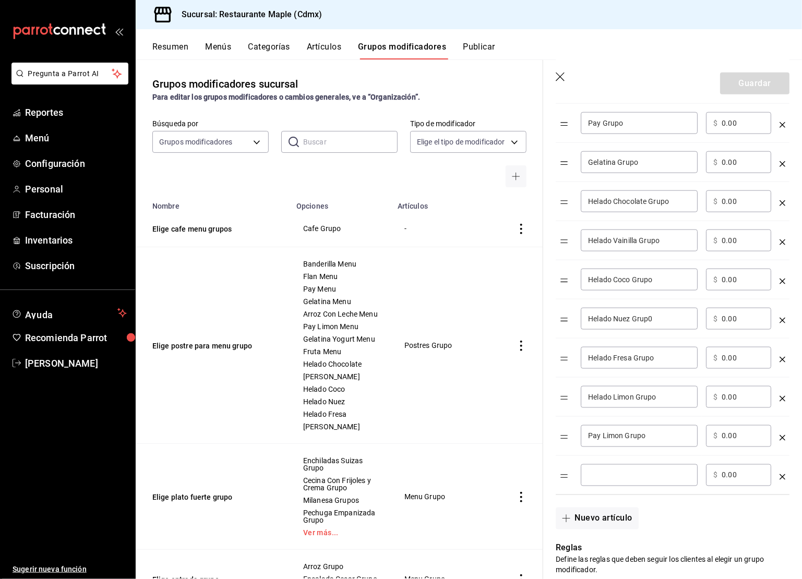
click at [611, 476] on input "optionsTable" at bounding box center [639, 475] width 102 height 10
type input "Arroz Con Leche Grupo"
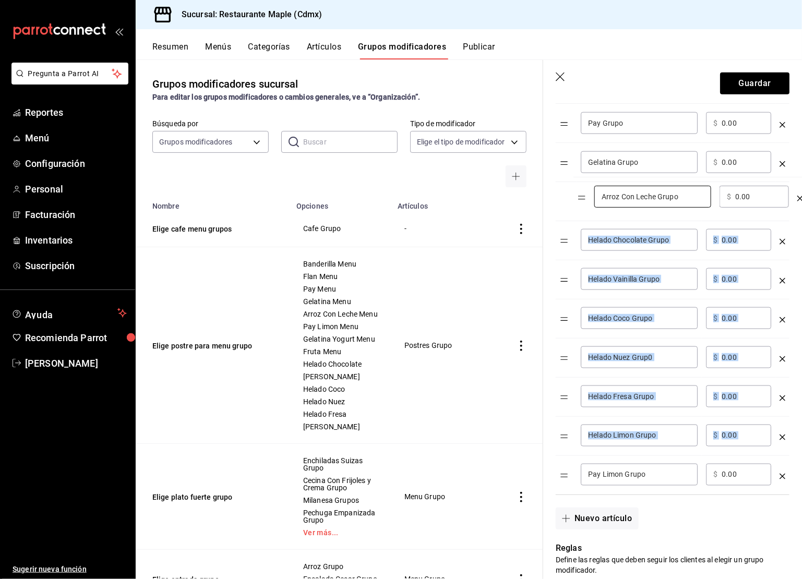
drag, startPoint x: 566, startPoint y: 476, endPoint x: 584, endPoint y: 202, distance: 274.6
click at [584, 199] on table "Opción Precio Banderilla Grupo ​ ​ $ 0.00 ​ Flan Grupo ​ ​ $ 0.00 ​ Pay Grupo ​…" at bounding box center [673, 247] width 234 height 495
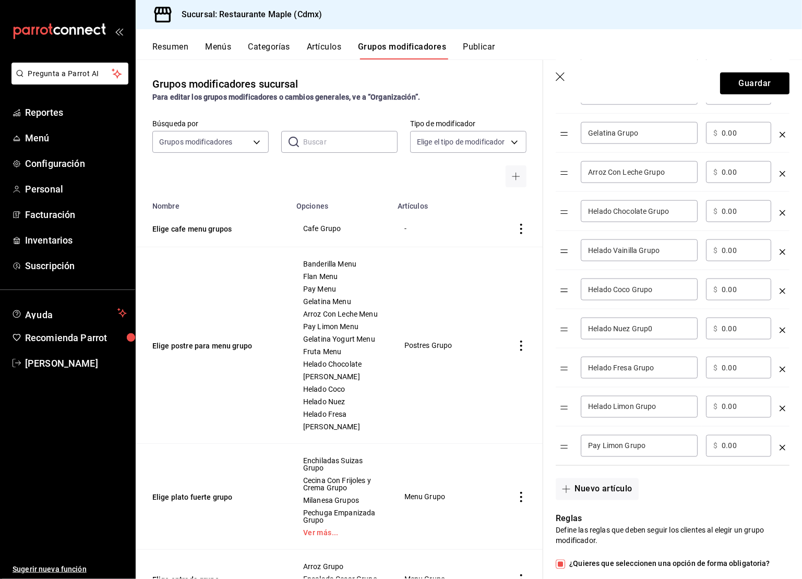
scroll to position [478, 0]
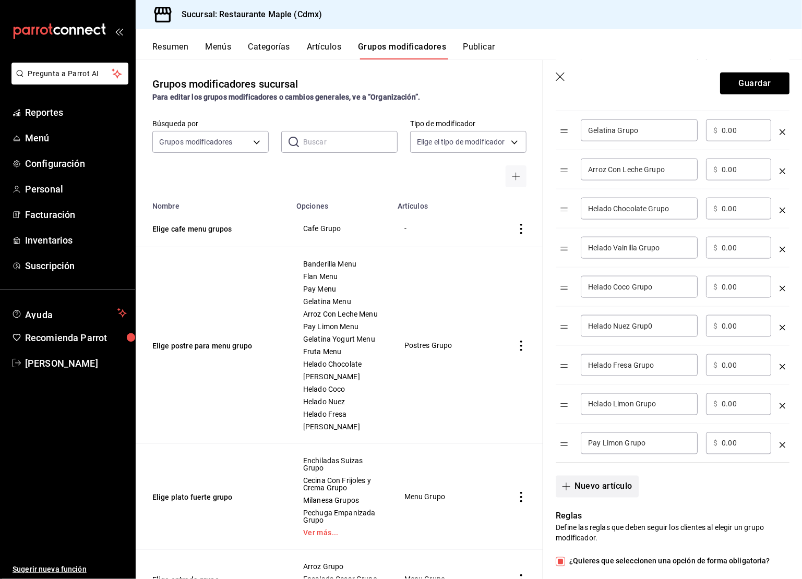
click at [577, 486] on button "Nuevo artículo" at bounding box center [597, 487] width 82 height 22
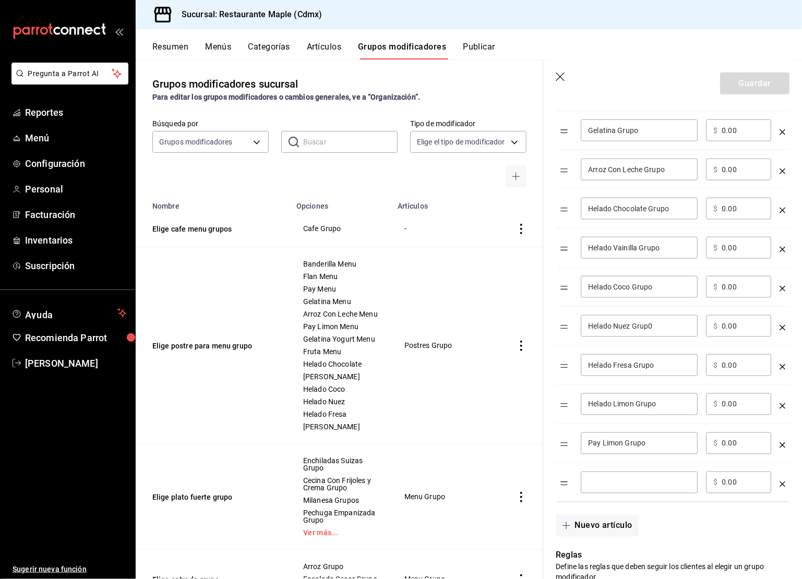
click at [593, 481] on input "optionsTable" at bounding box center [639, 483] width 102 height 10
type input "Gelatina Yogurt Grupo"
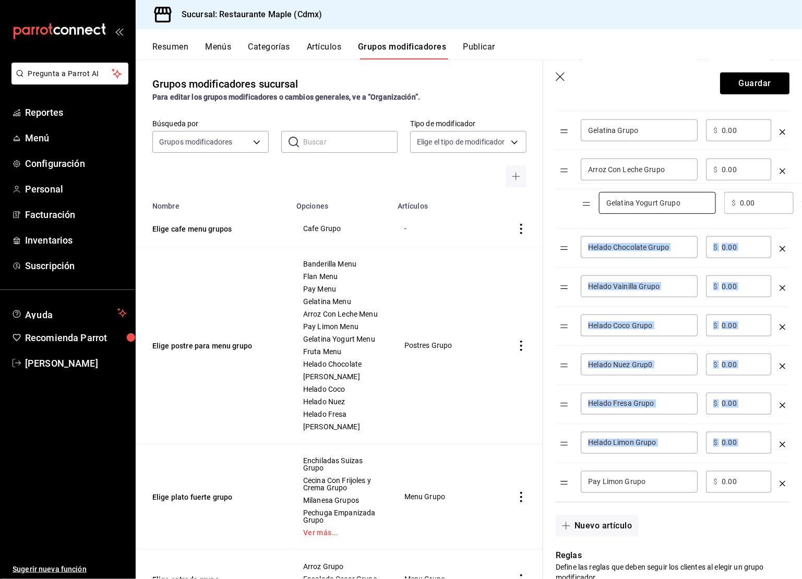
drag, startPoint x: 565, startPoint y: 481, endPoint x: 588, endPoint y: 204, distance: 278.1
click at [588, 204] on table "Opción Precio Banderilla Grupo ​ ​ $ 0.00 ​ Flan Grupo ​ ​ $ 0.00 ​ Pay Grupo ​…" at bounding box center [673, 235] width 234 height 534
drag, startPoint x: 566, startPoint y: 482, endPoint x: 576, endPoint y: 202, distance: 281.0
click at [576, 202] on table "Opción Precio Banderilla Grupo ​ ​ $ 0.00 ​ Flan Grupo ​ ​ $ 0.00 ​ Pay Grupo ​…" at bounding box center [673, 235] width 234 height 534
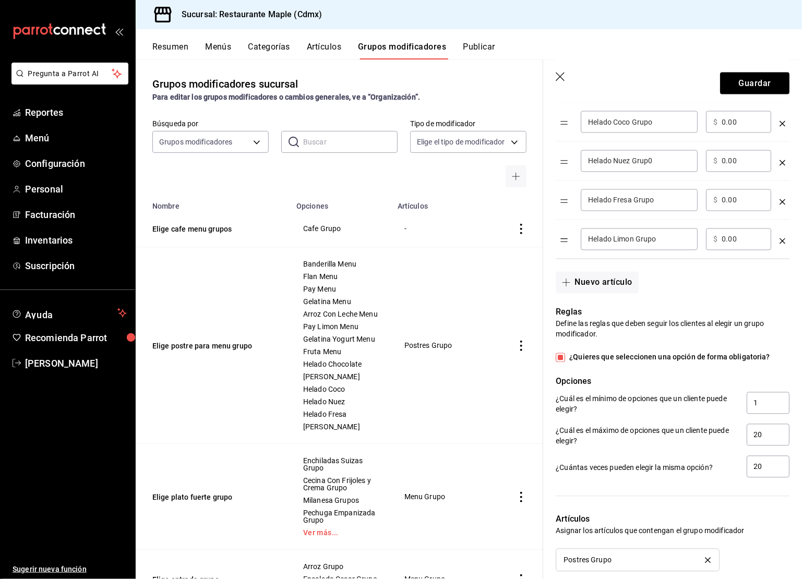
scroll to position [868, 0]
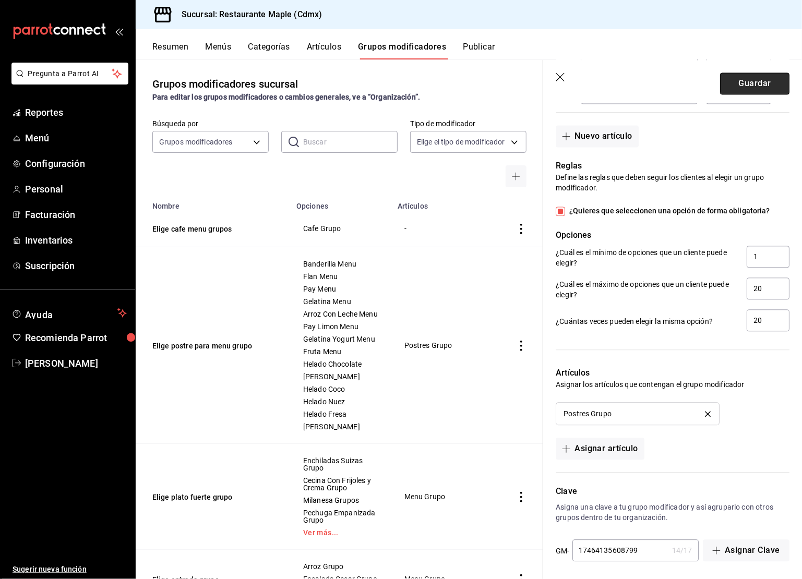
click at [746, 91] on button "Guardar" at bounding box center [754, 84] width 69 height 22
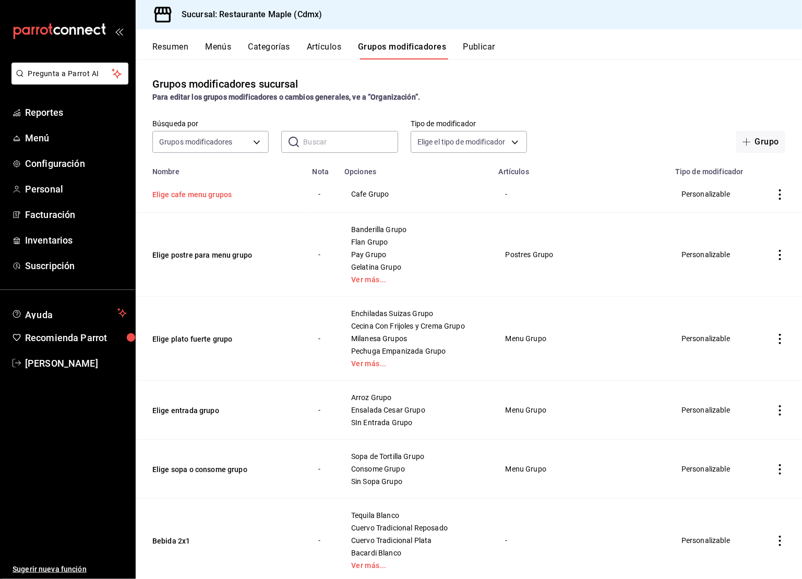
click at [216, 192] on button "Elige cafe menu grupos" at bounding box center [214, 194] width 125 height 10
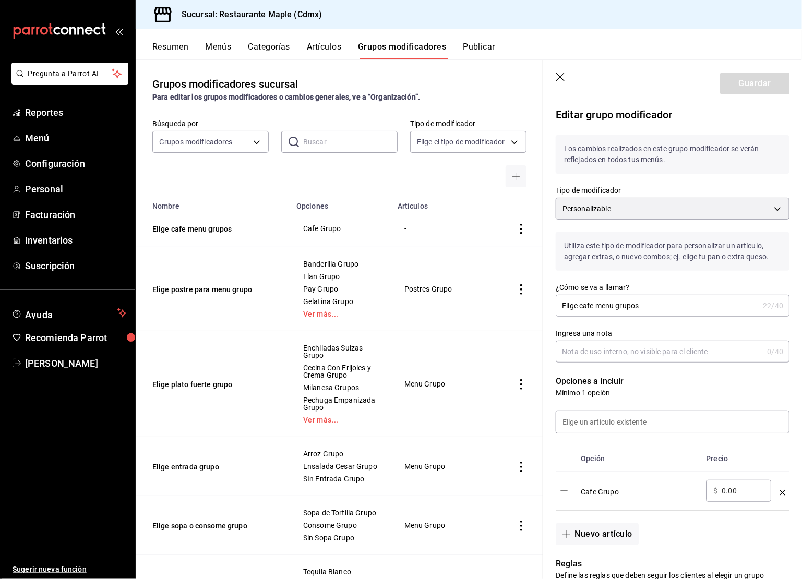
click at [268, 43] on button "Categorías" at bounding box center [269, 51] width 42 height 18
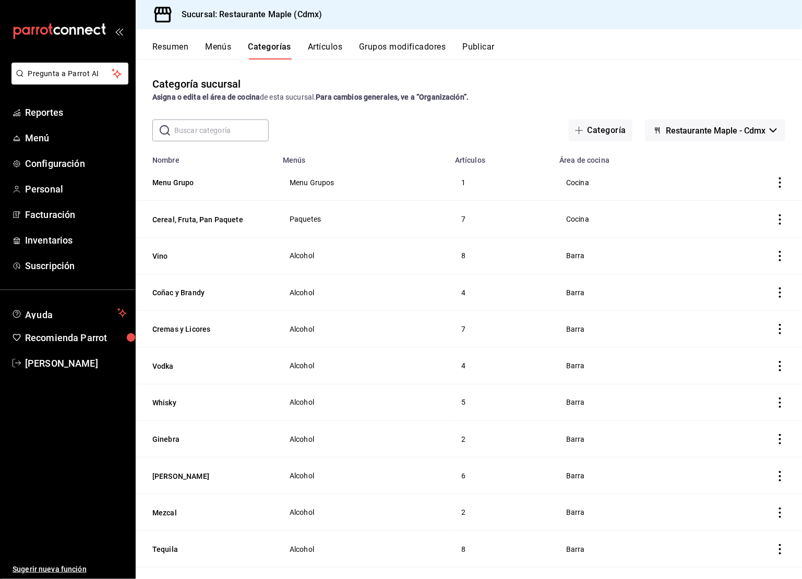
click at [182, 177] on th "Menu Grupo" at bounding box center [206, 182] width 141 height 37
click at [182, 180] on button "Menu Grupo" at bounding box center [204, 182] width 104 height 10
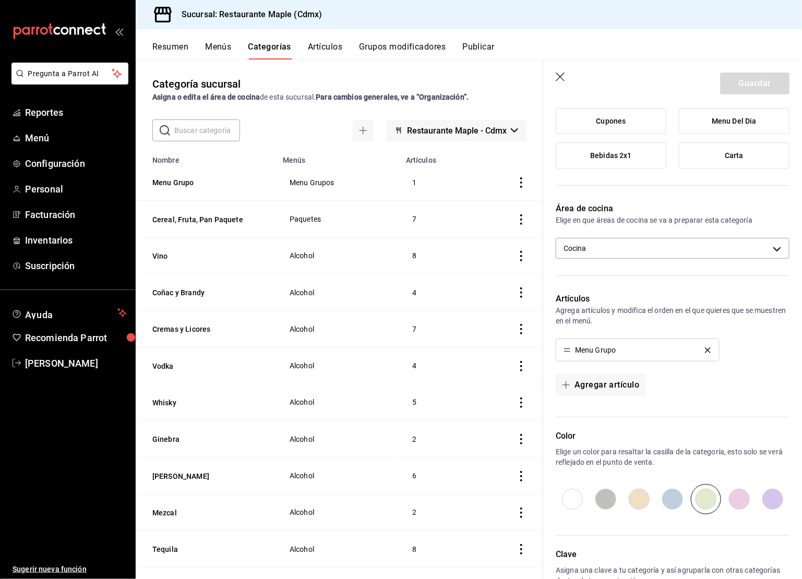
scroll to position [201, 0]
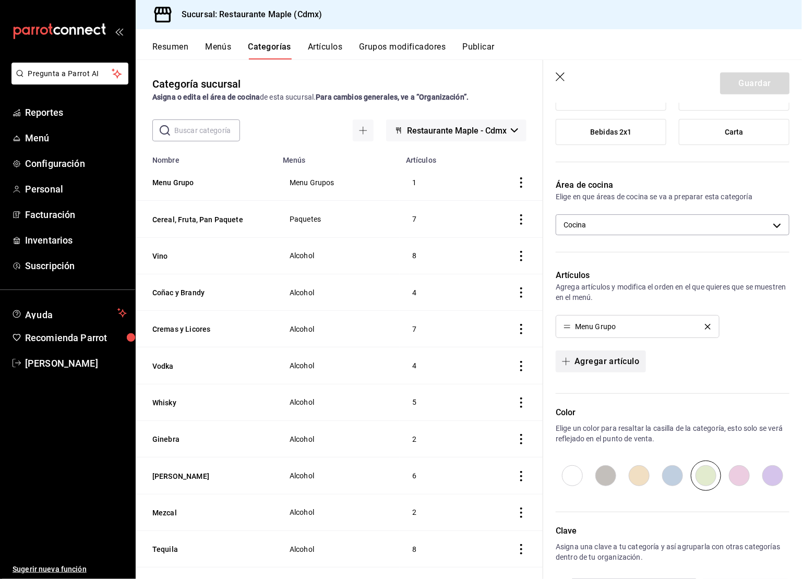
click at [629, 356] on button "Agregar artículo" at bounding box center [601, 362] width 90 height 22
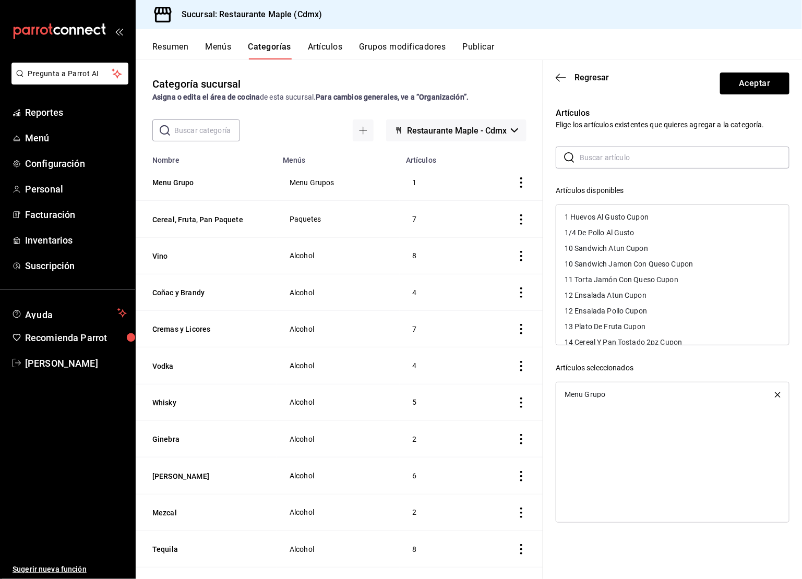
click at [604, 161] on input "text" at bounding box center [685, 157] width 210 height 21
click at [214, 48] on button "Menús" at bounding box center [218, 51] width 26 height 18
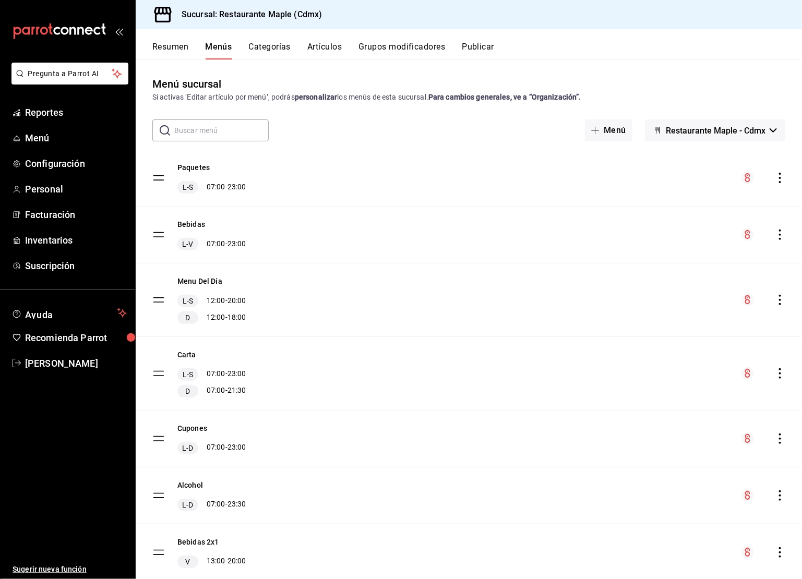
click at [153, 37] on div "Resumen Menús Categorías Artículos Grupos modificadores Publicar" at bounding box center [469, 44] width 667 height 30
click at [165, 51] on button "Resumen" at bounding box center [170, 51] width 36 height 18
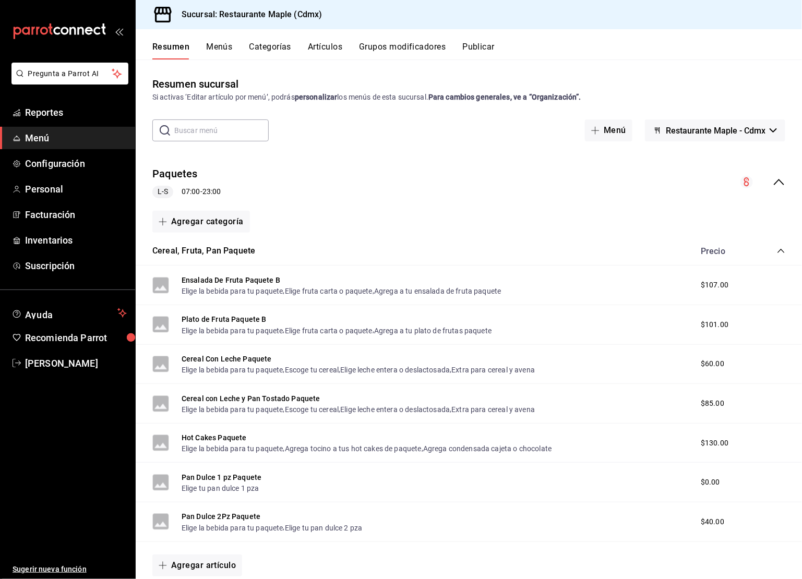
click at [781, 253] on icon "collapse-category-row" at bounding box center [781, 251] width 8 height 8
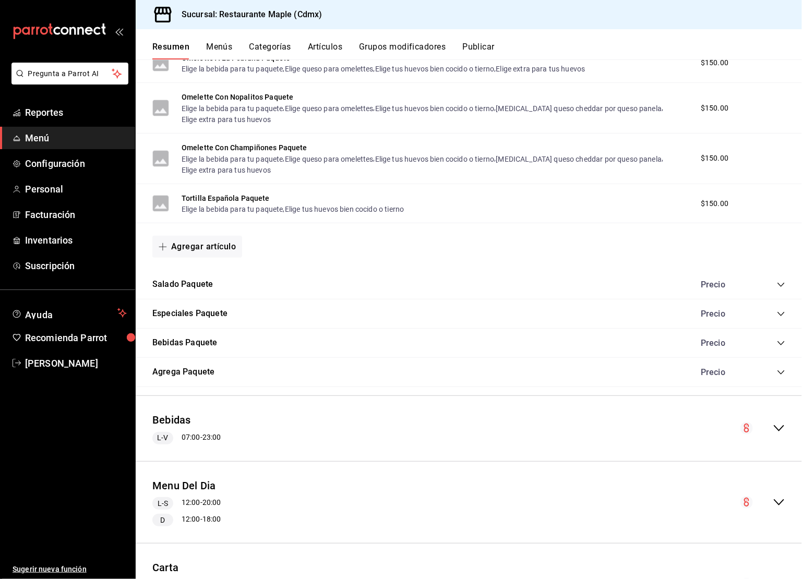
scroll to position [875, 0]
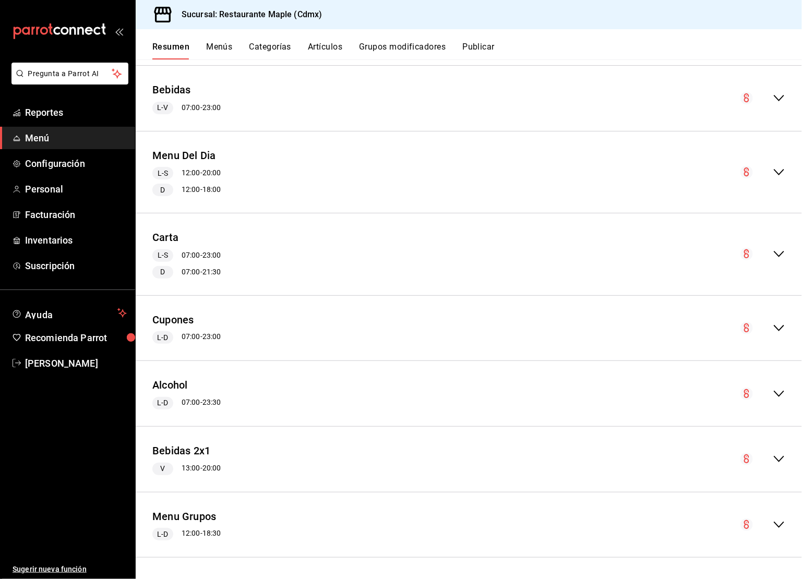
click at [778, 522] on icon "collapse-menu-row" at bounding box center [779, 525] width 13 height 13
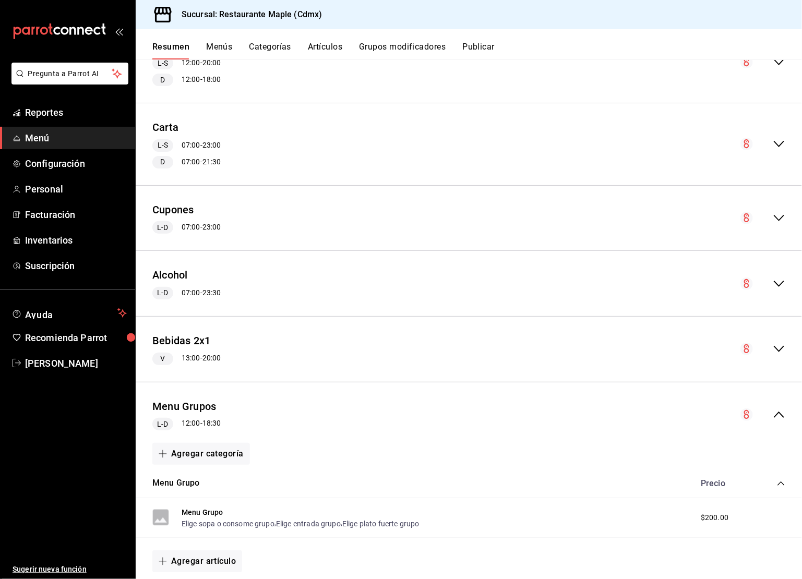
scroll to position [1021, 0]
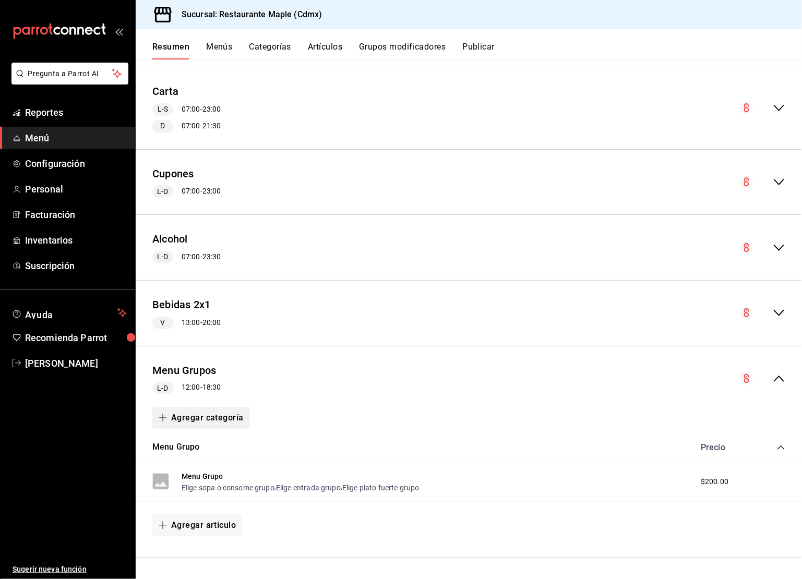
click at [219, 416] on button "Agregar categoría" at bounding box center [201, 418] width 98 height 22
click at [204, 446] on li "Categoría existente" at bounding box center [196, 447] width 89 height 26
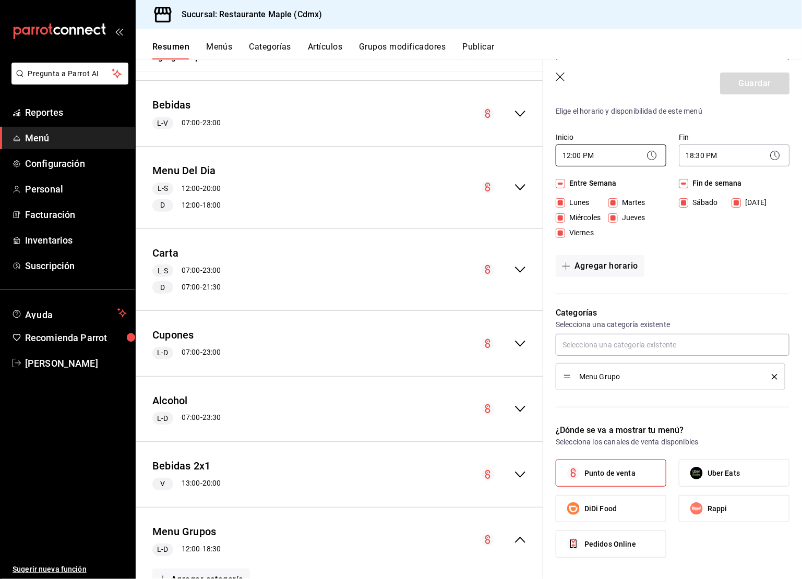
scroll to position [103, 0]
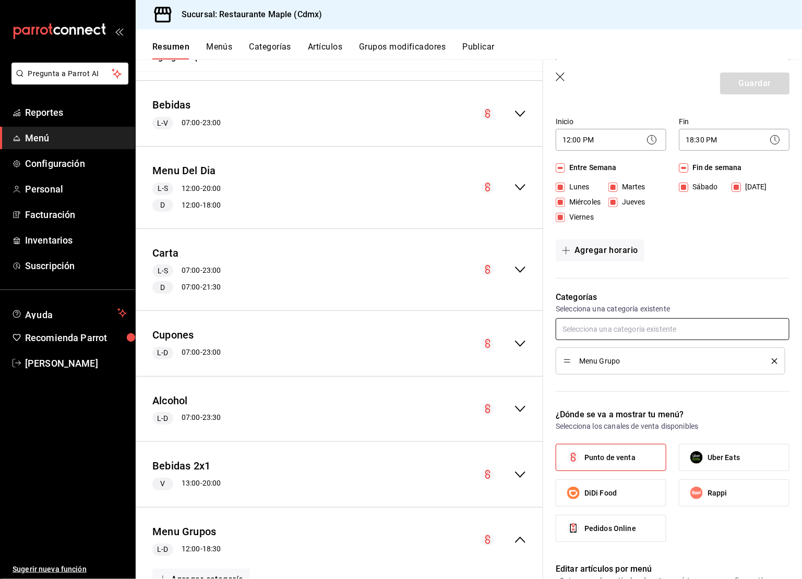
click at [606, 327] on input "text" at bounding box center [673, 329] width 234 height 22
type input "grupo"
click at [722, 287] on div "Categorías Selecciona una categoría existente Menu Grupo" at bounding box center [666, 337] width 246 height 117
click at [566, 77] on icon "button" at bounding box center [561, 78] width 10 height 10
checkbox input "false"
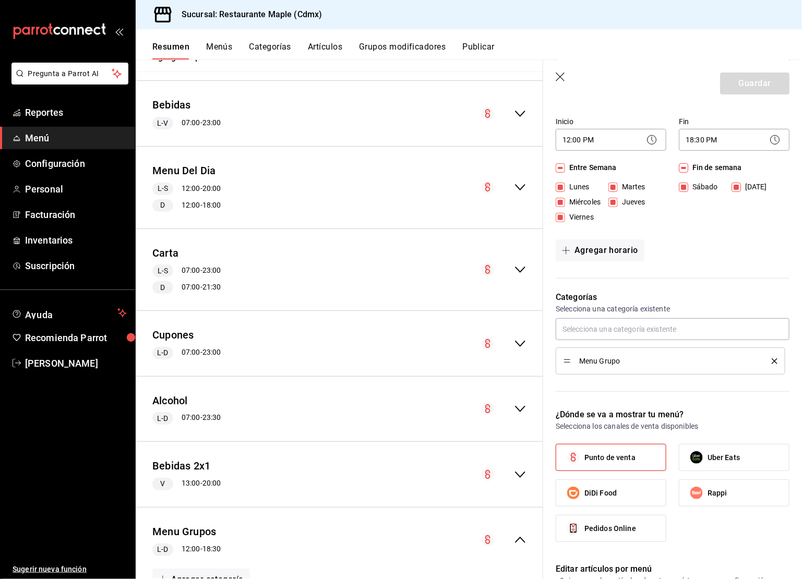
type input "1758826083035"
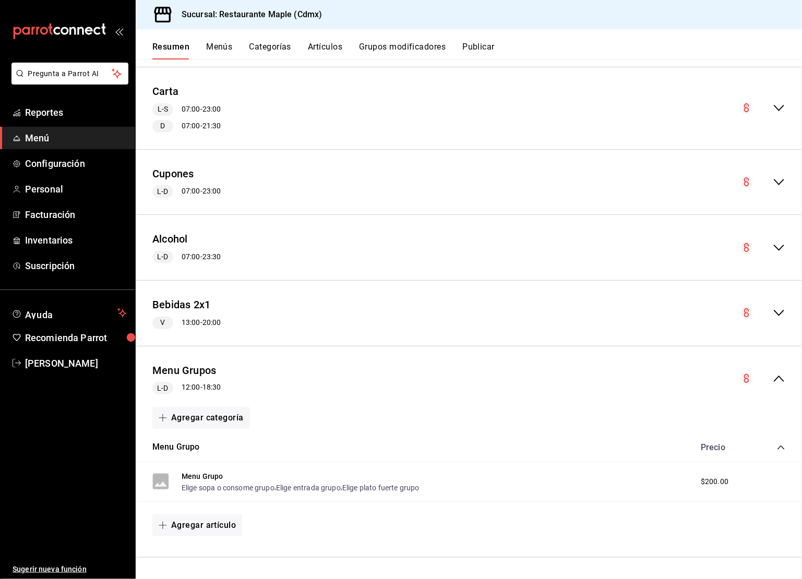
checkbox input "false"
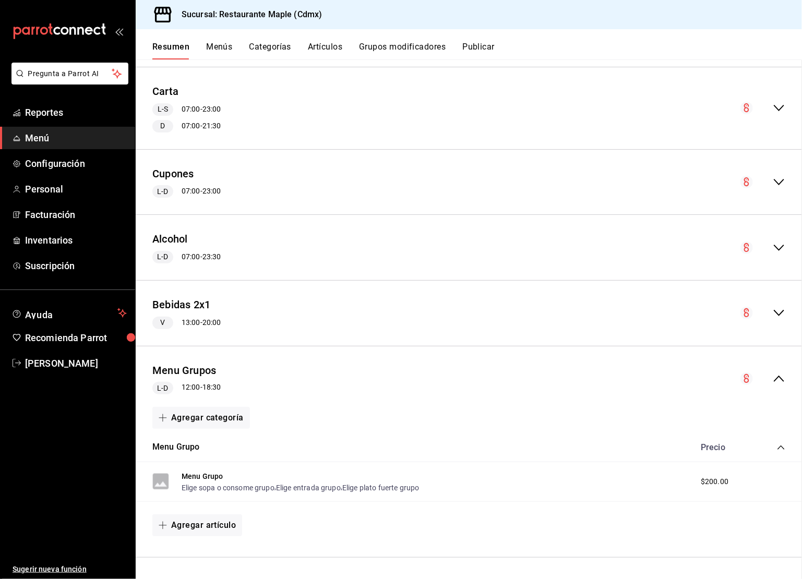
checkbox input "false"
click at [282, 52] on button "Categorías" at bounding box center [271, 51] width 42 height 18
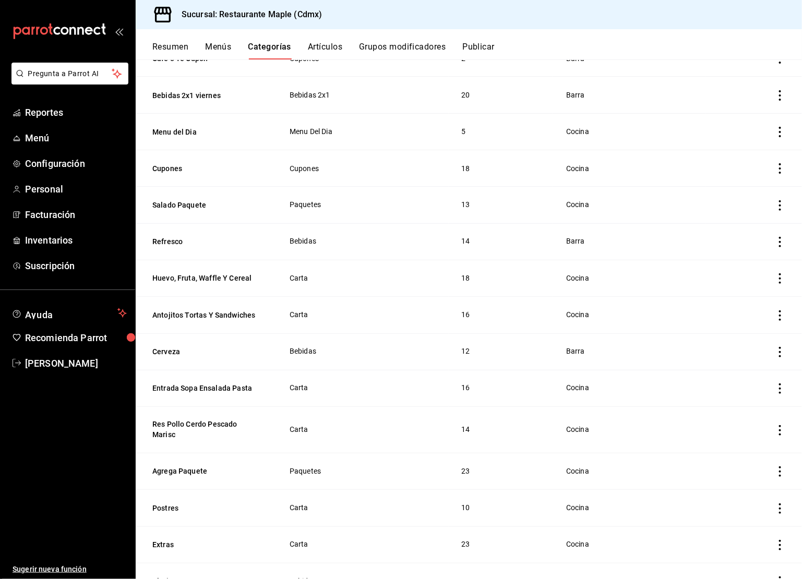
scroll to position [666, 0]
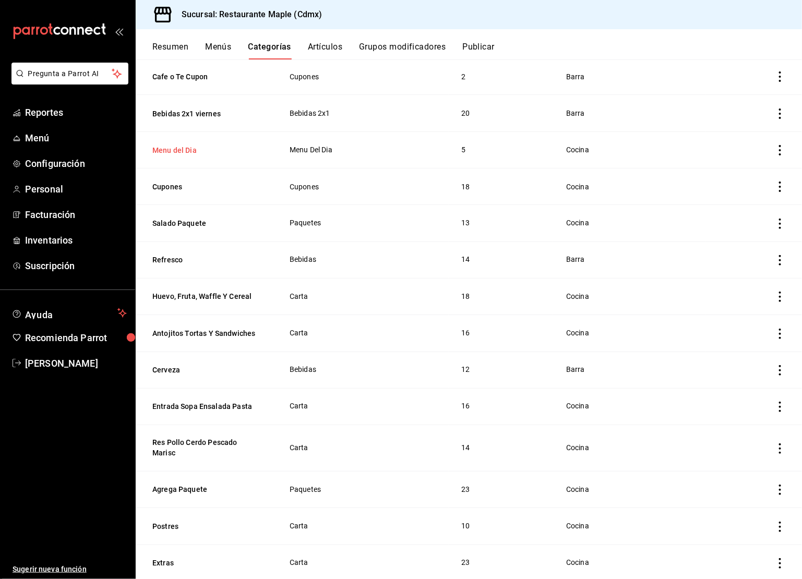
click at [181, 147] on button "Menu del Dia" at bounding box center [204, 150] width 104 height 10
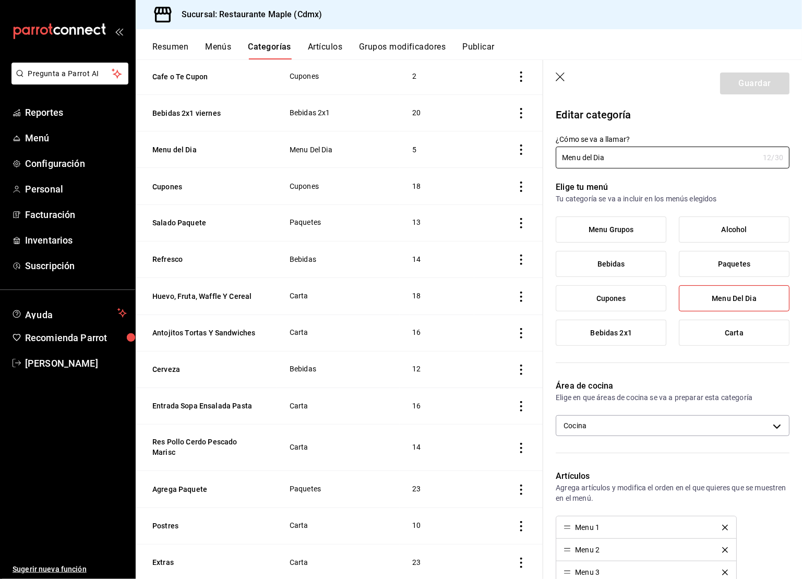
click at [329, 52] on button "Artículos" at bounding box center [325, 51] width 34 height 18
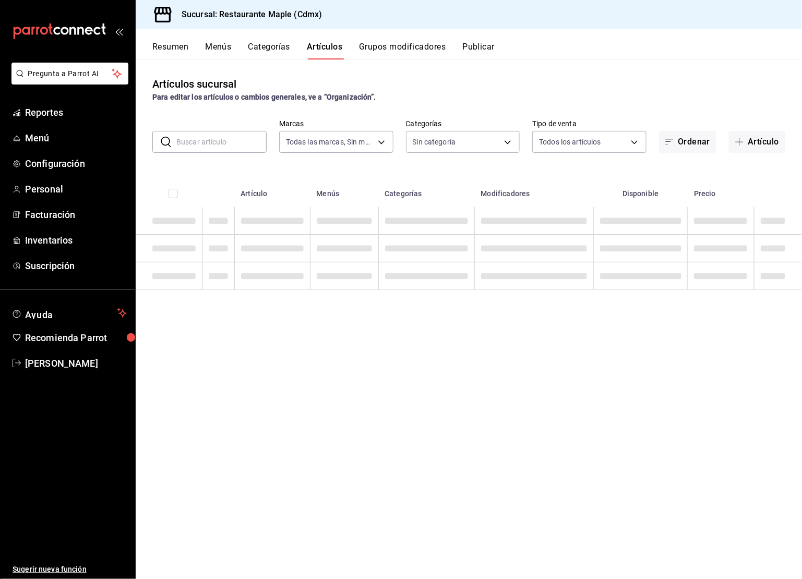
type input "9367c8d0-d5bf-442c-b6f8-a503c691c07e"
type input "4e41f967-64c3-4824-b710-a5a4e80a5f0c,cd1bbb74-f2f9-483a-a51d-d08f45cfba4e,a5b80…"
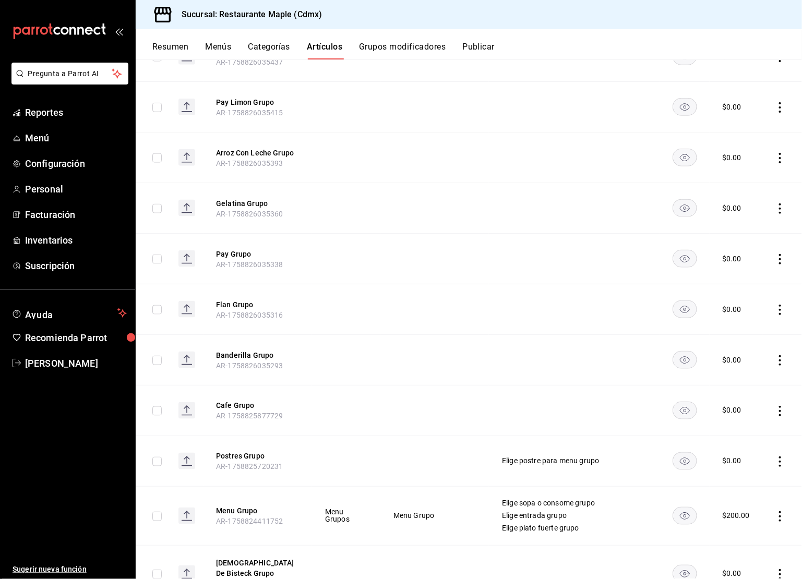
scroll to position [465, 0]
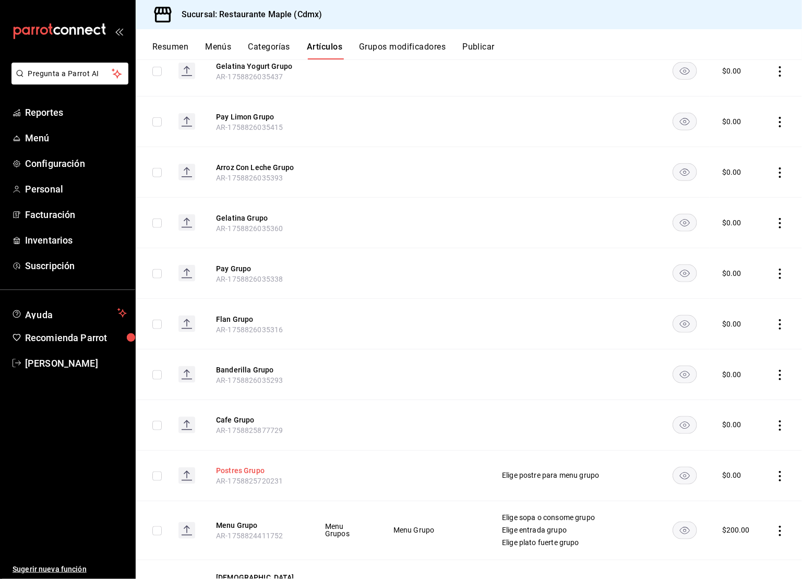
click at [246, 467] on button "Postres Grupo" at bounding box center [258, 471] width 84 height 10
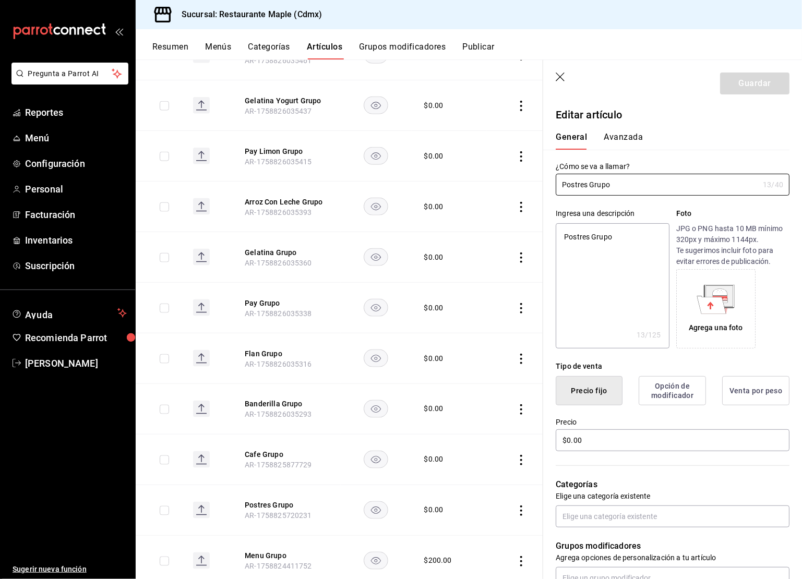
scroll to position [289, 0]
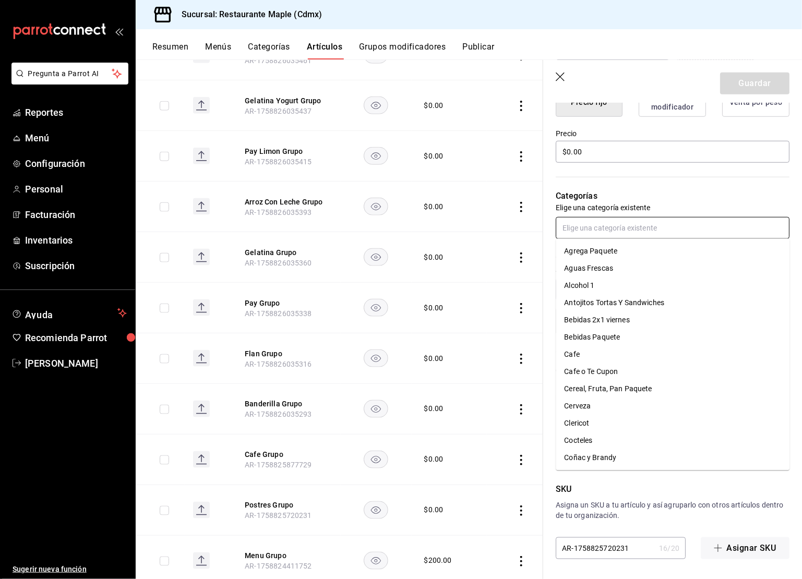
click at [597, 224] on input "text" at bounding box center [673, 228] width 234 height 22
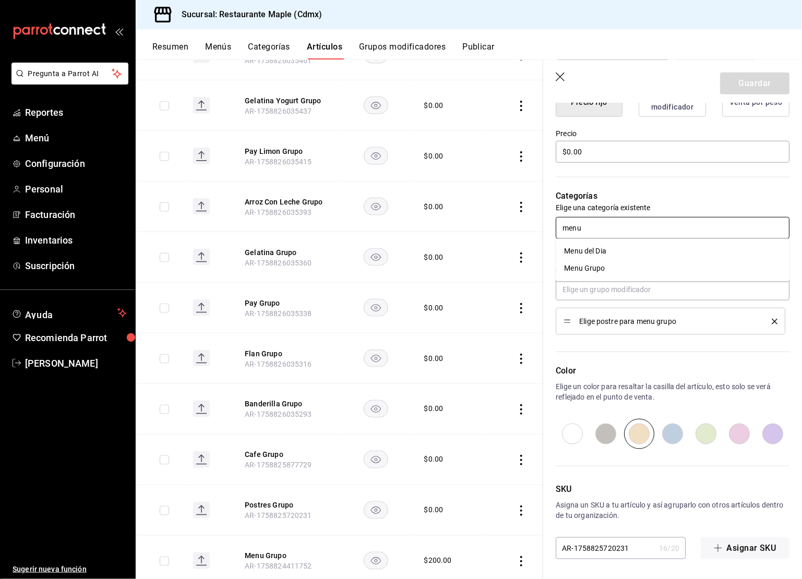
type input "menu g"
click at [588, 260] on ul "Menu Grupo" at bounding box center [673, 252] width 234 height 26
click at [594, 251] on li "Menu Grupo" at bounding box center [673, 251] width 234 height 17
type textarea "x"
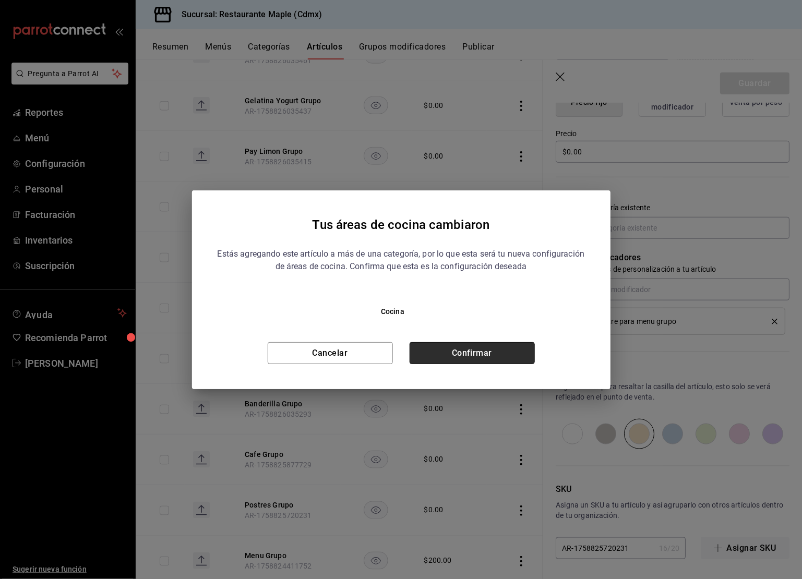
click at [475, 353] on button "Confirmar" at bounding box center [472, 353] width 125 height 22
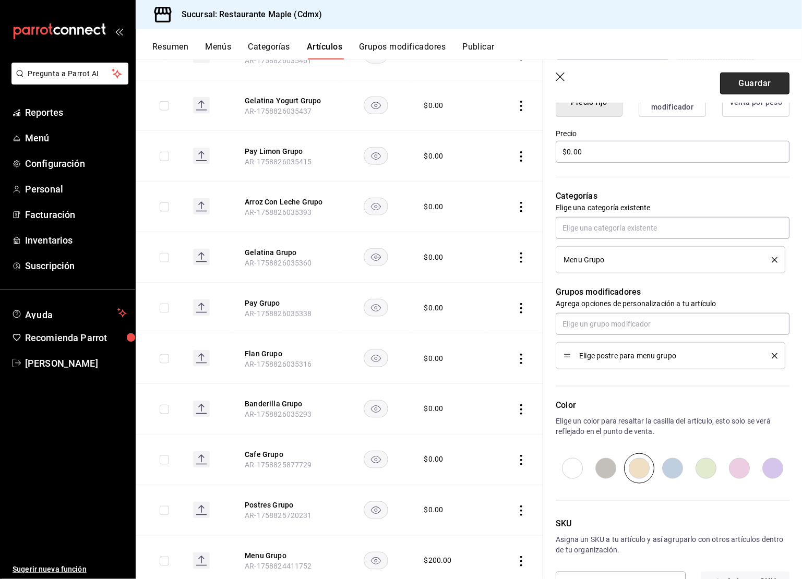
click at [751, 85] on button "Guardar" at bounding box center [754, 84] width 69 height 22
type textarea "x"
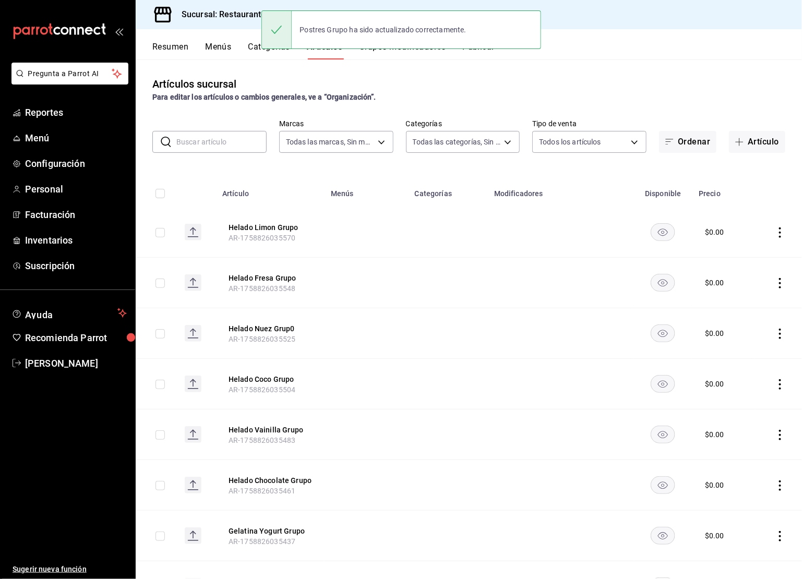
click at [238, 143] on input "text" at bounding box center [221, 142] width 90 height 21
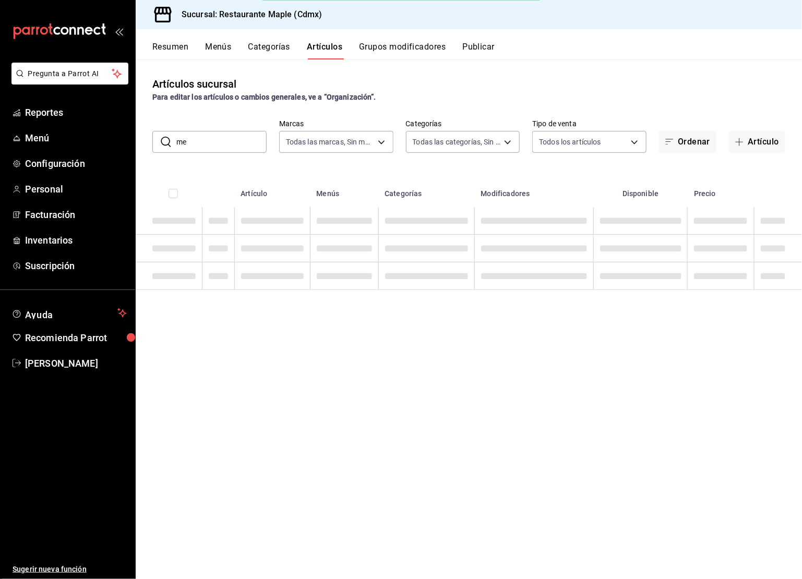
type input "m"
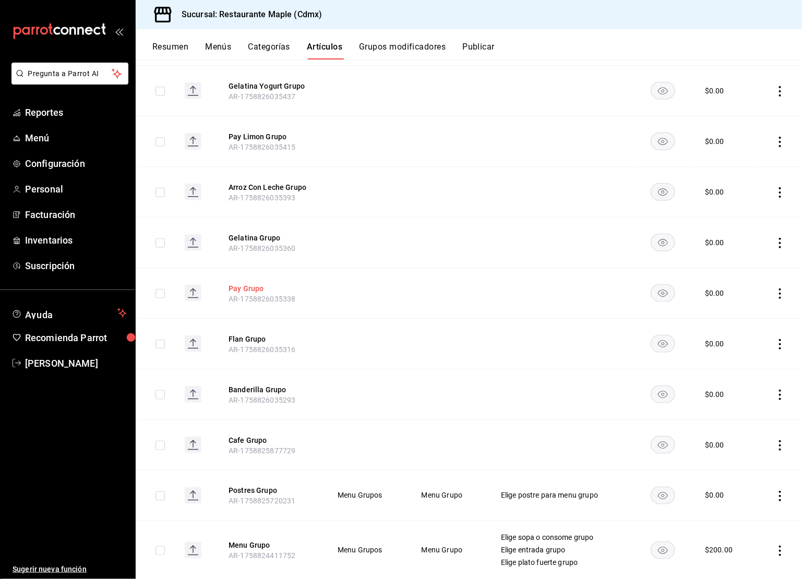
scroll to position [432, 0]
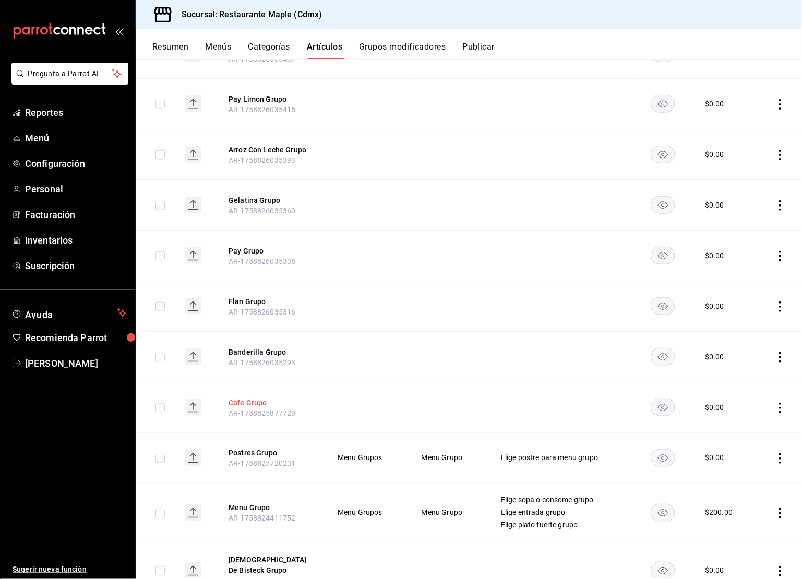
type input "grupo"
click at [248, 399] on button "Cafe Grupo" at bounding box center [271, 403] width 84 height 10
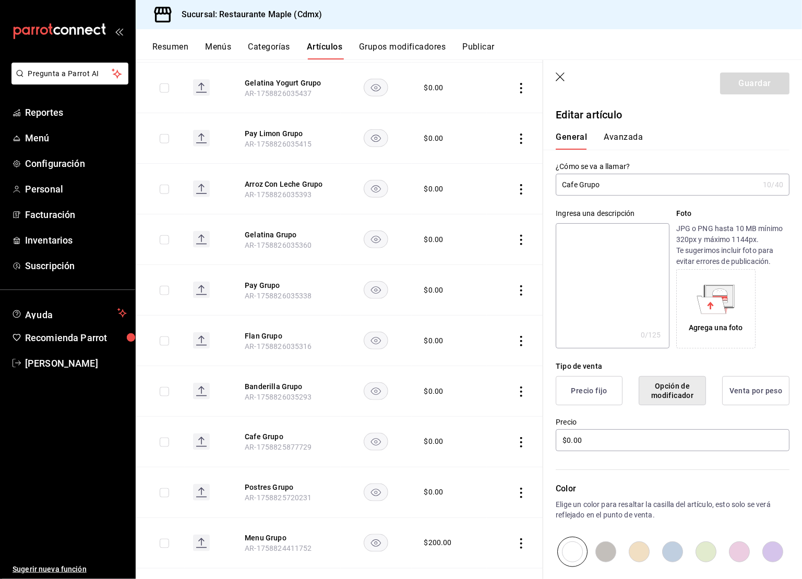
click at [558, 74] on icon "button" at bounding box center [560, 77] width 9 height 9
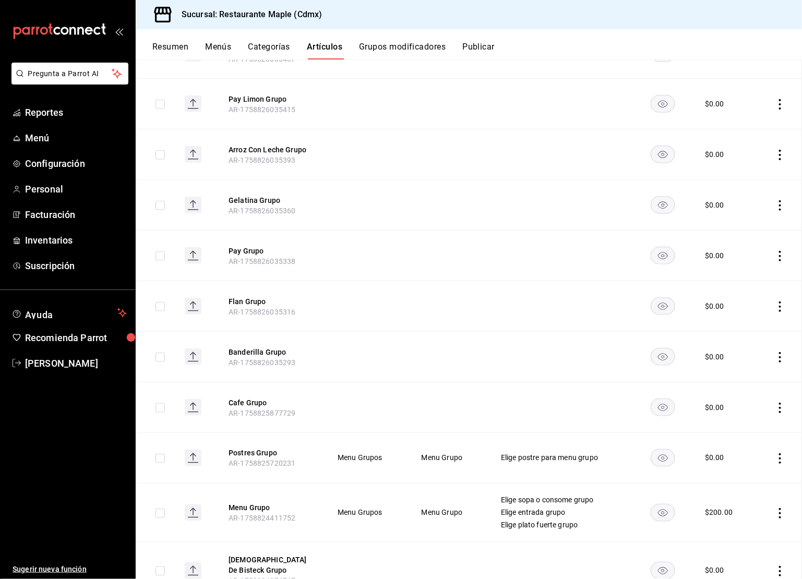
scroll to position [398, 0]
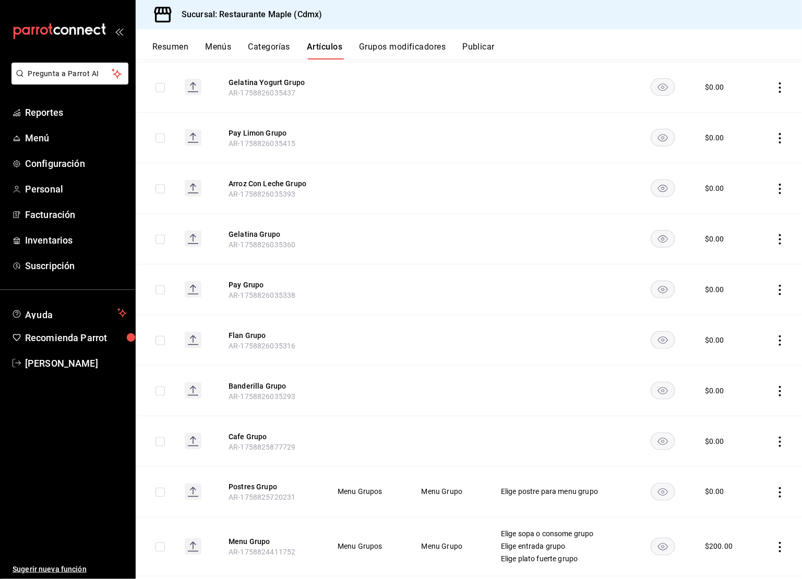
click at [787, 446] on td at bounding box center [778, 442] width 47 height 51
click at [785, 446] on td at bounding box center [778, 442] width 47 height 51
click at [785, 445] on td at bounding box center [778, 442] width 47 height 51
click at [783, 437] on icon "actions" at bounding box center [780, 442] width 10 height 10
click at [748, 515] on li "Eliminar" at bounding box center [740, 506] width 63 height 21
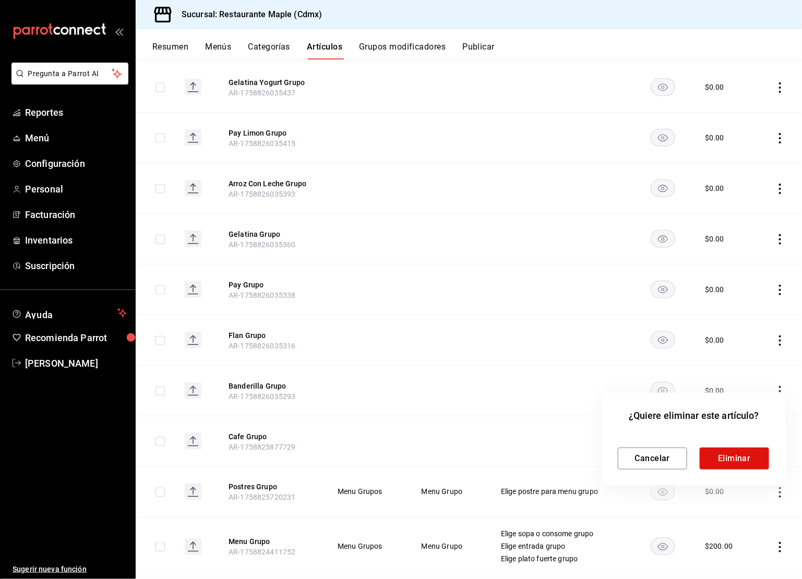
click at [719, 446] on div "Cancelar Eliminar" at bounding box center [694, 450] width 152 height 39
click at [719, 456] on button "Eliminar" at bounding box center [734, 459] width 69 height 22
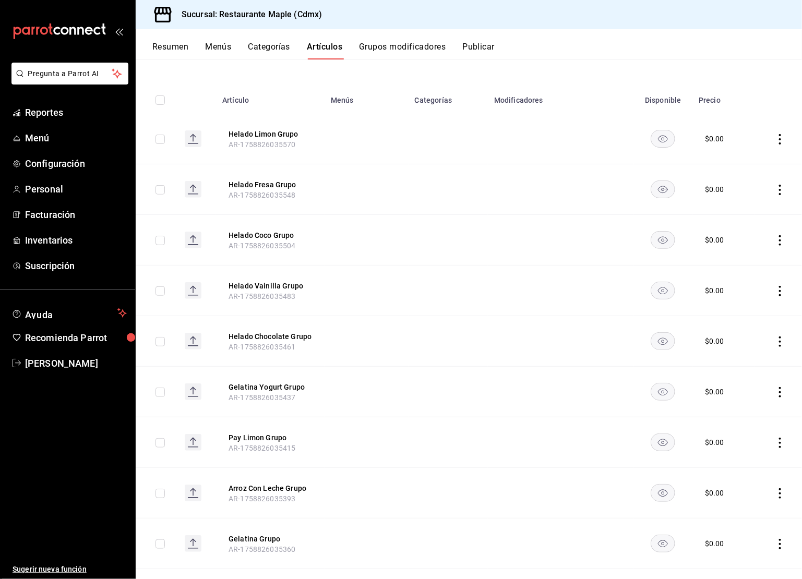
scroll to position [0, 0]
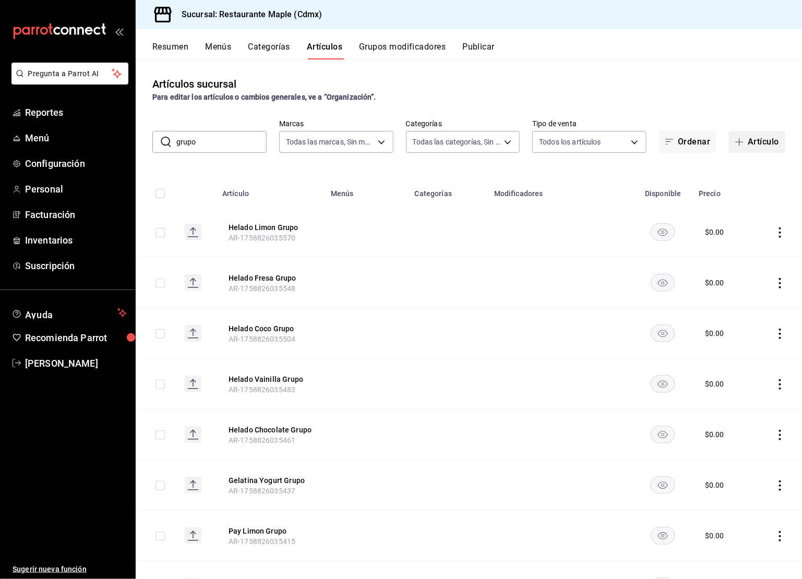
click at [756, 140] on button "Artículo" at bounding box center [757, 142] width 56 height 22
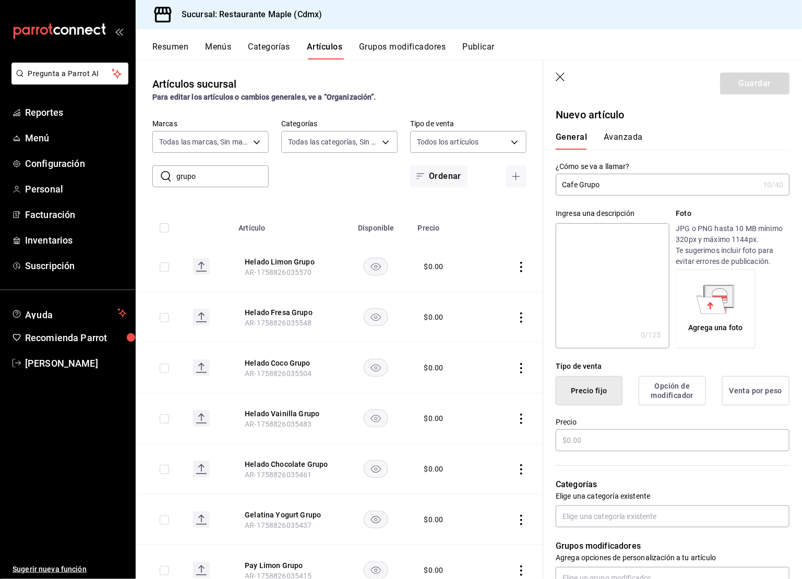
click at [585, 190] on input "Cafe Grupo" at bounding box center [657, 184] width 203 height 21
type input "Cafe Grupo"
click at [603, 283] on textarea at bounding box center [612, 285] width 113 height 125
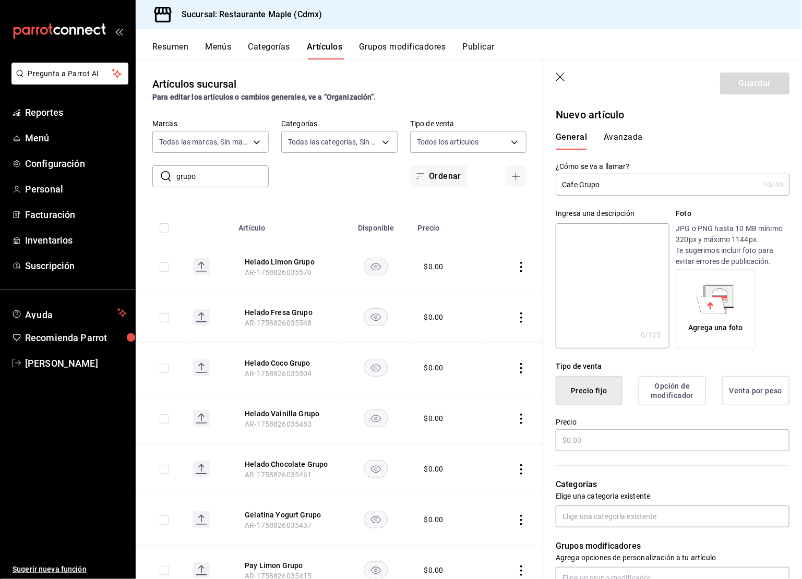
paste textarea "Cafe Grupo"
type textarea "Cafe Grupo"
type textarea "x"
type textarea "Cafe Grupo"
click at [573, 438] on input "text" at bounding box center [673, 441] width 234 height 22
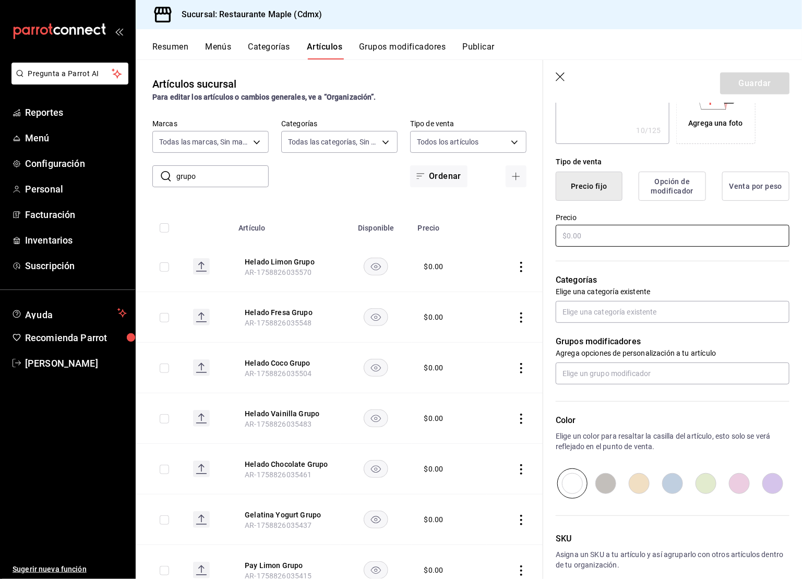
scroll to position [227, 0]
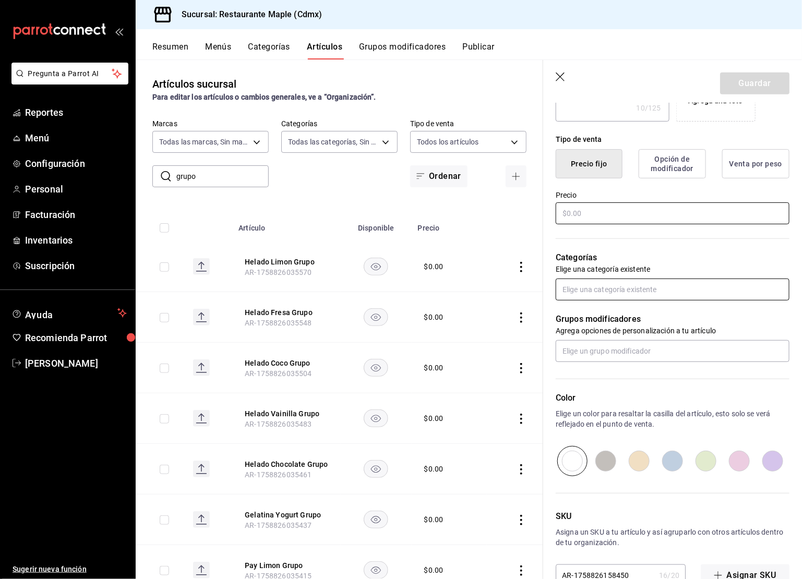
type textarea "x"
type input "$0.00"
click at [585, 296] on input "text" at bounding box center [673, 290] width 234 height 22
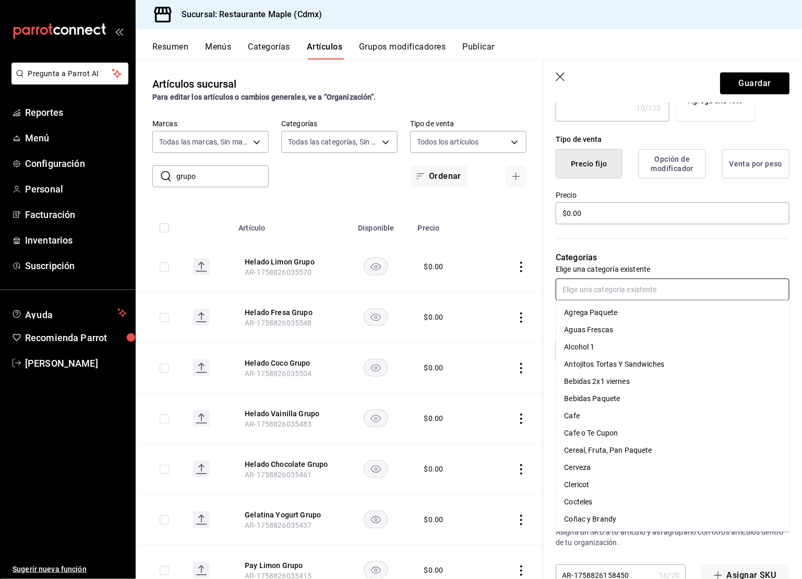
type input "m"
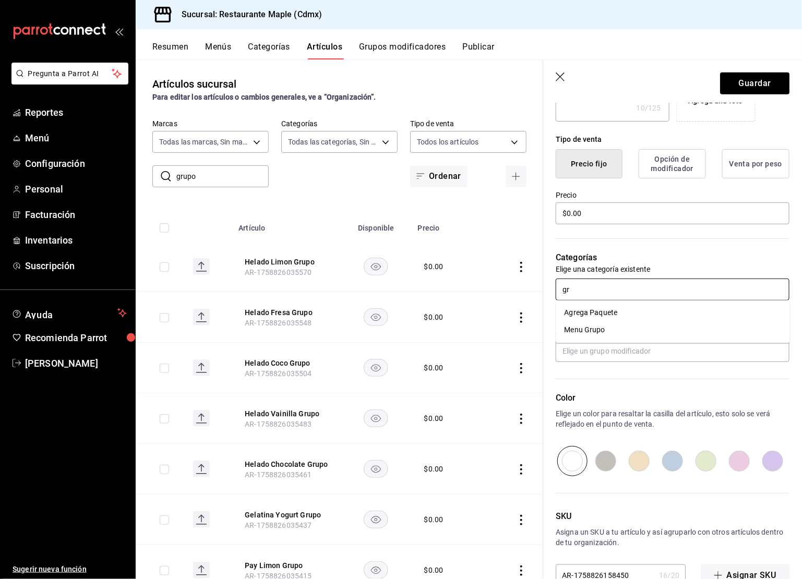
type input "gru"
click at [614, 307] on li "Menu Grupo" at bounding box center [673, 313] width 234 height 17
type textarea "x"
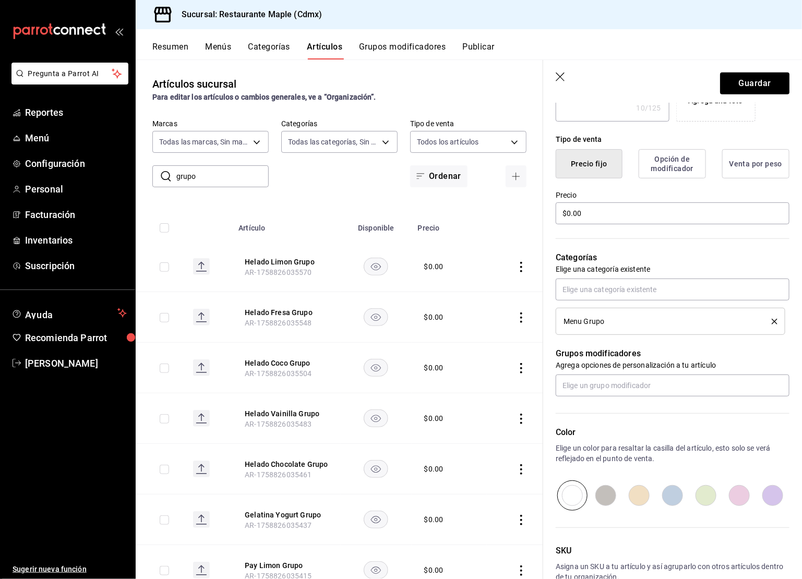
click at [677, 495] on input "radio" at bounding box center [672, 496] width 33 height 30
radio input "true"
type textarea "x"
click at [765, 492] on input "radio" at bounding box center [772, 496] width 33 height 30
radio input "true"
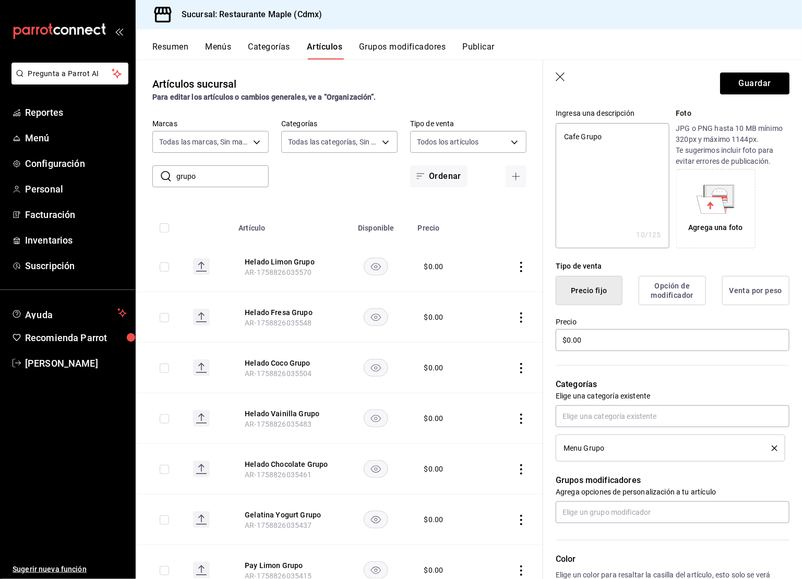
scroll to position [0, 0]
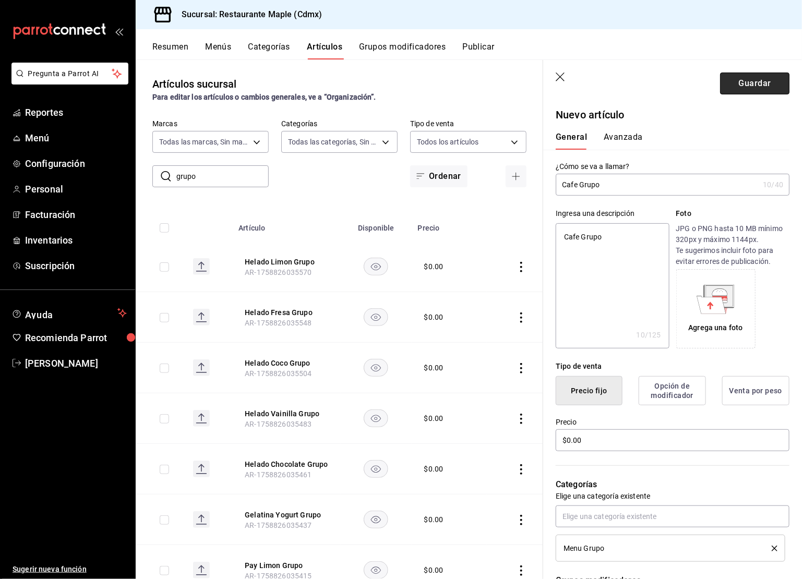
click at [770, 88] on button "Guardar" at bounding box center [754, 84] width 69 height 22
type textarea "x"
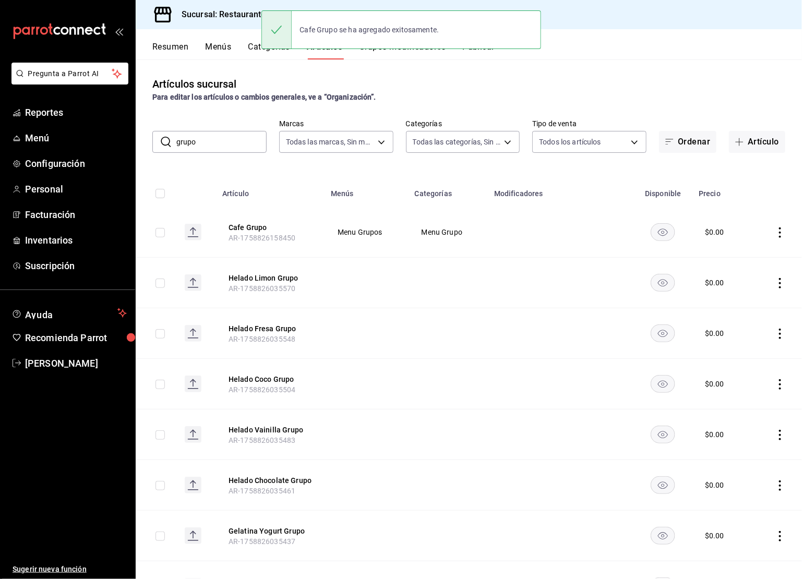
click at [481, 54] on button "Publicar" at bounding box center [479, 51] width 32 height 18
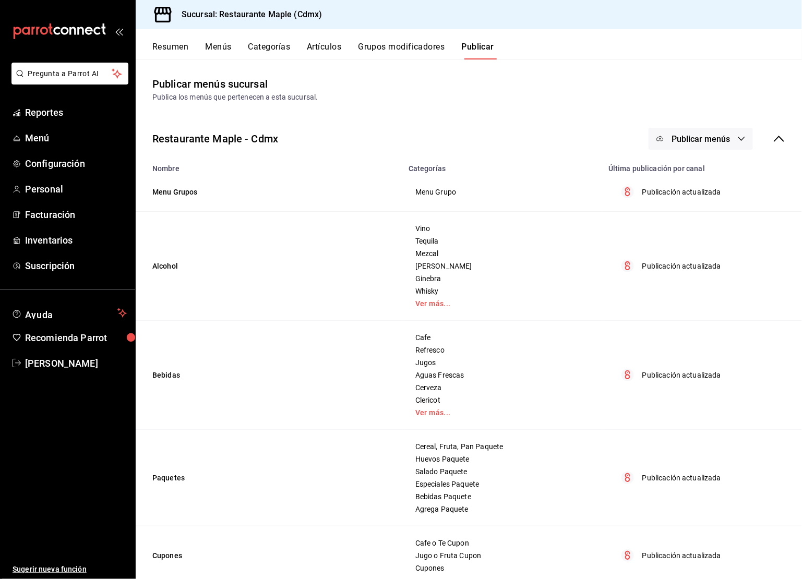
click at [717, 142] on span "Publicar menús" at bounding box center [701, 139] width 58 height 10
click at [712, 171] on span "Punto de venta" at bounding box center [716, 173] width 50 height 11
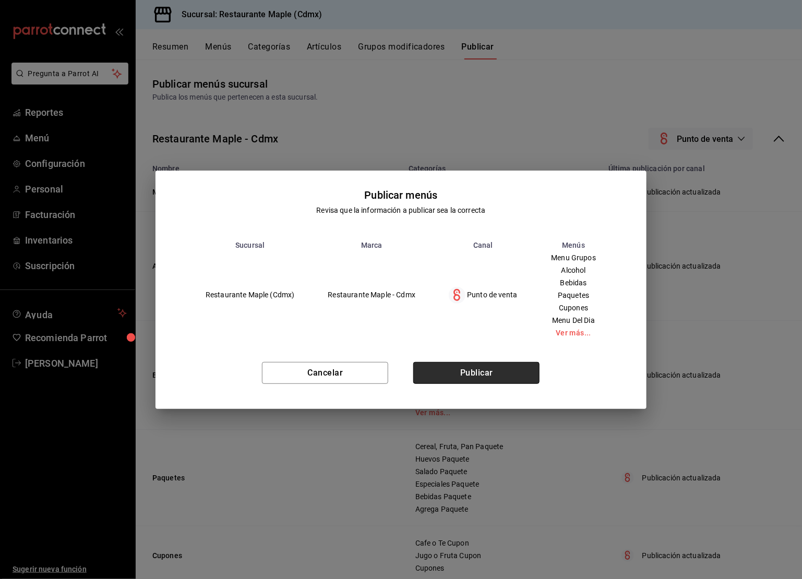
click at [454, 381] on button "Publicar" at bounding box center [476, 373] width 126 height 22
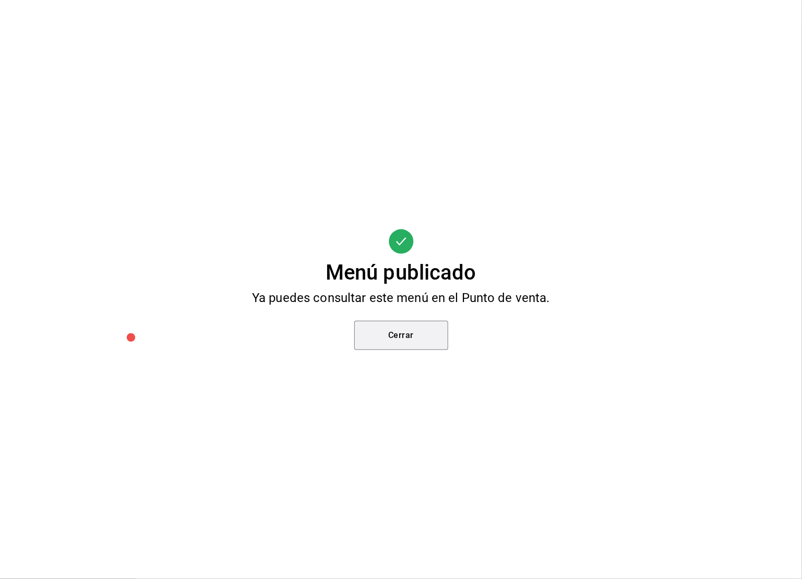
click at [392, 335] on button "Cerrar" at bounding box center [401, 335] width 94 height 29
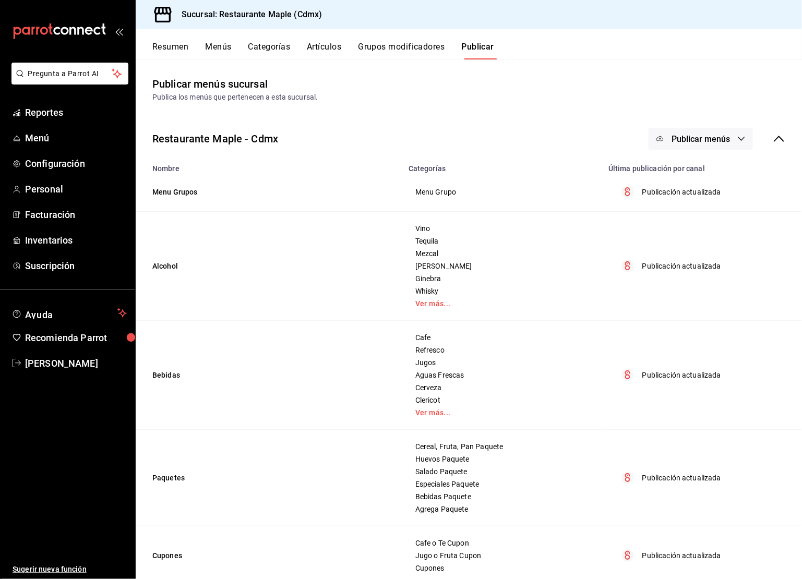
click at [181, 43] on button "Resumen" at bounding box center [170, 51] width 36 height 18
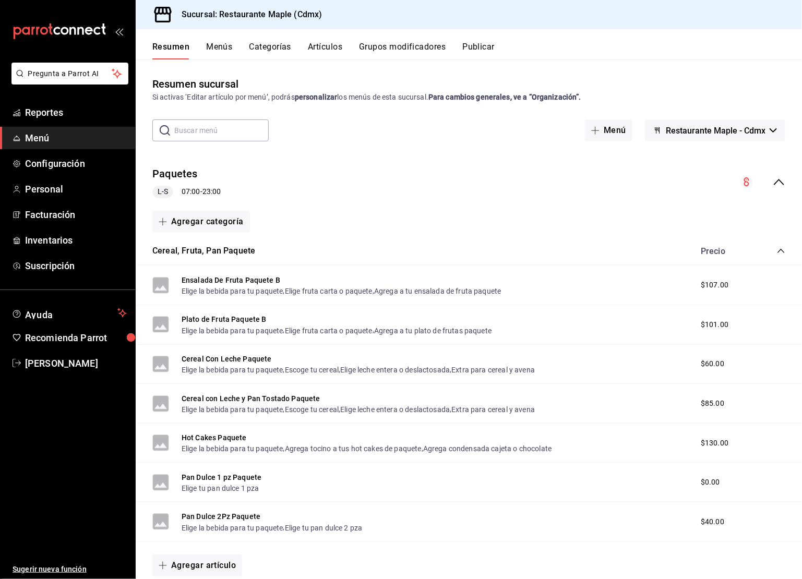
scroll to position [1197, 0]
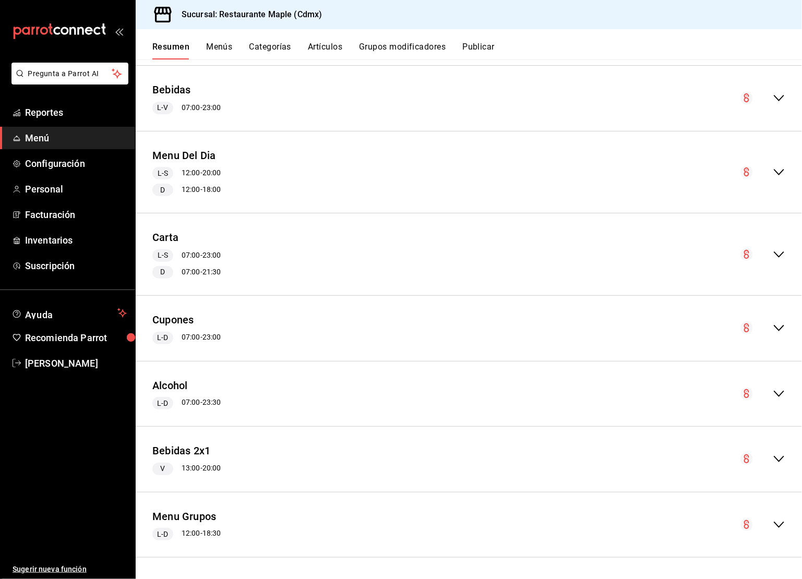
click at [774, 530] on icon "collapse-menu-row" at bounding box center [779, 525] width 13 height 13
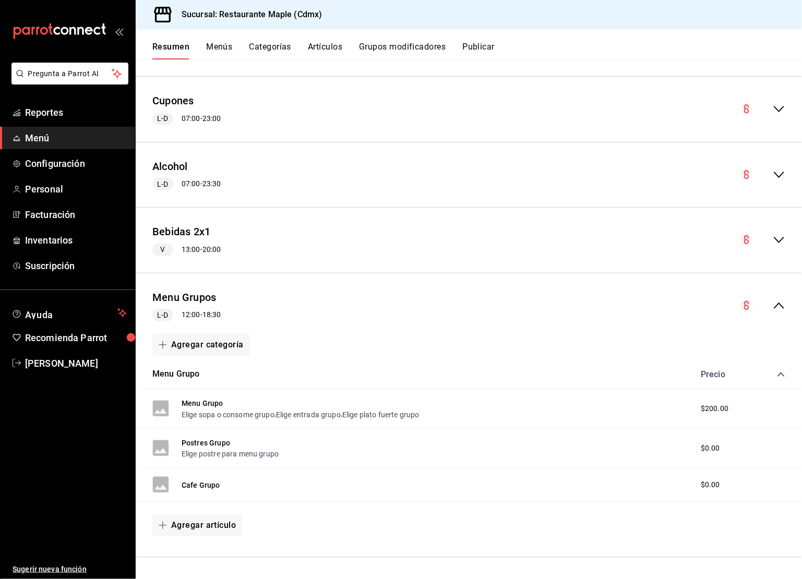
scroll to position [1416, 0]
click at [194, 486] on button "Cafe Grupo" at bounding box center [201, 485] width 39 height 10
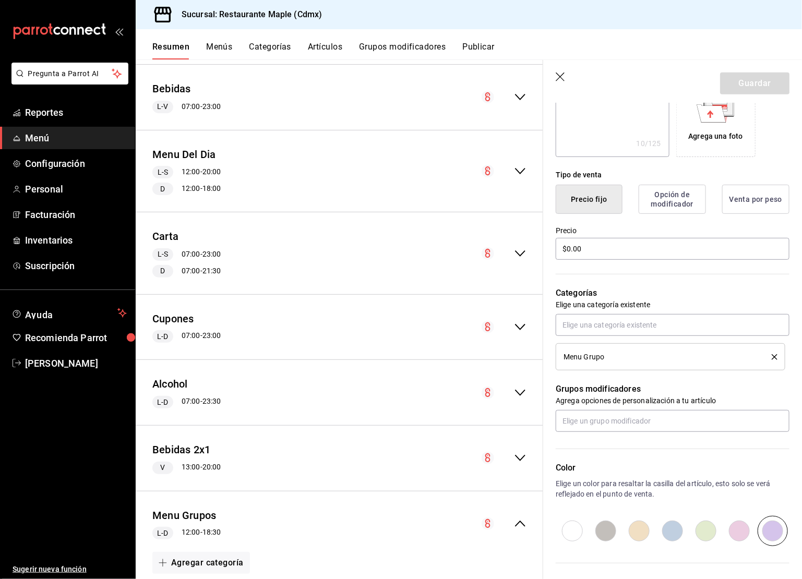
scroll to position [289, 0]
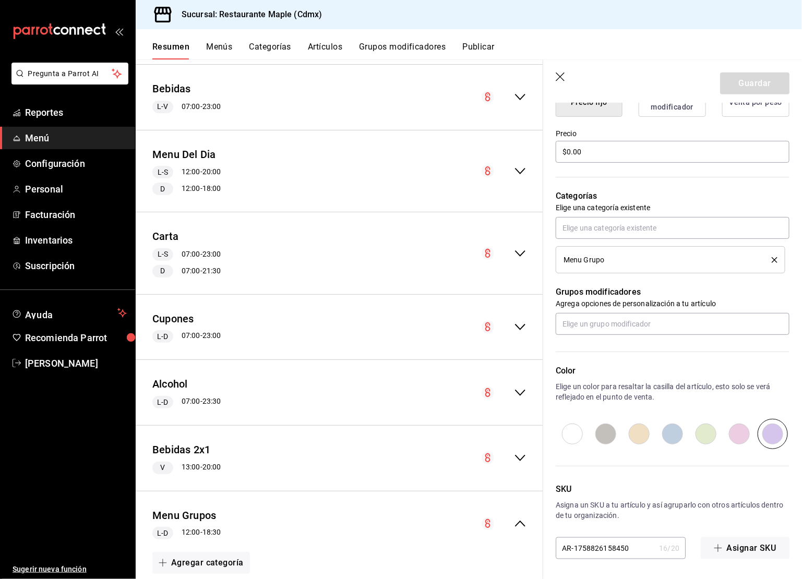
type textarea "x"
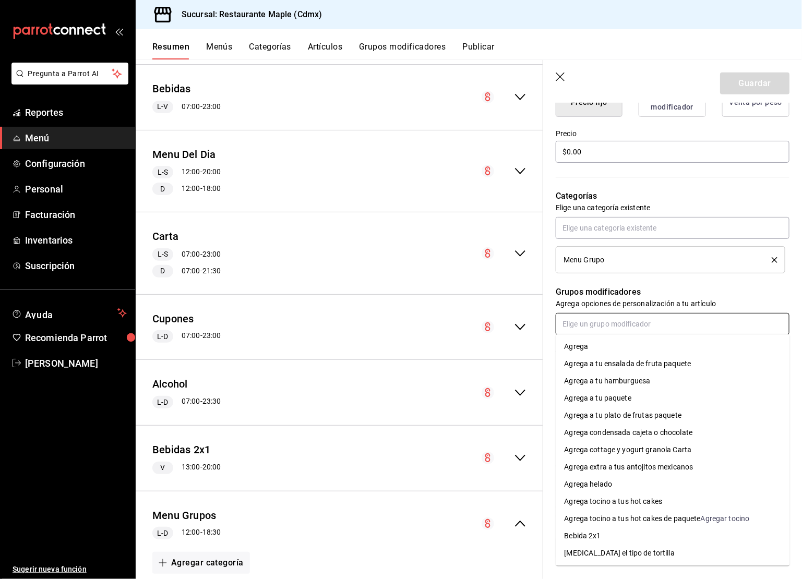
click at [585, 327] on input "text" at bounding box center [673, 324] width 234 height 22
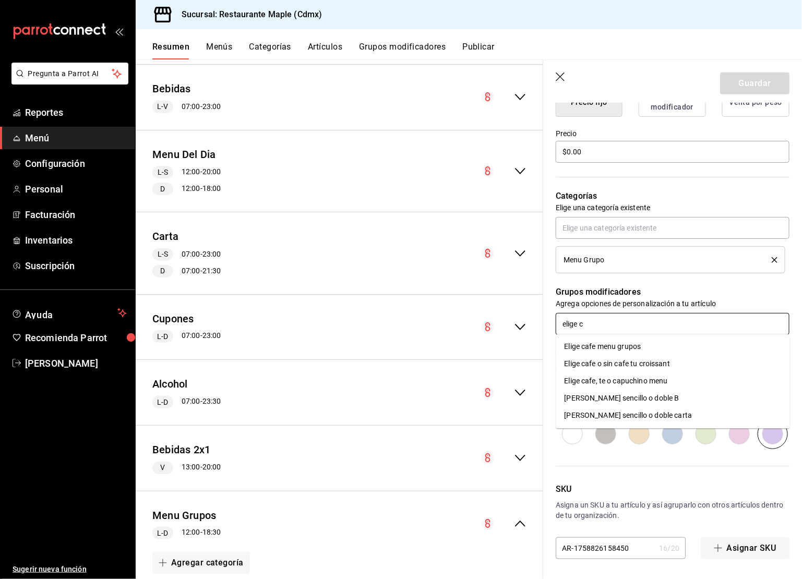
type input "elige ca"
click at [609, 340] on li "Elige cafe menu grupos" at bounding box center [673, 347] width 234 height 17
type textarea "x"
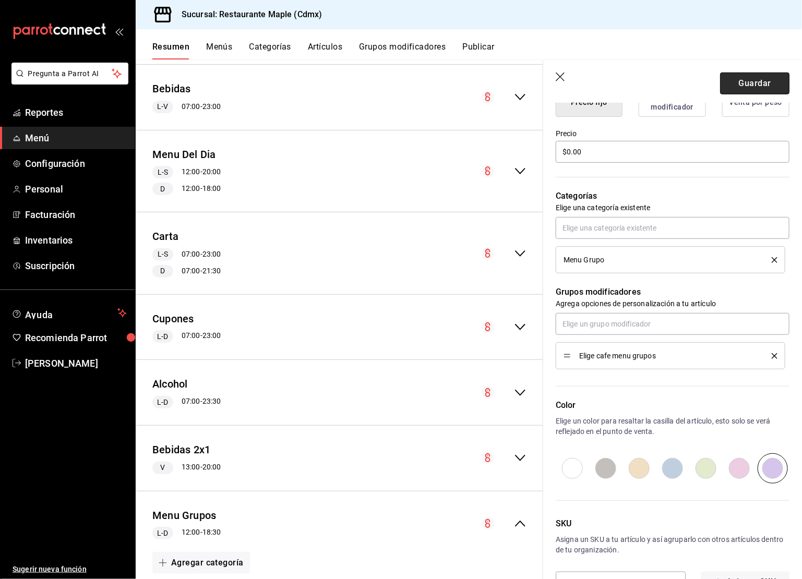
click at [764, 92] on button "Guardar" at bounding box center [754, 84] width 69 height 22
type textarea "x"
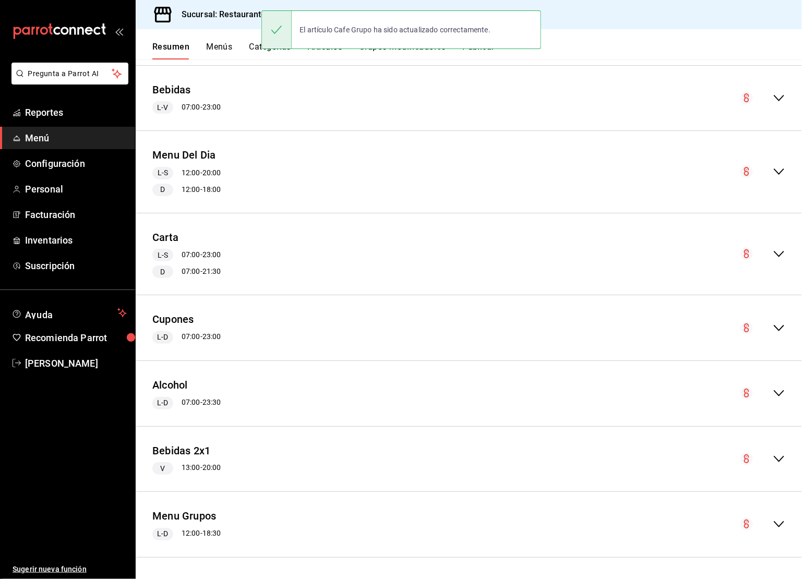
scroll to position [1197, 0]
click at [485, 55] on button "Publicar" at bounding box center [479, 51] width 32 height 18
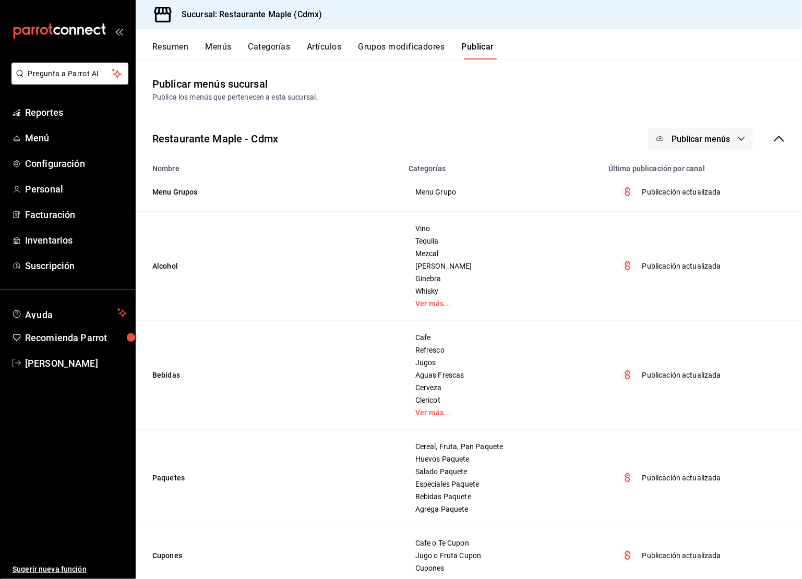
click at [703, 134] on span "Publicar menús" at bounding box center [701, 139] width 58 height 10
click at [706, 163] on li "Punto de venta" at bounding box center [702, 172] width 96 height 29
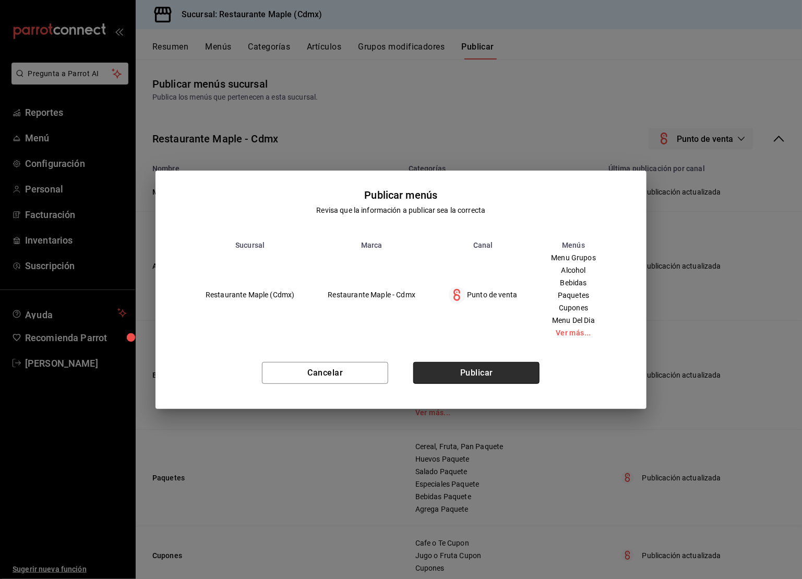
click at [499, 369] on button "Publicar" at bounding box center [476, 373] width 126 height 22
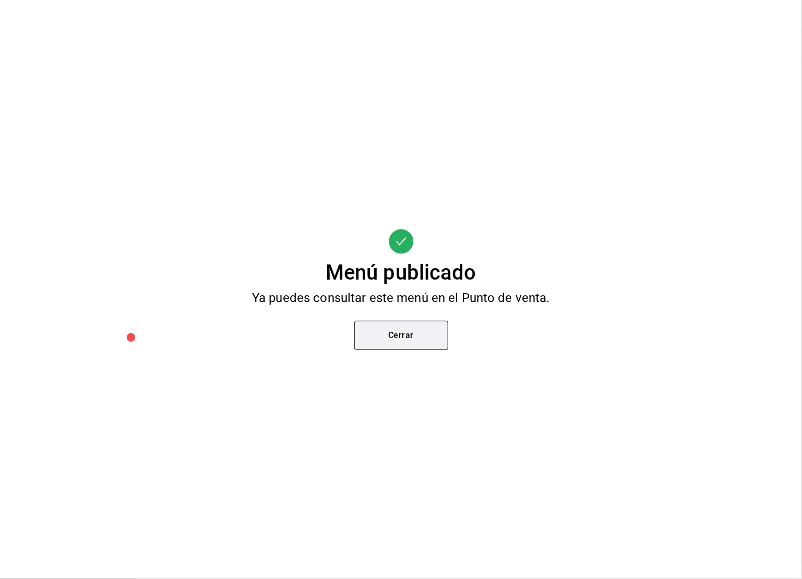
click at [417, 337] on button "Cerrar" at bounding box center [401, 335] width 94 height 29
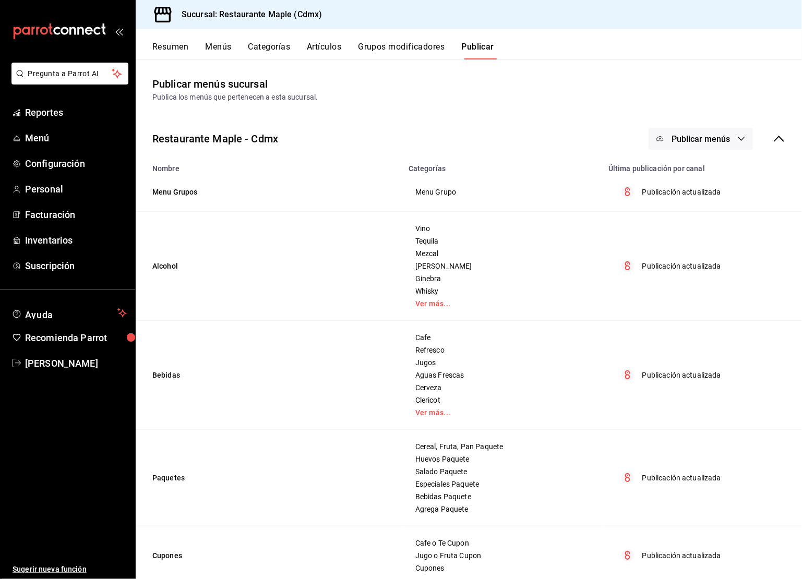
click at [722, 133] on button "Publicar menús" at bounding box center [701, 139] width 104 height 22
click at [722, 174] on span "Punto de venta" at bounding box center [716, 173] width 50 height 11
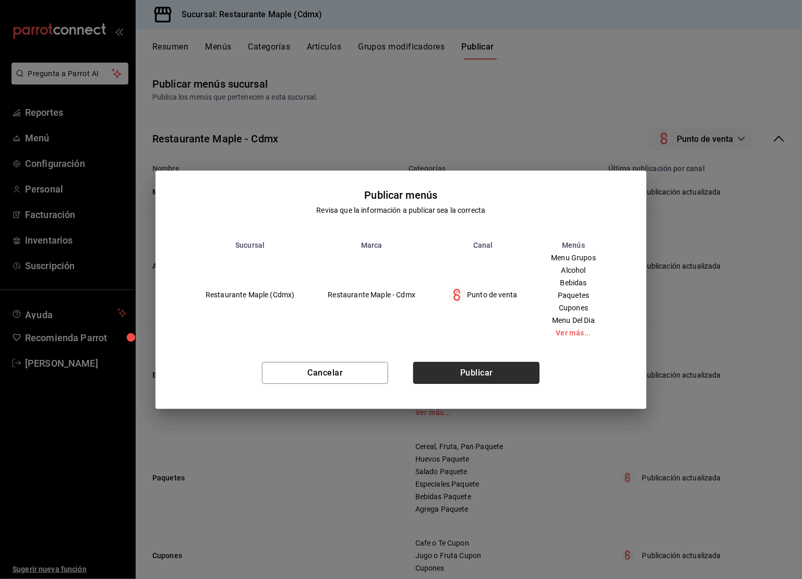
click at [491, 380] on button "Publicar" at bounding box center [476, 373] width 126 height 22
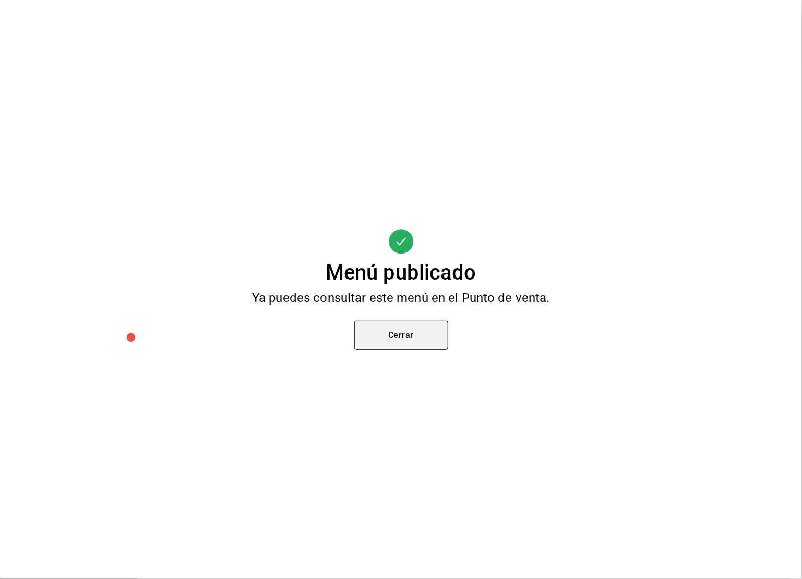
click at [411, 348] on button "Cerrar" at bounding box center [401, 335] width 94 height 29
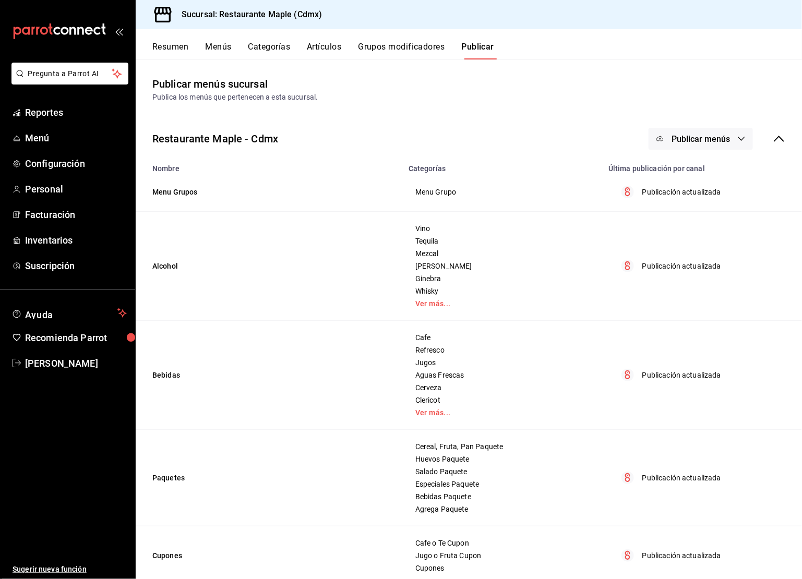
click at [167, 43] on button "Resumen" at bounding box center [170, 51] width 36 height 18
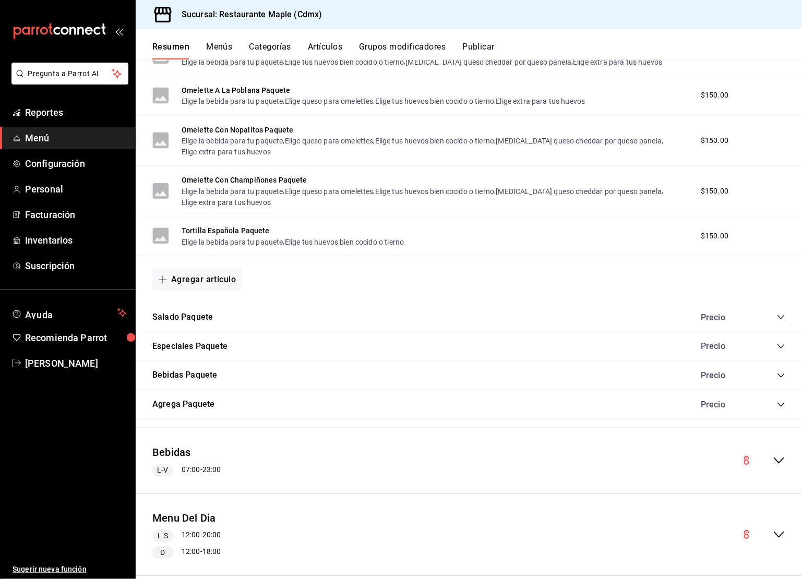
scroll to position [1197, 0]
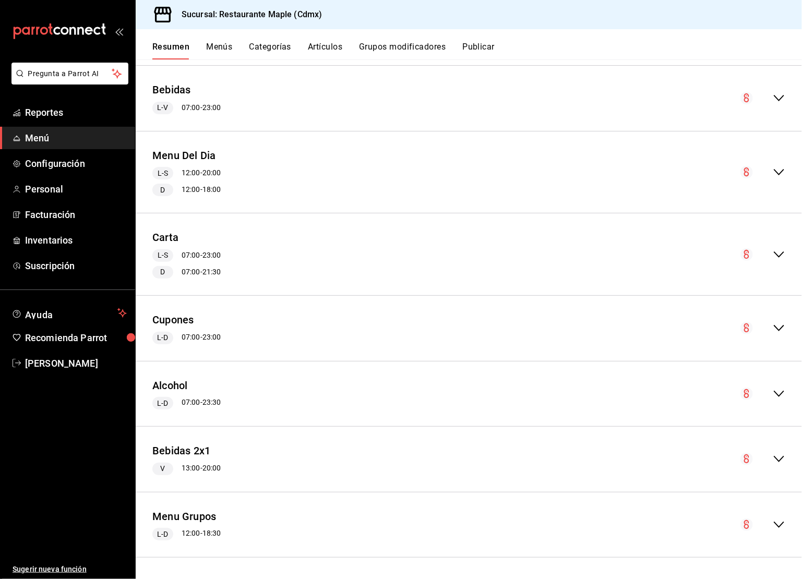
click at [779, 524] on icon "collapse-menu-row" at bounding box center [779, 525] width 13 height 13
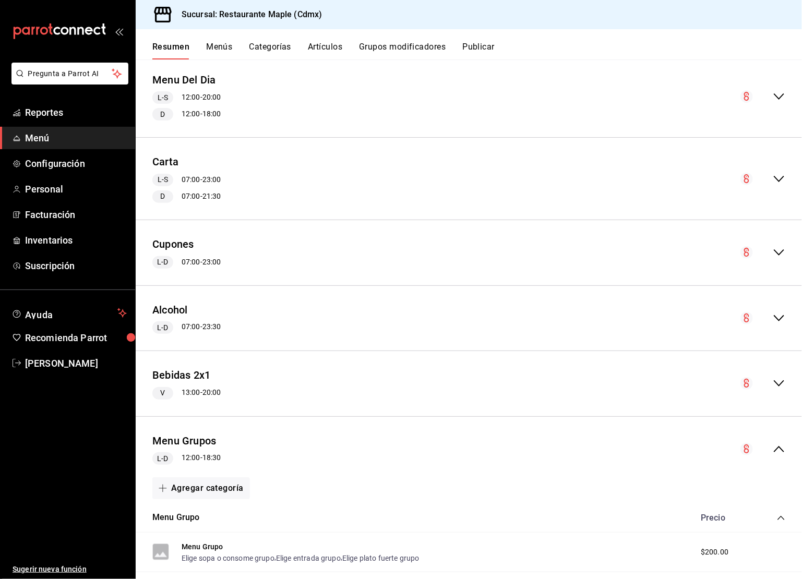
scroll to position [1421, 0]
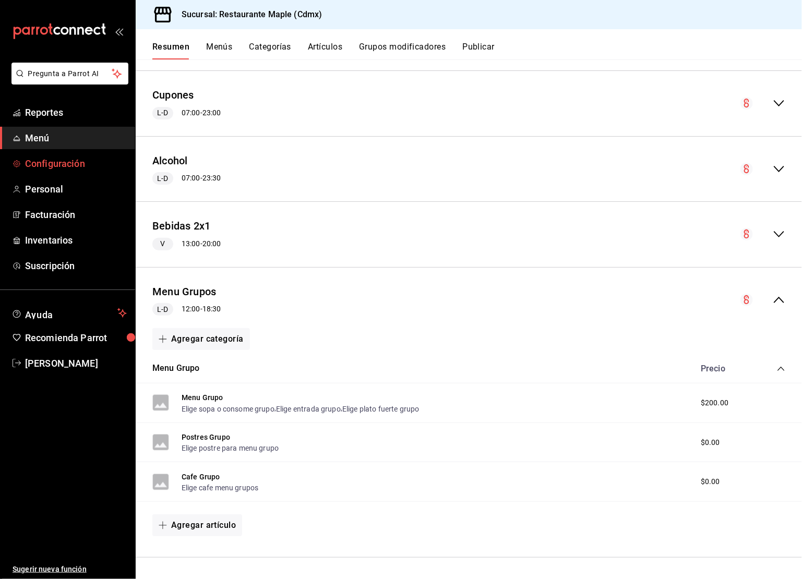
click at [47, 162] on span "Configuración" at bounding box center [76, 164] width 102 height 14
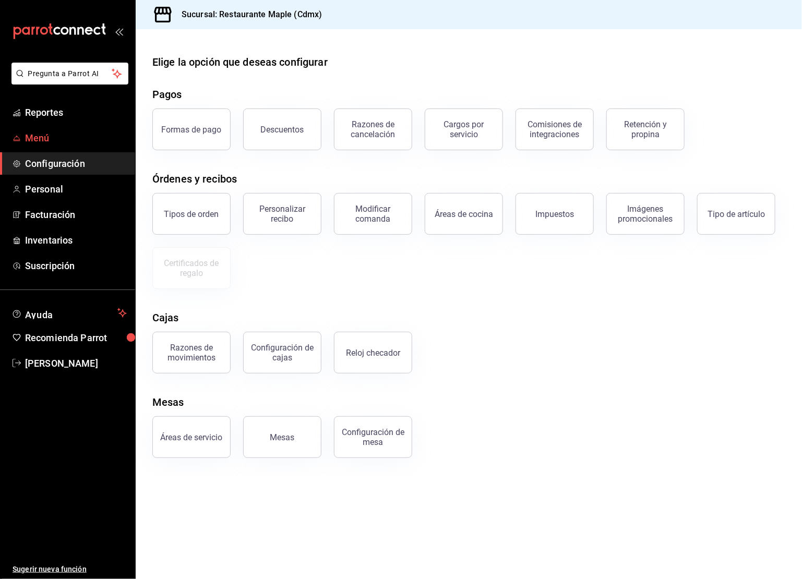
click at [46, 130] on link "Menú" at bounding box center [67, 138] width 135 height 22
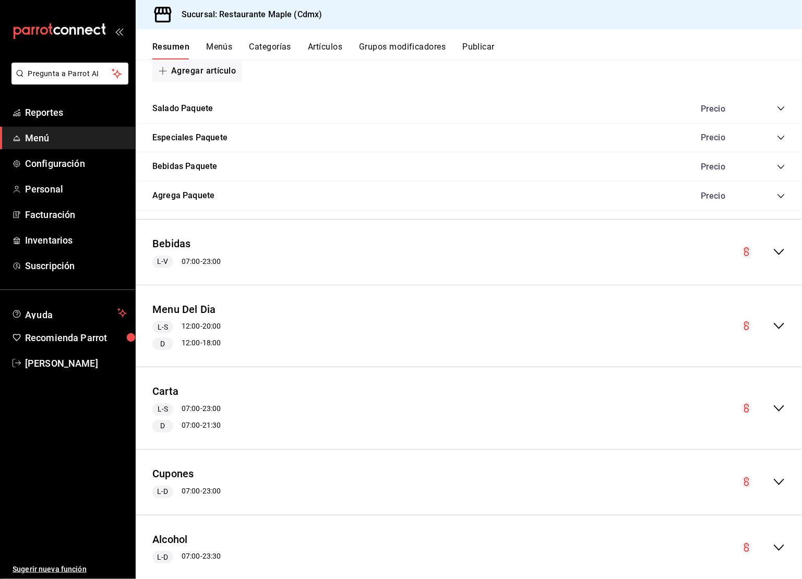
scroll to position [1197, 0]
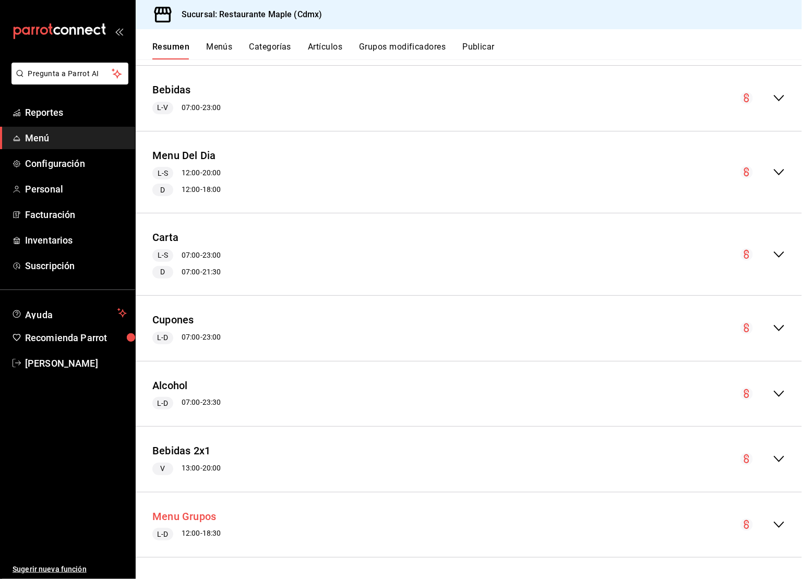
click at [207, 518] on button "Menu Grupos" at bounding box center [184, 516] width 64 height 15
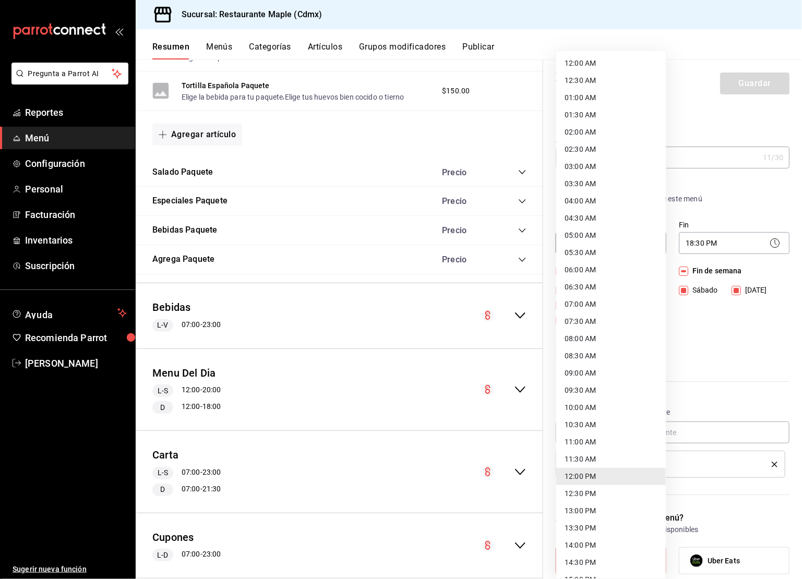
click at [637, 248] on body "Pregunta a Parrot AI Reportes Menú Configuración Personal Facturación Inventari…" at bounding box center [401, 289] width 802 height 579
click at [582, 494] on li "12:30 PM" at bounding box center [611, 493] width 110 height 17
type input "12:30"
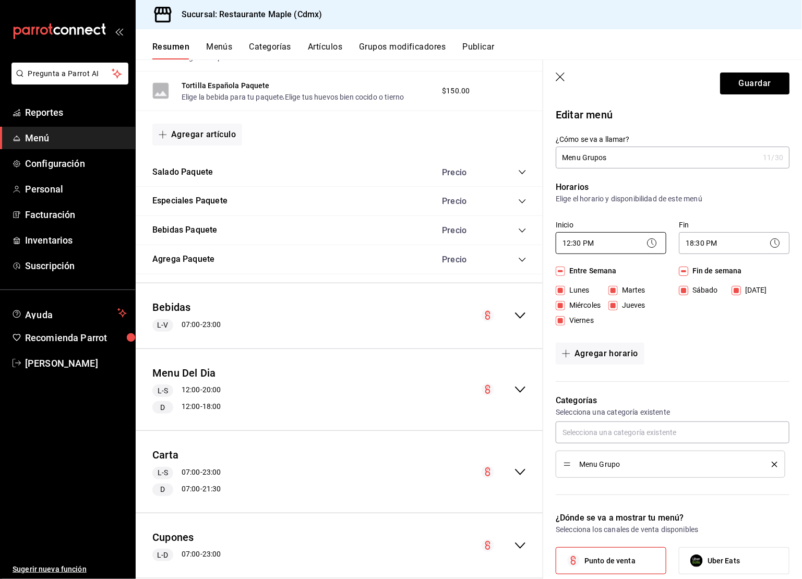
click at [592, 245] on body "Pregunta a Parrot AI Reportes Menú Configuración Personal Facturación Inventari…" at bounding box center [401, 289] width 802 height 579
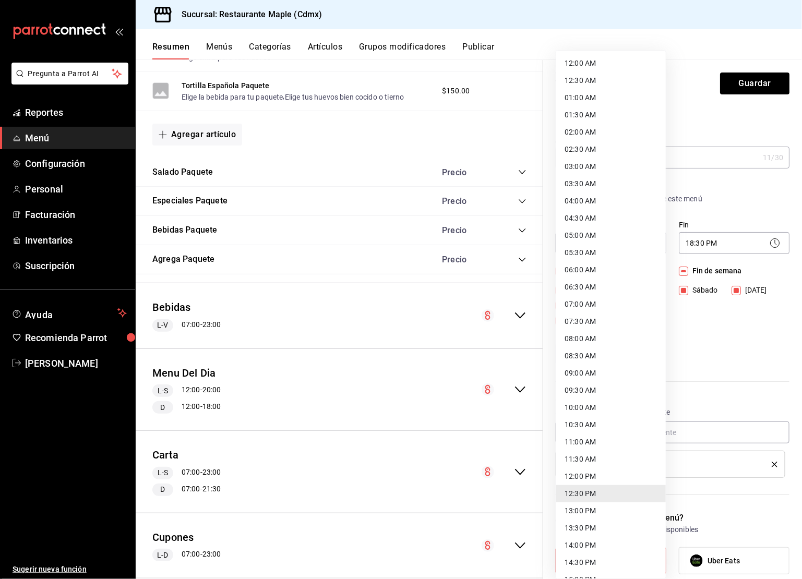
click at [668, 248] on div at bounding box center [401, 289] width 802 height 579
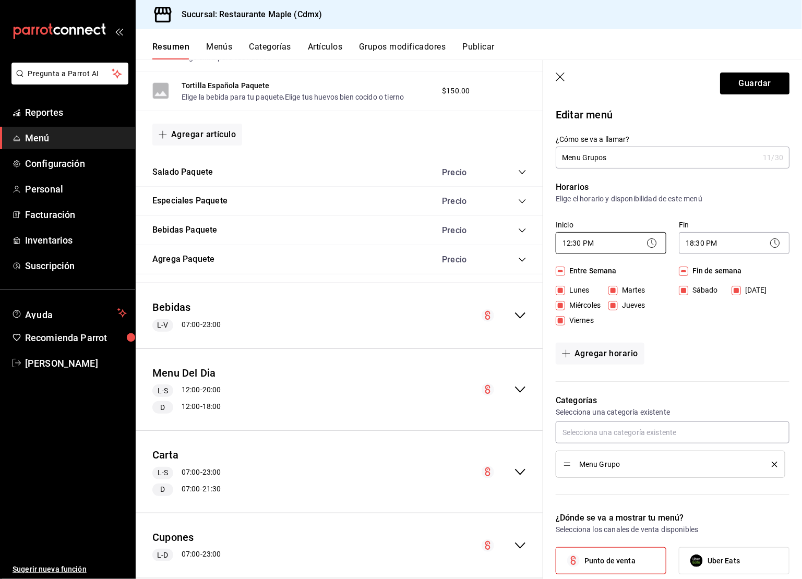
click at [591, 243] on body "Pregunta a Parrot AI Reportes Menú Configuración Personal Facturación Inventari…" at bounding box center [401, 289] width 802 height 579
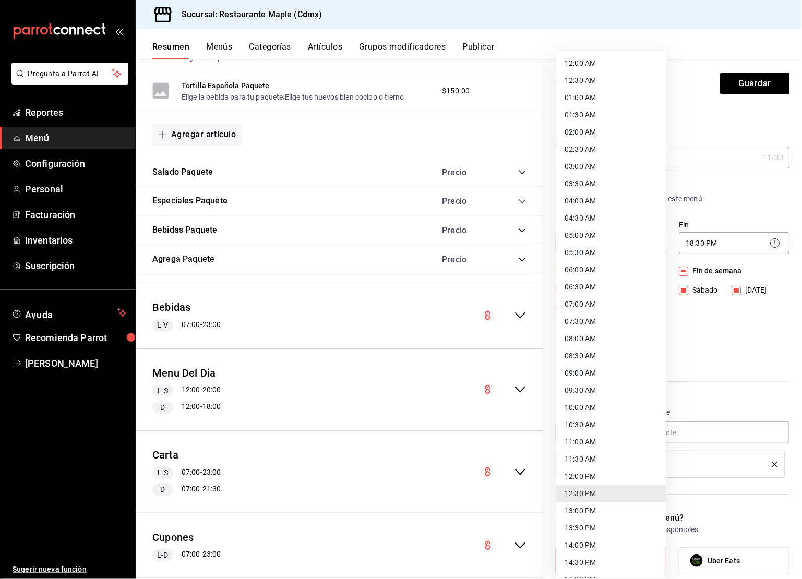
click at [675, 243] on div at bounding box center [401, 289] width 802 height 579
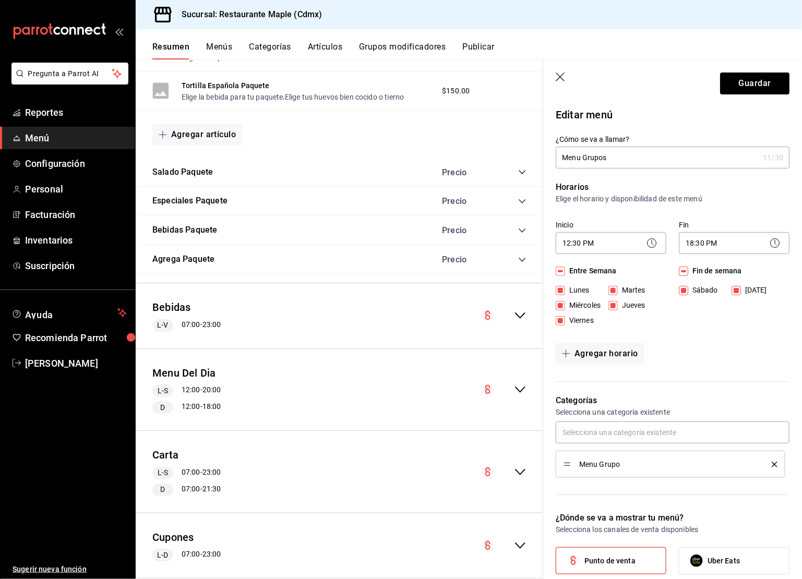
click at [656, 246] on icon at bounding box center [652, 243] width 13 height 13
click at [647, 239] on icon at bounding box center [652, 243] width 13 height 13
click at [620, 246] on body "Pregunta a Parrot AI Reportes Menú Configuración Personal Facturación Inventari…" at bounding box center [401, 289] width 802 height 579
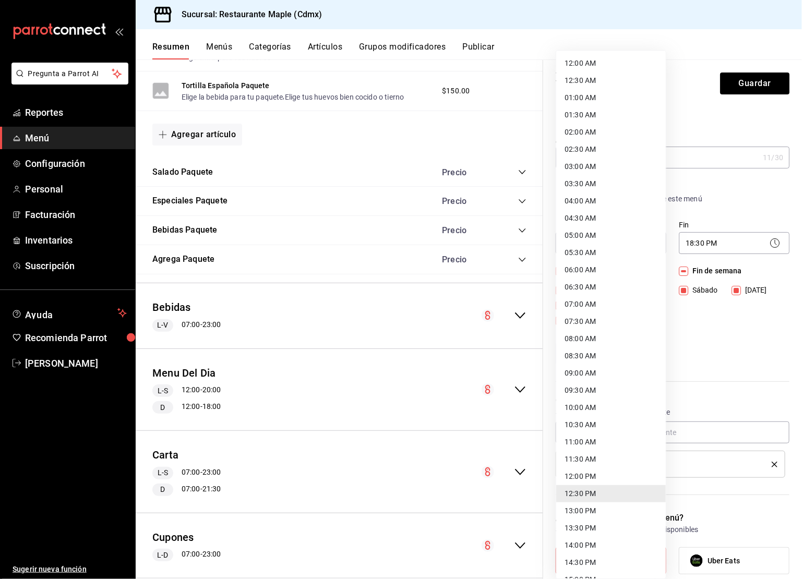
click at [721, 368] on div at bounding box center [401, 289] width 802 height 579
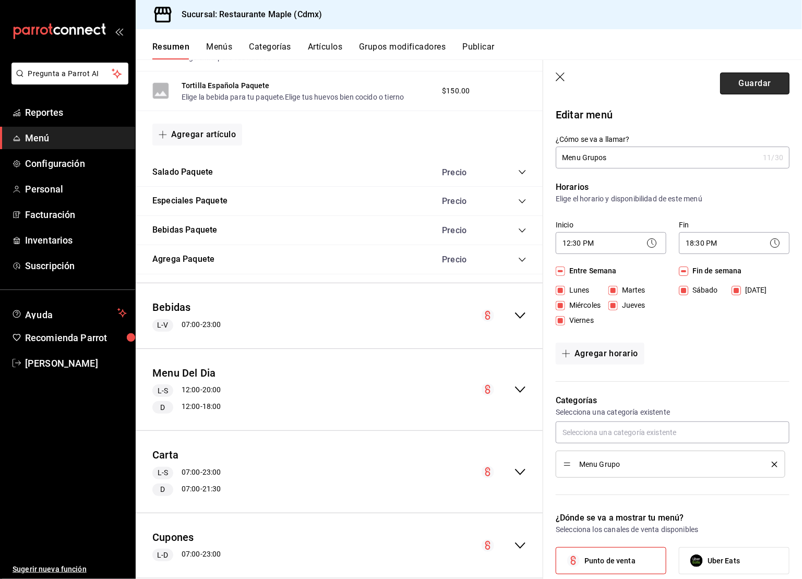
click at [732, 90] on button "Guardar" at bounding box center [754, 84] width 69 height 22
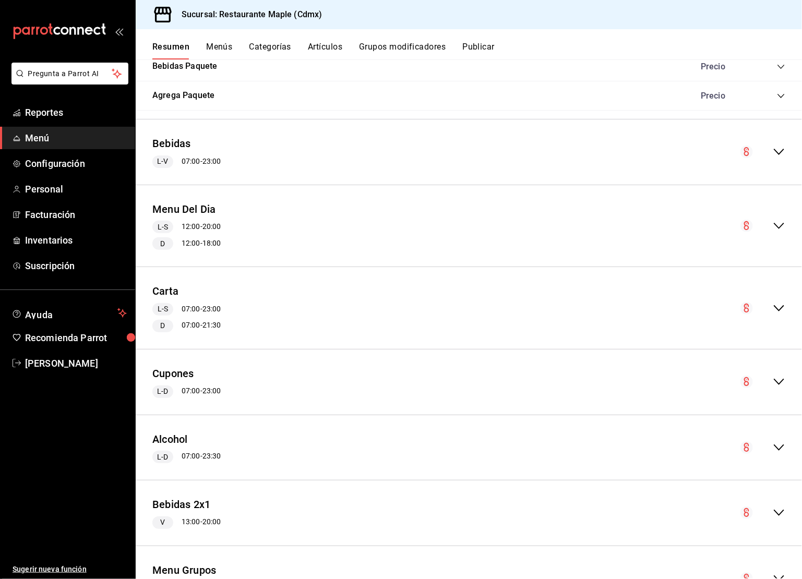
scroll to position [1122, 0]
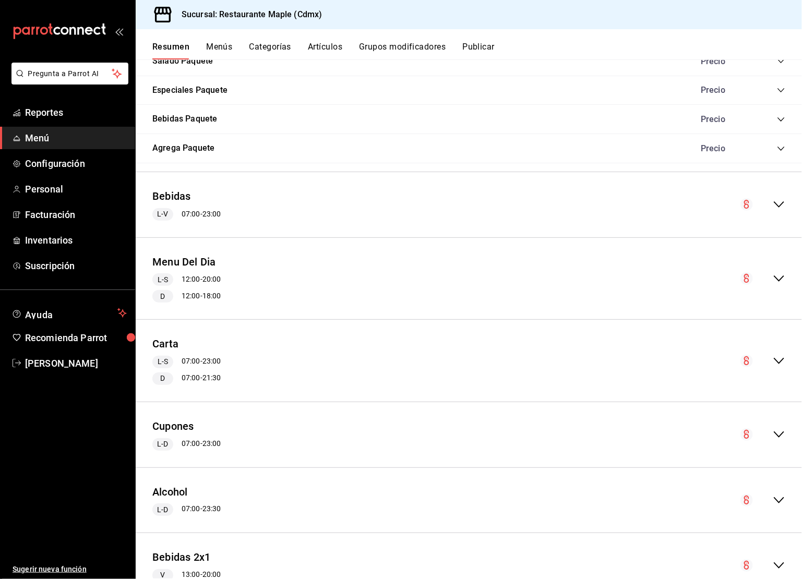
scroll to position [1073, 0]
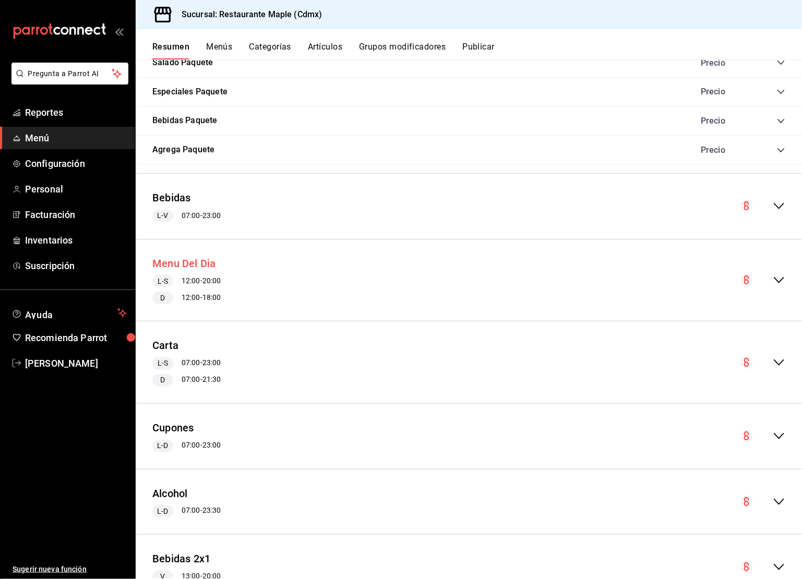
click at [208, 271] on button "Menu Del Dia" at bounding box center [184, 263] width 64 height 15
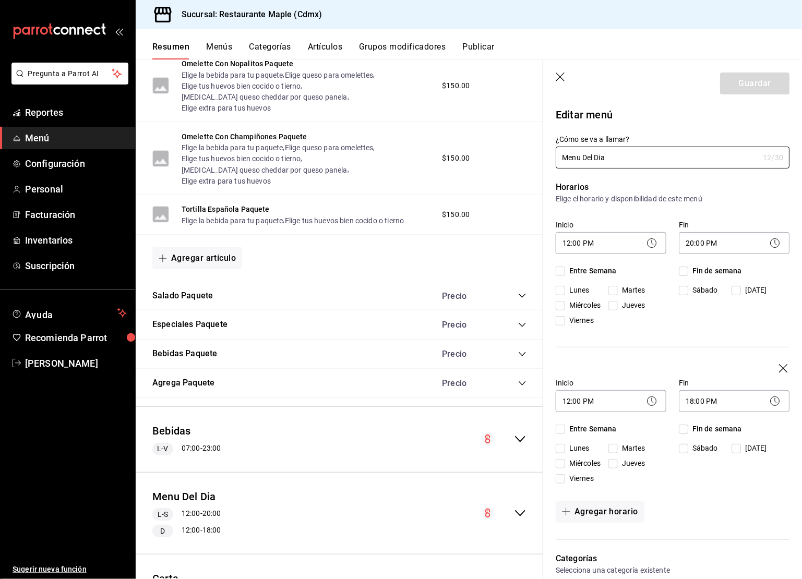
checkbox input "true"
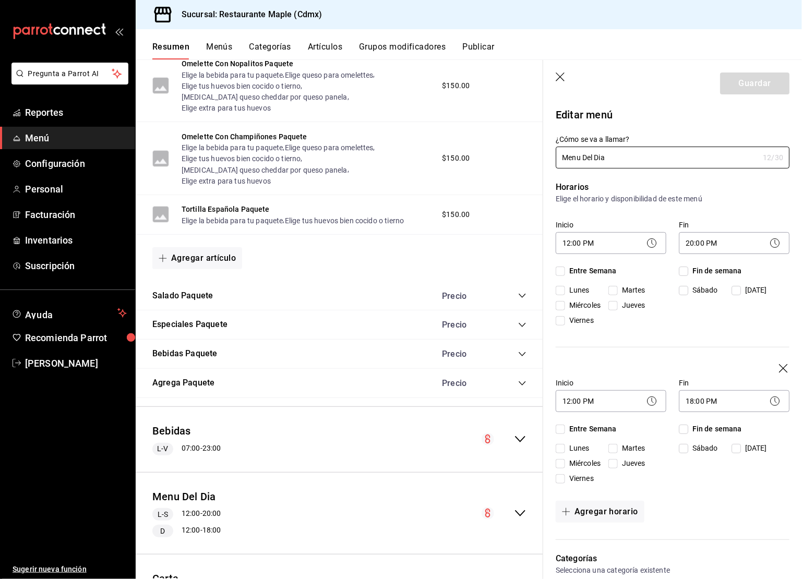
checkbox input "true"
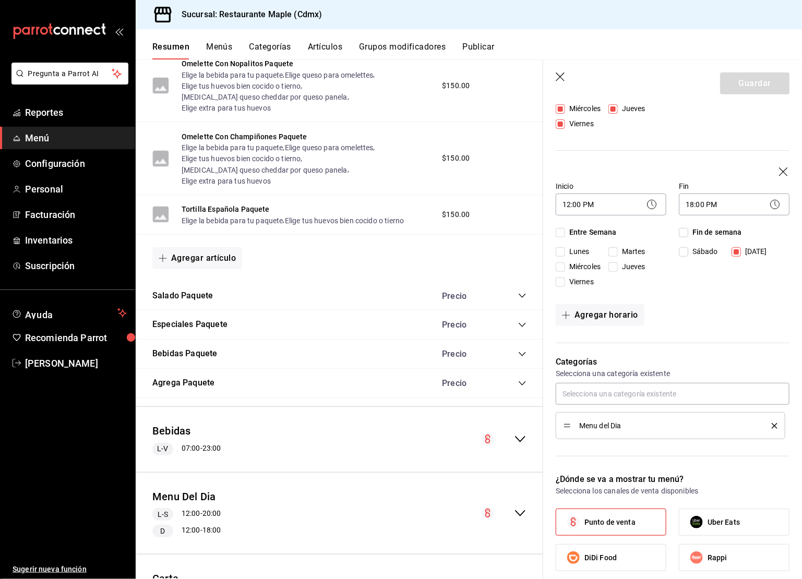
scroll to position [195, 0]
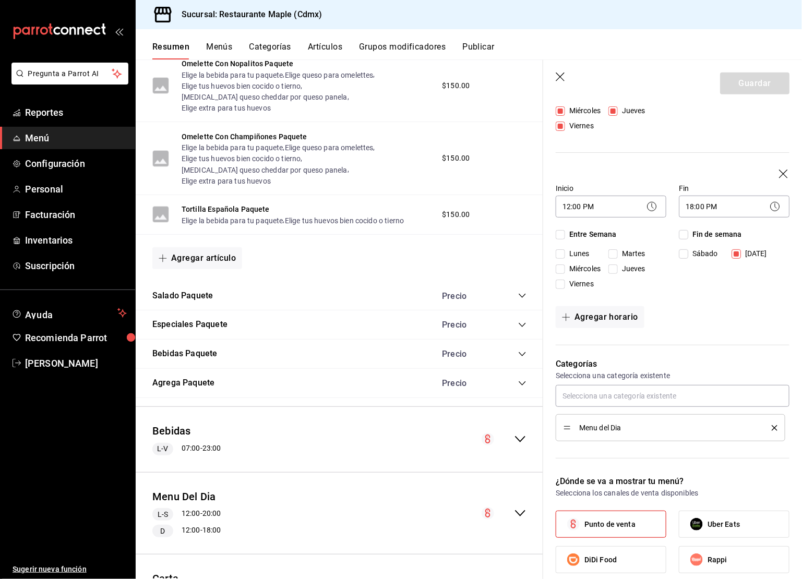
click at [612, 222] on div "Inicio 12:00 PM 12:00 Fin 18:00 PM 18:00 Entre Semana [DATE] [DATE] [DATE] [DAT…" at bounding box center [673, 232] width 234 height 124
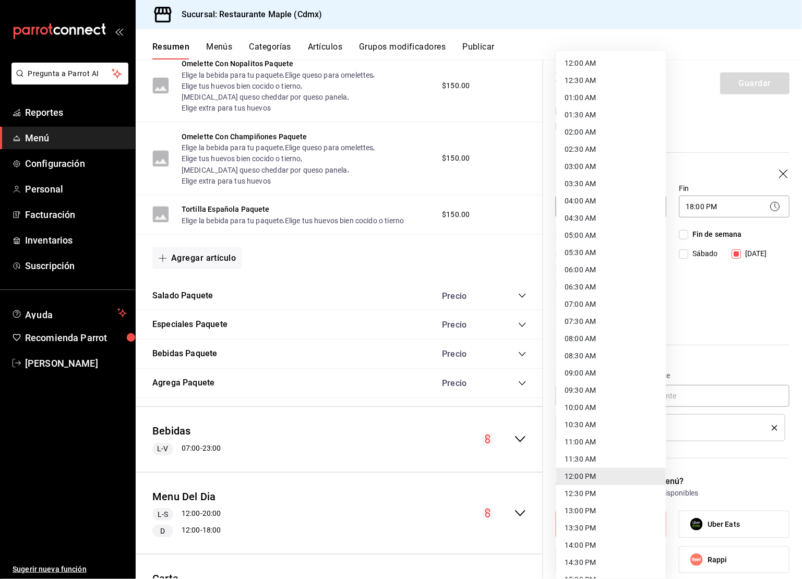
click at [612, 215] on body "Pregunta a Parrot AI Reportes Menú Configuración Personal Facturación Inventari…" at bounding box center [401, 289] width 802 height 579
click at [587, 496] on li "12:30 PM" at bounding box center [611, 493] width 110 height 17
type input "12:30"
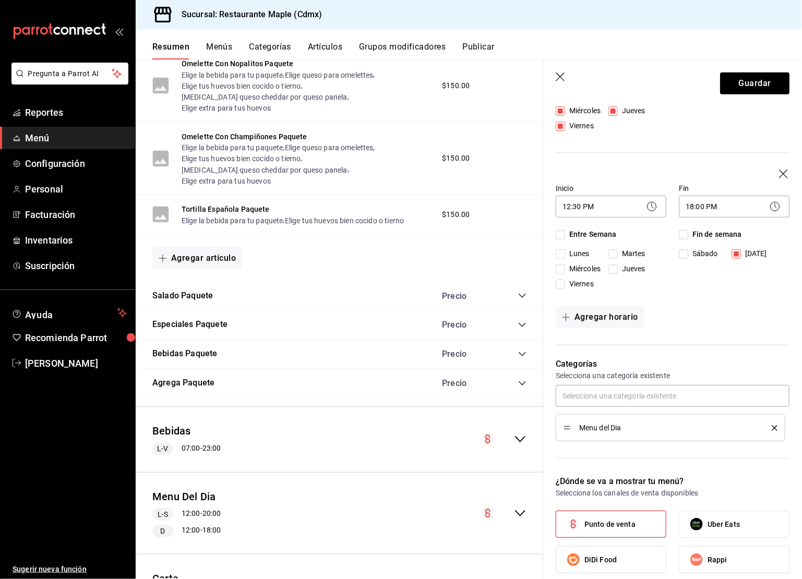
click at [567, 231] on span "Entre Semana" at bounding box center [591, 234] width 52 height 11
click at [565, 231] on input "Entre Semana" at bounding box center [560, 234] width 9 height 9
checkbox input "true"
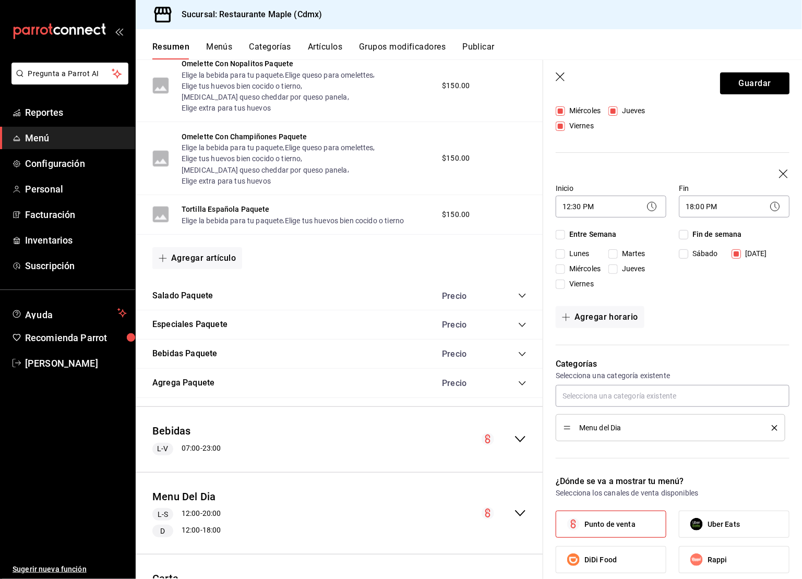
checkbox input "true"
click at [686, 237] on input "Fin de semana" at bounding box center [683, 234] width 9 height 9
checkbox input "true"
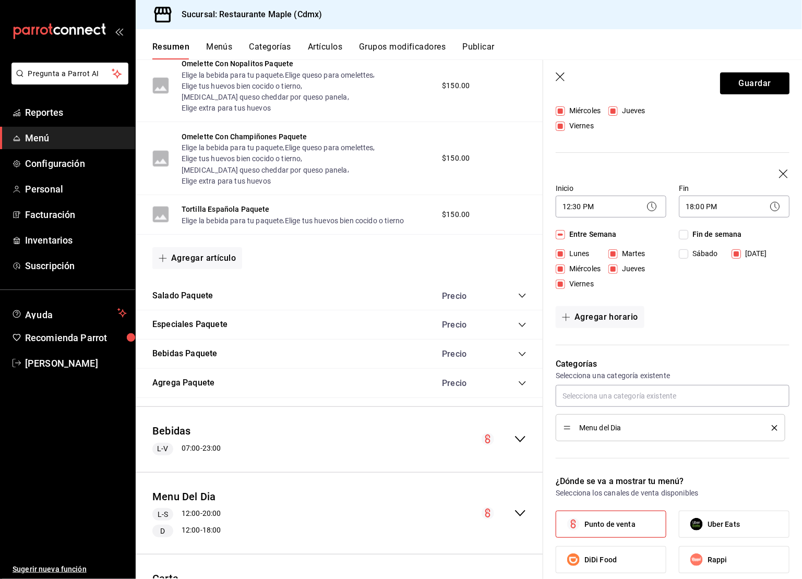
checkbox input "true"
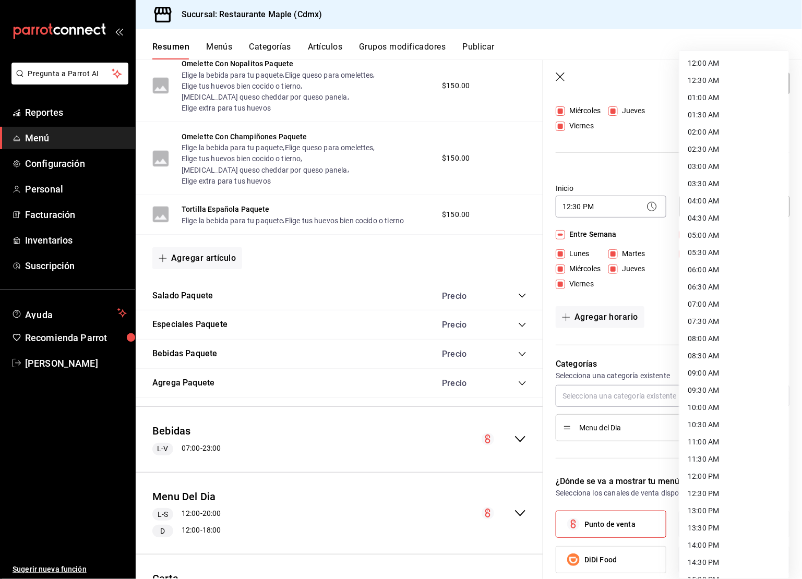
click at [701, 202] on body "Pregunta a Parrot AI Reportes Menú Configuración Personal Facturación Inventari…" at bounding box center [401, 289] width 802 height 579
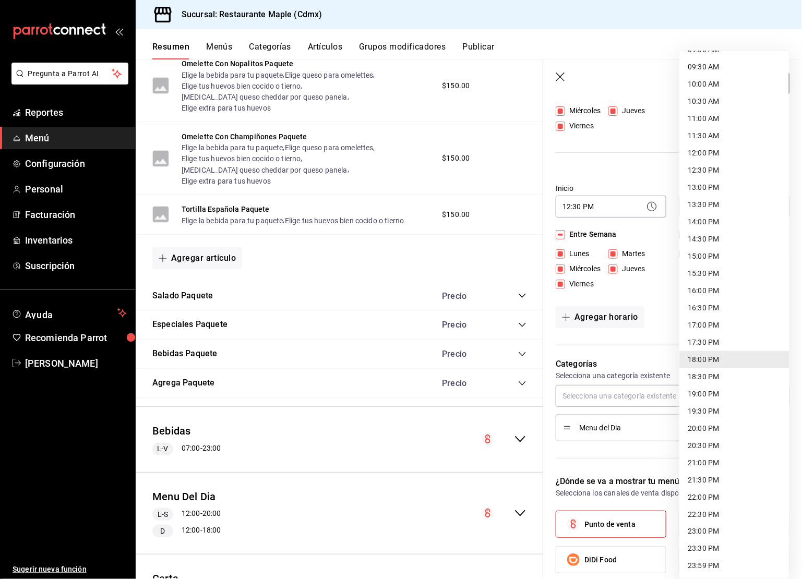
click at [722, 379] on li "18:30 PM" at bounding box center [735, 377] width 110 height 17
type input "18:30"
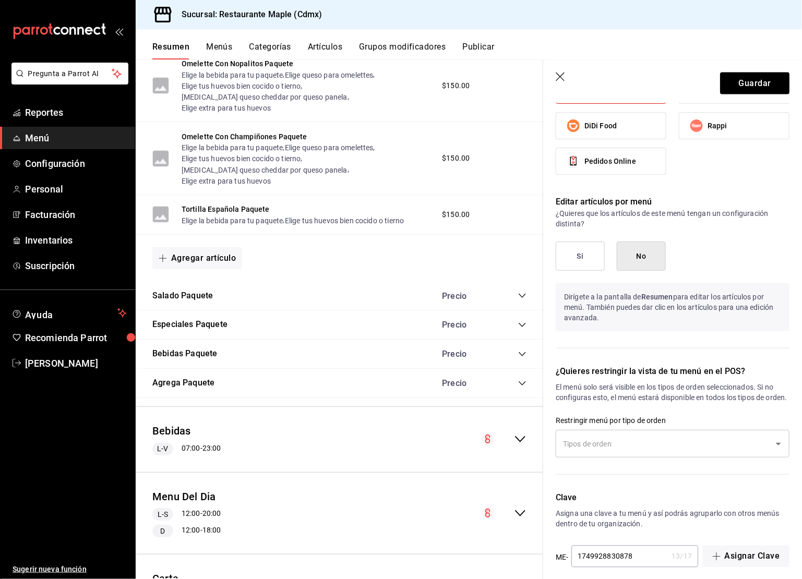
scroll to position [647, 0]
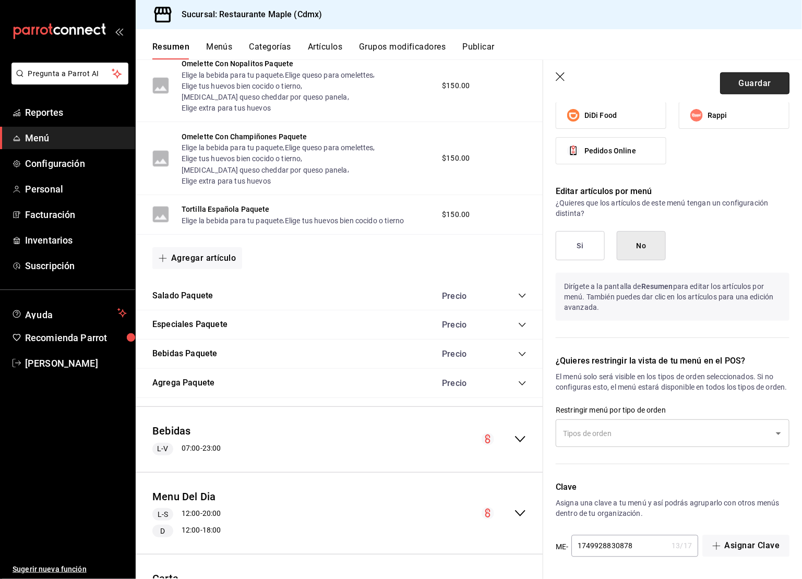
click at [745, 79] on button "Guardar" at bounding box center [754, 84] width 69 height 22
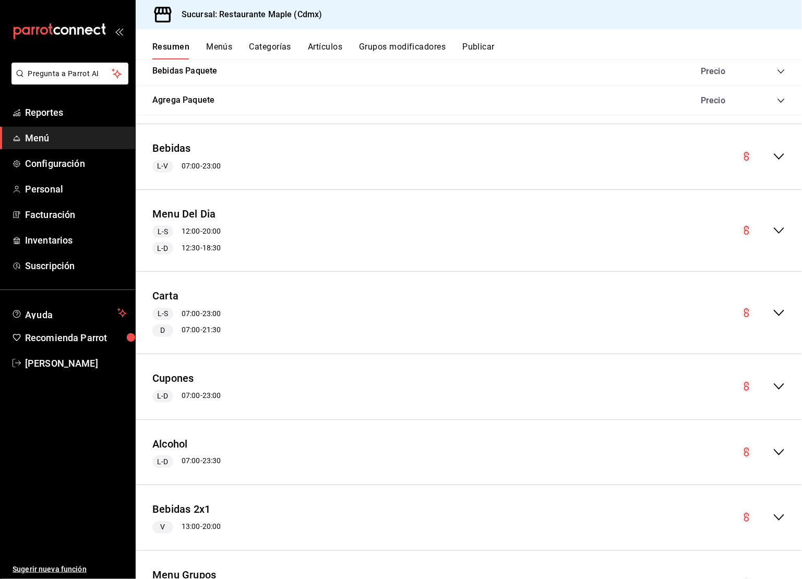
scroll to position [1197, 0]
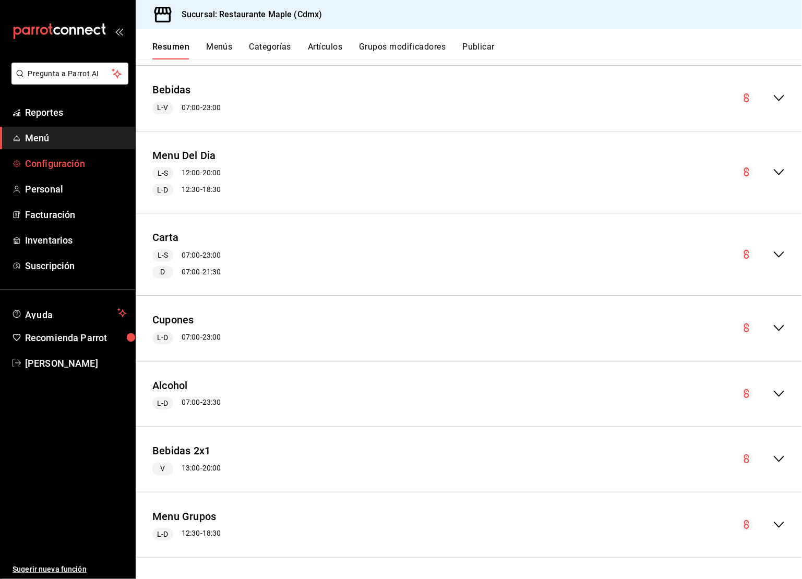
click at [47, 165] on span "Configuración" at bounding box center [76, 164] width 102 height 14
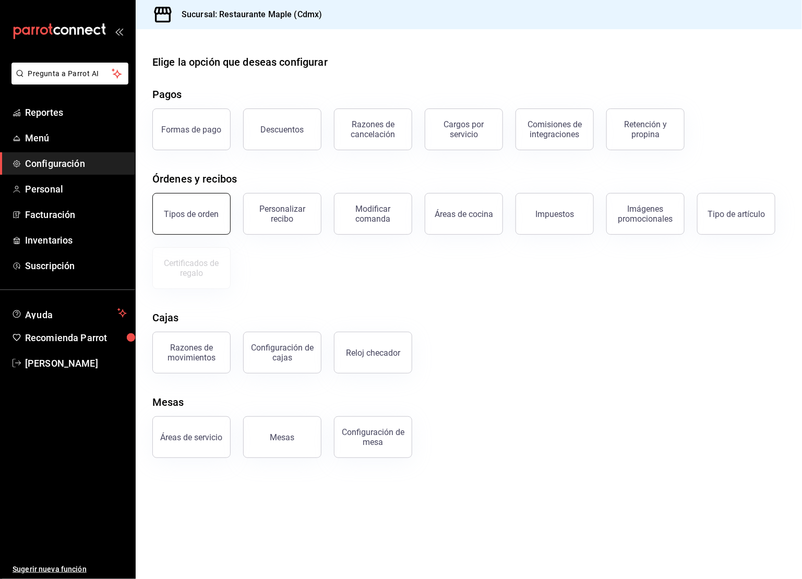
click at [200, 219] on button "Tipos de orden" at bounding box center [191, 214] width 78 height 42
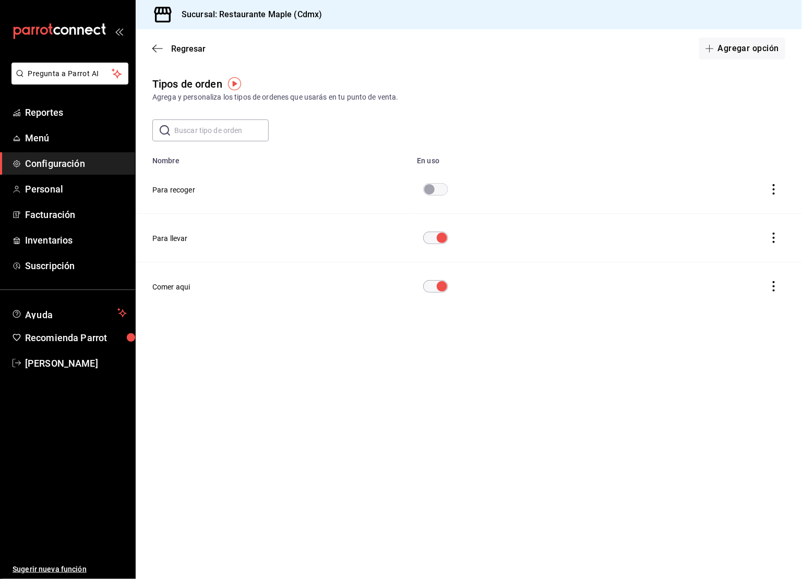
click at [167, 242] on button "Para llevar" at bounding box center [169, 238] width 35 height 10
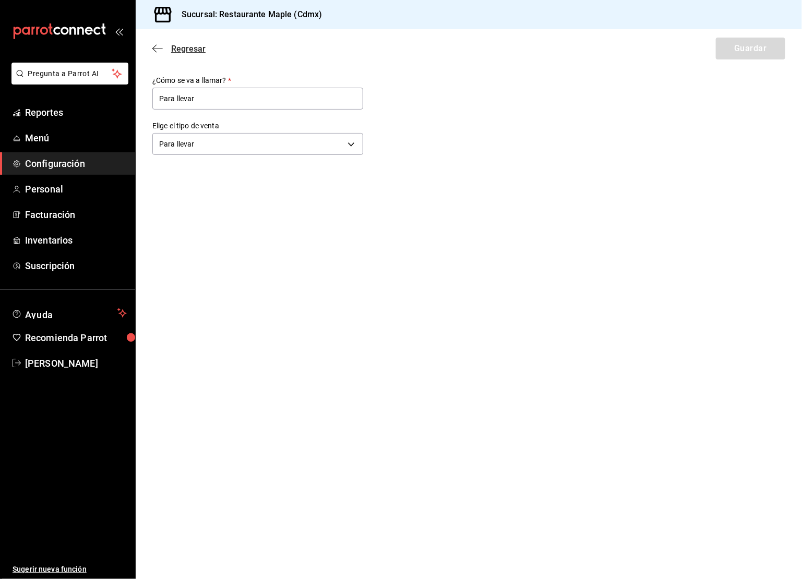
click at [156, 45] on icon "button" at bounding box center [157, 48] width 10 height 9
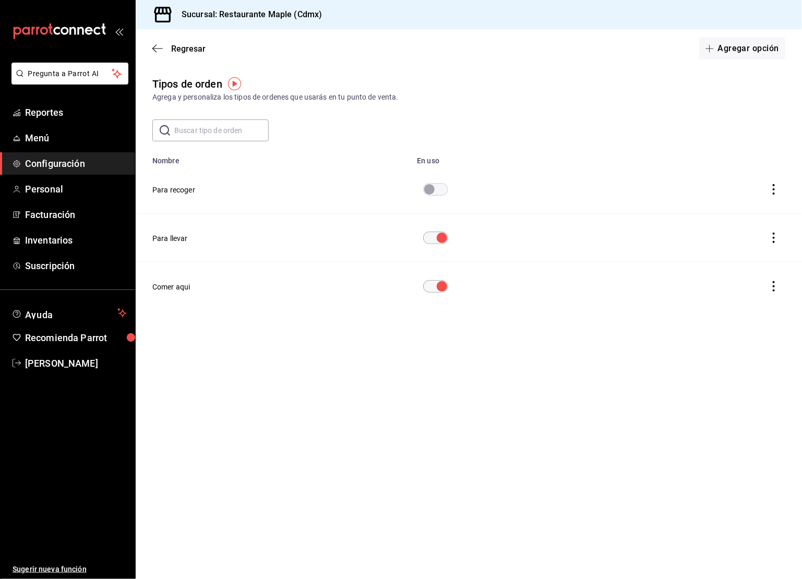
click at [773, 235] on icon "actions" at bounding box center [774, 238] width 10 height 10
click at [738, 52] on div at bounding box center [401, 289] width 802 height 579
click at [743, 51] on button "Agregar opción" at bounding box center [743, 49] width 86 height 22
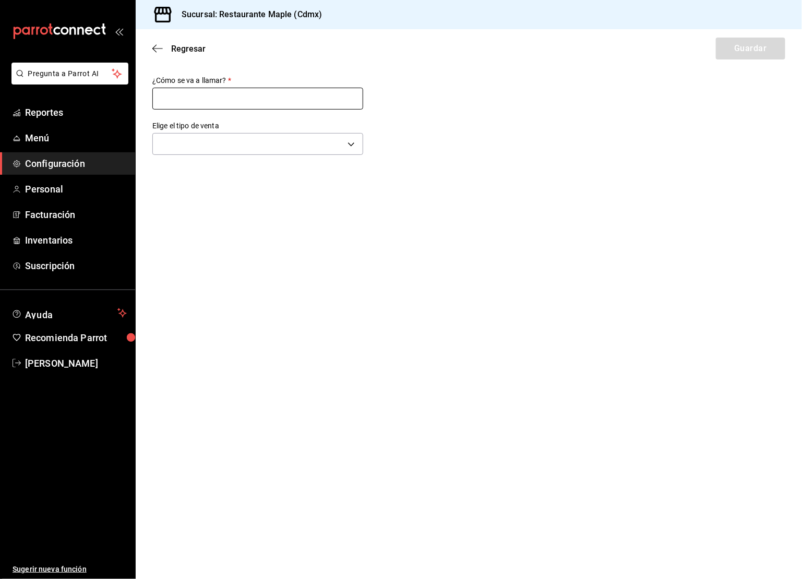
click at [291, 109] on input "text" at bounding box center [257, 99] width 211 height 22
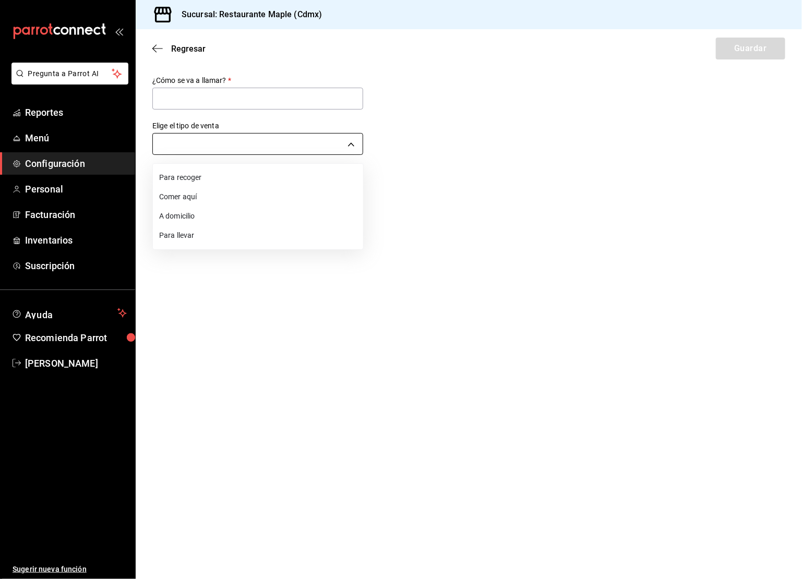
click at [239, 146] on body "Pregunta a Parrot AI Reportes Menú Configuración Personal Facturación Inventari…" at bounding box center [401, 289] width 802 height 579
click at [430, 88] on div at bounding box center [401, 289] width 802 height 579
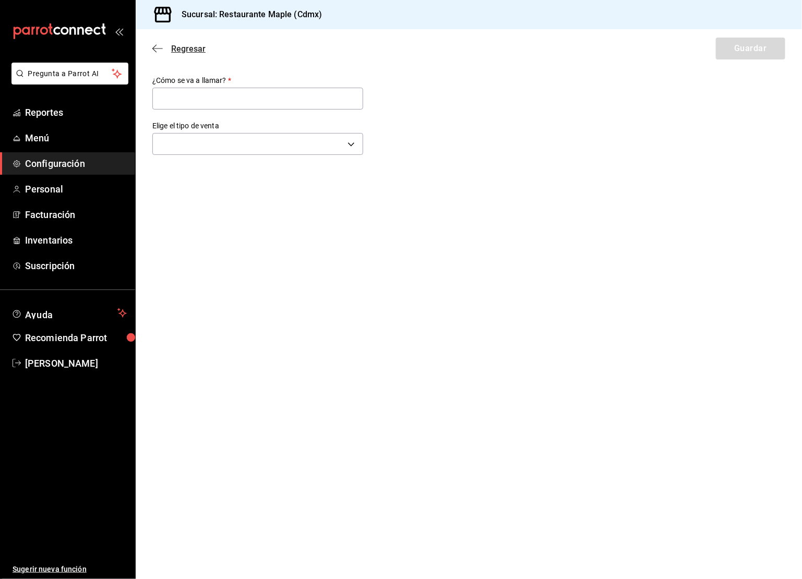
click at [156, 51] on icon "button" at bounding box center [157, 48] width 10 height 9
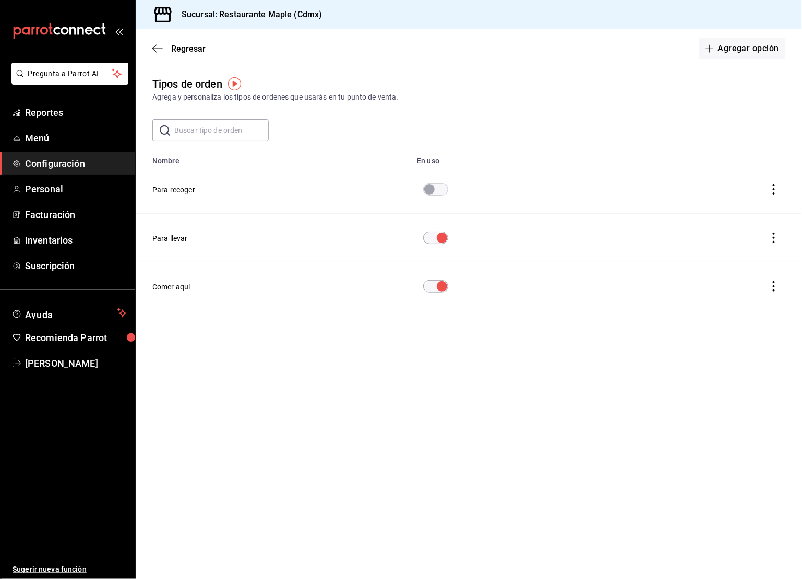
click at [156, 51] on icon "button" at bounding box center [157, 48] width 10 height 9
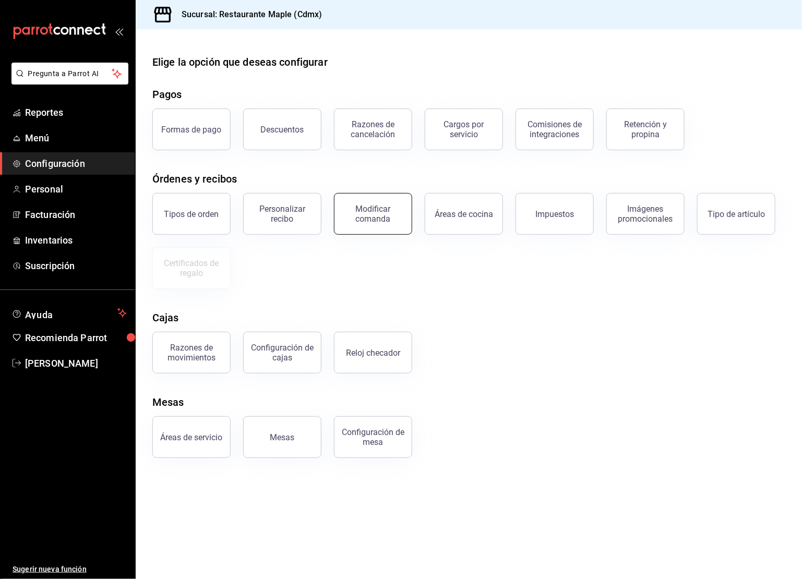
click at [366, 223] on button "Modificar comanda" at bounding box center [373, 214] width 78 height 42
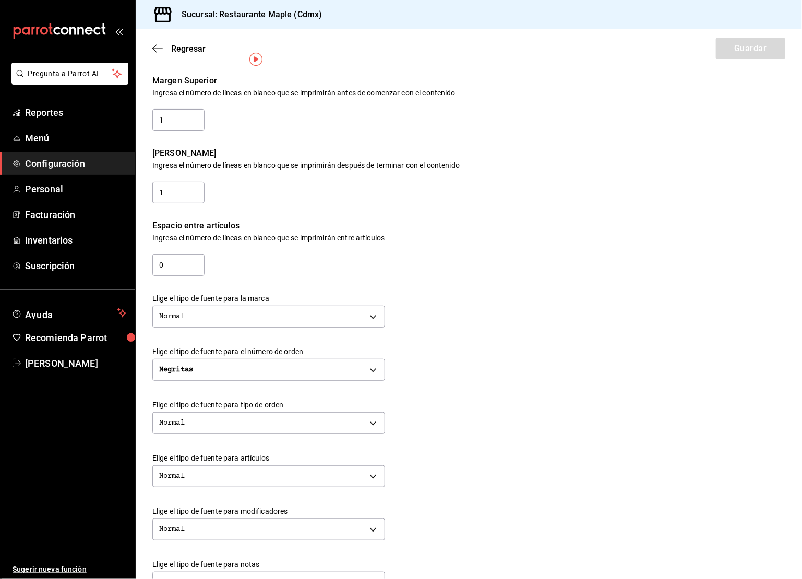
scroll to position [254, 0]
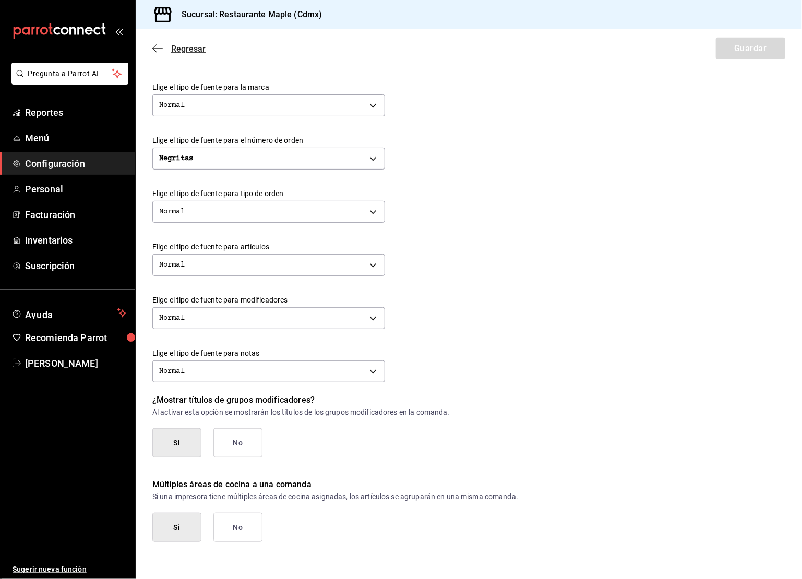
click at [157, 47] on icon "button" at bounding box center [157, 48] width 10 height 9
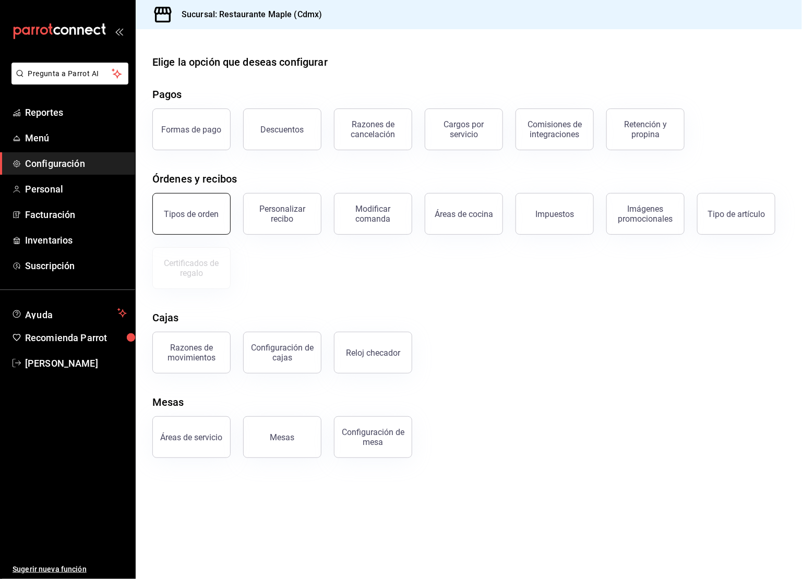
click at [214, 212] on div "Tipos de orden" at bounding box center [191, 214] width 55 height 10
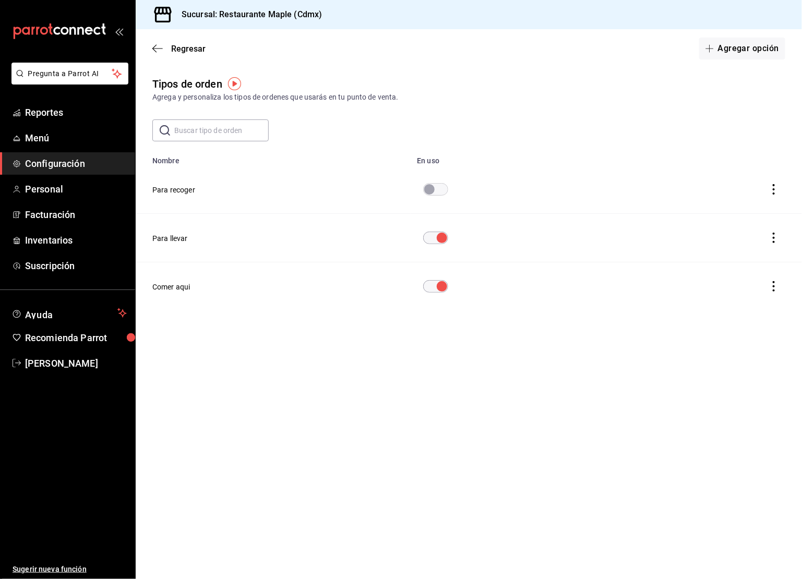
click at [232, 92] on div "Agrega y personaliza los tipos de ordenes que usarás en tu punto de venta." at bounding box center [468, 97] width 633 height 11
click at [236, 78] on img "button" at bounding box center [234, 83] width 13 height 13
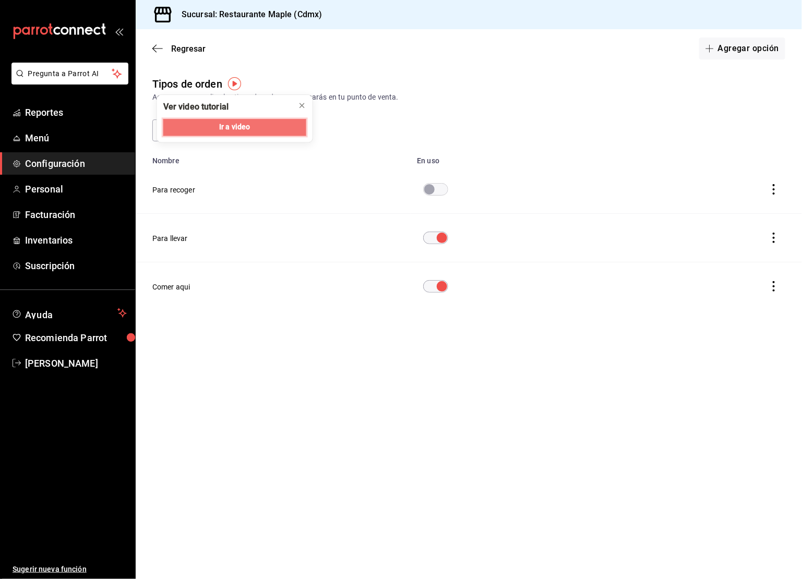
click at [218, 127] on button "Ir a video" at bounding box center [234, 127] width 143 height 17
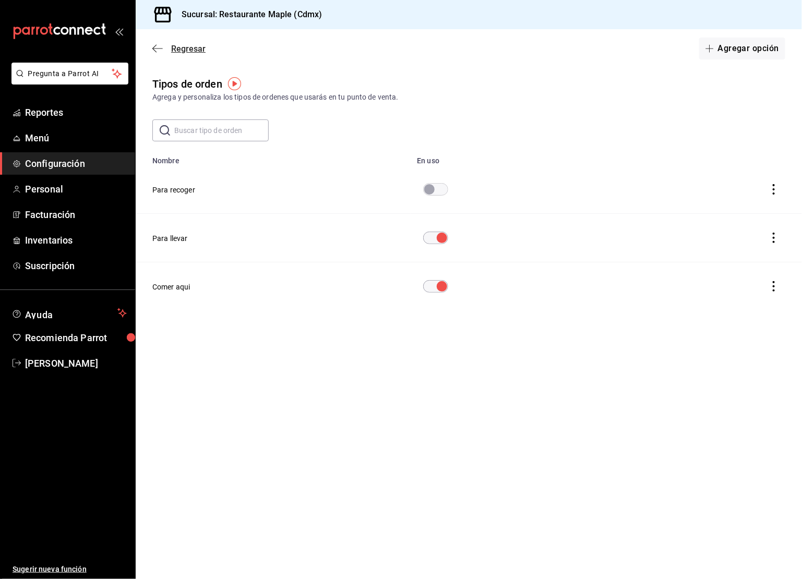
click at [159, 51] on icon "button" at bounding box center [157, 48] width 10 height 9
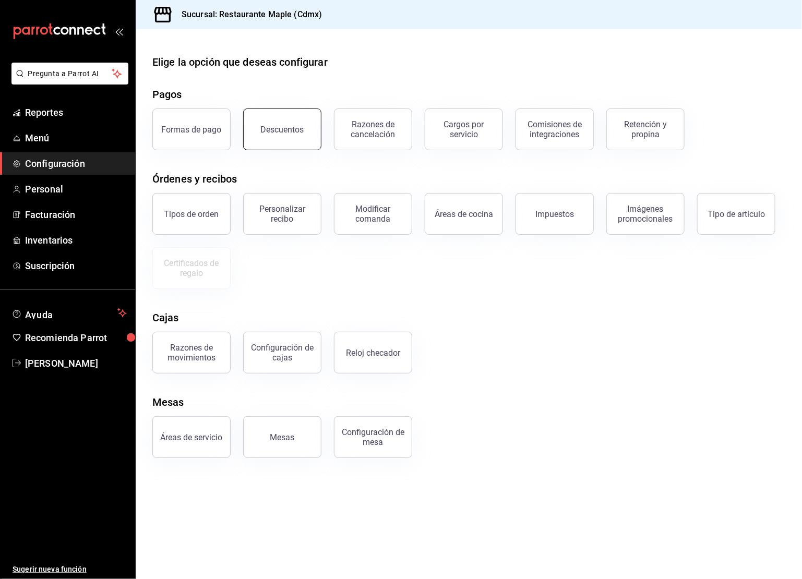
click at [270, 126] on div "Descuentos" at bounding box center [282, 130] width 43 height 10
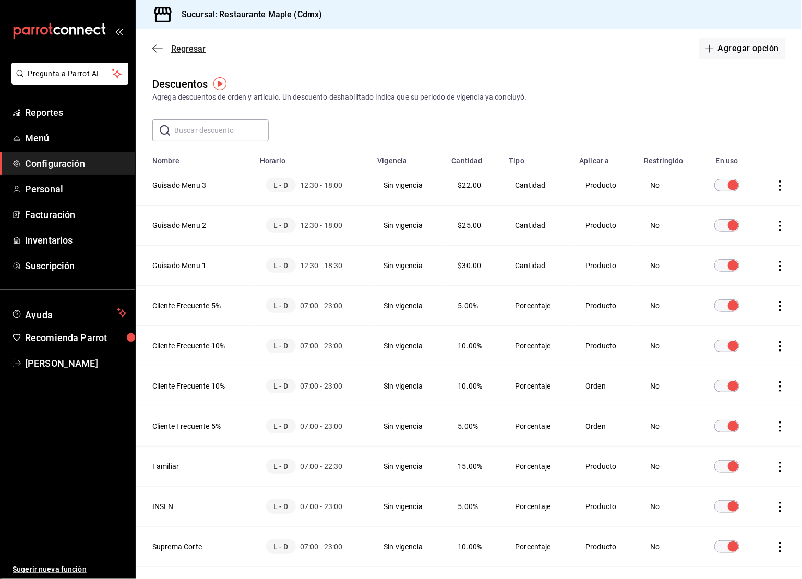
click at [155, 44] on icon "button" at bounding box center [157, 48] width 10 height 9
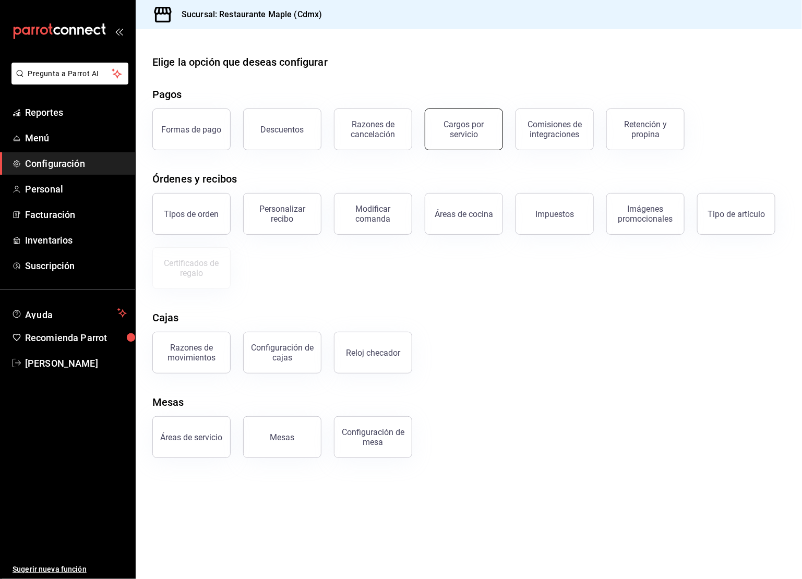
click at [473, 143] on button "Cargos por servicio" at bounding box center [464, 130] width 78 height 42
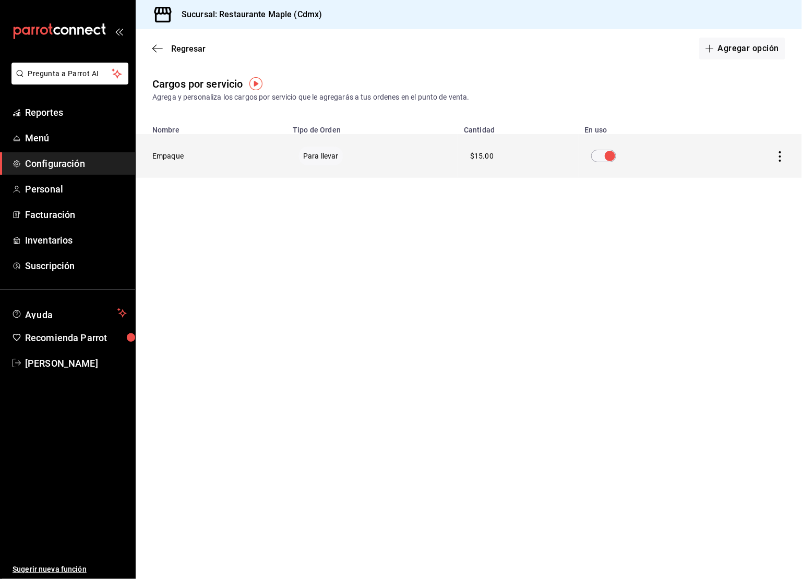
click at [597, 153] on input "voidReasonsTable" at bounding box center [610, 156] width 38 height 13
click at [157, 51] on icon "button" at bounding box center [157, 48] width 10 height 9
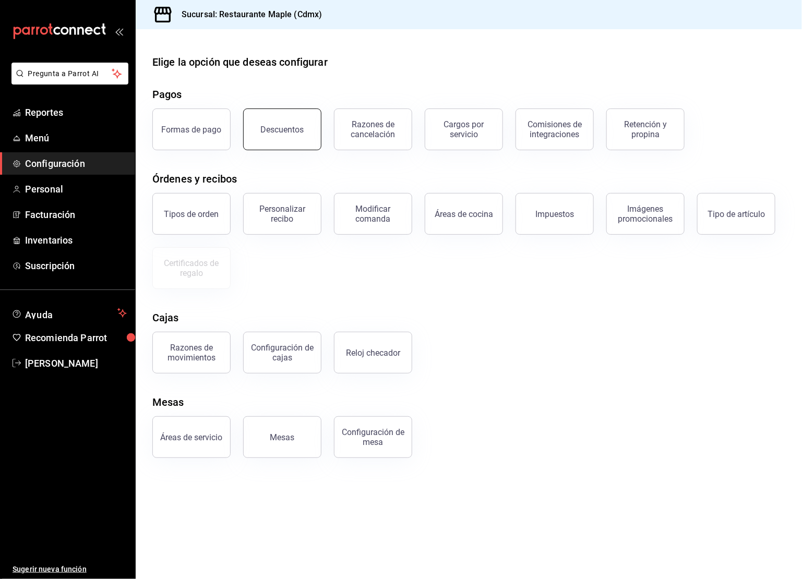
click at [302, 135] on button "Descuentos" at bounding box center [282, 130] width 78 height 42
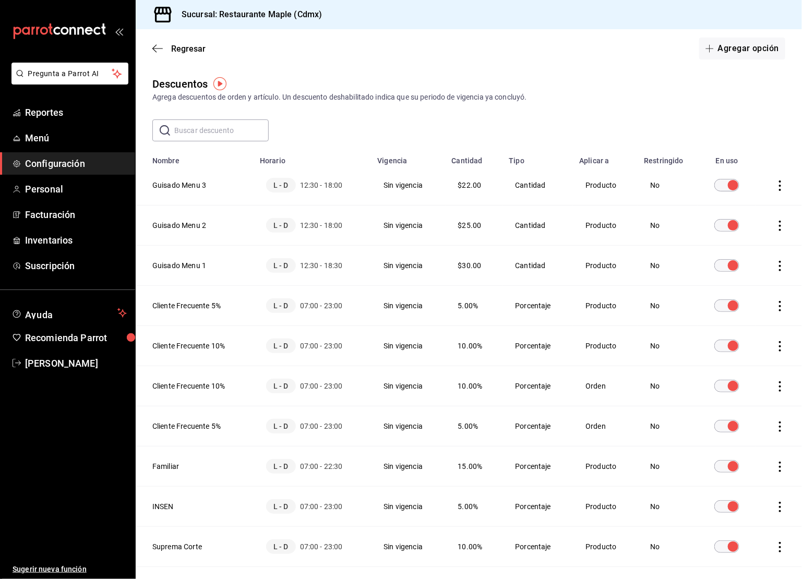
click at [779, 183] on icon "actions" at bounding box center [780, 186] width 10 height 10
click at [761, 205] on li "Eliminar" at bounding box center [742, 200] width 88 height 29
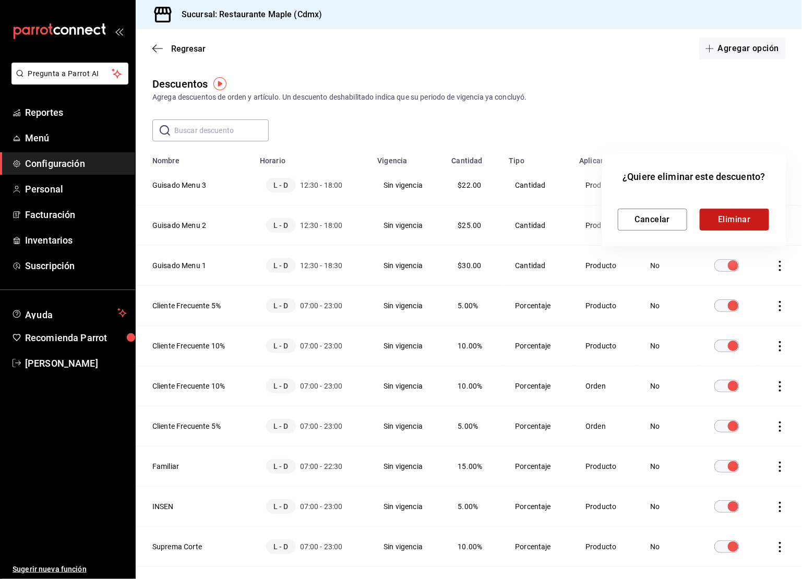
click at [744, 220] on button "Eliminar" at bounding box center [734, 220] width 69 height 22
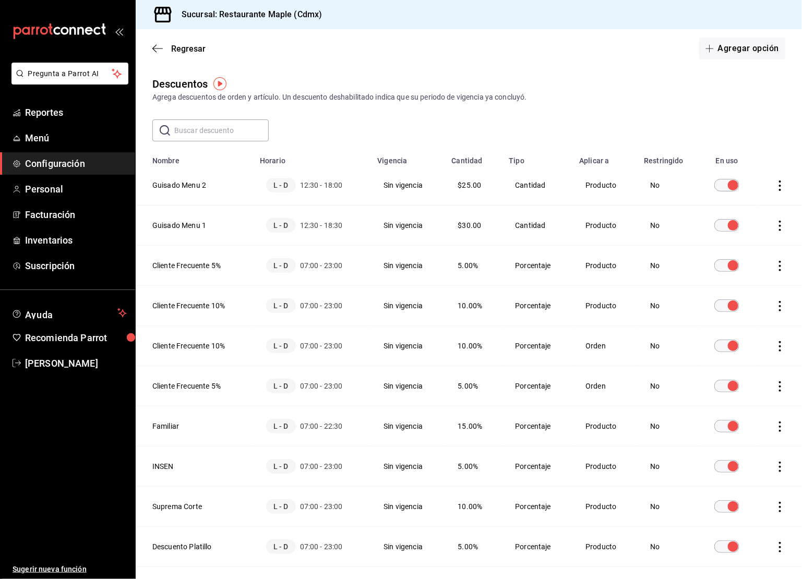
click at [777, 182] on icon "actions" at bounding box center [780, 186] width 10 height 10
click at [755, 199] on span "Eliminar" at bounding box center [743, 200] width 27 height 8
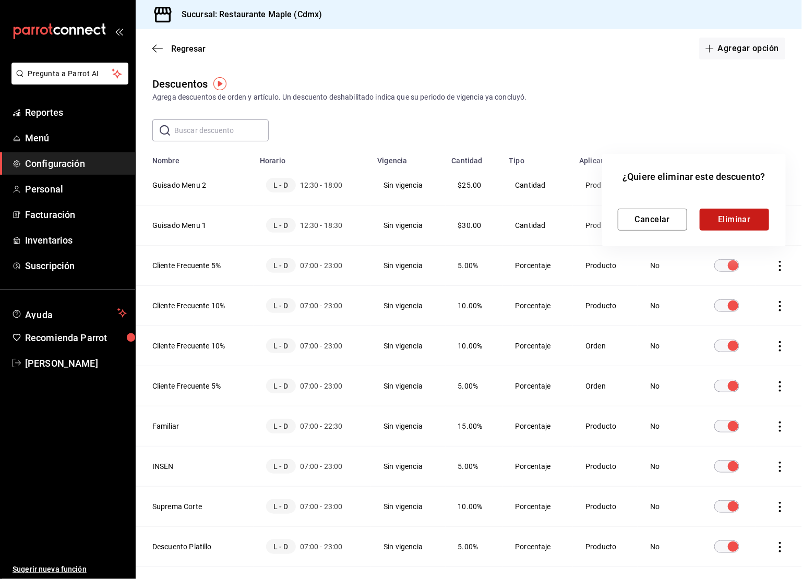
click at [730, 222] on button "Eliminar" at bounding box center [734, 220] width 69 height 22
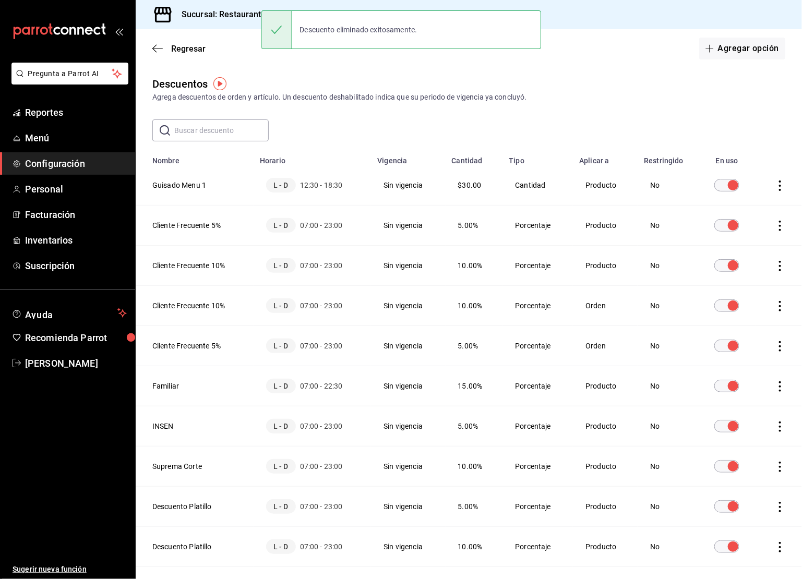
click at [773, 186] on td "discountsTable" at bounding box center [779, 185] width 46 height 40
click at [784, 185] on icon "actions" at bounding box center [780, 186] width 10 height 10
click at [758, 205] on li "Eliminar" at bounding box center [742, 200] width 88 height 29
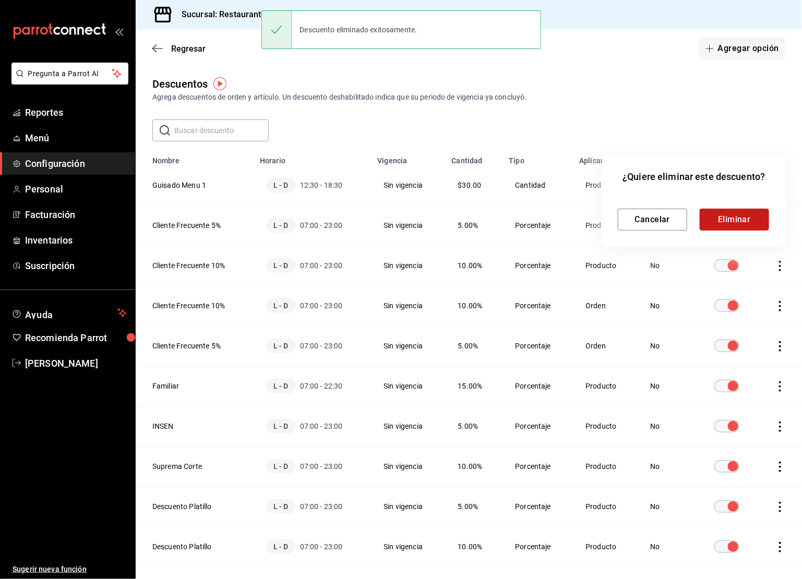
click at [735, 227] on button "Eliminar" at bounding box center [734, 220] width 69 height 22
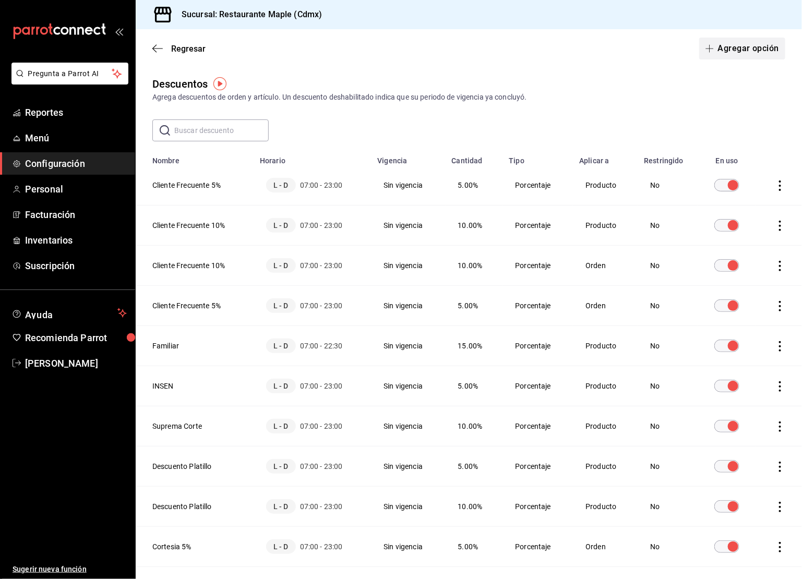
click at [749, 52] on button "Agregar opción" at bounding box center [743, 49] width 86 height 22
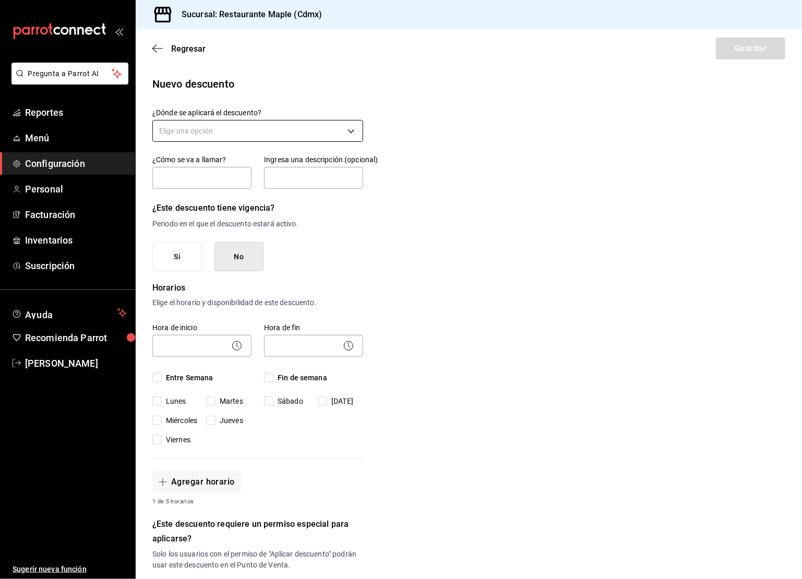
click at [210, 130] on body "Pregunta a Parrot AI Reportes Menú Configuración Personal Facturación Inventari…" at bounding box center [401, 289] width 802 height 579
click at [182, 197] on li "Artículo en orden" at bounding box center [258, 197] width 210 height 17
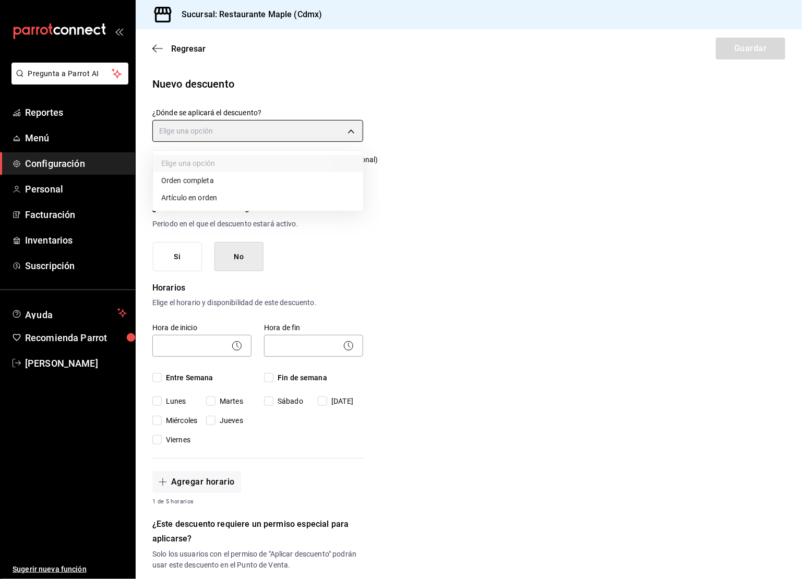
type input "ORDER_ITEM"
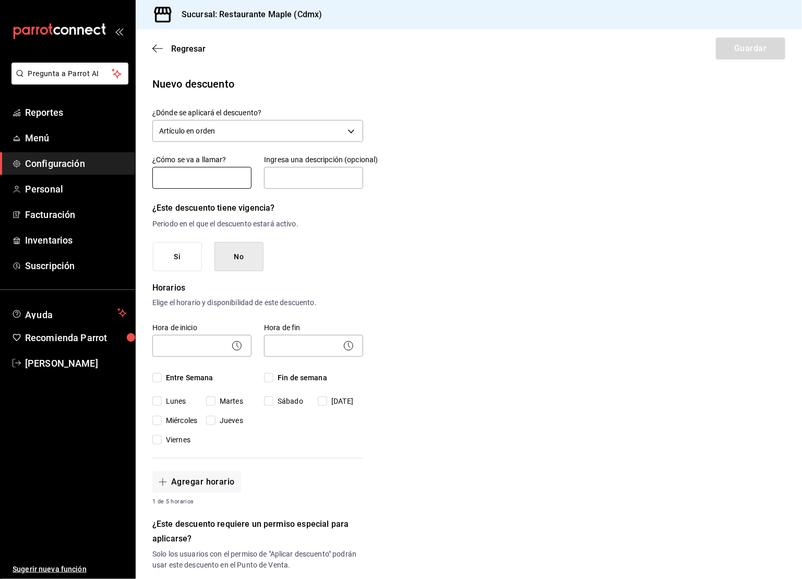
click at [184, 179] on input "text" at bounding box center [201, 178] width 99 height 22
type input "Guisado Menu 2"
click at [274, 182] on input "text" at bounding box center [313, 178] width 99 height 22
type input "Queda en $150"
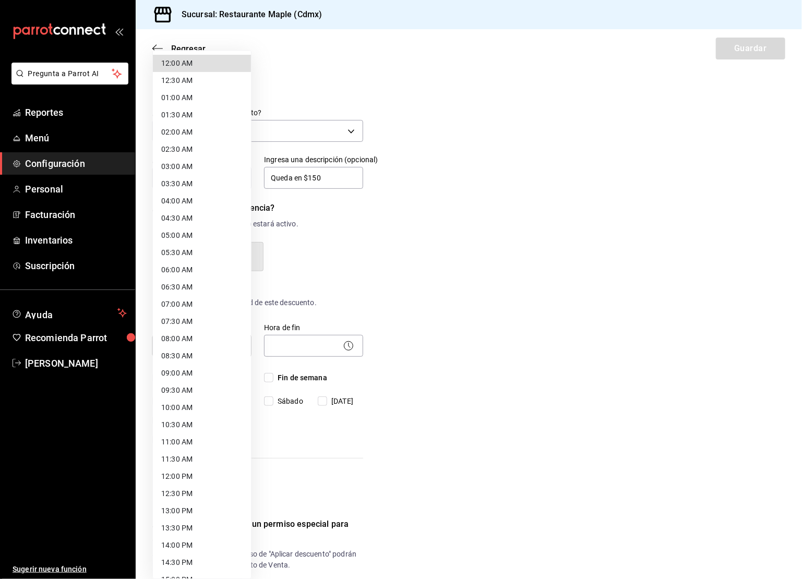
click at [210, 343] on body "Pregunta a Parrot AI Reportes Menú Configuración Personal Facturación Inventari…" at bounding box center [401, 289] width 802 height 579
click at [175, 492] on li "12:30 PM" at bounding box center [202, 493] width 98 height 17
type input "12:30"
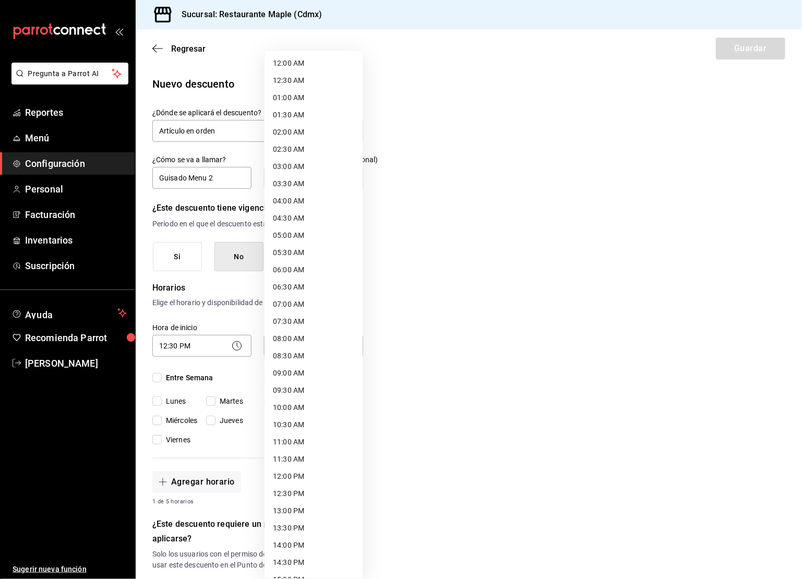
click at [297, 349] on body "Pregunta a Parrot AI Reportes Menú Configuración Personal Facturación Inventari…" at bounding box center [401, 289] width 802 height 579
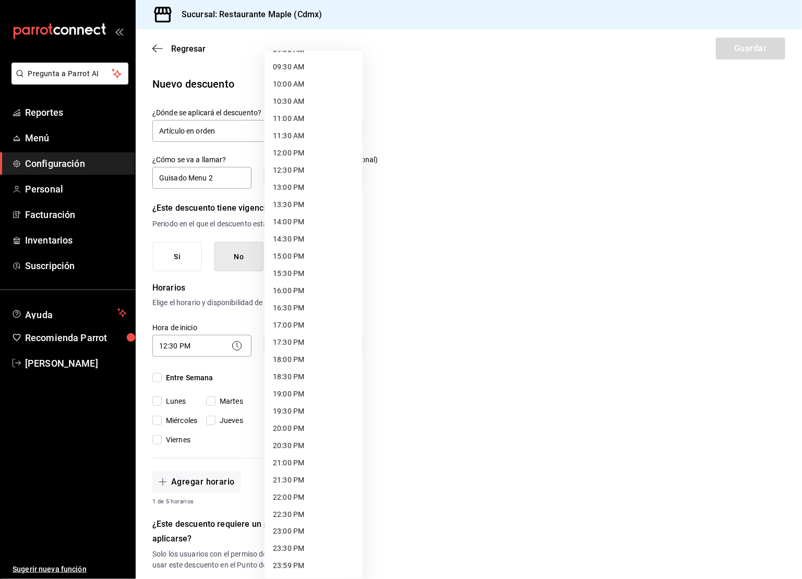
click at [294, 394] on li "19:00 PM" at bounding box center [314, 394] width 98 height 17
type input "19:00"
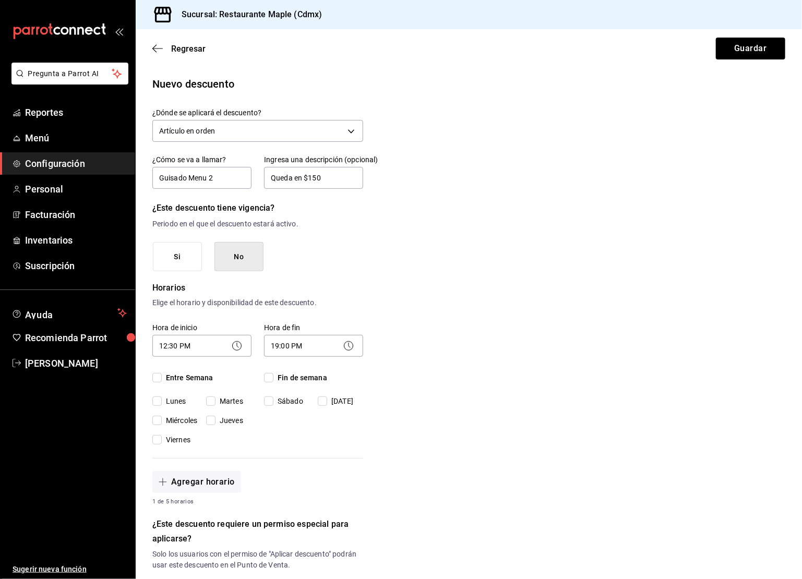
click at [158, 375] on input "Entre Semana" at bounding box center [156, 377] width 9 height 9
checkbox input "true"
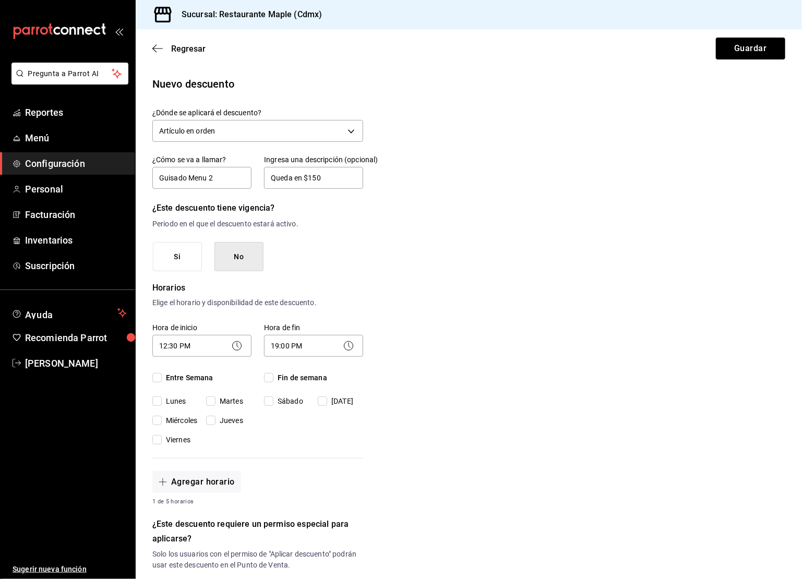
checkbox input "true"
click at [270, 378] on input "Fin de semana" at bounding box center [268, 377] width 9 height 9
checkbox input "true"
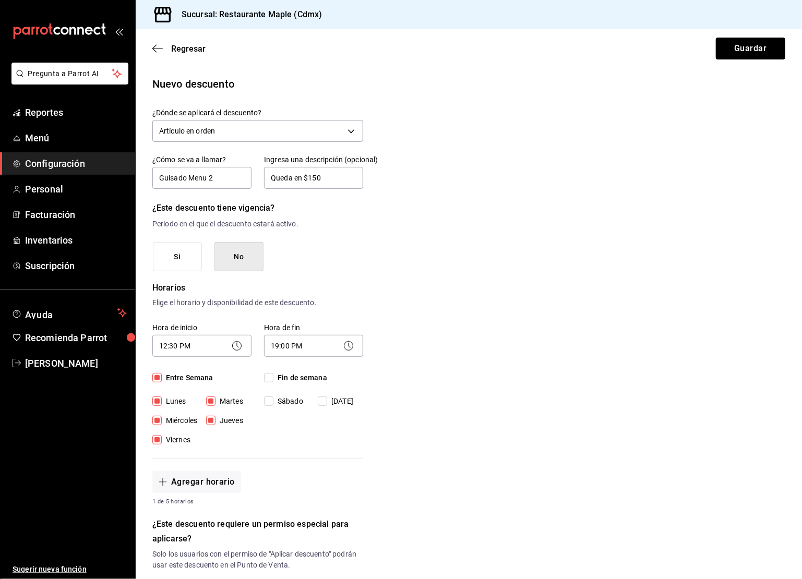
checkbox input "true"
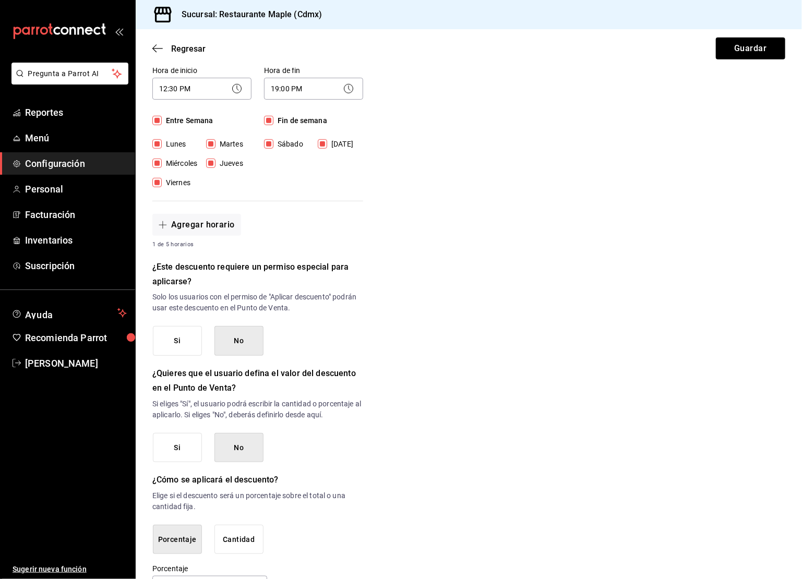
scroll to position [291, 0]
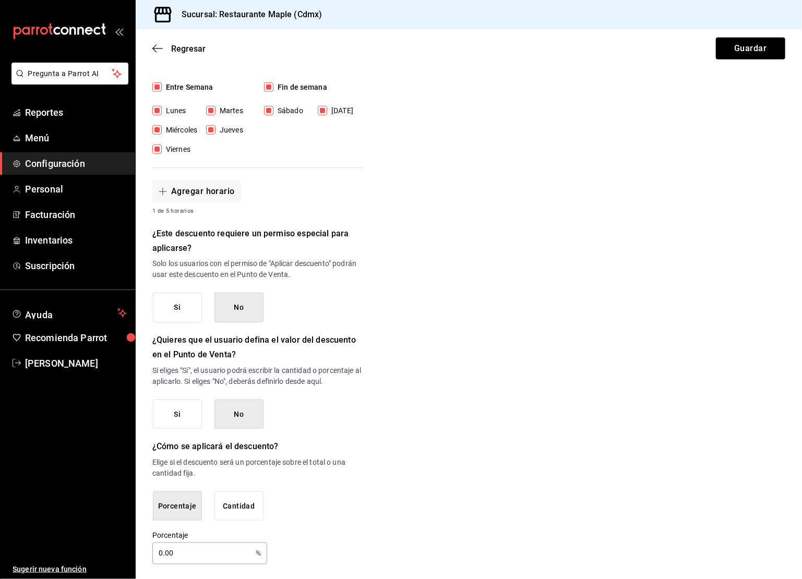
click at [178, 549] on input "0.00" at bounding box center [201, 553] width 99 height 21
click at [249, 499] on button "Cantidad" at bounding box center [239, 507] width 49 height 30
click at [184, 553] on input "$0.00" at bounding box center [257, 554] width 211 height 22
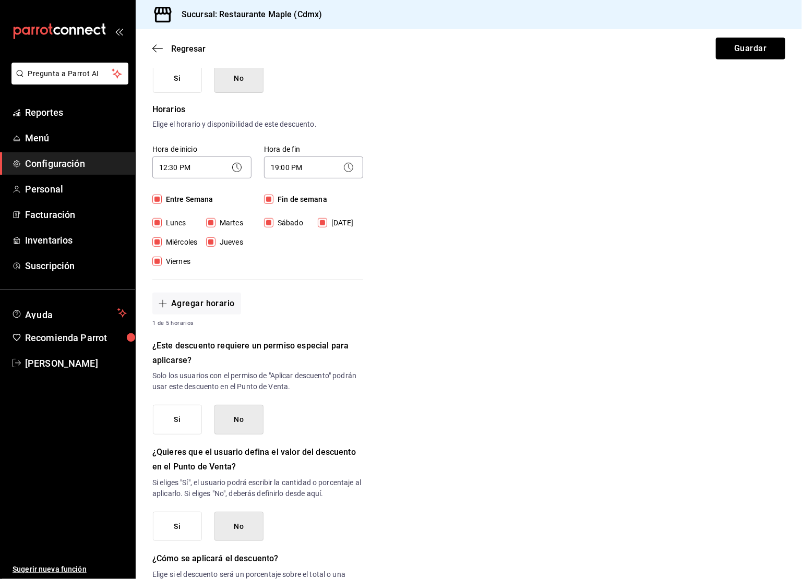
scroll to position [0, 0]
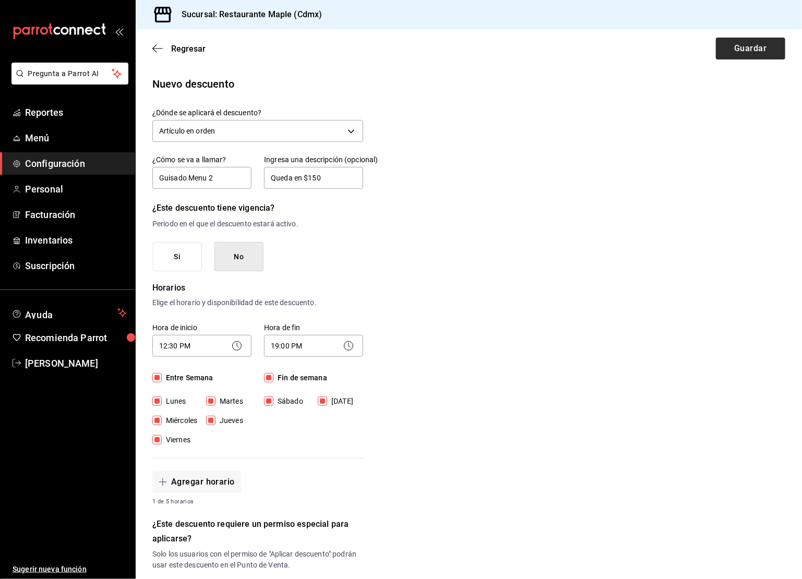
type input "$50.00"
click at [728, 52] on button "Guardar" at bounding box center [750, 49] width 69 height 22
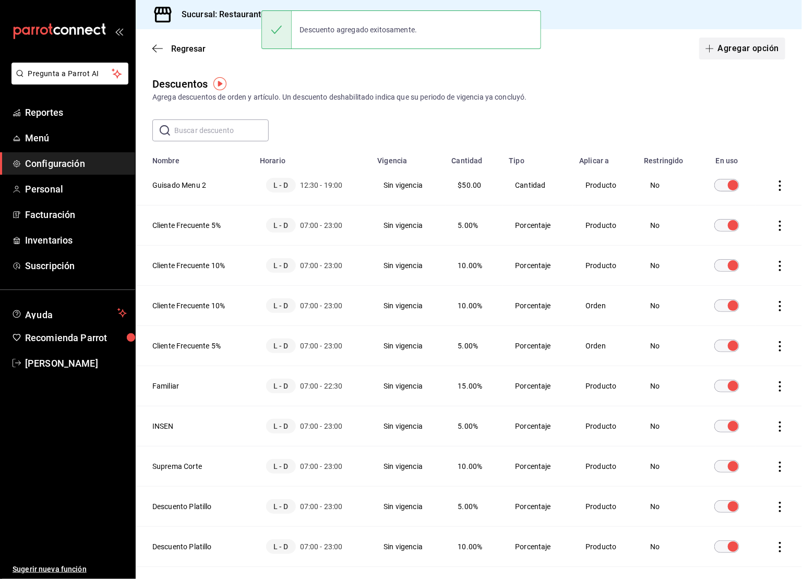
click at [750, 44] on button "Agregar opción" at bounding box center [743, 49] width 86 height 22
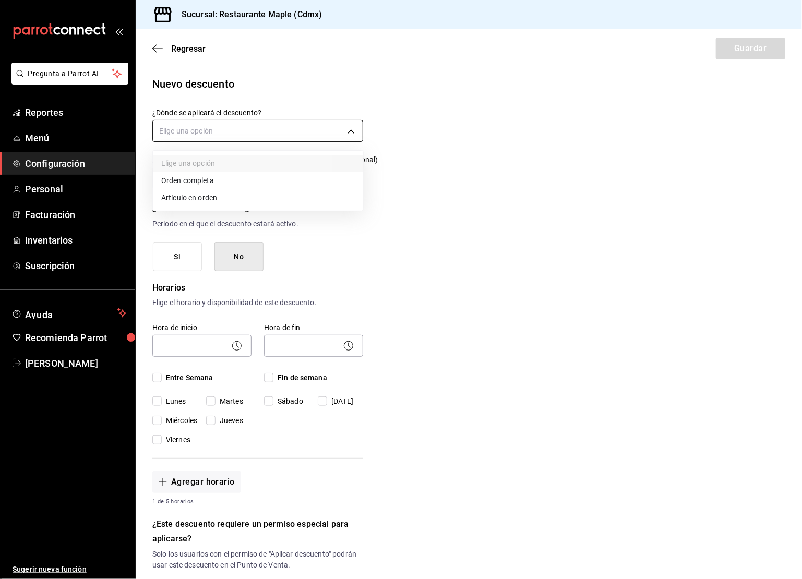
click at [302, 136] on body "Pregunta a Parrot AI Reportes Menú Configuración Personal Facturación Inventari…" at bounding box center [401, 289] width 802 height 579
click at [207, 194] on li "Artículo en orden" at bounding box center [258, 197] width 210 height 17
type input "ORDER_ITEM"
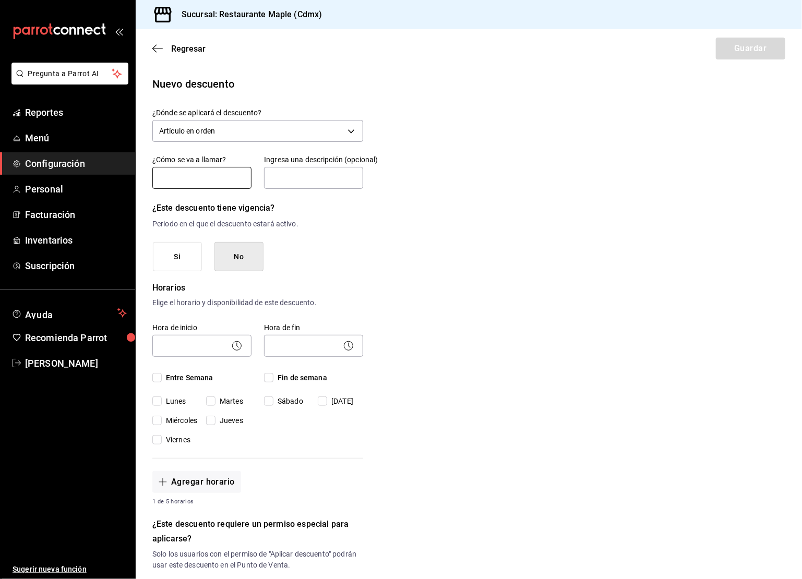
click at [195, 179] on input "text" at bounding box center [201, 178] width 99 height 22
type input "Guisado Menu 1"
click at [310, 178] on input "text" at bounding box center [313, 178] width 99 height 22
type input "Queda en $130"
click at [204, 347] on body "Pregunta a Parrot AI Reportes Menú Configuración Personal Facturación Inventari…" at bounding box center [401, 289] width 802 height 579
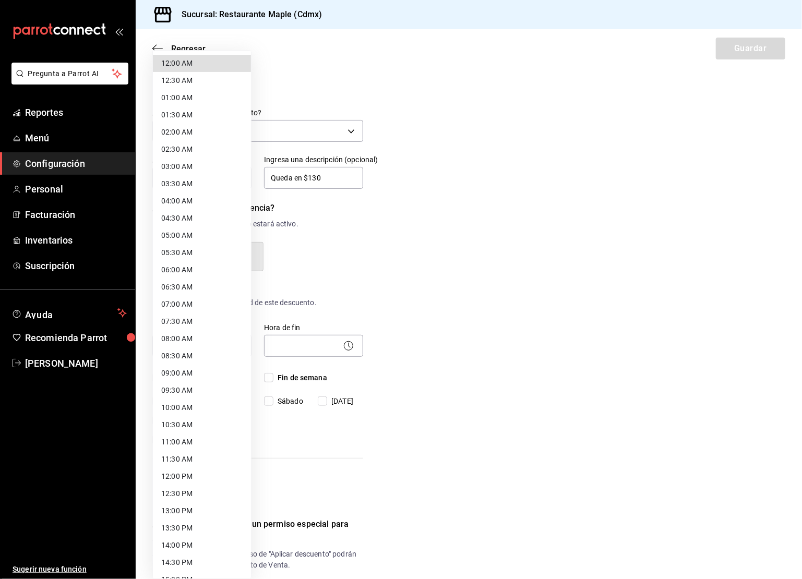
click at [177, 485] on li "12:30 PM" at bounding box center [202, 493] width 98 height 17
type input "12:30"
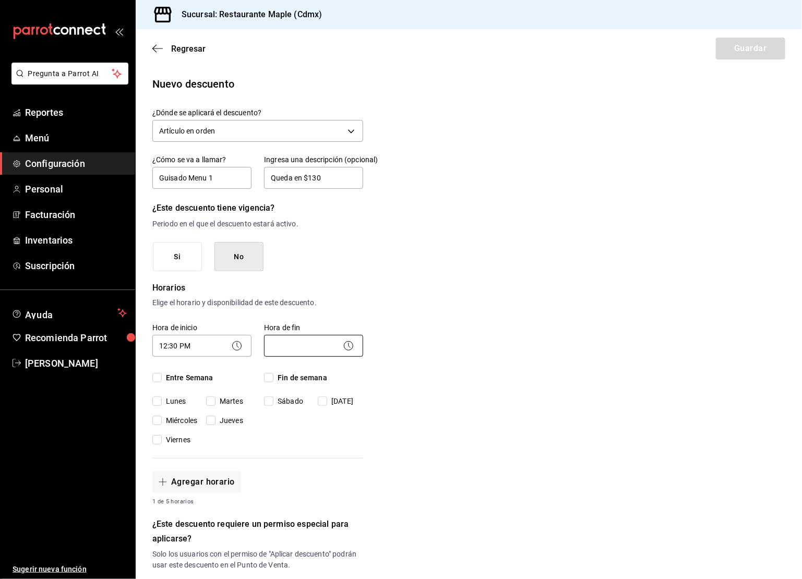
click at [295, 355] on body "Pregunta a Parrot AI Reportes Menú Configuración Personal Facturación Inventari…" at bounding box center [401, 289] width 802 height 579
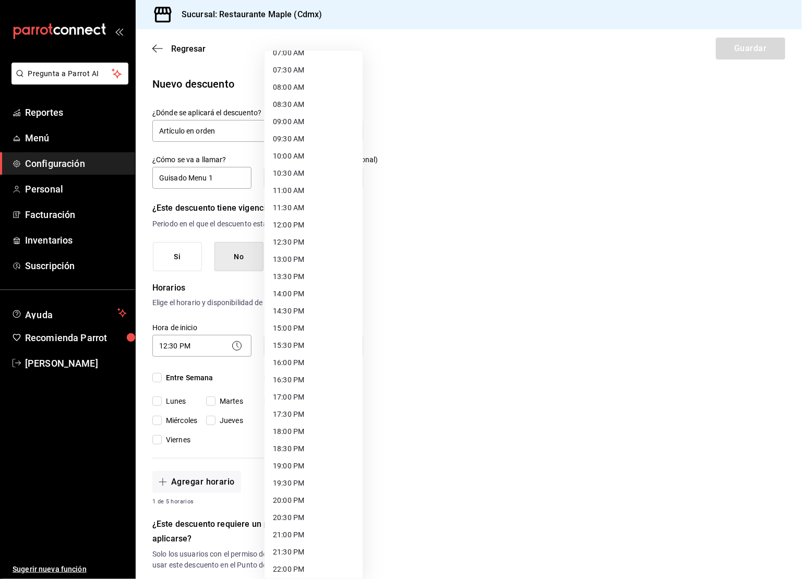
scroll to position [261, 0]
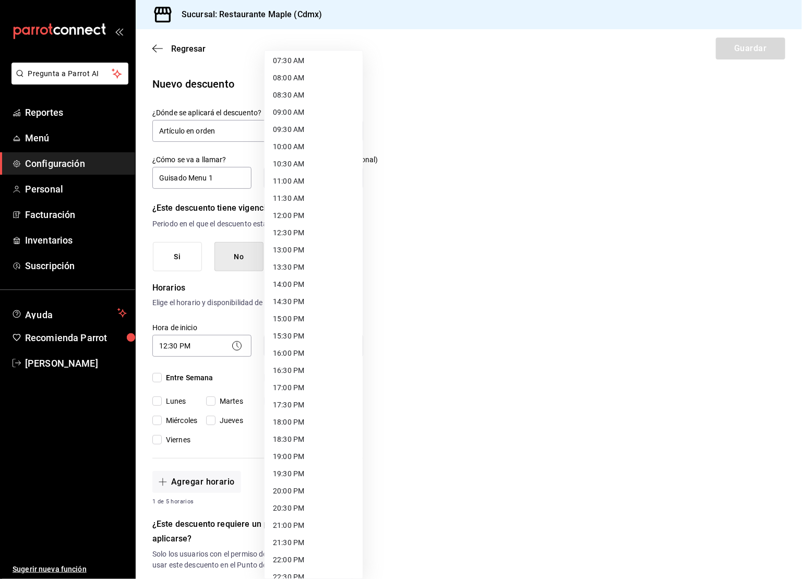
click at [300, 458] on li "19:00 PM" at bounding box center [314, 456] width 98 height 17
type input "19:00"
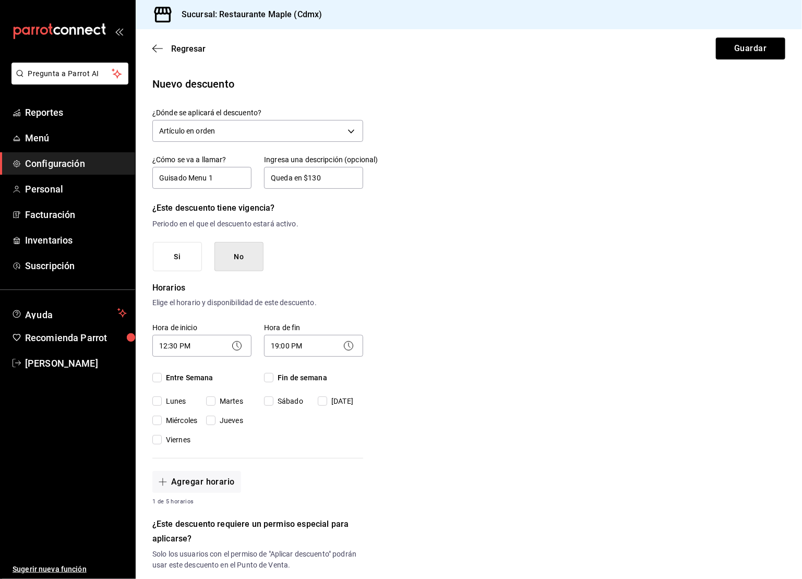
click at [150, 380] on div "Hora de inicio 12:30 PM 12:30 Entre Semana [DATE] [DATE] [DATE] [DATE] [DATE]" at bounding box center [196, 378] width 112 height 135
click at [153, 380] on input "Entre Semana" at bounding box center [156, 377] width 9 height 9
checkbox input "true"
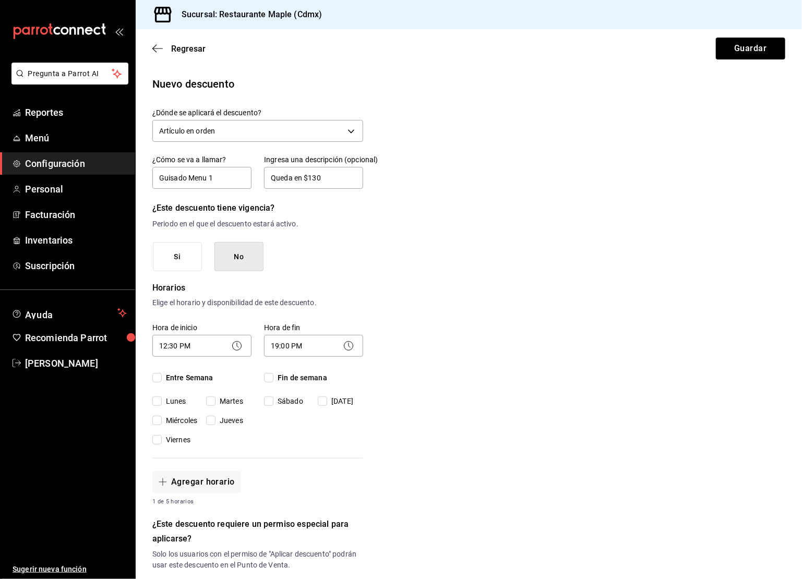
checkbox input "true"
click at [267, 379] on input "Fin de semana" at bounding box center [268, 377] width 9 height 9
checkbox input "true"
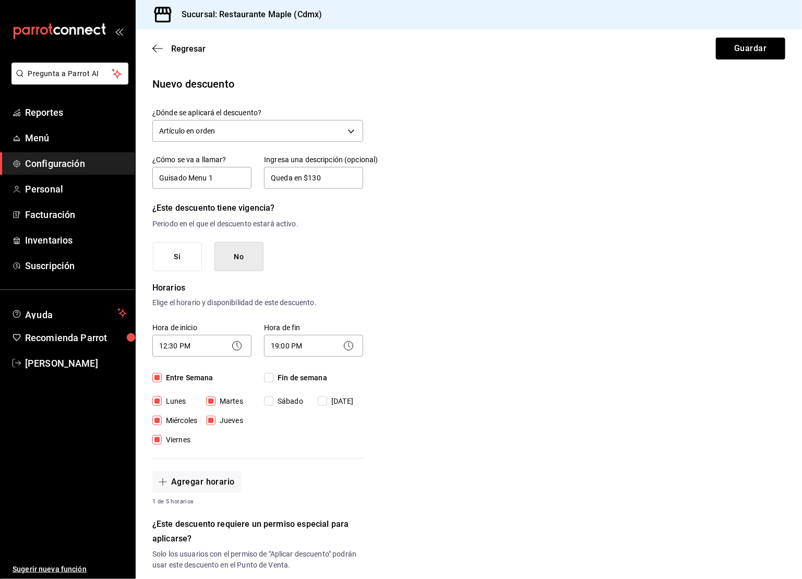
checkbox input "true"
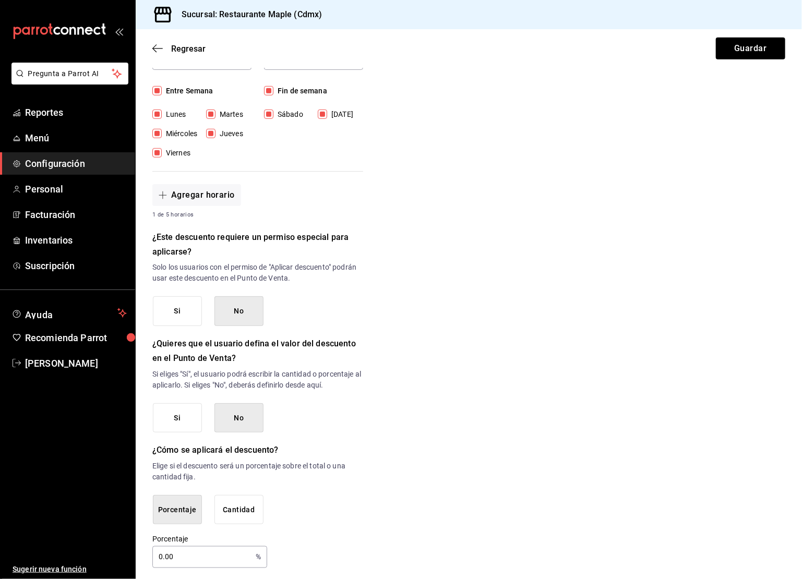
scroll to position [291, 0]
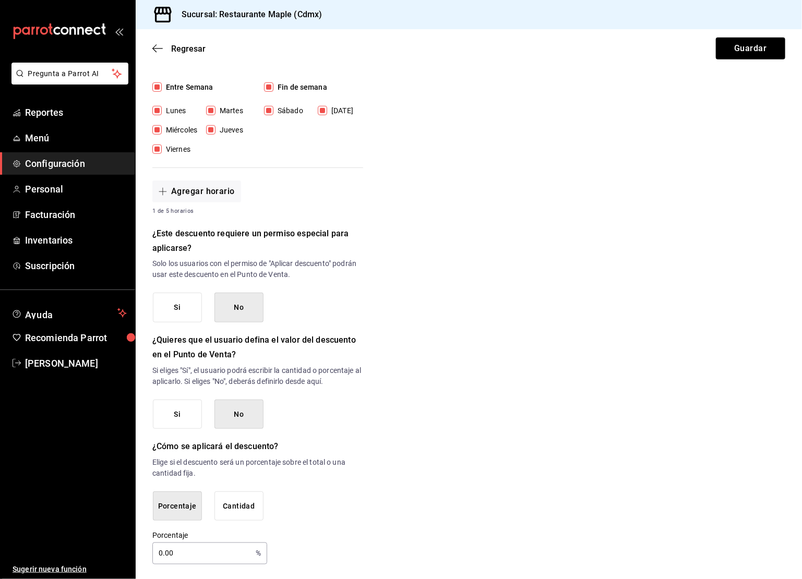
click at [212, 551] on input "0.00" at bounding box center [201, 553] width 99 height 21
type input "35"
click at [742, 40] on button "Guardar" at bounding box center [750, 49] width 69 height 22
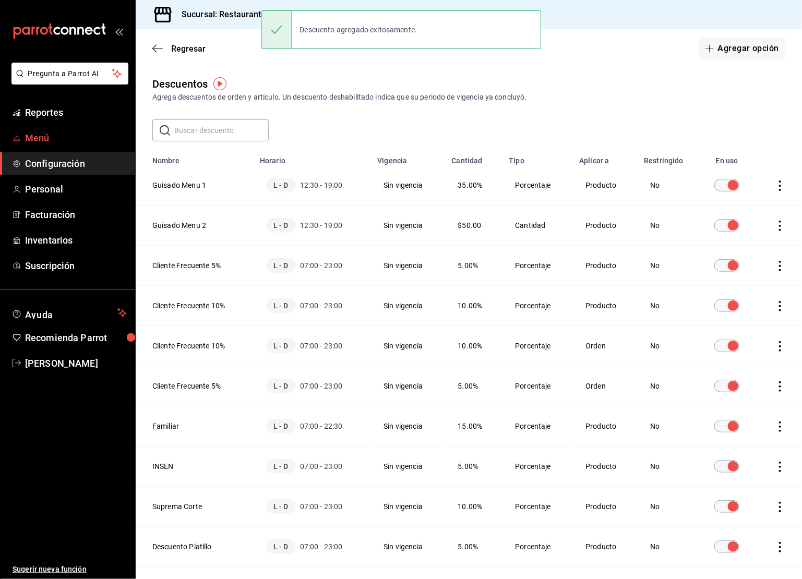
click at [54, 136] on span "Menú" at bounding box center [76, 138] width 102 height 14
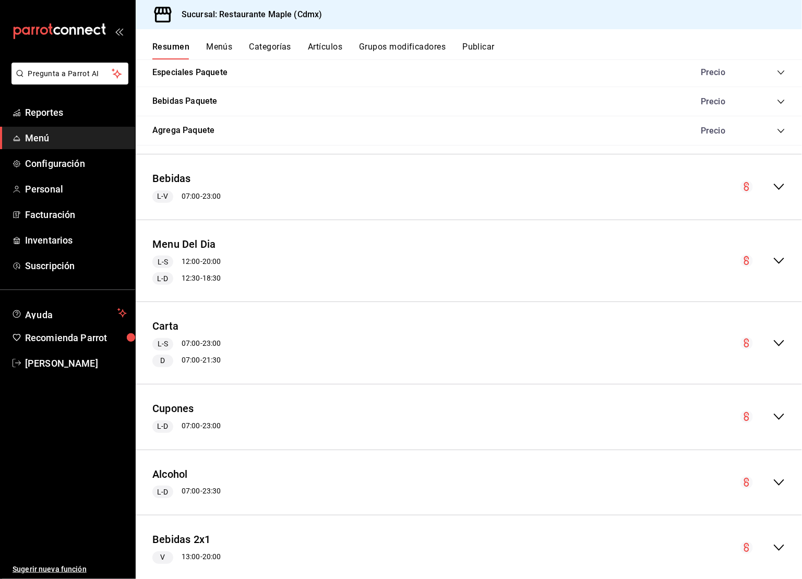
scroll to position [1094, 0]
click at [206, 251] on button "Menu Del Dia" at bounding box center [184, 243] width 64 height 15
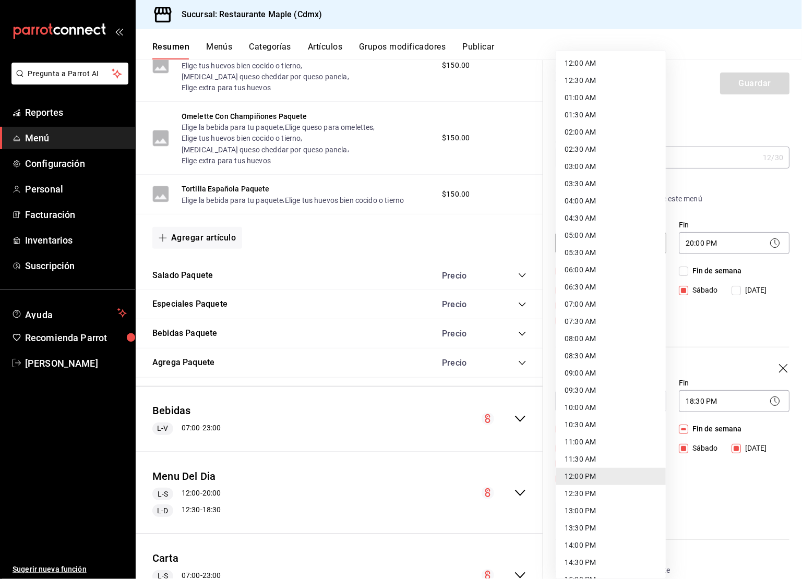
click at [613, 238] on body "Pregunta a Parrot AI Reportes Menú Configuración Personal Facturación Inventari…" at bounding box center [401, 289] width 802 height 579
click at [583, 493] on li "12:30 PM" at bounding box center [611, 493] width 110 height 17
type input "12:30"
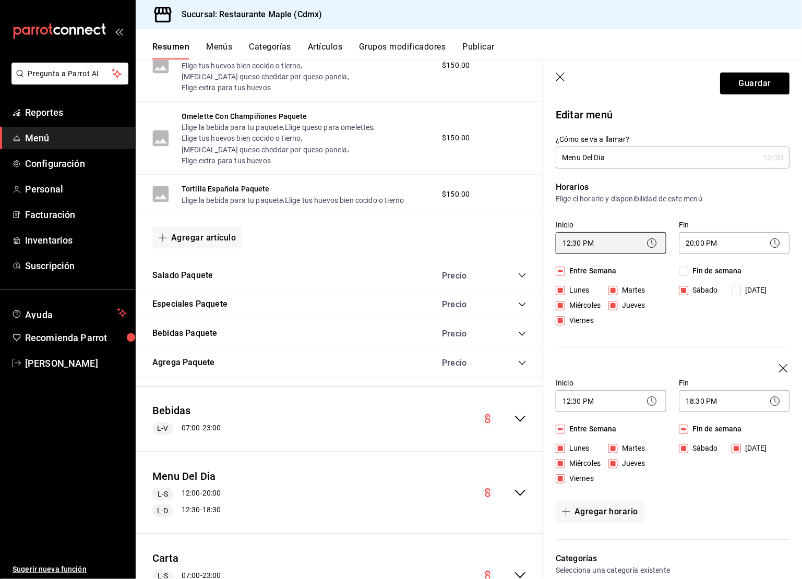
scroll to position [1097, 0]
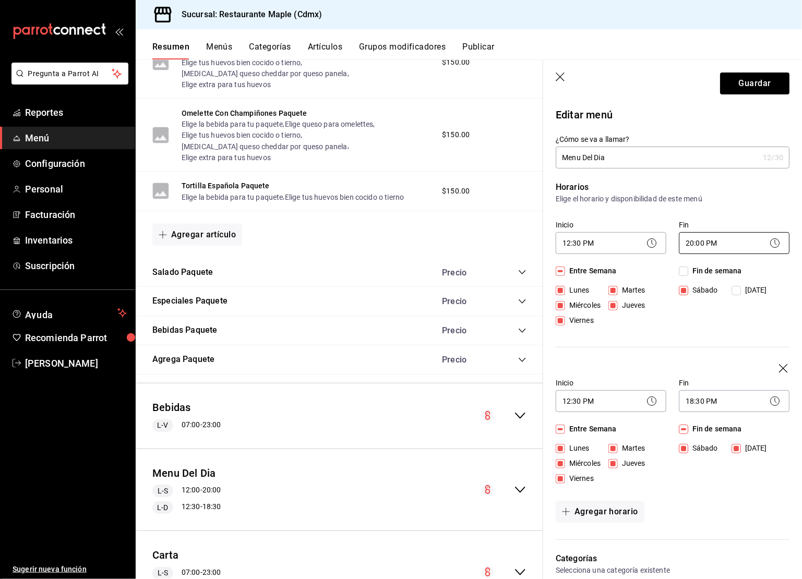
click at [715, 246] on body "Pregunta a Parrot AI Reportes Menú Configuración Personal Facturación Inventari…" at bounding box center [401, 289] width 802 height 579
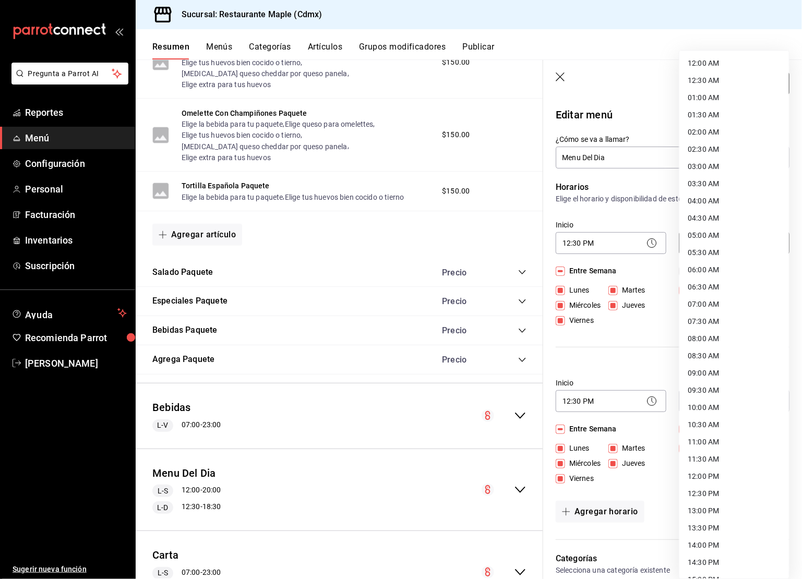
scroll to position [324, 0]
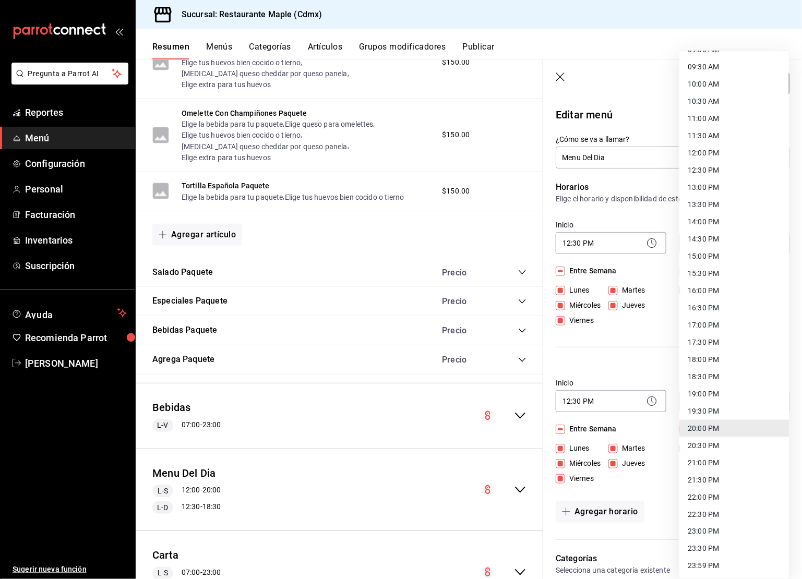
click at [708, 398] on li "19:00 PM" at bounding box center [735, 394] width 110 height 17
type input "19:00"
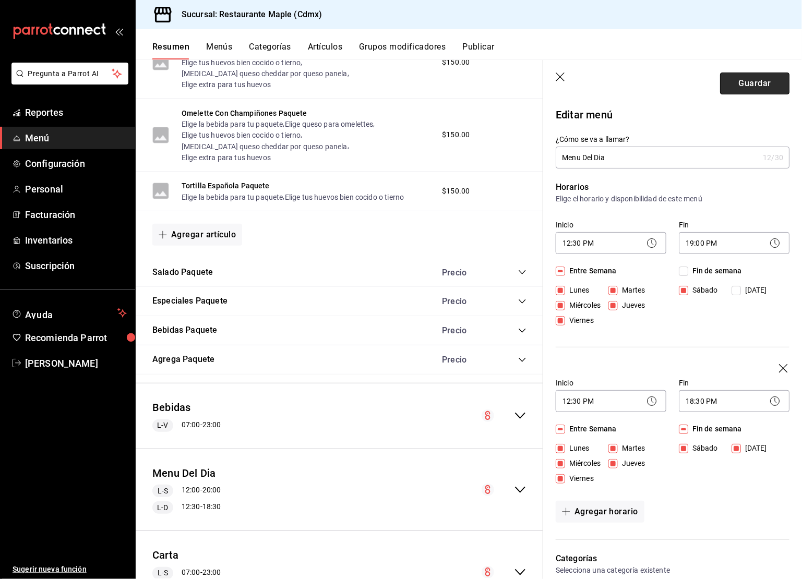
click at [745, 88] on button "Guardar" at bounding box center [754, 84] width 69 height 22
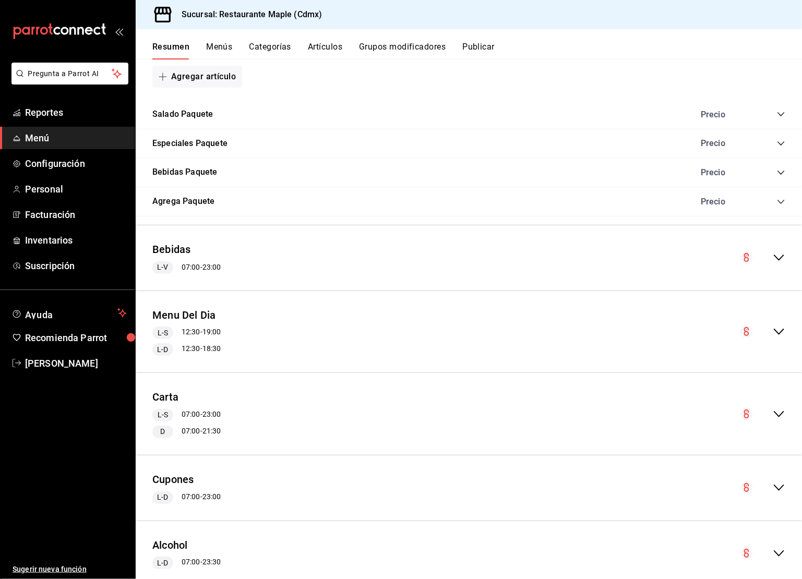
scroll to position [1019, 0]
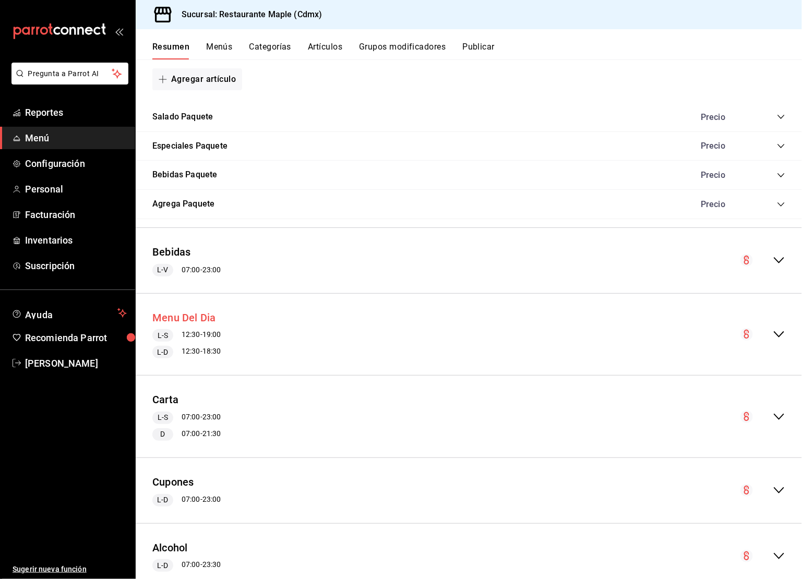
click at [199, 326] on button "Menu Del Dia" at bounding box center [184, 318] width 64 height 15
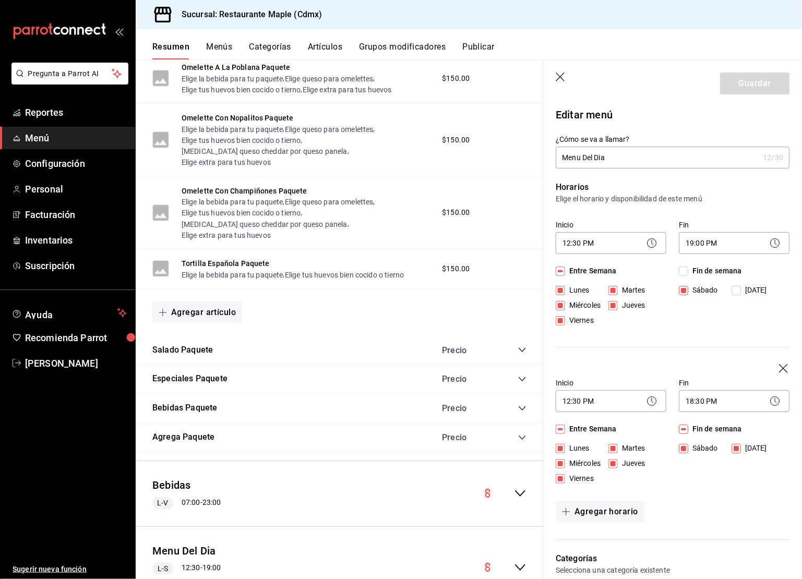
click at [560, 428] on input "Entre Semana" at bounding box center [560, 429] width 9 height 9
checkbox input "false"
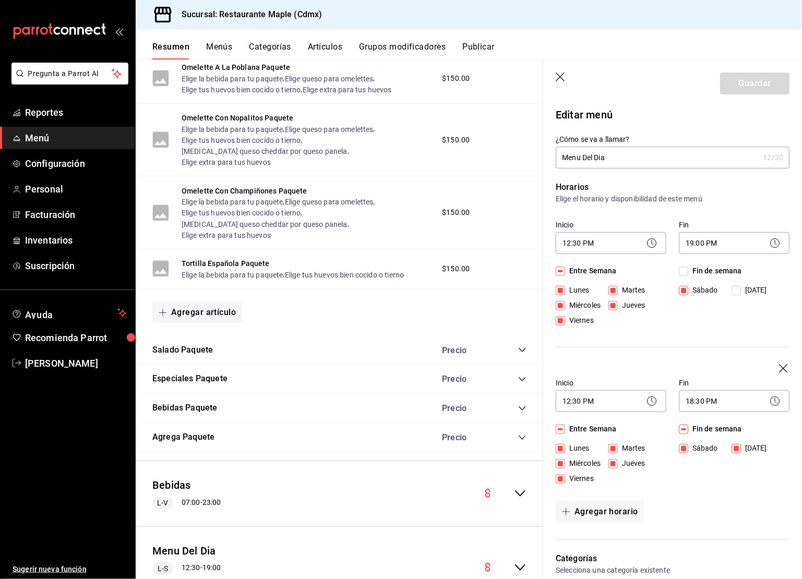
checkbox input "false"
click at [687, 430] on input "Fin de semana" at bounding box center [683, 429] width 9 height 9
checkbox input "false"
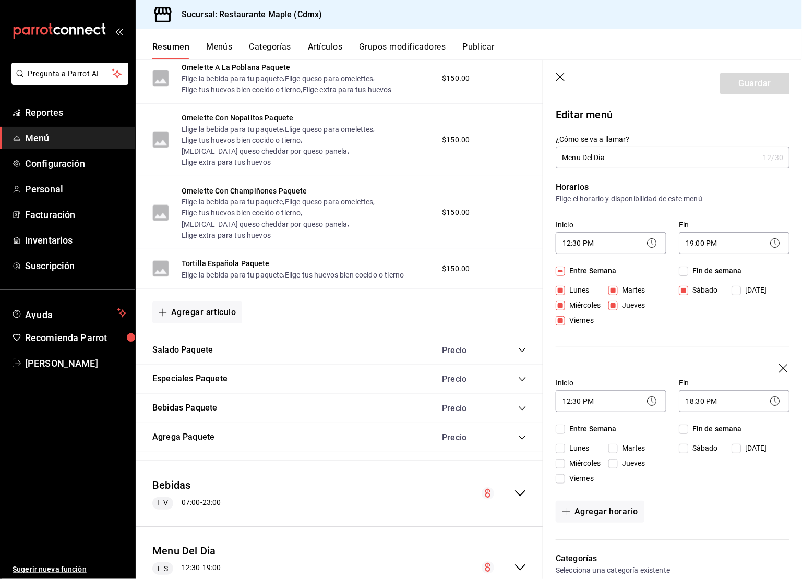
click at [740, 451] on input "Domingo" at bounding box center [736, 448] width 9 height 9
checkbox input "true"
click at [750, 84] on button "Guardar" at bounding box center [754, 84] width 69 height 22
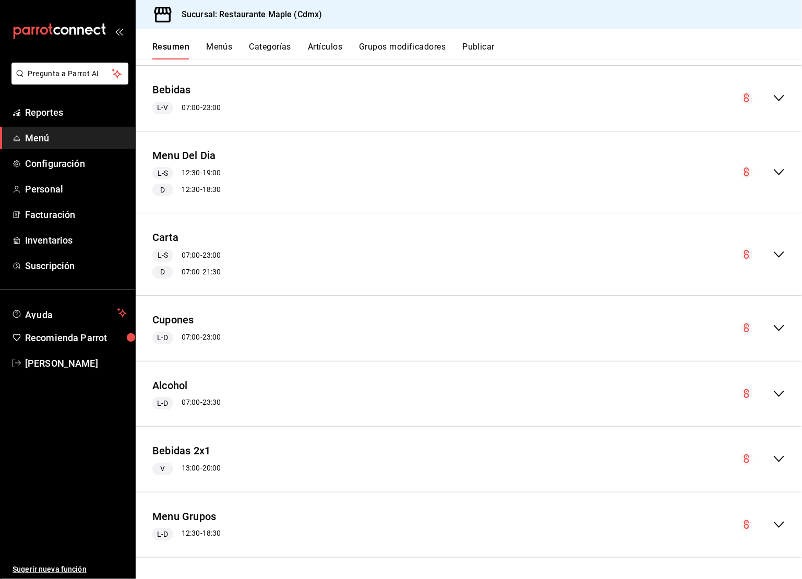
scroll to position [1197, 0]
click at [194, 520] on button "Menu Grupos" at bounding box center [184, 516] width 64 height 15
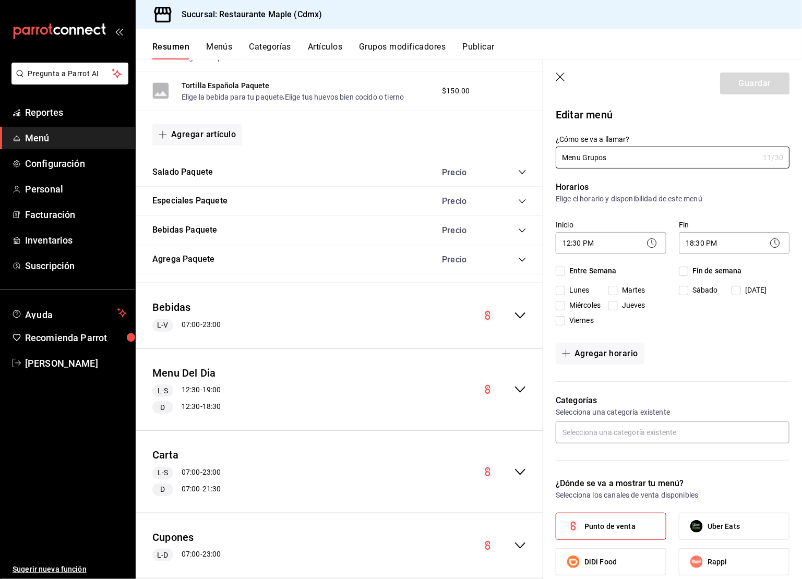
checkbox input "true"
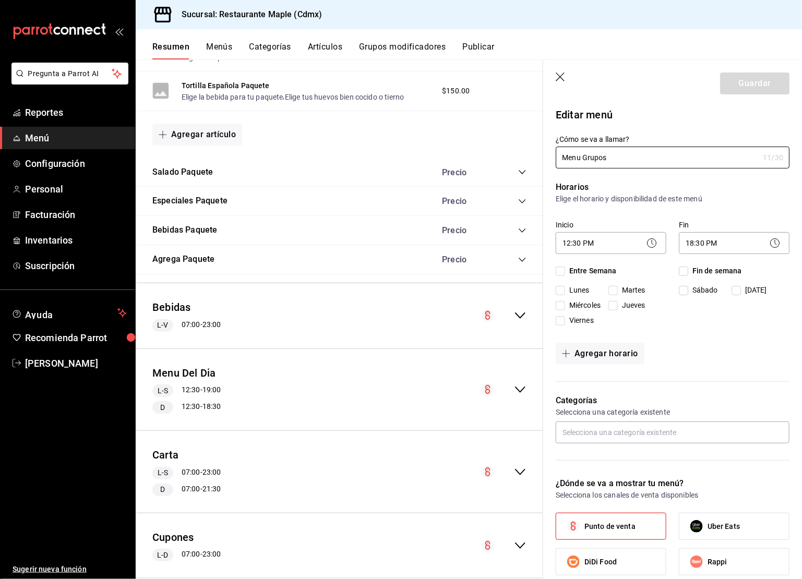
checkbox input "true"
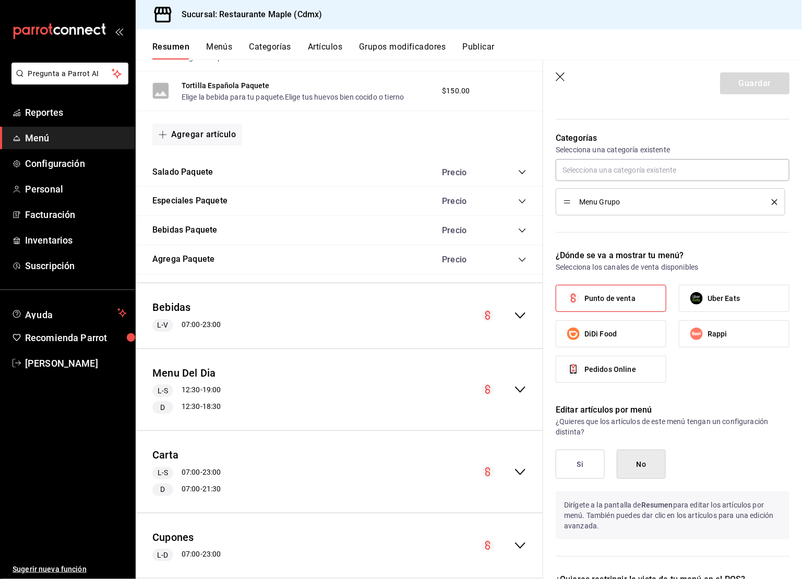
scroll to position [489, 0]
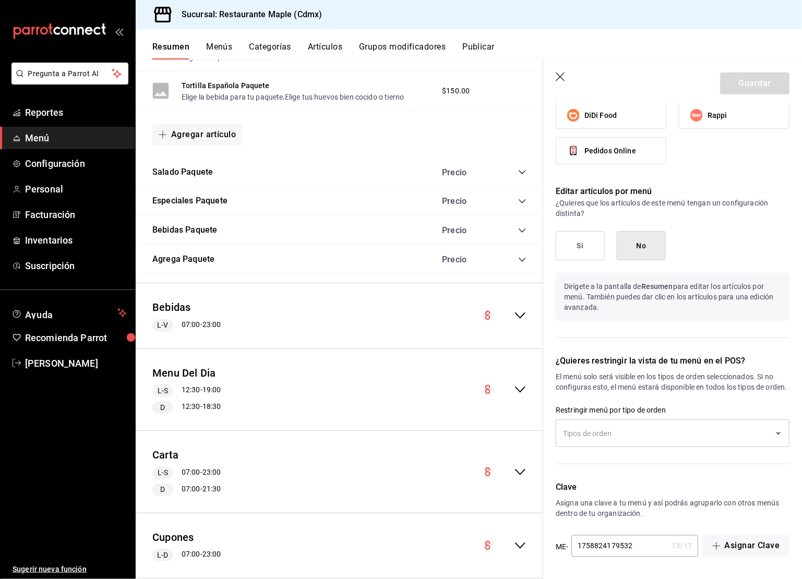
click at [561, 78] on icon "button" at bounding box center [560, 77] width 9 height 9
checkbox input "false"
type input "1758828821193"
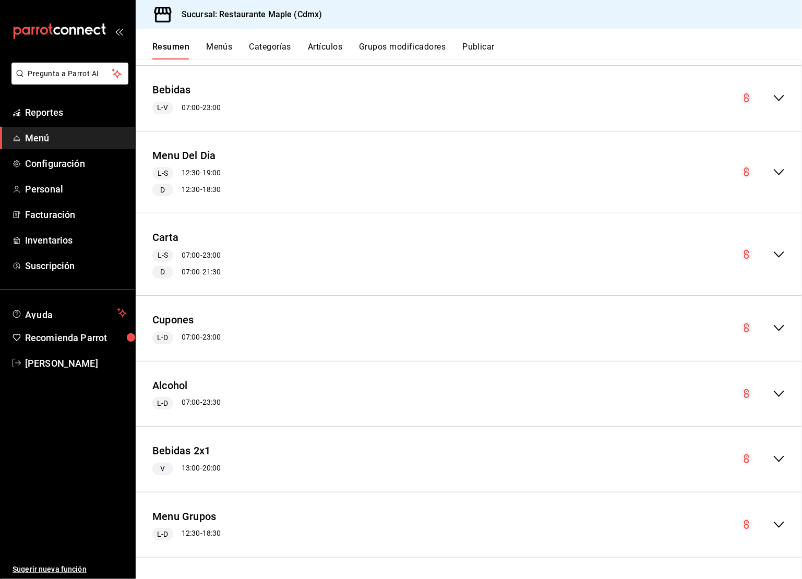
checkbox input "false"
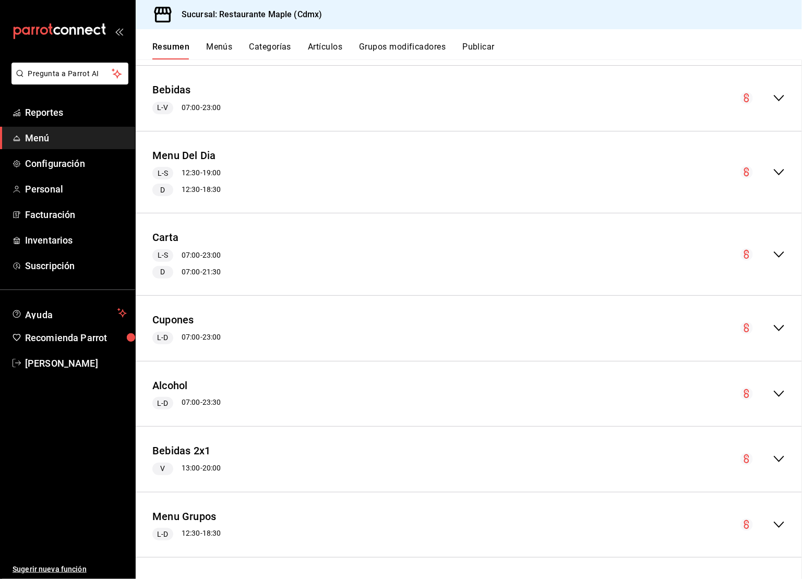
checkbox input "false"
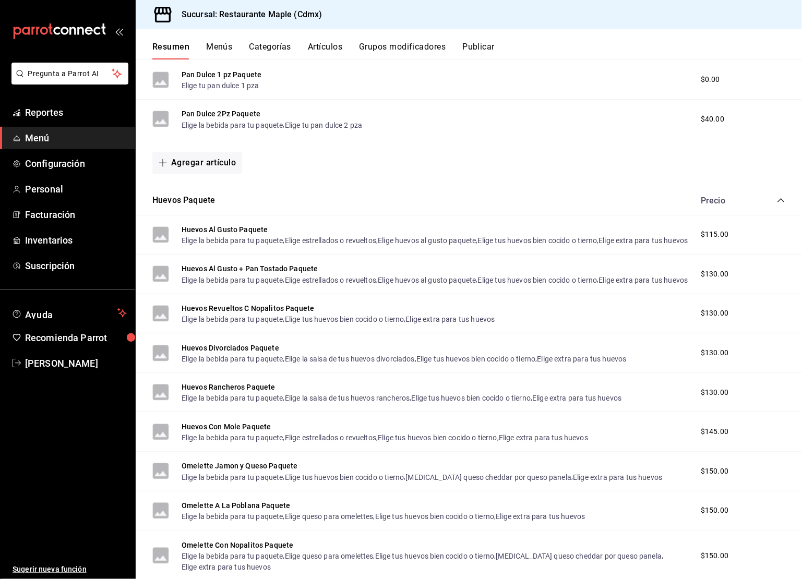
scroll to position [337, 0]
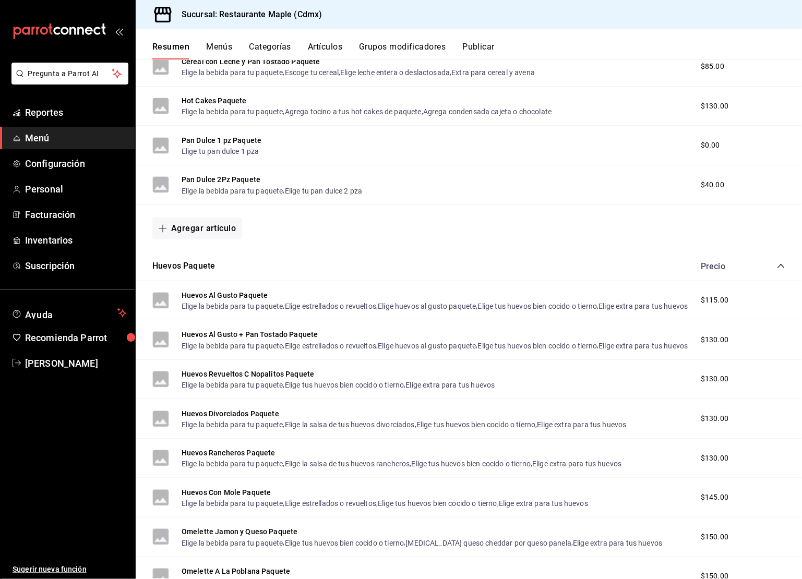
click at [220, 48] on button "Menús" at bounding box center [219, 51] width 26 height 18
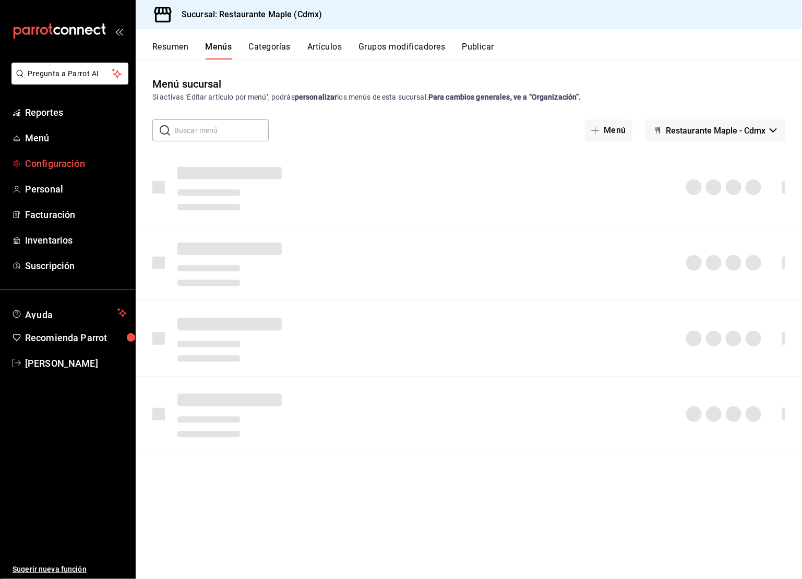
click at [66, 173] on link "Configuración" at bounding box center [67, 163] width 135 height 22
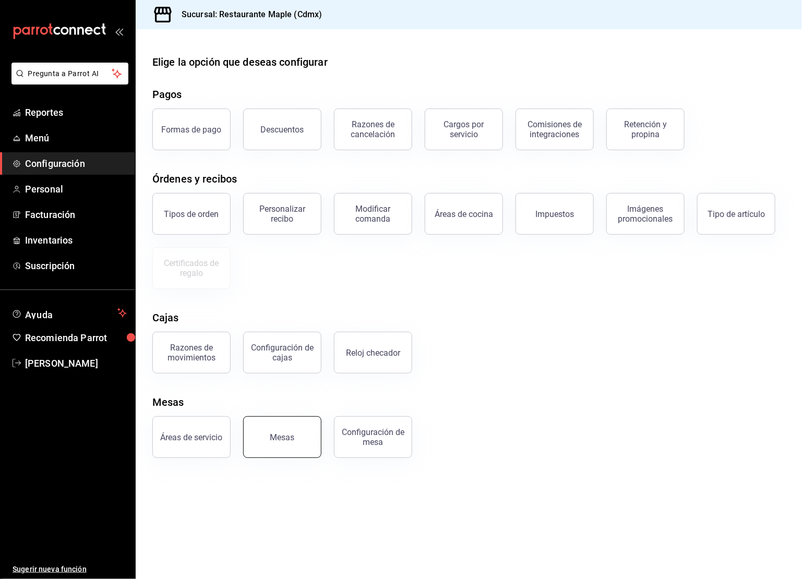
click at [268, 440] on button "Mesas" at bounding box center [282, 438] width 78 height 42
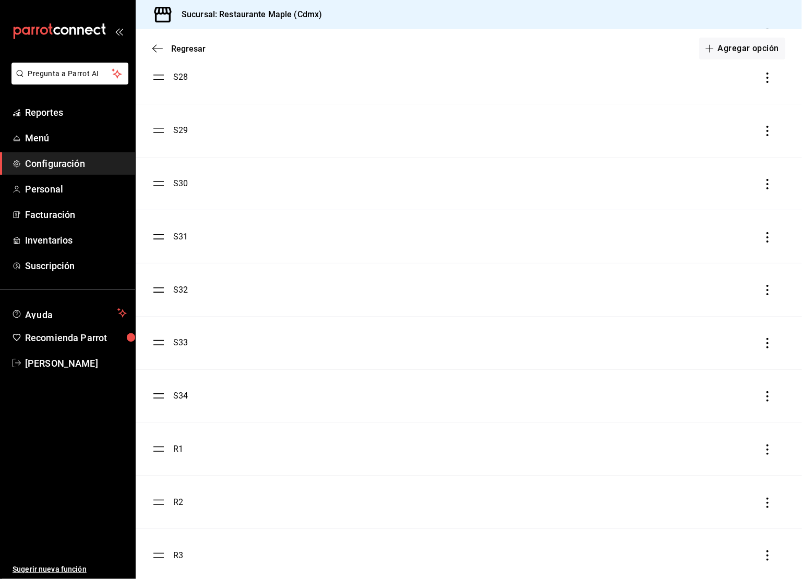
scroll to position [1662, 0]
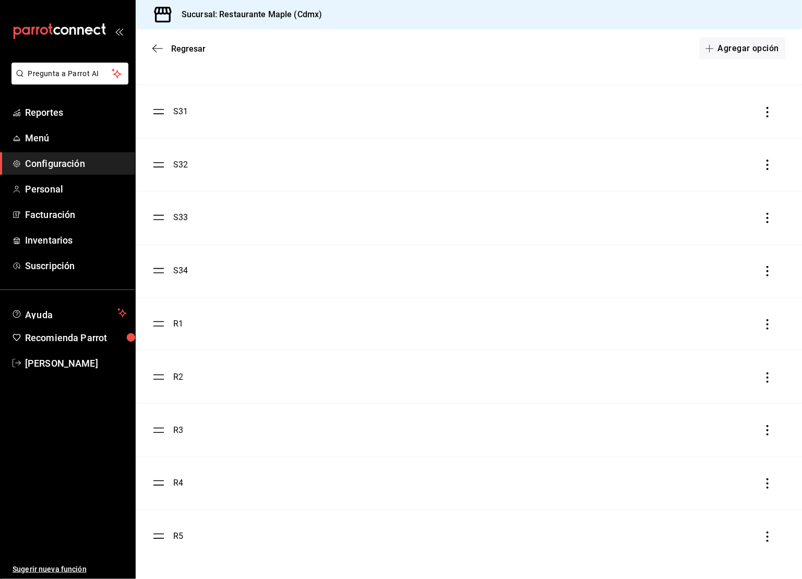
click at [767, 322] on icon "button" at bounding box center [768, 324] width 10 height 10
click at [745, 328] on li "Eliminar" at bounding box center [721, 324] width 104 height 29
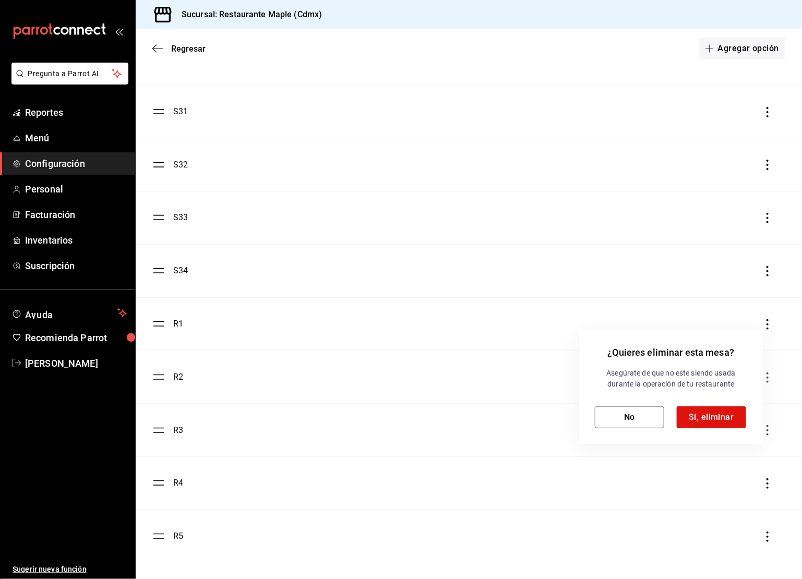
click at [712, 405] on div "Asegúrate de que no este siendo usada durante la operación de tu restaurante No…" at bounding box center [671, 398] width 152 height 61
click at [712, 411] on button "Sí, eliminar" at bounding box center [711, 418] width 69 height 22
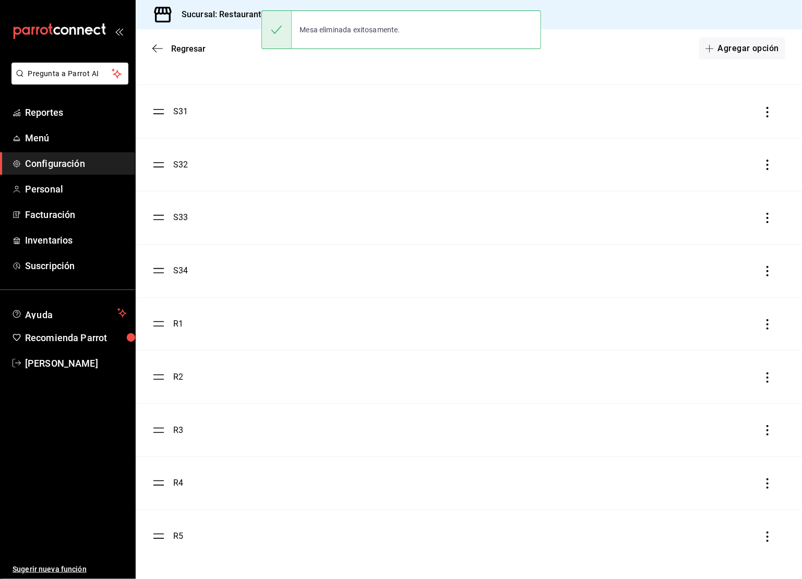
scroll to position [1608, 0]
click at [766, 378] on icon "button" at bounding box center [768, 378] width 10 height 10
click at [740, 386] on li "Eliminar" at bounding box center [721, 377] width 104 height 29
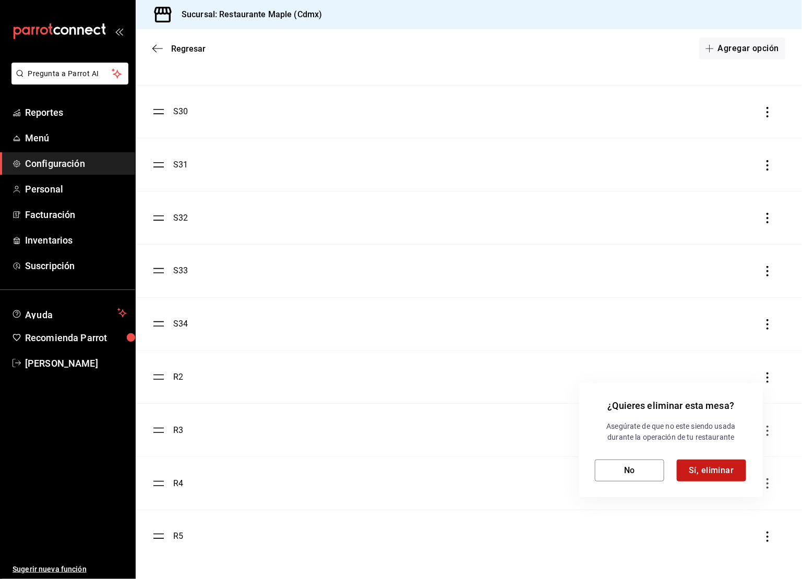
click at [706, 464] on button "Sí, eliminar" at bounding box center [711, 471] width 69 height 22
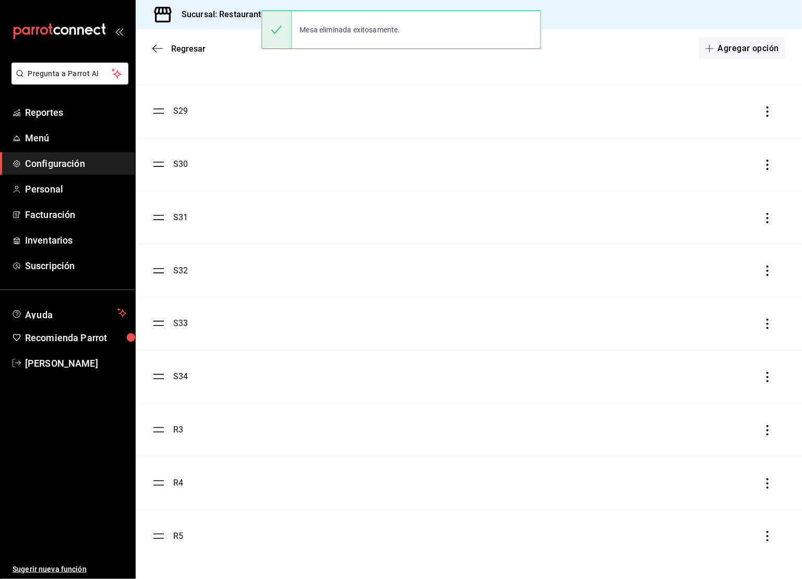
scroll to position [1556, 0]
click at [772, 436] on li "R3" at bounding box center [469, 430] width 667 height 53
click at [768, 432] on icon "button" at bounding box center [768, 430] width 10 height 10
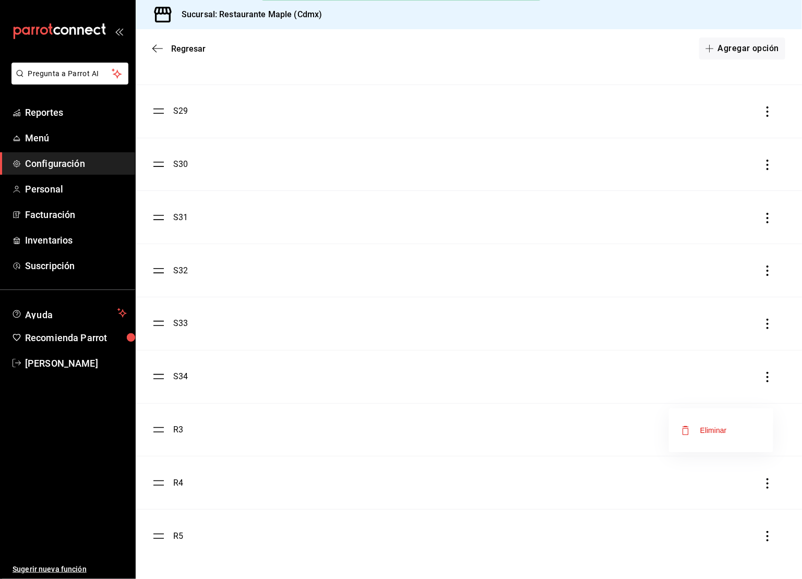
click at [736, 442] on li "Eliminar" at bounding box center [721, 430] width 104 height 29
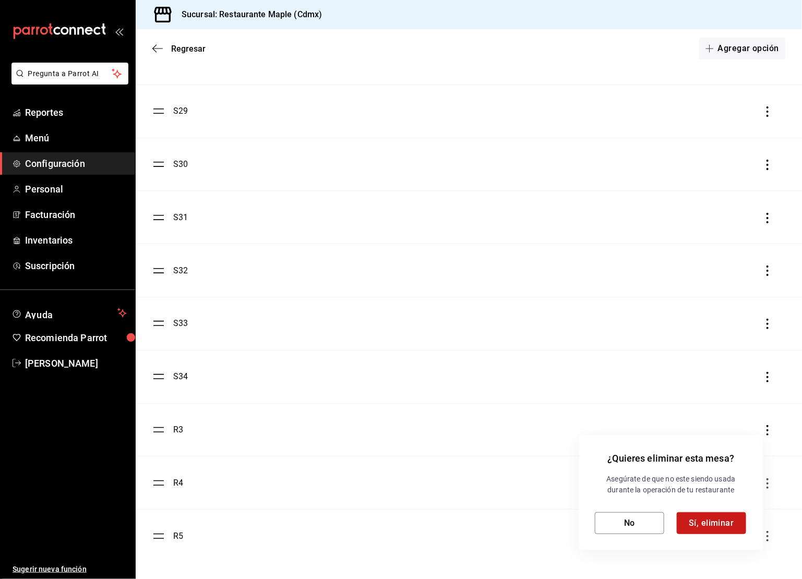
click at [695, 528] on button "Sí, eliminar" at bounding box center [711, 524] width 69 height 22
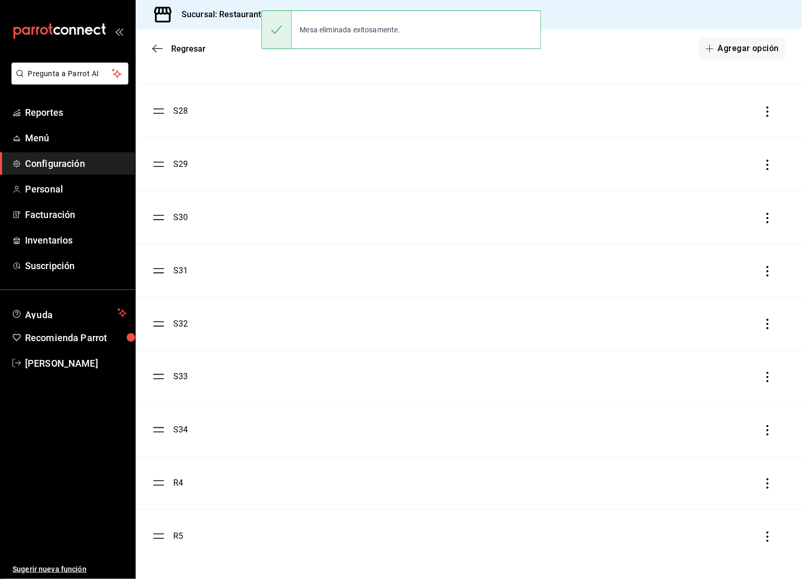
scroll to position [1502, 0]
click at [766, 487] on icon "button" at bounding box center [768, 484] width 10 height 10
click at [736, 493] on li "Eliminar" at bounding box center [721, 483] width 104 height 29
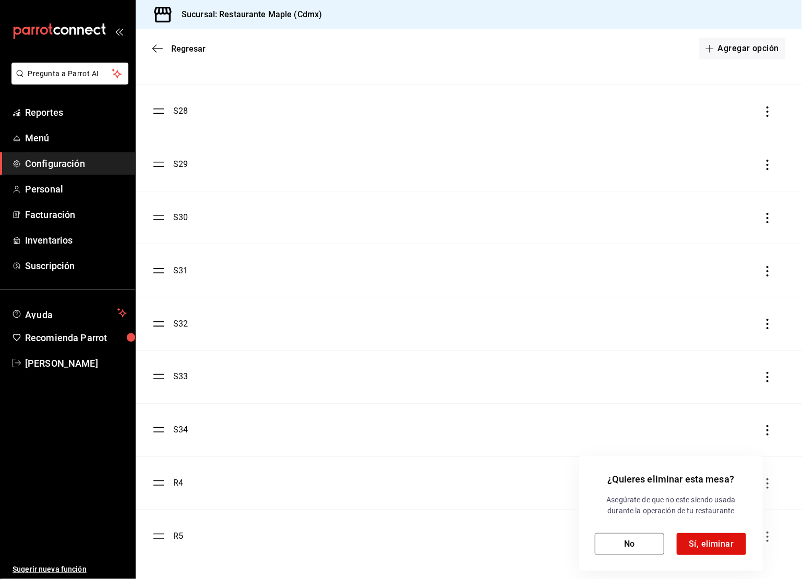
click at [691, 556] on div "¿Quieres eliminar esta mesa? Asegúrate de que no este siendo usada durante la o…" at bounding box center [671, 514] width 184 height 114
click at [697, 549] on button "Sí, eliminar" at bounding box center [711, 545] width 69 height 22
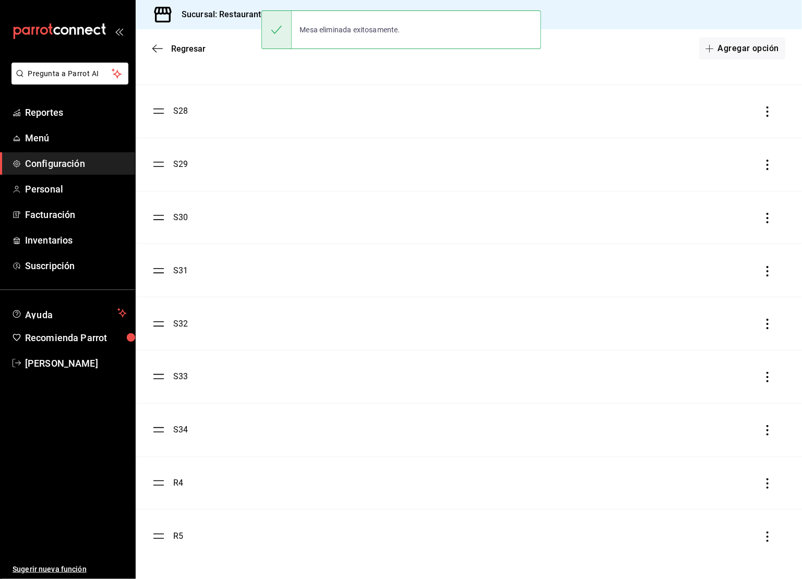
scroll to position [1449, 0]
click at [767, 538] on icon "button" at bounding box center [768, 537] width 10 height 10
click at [748, 530] on li "Eliminar" at bounding box center [721, 537] width 104 height 29
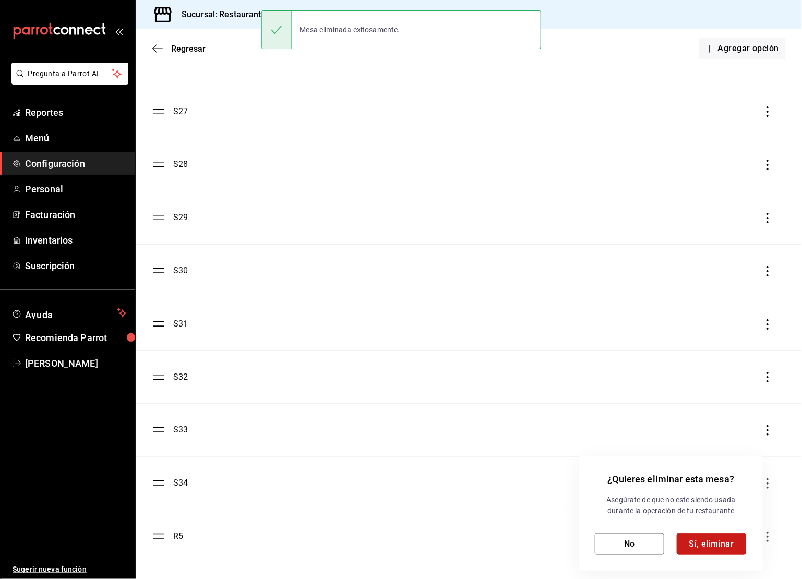
click at [707, 538] on button "Sí, eliminar" at bounding box center [711, 545] width 69 height 22
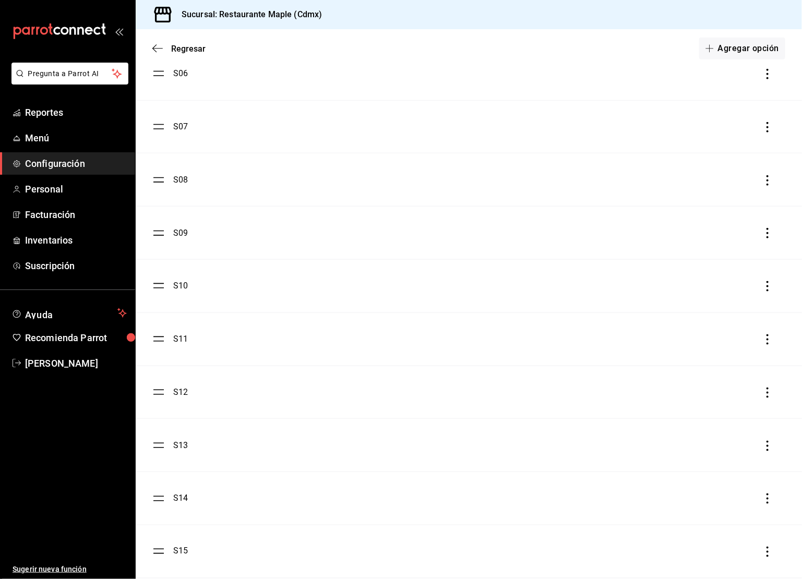
scroll to position [0, 0]
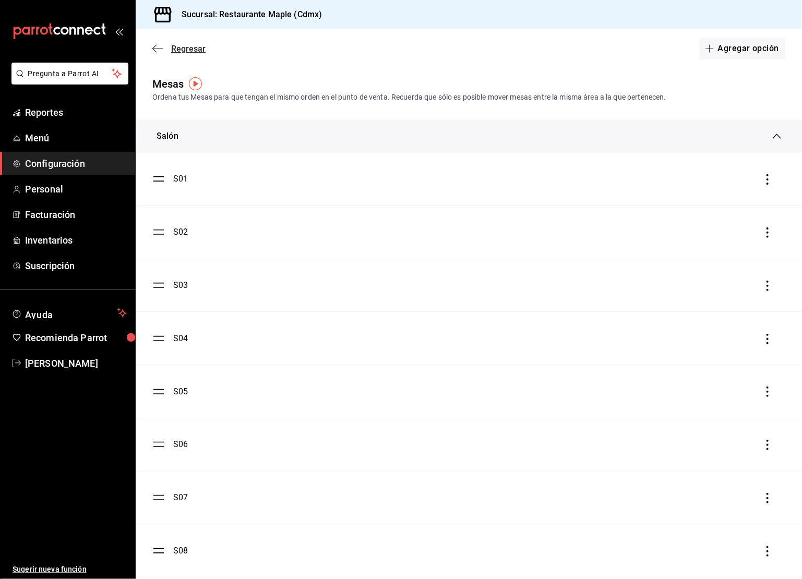
click at [158, 50] on icon "button" at bounding box center [157, 48] width 10 height 9
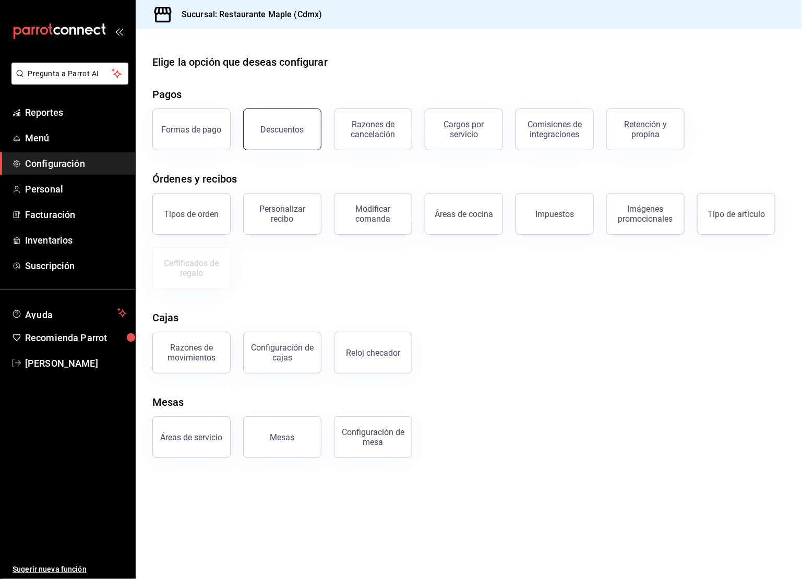
click at [286, 132] on div "Descuentos" at bounding box center [282, 130] width 43 height 10
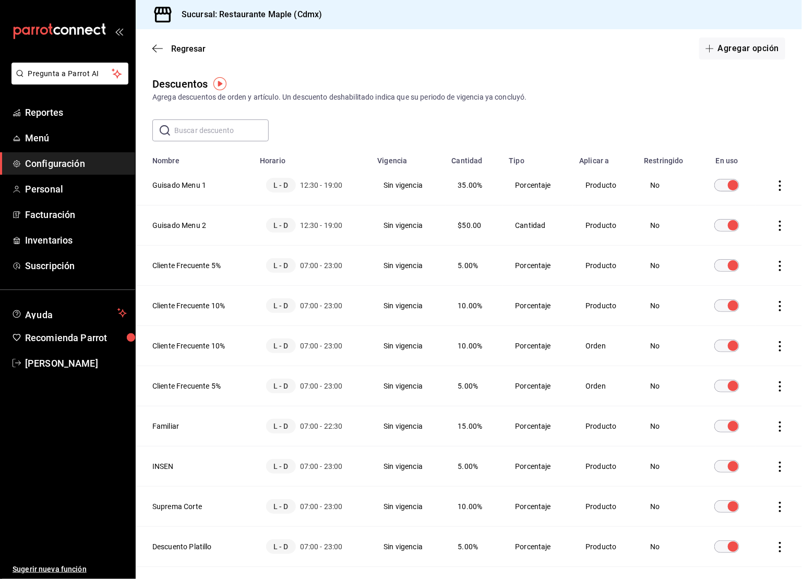
click at [778, 187] on icon "actions" at bounding box center [780, 186] width 10 height 10
click at [745, 196] on span "Eliminar" at bounding box center [743, 200] width 27 height 8
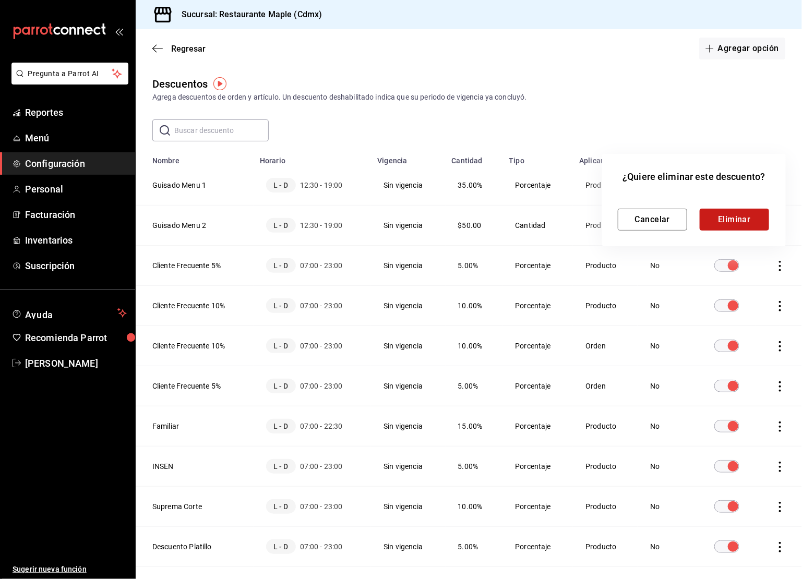
click at [716, 221] on button "Eliminar" at bounding box center [734, 220] width 69 height 22
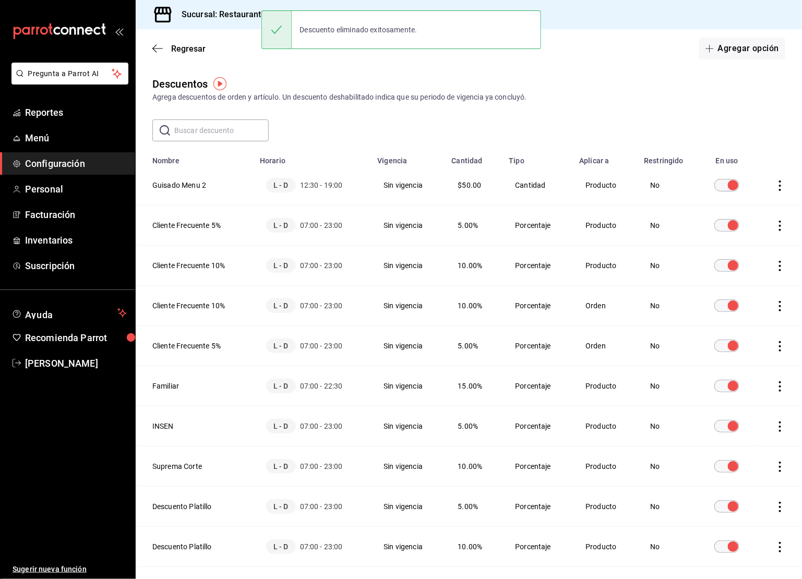
click at [778, 187] on icon "actions" at bounding box center [780, 186] width 10 height 10
click at [757, 198] on li "Eliminar" at bounding box center [742, 200] width 88 height 29
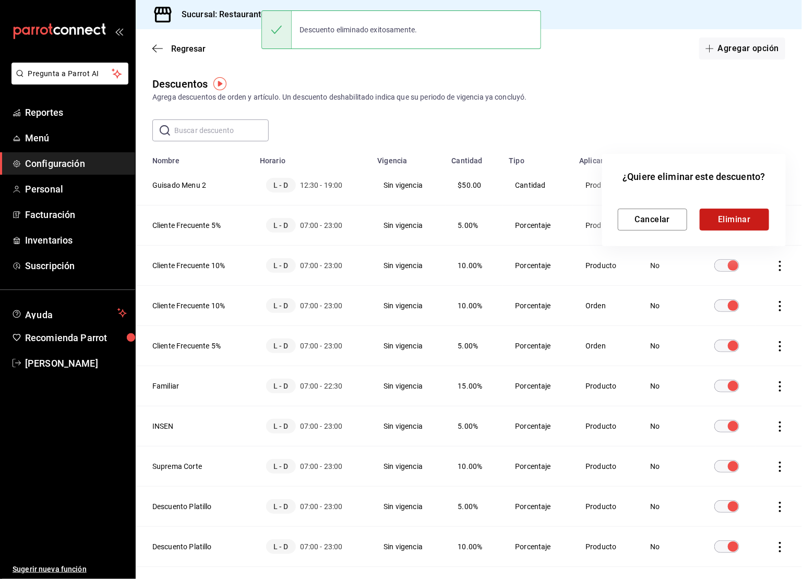
click at [732, 214] on button "Eliminar" at bounding box center [734, 220] width 69 height 22
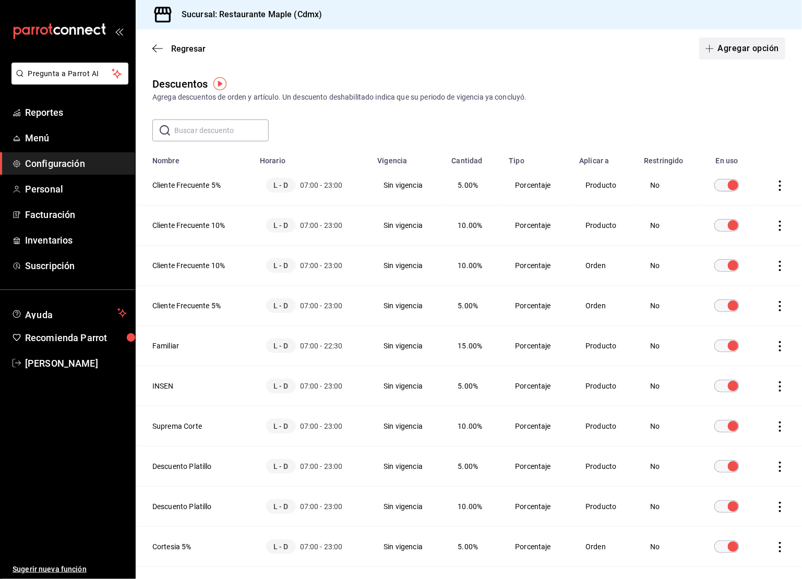
click at [728, 48] on button "Agregar opción" at bounding box center [743, 49] width 86 height 22
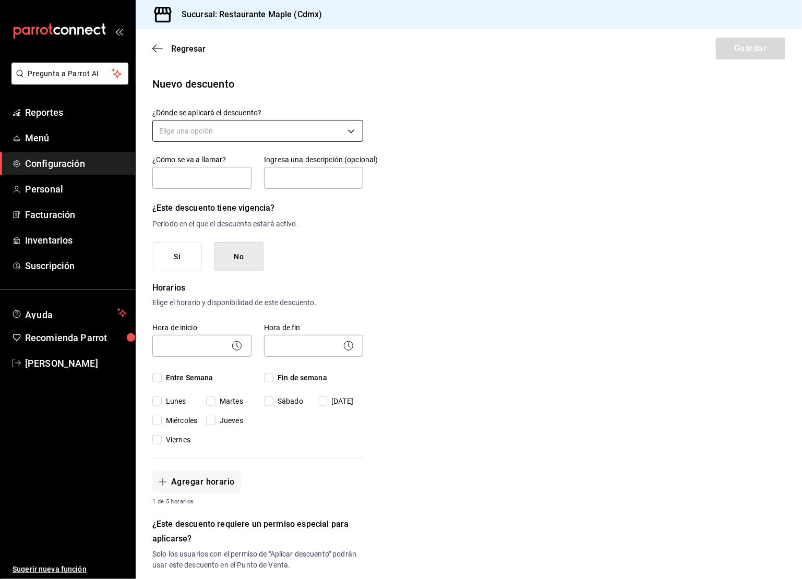
click at [202, 131] on body "Pregunta a Parrot AI Reportes Menú Configuración Personal Facturación Inventari…" at bounding box center [401, 289] width 802 height 579
click at [188, 195] on li "Artículo en orden" at bounding box center [258, 197] width 210 height 17
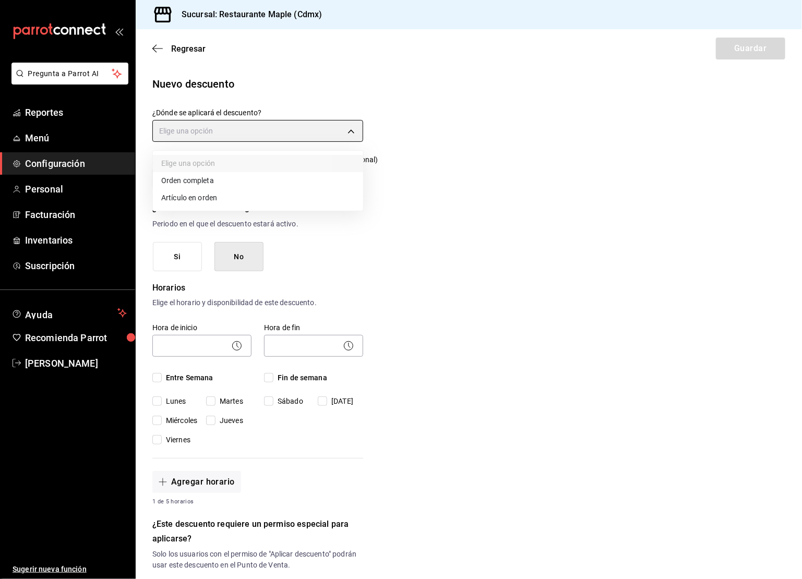
type input "ORDER_ITEM"
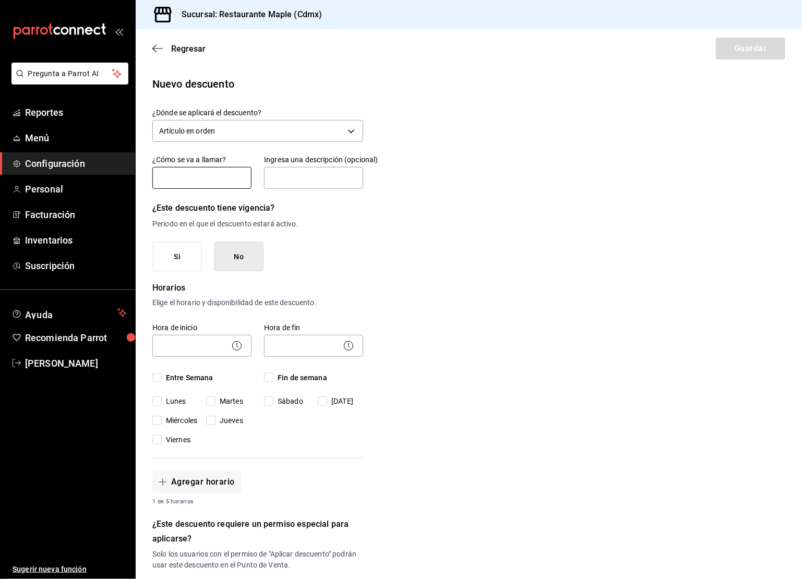
click at [188, 181] on input "text" at bounding box center [201, 178] width 99 height 22
type input "Guisado Menu 2"
click at [299, 180] on input "text" at bounding box center [313, 178] width 99 height 22
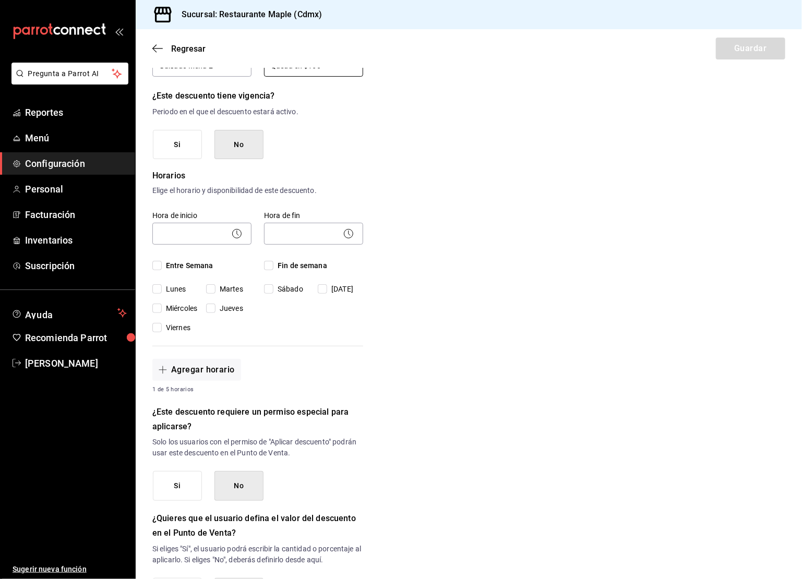
scroll to position [128, 0]
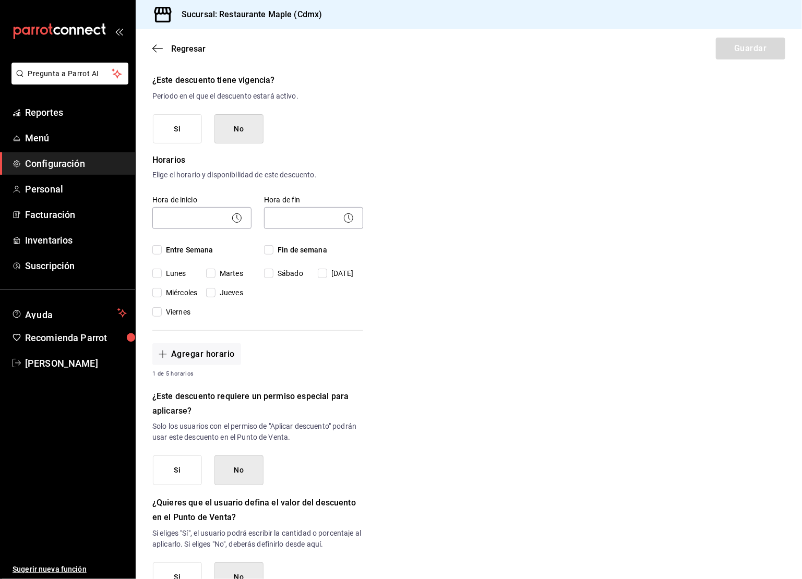
type input "Queda en $160"
click at [160, 247] on input "Entre Semana" at bounding box center [156, 249] width 9 height 9
checkbox input "true"
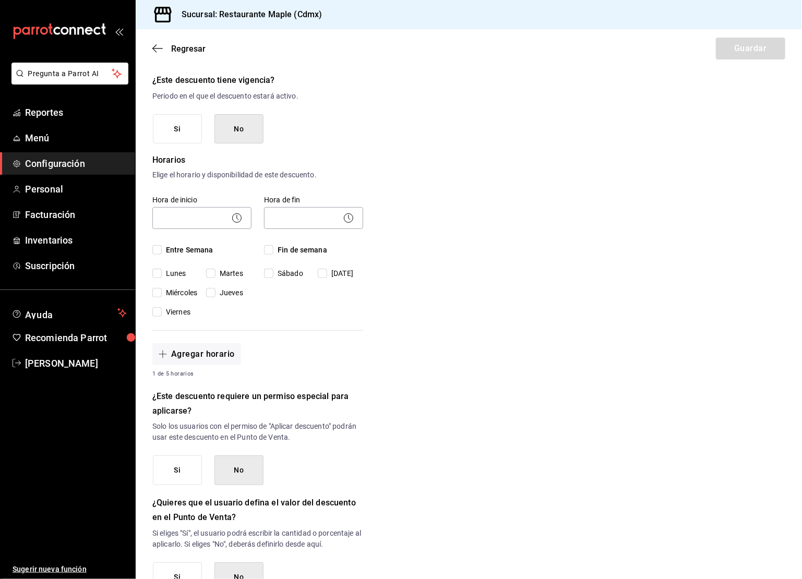
checkbox input "true"
click at [266, 248] on input "Fin de semana" at bounding box center [268, 249] width 9 height 9
checkbox input "true"
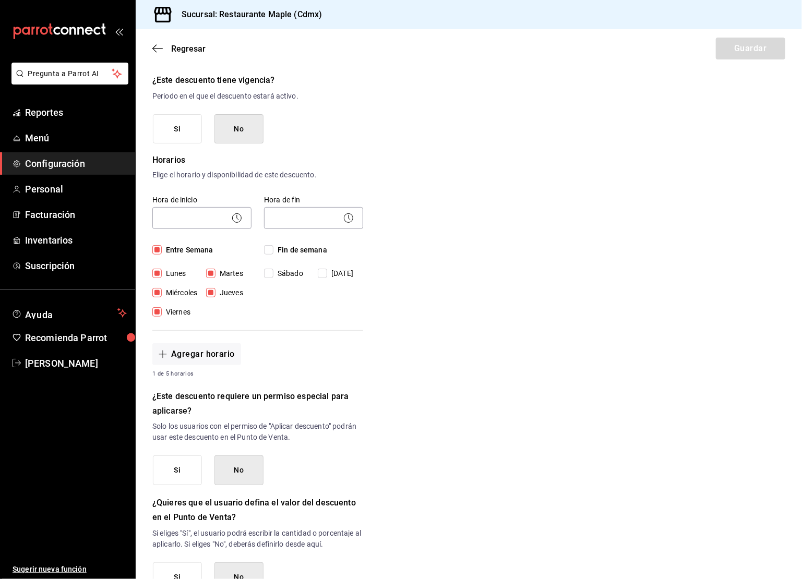
checkbox input "true"
click at [236, 219] on icon at bounding box center [237, 218] width 13 height 13
click at [195, 214] on body "Pregunta a Parrot AI Reportes Menú Configuración Personal Facturación Inventari…" at bounding box center [401, 289] width 802 height 579
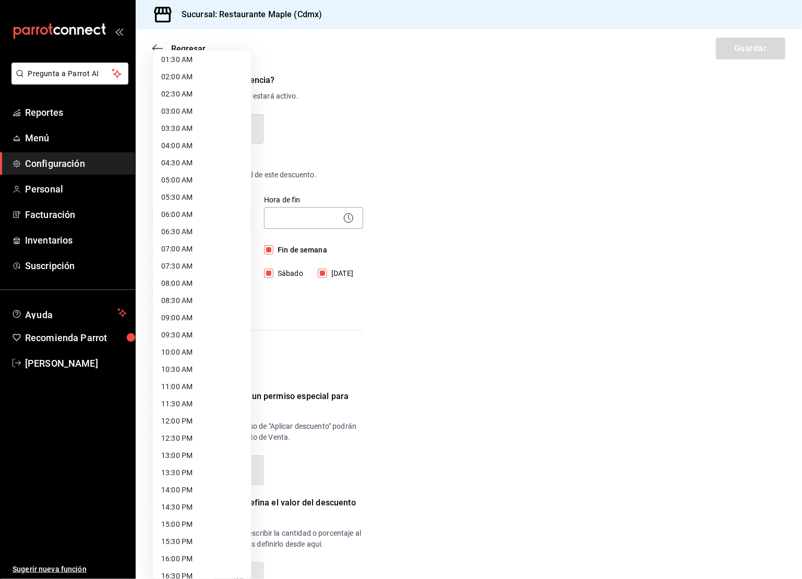
scroll to position [56, 0]
click at [176, 439] on li "12:30 PM" at bounding box center [202, 437] width 98 height 17
type input "12:30"
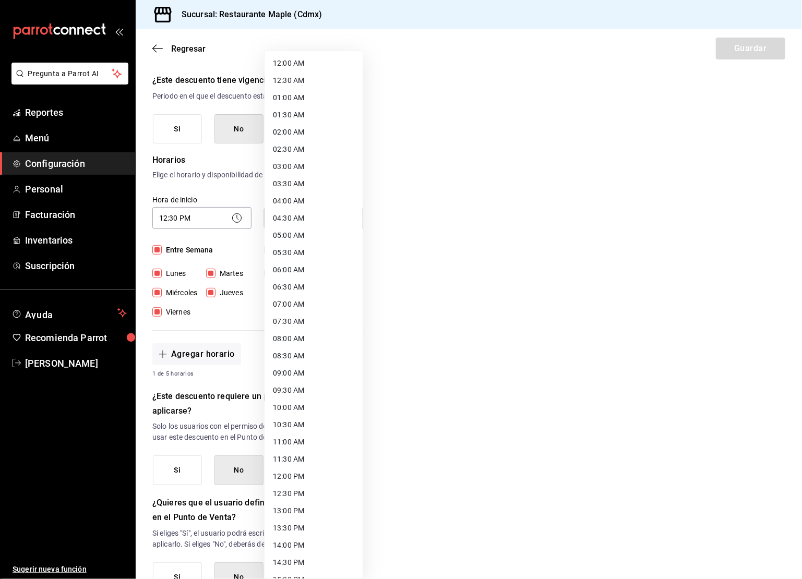
click at [288, 212] on body "Pregunta a Parrot AI Reportes Menú Configuración Personal Facturación Inventari…" at bounding box center [401, 289] width 802 height 579
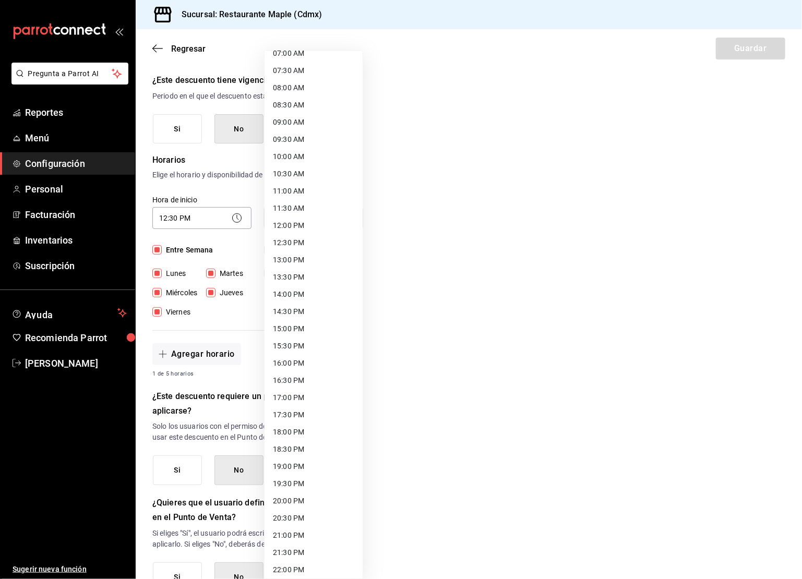
scroll to position [252, 0]
click at [300, 496] on li "20:00 PM" at bounding box center [314, 500] width 98 height 17
type input "20:00"
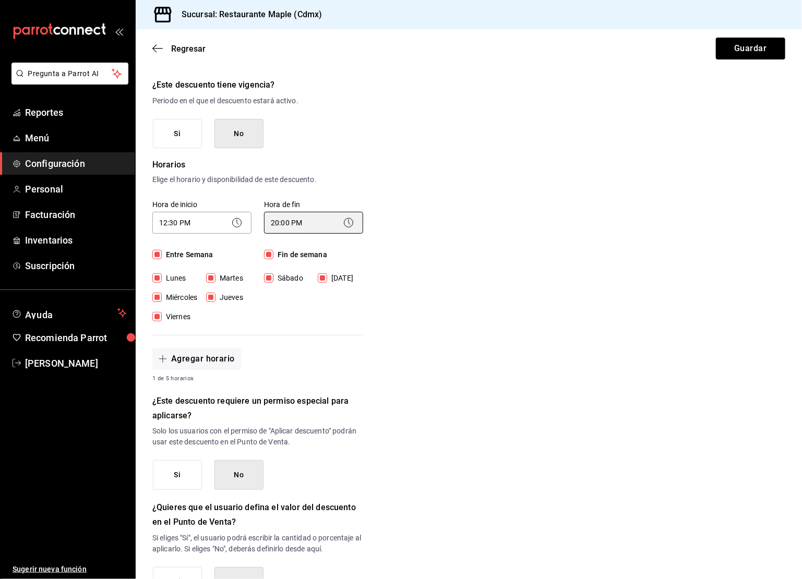
scroll to position [291, 0]
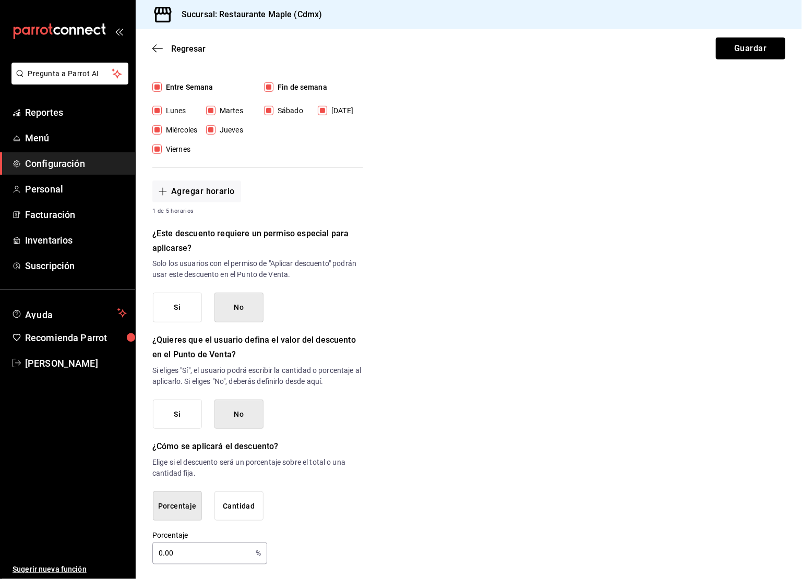
click at [222, 503] on button "Cantidad" at bounding box center [239, 507] width 49 height 30
click at [177, 543] on input "$0.00" at bounding box center [257, 554] width 211 height 22
click at [187, 547] on input "$0.00" at bounding box center [257, 554] width 211 height 22
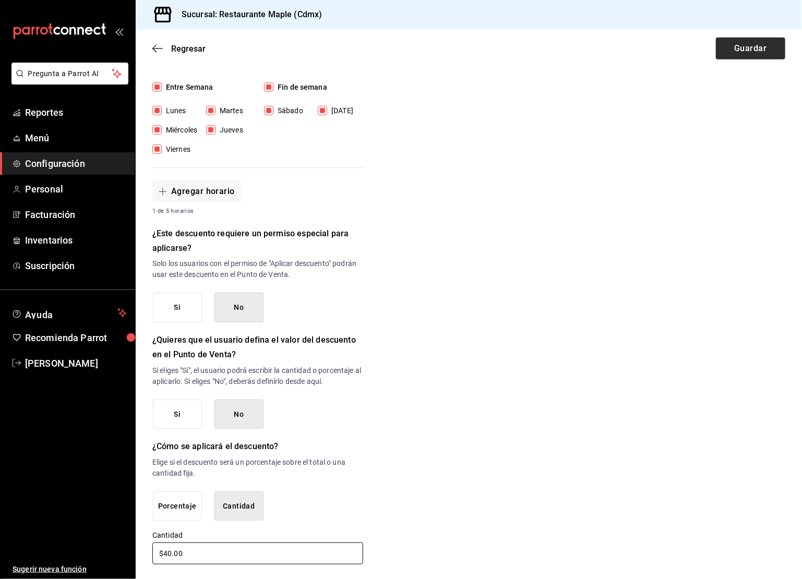
type input "$40.00"
click at [748, 43] on button "Guardar" at bounding box center [750, 49] width 69 height 22
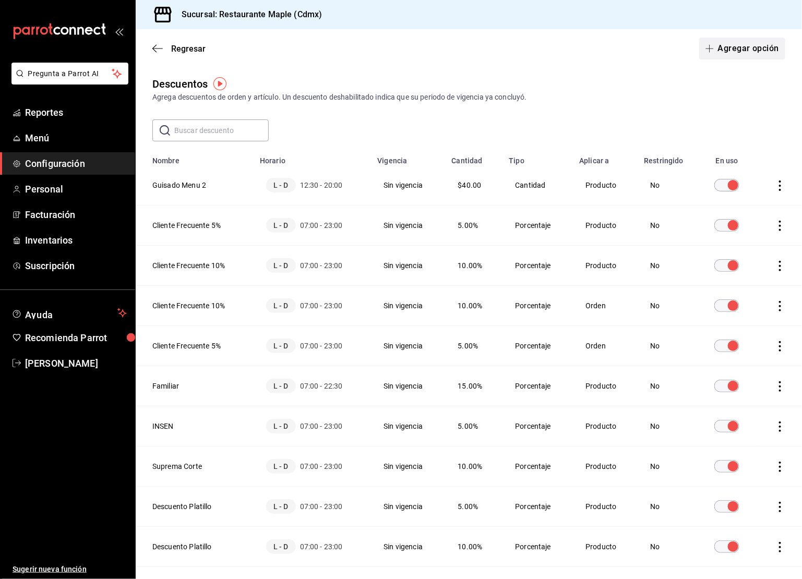
click at [762, 45] on button "Agregar opción" at bounding box center [743, 49] width 86 height 22
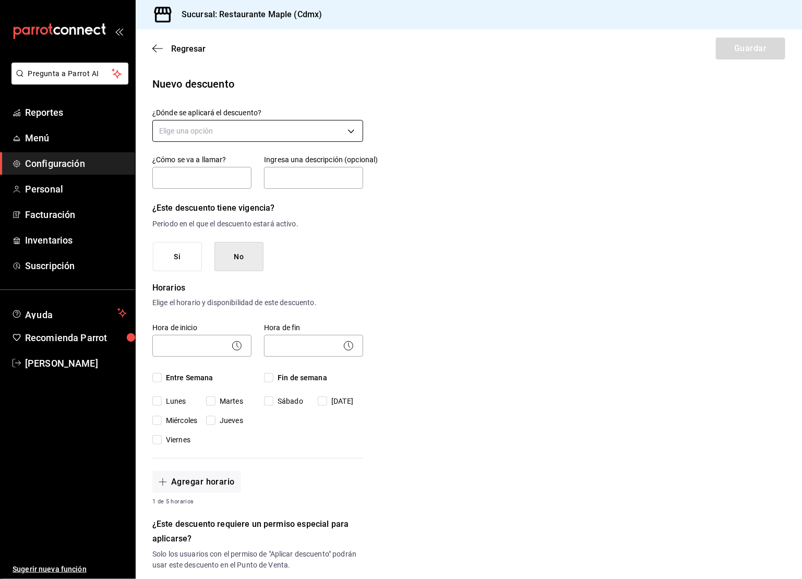
click at [257, 131] on body "Pregunta a Parrot AI Reportes Menú Configuración Personal Facturación Inventari…" at bounding box center [401, 289] width 802 height 579
click at [199, 193] on li "Artículo en orden" at bounding box center [258, 197] width 210 height 17
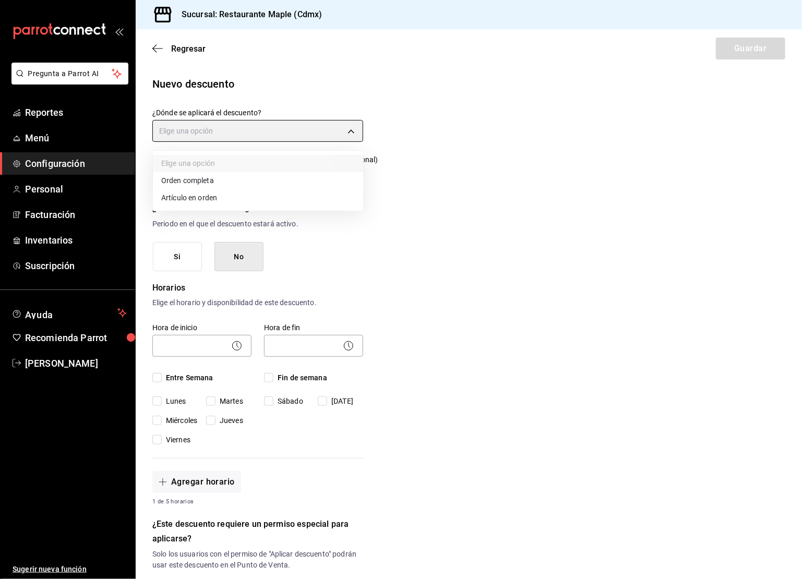
type input "ORDER_ITEM"
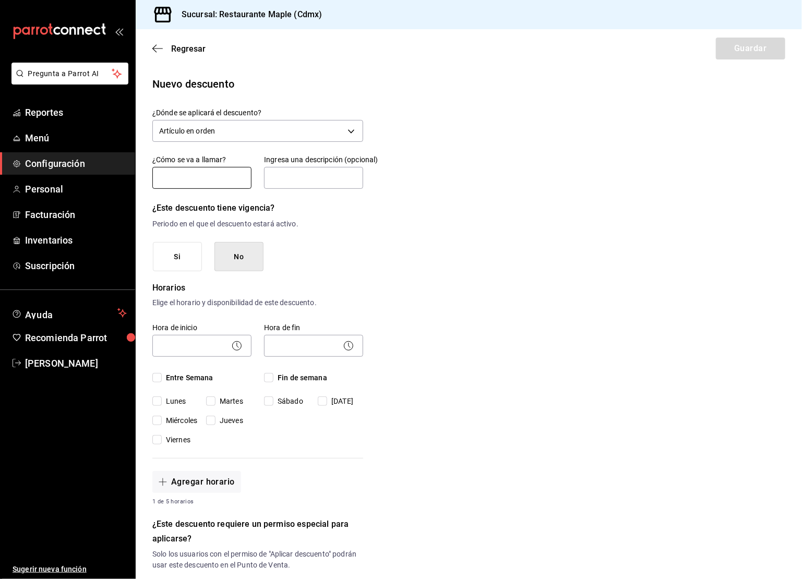
click at [199, 168] on input "text" at bounding box center [201, 178] width 99 height 22
type input "Guisado Menu 1"
click at [285, 174] on input "text" at bounding box center [313, 178] width 99 height 22
type input "Queda $135"
click at [205, 341] on body "Pregunta a Parrot AI Reportes Menú Configuración Personal Facturación Inventari…" at bounding box center [401, 289] width 802 height 579
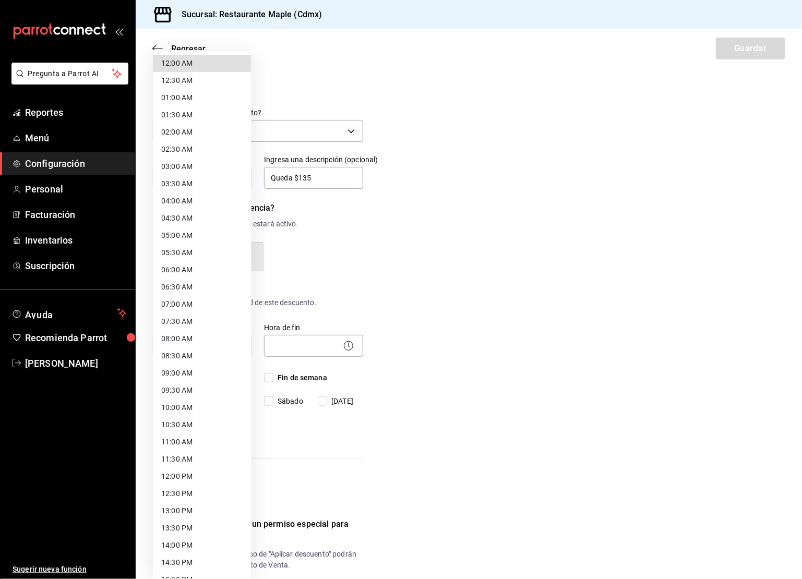
click at [190, 495] on li "12:30 PM" at bounding box center [202, 493] width 98 height 17
type input "12:30"
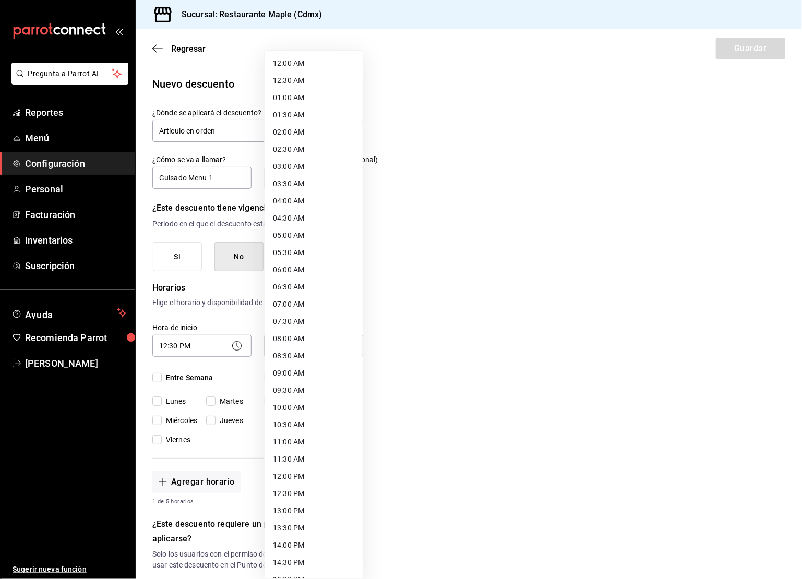
click at [295, 341] on body "Pregunta a Parrot AI Reportes Menú Configuración Personal Facturación Inventari…" at bounding box center [401, 289] width 802 height 579
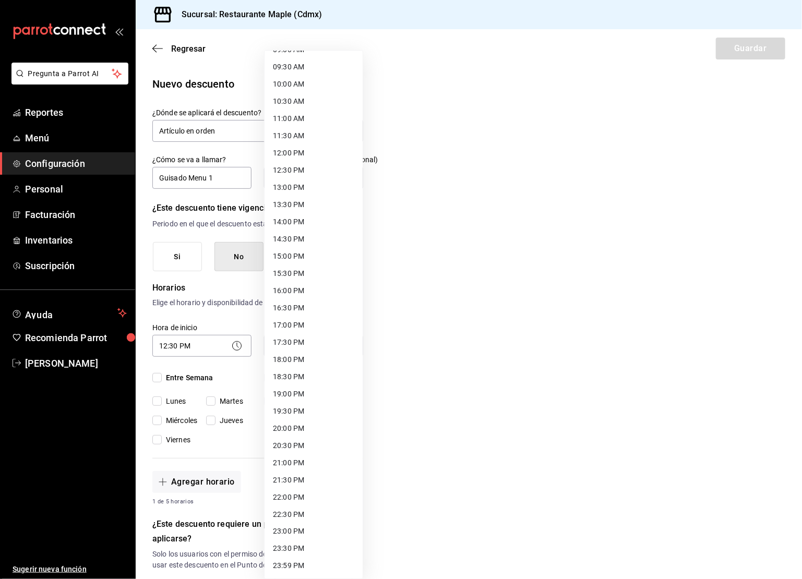
click at [302, 428] on li "20:00 PM" at bounding box center [314, 428] width 98 height 17
type input "20:00"
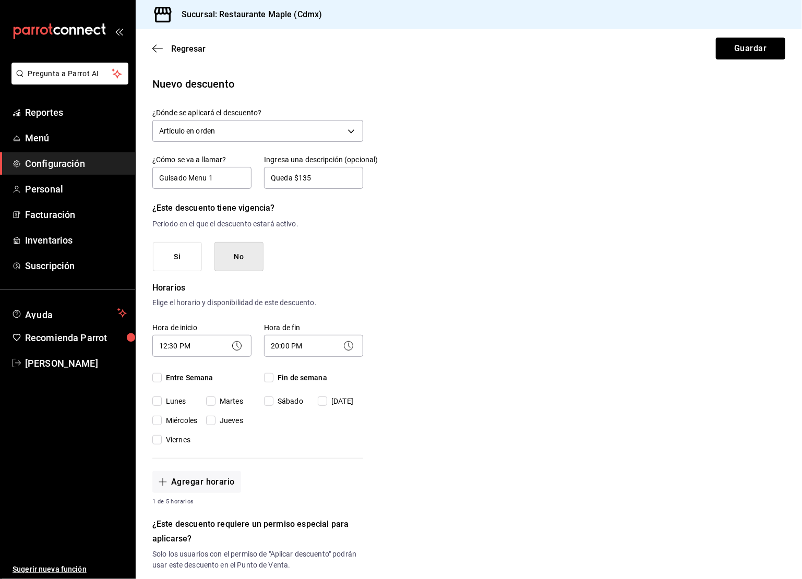
click at [159, 378] on input "Entre Semana" at bounding box center [156, 377] width 9 height 9
checkbox input "true"
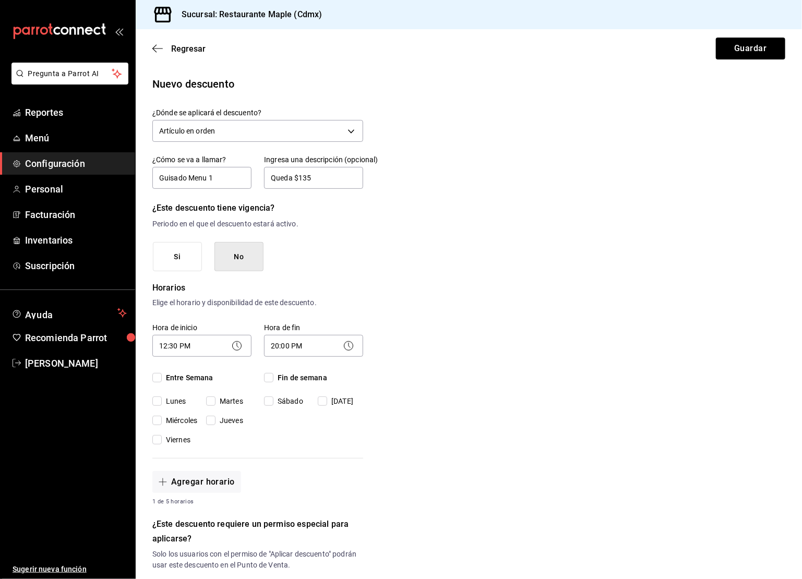
checkbox input "true"
click at [274, 378] on span "Fin de semana" at bounding box center [301, 378] width 54 height 11
click at [274, 378] on input "Fin de semana" at bounding box center [268, 377] width 9 height 9
checkbox input "true"
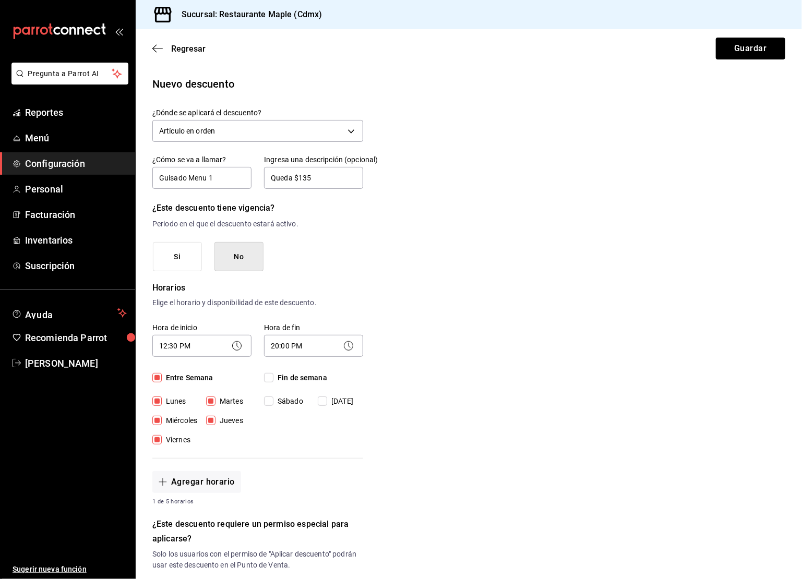
checkbox input "true"
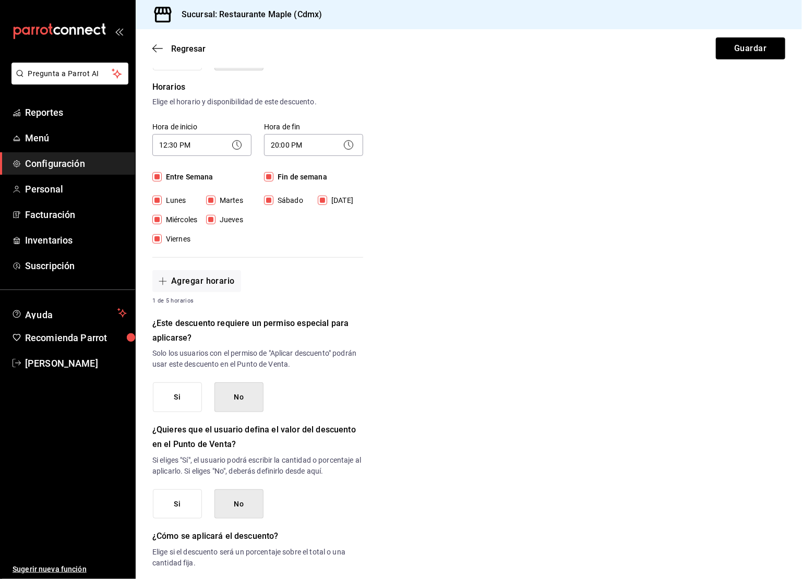
scroll to position [291, 0]
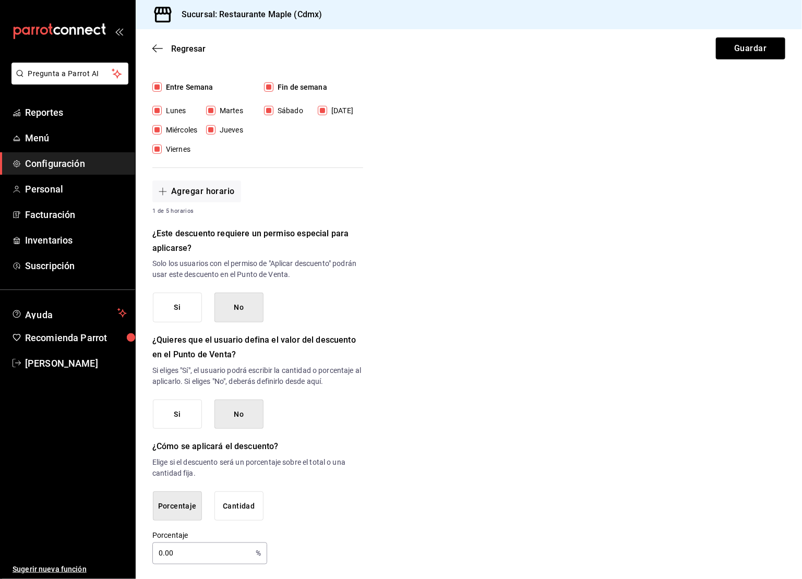
click at [172, 554] on input "0.00" at bounding box center [201, 553] width 99 height 21
click at [230, 512] on button "Cantidad" at bounding box center [239, 507] width 49 height 30
click at [198, 552] on input "$0.00" at bounding box center [257, 554] width 211 height 22
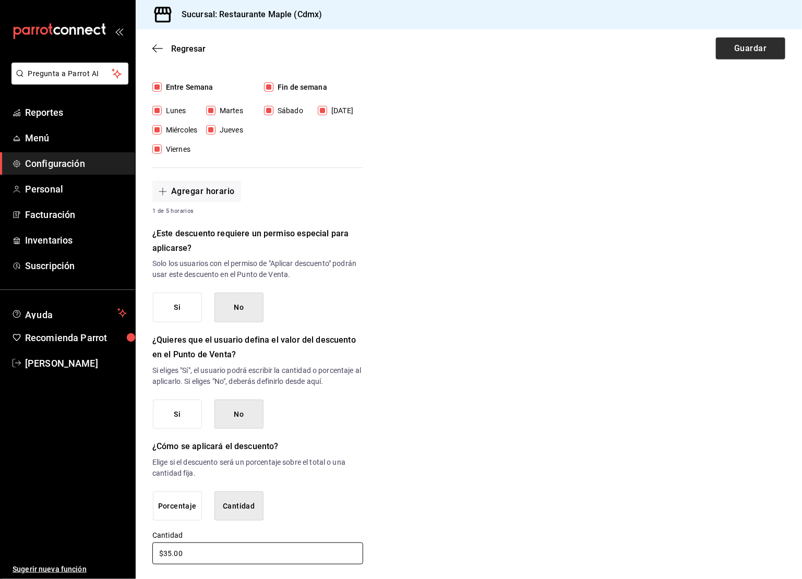
type input "$35.00"
click at [753, 45] on button "Guardar" at bounding box center [750, 49] width 69 height 22
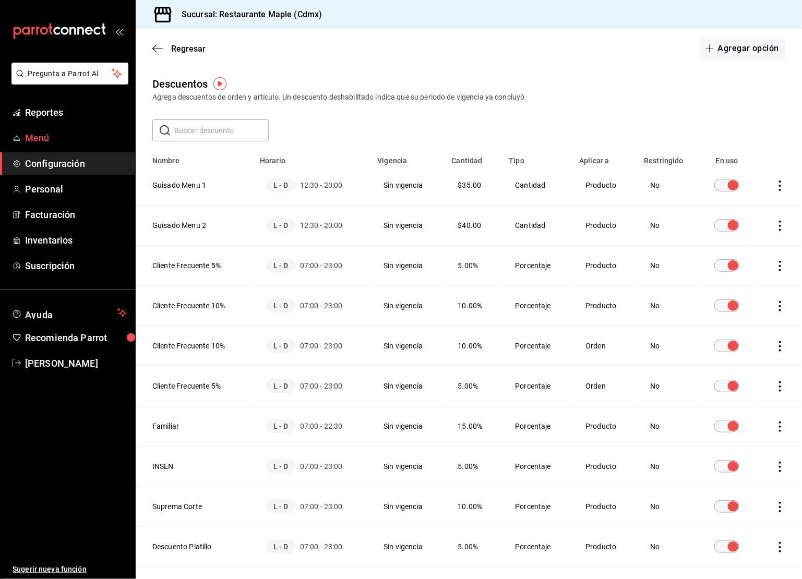
click at [38, 136] on span "Menú" at bounding box center [76, 138] width 102 height 14
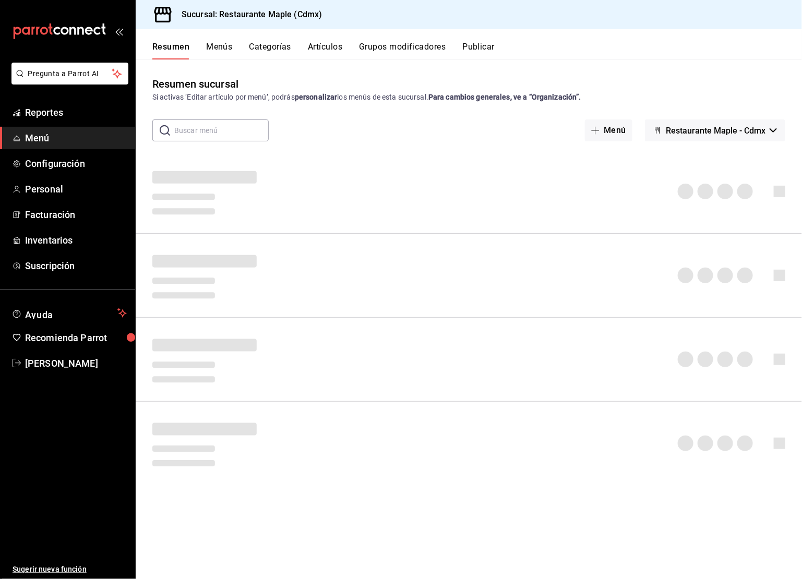
click at [319, 52] on button "Artículos" at bounding box center [325, 51] width 34 height 18
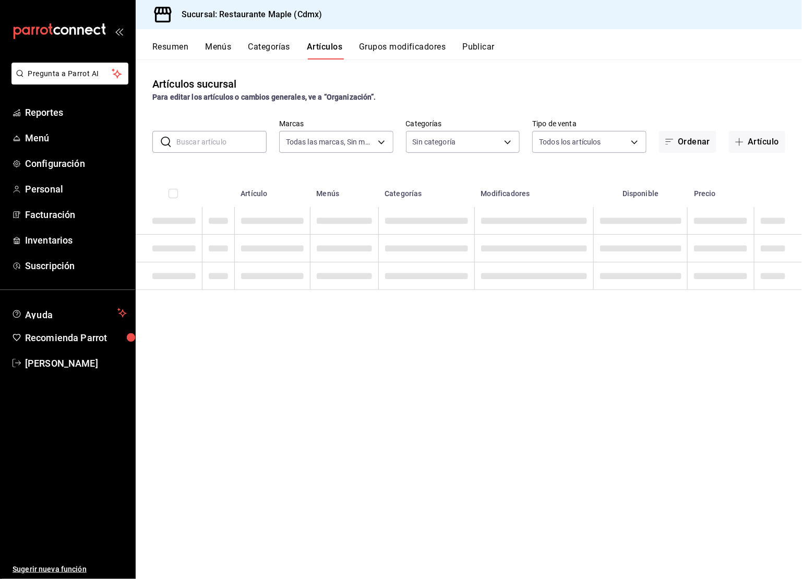
type input "9367c8d0-d5bf-442c-b6f8-a503c691c07e"
type input "4e41f967-64c3-4824-b710-a5a4e80a5f0c,cd1bbb74-f2f9-483a-a51d-d08f45cfba4e,a5b80…"
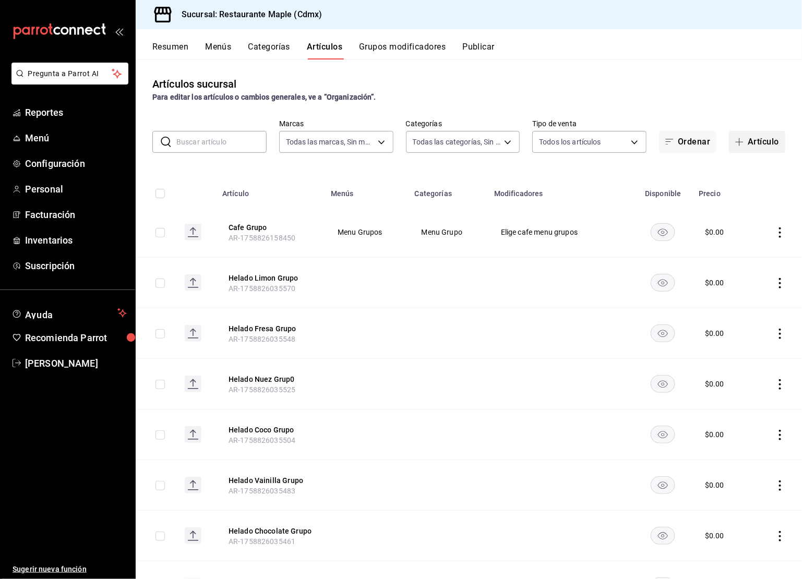
click at [738, 136] on button "Artículo" at bounding box center [757, 142] width 56 height 22
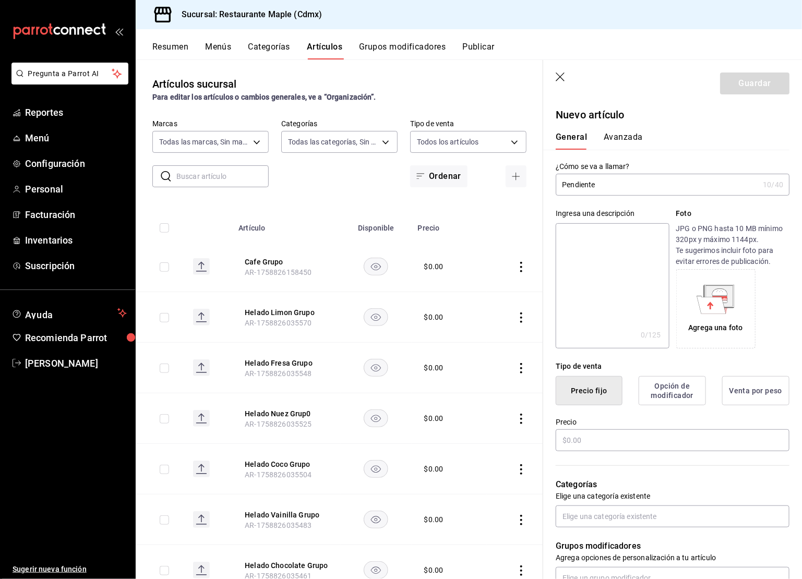
click at [587, 180] on input "Pendiente" at bounding box center [657, 184] width 203 height 21
type input "Pendiente"
click at [599, 260] on textarea at bounding box center [612, 285] width 113 height 125
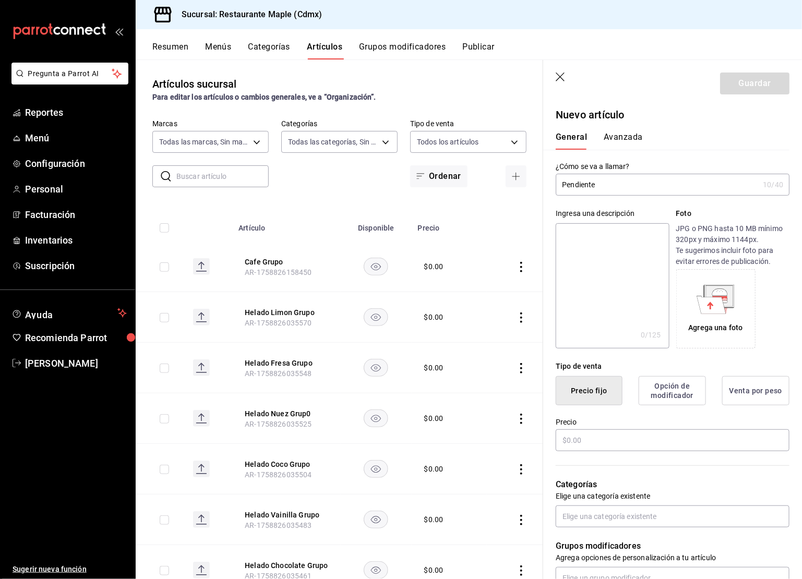
paste textarea "Pendiente"
type textarea "Pendiente"
type textarea "x"
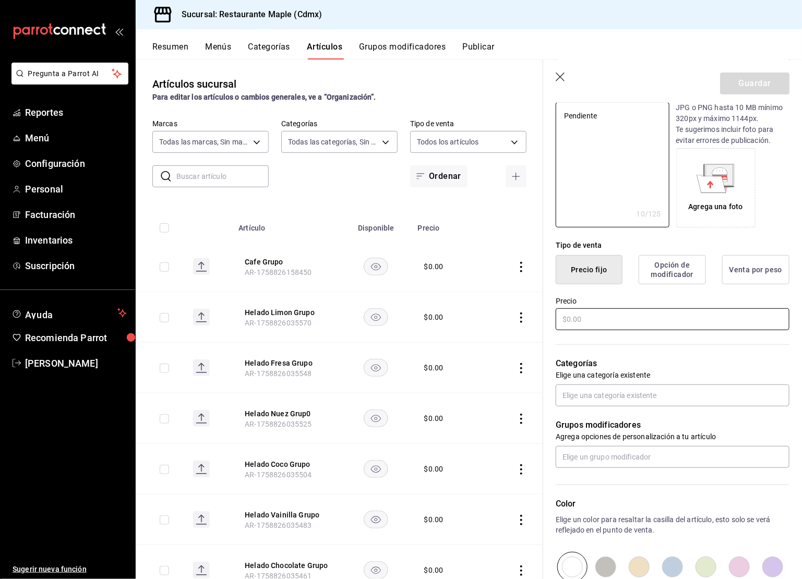
scroll to position [136, 0]
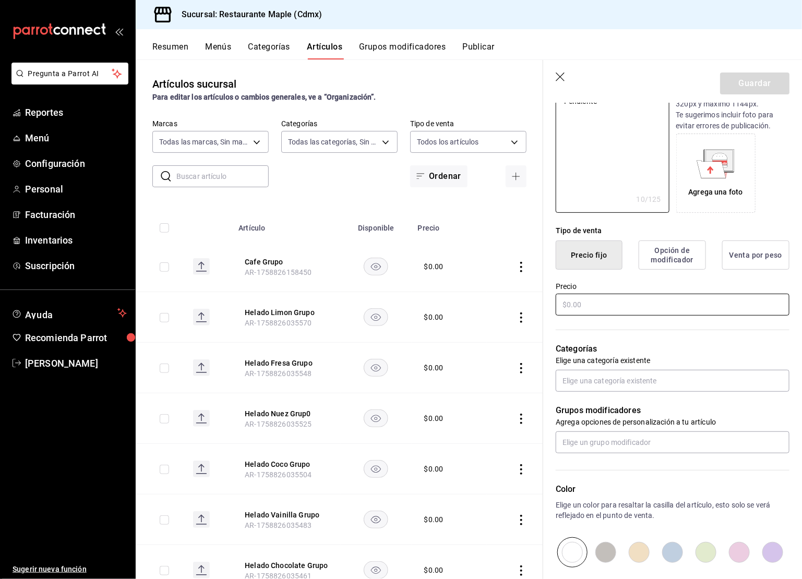
type textarea "Pendiente"
click at [584, 307] on input "text" at bounding box center [673, 305] width 234 height 22
type textarea "x"
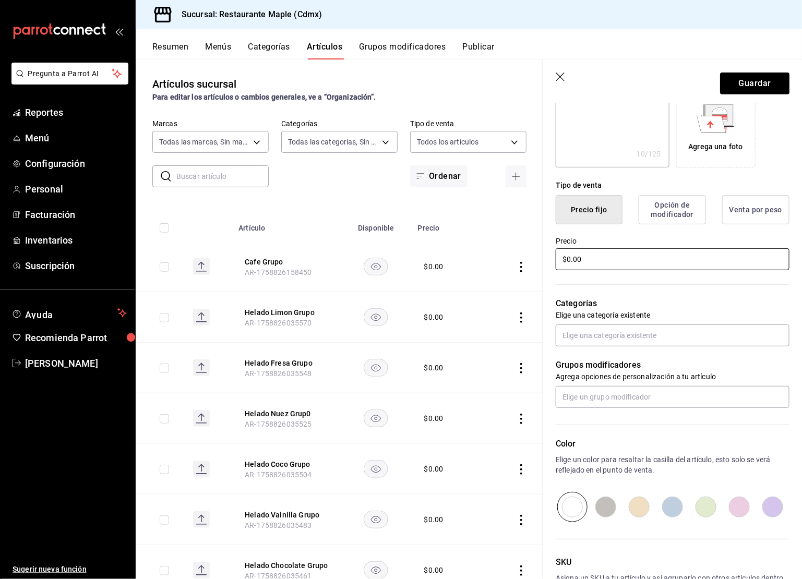
scroll to position [254, 0]
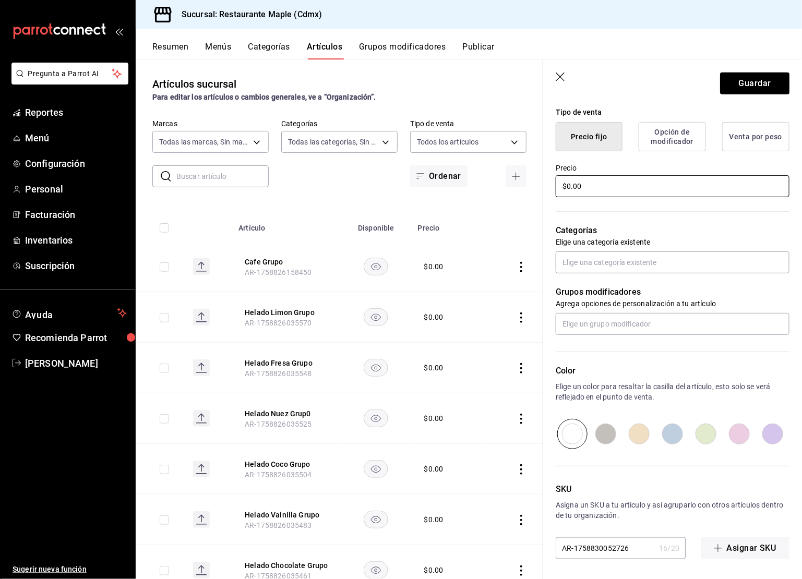
type input "$0.00"
click at [605, 435] on input "radio" at bounding box center [605, 434] width 33 height 30
radio input "true"
click at [742, 85] on button "Guardar" at bounding box center [754, 84] width 69 height 22
type textarea "x"
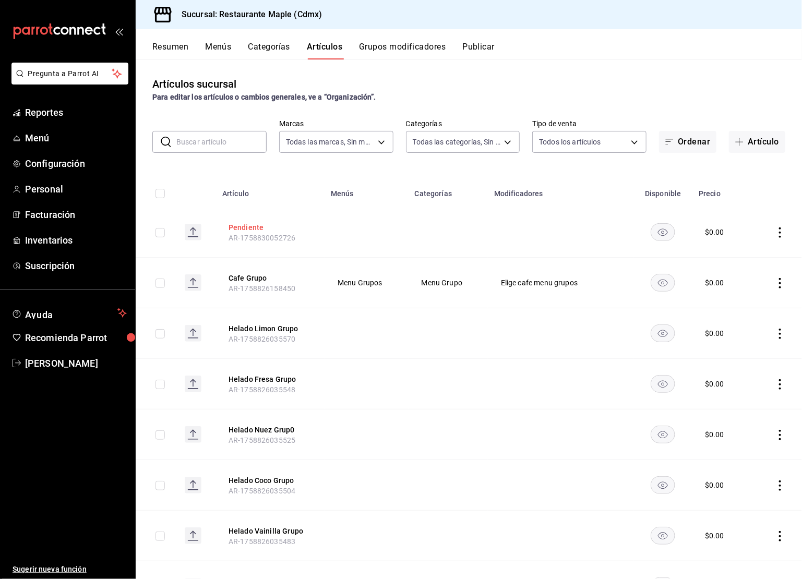
click at [250, 227] on button "Pendiente" at bounding box center [271, 227] width 84 height 10
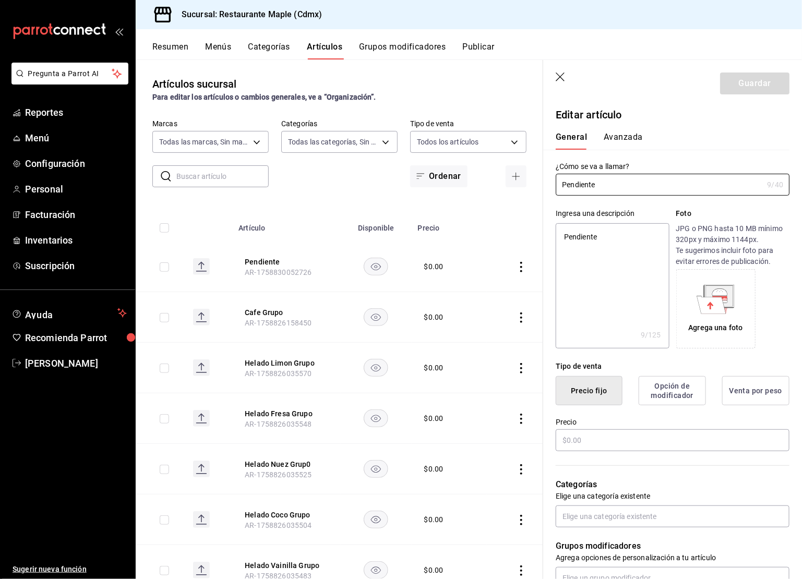
type textarea "x"
type input "$0.00"
radio input "false"
radio input "true"
click at [564, 185] on input "Pendiente" at bounding box center [659, 184] width 207 height 21
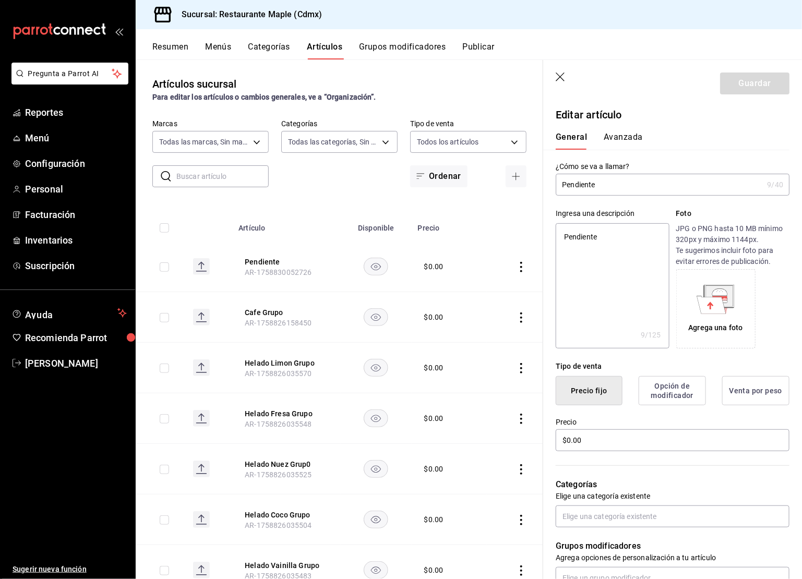
type input "OPendiente"
type textarea "x"
type input "OrPendiente"
type textarea "x"
type input "OrdPendiente"
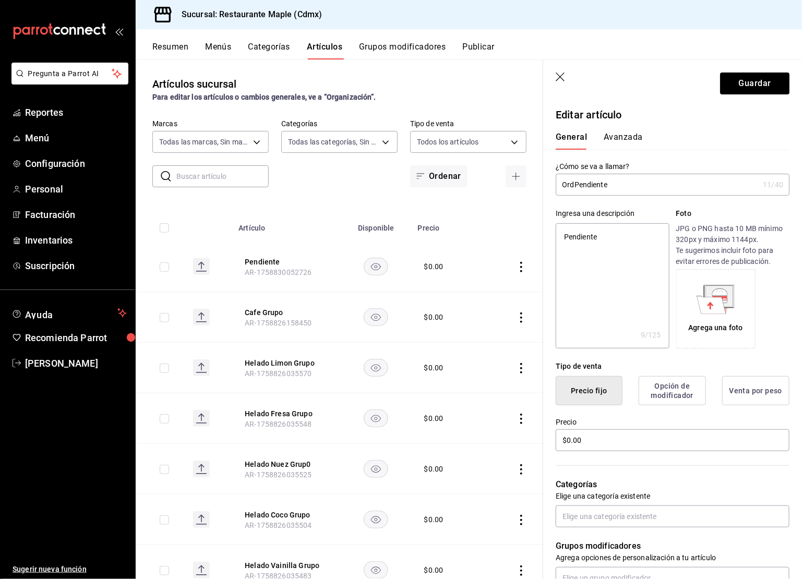
type textarea "x"
type input "OrdePendiente"
type textarea "x"
type input "OrdenPendiente"
type textarea "x"
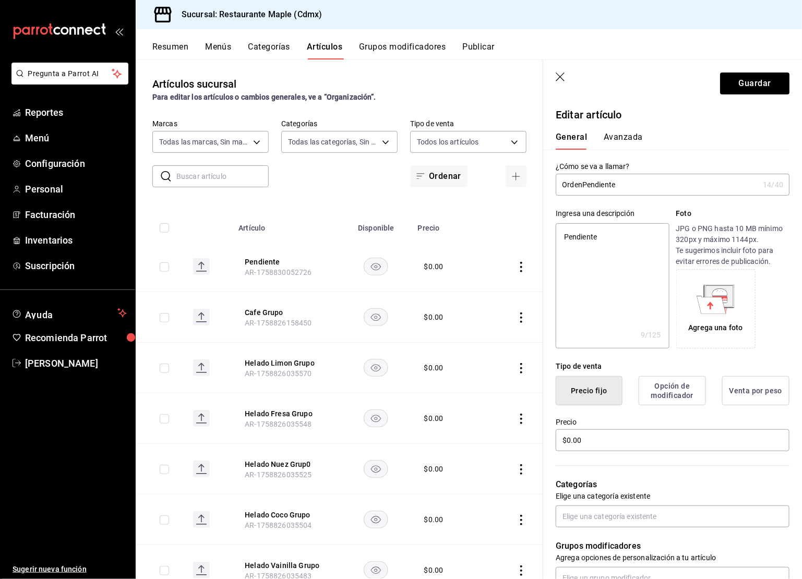
type input "Orden Pendiente"
type textarea "x"
drag, startPoint x: 583, startPoint y: 185, endPoint x: 525, endPoint y: 185, distance: 57.4
click at [525, 185] on main "Artículos sucursal Para editar los artículos o cambios generales, ve a “Organiz…" at bounding box center [469, 320] width 667 height 520
type input "Orden Pendiente"
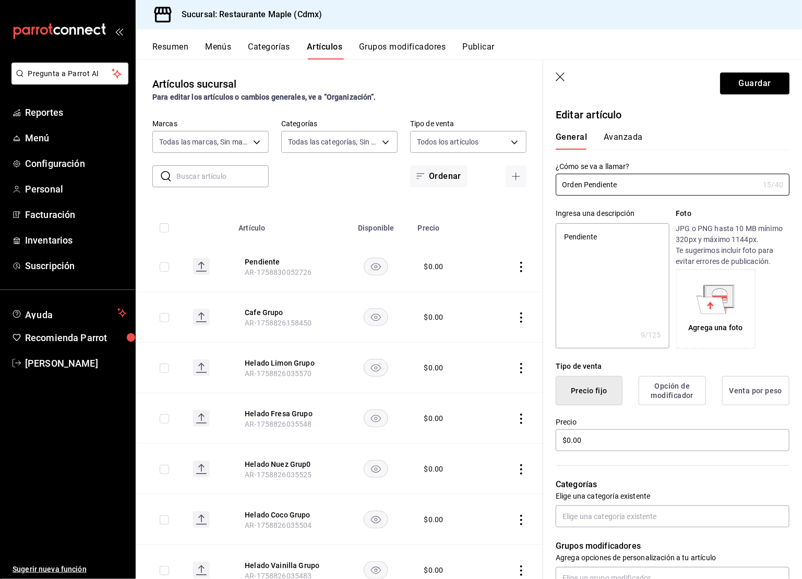
type textarea "x"
click at [562, 238] on textarea "Pendiente" at bounding box center [612, 285] width 113 height 125
paste textarea "Orden"
type textarea "OrdenPendiente"
type textarea "x"
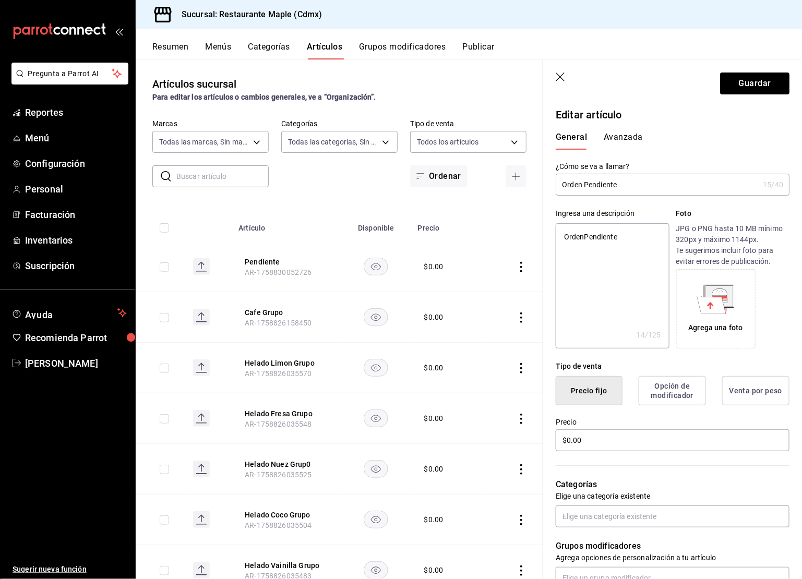
type textarea "Orden Pendiente"
type textarea "x"
type textarea "Orden Pendiente"
click at [746, 92] on button "Guardar" at bounding box center [754, 84] width 69 height 22
type textarea "x"
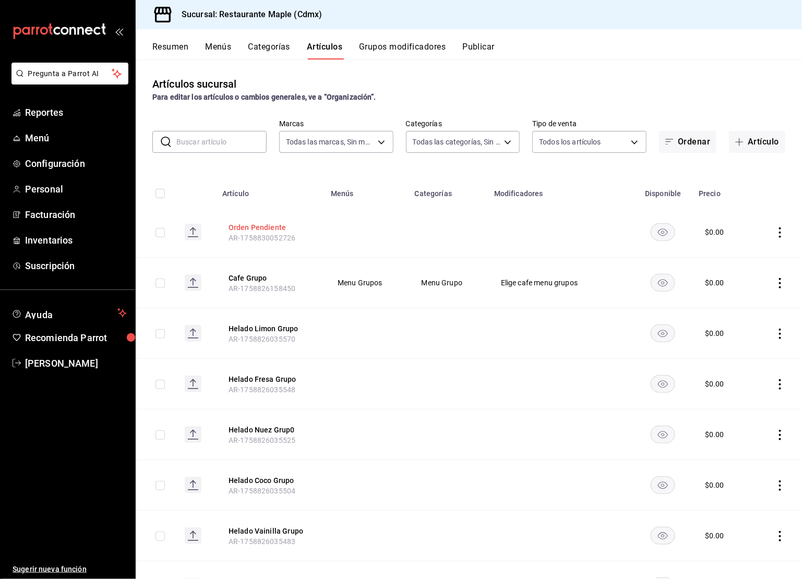
click at [263, 229] on button "Orden Pendiente" at bounding box center [271, 227] width 84 height 10
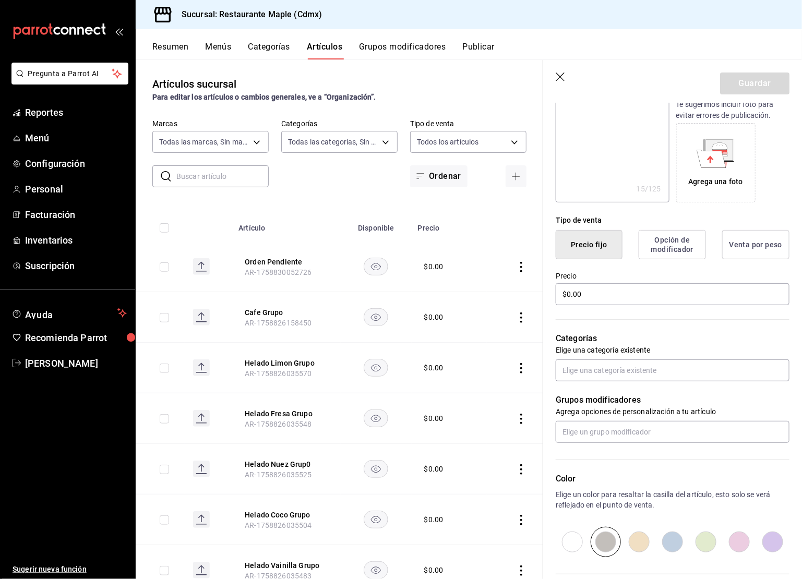
scroll to position [254, 0]
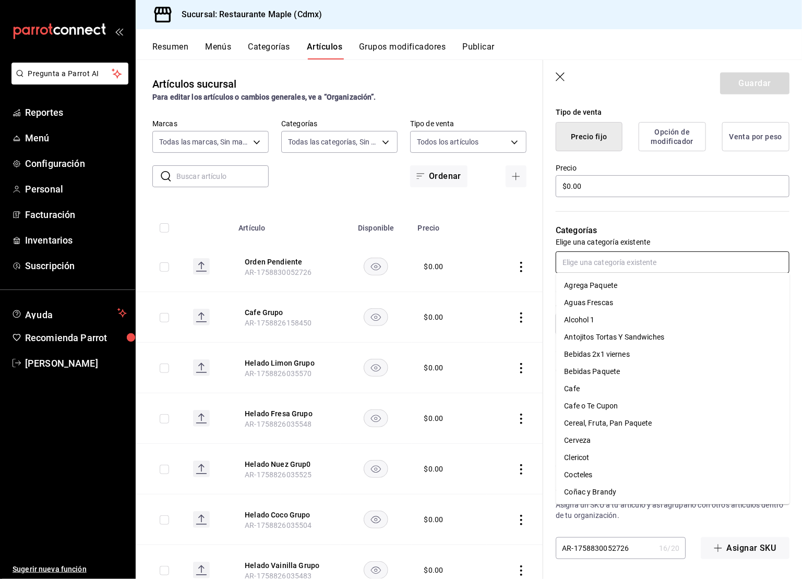
click at [594, 260] on input "text" at bounding box center [673, 263] width 234 height 22
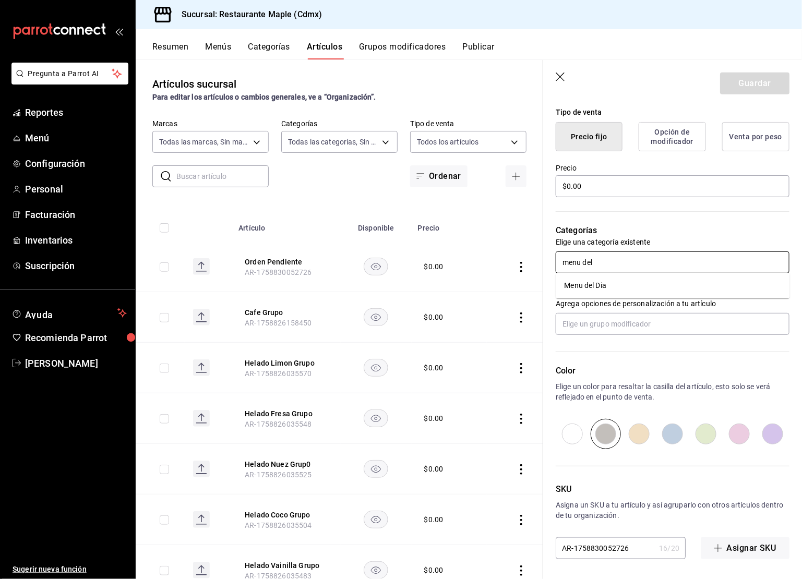
type input "menu del d"
click at [589, 287] on li "Menu del Dia" at bounding box center [673, 285] width 234 height 17
type textarea "x"
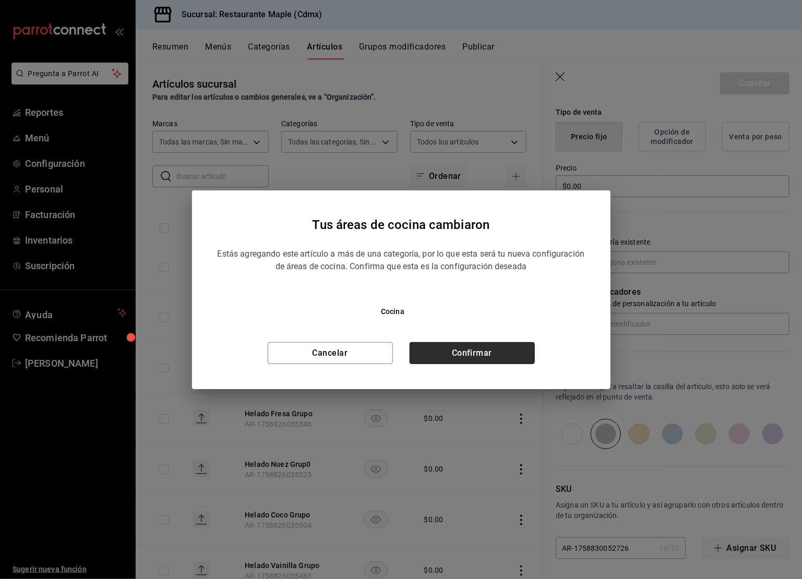
click at [497, 358] on button "Confirmar" at bounding box center [472, 353] width 125 height 22
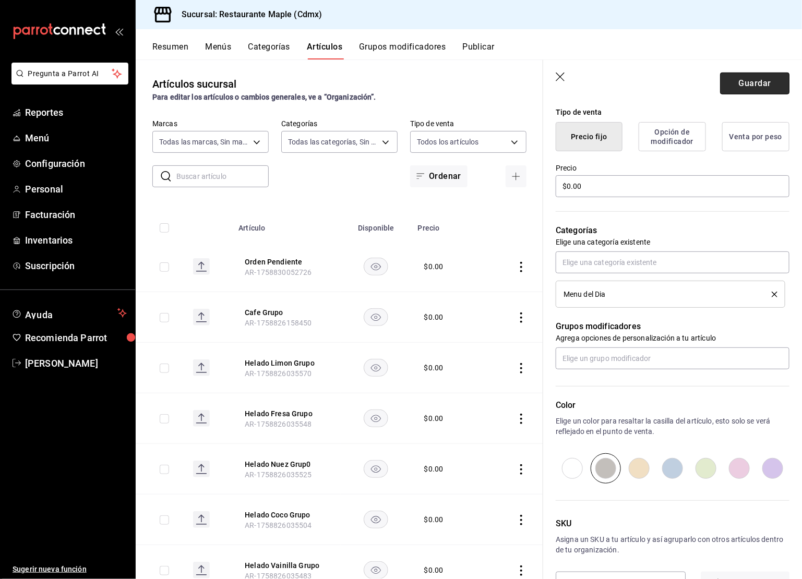
click at [746, 93] on button "Guardar" at bounding box center [754, 84] width 69 height 22
type textarea "x"
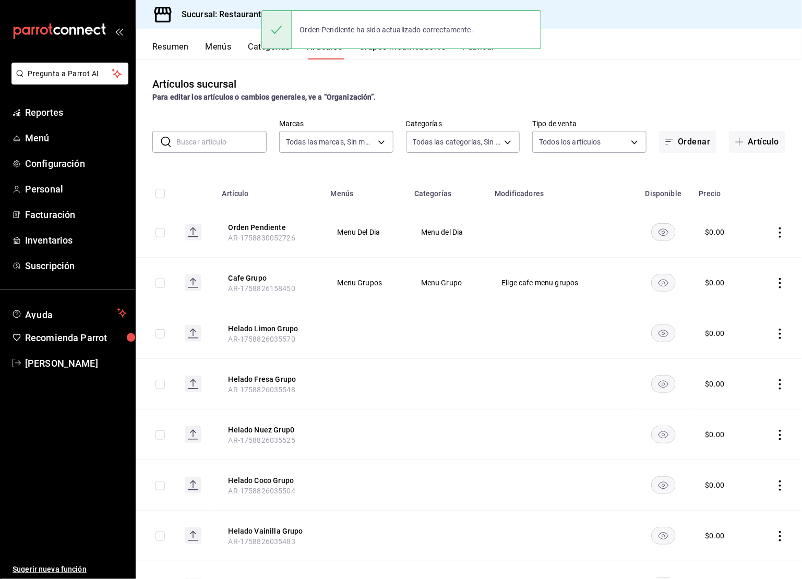
click at [484, 55] on button "Publicar" at bounding box center [479, 51] width 32 height 18
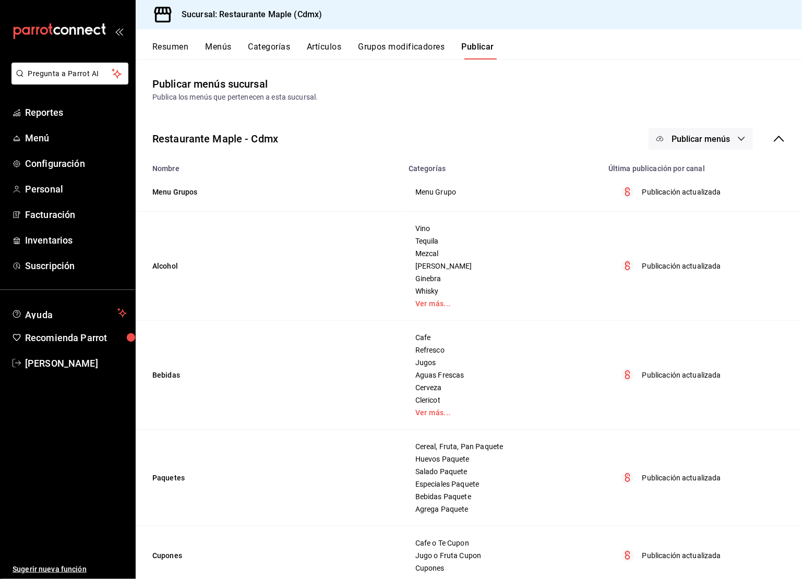
click at [707, 133] on button "Publicar menús" at bounding box center [701, 139] width 104 height 22
click at [688, 168] on div at bounding box center [676, 172] width 29 height 17
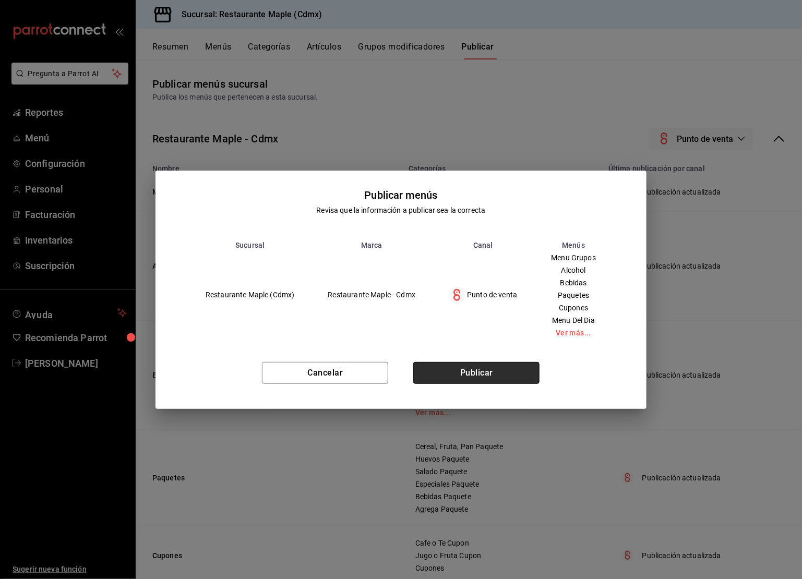
click at [457, 383] on button "Publicar" at bounding box center [476, 373] width 126 height 22
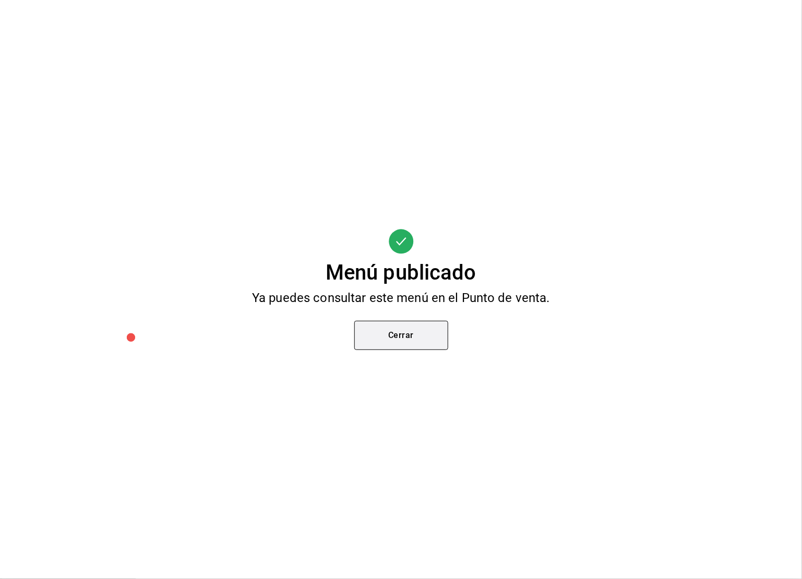
click at [419, 341] on button "Cerrar" at bounding box center [401, 335] width 94 height 29
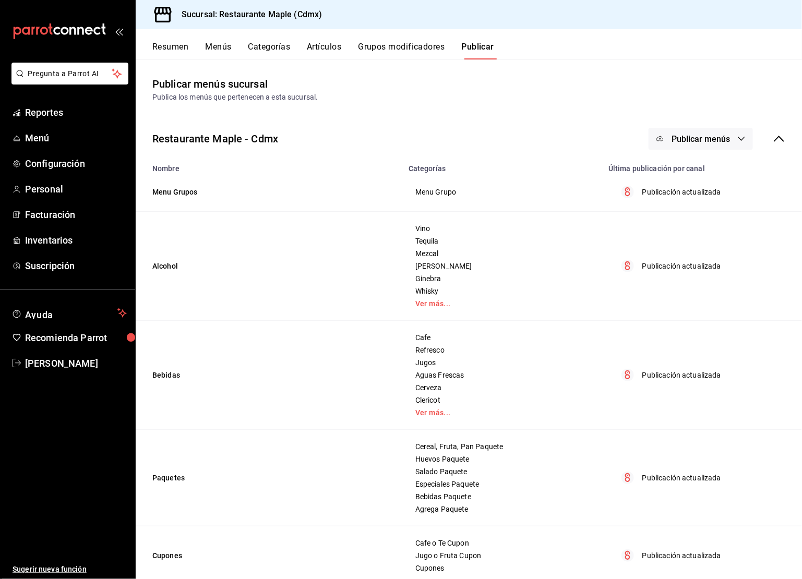
click at [211, 48] on button "Menús" at bounding box center [218, 51] width 26 height 18
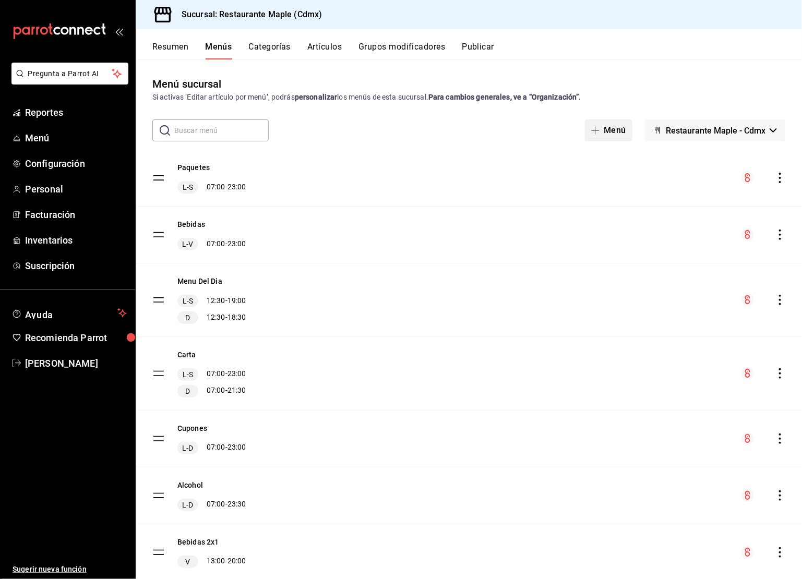
click at [614, 130] on button "Menú" at bounding box center [609, 131] width 48 height 22
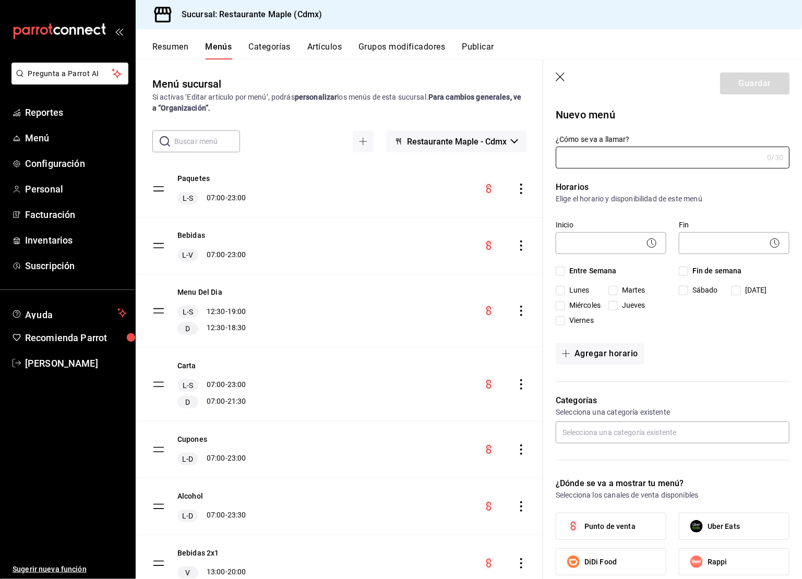
click at [578, 164] on input "¿Cómo se va a llamar?" at bounding box center [659, 157] width 207 height 21
type input "Orden Pendiente"
click at [599, 237] on body "Pregunta a Parrot AI Reportes Menú Configuración Personal Facturación Inventari…" at bounding box center [401, 289] width 802 height 579
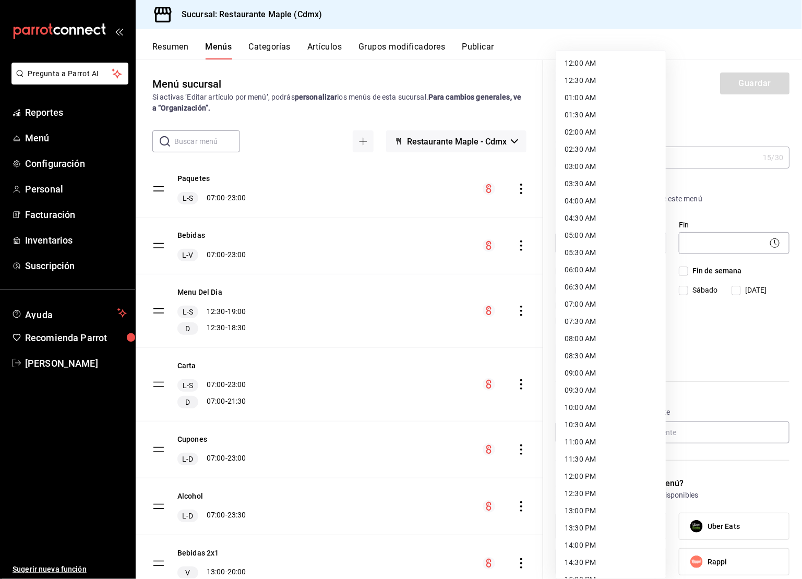
click at [587, 312] on li "07:00 AM" at bounding box center [611, 304] width 110 height 17
type input "07:00"
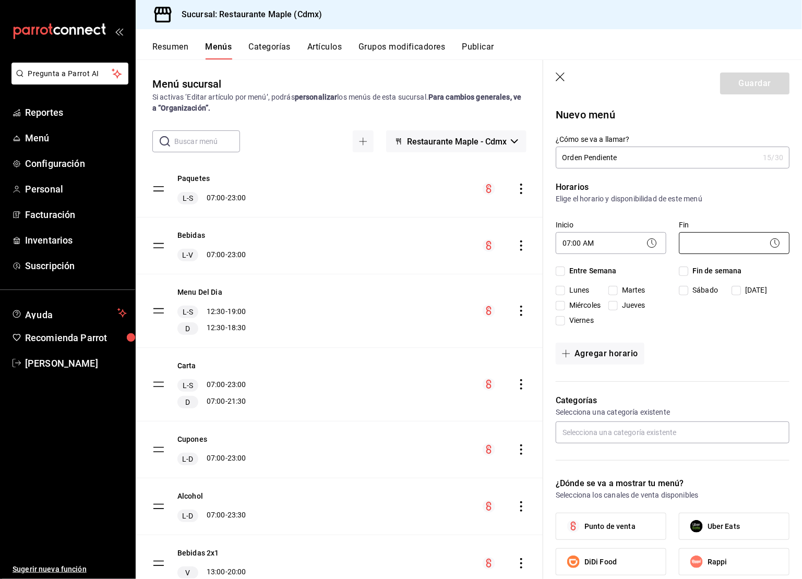
click at [715, 247] on body "Pregunta a Parrot AI Reportes Menú Configuración Personal Facturación Inventari…" at bounding box center [401, 289] width 802 height 579
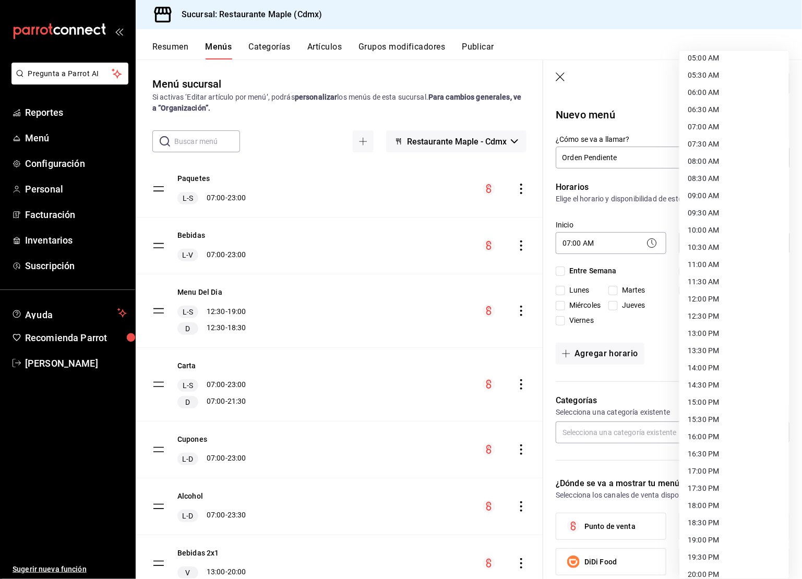
scroll to position [324, 0]
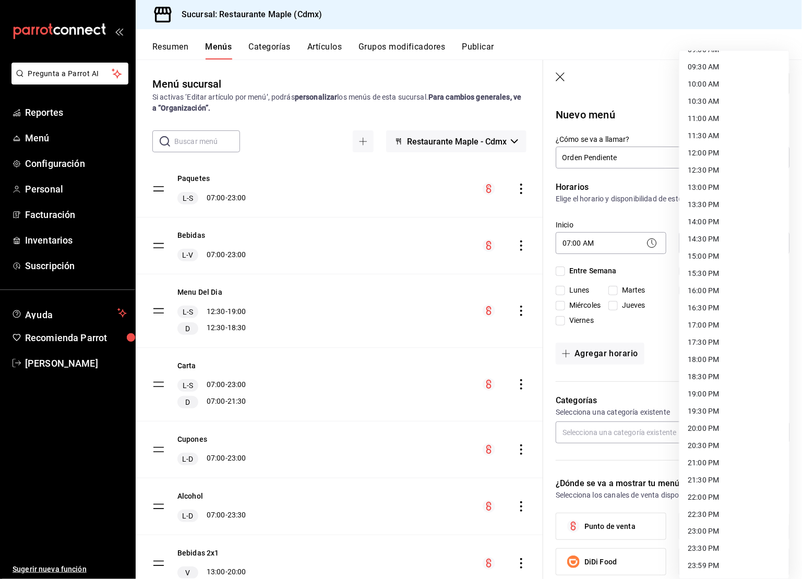
click at [710, 528] on li "23:00 PM" at bounding box center [735, 532] width 110 height 17
type input "23:00"
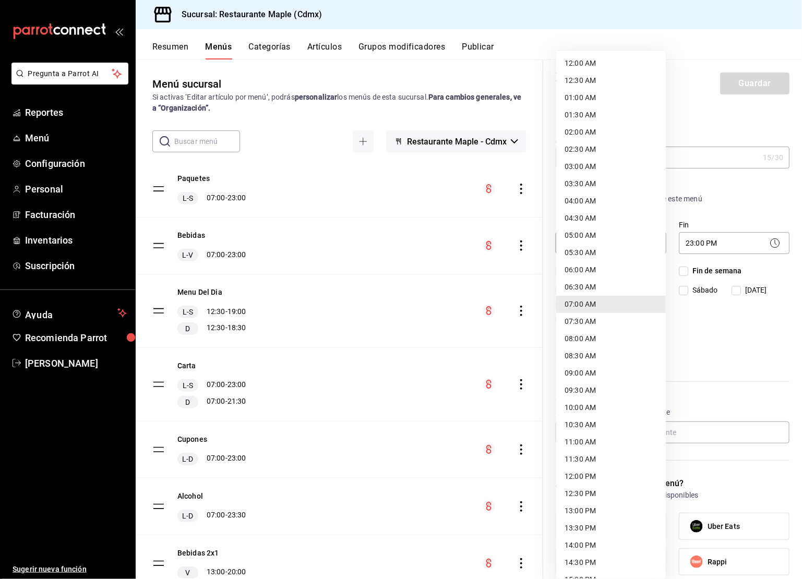
click at [609, 236] on body "Pregunta a Parrot AI Reportes Menú Configuración Personal Facturación Inventari…" at bounding box center [401, 289] width 802 height 579
click at [735, 318] on div at bounding box center [401, 289] width 802 height 579
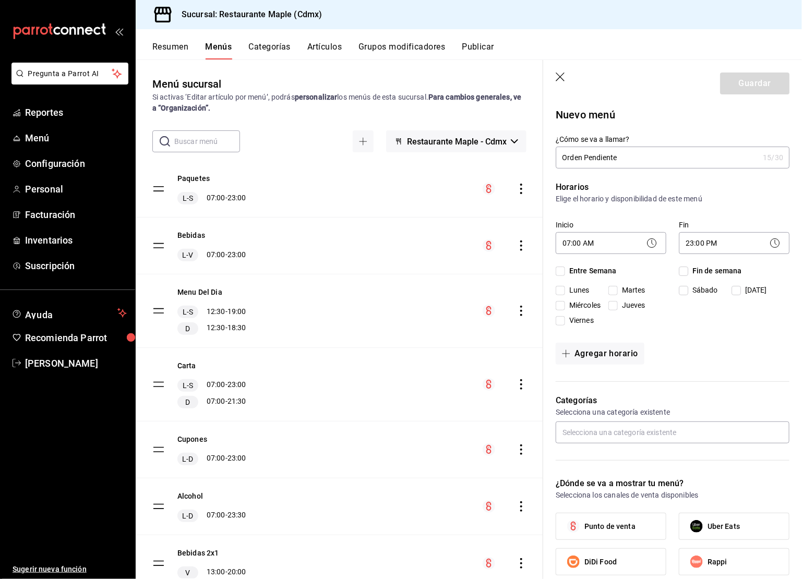
click at [608, 276] on span "Entre Semana" at bounding box center [591, 271] width 52 height 11
click at [565, 276] on input "Entre Semana" at bounding box center [560, 271] width 9 height 9
checkbox input "true"
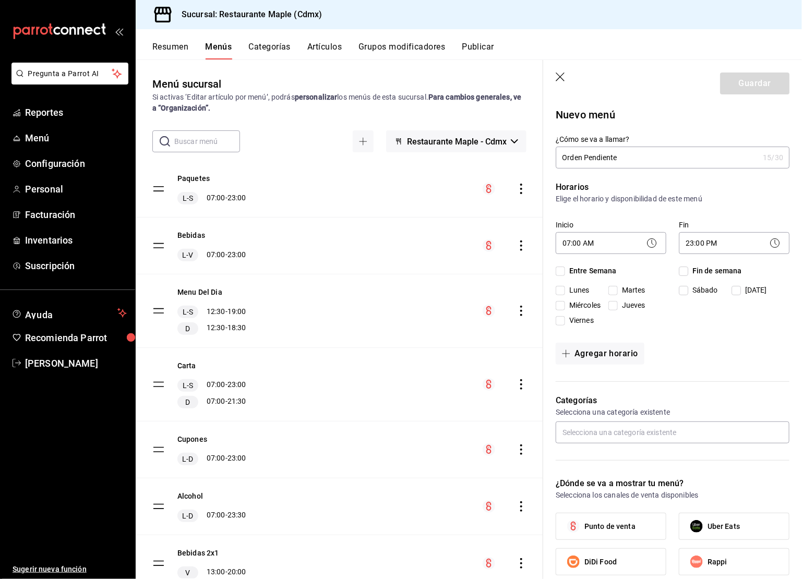
checkbox input "true"
click at [690, 272] on span "Fin de semana" at bounding box center [716, 271] width 54 height 11
click at [689, 272] on input "Fin de semana" at bounding box center [683, 271] width 9 height 9
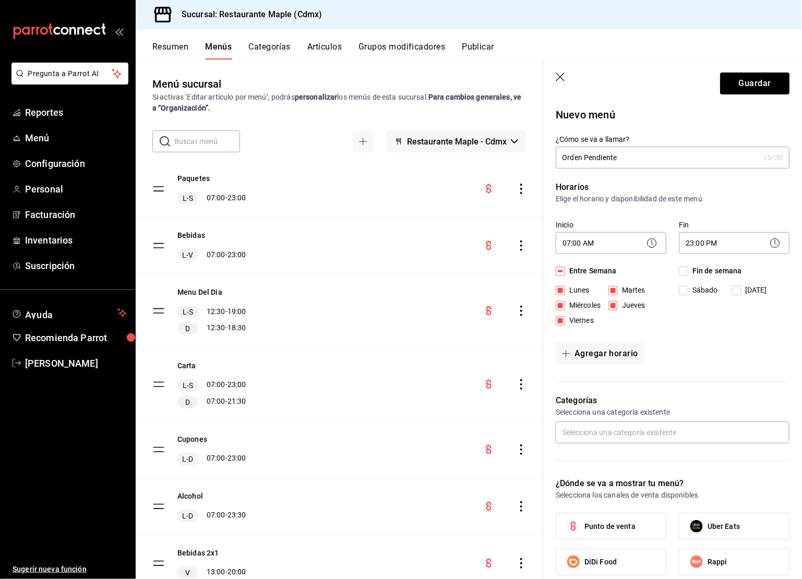
checkbox input "true"
click at [738, 289] on input "Domingo" at bounding box center [736, 290] width 9 height 9
checkbox input "false"
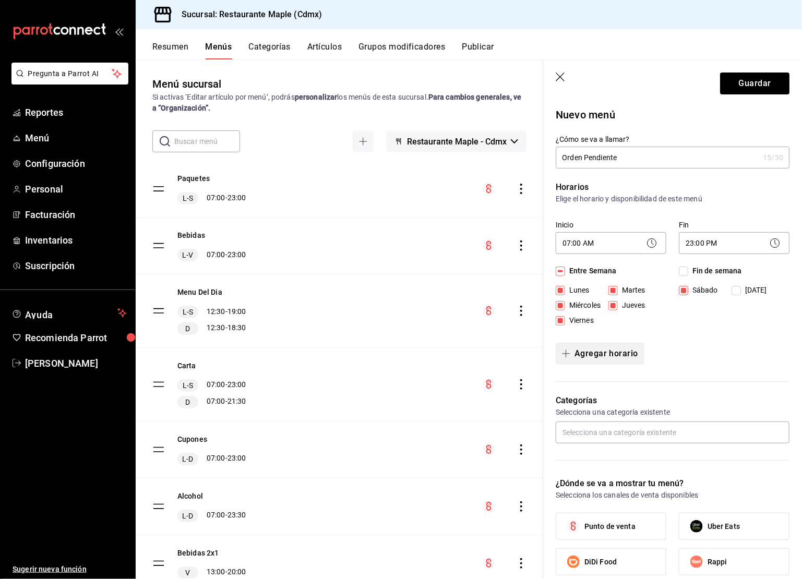
click at [610, 360] on button "Agregar horario" at bounding box center [600, 354] width 89 height 22
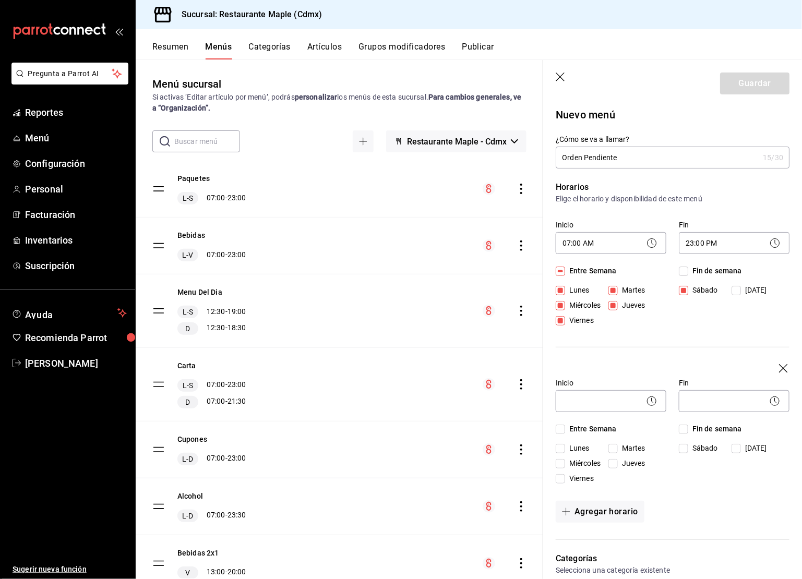
click at [739, 449] on input "Domingo" at bounding box center [736, 448] width 9 height 9
checkbox input "true"
click at [606, 403] on body "Pregunta a Parrot AI Reportes Menú Configuración Personal Facturación Inventari…" at bounding box center [401, 289] width 802 height 579
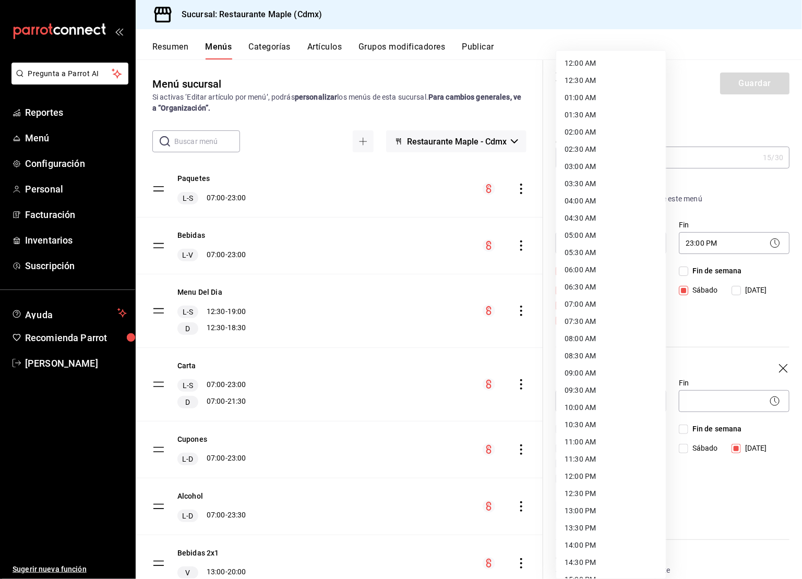
click at [588, 304] on li "07:00 AM" at bounding box center [611, 304] width 110 height 17
type input "07:00"
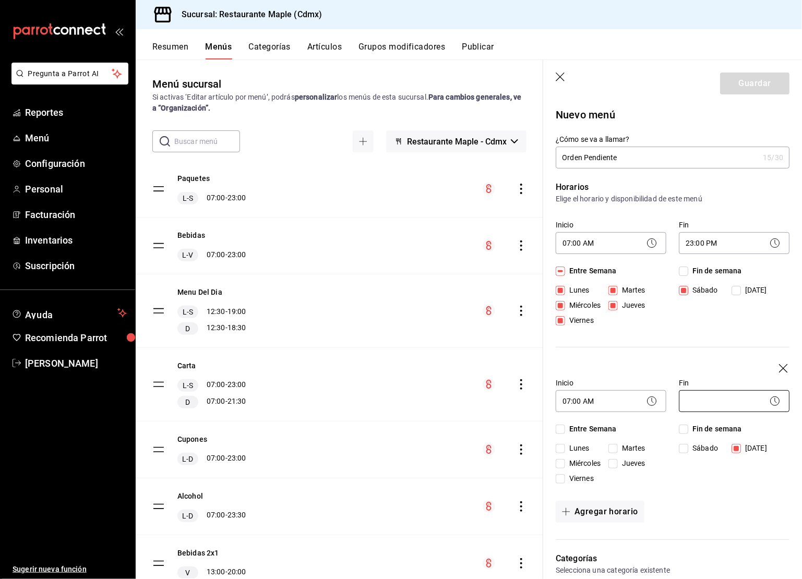
click at [705, 404] on body "Pregunta a Parrot AI Reportes Menú Configuración Personal Facturación Inventari…" at bounding box center [401, 289] width 802 height 579
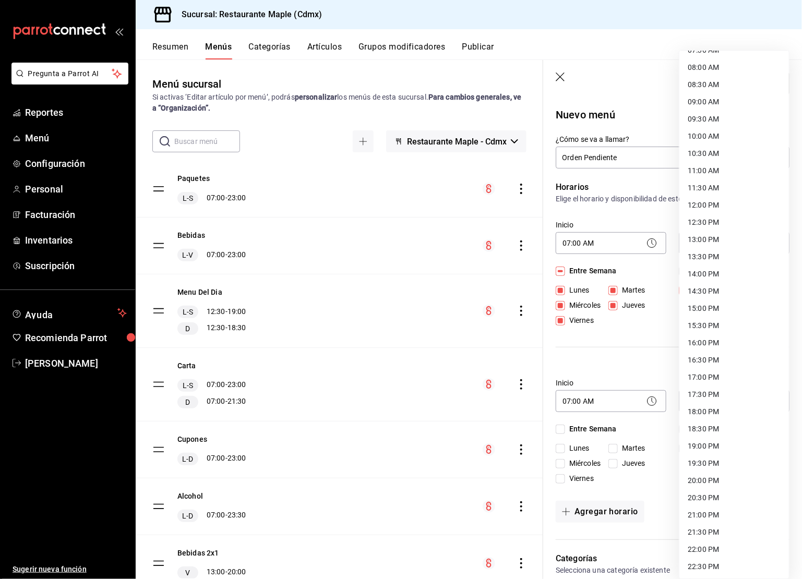
scroll to position [280, 0]
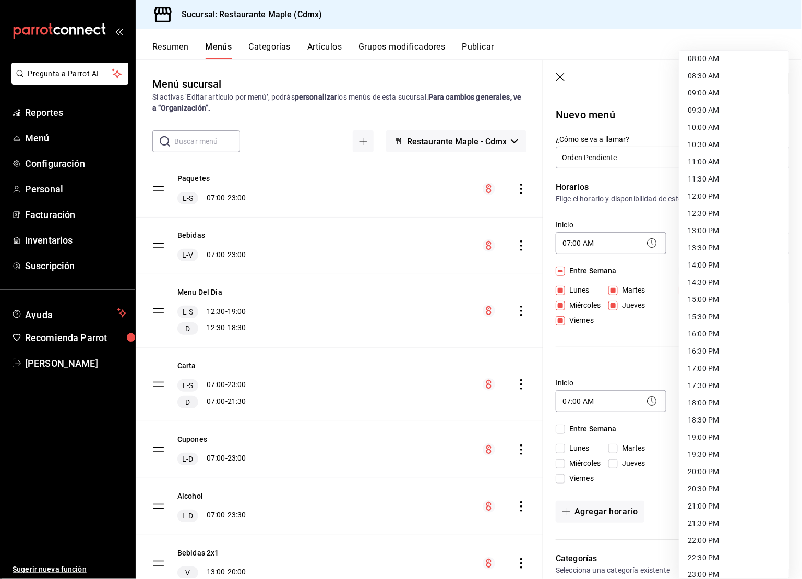
click at [716, 465] on li "20:00 PM" at bounding box center [735, 472] width 110 height 17
type input "20:00"
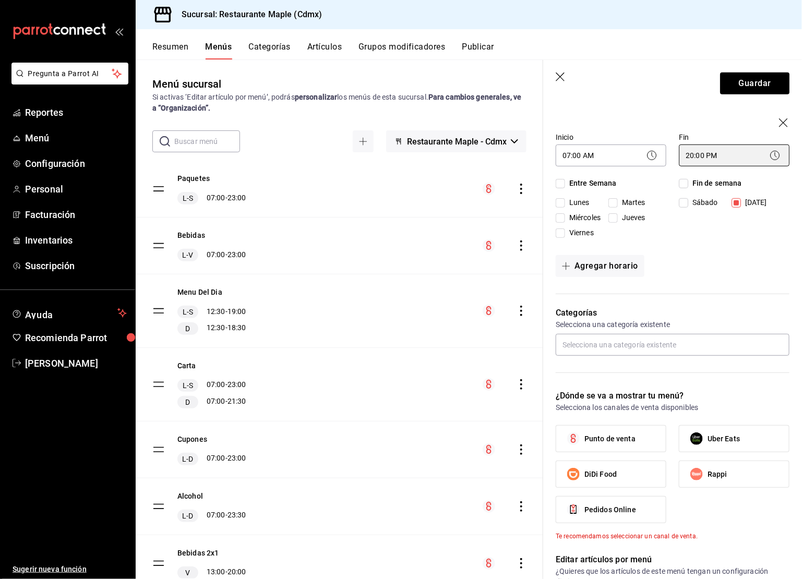
scroll to position [289, 0]
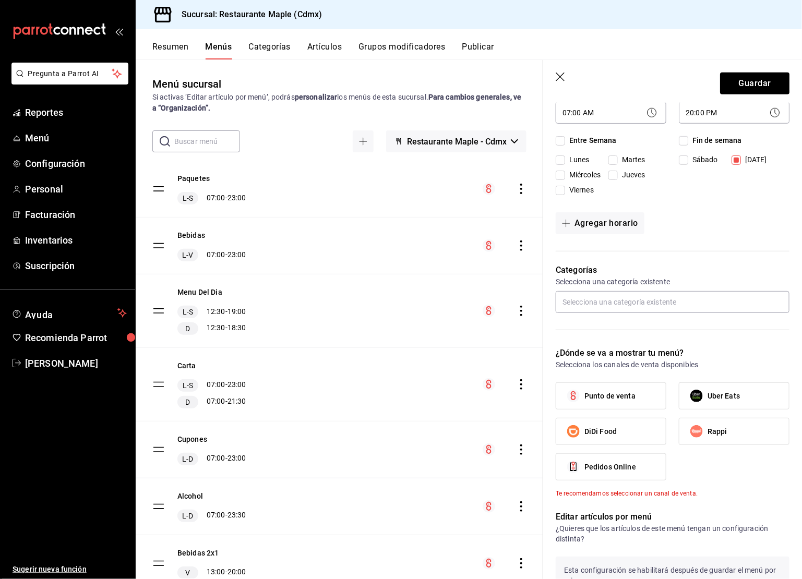
click at [630, 399] on span "Punto de venta" at bounding box center [610, 396] width 51 height 11
click at [585, 399] on input "Punto de venta" at bounding box center [574, 396] width 22 height 22
checkbox input "true"
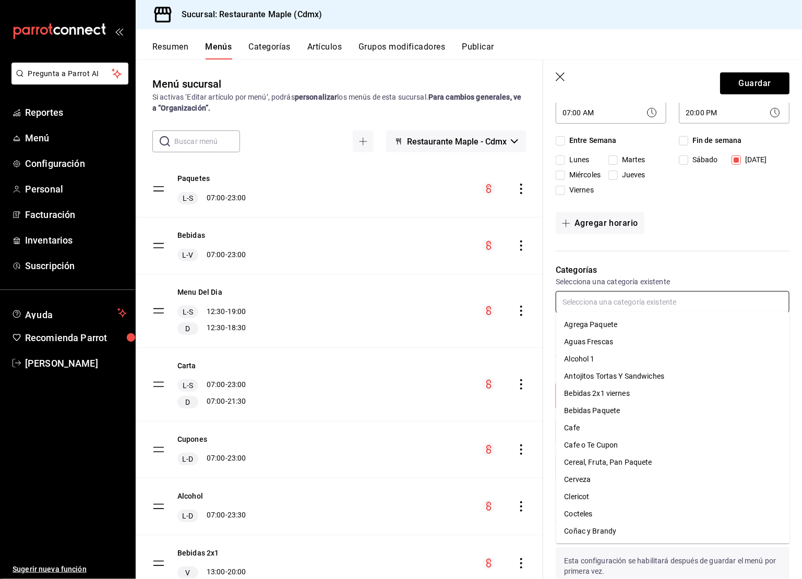
click at [619, 300] on input "text" at bounding box center [673, 302] width 234 height 22
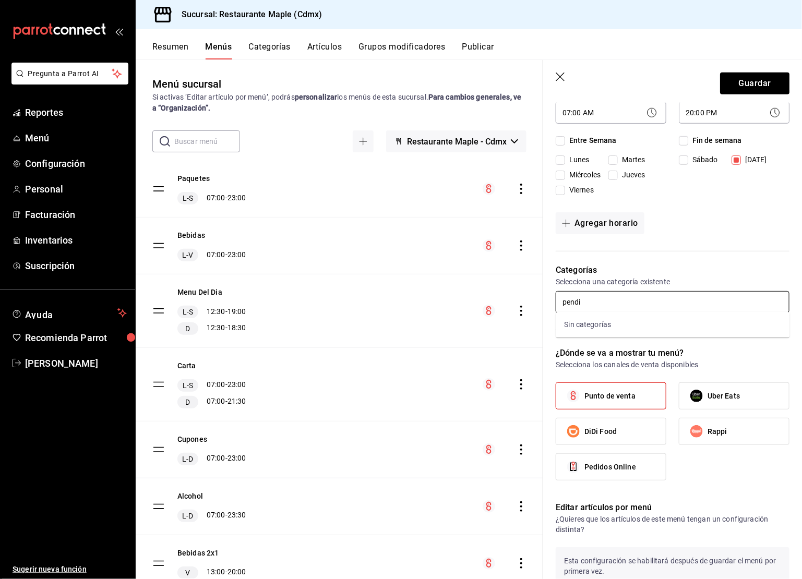
type input "pendi"
click at [683, 263] on div "Categorías Selecciona una categoría existente" at bounding box center [666, 293] width 246 height 83
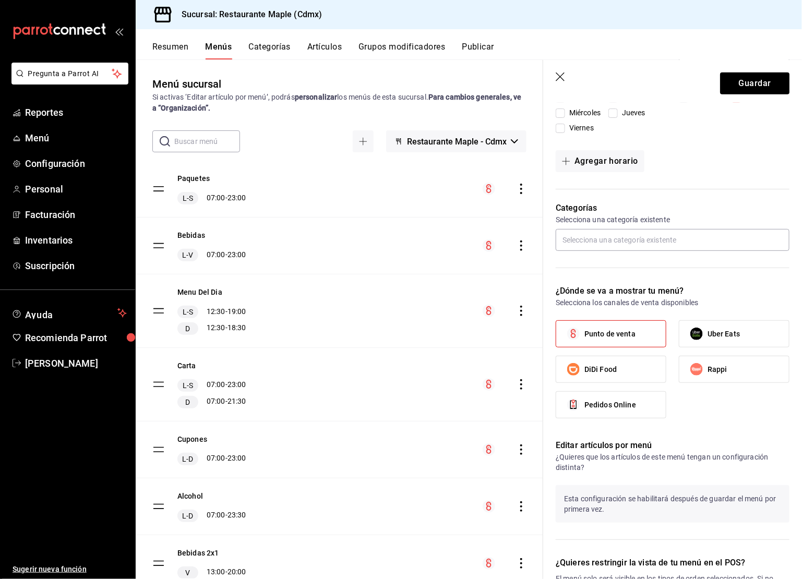
scroll to position [561, 0]
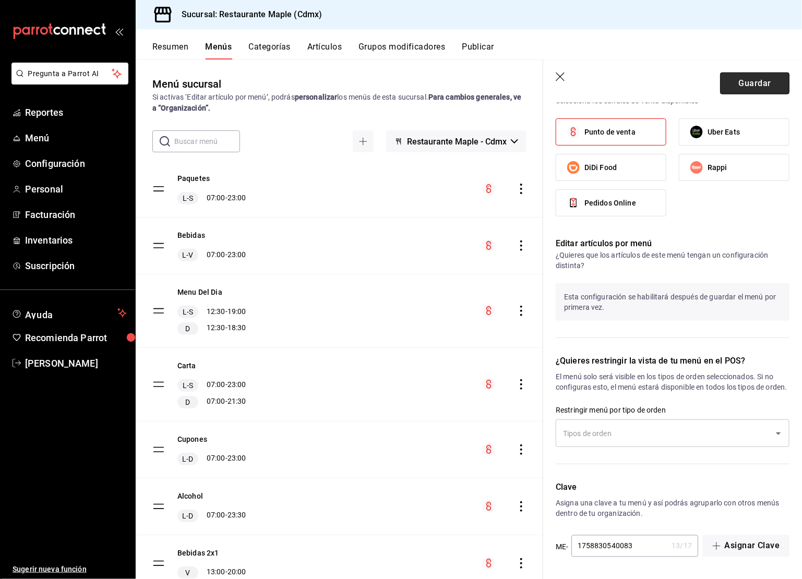
click at [752, 83] on button "Guardar" at bounding box center [754, 84] width 69 height 22
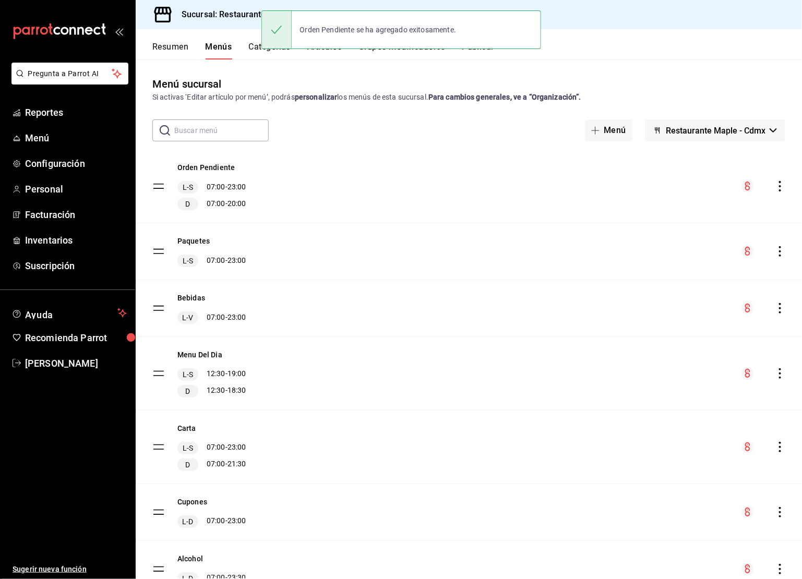
click at [277, 57] on button "Categorías" at bounding box center [270, 51] width 42 height 18
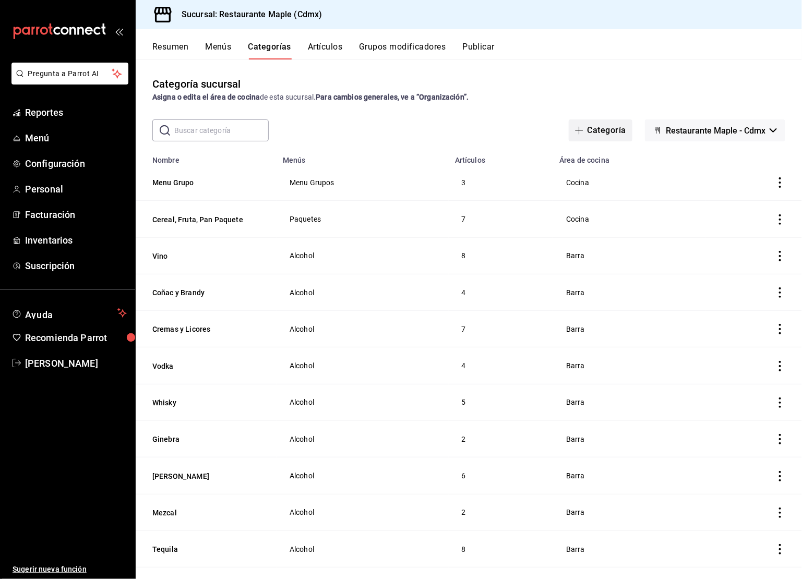
click at [606, 133] on button "Categoría" at bounding box center [601, 131] width 64 height 22
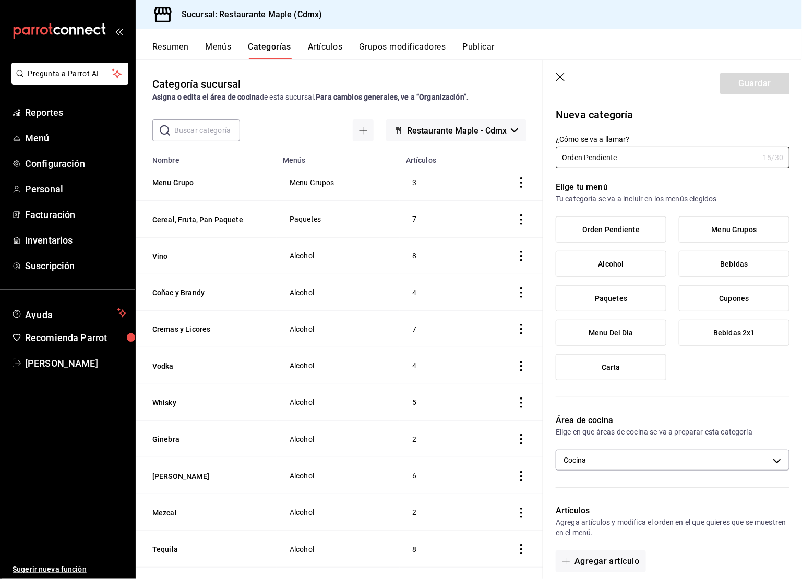
type input "Orden Pendiente"
click at [595, 223] on label "Orden Pendiente" at bounding box center [611, 229] width 110 height 25
click at [0, 0] on input "Orden Pendiente" at bounding box center [0, 0] width 0 height 0
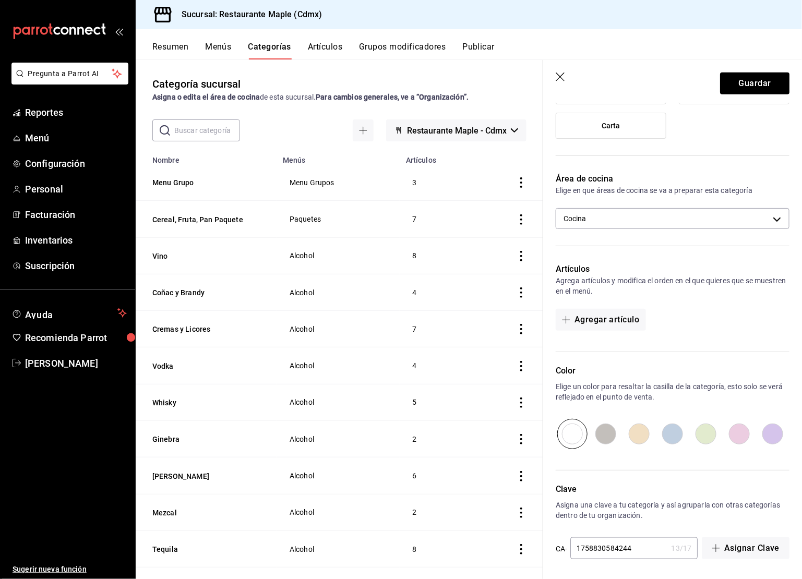
scroll to position [243, 0]
click at [599, 315] on button "Agregar artículo" at bounding box center [601, 319] width 90 height 22
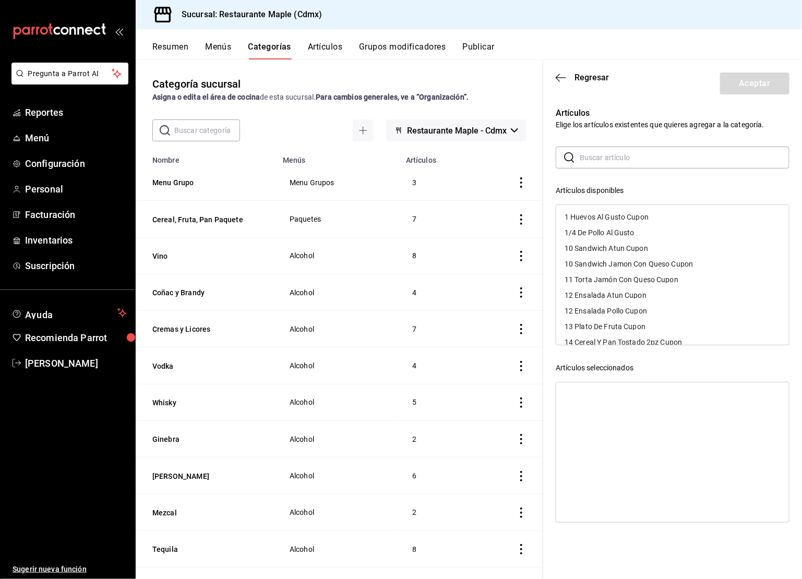
click at [584, 162] on input "text" at bounding box center [685, 157] width 210 height 21
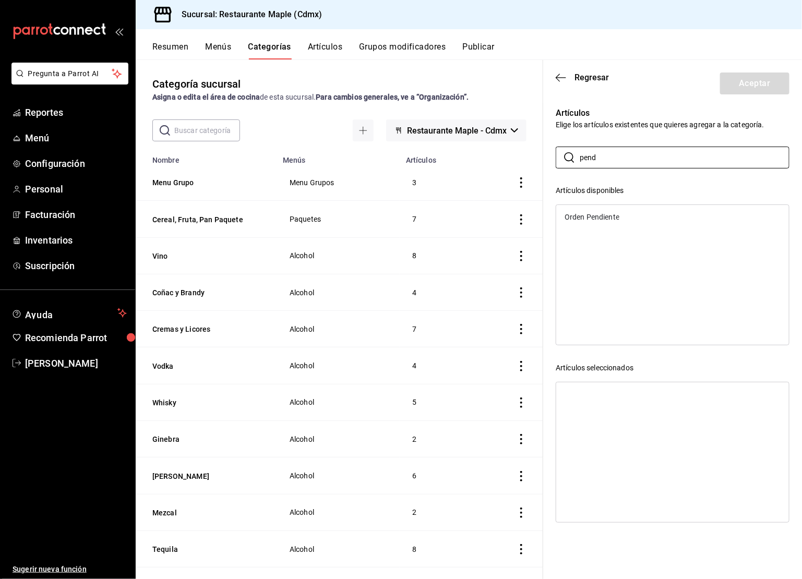
type input "pend"
click at [591, 222] on div "Orden Pendiente" at bounding box center [672, 217] width 233 height 16
click at [754, 82] on button "Aceptar" at bounding box center [754, 84] width 69 height 22
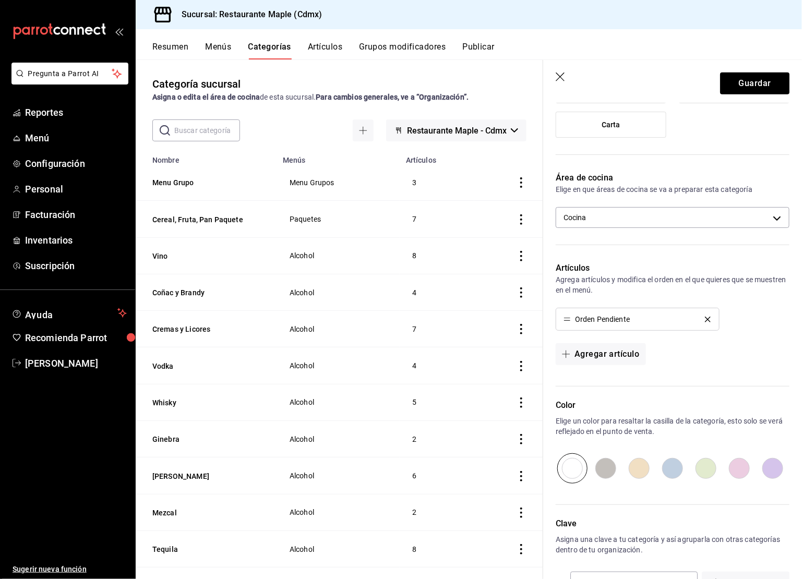
click at [645, 468] on input "radio" at bounding box center [639, 469] width 33 height 30
radio input "true"
click at [740, 89] on button "Guardar" at bounding box center [754, 84] width 69 height 22
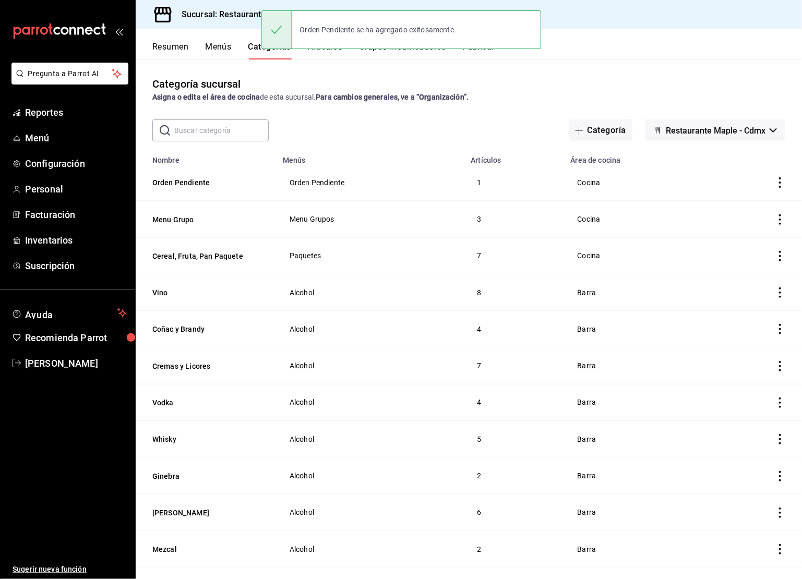
click at [492, 52] on button "Publicar" at bounding box center [479, 51] width 32 height 18
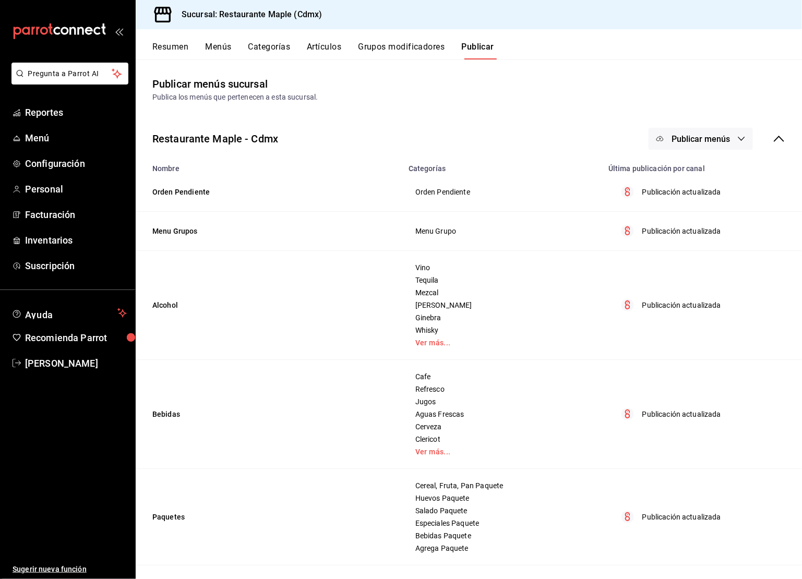
click at [672, 150] on div "Restaurante Maple - Cdmx Publicar menús" at bounding box center [469, 139] width 667 height 39
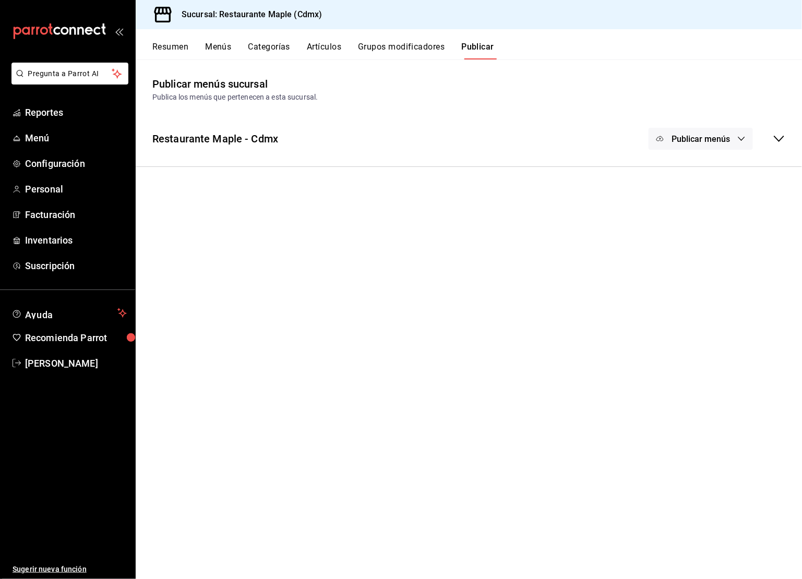
click at [677, 145] on button "Publicar menús" at bounding box center [701, 139] width 104 height 22
click at [679, 171] on div at bounding box center [676, 172] width 29 height 17
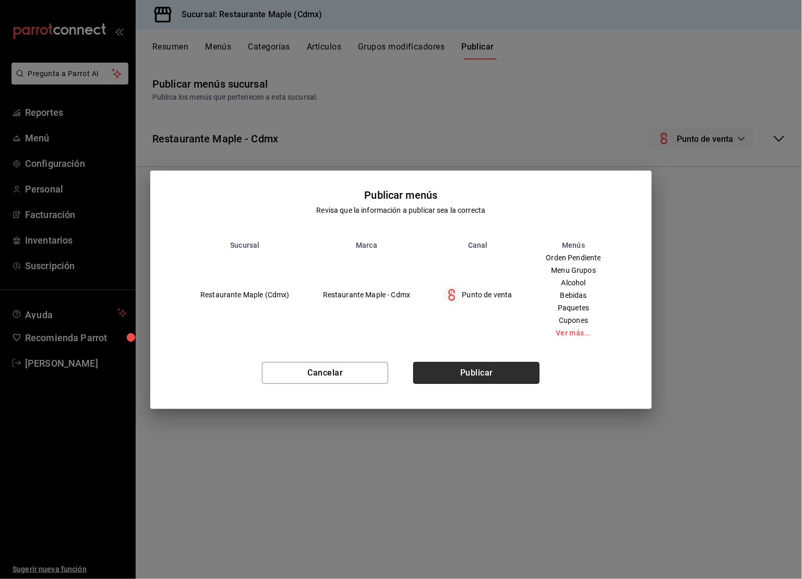
click at [499, 373] on button "Publicar" at bounding box center [476, 373] width 126 height 22
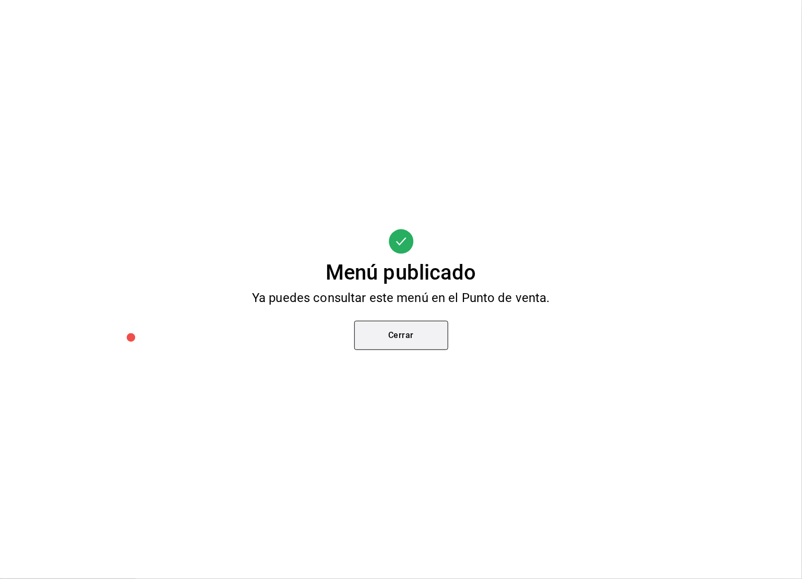
click at [423, 330] on button "Cerrar" at bounding box center [401, 335] width 94 height 29
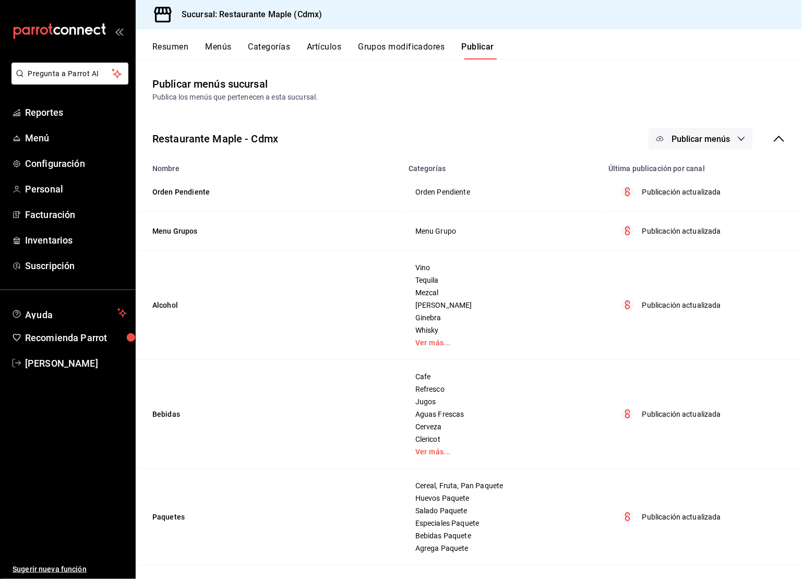
click at [394, 49] on button "Grupos modificadores" at bounding box center [401, 51] width 87 height 18
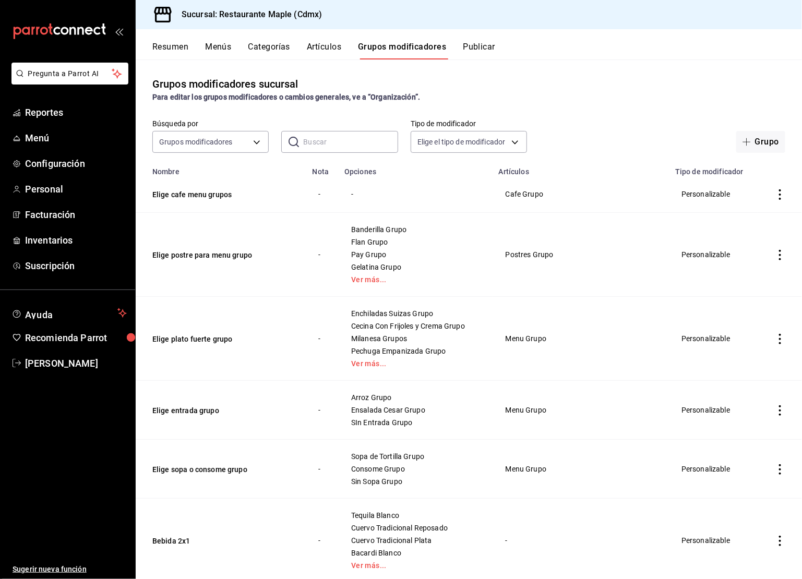
click at [344, 145] on input "text" at bounding box center [350, 142] width 94 height 21
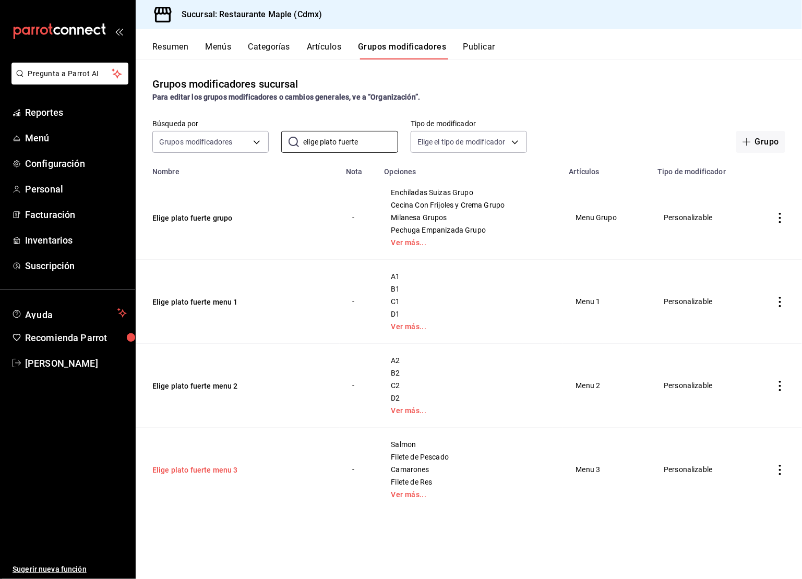
type input "elige plato fuerte"
click at [209, 471] on button "Elige plato fuerte menu 3" at bounding box center [214, 470] width 125 height 10
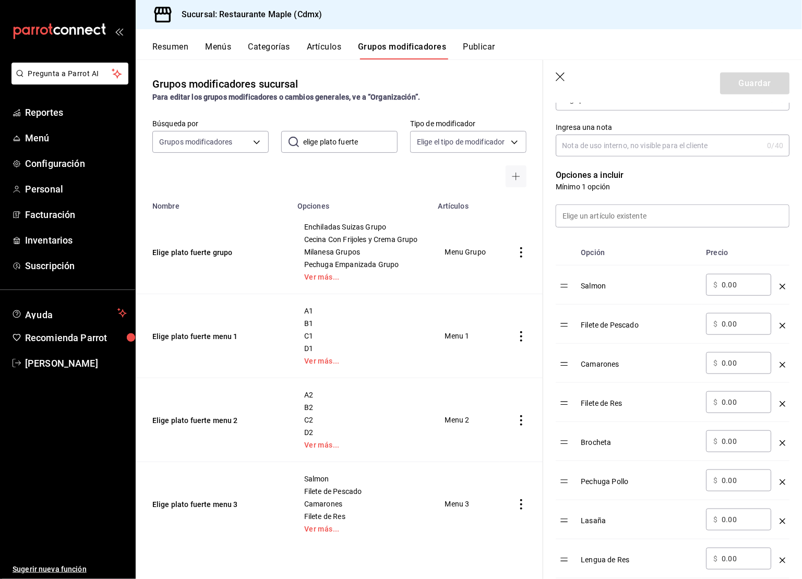
scroll to position [202, 0]
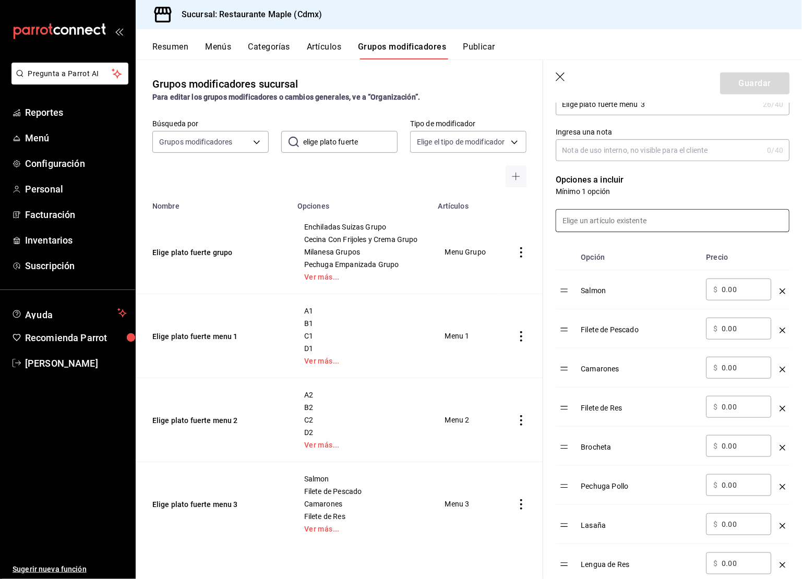
click at [609, 221] on input at bounding box center [672, 221] width 233 height 22
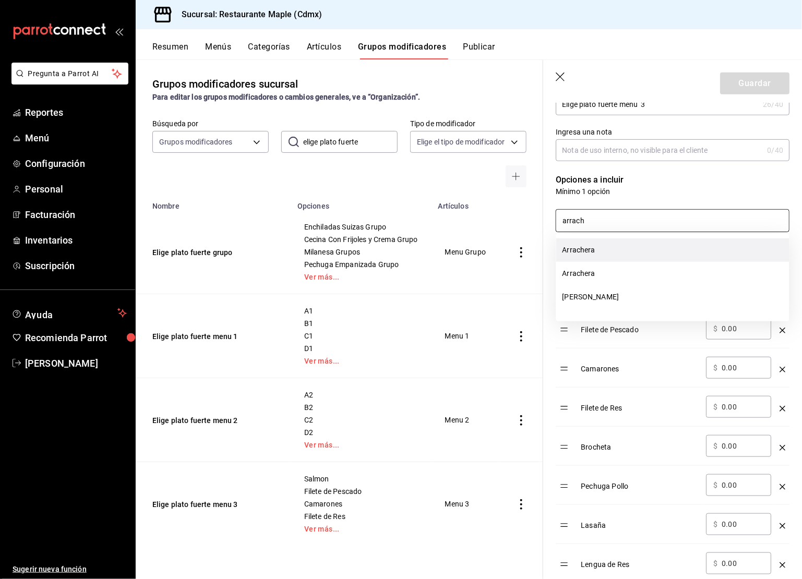
click at [587, 245] on li "Arrachera" at bounding box center [672, 250] width 233 height 23
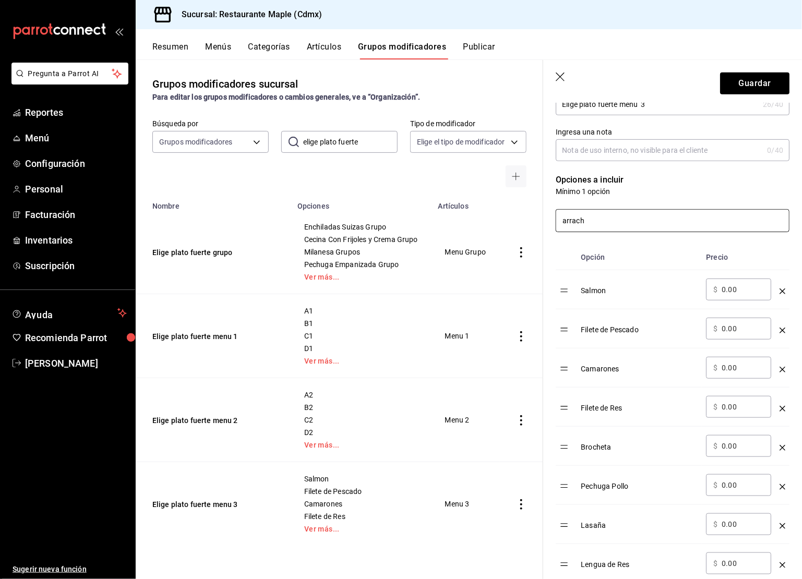
click at [594, 226] on input "arrach" at bounding box center [672, 221] width 233 height 22
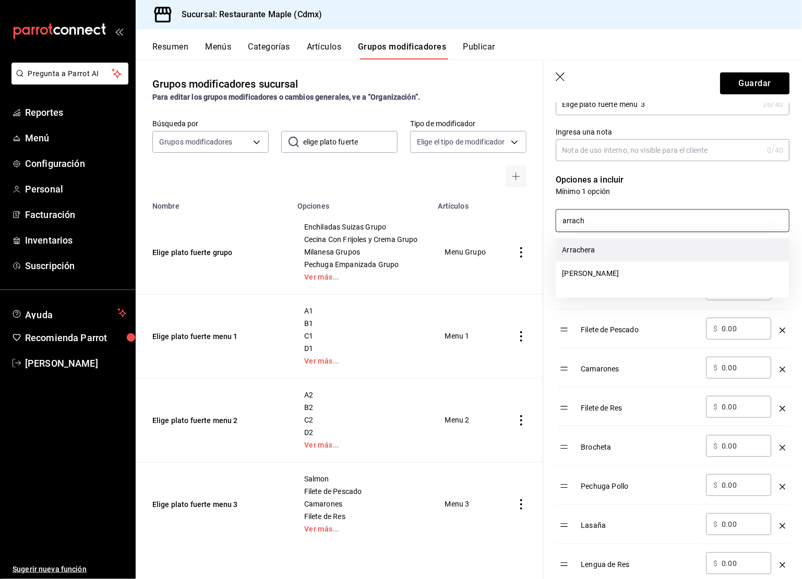
click at [593, 252] on li "Arrachera" at bounding box center [672, 250] width 233 height 23
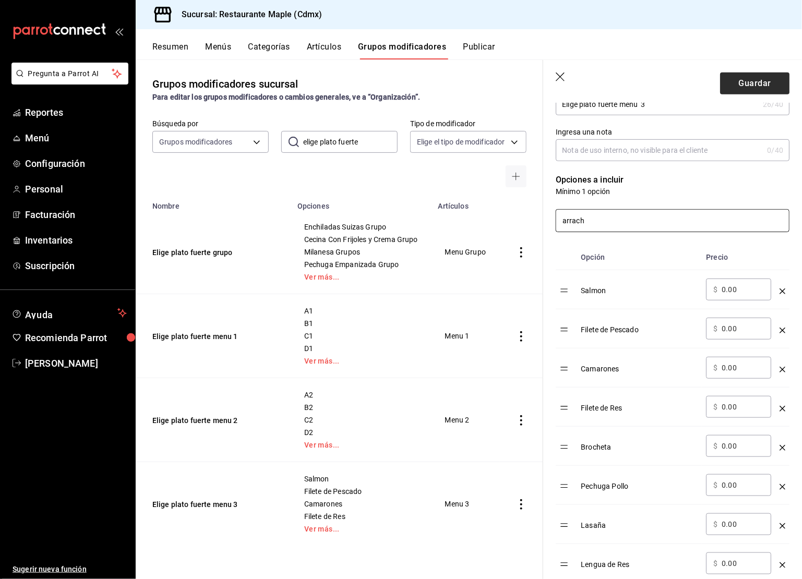
type input "arrach"
click at [741, 75] on button "Guardar" at bounding box center [754, 84] width 69 height 22
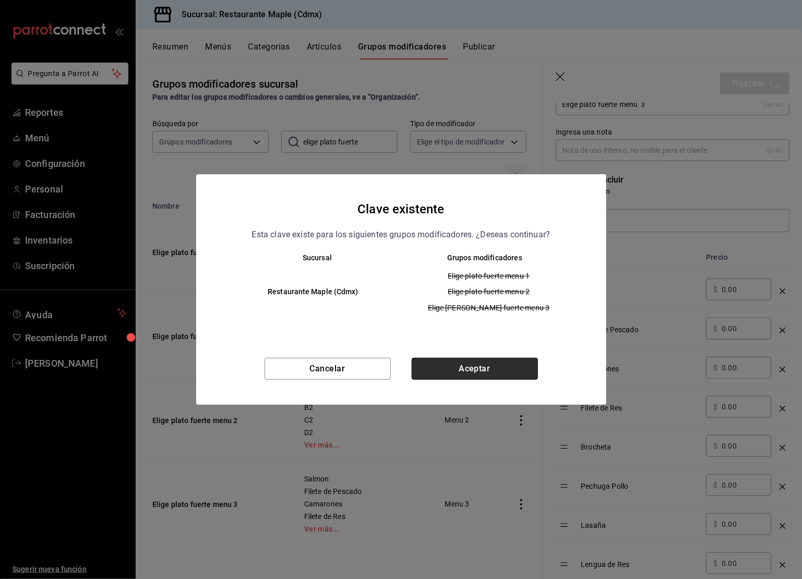
click at [450, 372] on button "Aceptar" at bounding box center [475, 369] width 126 height 22
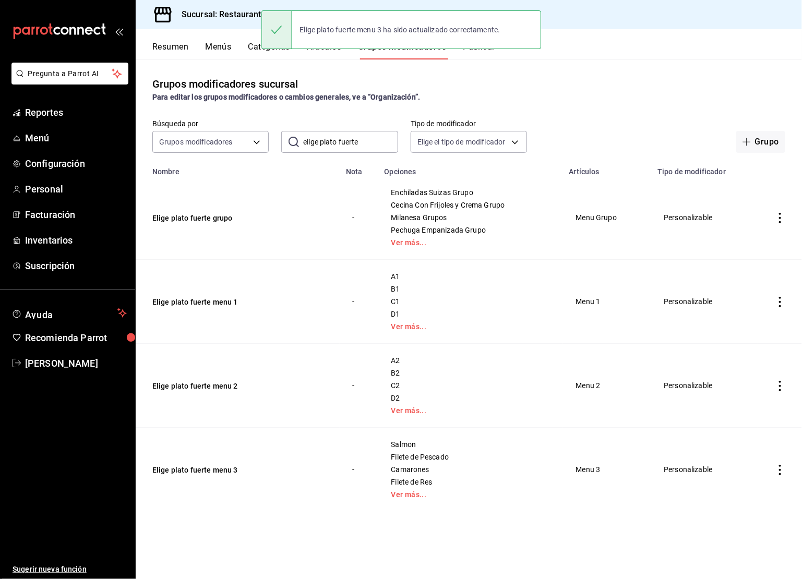
click at [485, 55] on button "Publicar" at bounding box center [479, 51] width 32 height 18
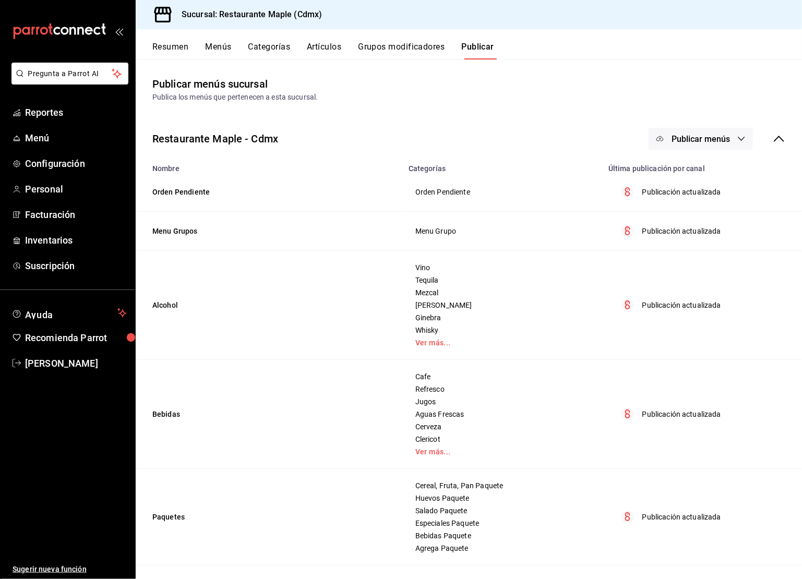
click at [689, 139] on span "Publicar menús" at bounding box center [701, 139] width 58 height 10
click at [700, 170] on span "Punto de venta" at bounding box center [716, 173] width 50 height 11
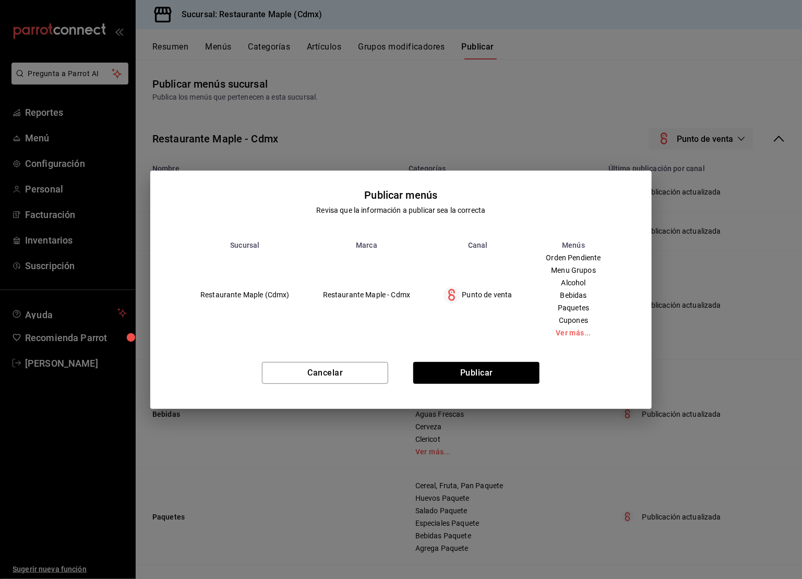
click at [494, 359] on div "Cancelar Publicar" at bounding box center [401, 378] width 502 height 64
click at [494, 365] on button "Publicar" at bounding box center [476, 373] width 126 height 22
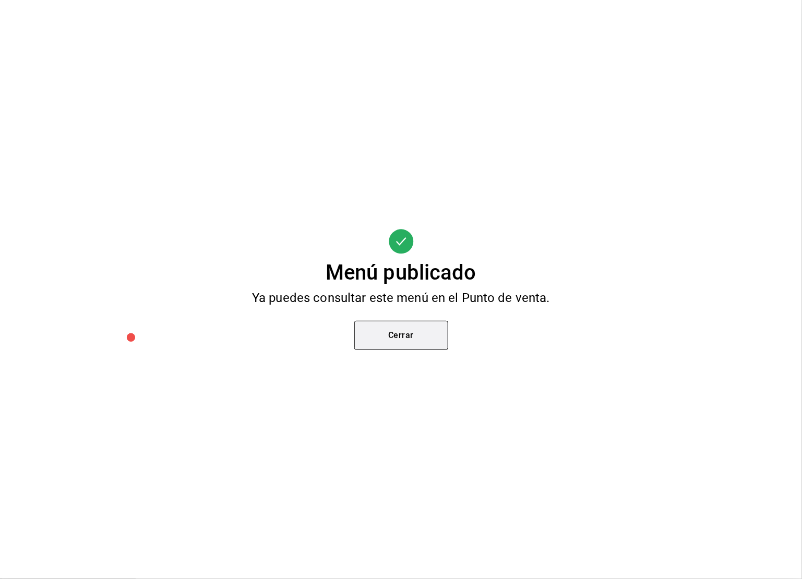
click at [397, 334] on button "Cerrar" at bounding box center [401, 335] width 94 height 29
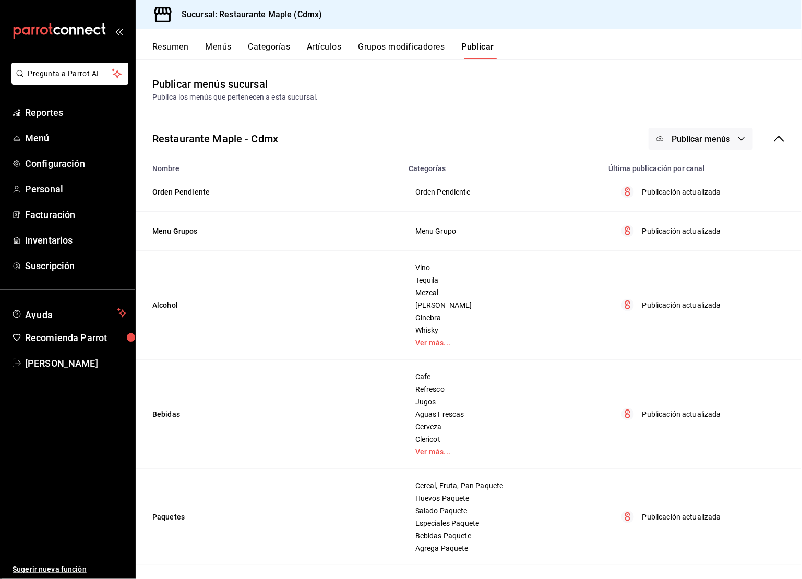
click at [345, 53] on div "Resumen Menús Categorías Artículos Grupos modificadores Publicar" at bounding box center [477, 51] width 650 height 18
click at [334, 49] on button "Artículos" at bounding box center [324, 51] width 34 height 18
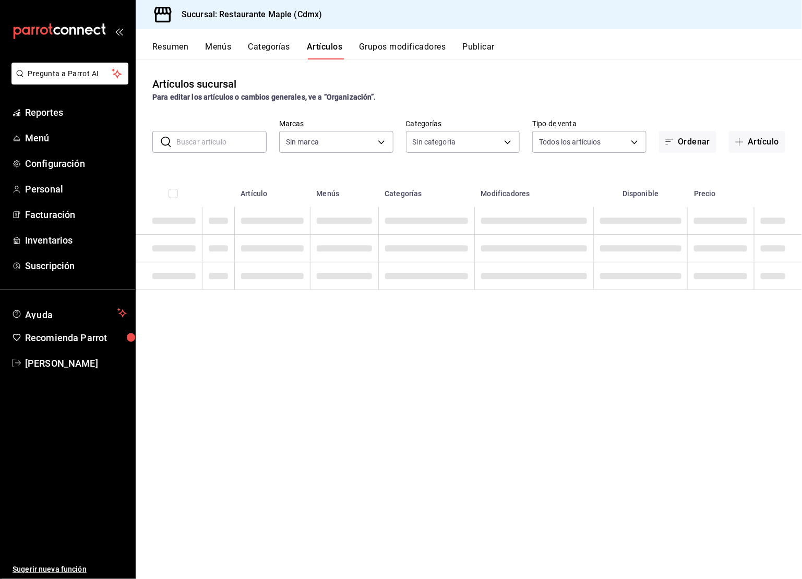
click at [208, 141] on input "text" at bounding box center [221, 142] width 90 height 21
type input "9367c8d0-d5bf-442c-b6f8-a503c691c07e"
type input "6eac6812-aa63-4034-bc7d-6b15ea469221,4e41f967-64c3-4824-b710-a5a4e80a5f0c,cd1bb…"
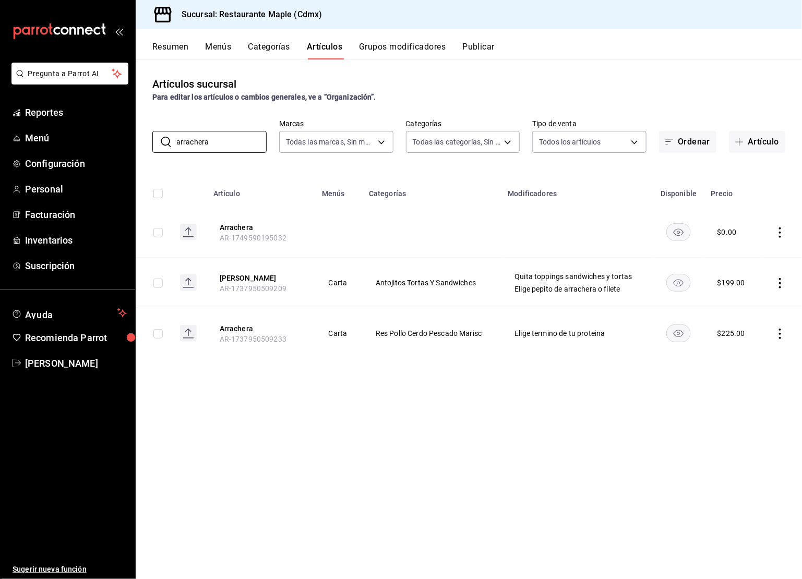
type input "arrachera"
click at [275, 53] on button "Categorías" at bounding box center [269, 51] width 42 height 18
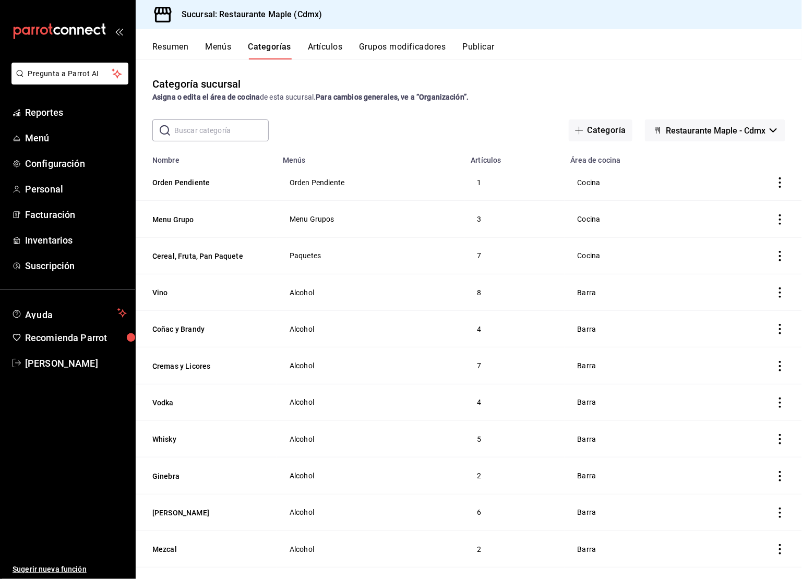
click at [399, 52] on button "Grupos modificadores" at bounding box center [402, 51] width 87 height 18
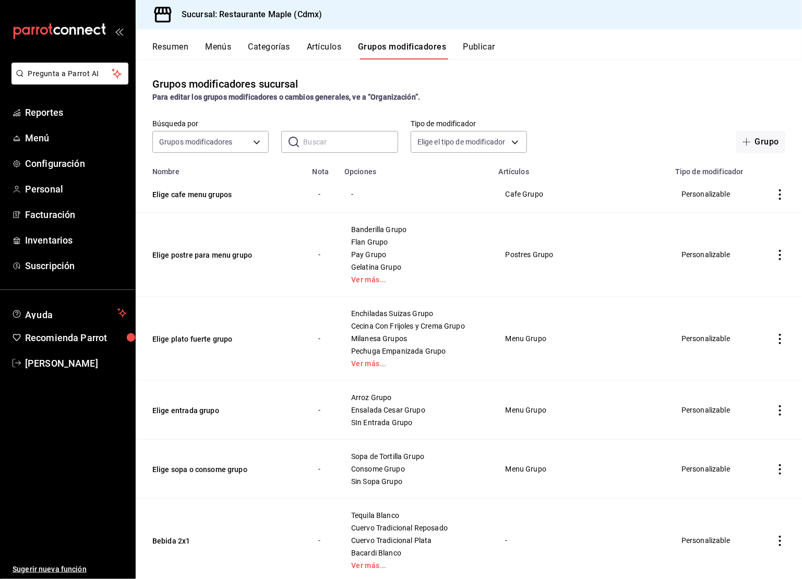
click at [327, 134] on input "text" at bounding box center [350, 142] width 94 height 21
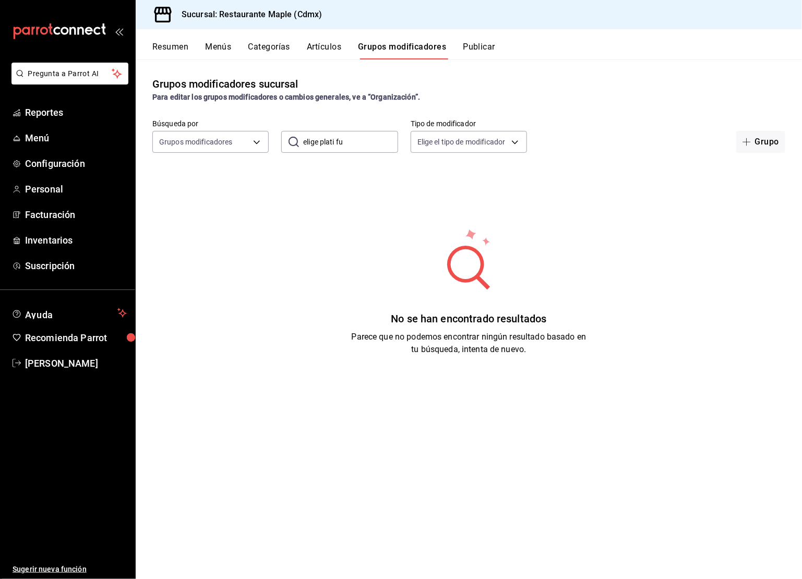
click at [336, 139] on input "elige plati fu" at bounding box center [350, 142] width 94 height 21
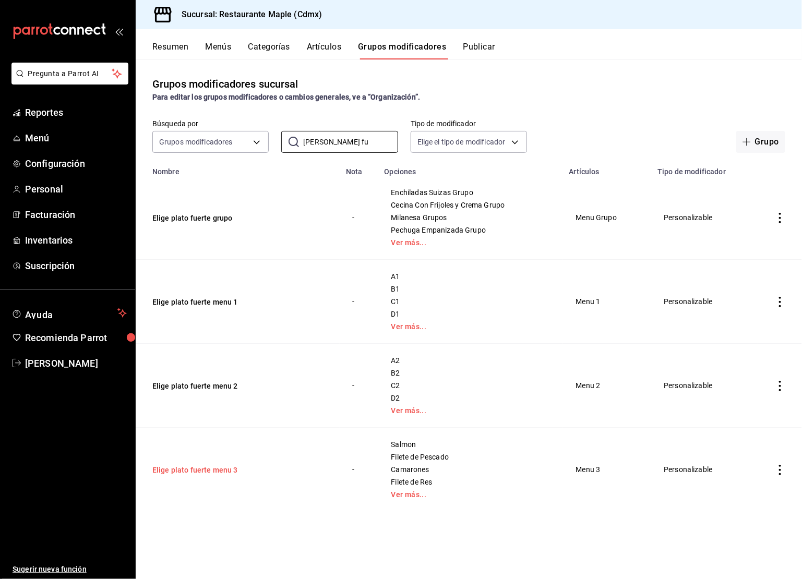
type input "elige plato fu"
click at [218, 467] on button "Elige plato fuerte menu 3" at bounding box center [214, 470] width 125 height 10
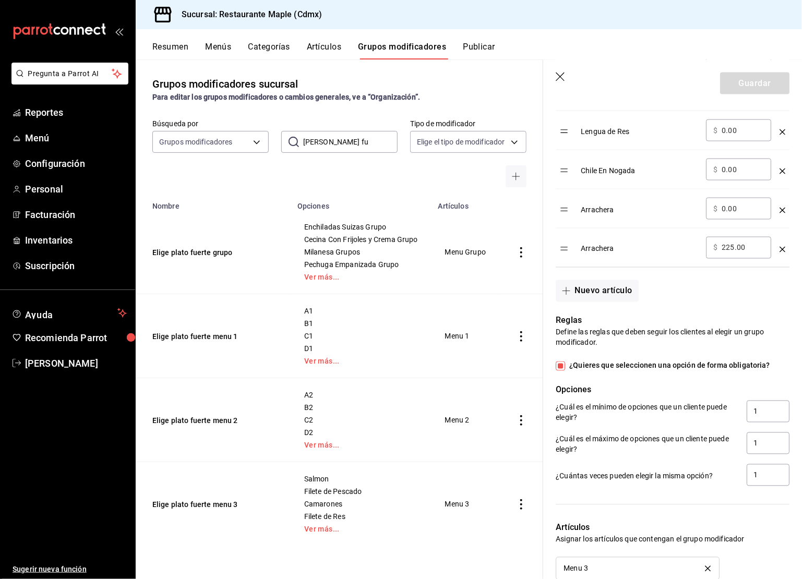
scroll to position [467, 0]
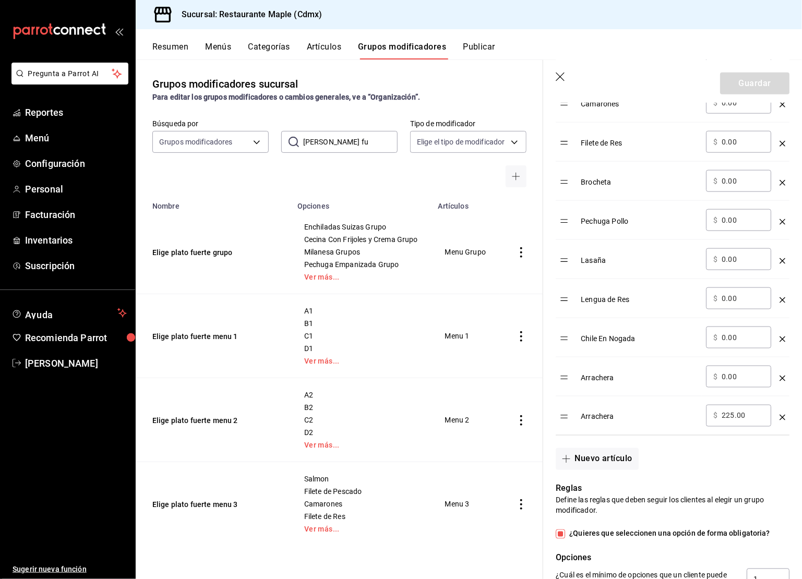
click at [782, 416] on icon "optionsTable" at bounding box center [783, 418] width 6 height 6
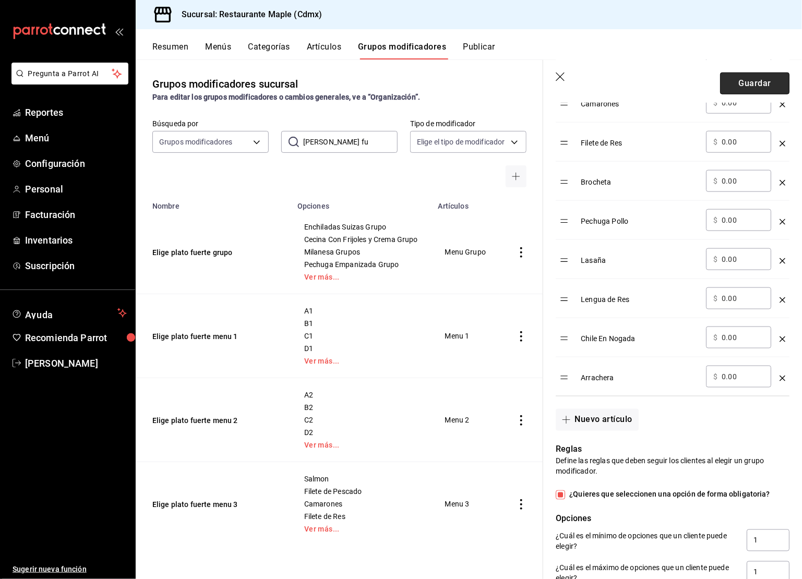
click at [741, 75] on button "Guardar" at bounding box center [754, 84] width 69 height 22
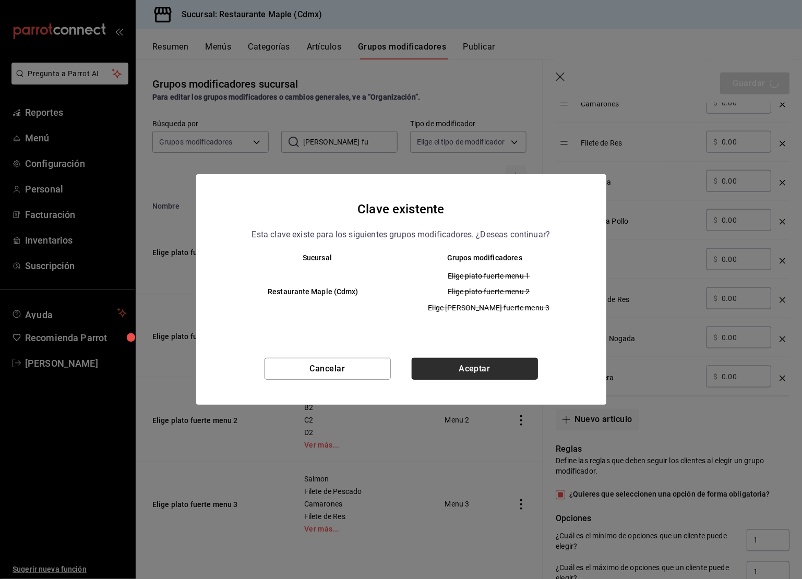
click at [452, 366] on button "Aceptar" at bounding box center [475, 369] width 126 height 22
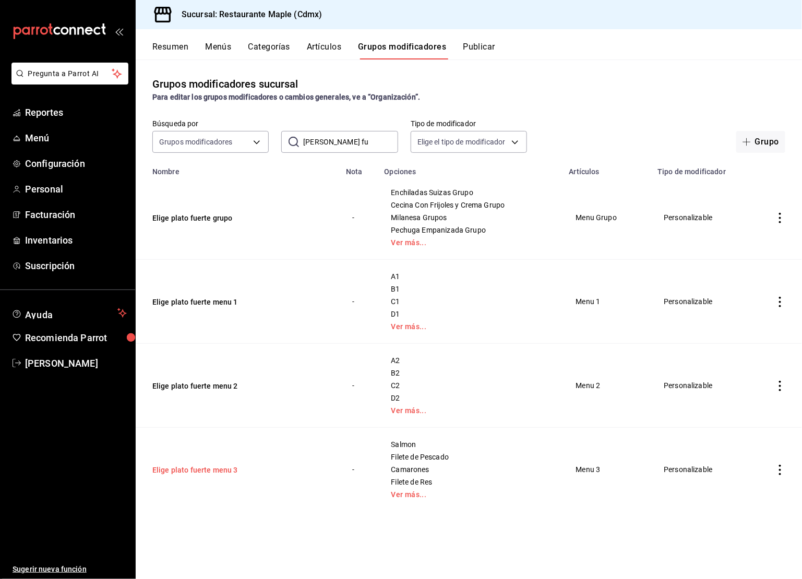
click at [199, 472] on button "Elige plato fuerte menu 3" at bounding box center [214, 470] width 125 height 10
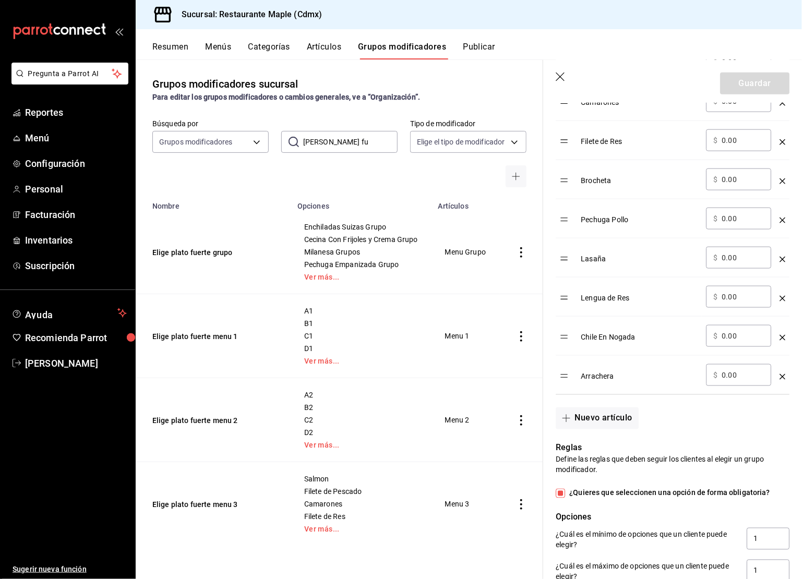
scroll to position [479, 0]
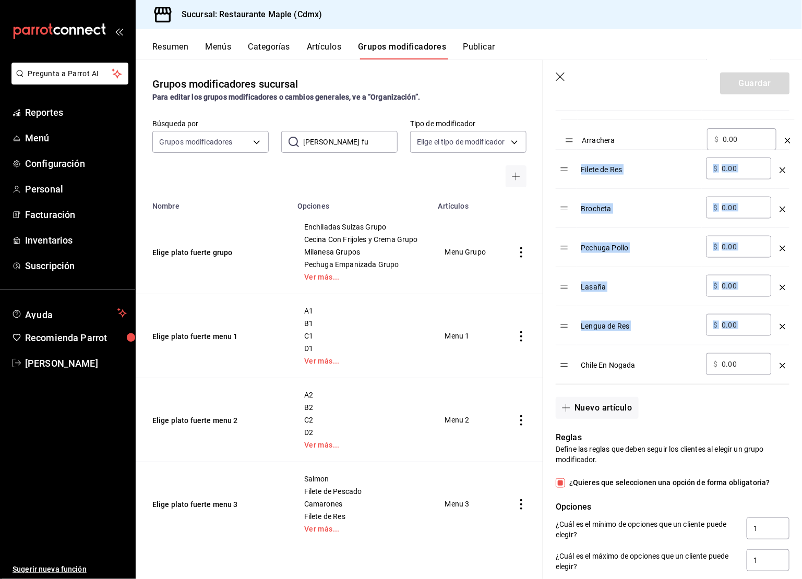
drag, startPoint x: 570, startPoint y: 366, endPoint x: 575, endPoint y: 144, distance: 222.4
click at [575, 144] on table "Opción Precio Salmon ​ $ 0.00 ​ Filete de Pescado ​ $ 0.00 ​ Camarones ​ $ 0.00…" at bounding box center [673, 176] width 234 height 417
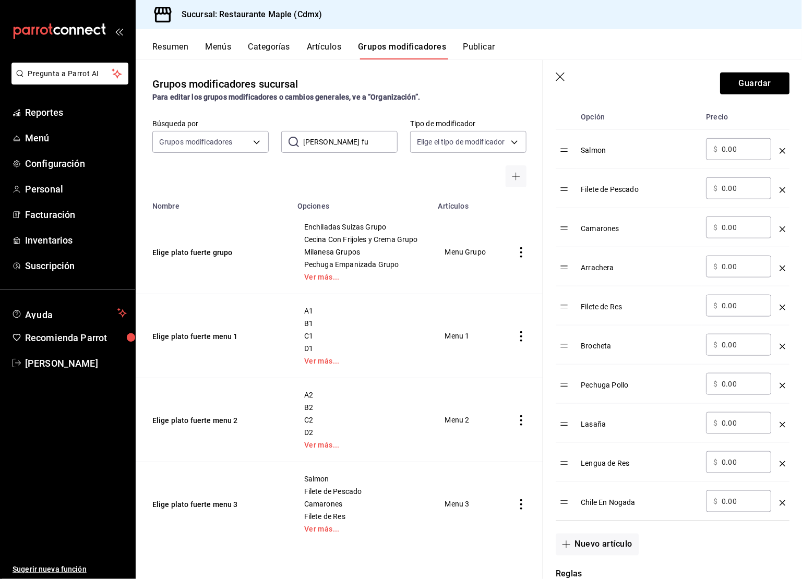
scroll to position [340, 0]
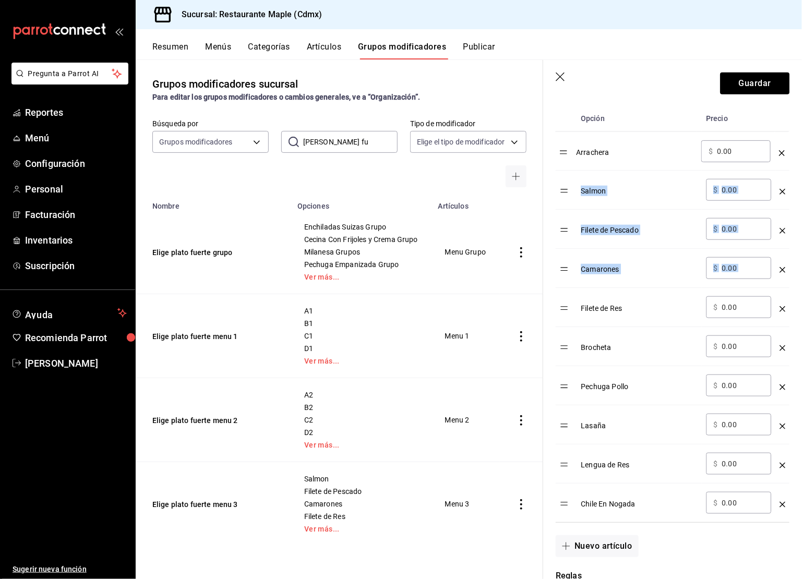
drag, startPoint x: 565, startPoint y: 268, endPoint x: 565, endPoint y: 152, distance: 115.9
click at [565, 152] on table "Opción Precio Salmon ​ $ 0.00 ​ Filete de Pescado ​ $ 0.00 ​ Camarones ​ $ 0.00…" at bounding box center [673, 314] width 234 height 417
click at [736, 86] on button "Guardar" at bounding box center [754, 84] width 69 height 22
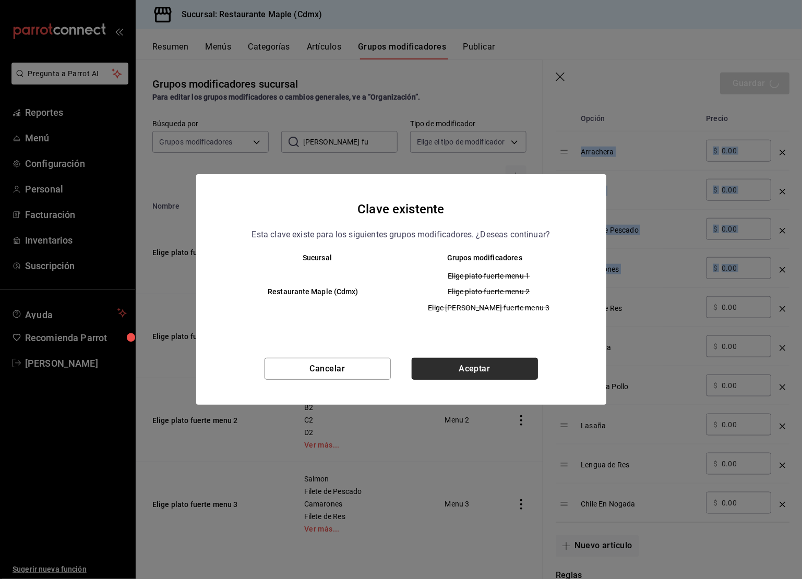
click at [453, 370] on button "Aceptar" at bounding box center [475, 369] width 126 height 22
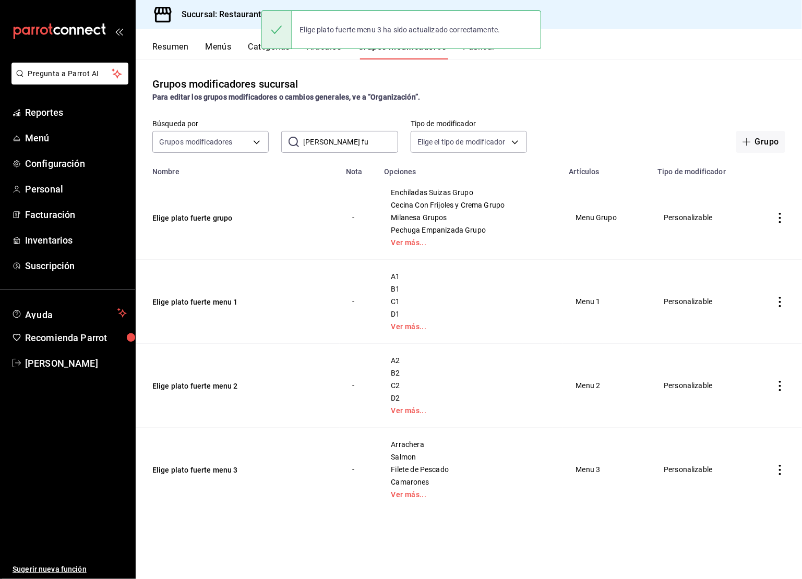
click at [487, 60] on div "Grupos modificadores sucursal Para editar los grupos modificadores o cambios ge…" at bounding box center [469, 319] width 667 height 519
click at [482, 56] on button "Publicar" at bounding box center [479, 51] width 32 height 18
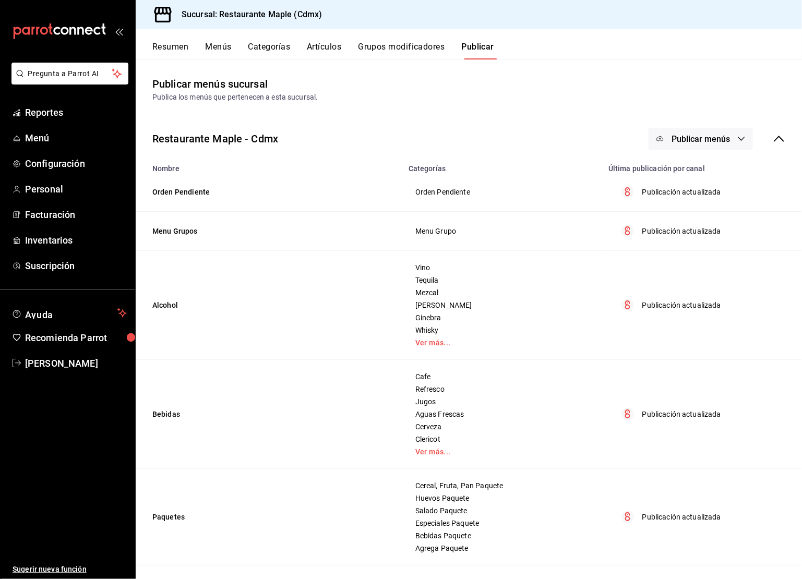
click at [722, 138] on span "Publicar menús" at bounding box center [701, 139] width 58 height 10
click at [719, 168] on span "Punto de venta" at bounding box center [716, 173] width 50 height 11
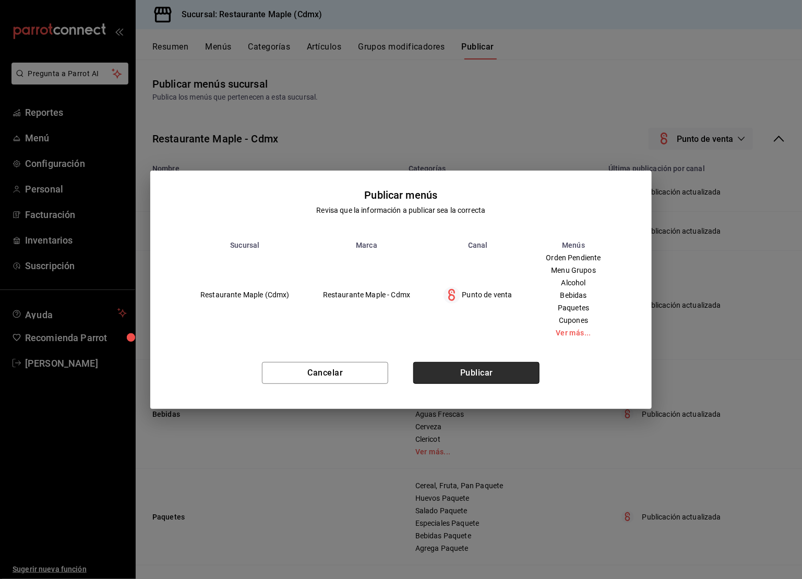
click at [471, 381] on button "Publicar" at bounding box center [476, 373] width 126 height 22
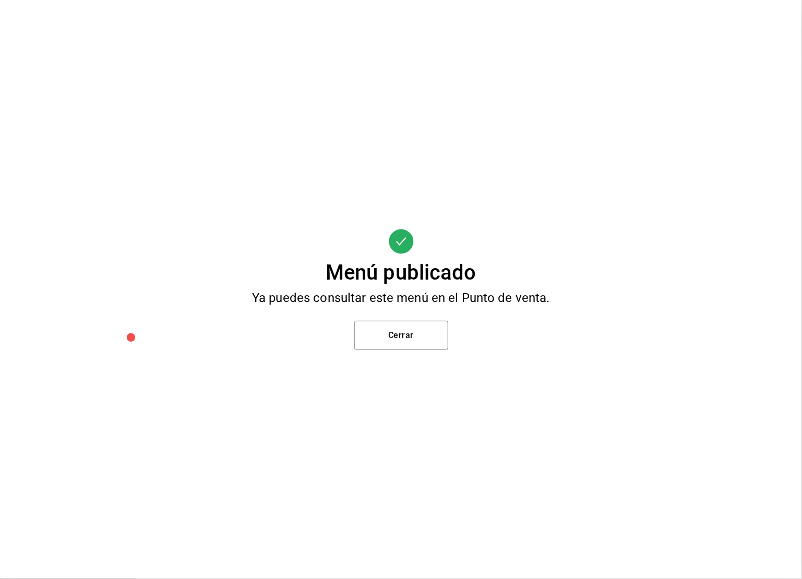
click at [434, 352] on div "Menú publicado Ya puedes consultar este menú en el Punto de venta. Cerrar" at bounding box center [401, 289] width 802 height 579
click at [426, 340] on button "Cerrar" at bounding box center [401, 335] width 94 height 29
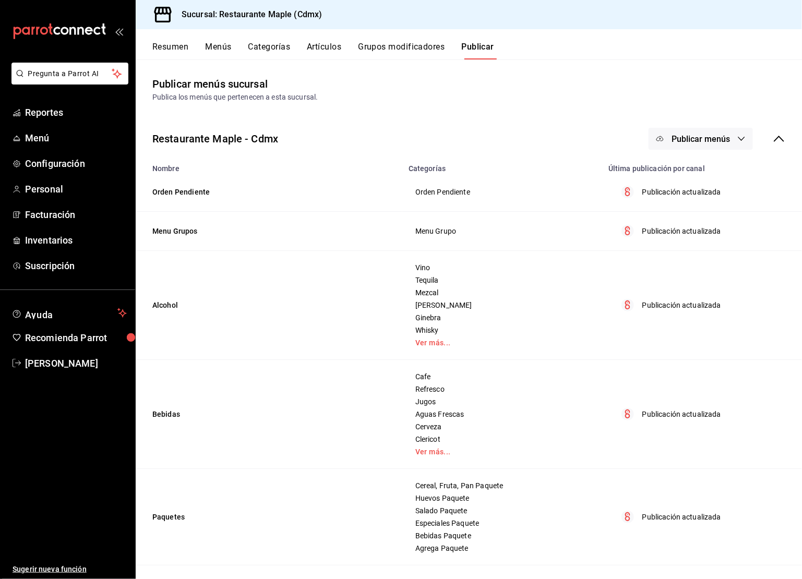
click at [386, 60] on main "Publicar menús sucursal Publica los menús que pertenecen a esta sucursal. Resta…" at bounding box center [469, 444] width 667 height 769
click at [387, 53] on button "Grupos modificadores" at bounding box center [401, 51] width 87 height 18
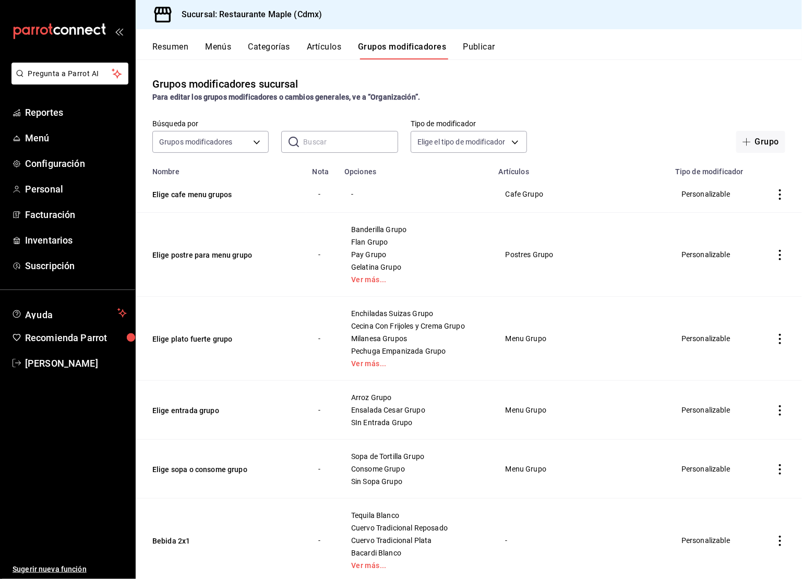
click at [335, 145] on input "text" at bounding box center [350, 142] width 94 height 21
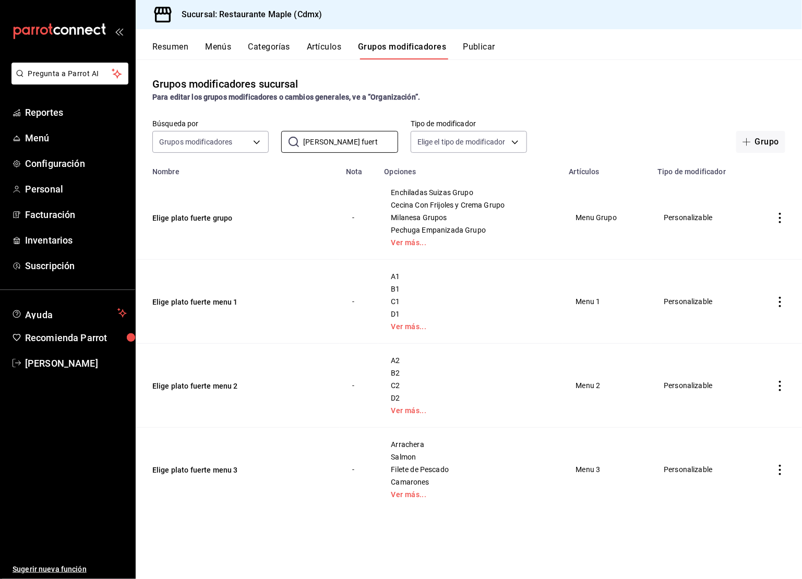
type input "elige plato fuert"
click at [211, 461] on td "Elige plato fuerte menu 3" at bounding box center [238, 470] width 204 height 84
click at [211, 465] on button "Elige plato fuerte menu 3" at bounding box center [214, 470] width 125 height 10
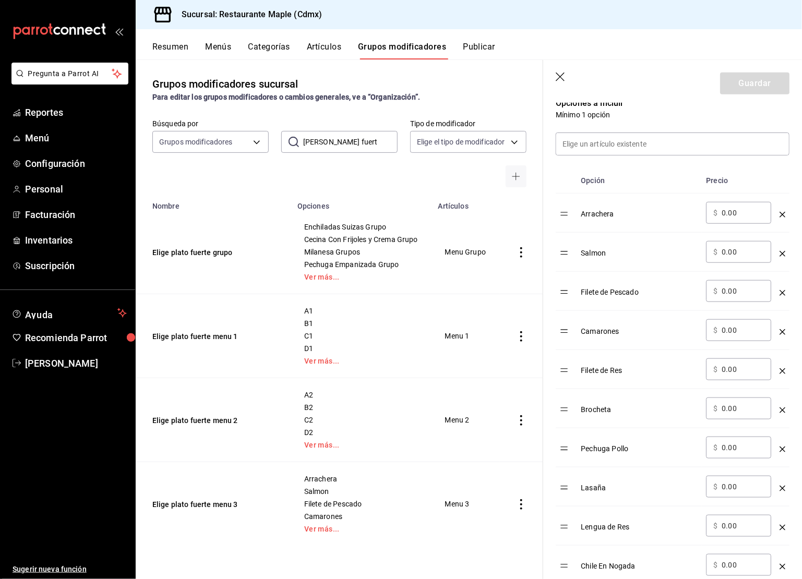
scroll to position [275, 0]
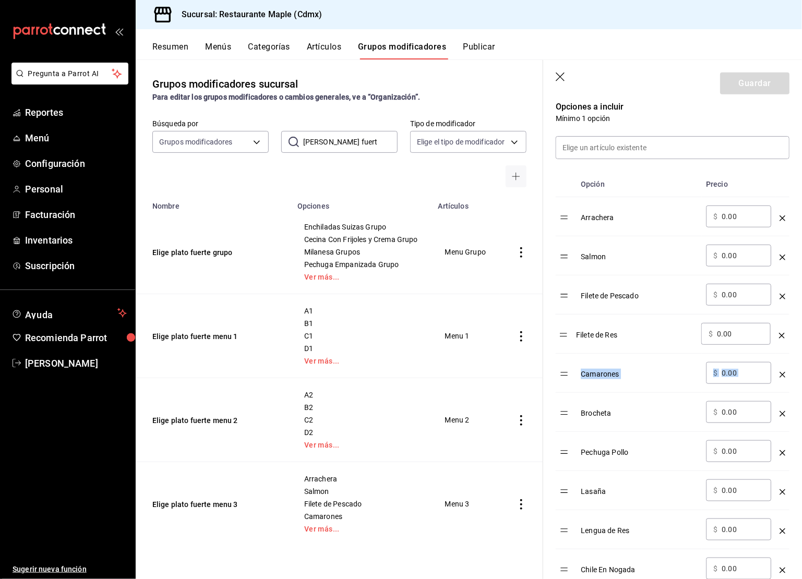
drag, startPoint x: 563, startPoint y: 374, endPoint x: 563, endPoint y: 336, distance: 37.6
click at [563, 336] on table "Opción Precio Arrachera ​ $ 0.00 ​ Salmon ​ $ 0.00 ​ Filete de Pescado ​ $ 0.00…" at bounding box center [673, 380] width 234 height 417
click at [739, 79] on button "Guardar" at bounding box center [754, 84] width 69 height 22
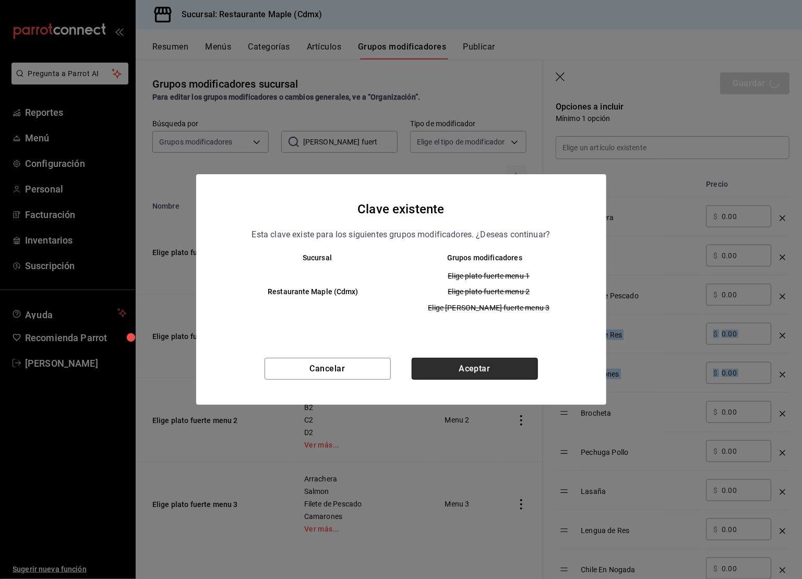
click at [455, 375] on button "Aceptar" at bounding box center [475, 369] width 126 height 22
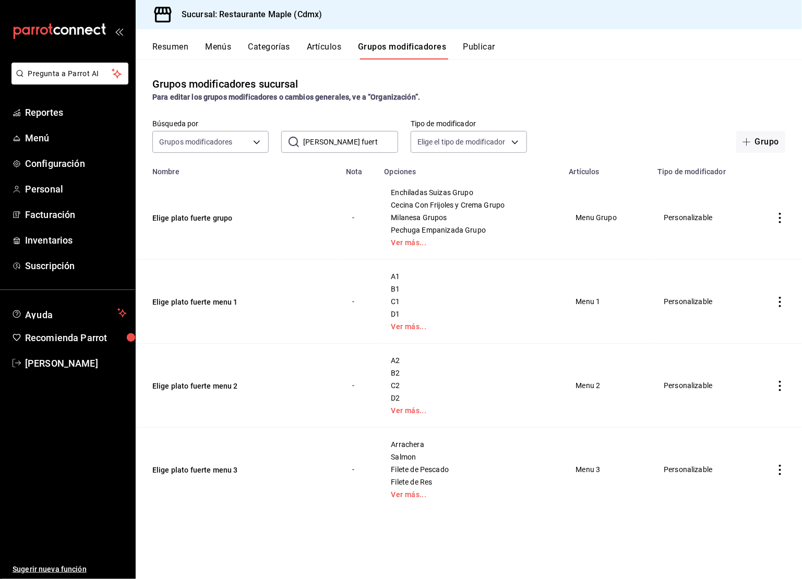
click at [323, 48] on button "Artículos" at bounding box center [324, 51] width 34 height 18
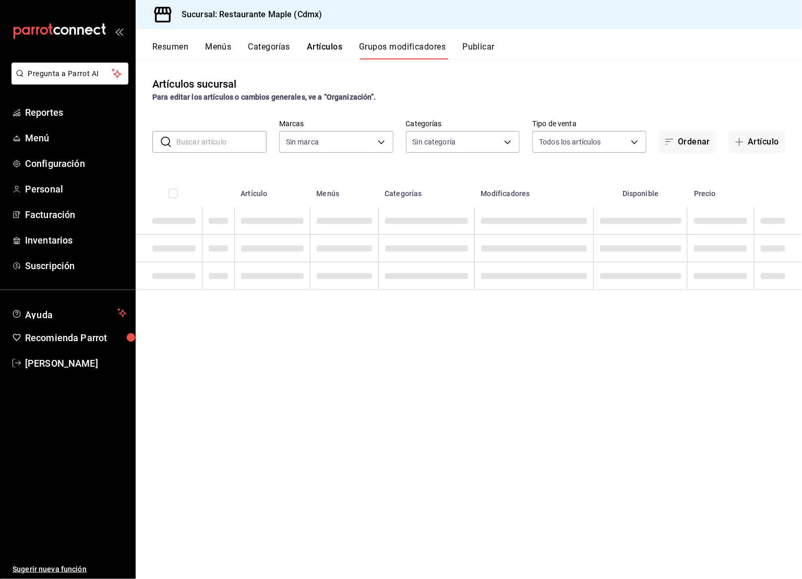
type input "9367c8d0-d5bf-442c-b6f8-a503c691c07e"
type input "6eac6812-aa63-4034-bc7d-6b15ea469221,4e41f967-64c3-4824-b710-a5a4e80a5f0c,cd1bb…"
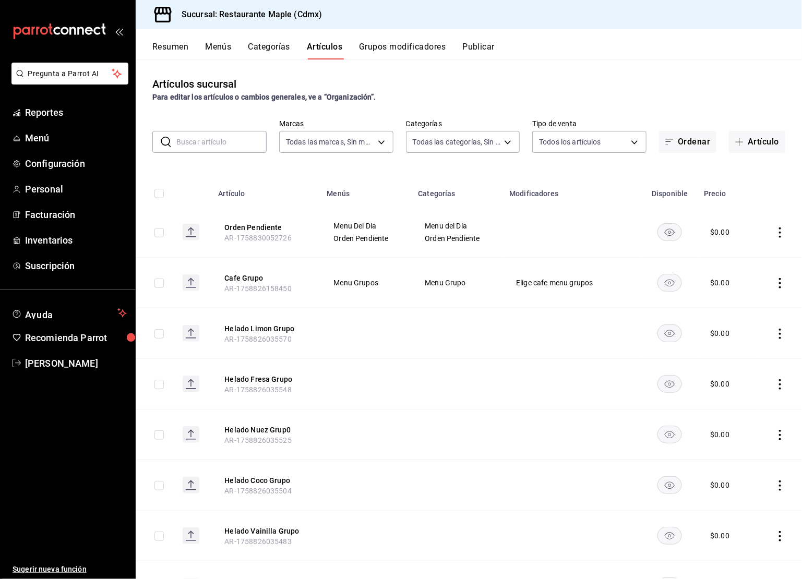
click at [222, 149] on input "text" at bounding box center [221, 142] width 90 height 21
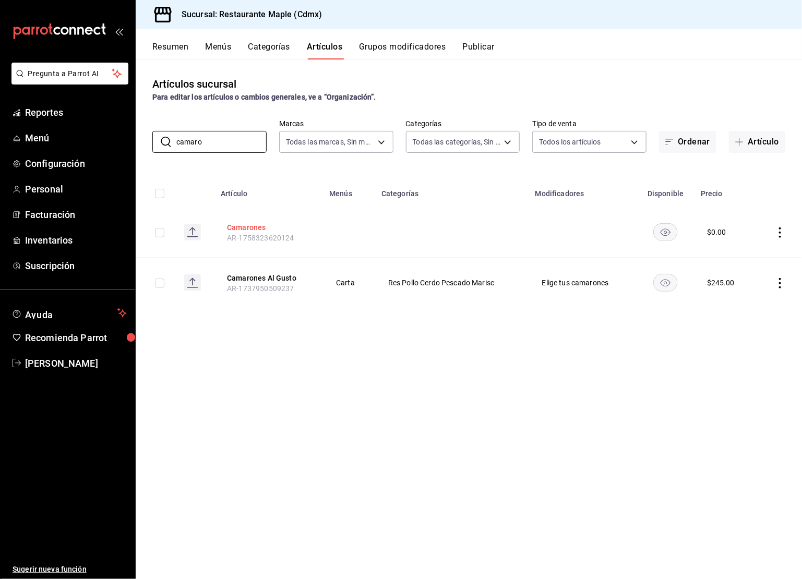
type input "camaro"
click at [248, 231] on button "Camarones" at bounding box center [269, 227] width 84 height 10
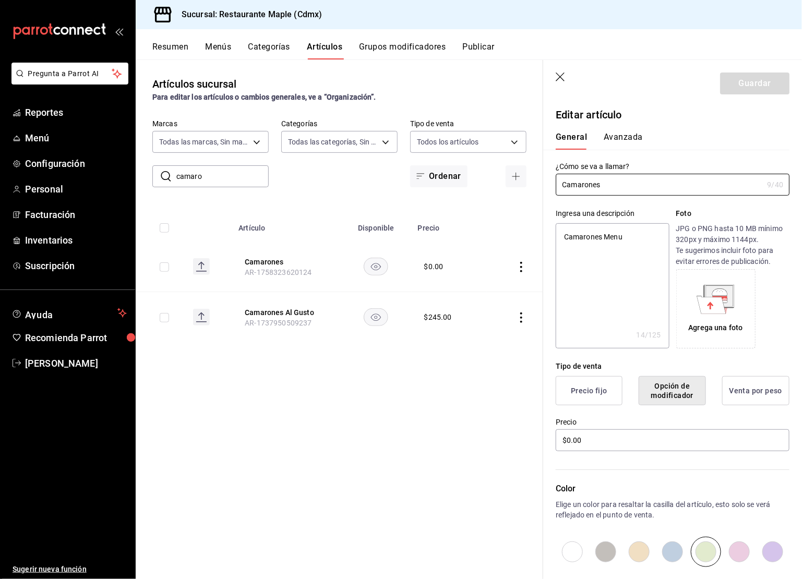
scroll to position [118, 0]
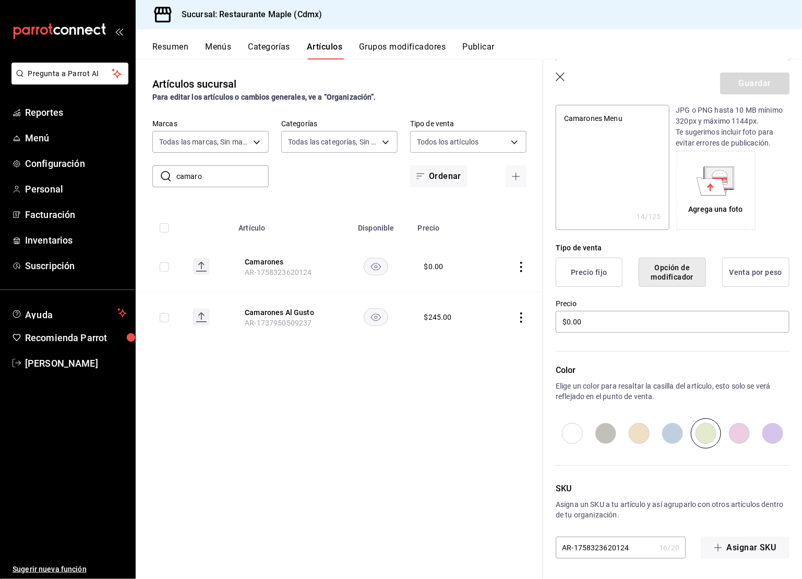
click at [642, 434] on input "radio" at bounding box center [639, 434] width 33 height 30
radio input "true"
click at [748, 86] on button "Guardar" at bounding box center [754, 84] width 69 height 22
type textarea "x"
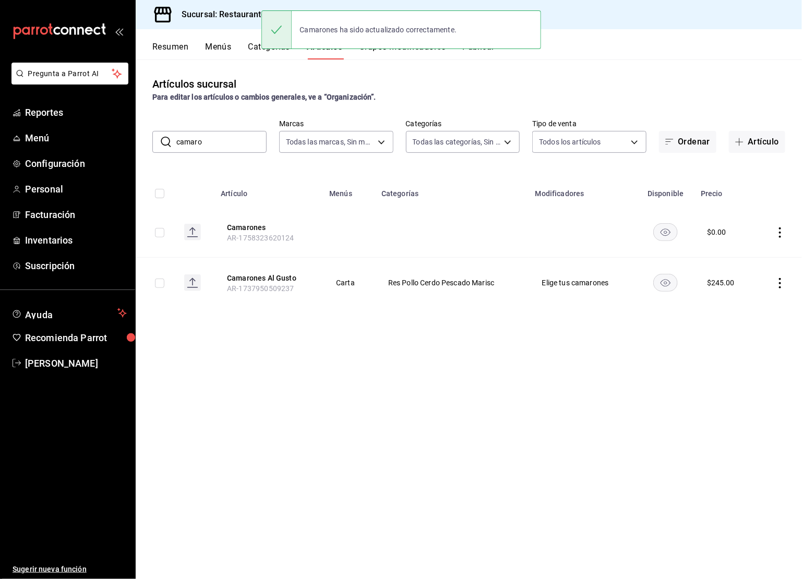
click at [489, 56] on button "Publicar" at bounding box center [479, 51] width 32 height 18
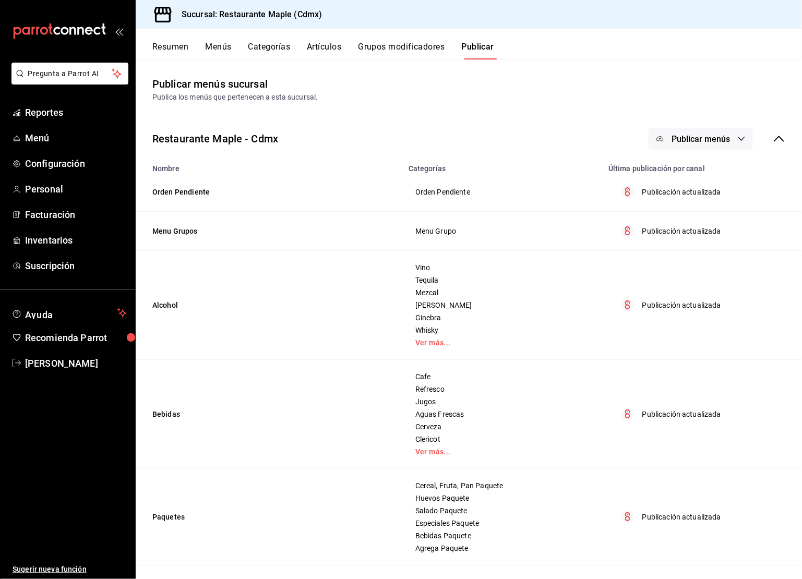
click at [713, 137] on span "Publicar menús" at bounding box center [701, 139] width 58 height 10
click at [713, 163] on li "Punto de venta" at bounding box center [702, 172] width 96 height 29
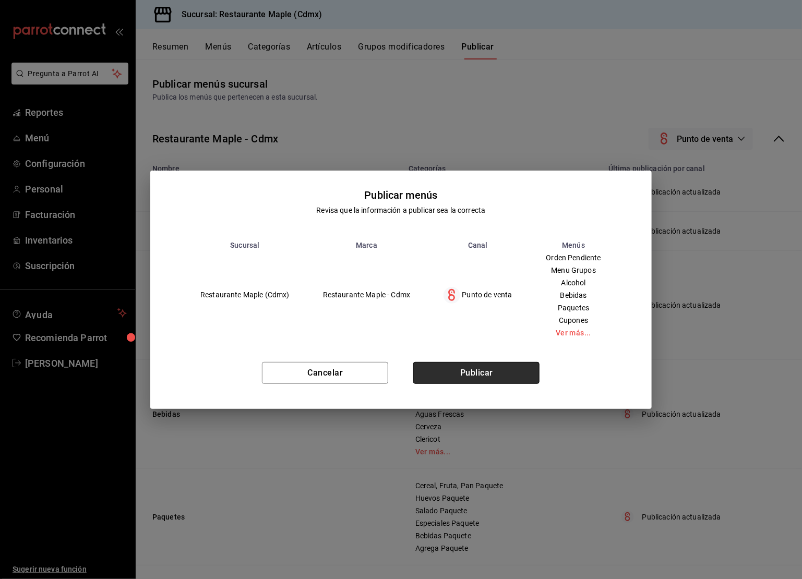
click at [478, 374] on button "Publicar" at bounding box center [476, 373] width 126 height 22
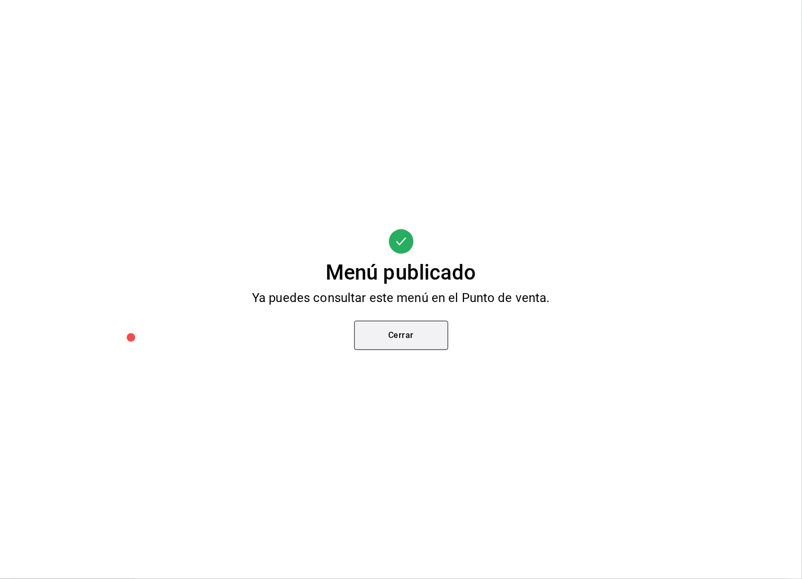
click at [406, 337] on button "Cerrar" at bounding box center [401, 335] width 94 height 29
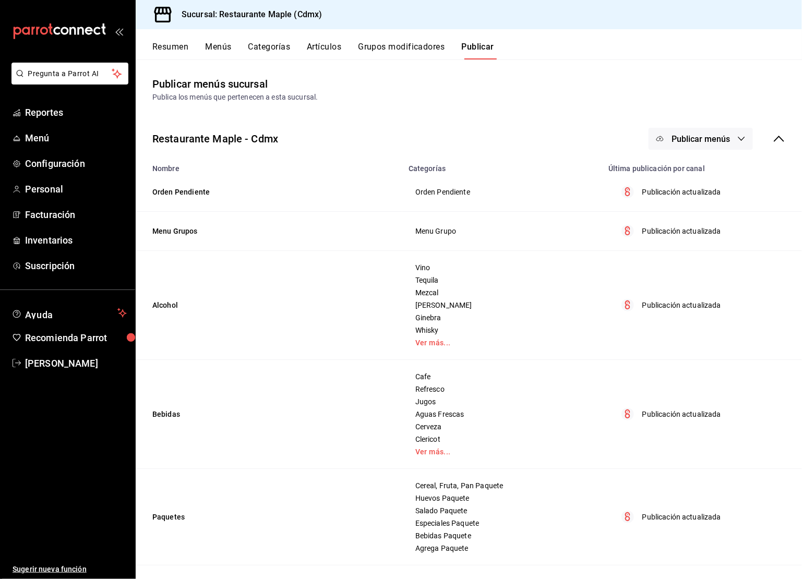
click at [318, 58] on button "Artículos" at bounding box center [324, 51] width 34 height 18
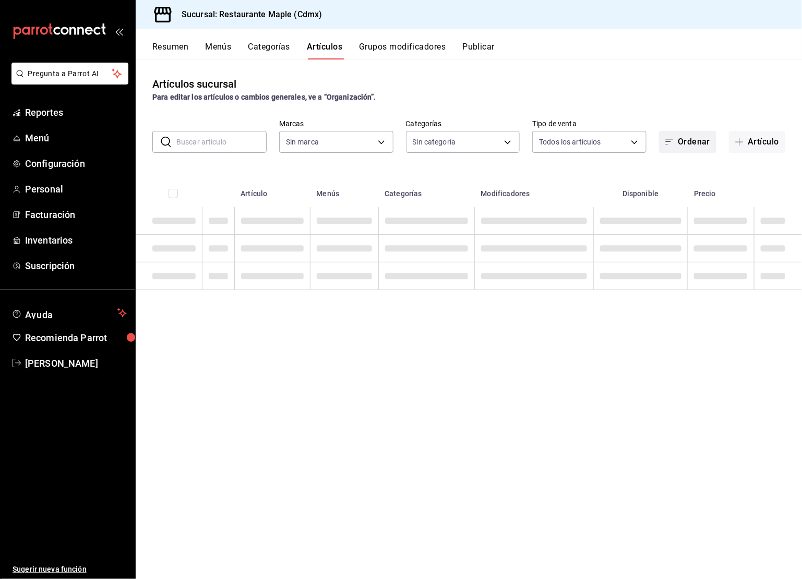
type input "6eac6812-aa63-4034-bc7d-6b15ea469221,4e41f967-64c3-4824-b710-a5a4e80a5f0c,cd1bb…"
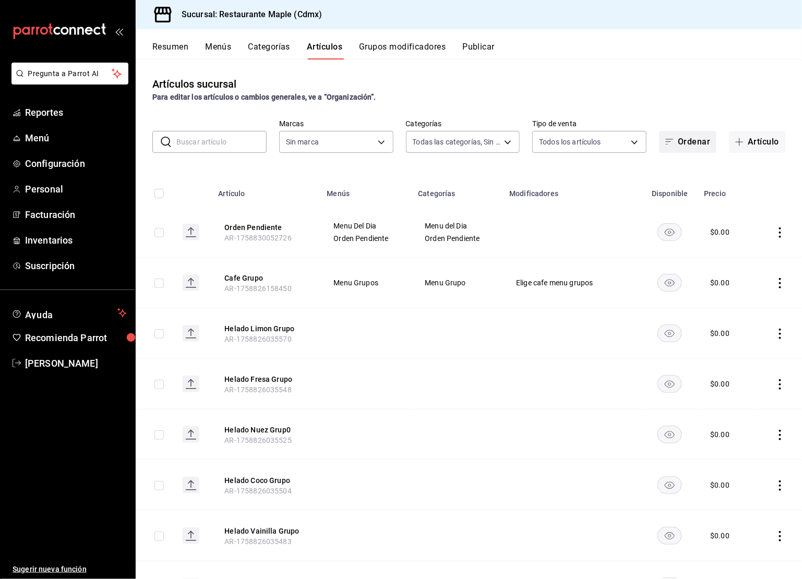
type input "9367c8d0-d5bf-442c-b6f8-a503c691c07e"
click at [745, 138] on span "button" at bounding box center [742, 142] width 13 height 8
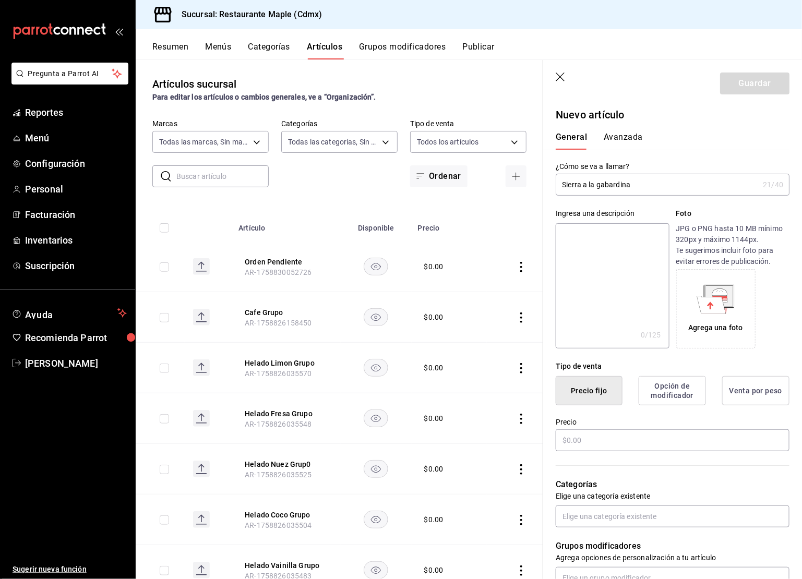
click at [589, 192] on input "Sierra a la gabardina" at bounding box center [657, 184] width 203 height 21
type input "Sierra a la gabardina"
click at [594, 244] on textarea at bounding box center [612, 285] width 113 height 125
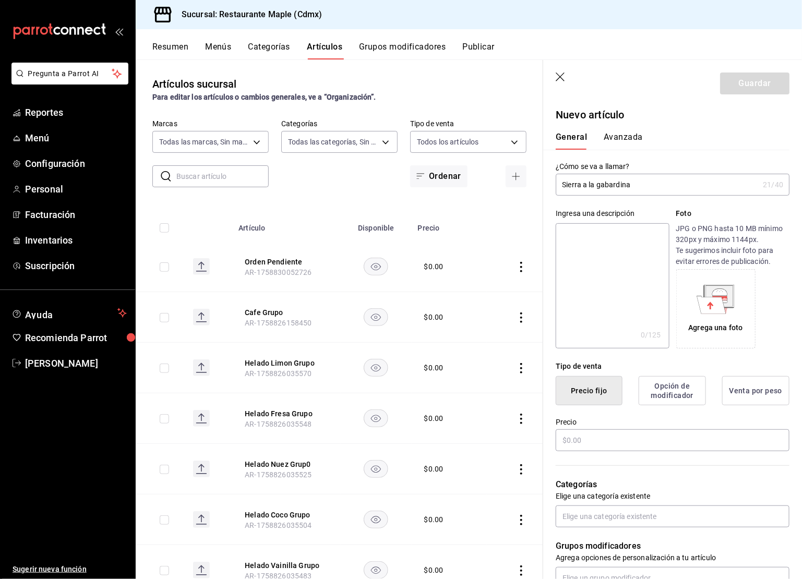
paste textarea "Sierra a la gabardina"
type textarea "Sierra a la gabardina"
type textarea "x"
type textarea "Sierra a la gabardina"
type textarea "x"
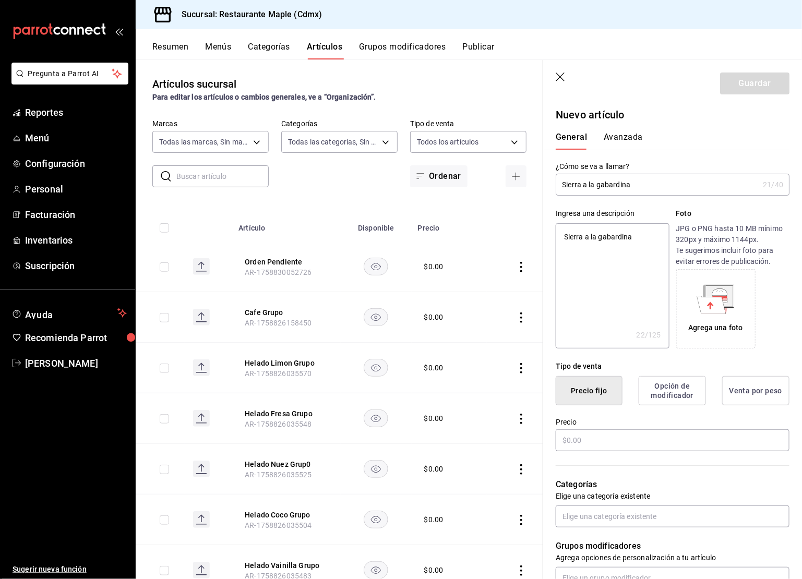
type textarea "Sierra a la gabardina M"
type textarea "x"
type textarea "Sierra a la gabardina Me"
type textarea "x"
type textarea "Sierra a la gabardina Men"
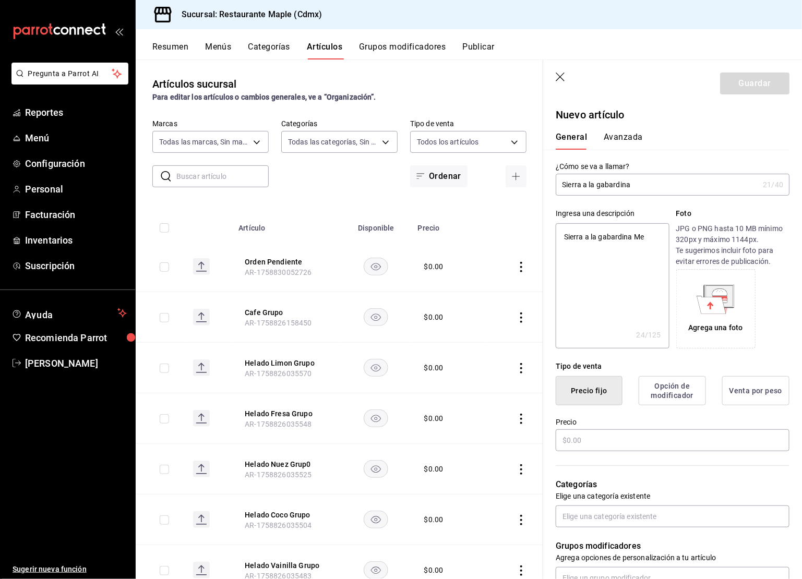
type textarea "x"
type textarea "Sierra a la gabardina Menu"
type textarea "x"
type textarea "Sierra a la gabardina Menu"
click at [580, 448] on input "text" at bounding box center [673, 441] width 234 height 22
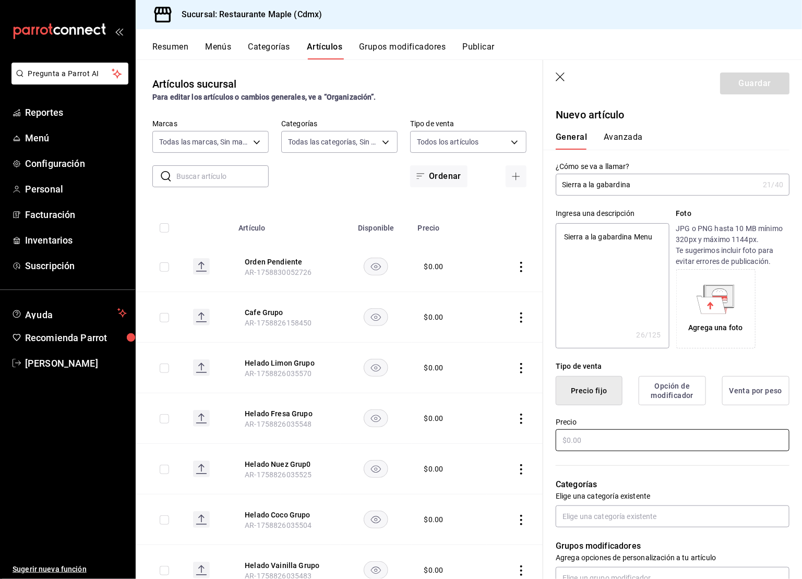
type textarea "x"
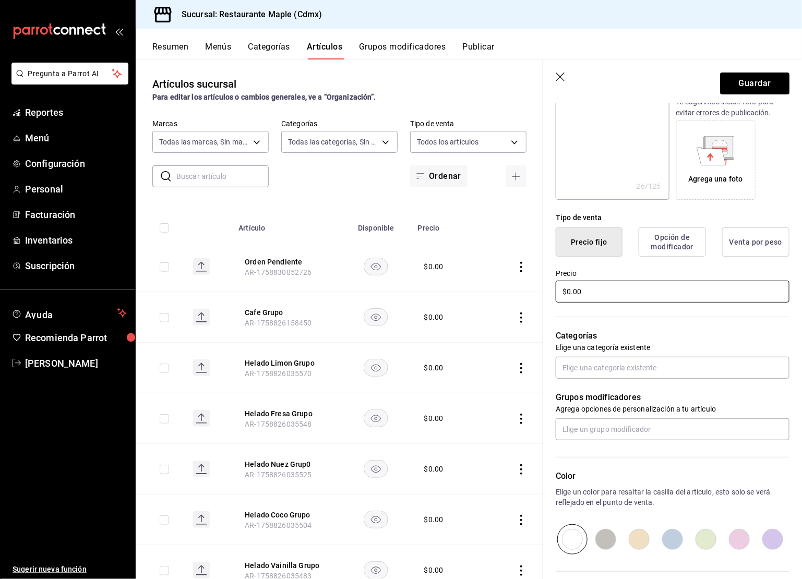
scroll to position [183, 0]
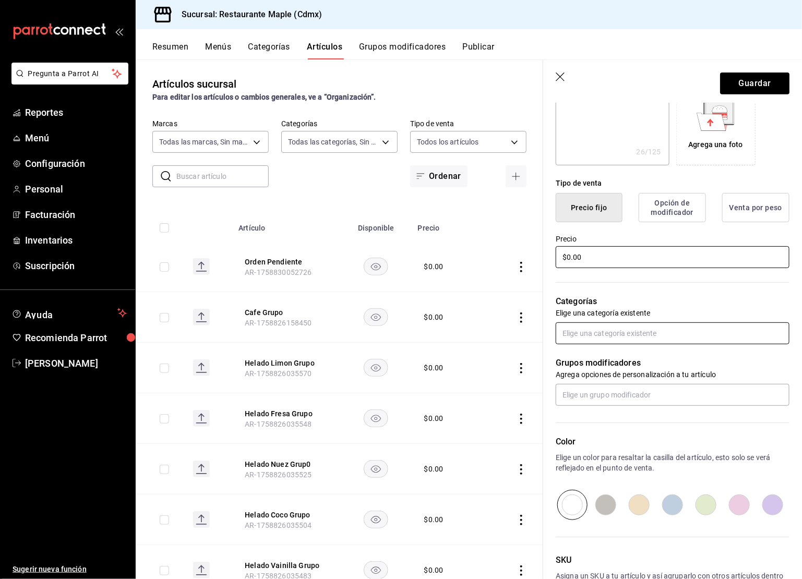
type input "$0.00"
click at [593, 326] on input "text" at bounding box center [673, 334] width 234 height 22
type input "menu 3"
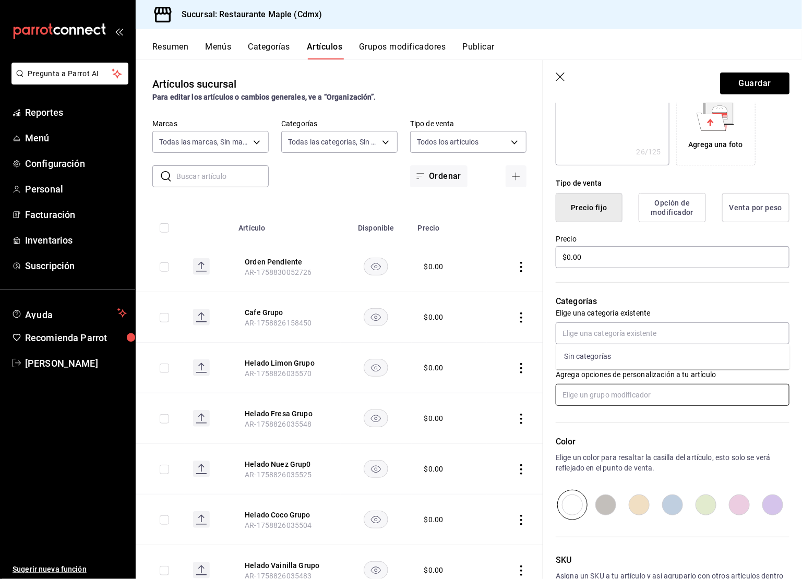
click at [598, 400] on input "text" at bounding box center [673, 395] width 234 height 22
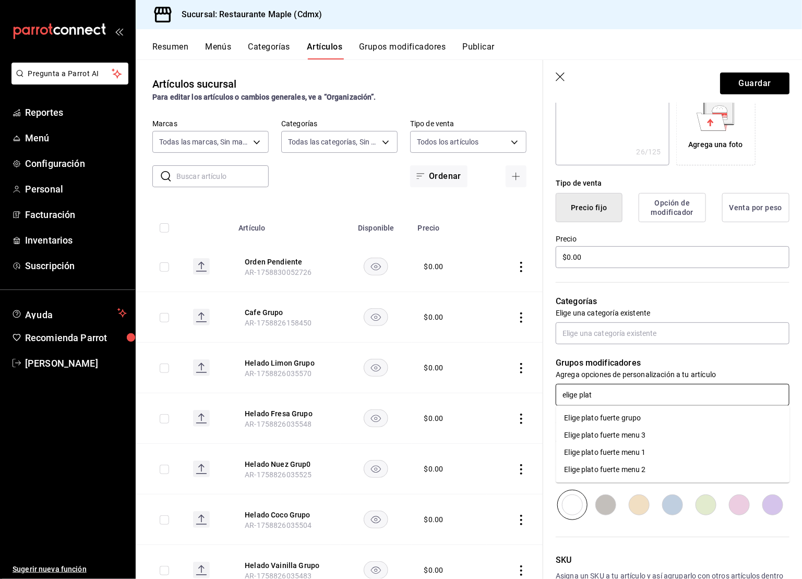
type input "elige plato"
click at [632, 444] on li "Elige plato fuerte menu 3" at bounding box center [673, 436] width 234 height 17
type textarea "x"
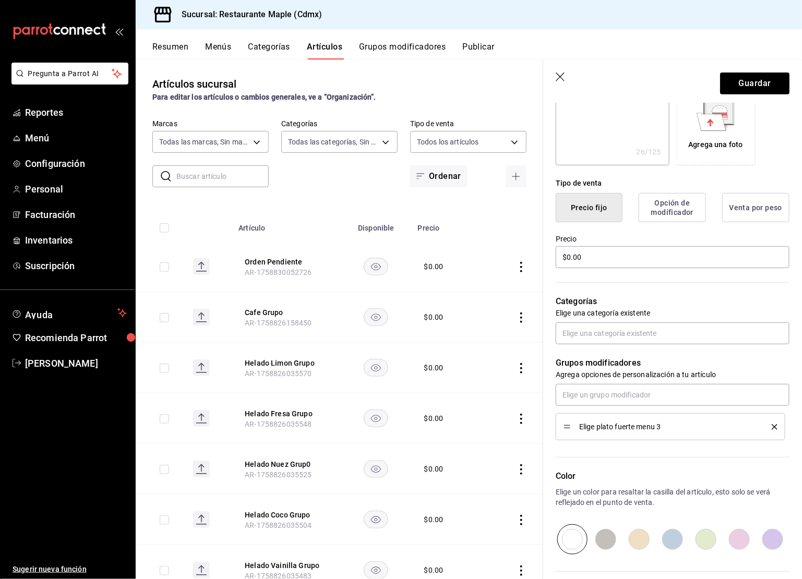
click at [612, 530] on input "radio" at bounding box center [605, 540] width 33 height 30
radio input "true"
type textarea "x"
click at [671, 538] on input "radio" at bounding box center [672, 540] width 33 height 30
radio input "true"
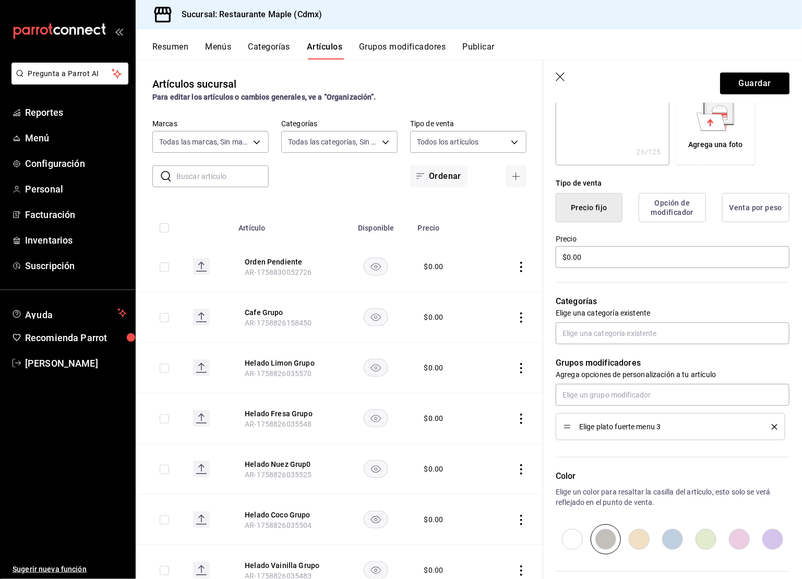
type textarea "x"
click at [611, 533] on input "radio" at bounding box center [605, 540] width 33 height 30
radio input "true"
click at [758, 88] on button "Guardar" at bounding box center [754, 84] width 69 height 22
type textarea "x"
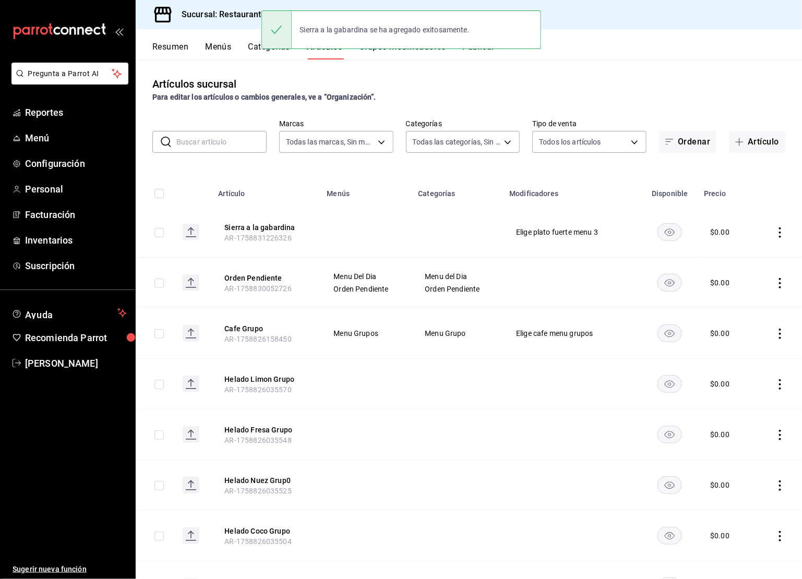
click at [487, 52] on button "Publicar" at bounding box center [479, 51] width 32 height 18
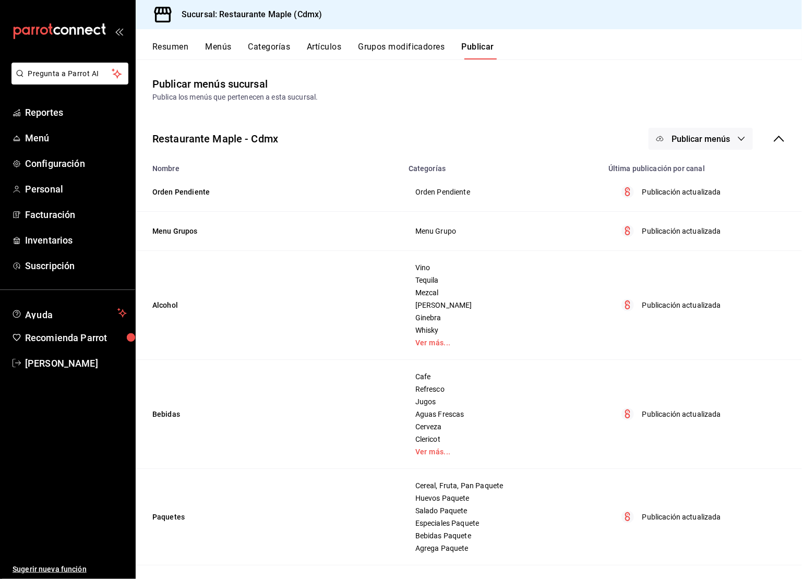
click at [673, 139] on span "Publicar menús" at bounding box center [701, 139] width 58 height 10
click at [675, 181] on li "Punto de venta" at bounding box center [702, 172] width 96 height 29
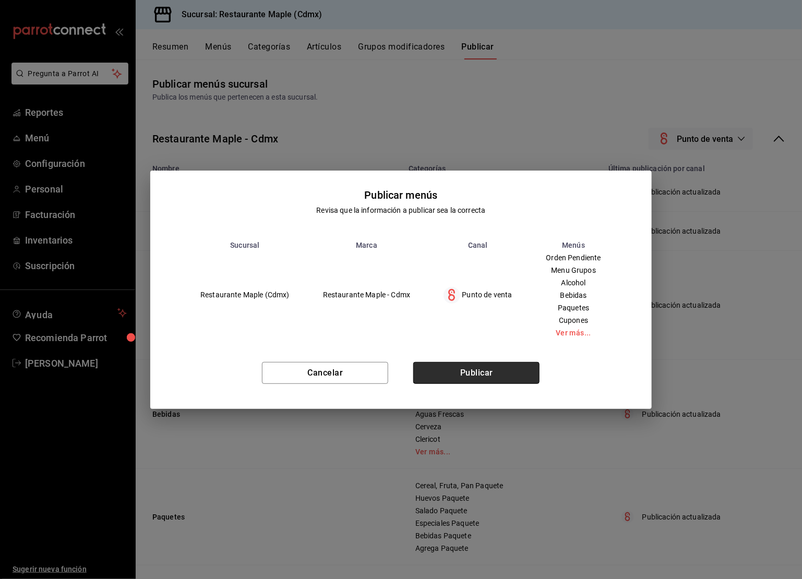
click at [479, 363] on button "Publicar" at bounding box center [476, 373] width 126 height 22
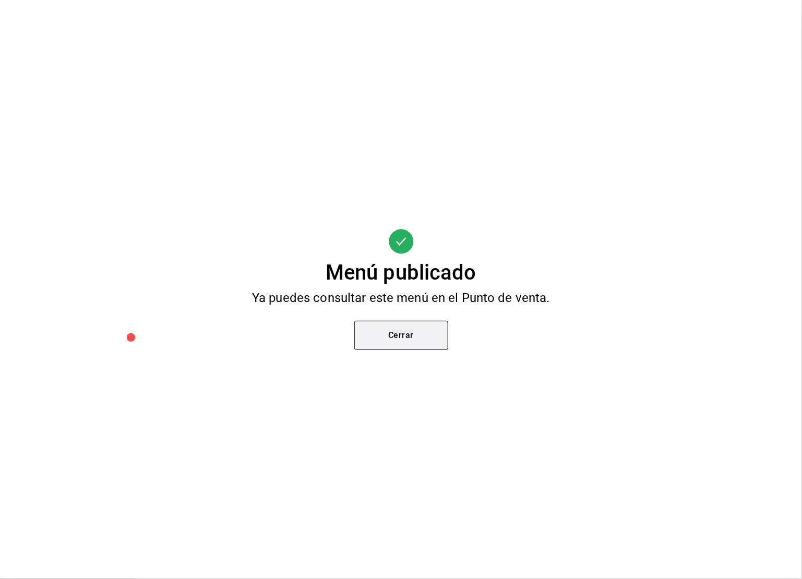
click at [399, 338] on button "Cerrar" at bounding box center [401, 335] width 94 height 29
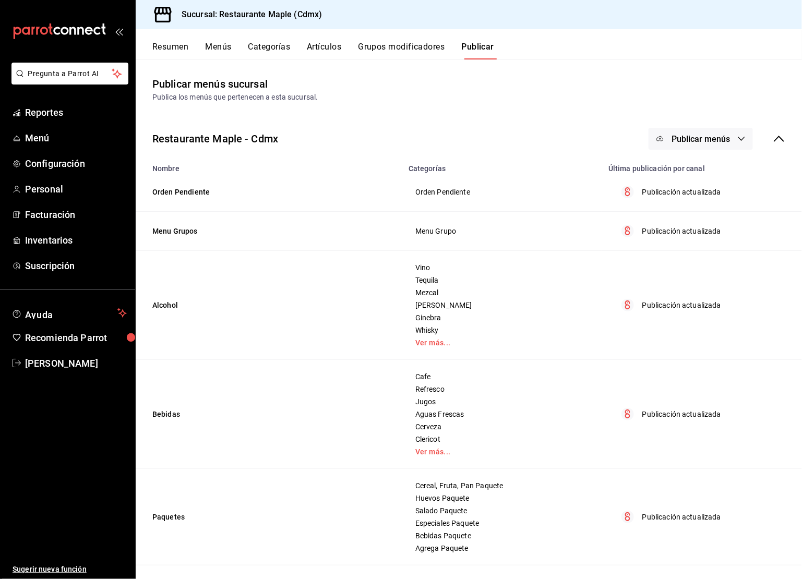
click at [178, 45] on button "Resumen" at bounding box center [170, 51] width 36 height 18
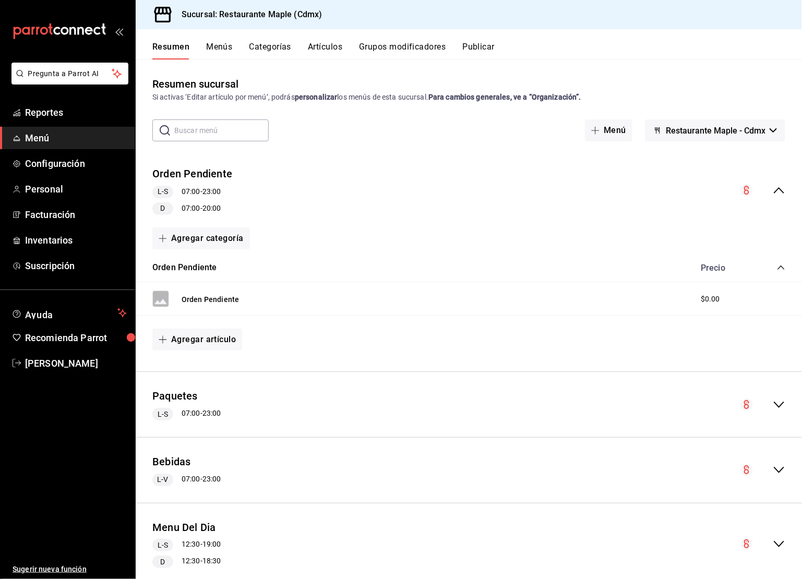
click at [212, 42] on button "Menús" at bounding box center [219, 51] width 26 height 18
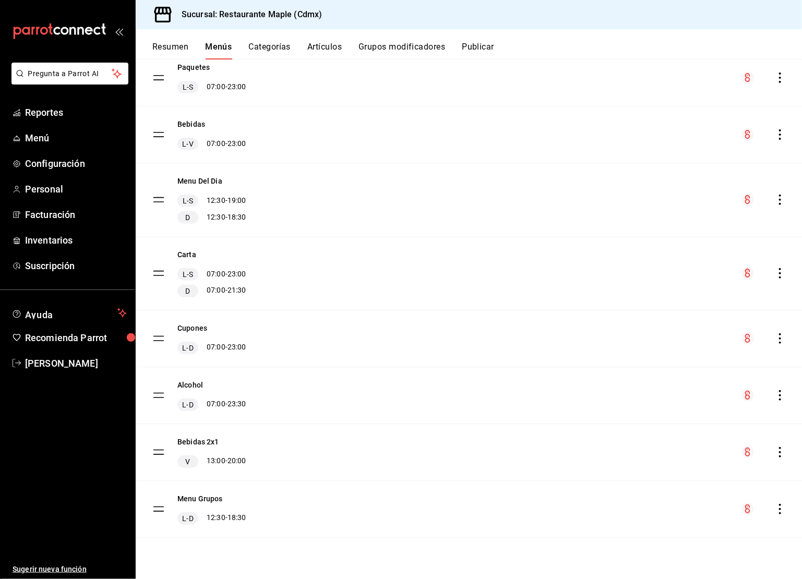
scroll to position [160, 0]
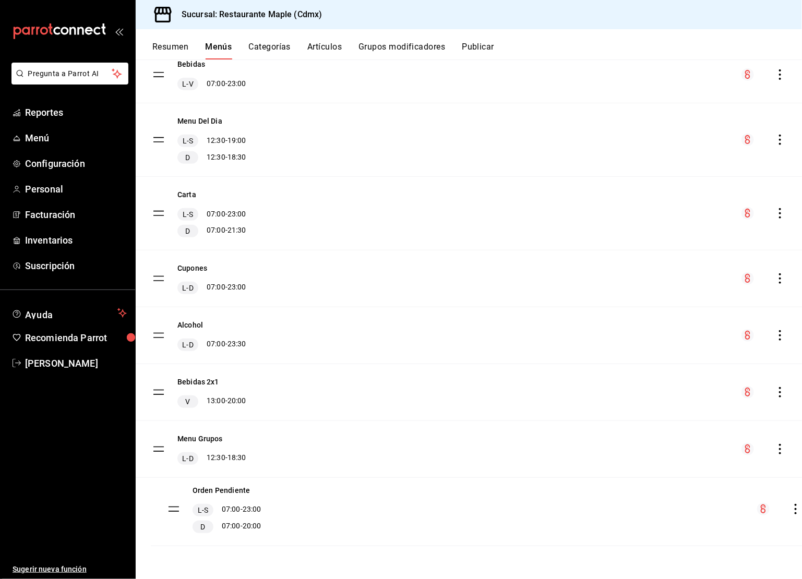
drag, startPoint x: 155, startPoint y: 184, endPoint x: 170, endPoint y: 507, distance: 323.5
click at [484, 50] on button "Publicar" at bounding box center [478, 51] width 32 height 18
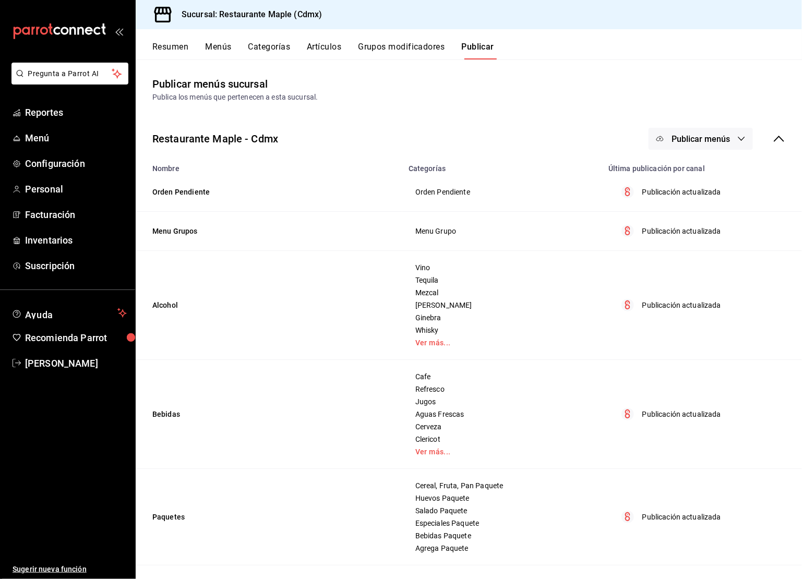
click at [717, 148] on button "Publicar menús" at bounding box center [701, 139] width 104 height 22
click at [710, 172] on span "Punto de venta" at bounding box center [716, 173] width 50 height 11
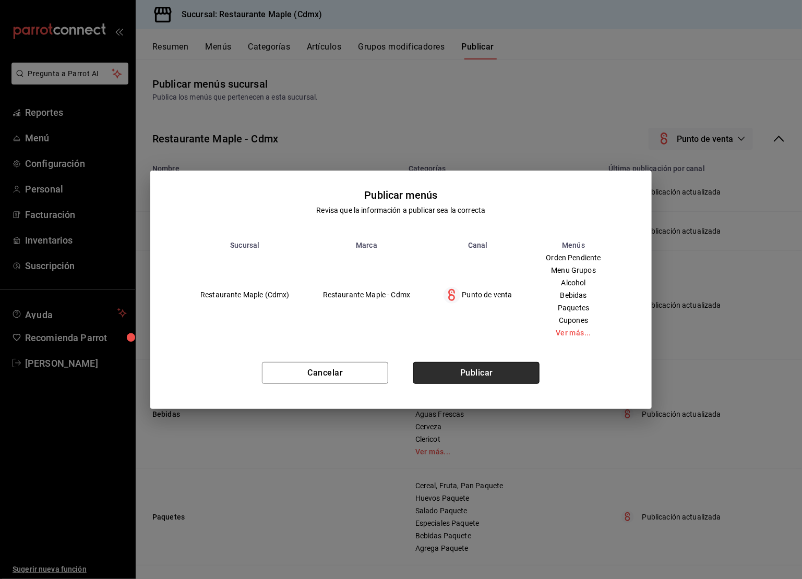
click at [514, 377] on button "Publicar" at bounding box center [476, 373] width 126 height 22
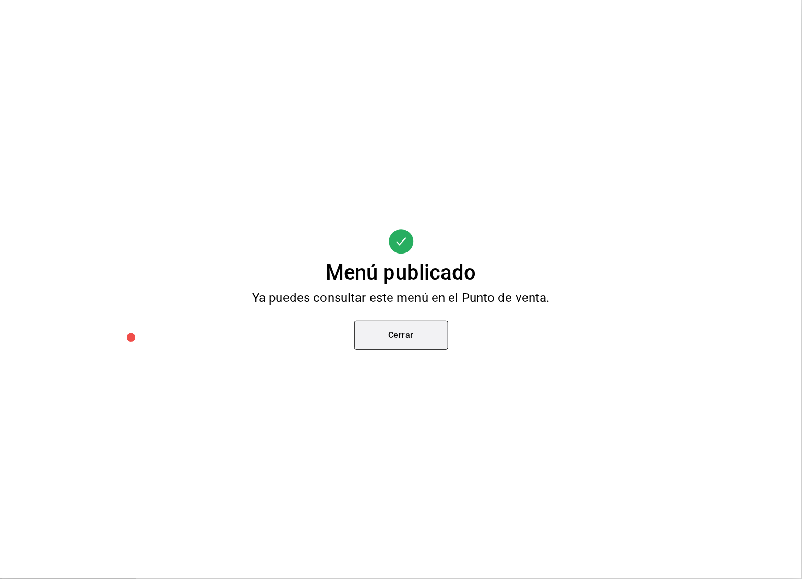
click at [403, 337] on button "Cerrar" at bounding box center [401, 335] width 94 height 29
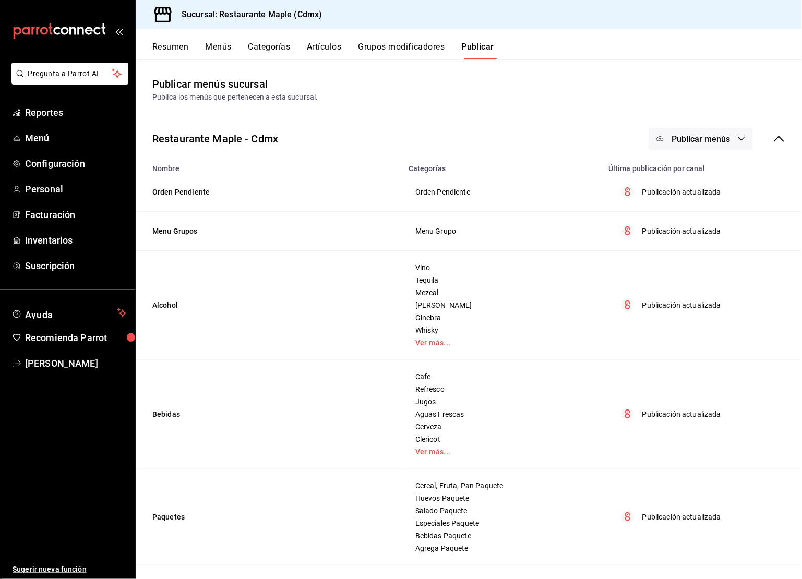
click at [262, 52] on button "Categorías" at bounding box center [269, 51] width 42 height 18
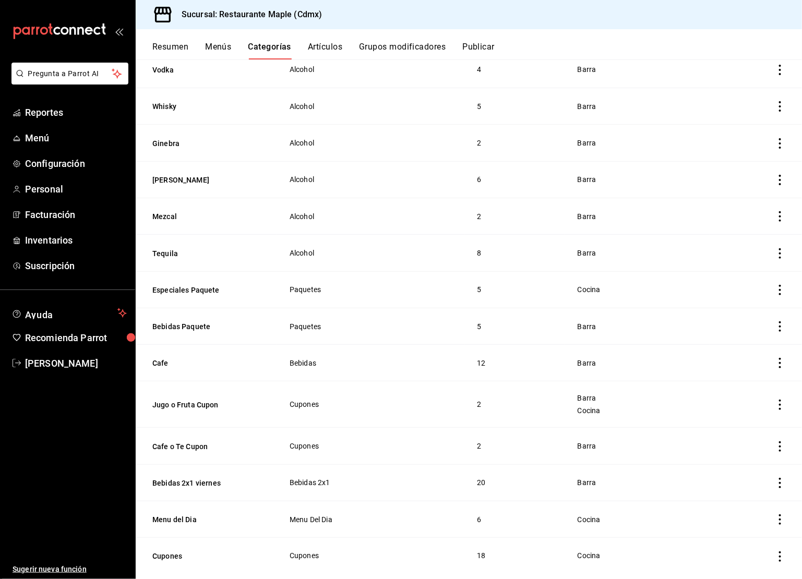
scroll to position [350, 0]
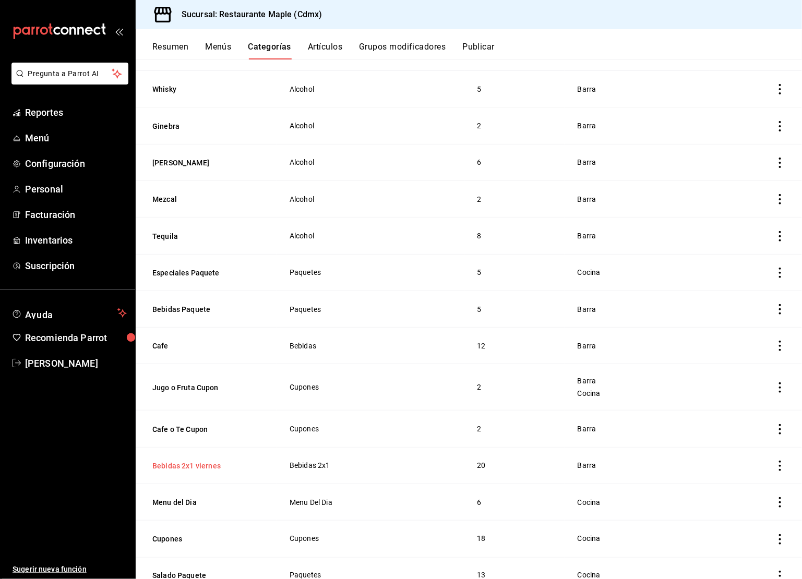
click at [205, 461] on button "Bebidas 2x1 viernes" at bounding box center [204, 466] width 104 height 10
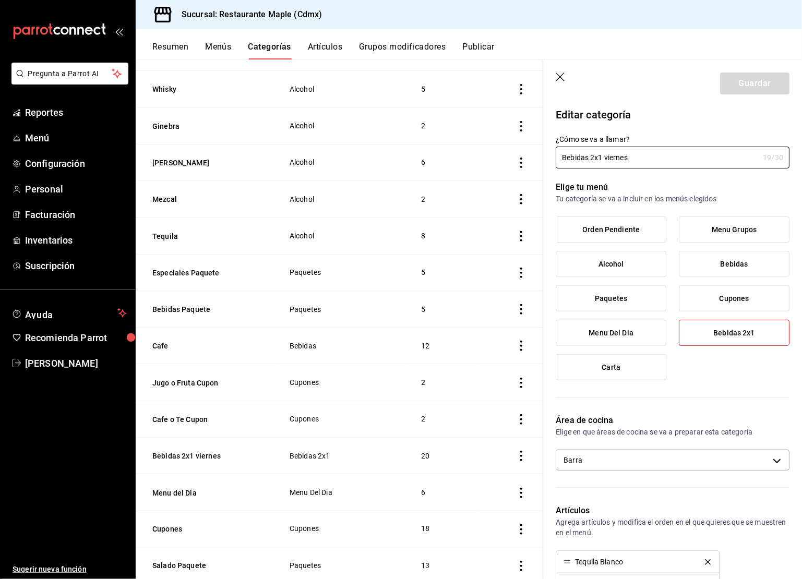
click at [561, 79] on icon "button" at bounding box center [561, 78] width 10 height 10
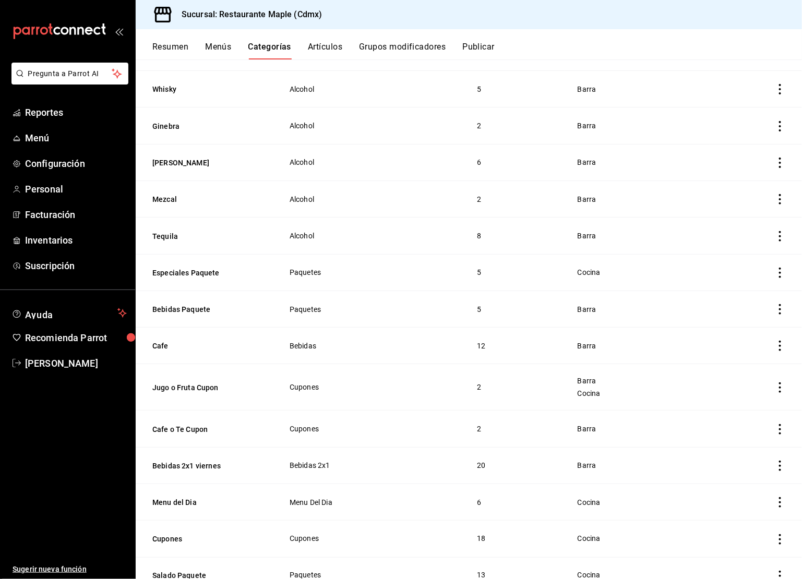
click at [334, 48] on button "Artículos" at bounding box center [325, 51] width 34 height 18
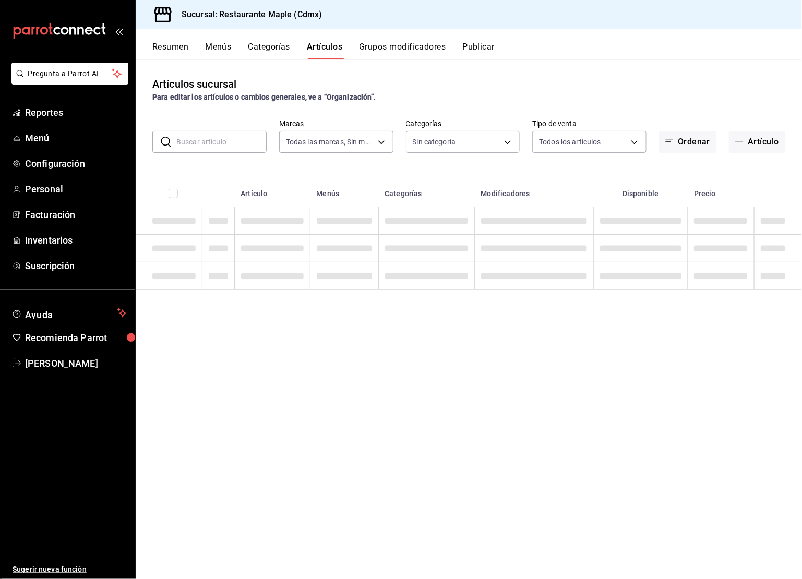
type input "9367c8d0-d5bf-442c-b6f8-a503c691c07e"
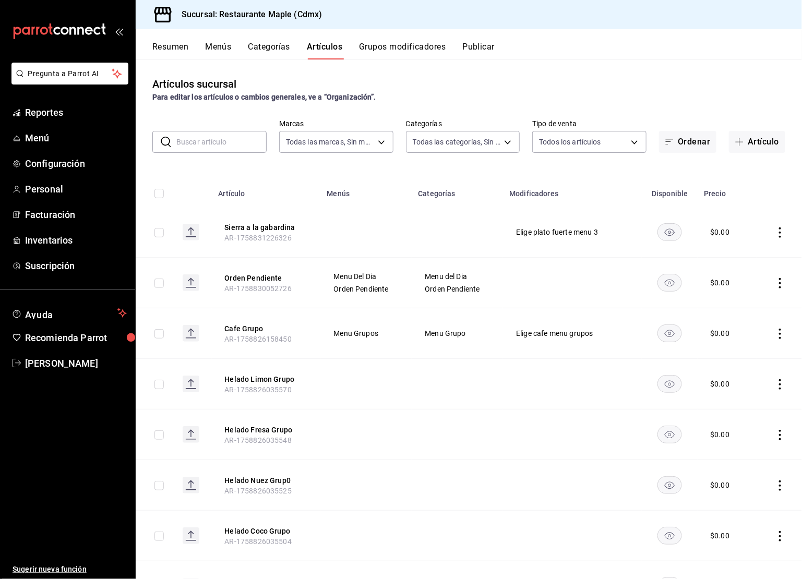
type input "6eac6812-aa63-4034-bc7d-6b15ea469221,4e41f967-64c3-4824-b710-a5a4e80a5f0c,cd1bb…"
click at [751, 146] on button "Artículo" at bounding box center [757, 142] width 56 height 22
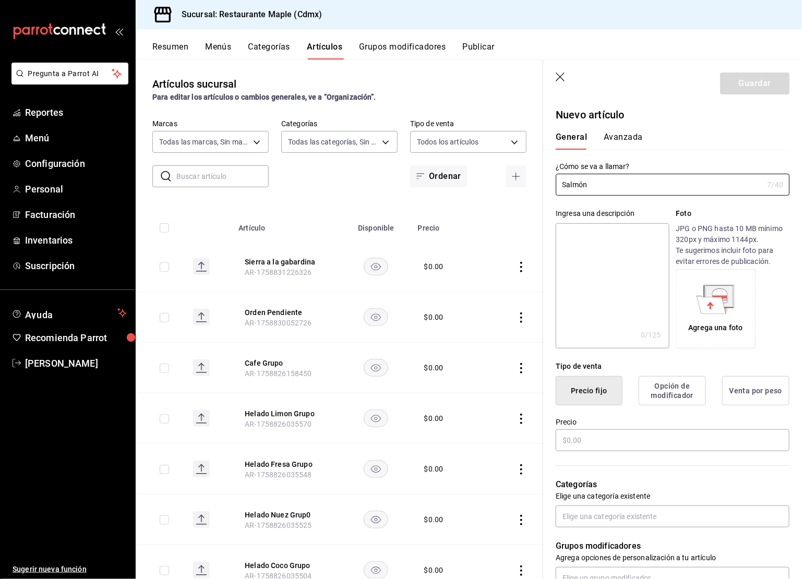
type input "Salmón"
click at [589, 245] on textarea at bounding box center [612, 285] width 113 height 125
type textarea "S"
type textarea "x"
type textarea "Sa"
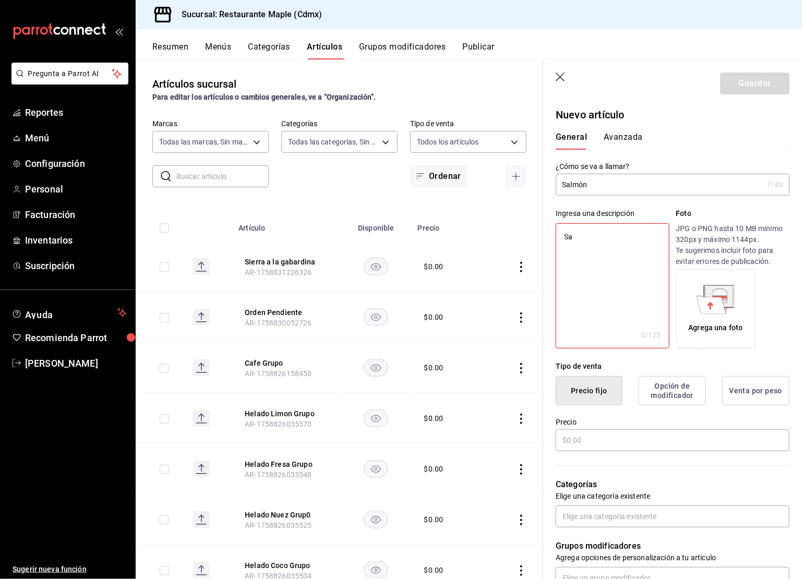
type textarea "x"
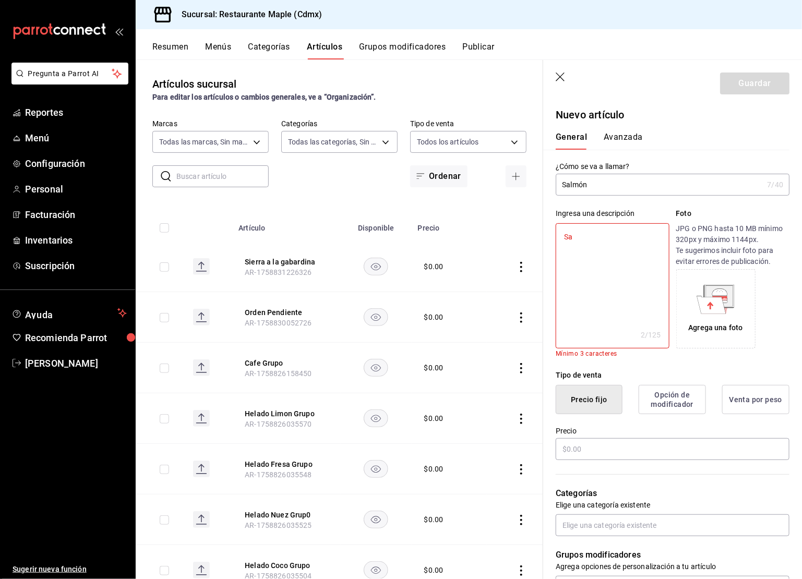
type textarea "Sal"
type textarea "x"
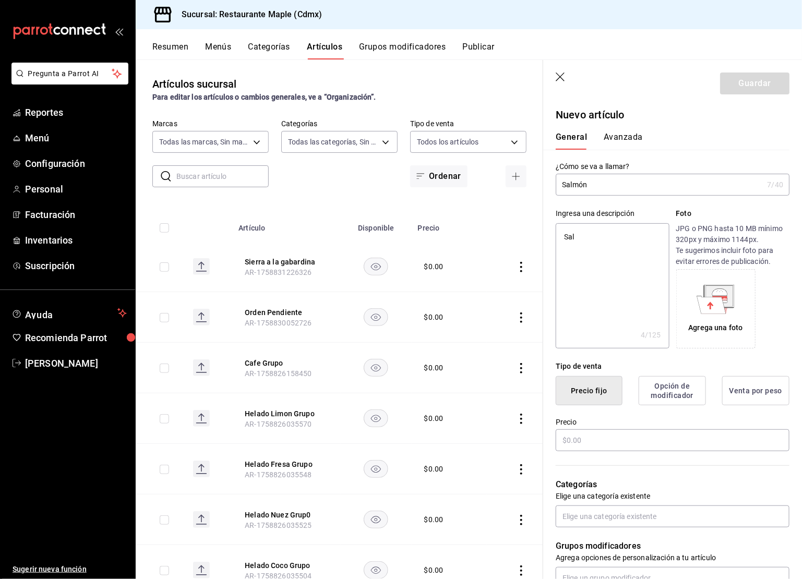
type textarea "[PERSON_NAME]"
type textarea "x"
type textarea "[PERSON_NAME]"
type textarea "x"
click at [605, 189] on input "Salmón" at bounding box center [659, 184] width 207 height 21
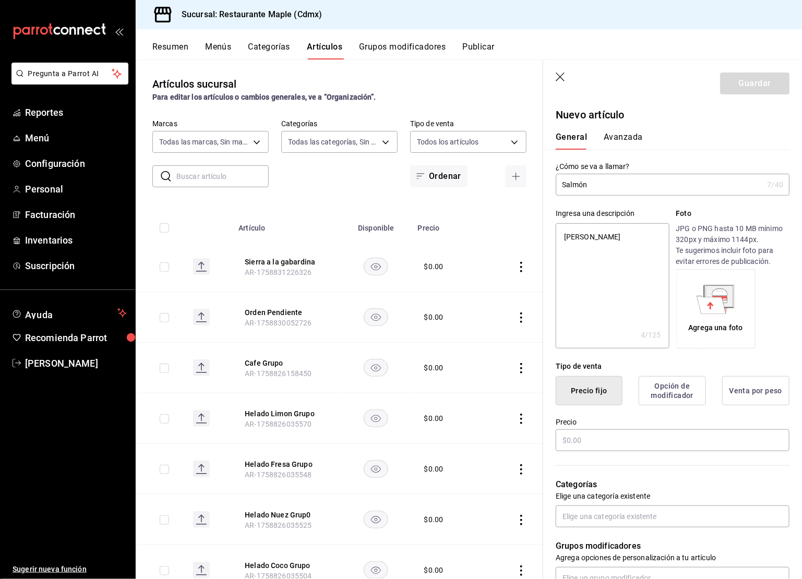
click at [605, 189] on input "Salmón" at bounding box center [659, 184] width 207 height 21
type input "S"
type textarea "x"
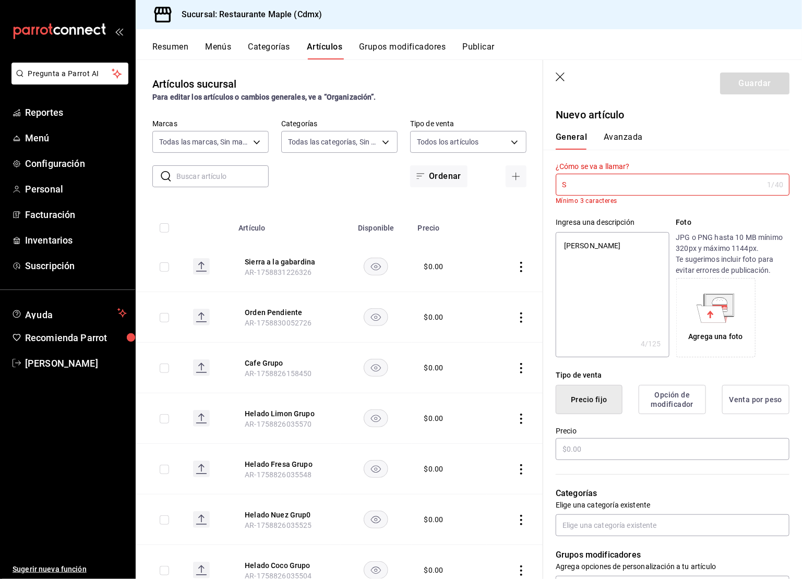
type input "Sa"
type textarea "x"
type input "Sal"
type textarea "x"
type input "[PERSON_NAME]"
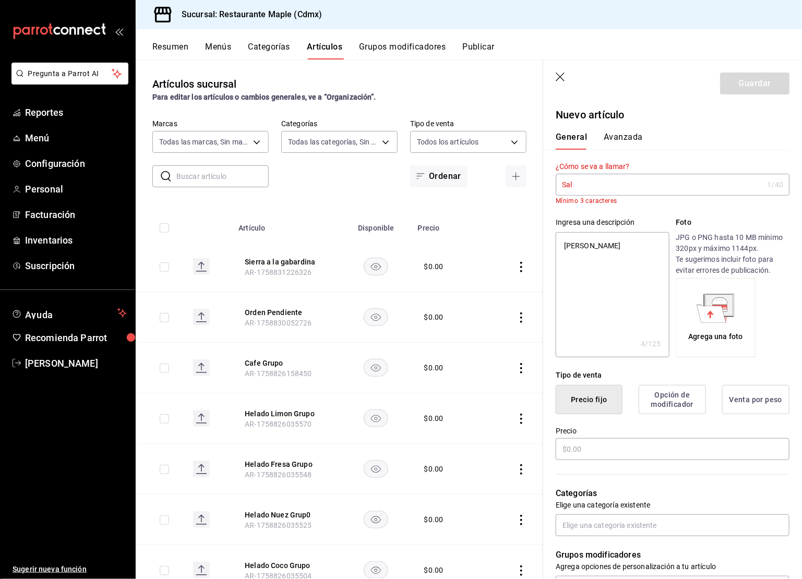
type textarea "x"
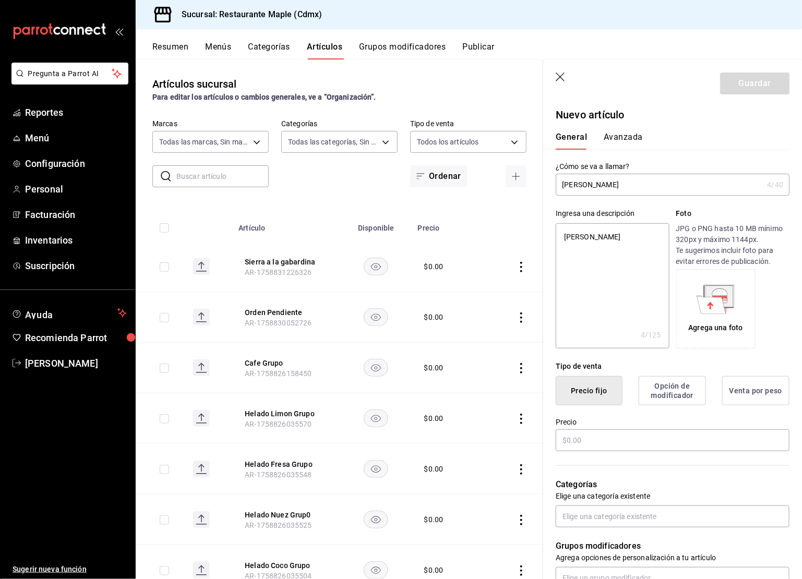
type input "Salmo"
type textarea "x"
type input "Salmon"
type textarea "x"
type input "Salmon"
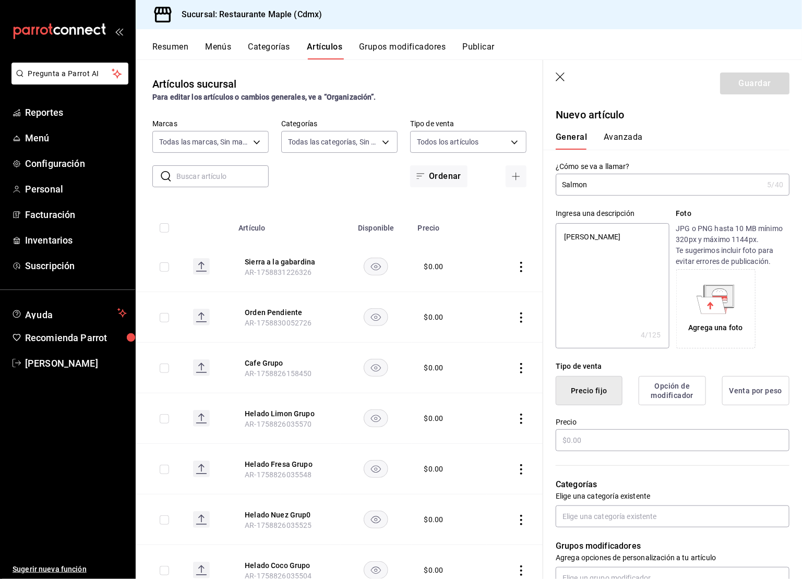
type textarea "x"
type input "Salmon C"
type textarea "x"
type input "Salmon Ca"
type textarea "x"
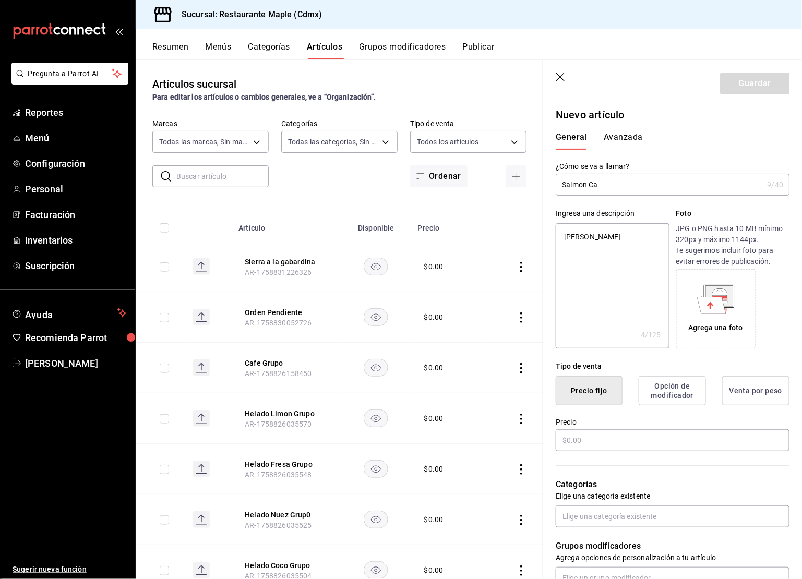
type input "Salmon Car"
type textarea "x"
type input "Salmon Cart"
type textarea "x"
type input "Salmon Carta"
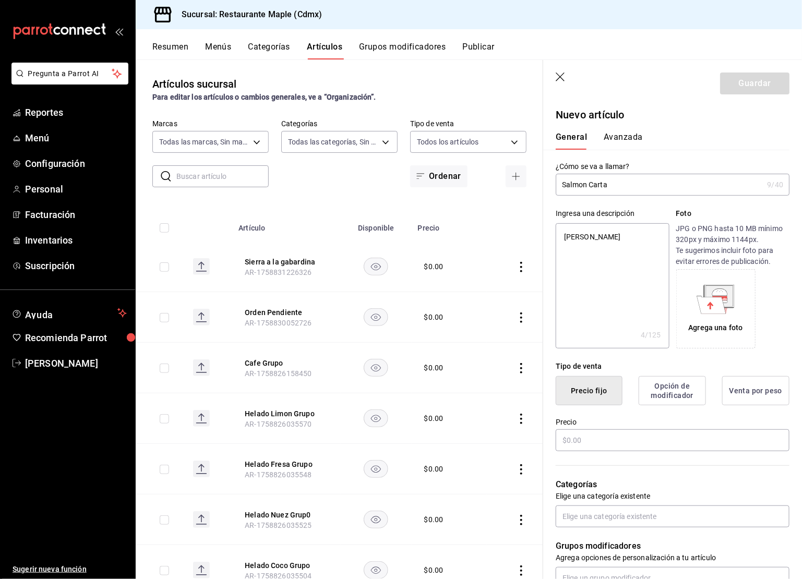
type textarea "x"
type input "Salmon Carta"
type textarea "x"
click at [609, 229] on textarea "[PERSON_NAME]" at bounding box center [612, 285] width 113 height 125
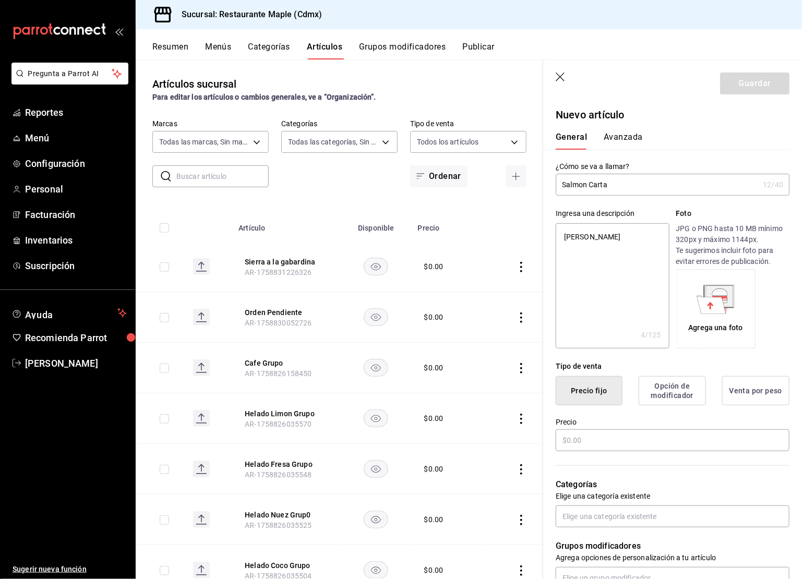
type textarea "S"
type textarea "x"
type textarea "Sa"
type textarea "x"
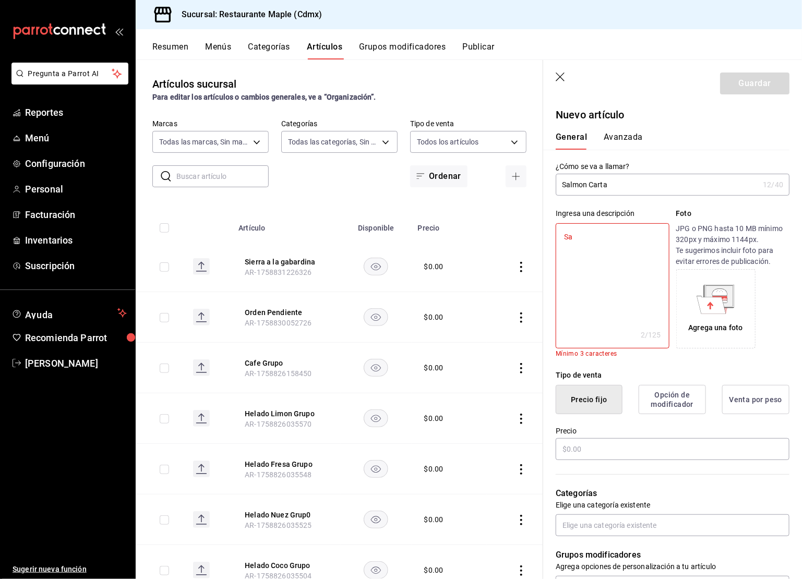
type textarea "Sal"
type textarea "x"
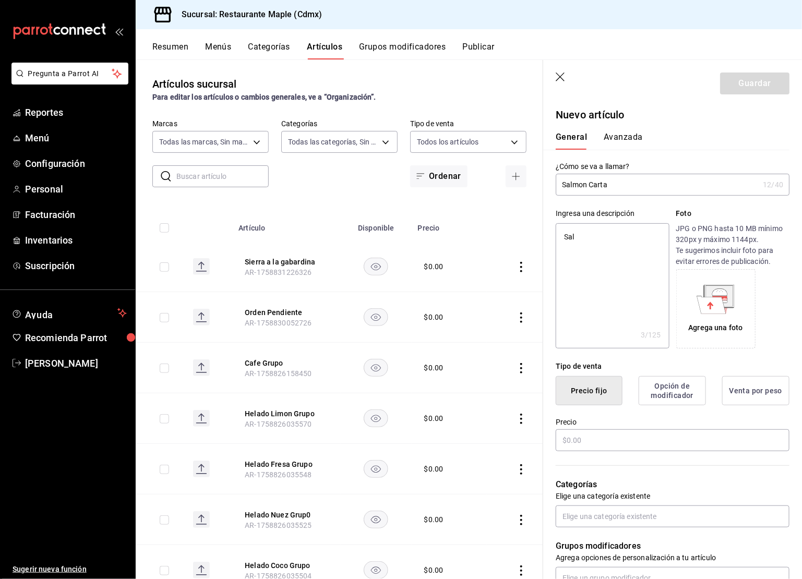
type textarea "[PERSON_NAME]"
type textarea "x"
type textarea "Salmo"
type textarea "x"
type textarea "Salmon"
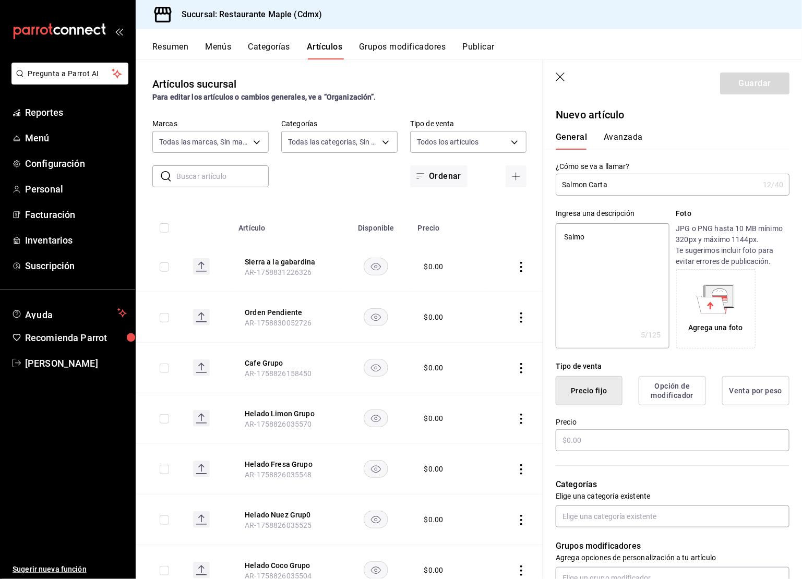
type textarea "x"
type textarea "Salmon"
type textarea "x"
type textarea "Salmon C"
type textarea "x"
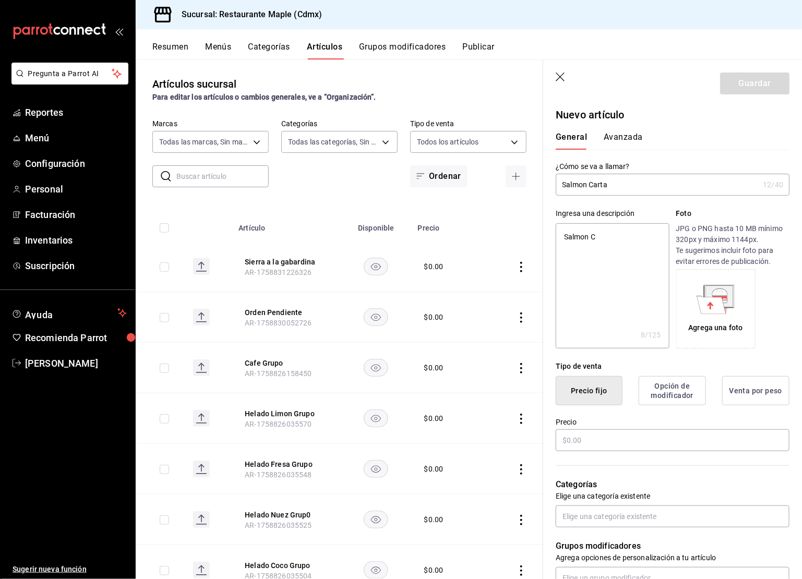
type textarea "Salmon Ca"
type textarea "x"
type textarea "Salmon Car"
type textarea "x"
type textarea "Salmon Cart"
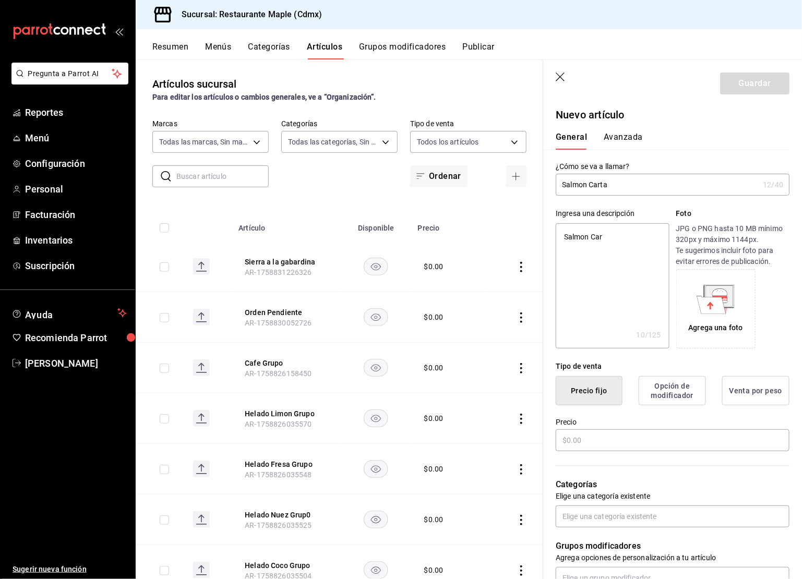
type textarea "x"
type textarea "Salmon Carta"
type textarea "x"
type textarea "Salmon Carta"
click at [585, 437] on input "text" at bounding box center [673, 441] width 234 height 22
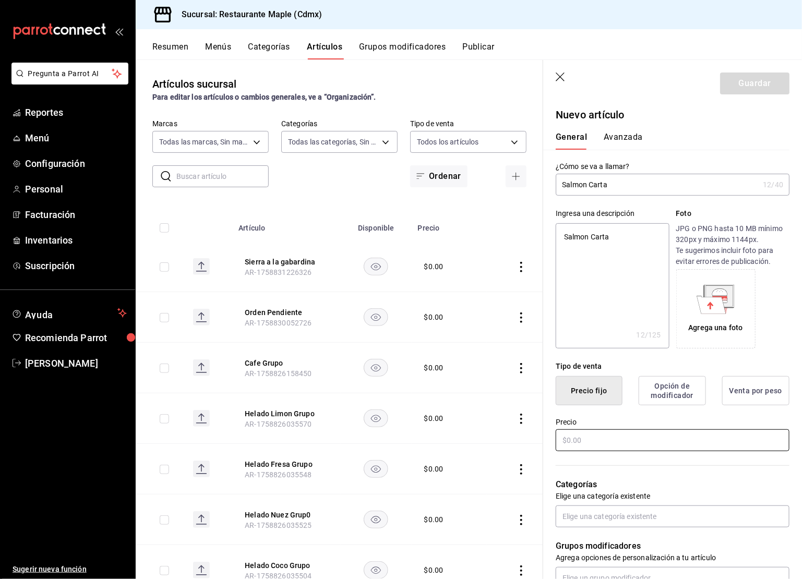
type textarea "x"
type input "$2.00"
type textarea "x"
type input "$20.00"
type textarea "x"
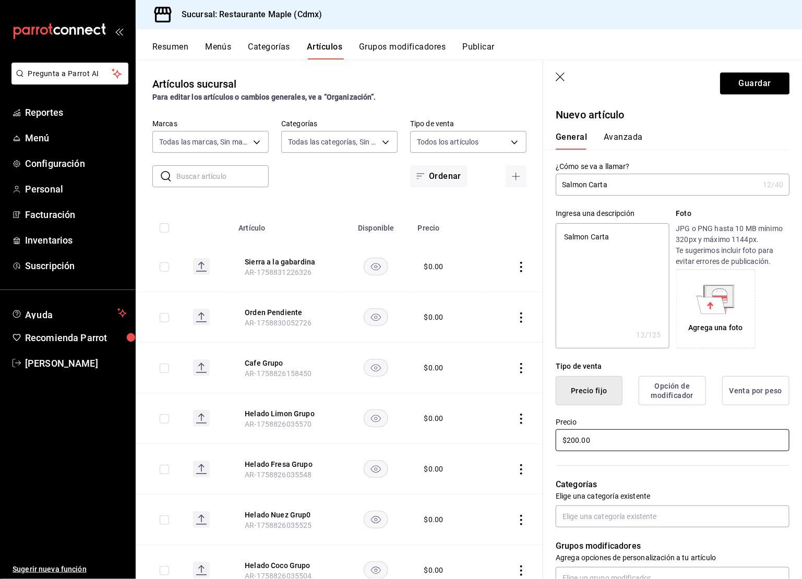
type input "$200.00"
click at [660, 459] on div "Categorías Elige una categoría existente" at bounding box center [666, 490] width 246 height 75
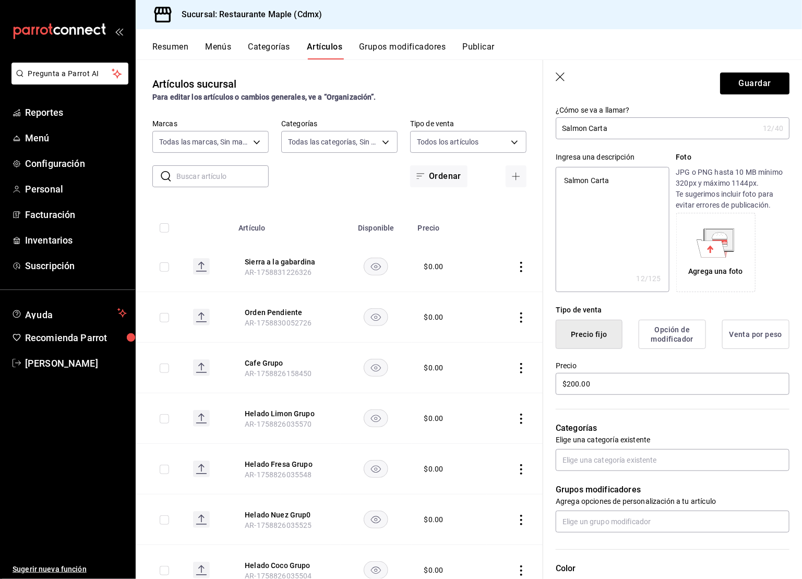
scroll to position [57, 0]
click at [723, 415] on div "Categorías Elige una categoría existente" at bounding box center [666, 433] width 246 height 75
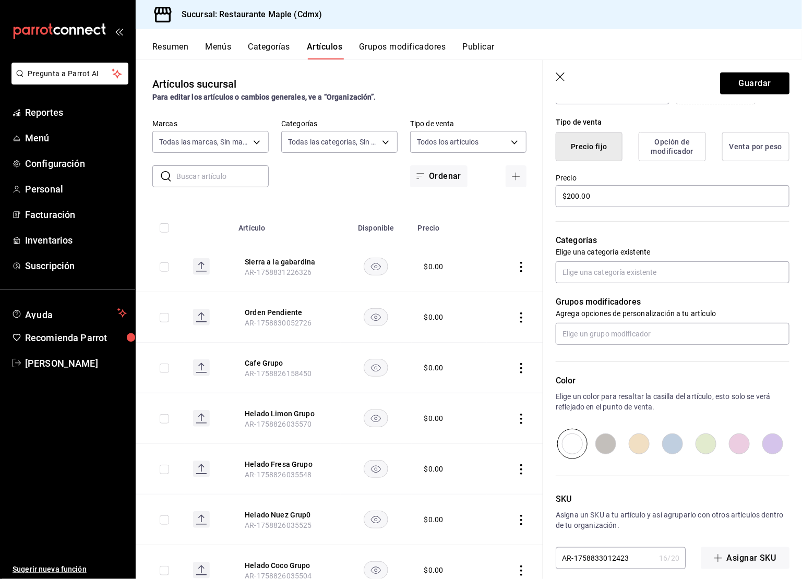
scroll to position [254, 0]
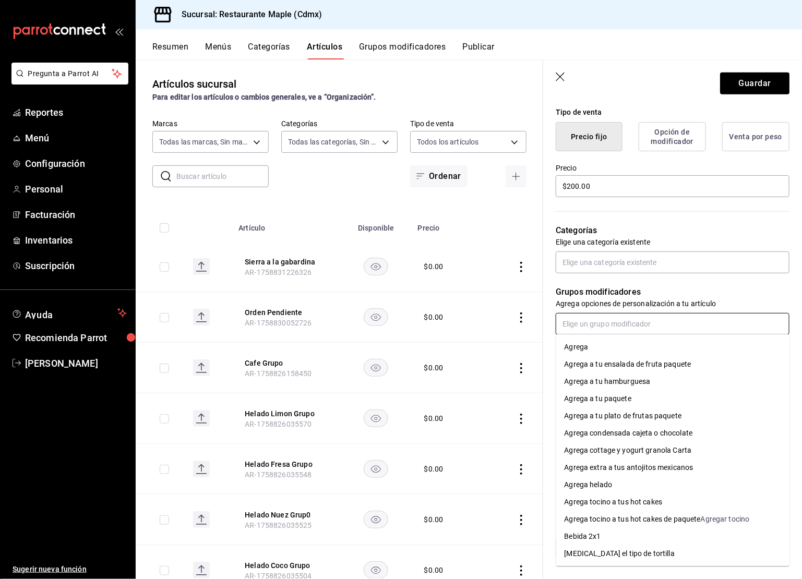
click at [595, 324] on input "text" at bounding box center [673, 324] width 234 height 22
click at [577, 274] on div "Grupos modificadores Agrega opciones de personalización a tu artículo" at bounding box center [666, 305] width 246 height 62
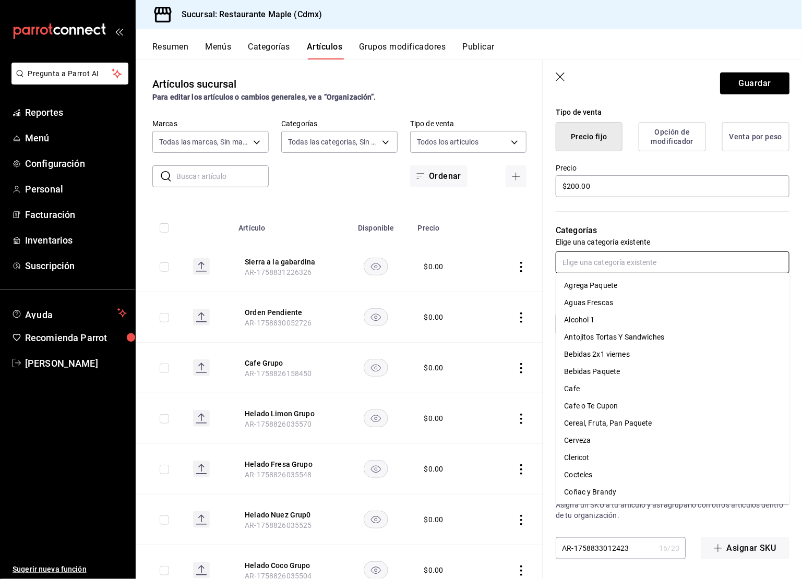
click at [577, 270] on input "text" at bounding box center [673, 263] width 234 height 22
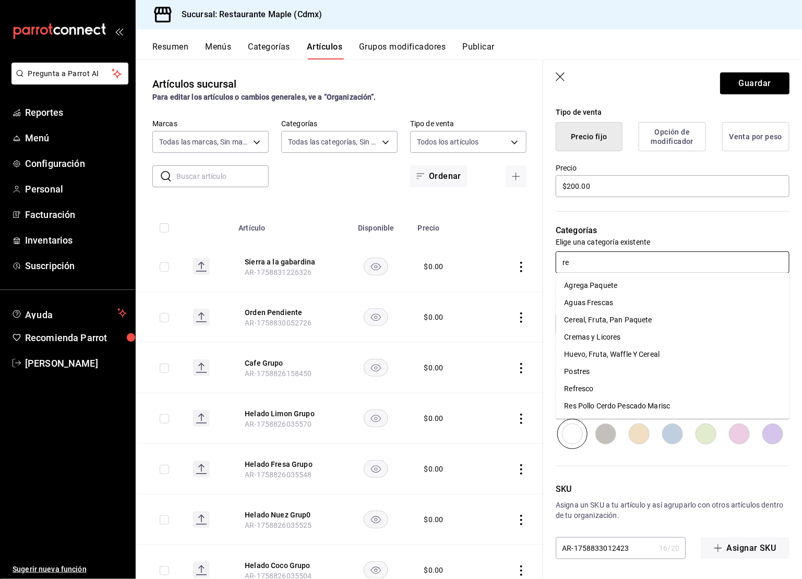
type input "res"
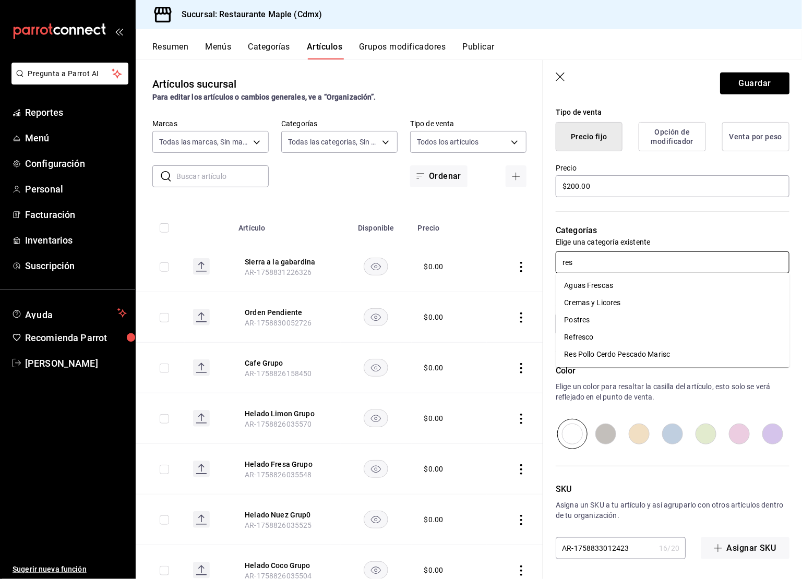
click at [602, 359] on li "Res Pollo Cerdo Pescado Marisc" at bounding box center [673, 354] width 234 height 17
type textarea "x"
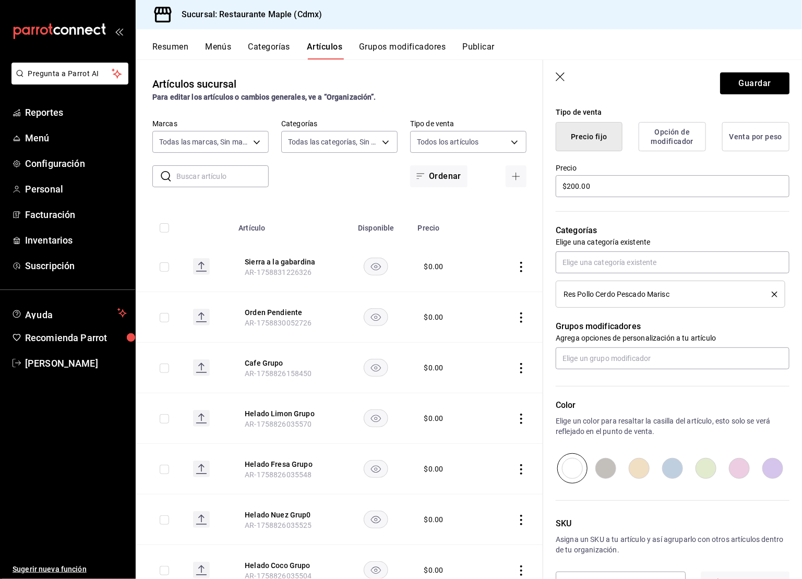
click at [741, 464] on input "radio" at bounding box center [739, 469] width 33 height 30
radio input "true"
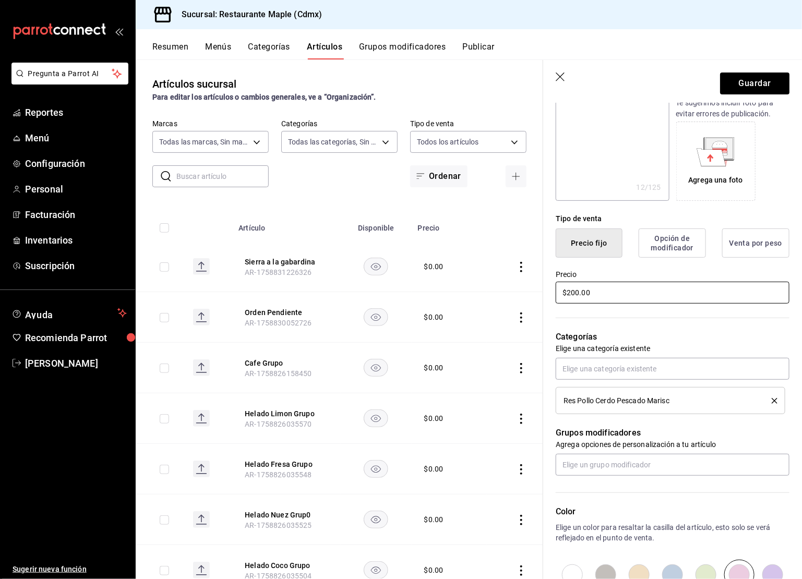
scroll to position [0, 0]
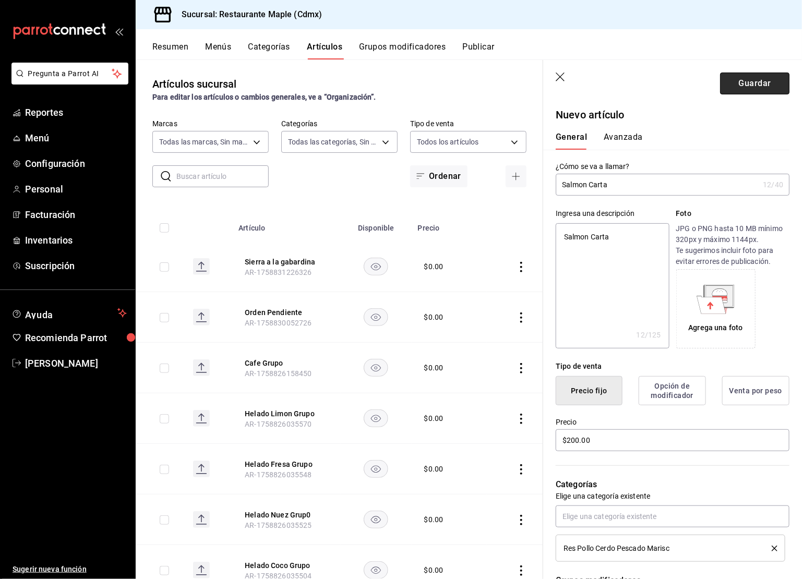
click at [742, 78] on button "Guardar" at bounding box center [754, 84] width 69 height 22
type textarea "x"
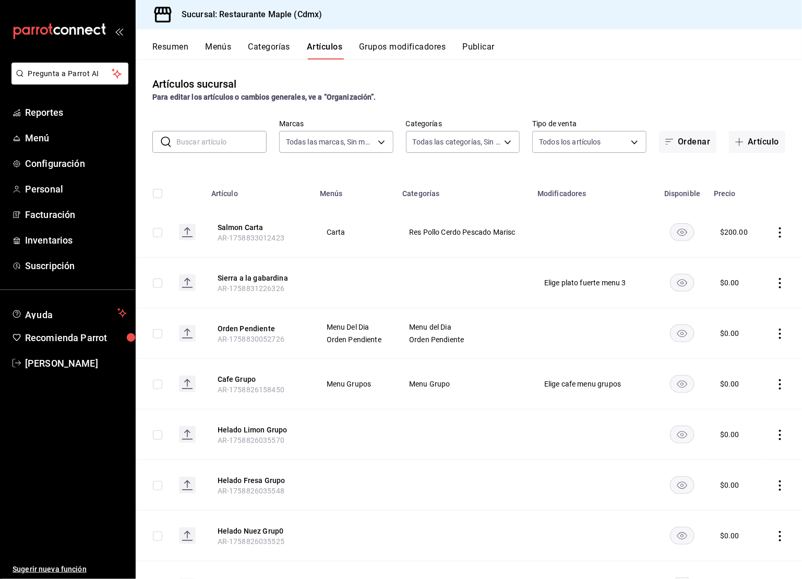
click at [412, 53] on button "Grupos modificadores" at bounding box center [402, 51] width 87 height 18
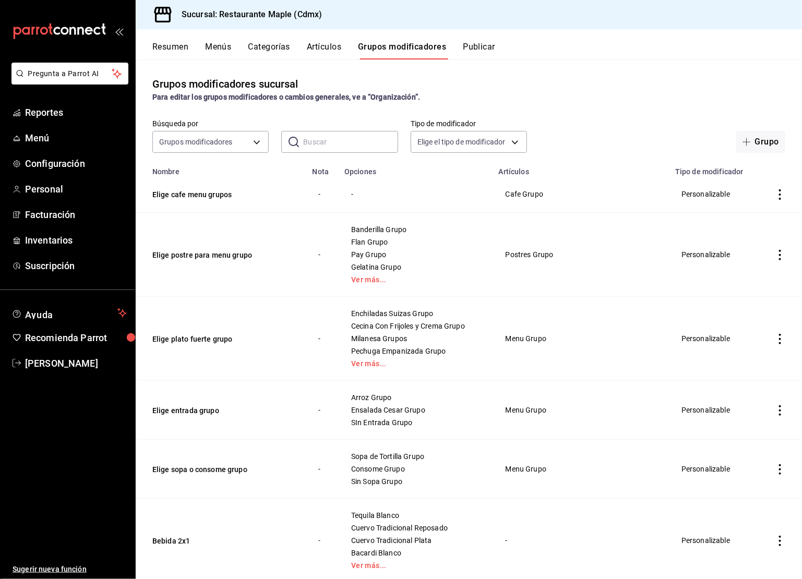
click at [320, 147] on input "text" at bounding box center [350, 142] width 94 height 21
type input "ELIG"
click at [322, 43] on button "Artículos" at bounding box center [324, 51] width 34 height 18
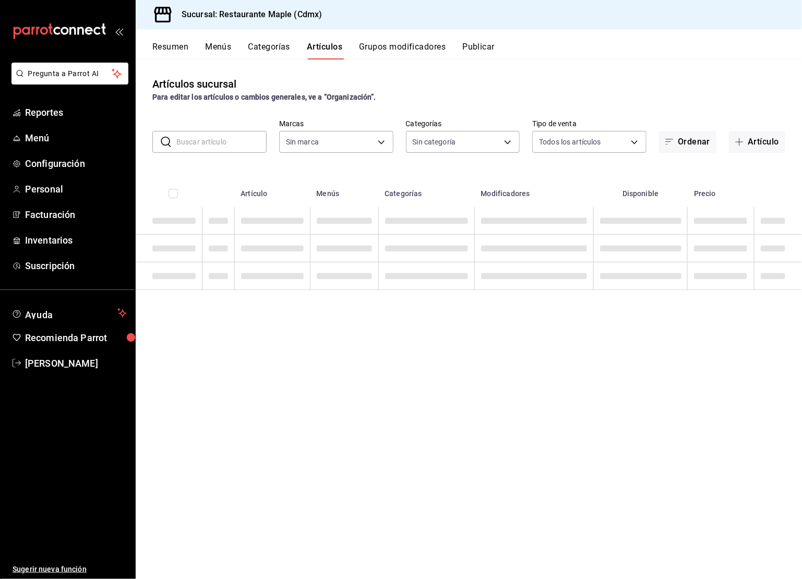
click at [246, 140] on input "text" at bounding box center [221, 142] width 90 height 21
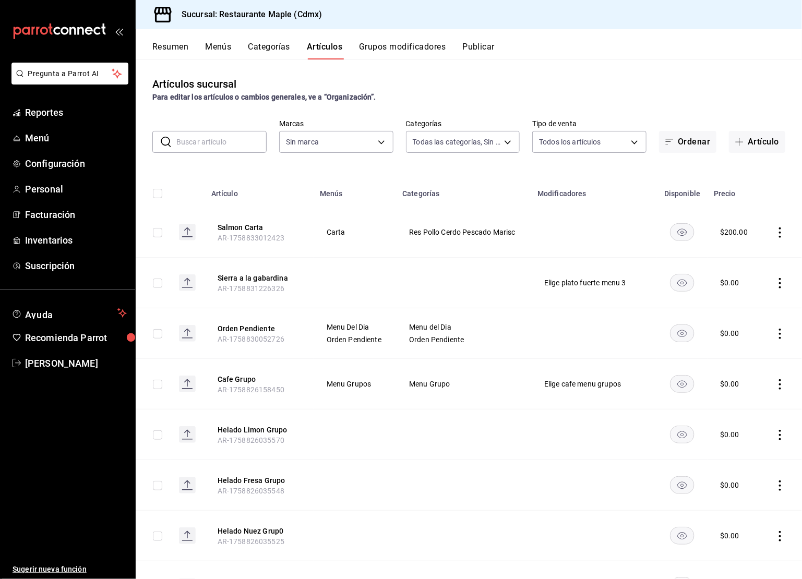
type input "6eac6812-aa63-4034-bc7d-6b15ea469221,4e41f967-64c3-4824-b710-a5a4e80a5f0c,cd1bb…"
type input "P"
type input "9367c8d0-d5bf-442c-b6f8-a503c691c07e"
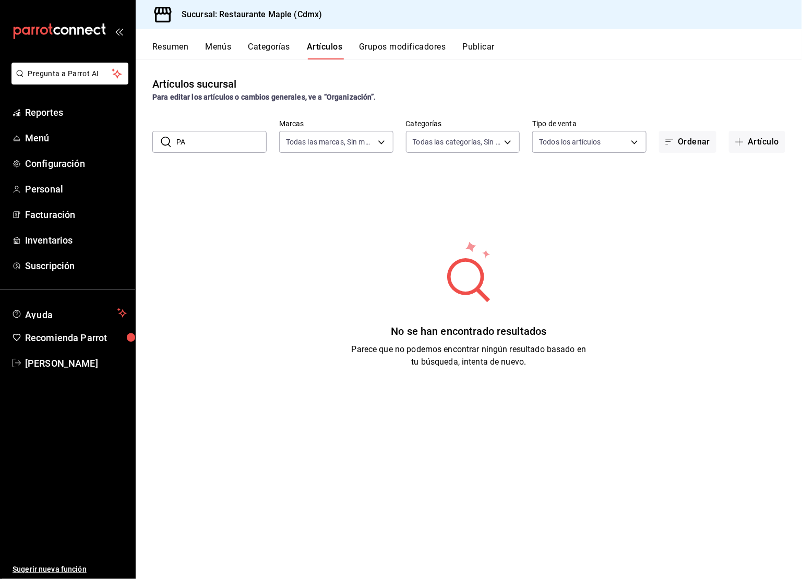
type input "P"
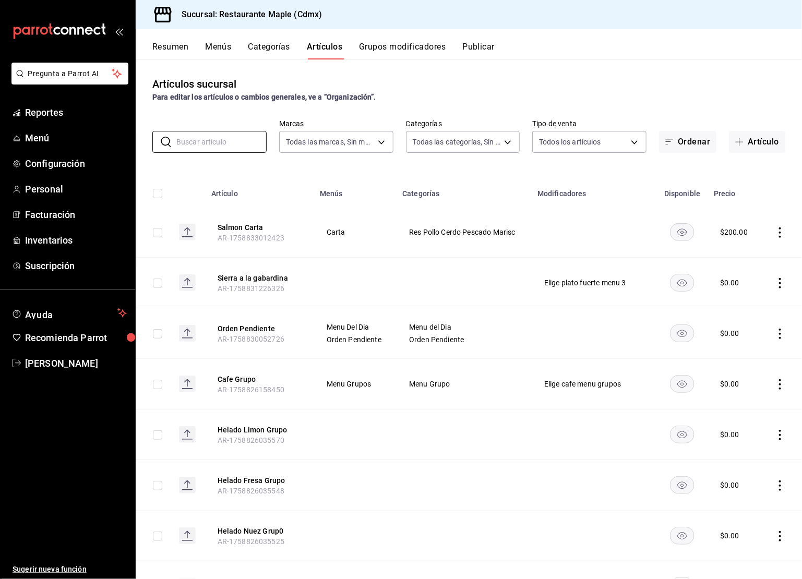
click at [402, 40] on div "Resumen Menús Categorías Artículos Grupos modificadores Publicar" at bounding box center [469, 44] width 667 height 30
click at [402, 54] on button "Grupos modificadores" at bounding box center [402, 51] width 87 height 18
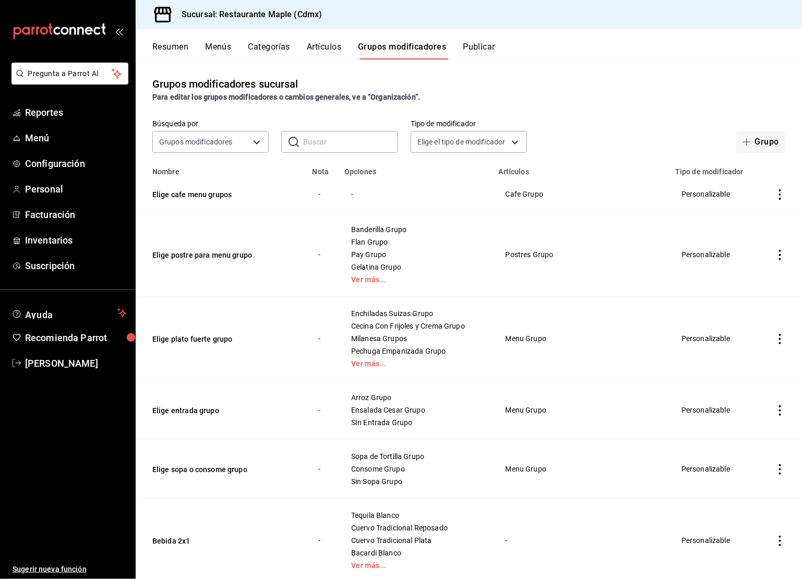
click at [342, 147] on input "text" at bounding box center [350, 142] width 94 height 21
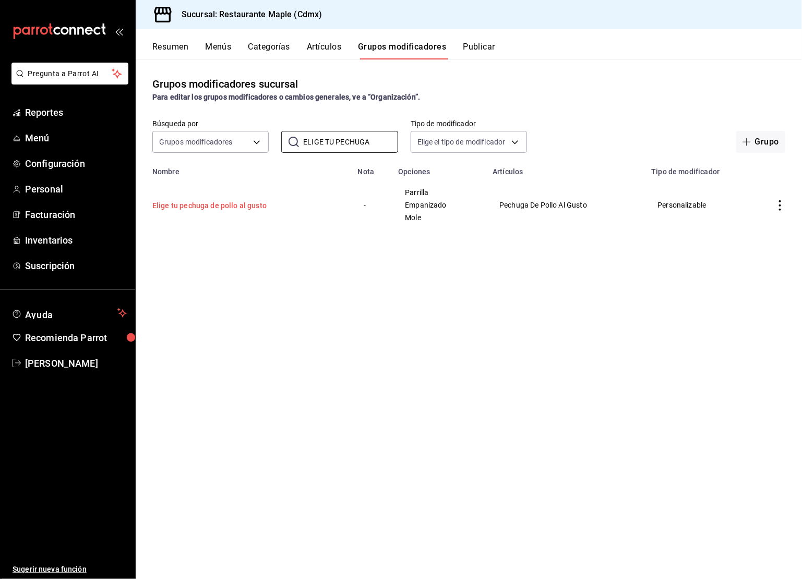
type input "ELIGE TU PECHUGA"
click at [240, 203] on button "Elige tu pechuga de pollo al gusto" at bounding box center [214, 205] width 125 height 10
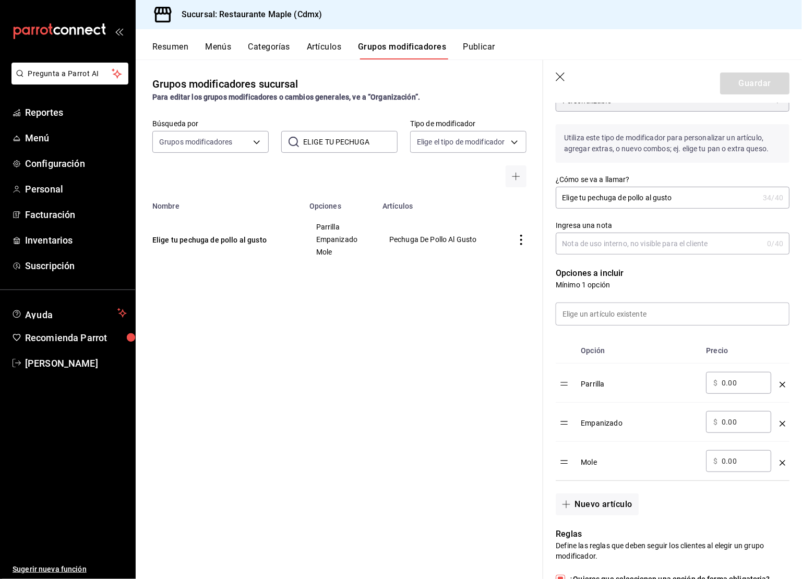
scroll to position [199, 0]
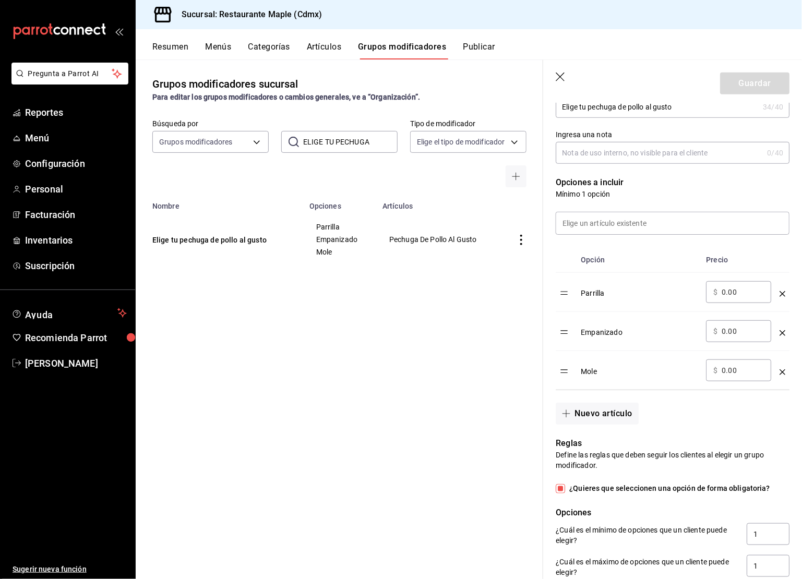
click at [781, 293] on icon "optionsTable" at bounding box center [783, 294] width 6 height 6
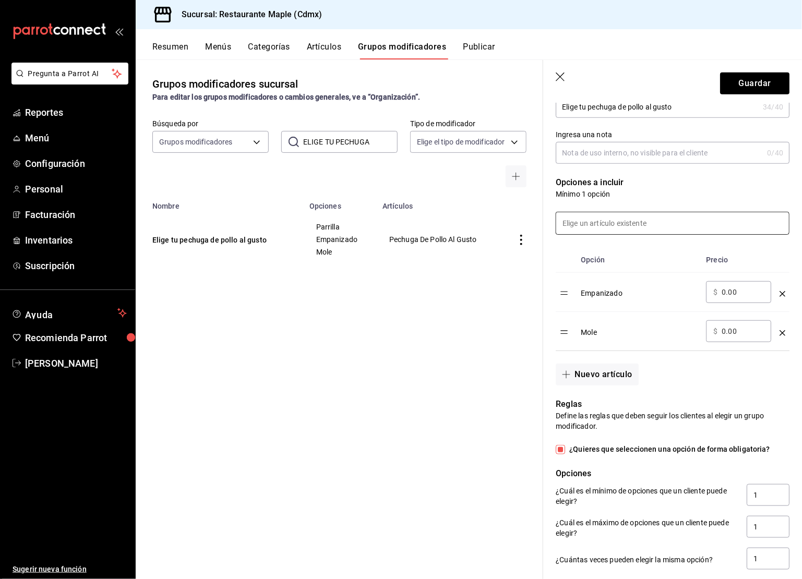
click at [628, 231] on input at bounding box center [672, 223] width 233 height 22
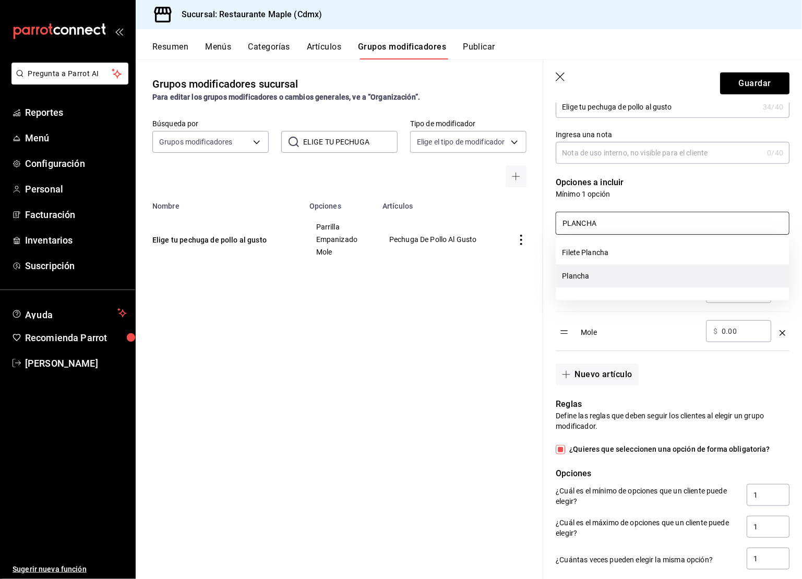
click at [609, 279] on li "Plancha" at bounding box center [672, 276] width 233 height 23
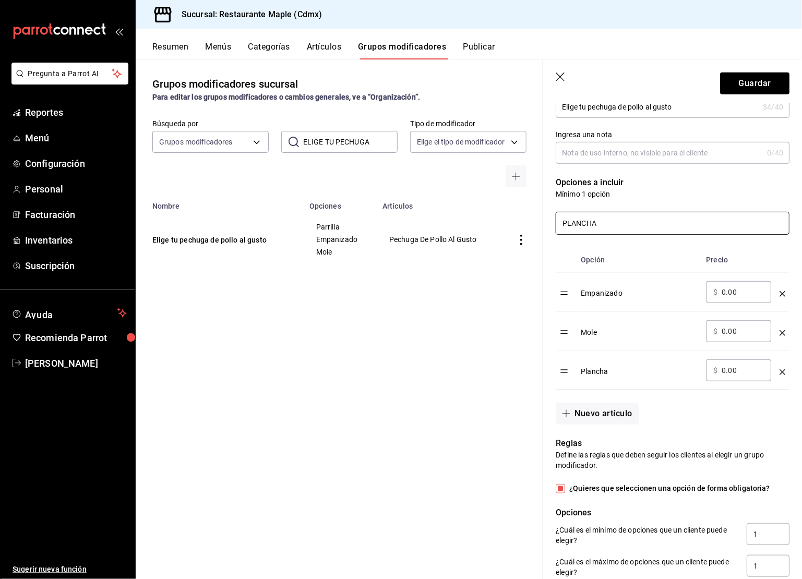
type input "PLANCHA"
drag, startPoint x: 567, startPoint y: 372, endPoint x: 566, endPoint y: 298, distance: 74.7
click at [566, 298] on table "Opción Precio Empanizado ​ $ 0.00 ​ Mole ​ $ 0.00 ​ Plancha ​ $ 0.00 ​" at bounding box center [673, 318] width 234 height 143
click at [750, 81] on button "Guardar" at bounding box center [754, 84] width 69 height 22
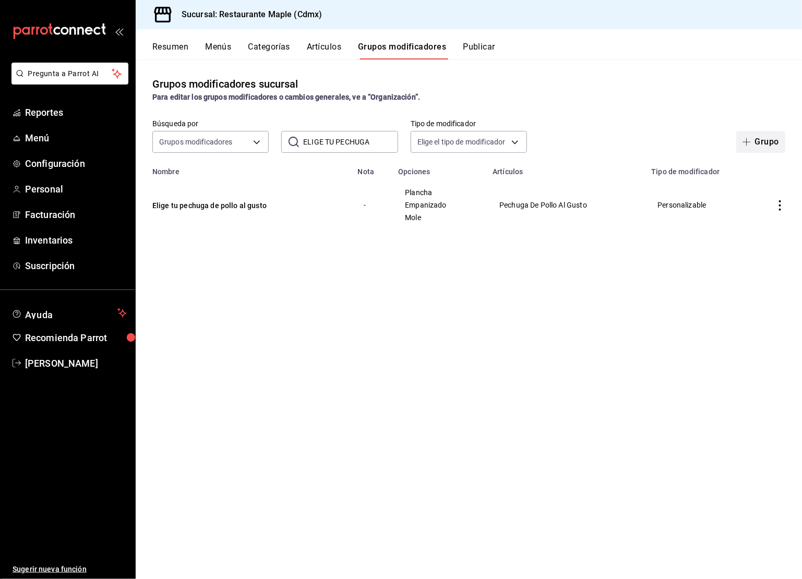
click at [766, 145] on button "Grupo" at bounding box center [761, 142] width 49 height 22
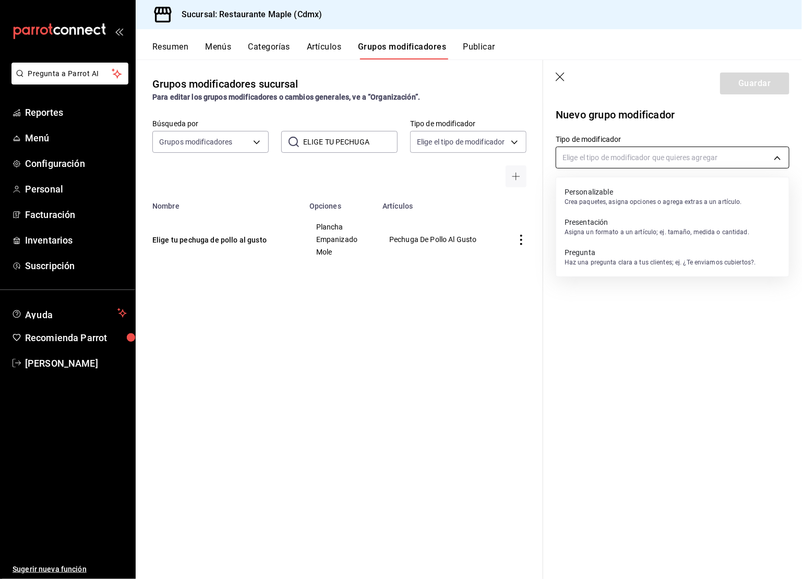
click at [613, 160] on body "Pregunta a Parrot AI Reportes Menú Configuración Personal Facturación Inventari…" at bounding box center [401, 289] width 802 height 579
click at [597, 192] on p "Personalizable" at bounding box center [653, 192] width 177 height 10
type input "CUSTOMIZABLE"
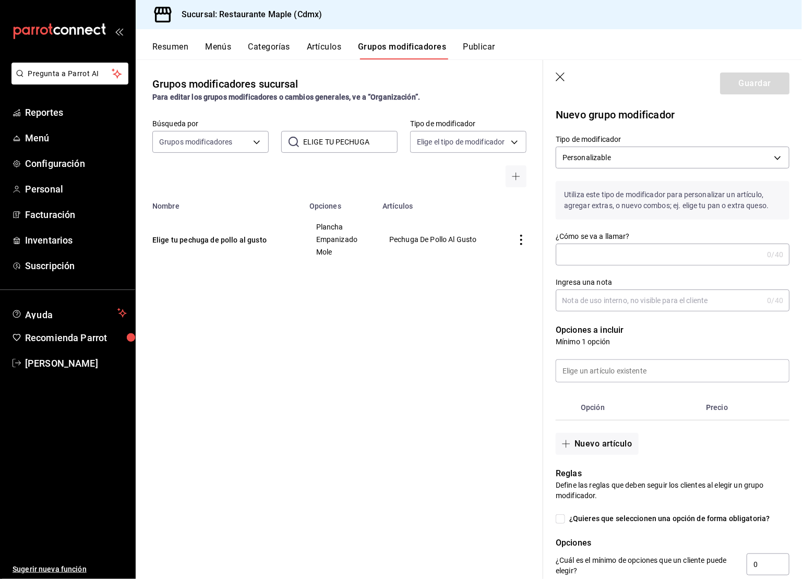
click at [586, 257] on input "¿Cómo se va a llamar?" at bounding box center [659, 254] width 207 height 21
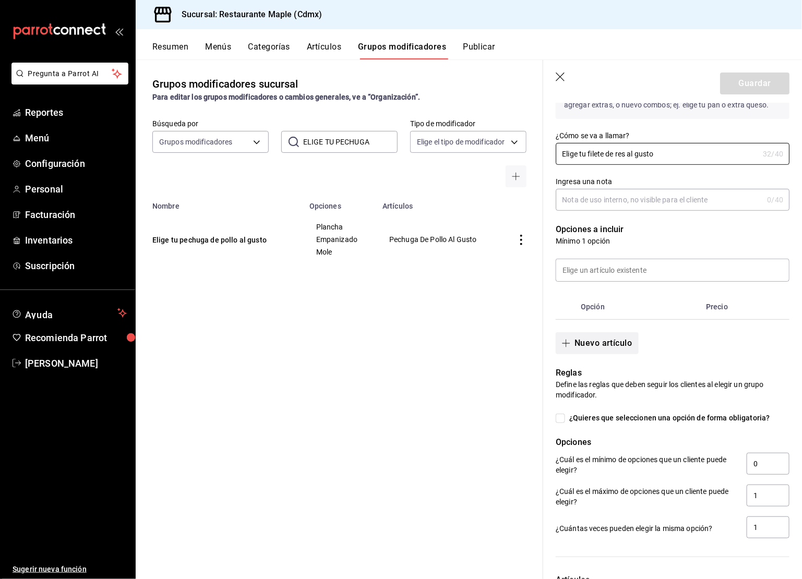
scroll to position [126, 0]
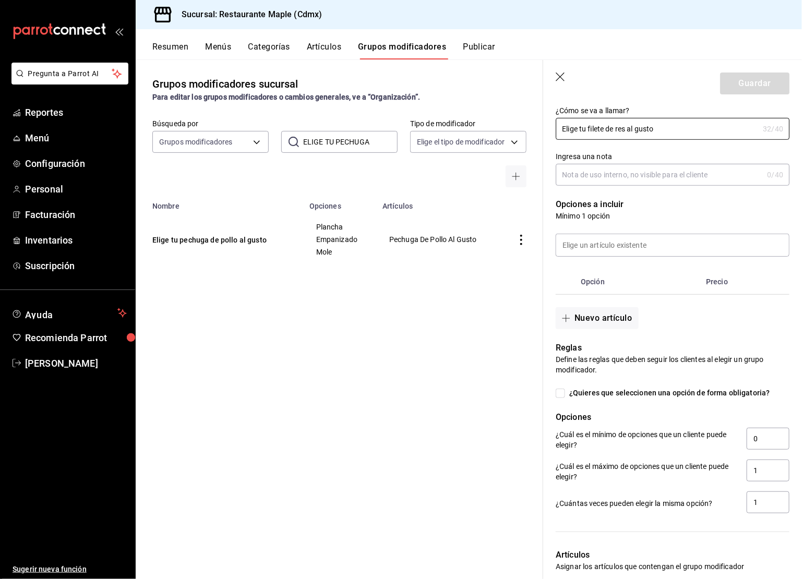
type input "Elige tu filete de res al gusto"
click at [564, 394] on input "¿Quieres que seleccionen una opción de forma obligatoria?" at bounding box center [560, 393] width 9 height 9
checkbox input "true"
type input "1"
click at [606, 238] on input at bounding box center [672, 245] width 233 height 22
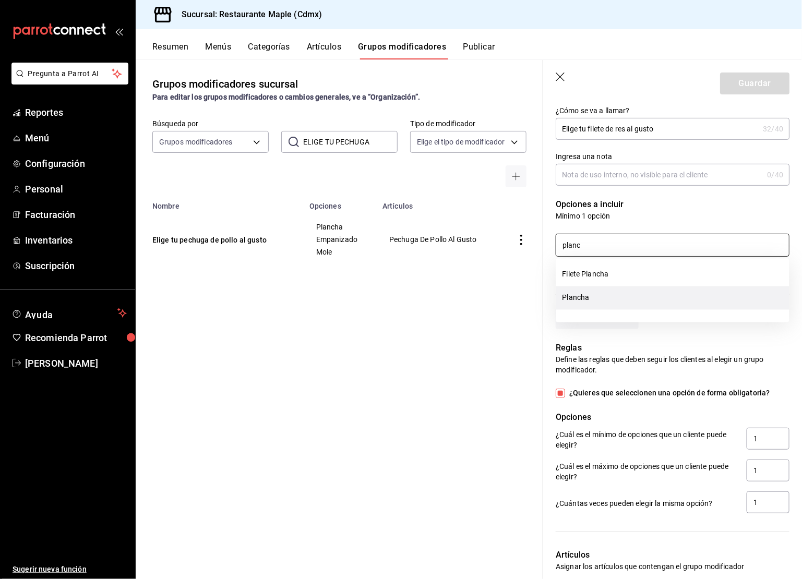
click at [586, 294] on li "Plancha" at bounding box center [672, 298] width 233 height 23
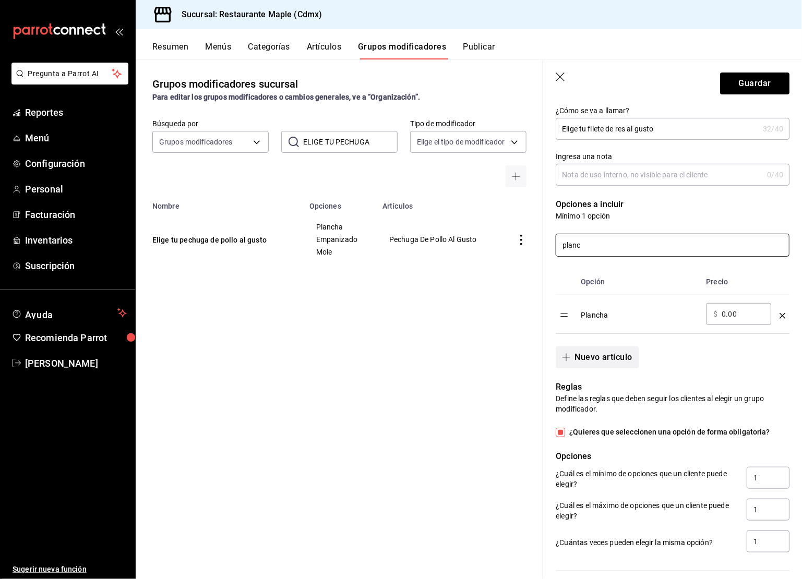
type input "planc"
click at [598, 351] on button "Nuevo artículo" at bounding box center [597, 358] width 82 height 22
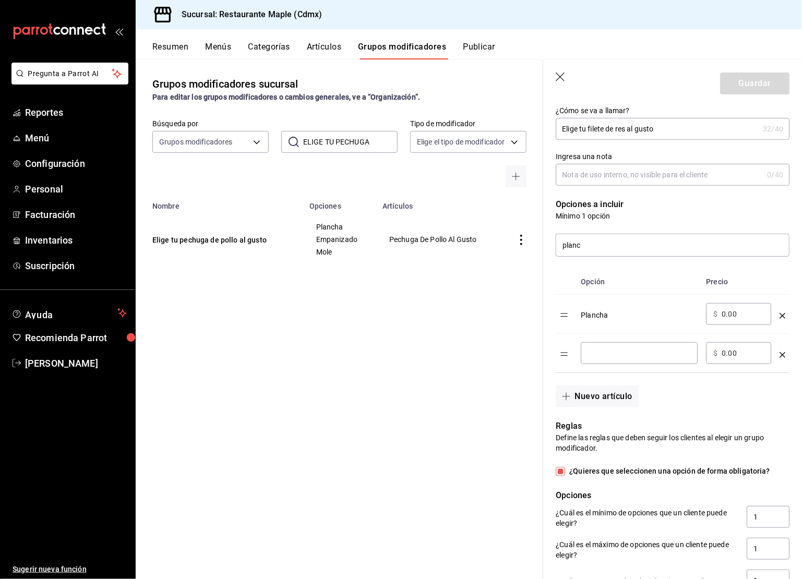
click at [598, 349] on input "optionsTable" at bounding box center [639, 353] width 102 height 10
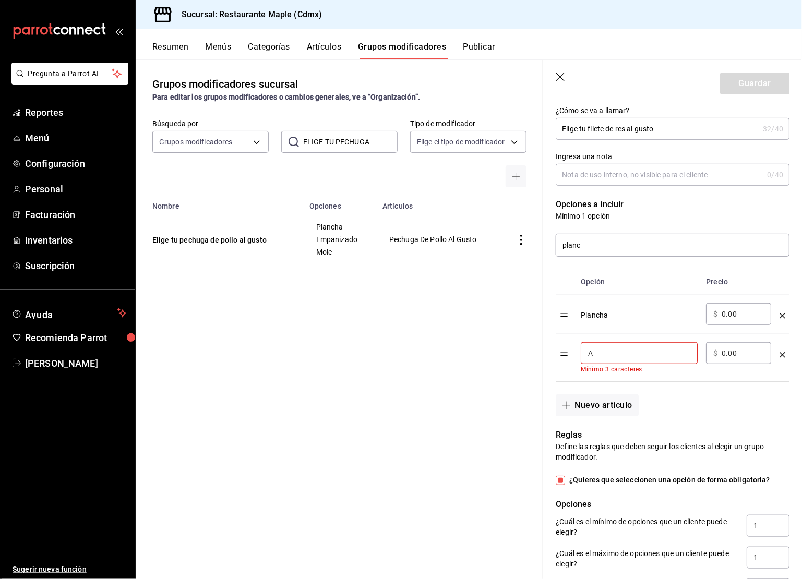
type input "A"
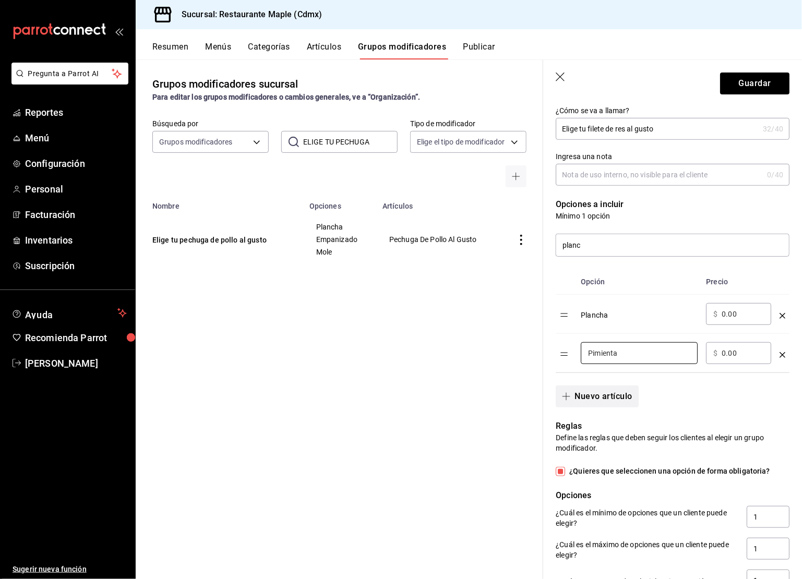
type input "Pimienta"
click at [588, 394] on button "Nuevo artículo" at bounding box center [597, 397] width 82 height 22
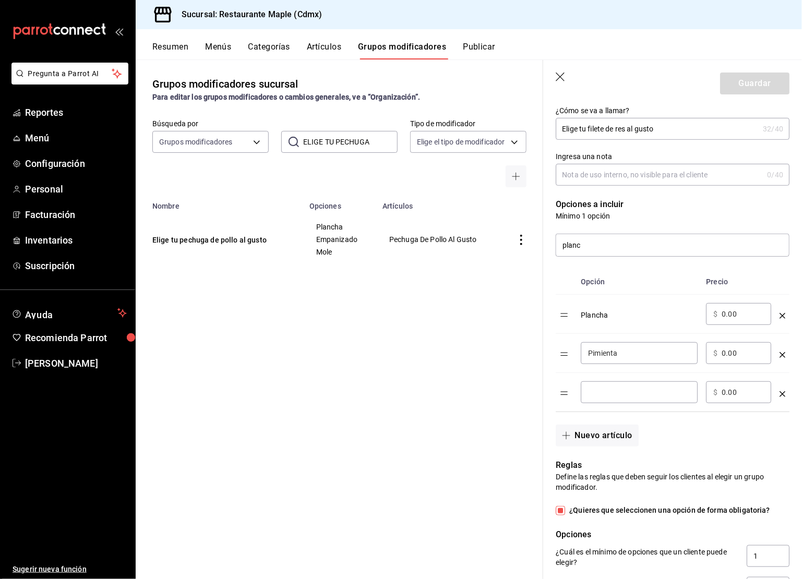
click at [787, 391] on td "optionsTable" at bounding box center [783, 392] width 14 height 39
click at [784, 392] on icon "optionsTable" at bounding box center [783, 395] width 6 height 6
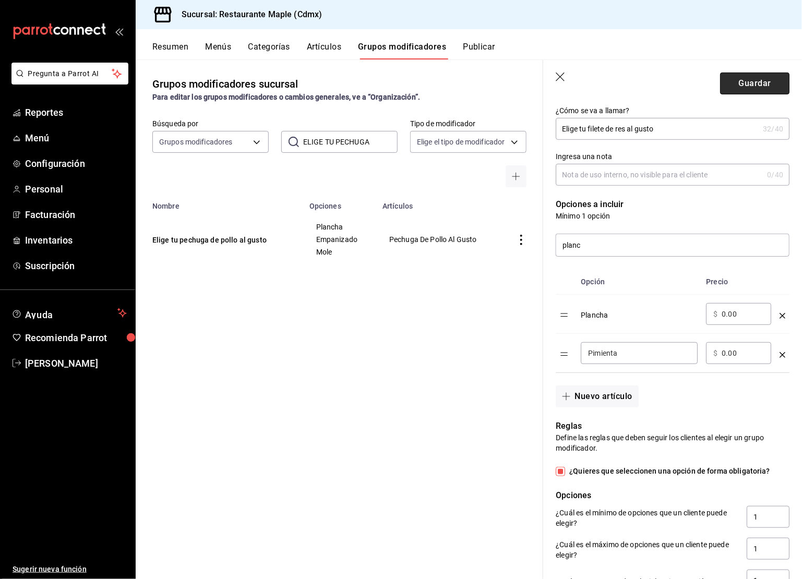
click at [757, 80] on button "Guardar" at bounding box center [754, 84] width 69 height 22
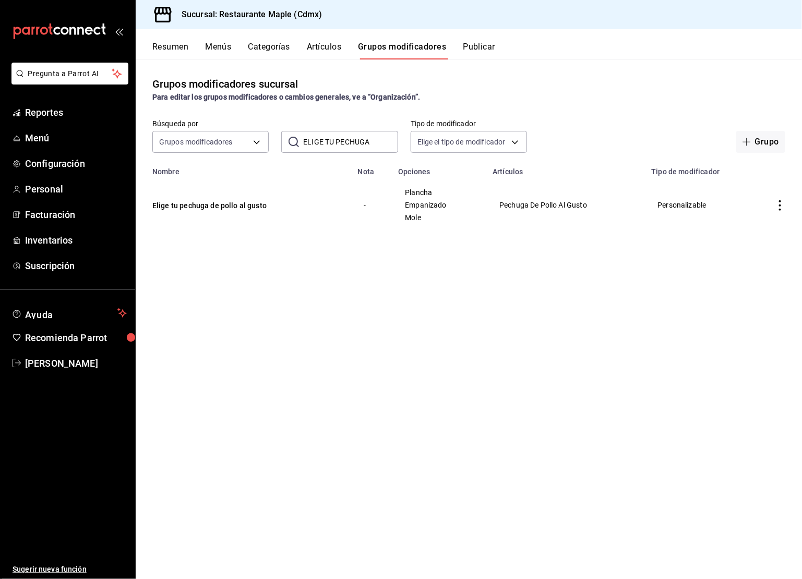
click at [326, 145] on input "ELIGE TU PECHUGA" at bounding box center [350, 142] width 94 height 21
click at [327, 145] on input "ELIGE TU PECHUGA" at bounding box center [350, 142] width 94 height 21
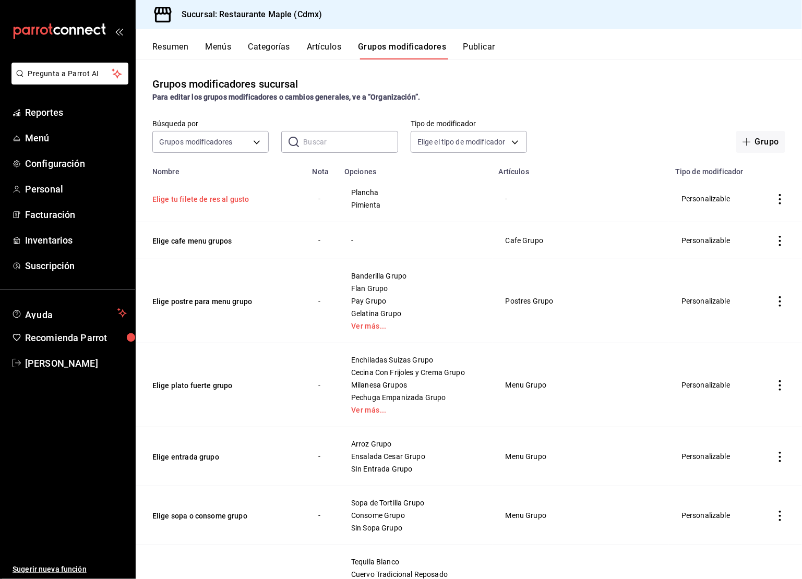
click at [229, 200] on button "Elige tu filete de res al gusto" at bounding box center [214, 199] width 125 height 10
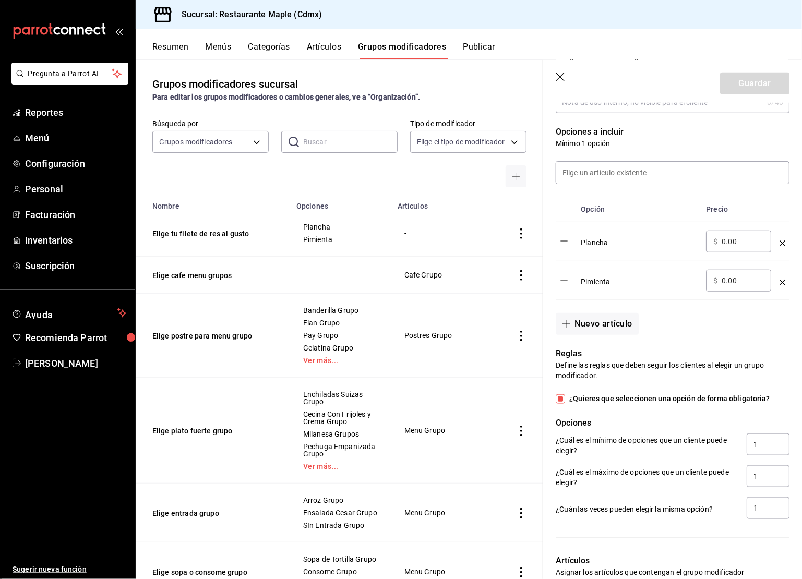
scroll to position [405, 0]
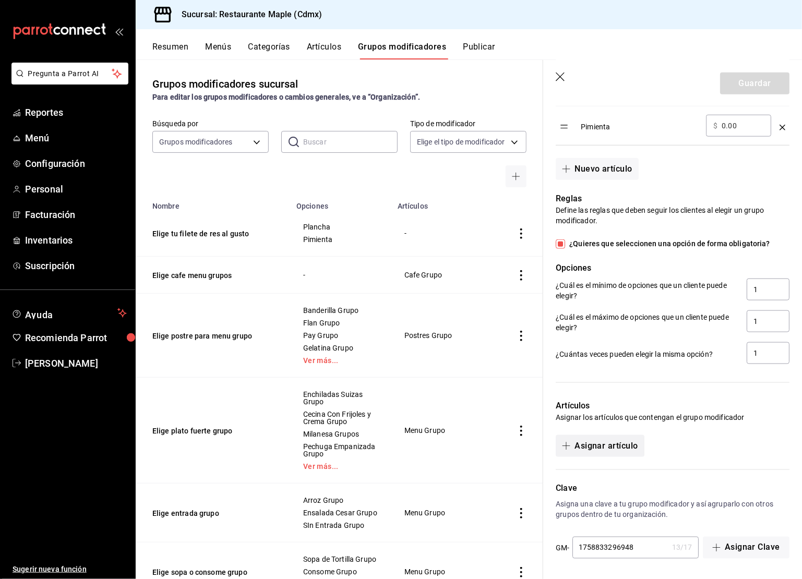
click at [595, 442] on button "Asignar artículo" at bounding box center [600, 446] width 88 height 22
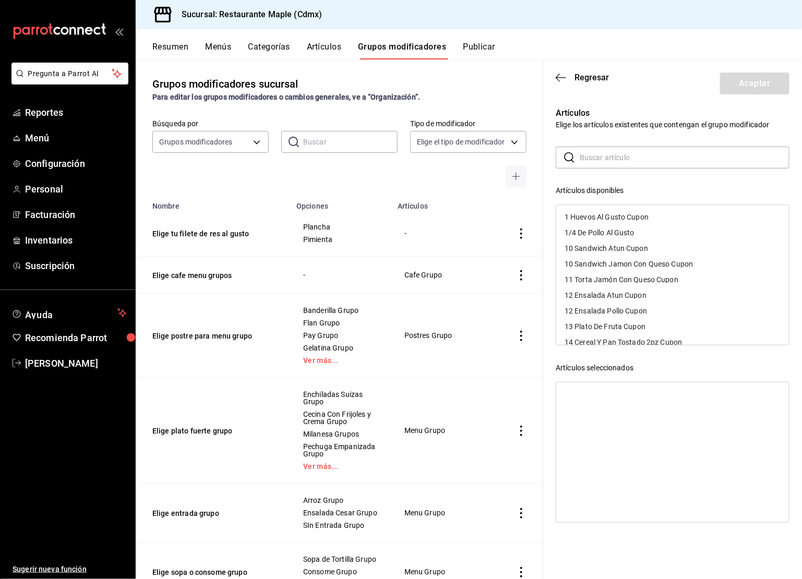
click at [597, 157] on input "text" at bounding box center [685, 157] width 210 height 21
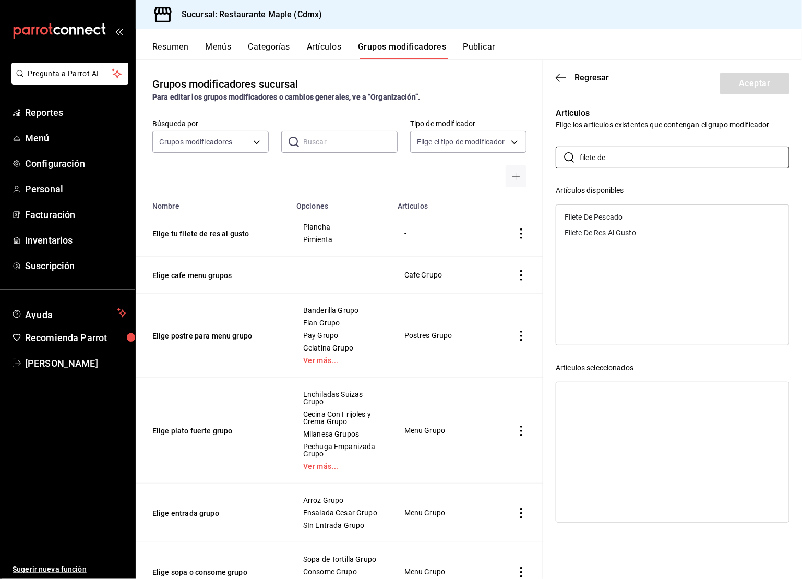
type input "filete de"
click at [596, 232] on div "Filete De Res Al Gusto" at bounding box center [601, 232] width 72 height 7
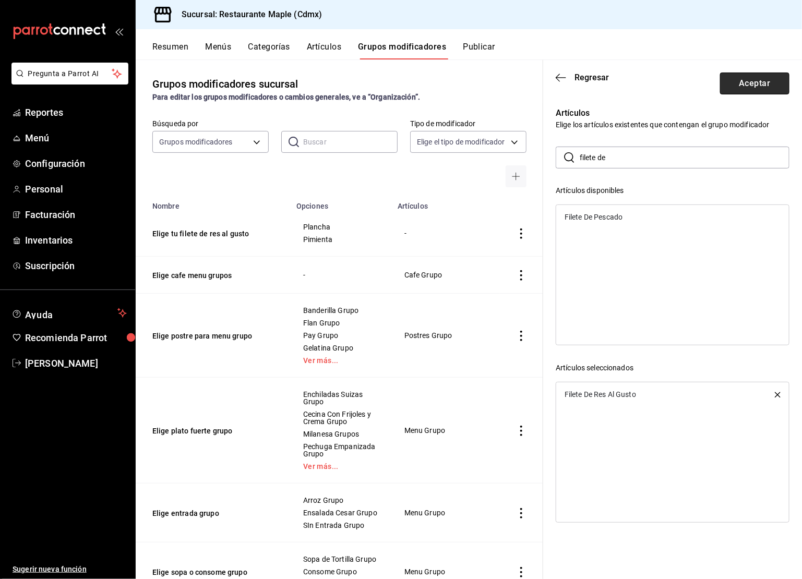
click at [749, 80] on button "Aceptar" at bounding box center [754, 84] width 69 height 22
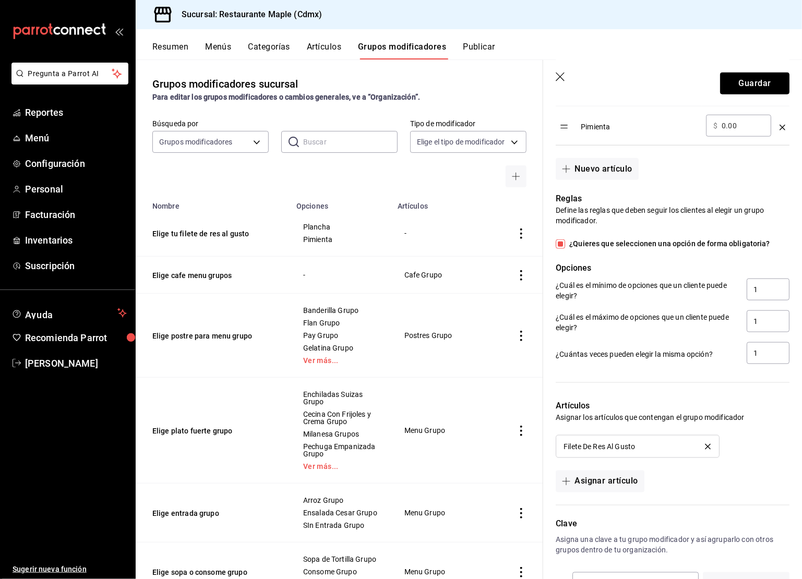
click at [751, 76] on button "Guardar" at bounding box center [754, 84] width 69 height 22
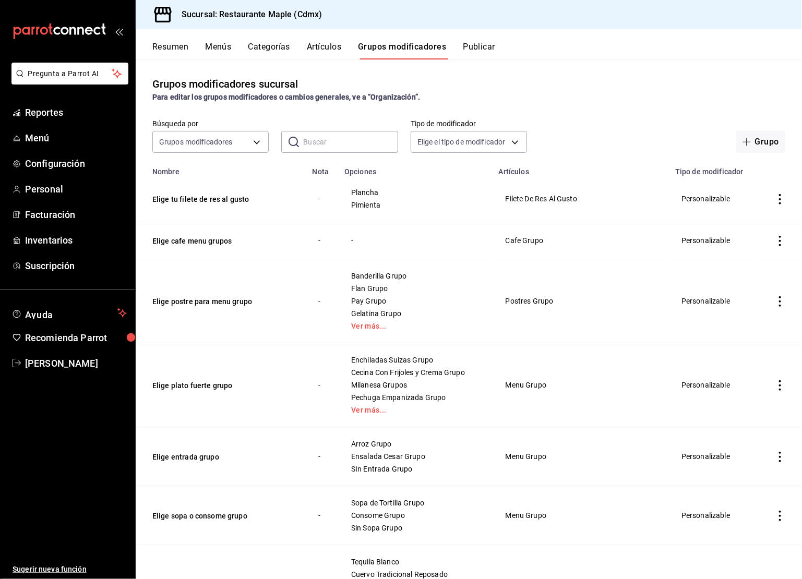
click at [336, 151] on input "text" at bounding box center [350, 142] width 94 height 21
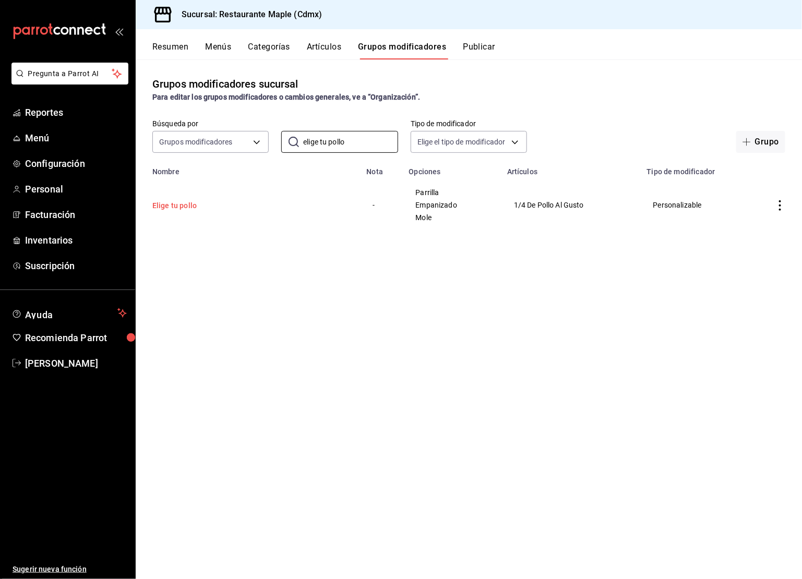
type input "elige tu pollo"
click at [185, 204] on button "Elige tu pollo" at bounding box center [214, 205] width 125 height 10
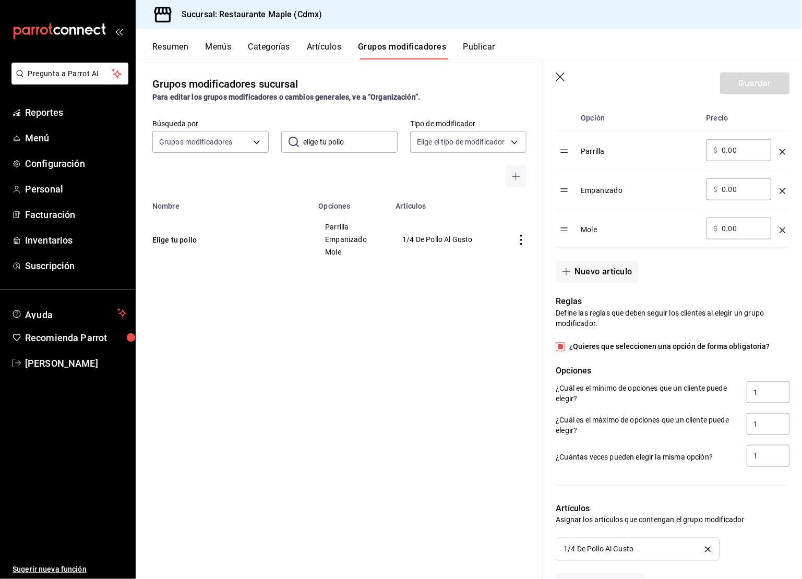
scroll to position [479, 0]
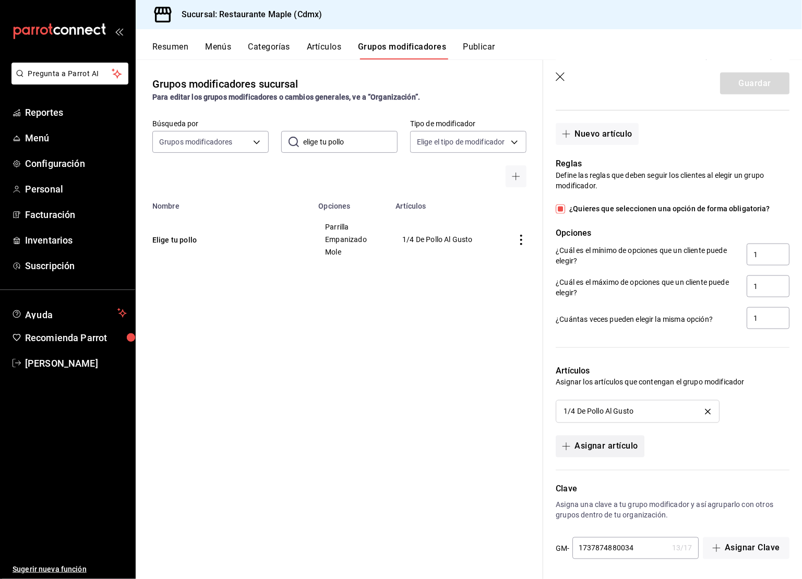
click at [610, 442] on button "Asignar artículo" at bounding box center [600, 447] width 88 height 22
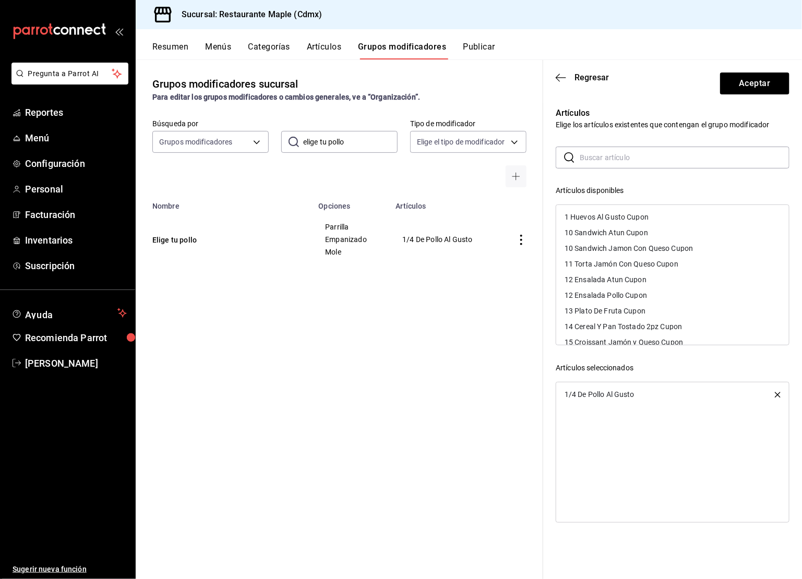
click at [608, 157] on input "text" at bounding box center [685, 157] width 210 height 21
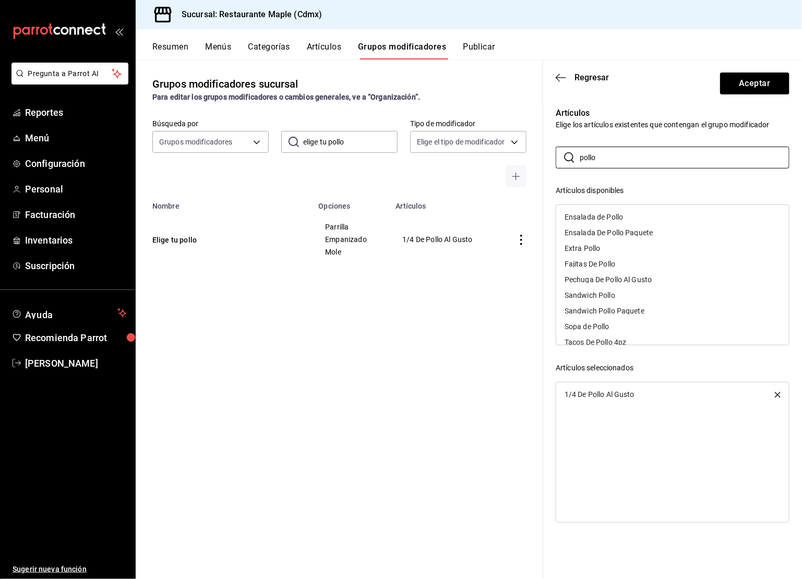
scroll to position [98, 0]
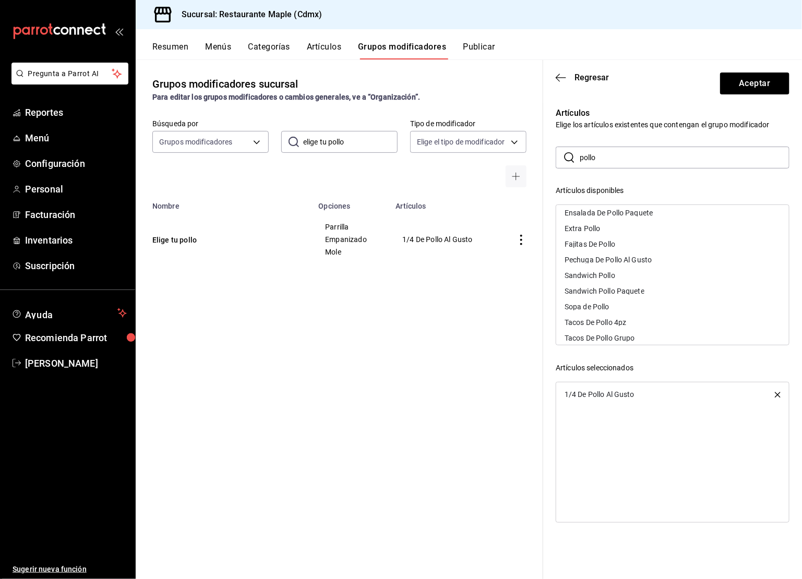
click at [626, 165] on input "pollo" at bounding box center [685, 157] width 210 height 21
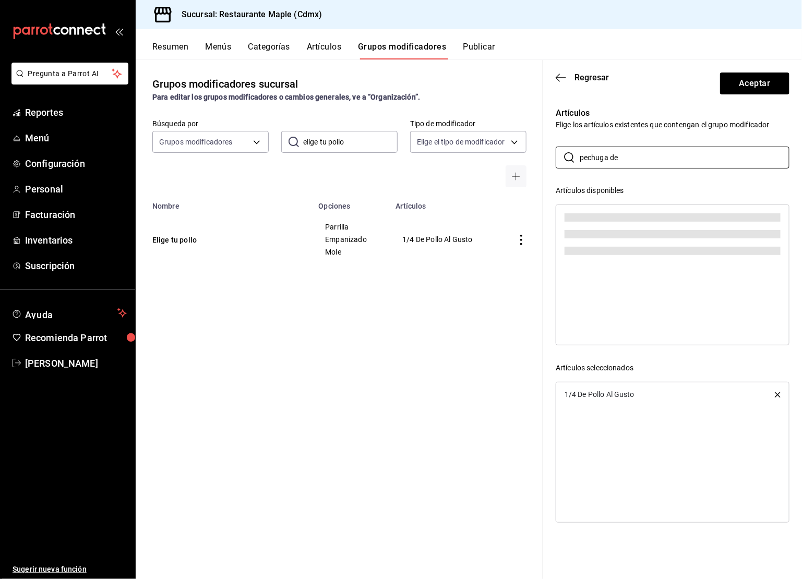
scroll to position [0, 0]
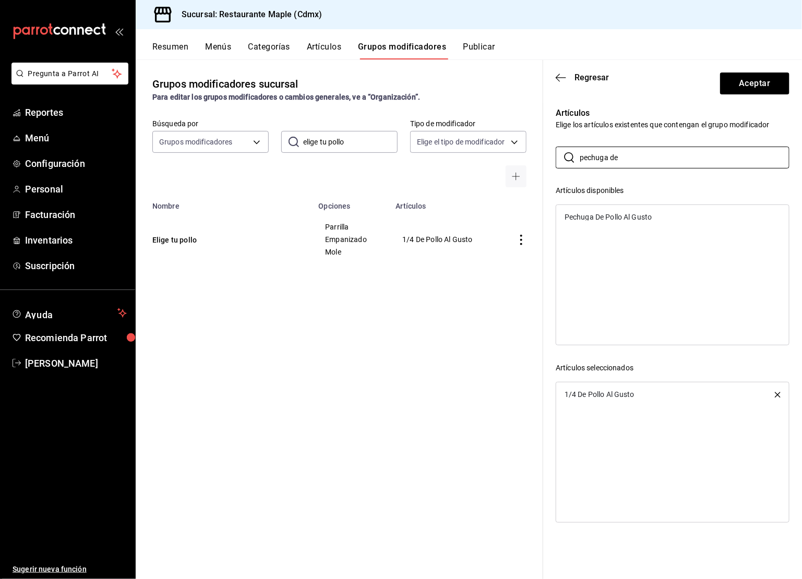
type input "pechuga de"
click at [625, 214] on div "Pechuga De Pollo Al Gusto" at bounding box center [608, 217] width 87 height 7
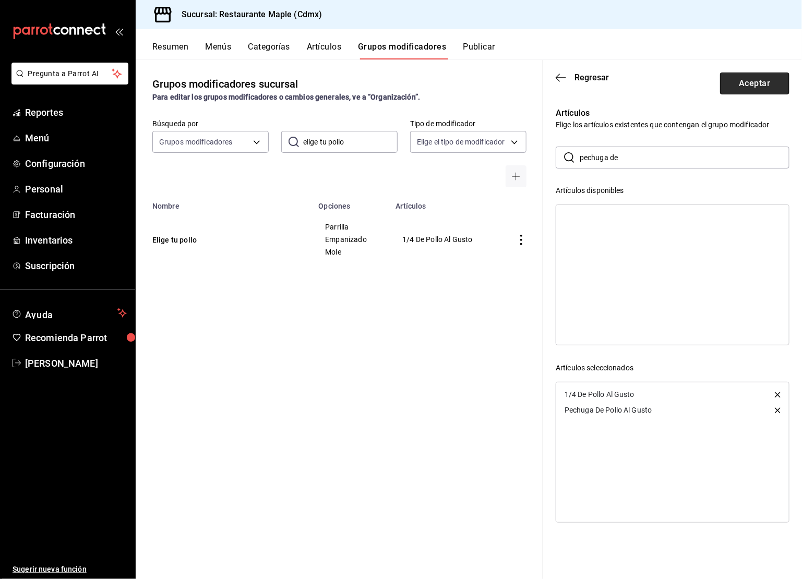
click at [733, 88] on button "Aceptar" at bounding box center [754, 84] width 69 height 22
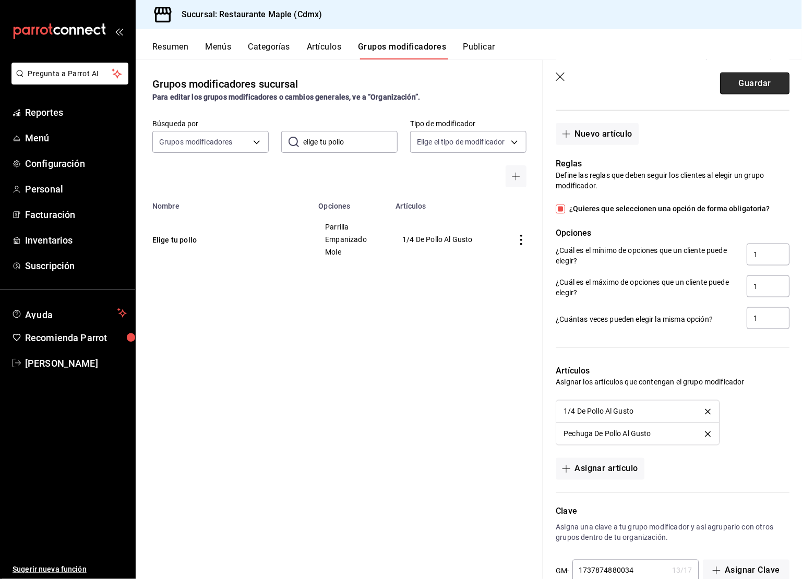
click at [754, 84] on button "Guardar" at bounding box center [754, 84] width 69 height 22
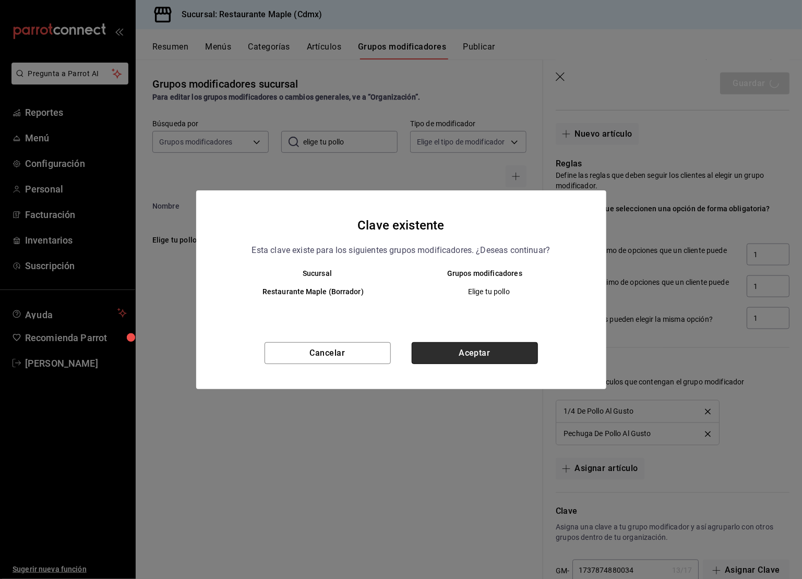
click at [451, 358] on button "Aceptar" at bounding box center [475, 353] width 126 height 22
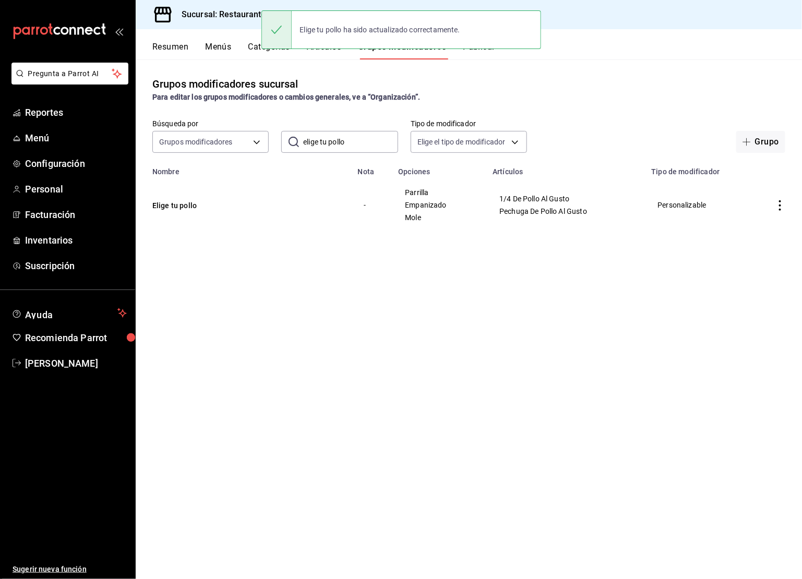
click at [339, 143] on input "elige tu pollo" at bounding box center [350, 142] width 94 height 21
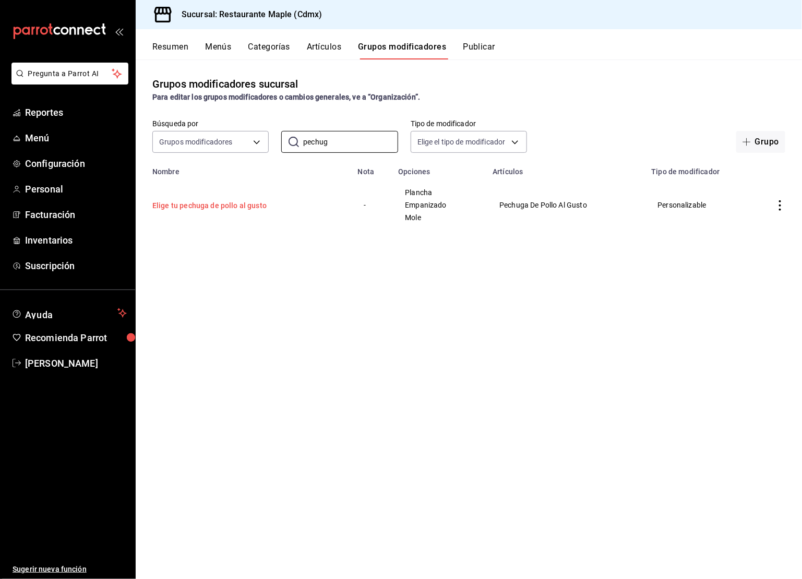
type input "pechug"
click at [209, 206] on button "Elige tu pechuga de pollo al gusto" at bounding box center [214, 205] width 125 height 10
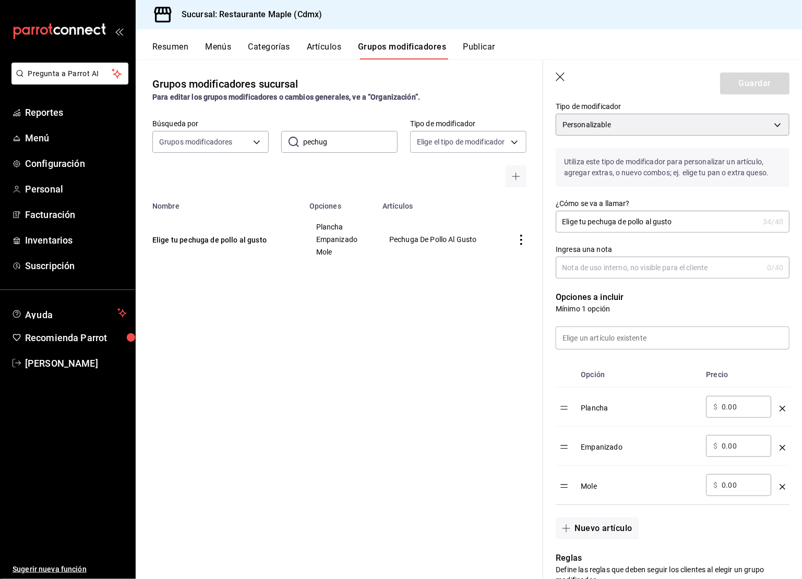
scroll to position [172, 0]
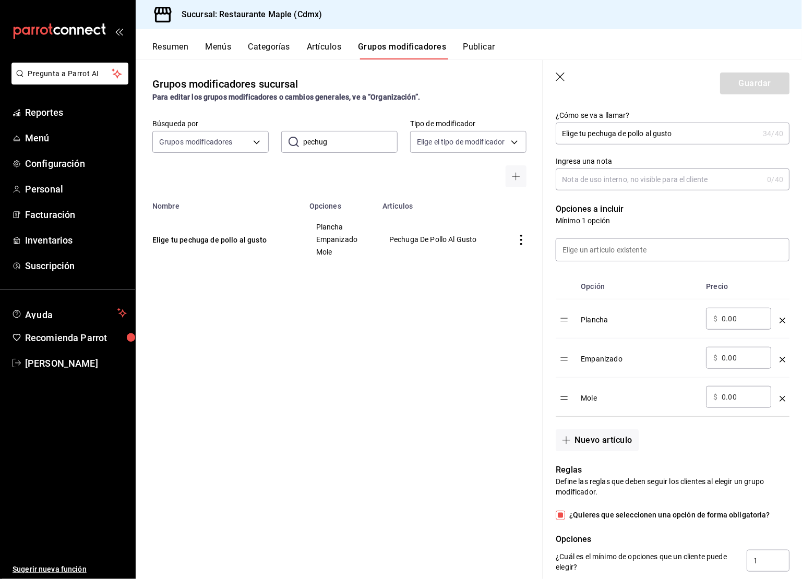
click at [783, 323] on div "optionsTable" at bounding box center [783, 316] width 6 height 17
click at [783, 319] on icon "optionsTable" at bounding box center [783, 321] width 6 height 6
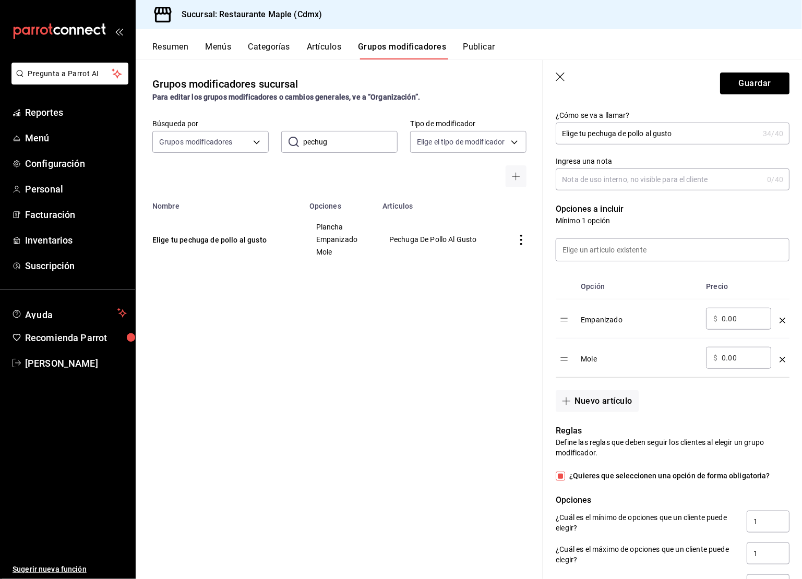
click at [783, 319] on icon "optionsTable" at bounding box center [783, 321] width 6 height 6
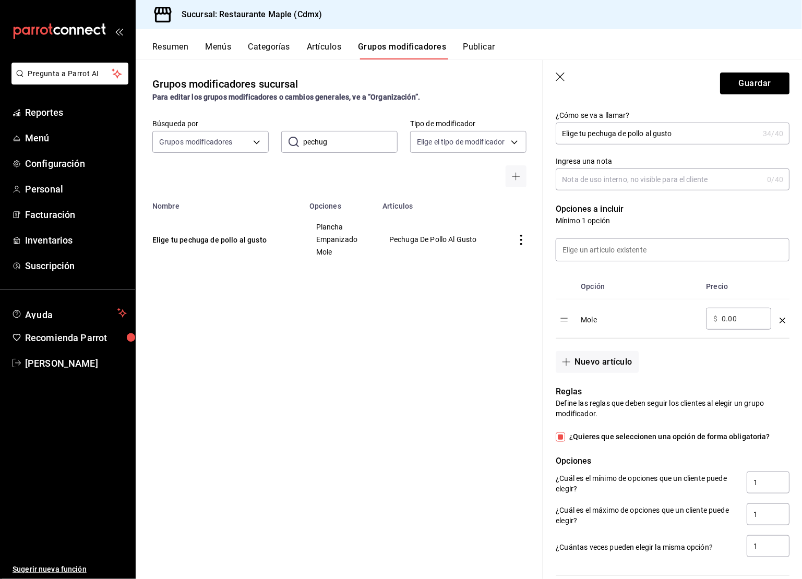
click at [783, 319] on icon "optionsTable" at bounding box center [783, 321] width 6 height 6
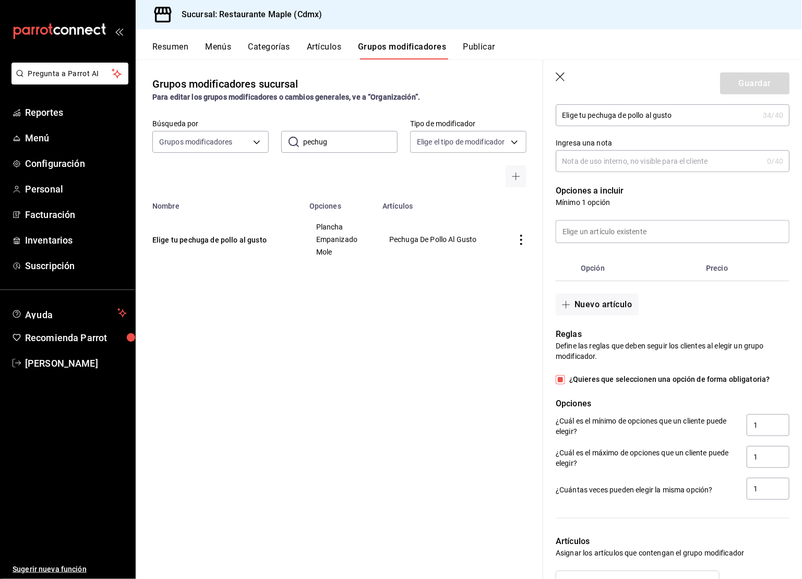
scroll to position [236, 0]
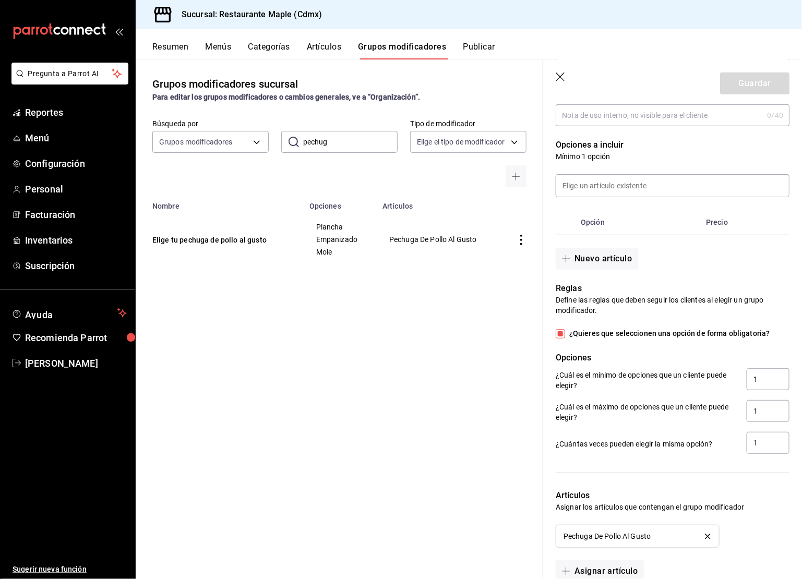
click at [562, 333] on input "¿Quieres que seleccionen una opción de forma obligatoria?" at bounding box center [560, 333] width 9 height 9
checkbox input "false"
type input "0"
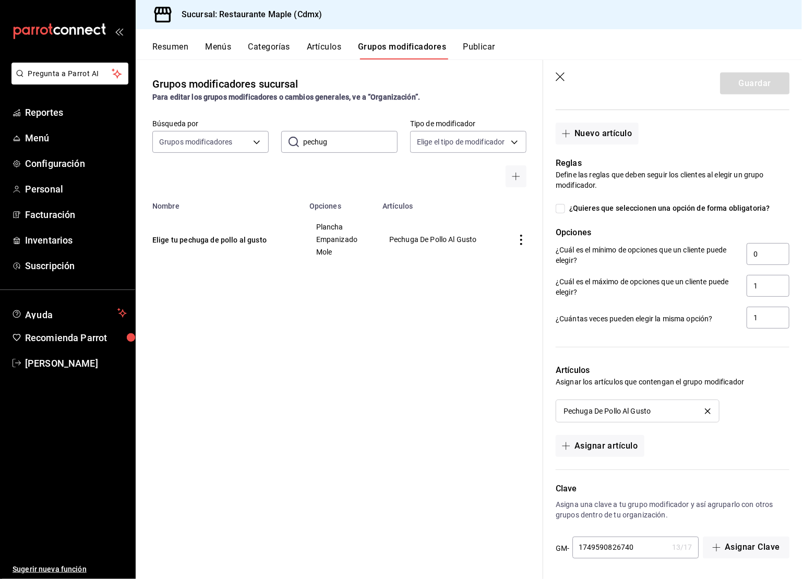
click at [709, 410] on icon "delete" at bounding box center [708, 412] width 6 height 6
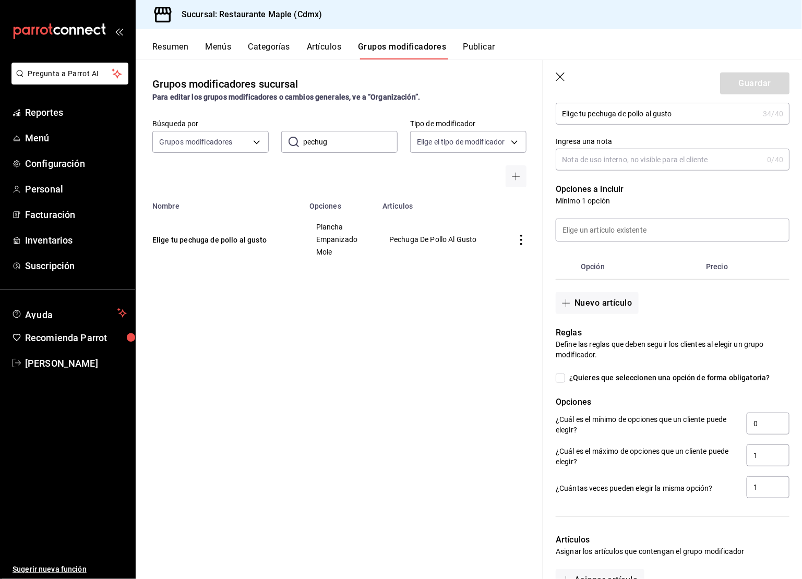
scroll to position [0, 0]
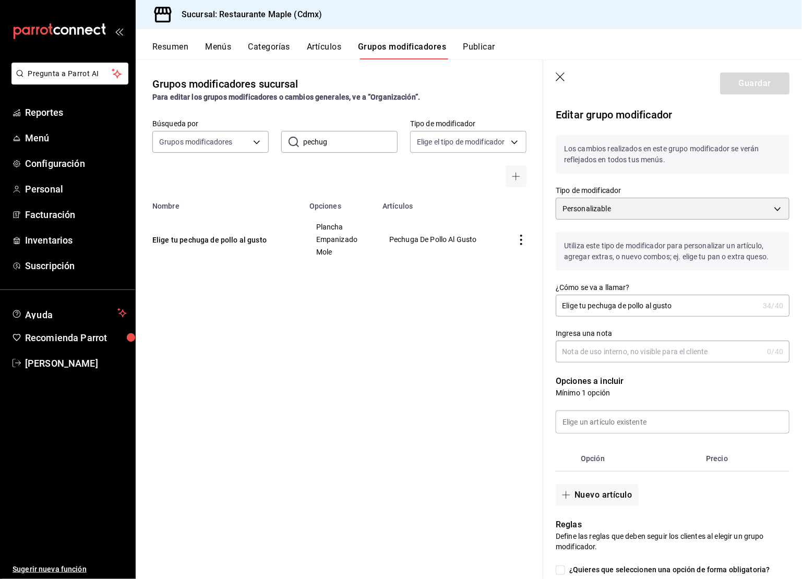
click at [561, 80] on icon "button" at bounding box center [561, 78] width 10 height 10
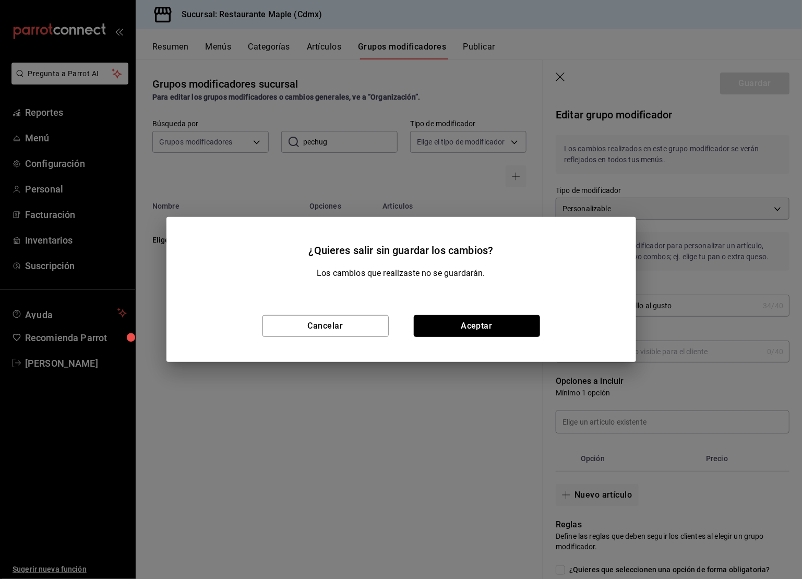
click at [461, 327] on button "Aceptar" at bounding box center [477, 326] width 126 height 22
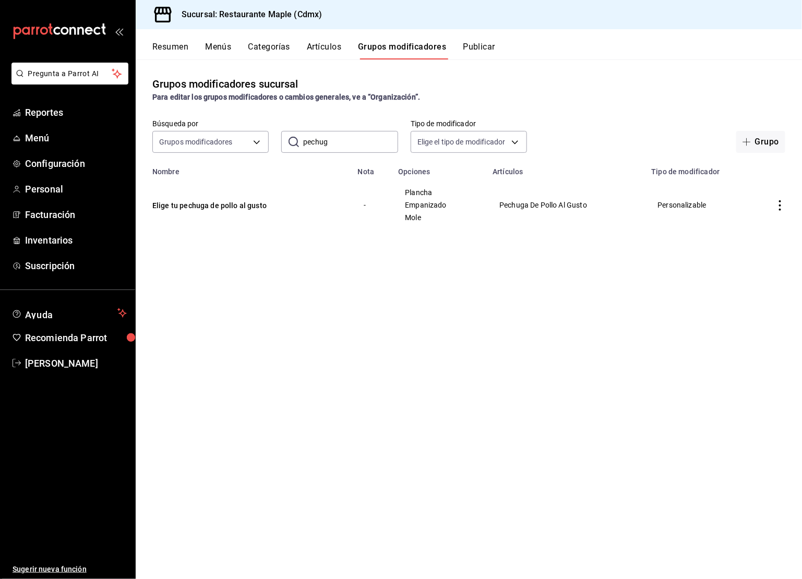
click at [355, 147] on input "pechug" at bounding box center [350, 142] width 94 height 21
click at [775, 206] on icon "actions" at bounding box center [780, 205] width 10 height 10
click at [743, 263] on li "Eliminar" at bounding box center [740, 272] width 63 height 21
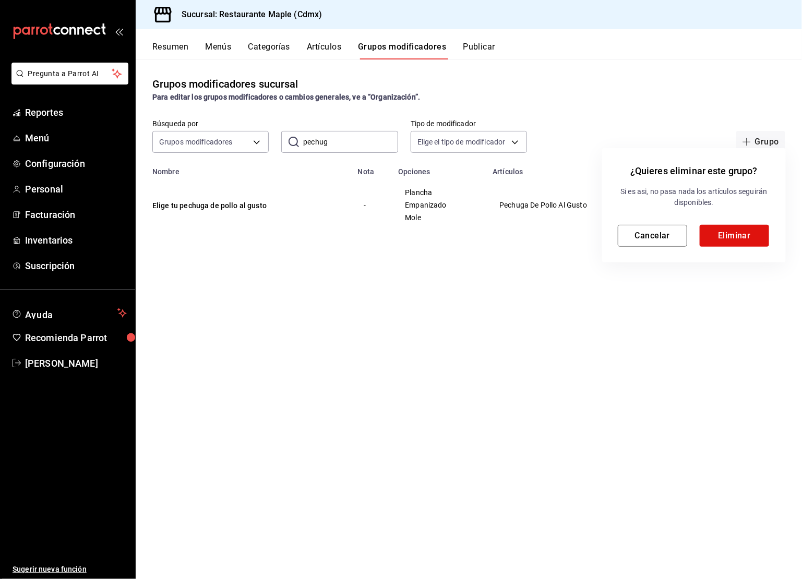
click at [729, 222] on div "Si es asi, no pasa nada los artículos seguirán disponibles. Cancelar Eliminar" at bounding box center [694, 216] width 152 height 61
click at [729, 232] on button "Eliminar" at bounding box center [734, 236] width 69 height 22
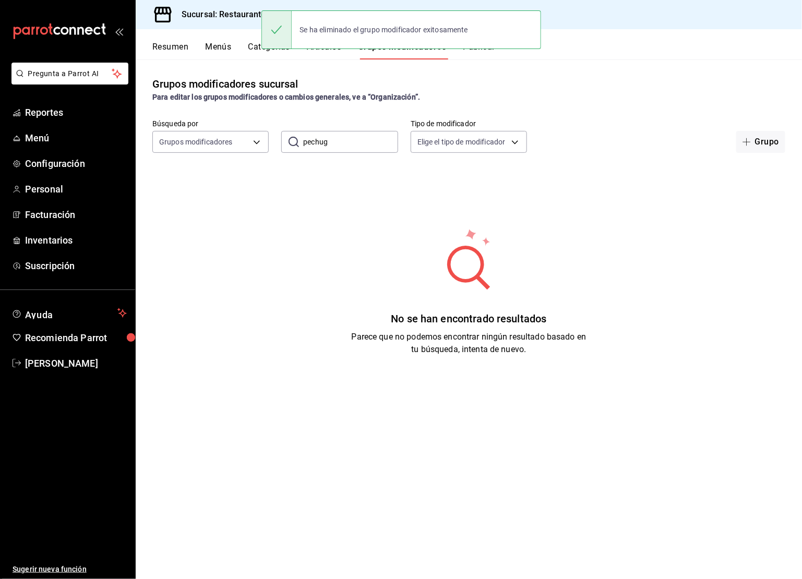
click at [498, 57] on div "Resumen Menús Categorías Artículos Grupos modificadores Publicar" at bounding box center [477, 51] width 650 height 18
click at [485, 57] on button "Publicar" at bounding box center [479, 51] width 32 height 18
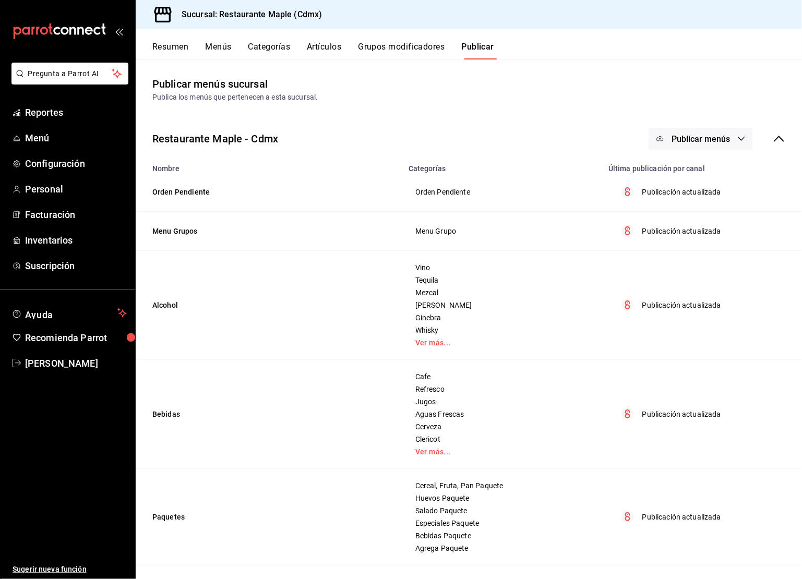
click at [691, 140] on span "Publicar menús" at bounding box center [701, 139] width 58 height 10
click at [694, 173] on span "Punto de venta" at bounding box center [716, 173] width 50 height 11
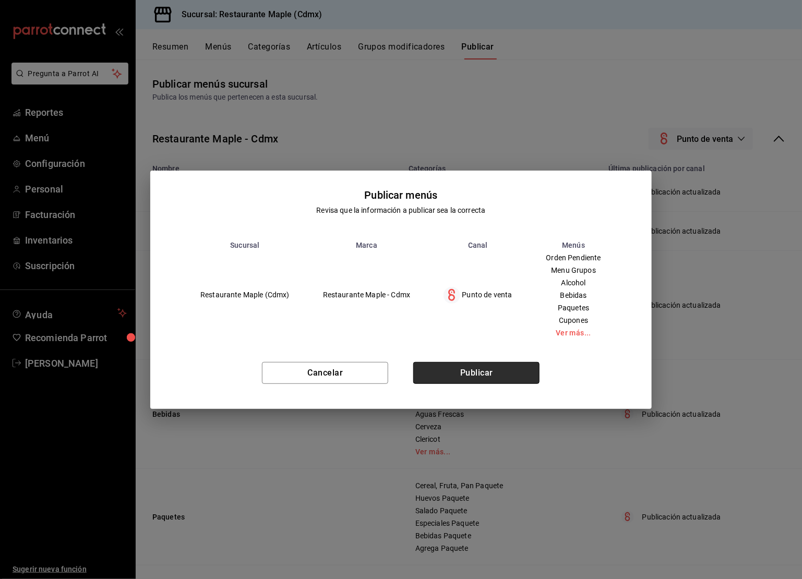
click at [469, 373] on button "Publicar" at bounding box center [476, 373] width 126 height 22
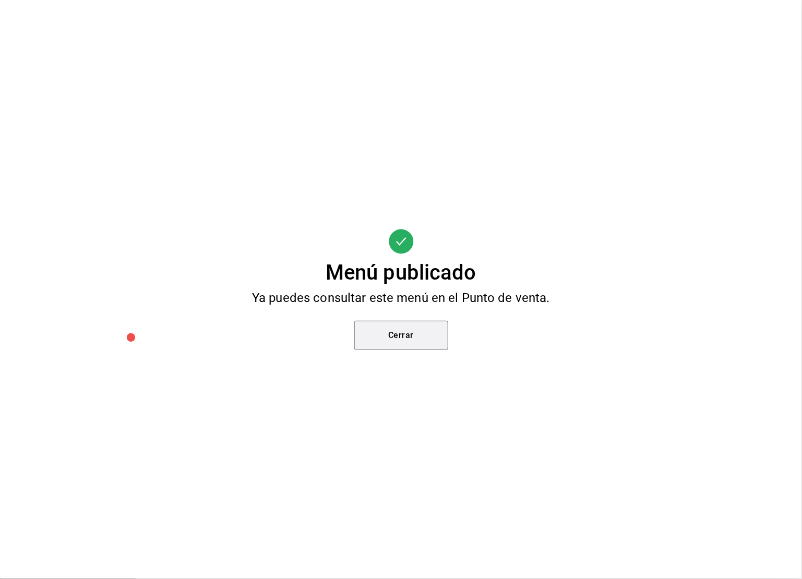
click at [424, 341] on button "Cerrar" at bounding box center [401, 335] width 94 height 29
